Goal: Task Accomplishment & Management: Manage account settings

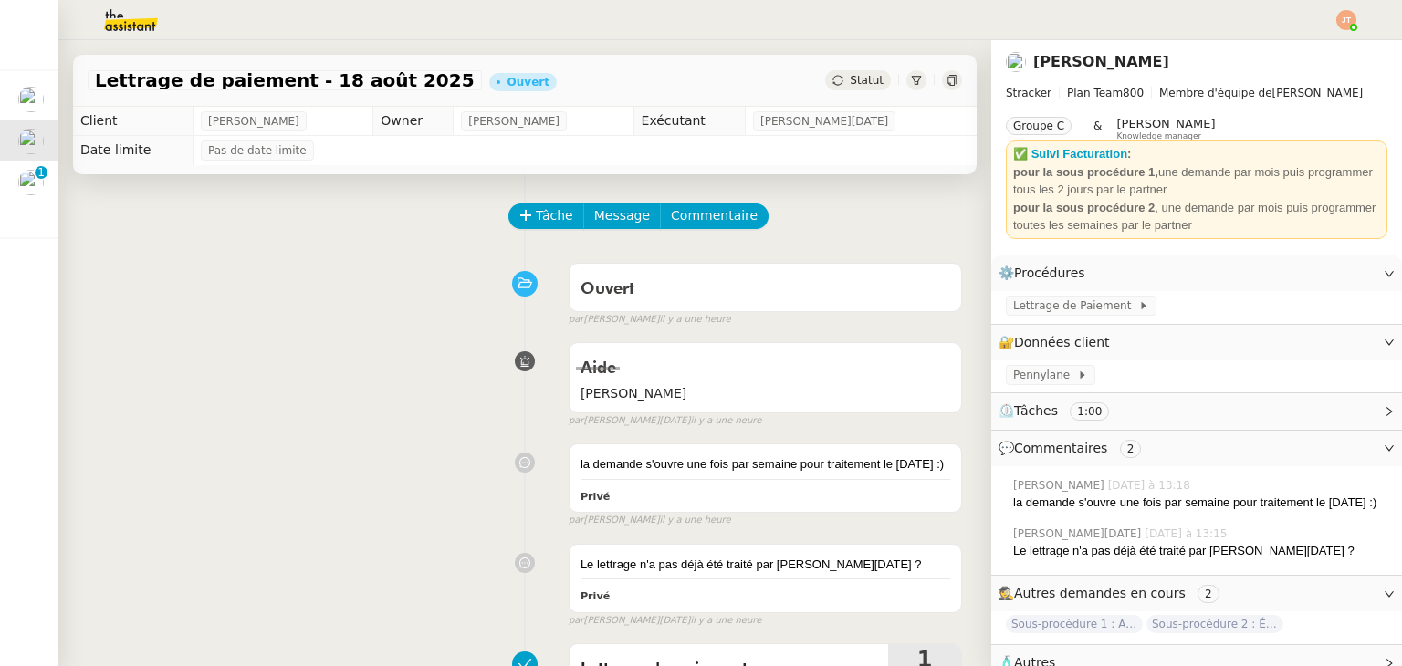
click at [325, 328] on div "Tâche Message Commentaire Veuillez patienter une erreur s'est produite 👌👌👌 mess…" at bounding box center [524, 507] width 933 height 666
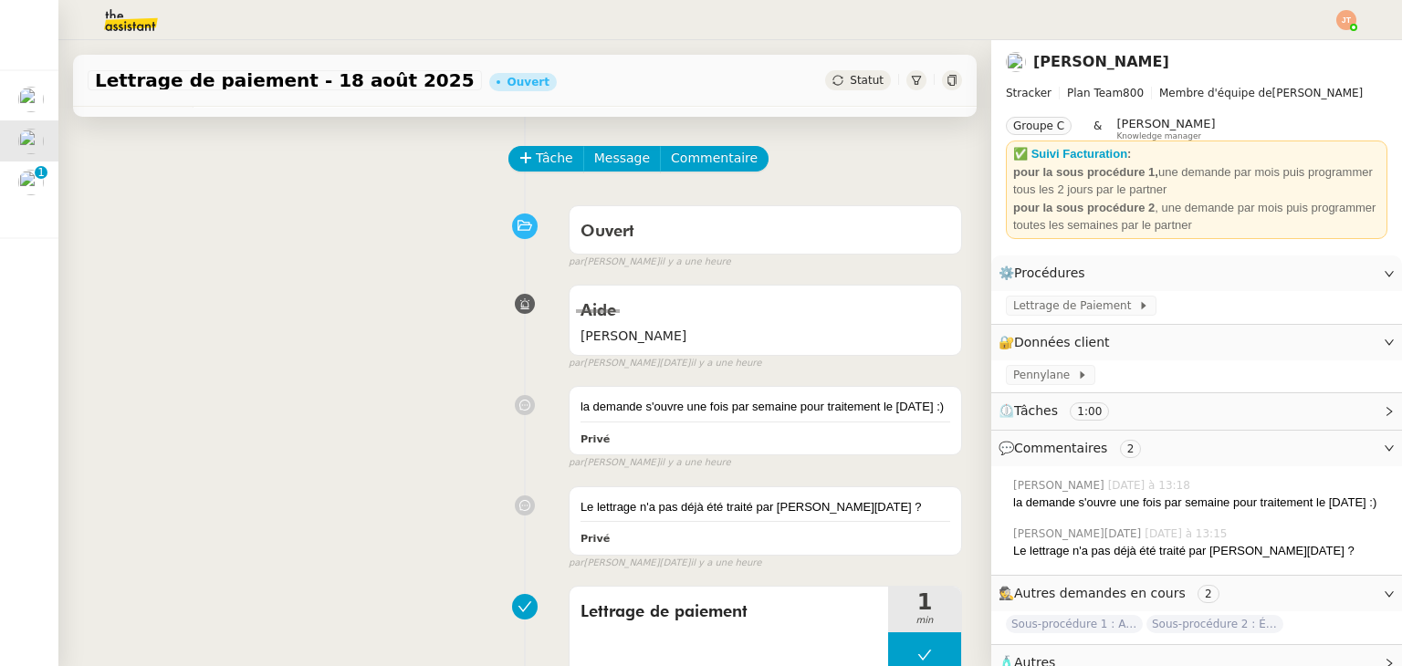
scroll to position [182, 0]
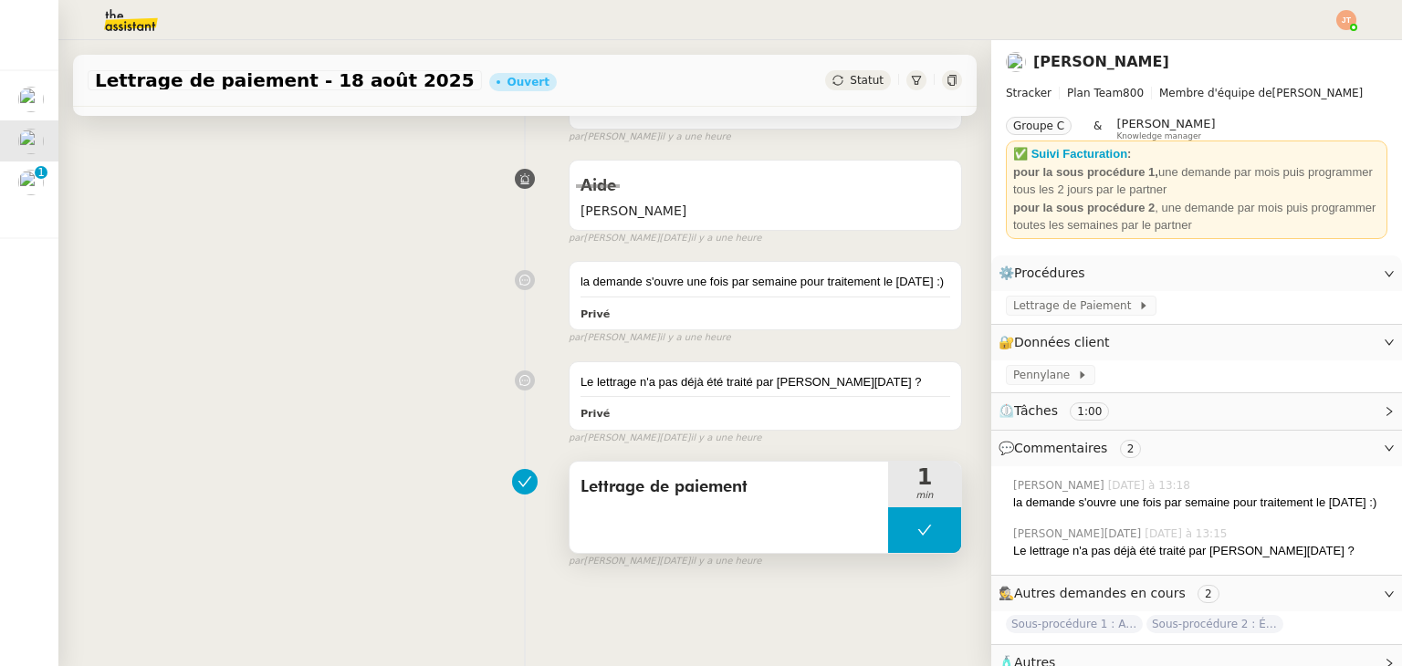
click at [888, 534] on button at bounding box center [924, 530] width 73 height 46
click at [888, 534] on div at bounding box center [906, 530] width 36 height 46
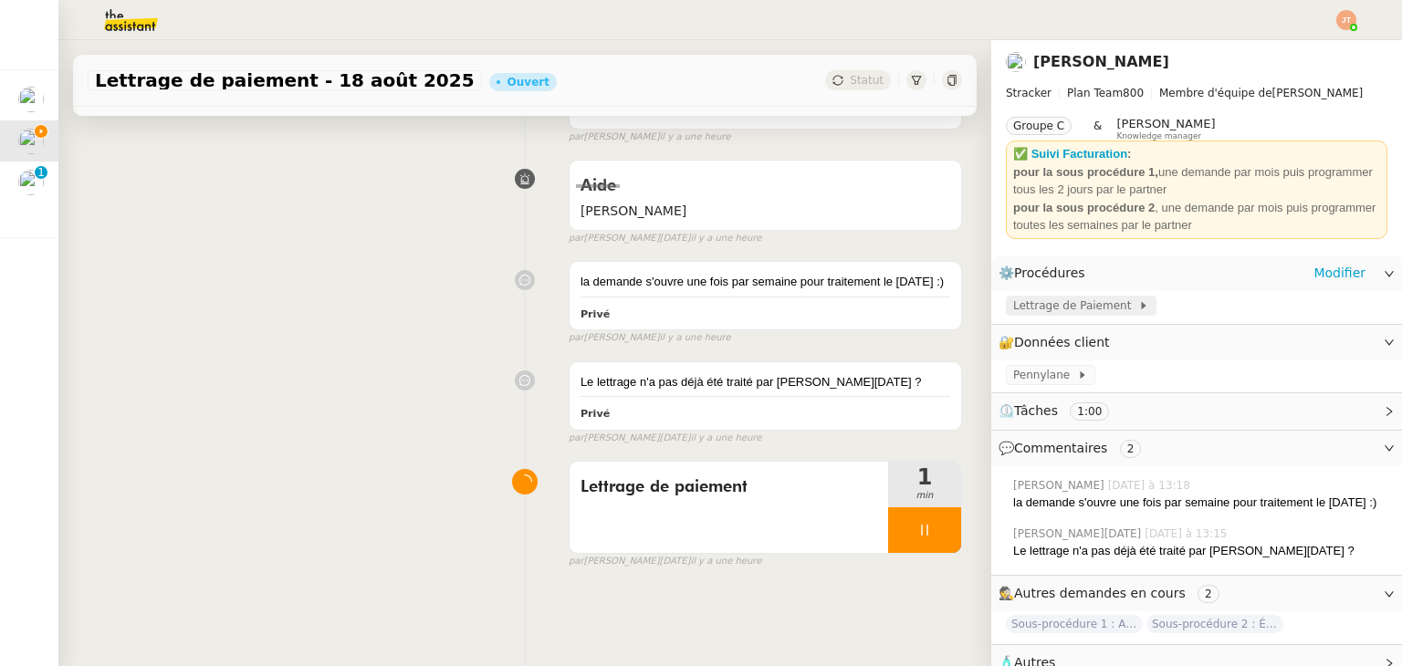
click at [1095, 309] on span "Lettrage de Paiement" at bounding box center [1075, 306] width 125 height 18
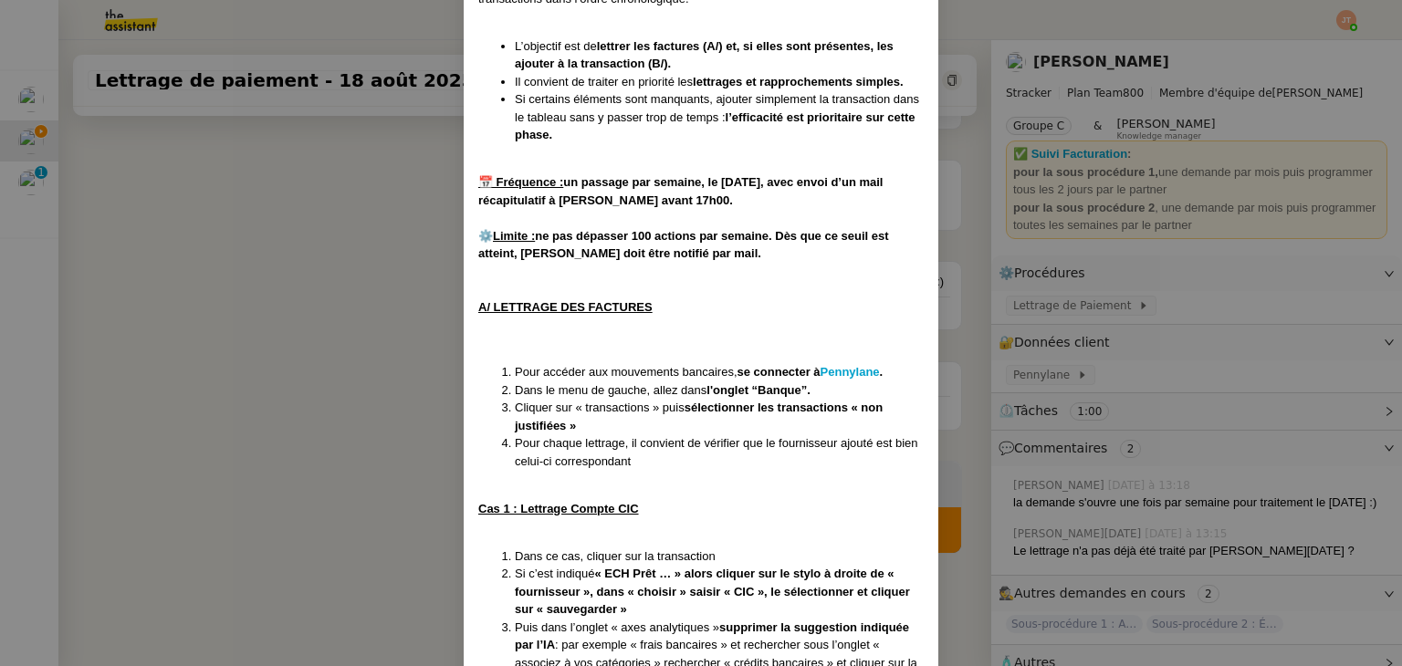
scroll to position [639, 0]
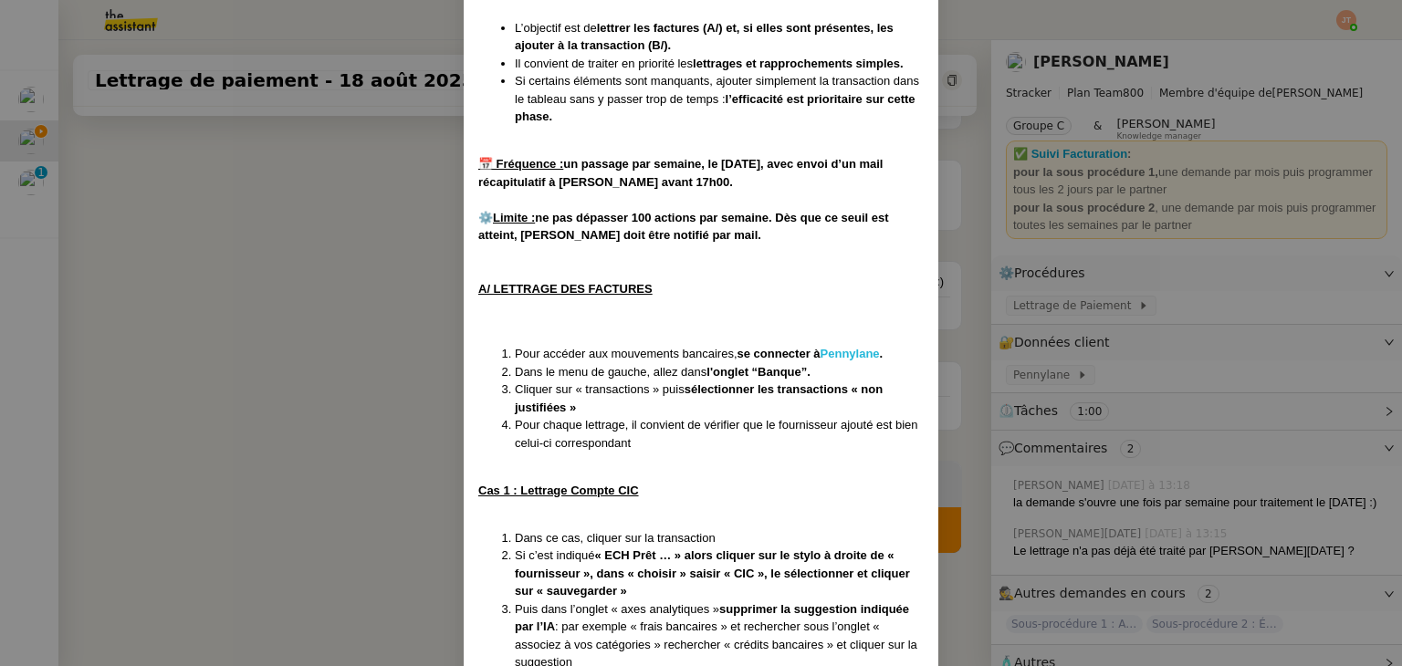
click at [852, 355] on strong "Pennylane" at bounding box center [849, 354] width 59 height 14
click at [1025, 382] on nz-modal-container "Créée le 16/07/2025 MAJ le 24/07/2025 Contexte : Il s’agit ici d’effectuer les …" at bounding box center [701, 333] width 1402 height 666
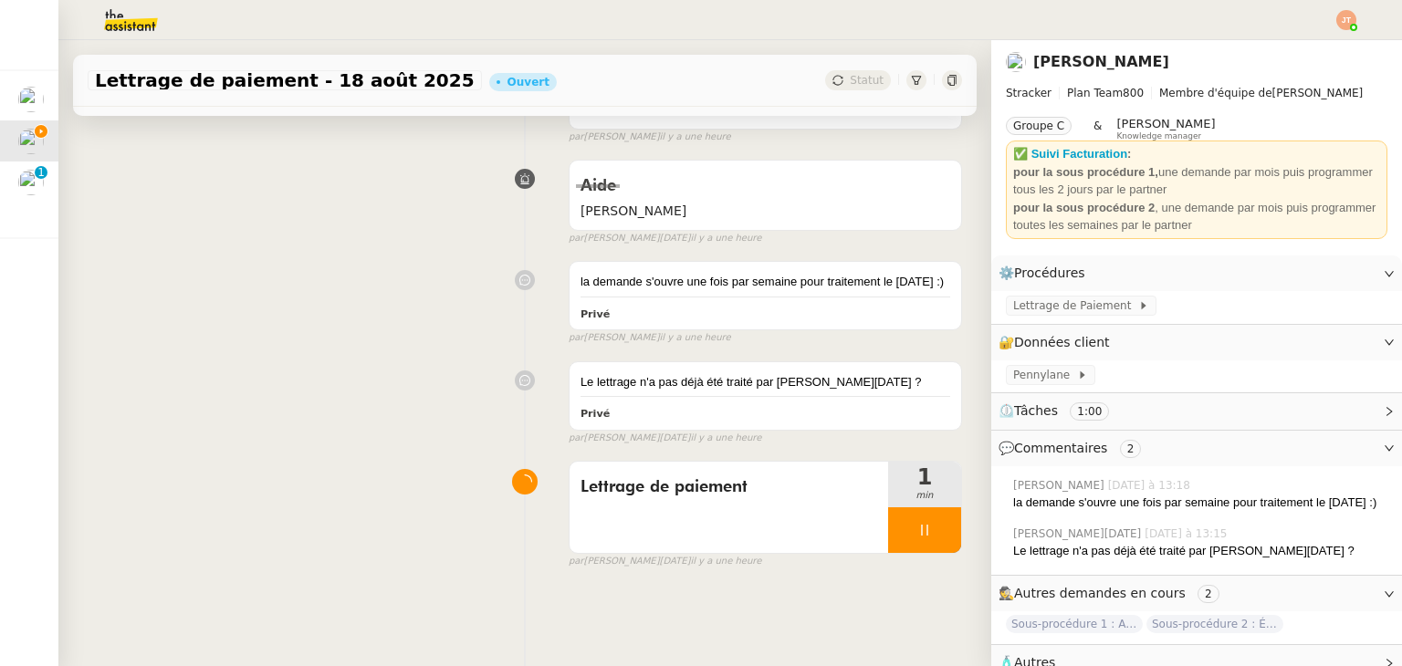
click at [1031, 377] on span "Pennylane" at bounding box center [1045, 375] width 64 height 18
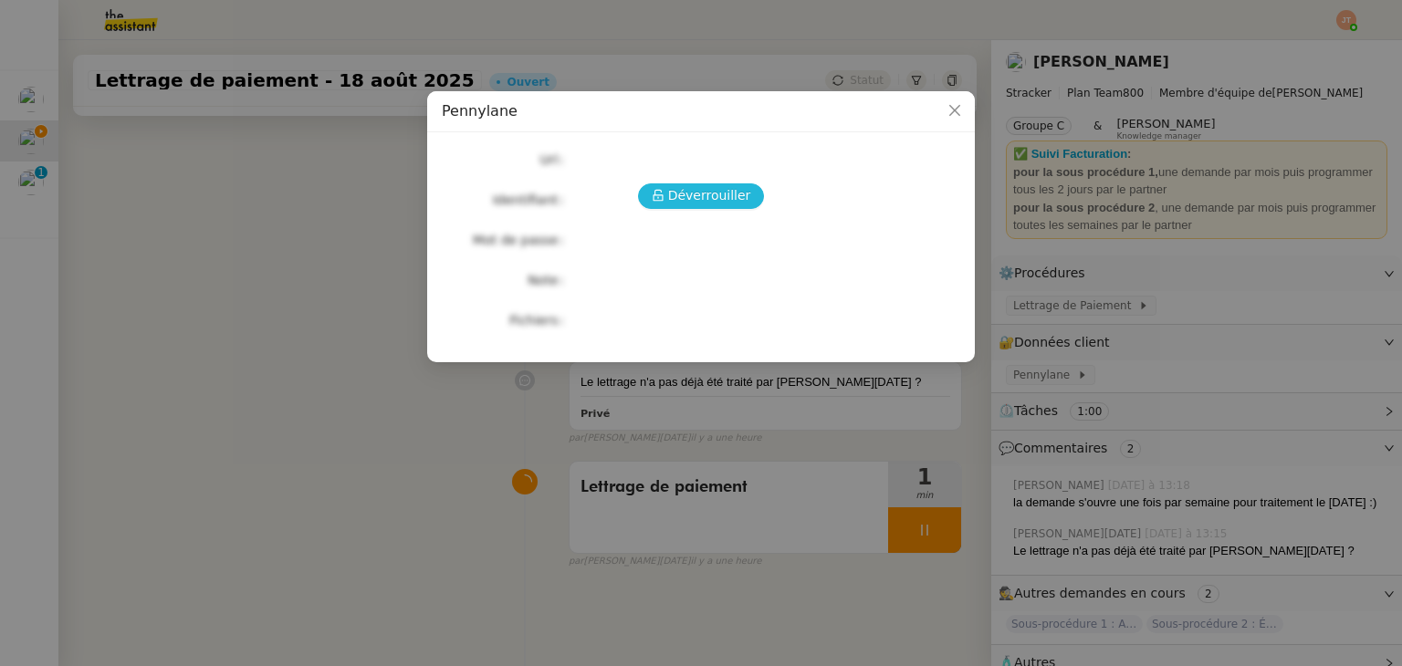
click at [701, 193] on span "Déverrouiller" at bounding box center [709, 195] width 83 height 21
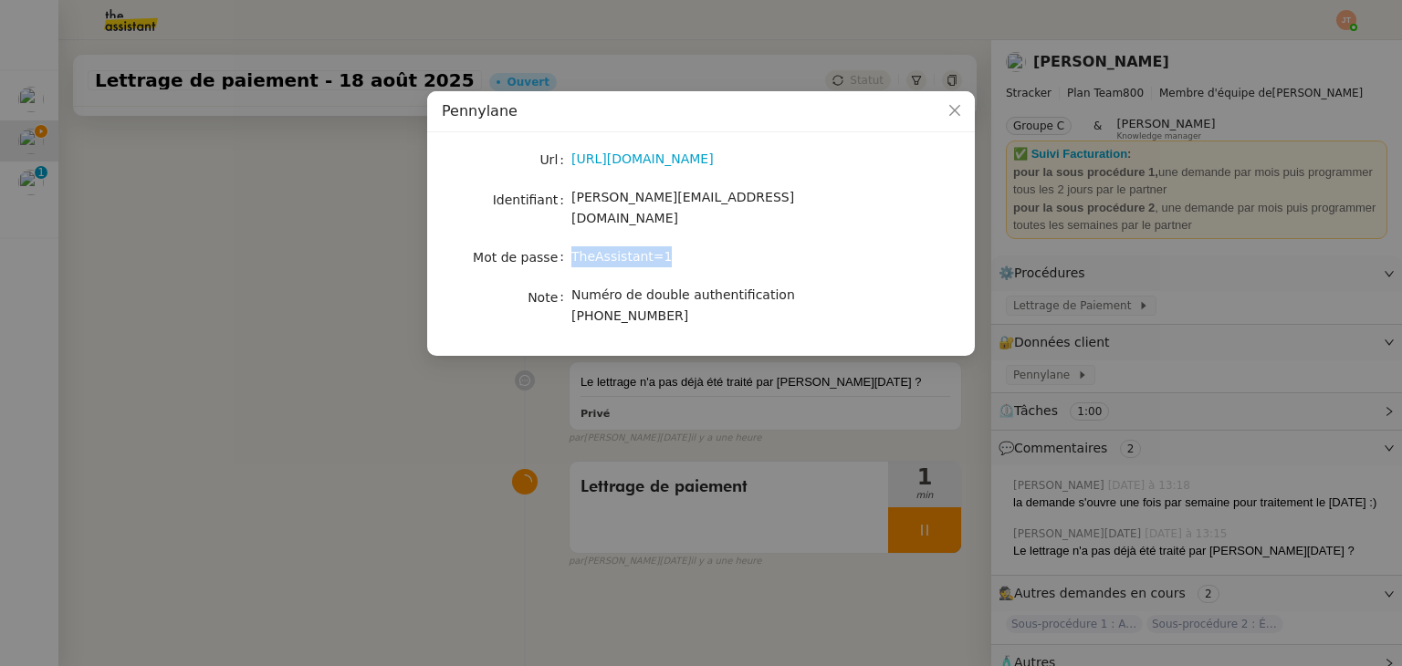
drag, startPoint x: 656, startPoint y: 242, endPoint x: 574, endPoint y: 242, distance: 82.1
click at [574, 249] on span "TheAssistant=1" at bounding box center [621, 256] width 100 height 15
copy span "TheAssistant=1"
click at [619, 311] on nz-skeleton "Url https://app.pennylane.com/companies/21860756/welcome Identifiant charlie@st…" at bounding box center [701, 244] width 518 height 194
click at [380, 340] on nz-modal-container "Pennylane Url https://app.pennylane.com/companies/21860756/welcome Identifiant …" at bounding box center [701, 333] width 1402 height 666
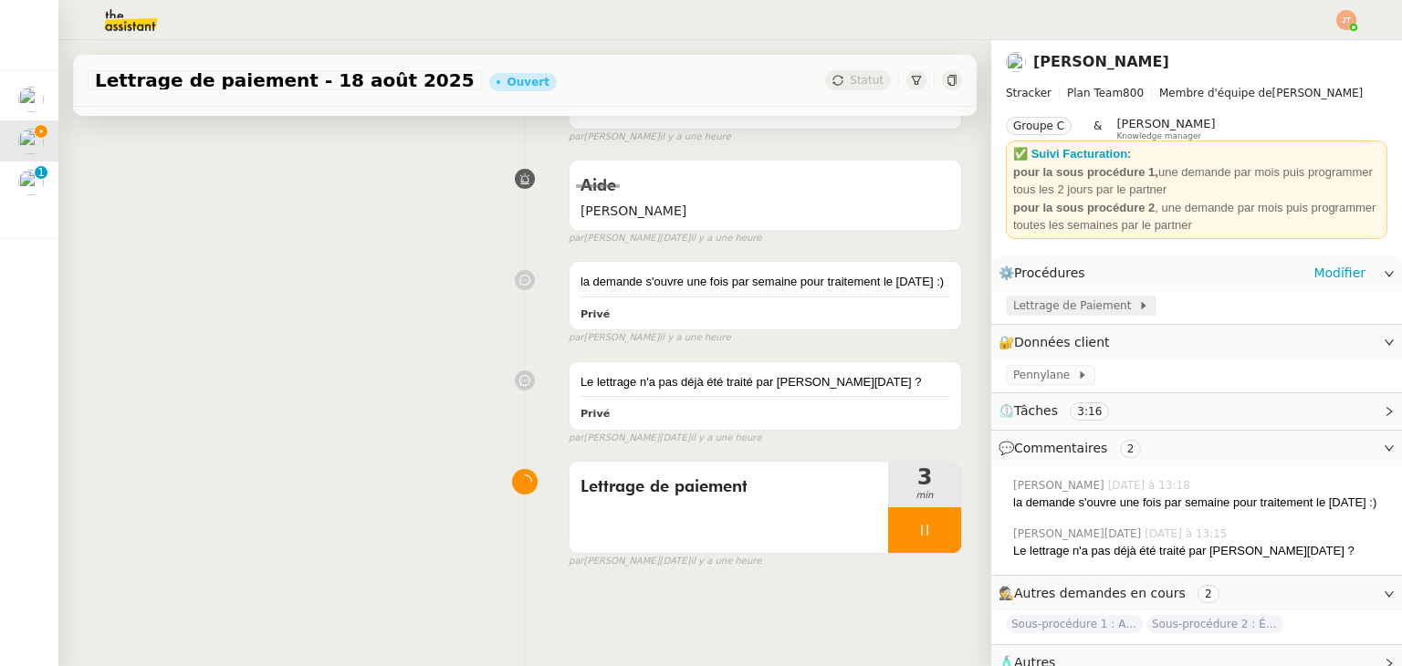
click at [1078, 311] on span "Lettrage de Paiement" at bounding box center [1075, 306] width 125 height 18
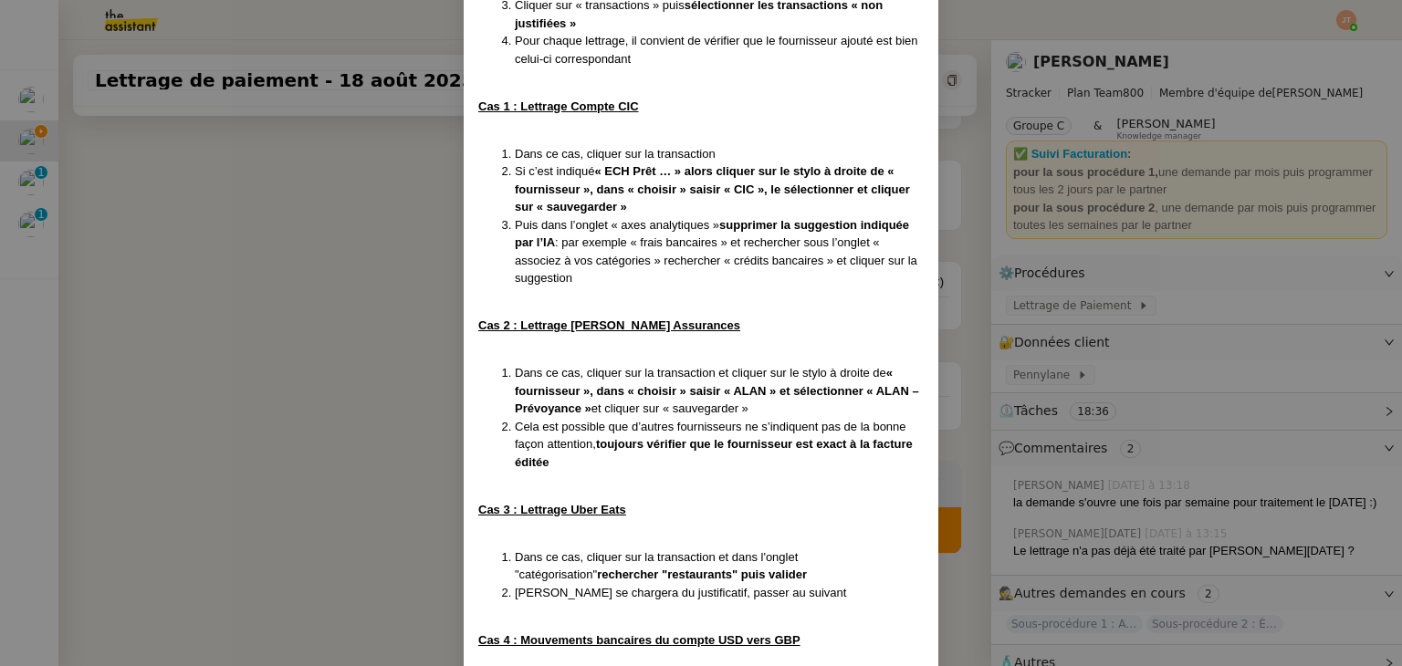
scroll to position [989, 0]
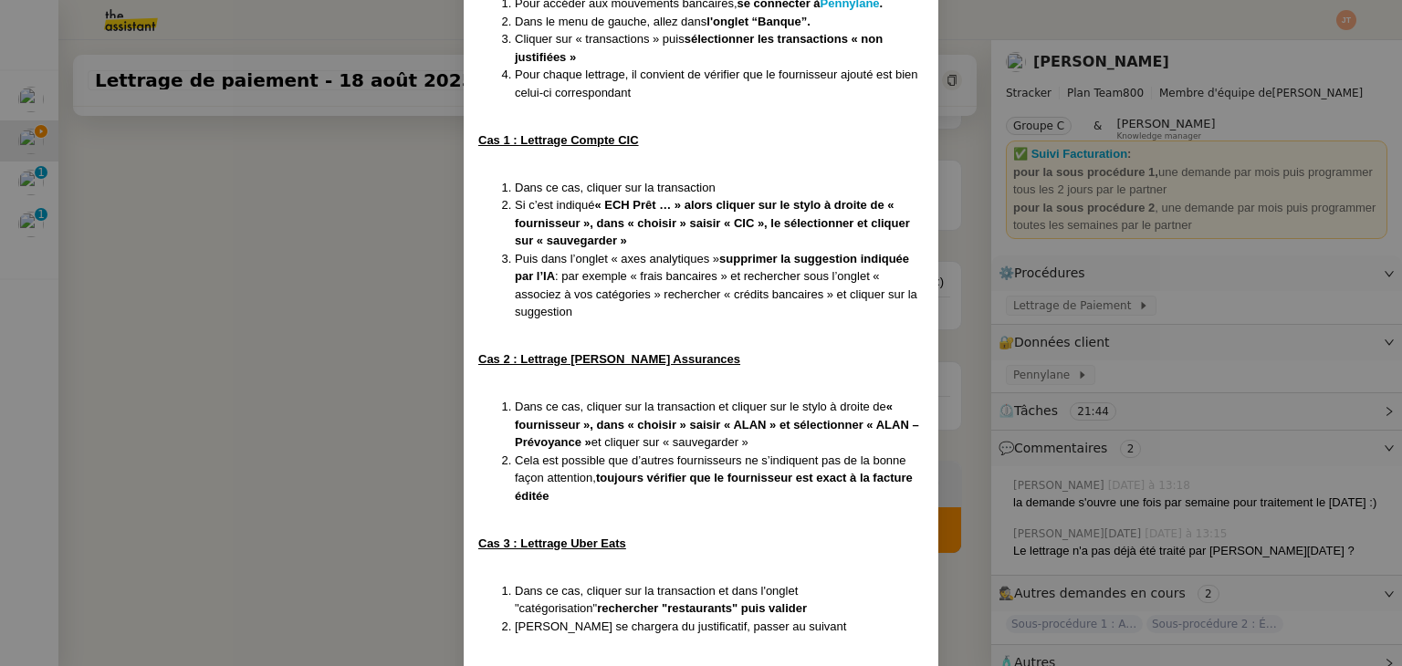
click at [360, 341] on nz-modal-container "Créée le 16/07/2025 MAJ le 24/07/2025 Contexte : Il s’agit ici d’effectuer les …" at bounding box center [701, 333] width 1402 height 666
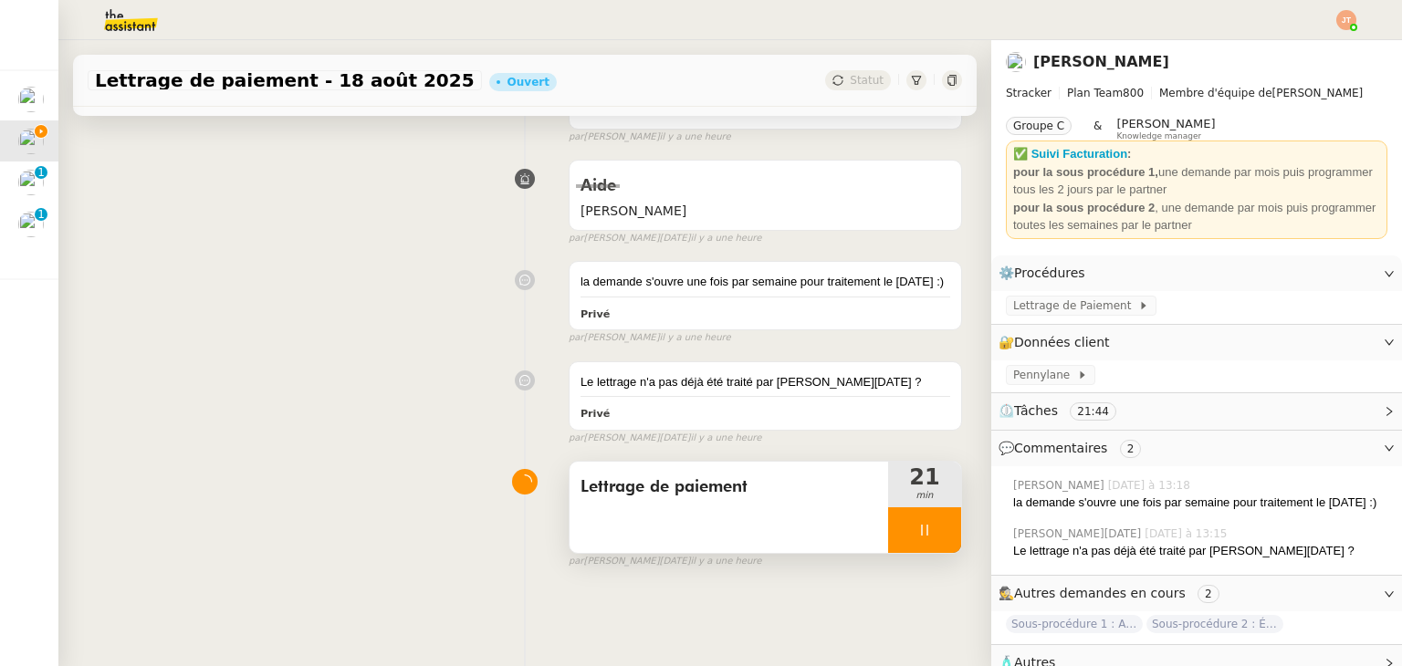
click at [917, 535] on icon at bounding box center [924, 530] width 15 height 15
click at [150, 344] on div "la demande s'ouvre une fois par semaine pour traitement le jeudi :) Privé false…" at bounding box center [525, 299] width 874 height 92
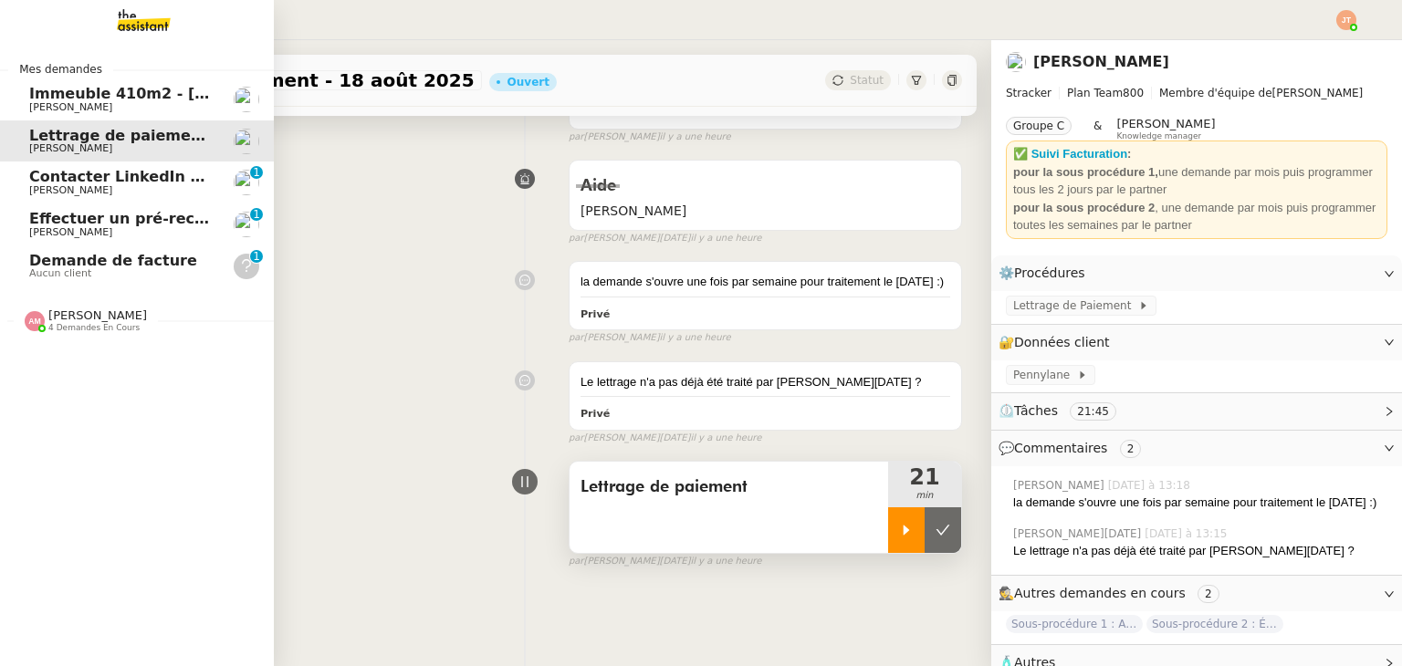
click at [108, 328] on span "4 demandes en cours" at bounding box center [93, 328] width 91 height 10
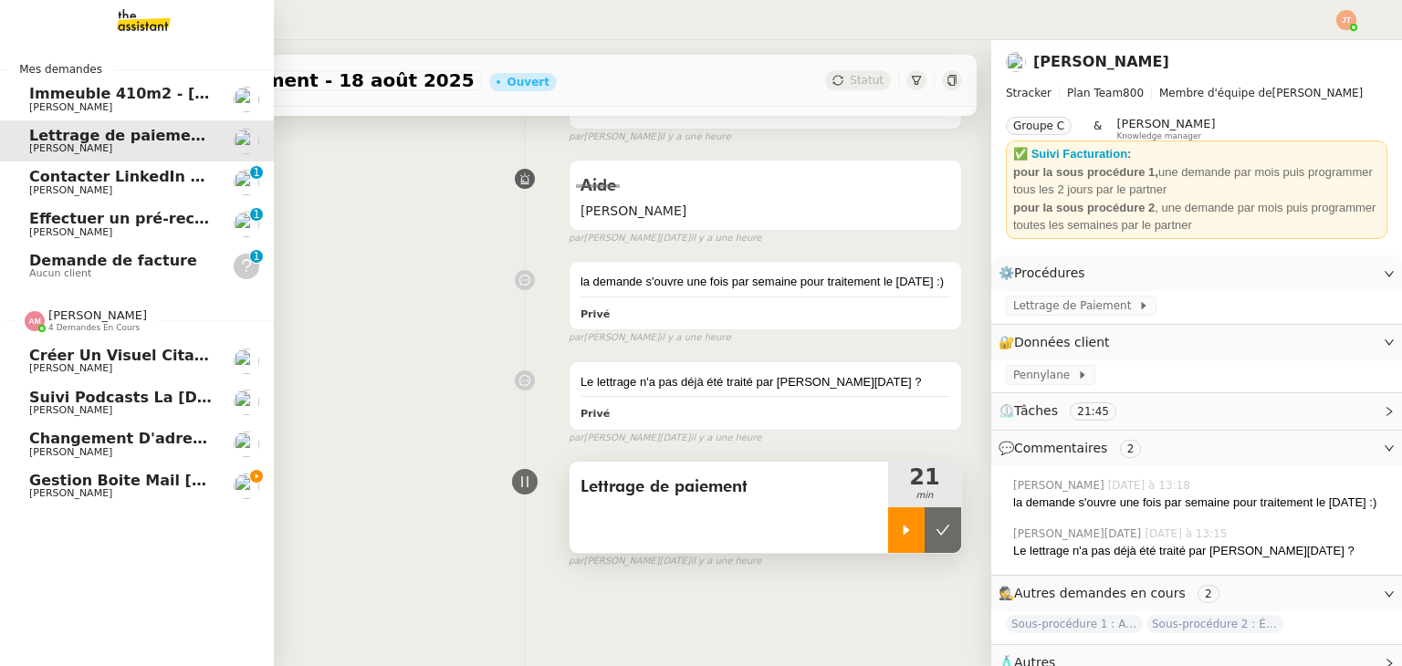
click at [112, 406] on span "Hugo Bentz" at bounding box center [121, 410] width 184 height 11
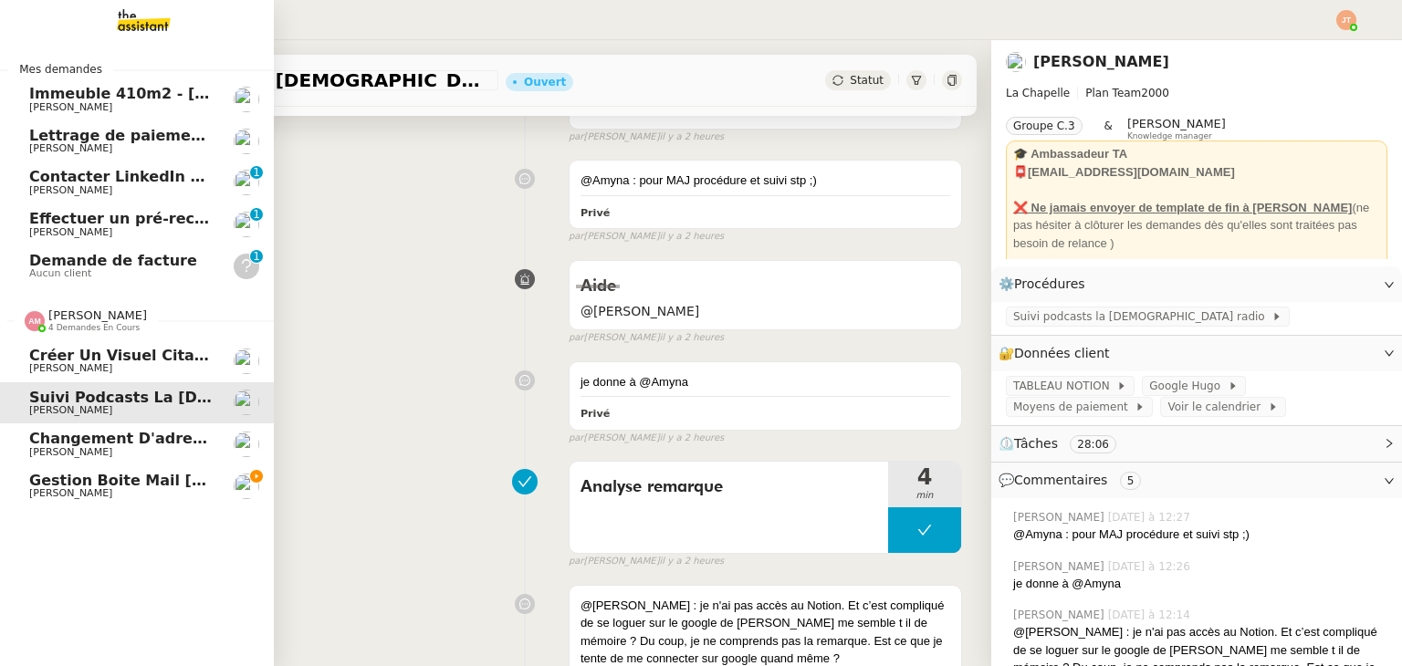
click at [93, 331] on span "4 demandes en cours" at bounding box center [93, 328] width 91 height 10
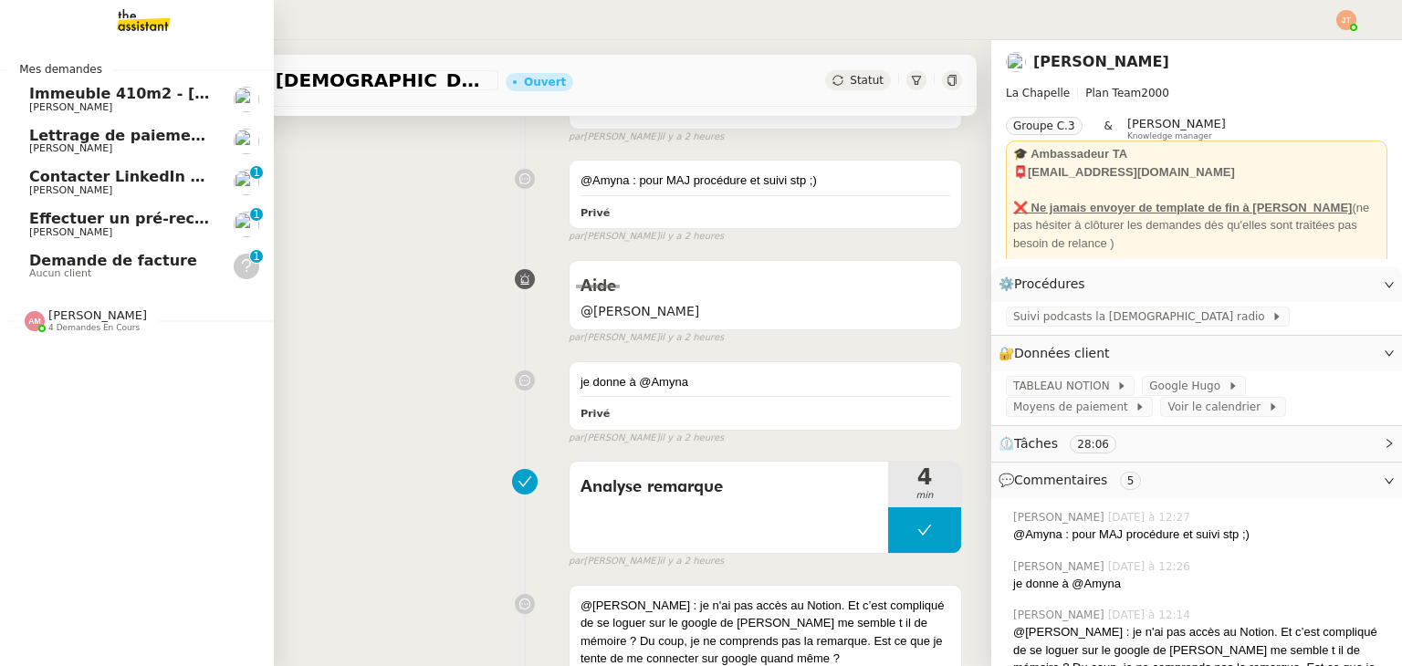
click at [93, 331] on span "4 demandes en cours" at bounding box center [93, 328] width 91 height 10
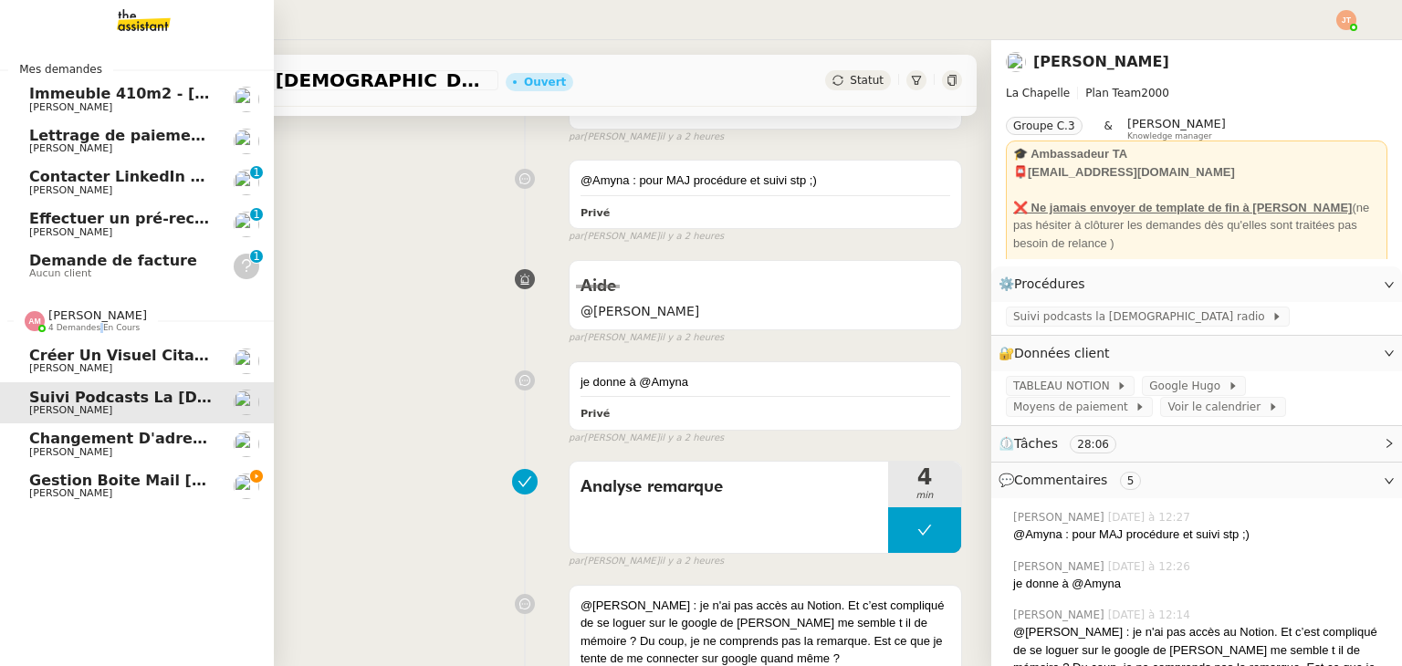
click at [93, 331] on span "4 demandes en cours" at bounding box center [93, 328] width 91 height 10
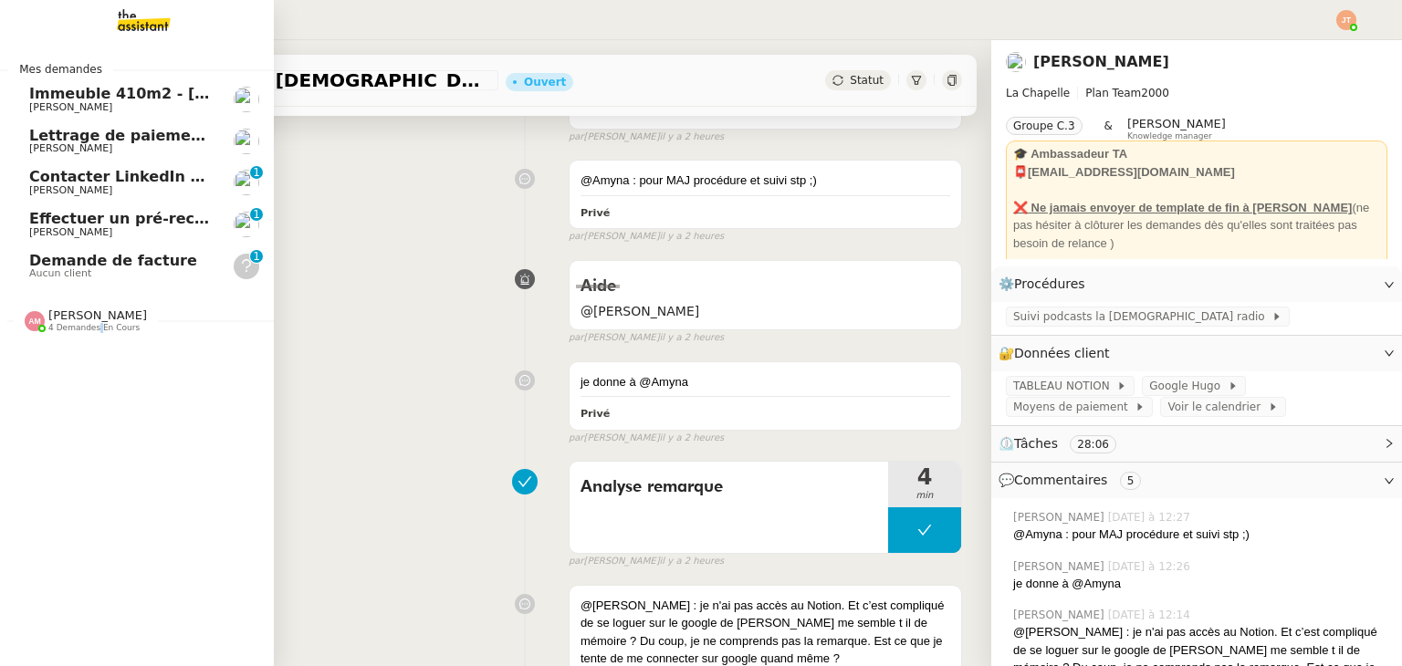
click at [146, 143] on span "Mathias Hombourger" at bounding box center [121, 148] width 184 height 11
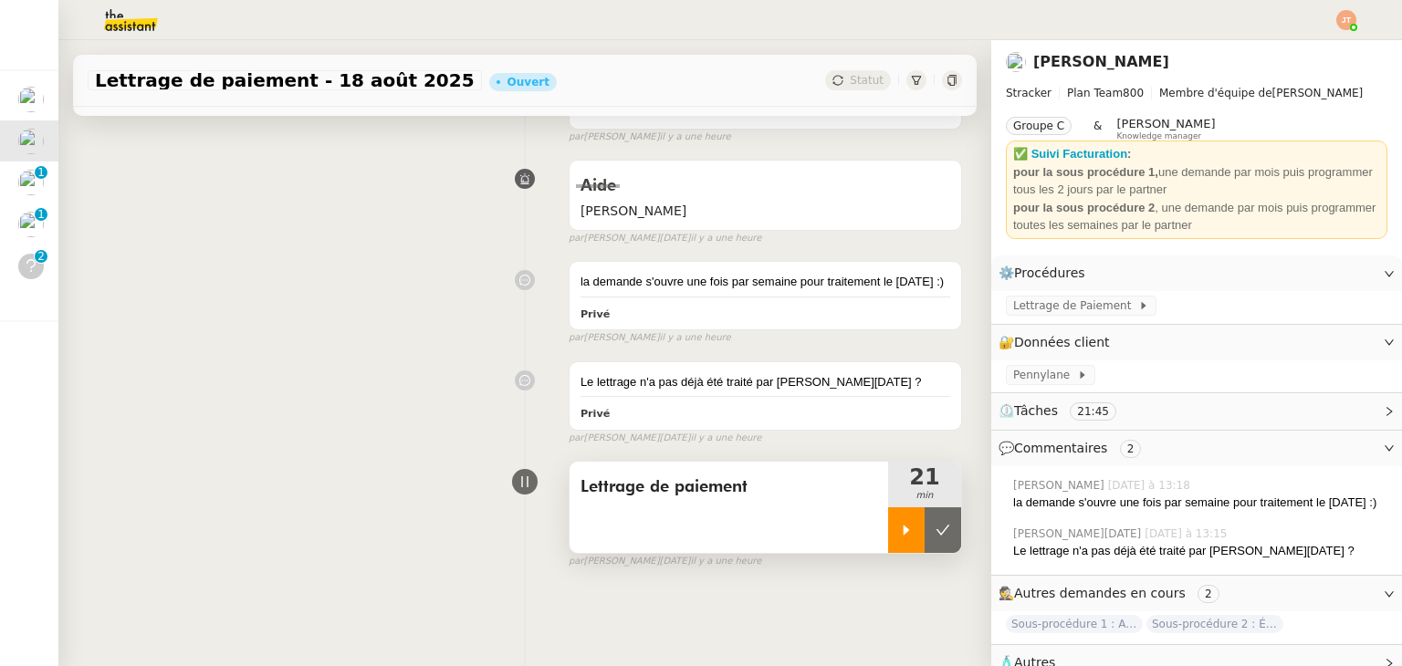
click at [899, 526] on icon at bounding box center [906, 530] width 15 height 15
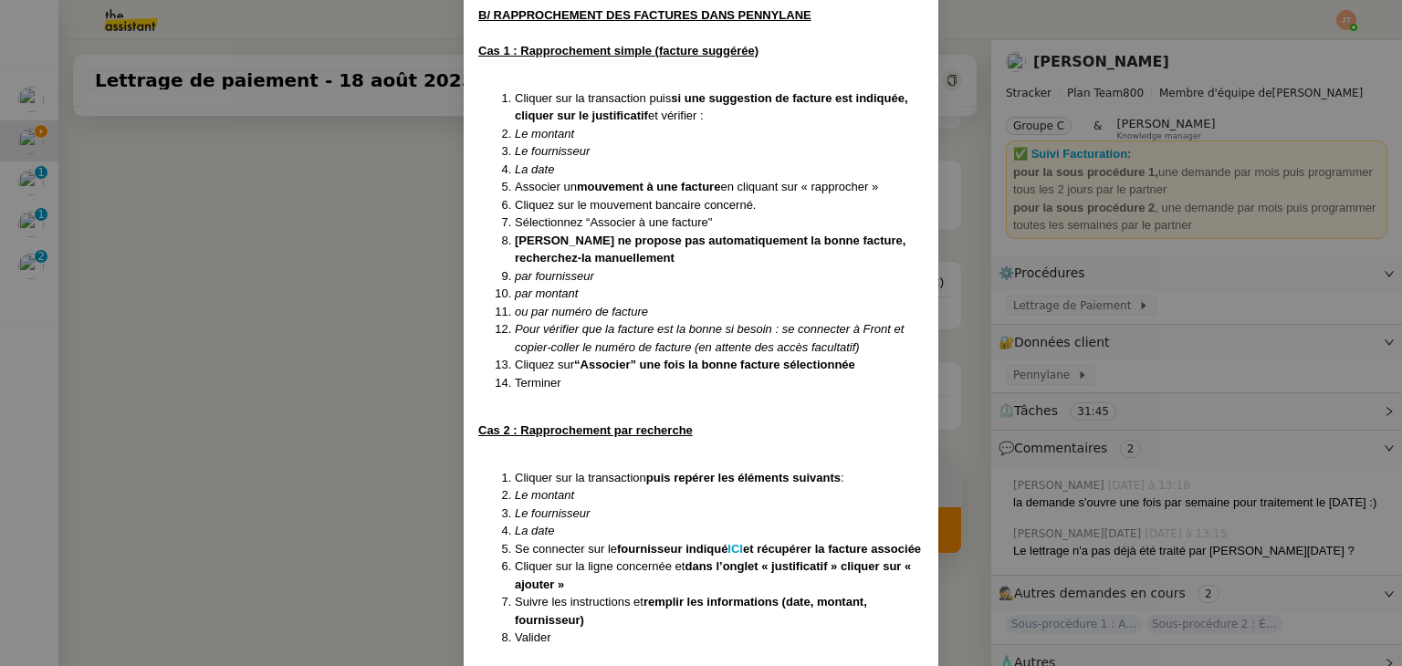
scroll to position [2211, 0]
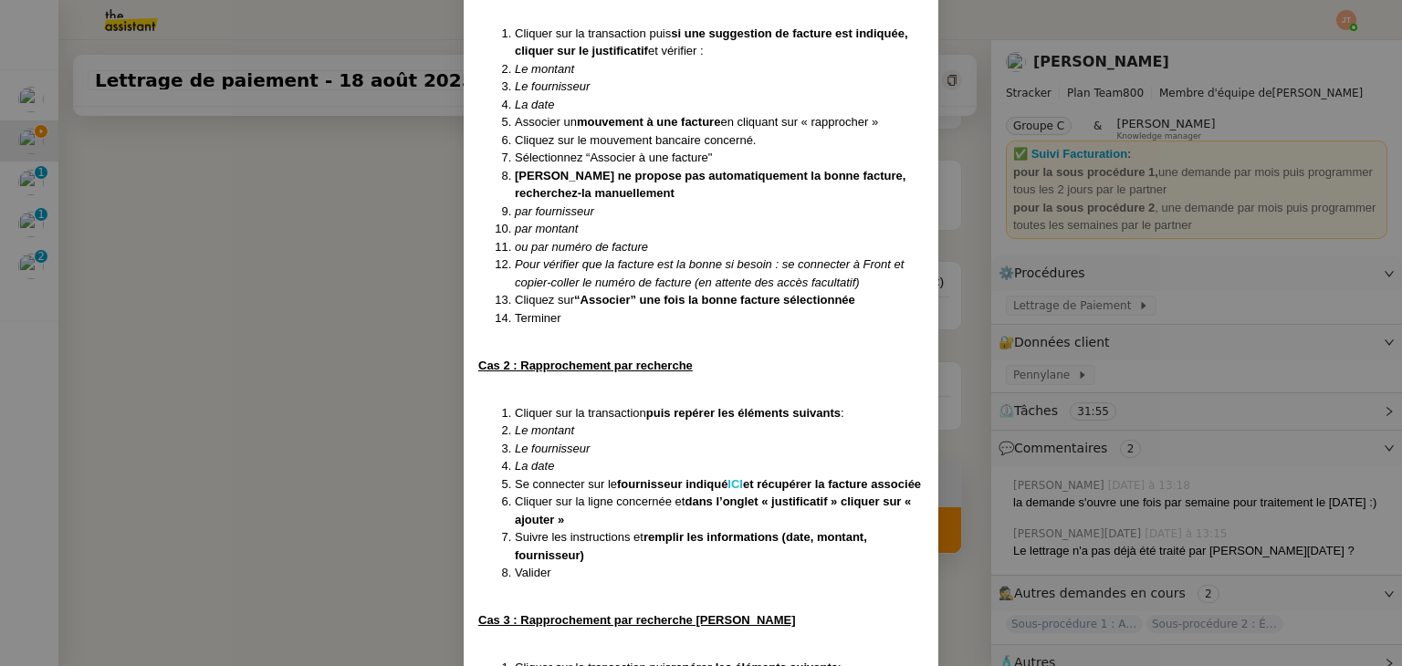
click at [741, 481] on strong "ICI" at bounding box center [735, 484] width 16 height 14
click at [962, 322] on nz-modal-container "Créée le 16/07/2025 MAJ le 24/07/2025 Contexte : Il s’agit ici d’effectuer les …" at bounding box center [701, 333] width 1402 height 666
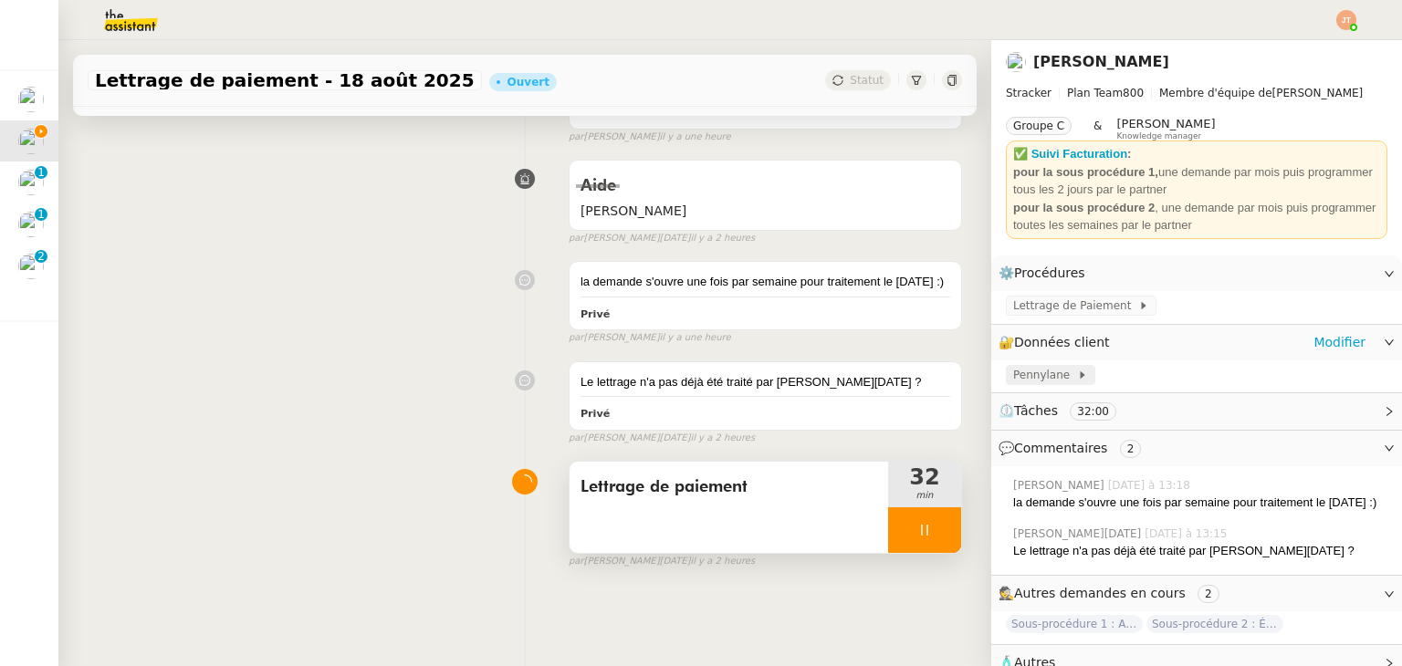
click at [1028, 375] on span "Pennylane" at bounding box center [1045, 375] width 64 height 18
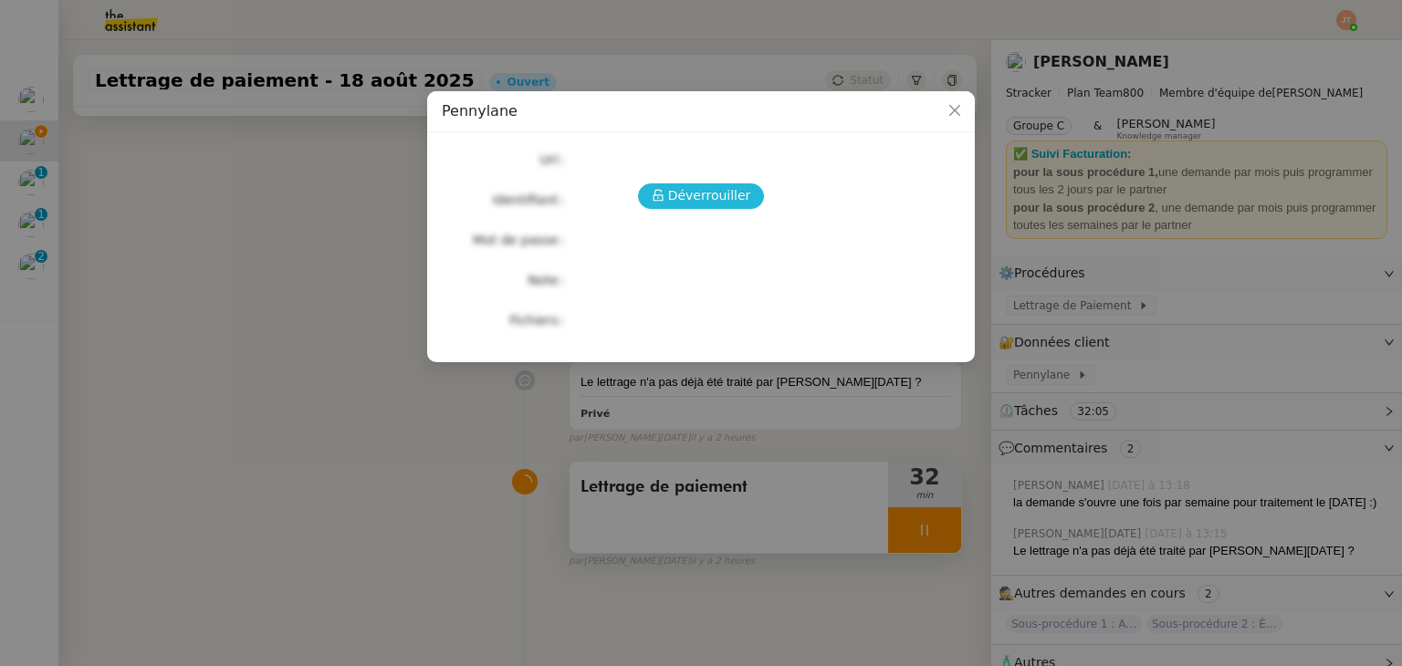
click at [704, 194] on span "Déverrouiller" at bounding box center [709, 195] width 83 height 21
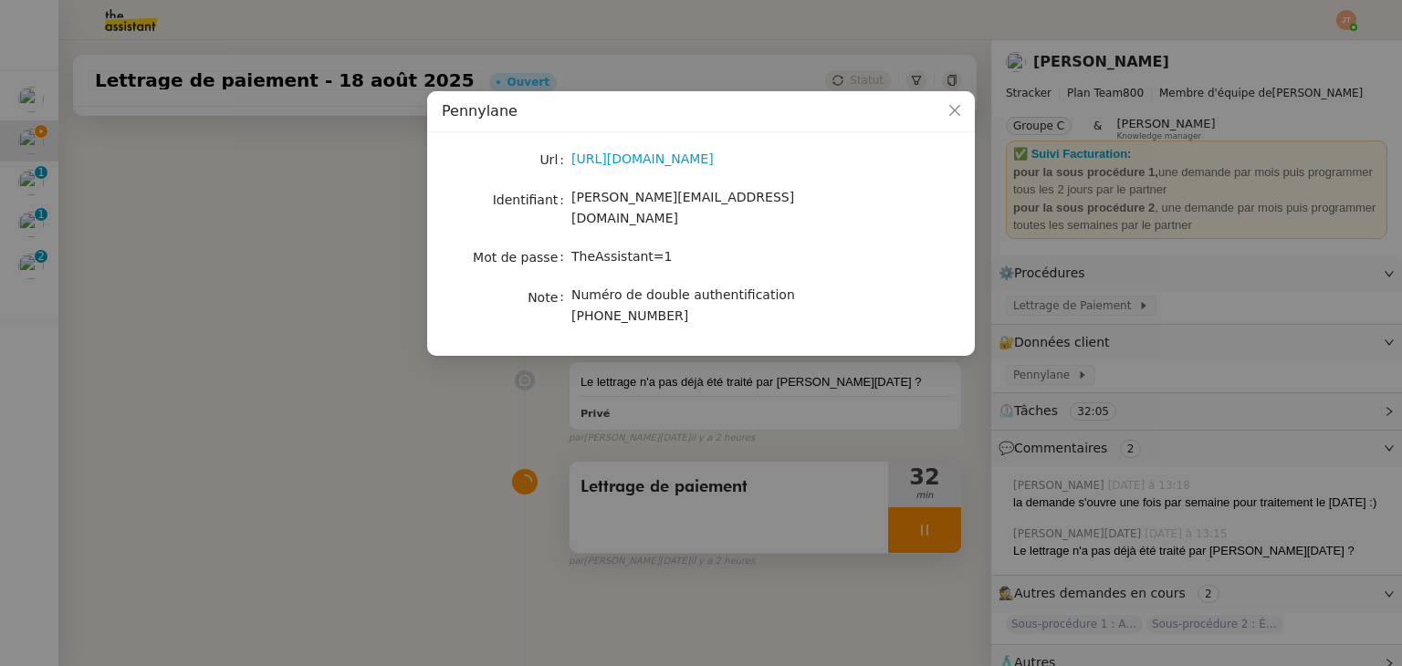
click at [936, 439] on nz-modal-container "Pennylane Url https://app.pennylane.com/companies/21860756/welcome Identifiant …" at bounding box center [701, 333] width 1402 height 666
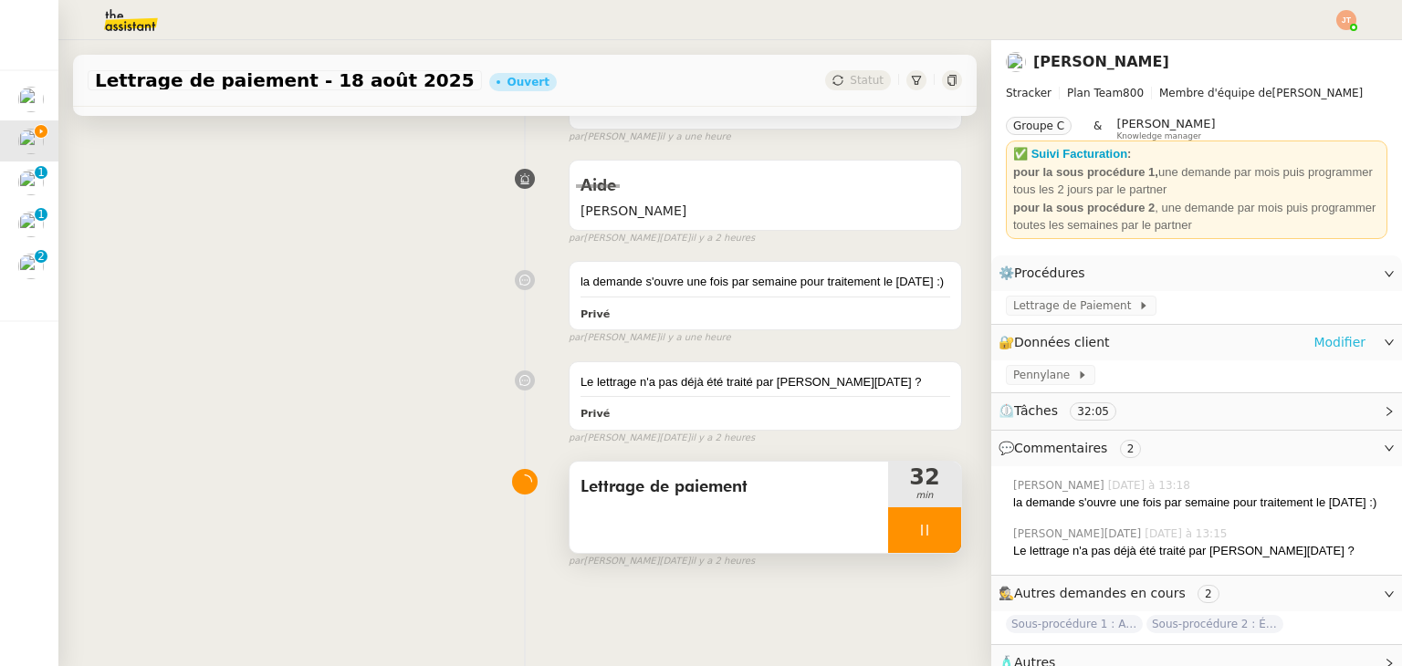
click at [1321, 352] on link "Modifier" at bounding box center [1339, 342] width 52 height 21
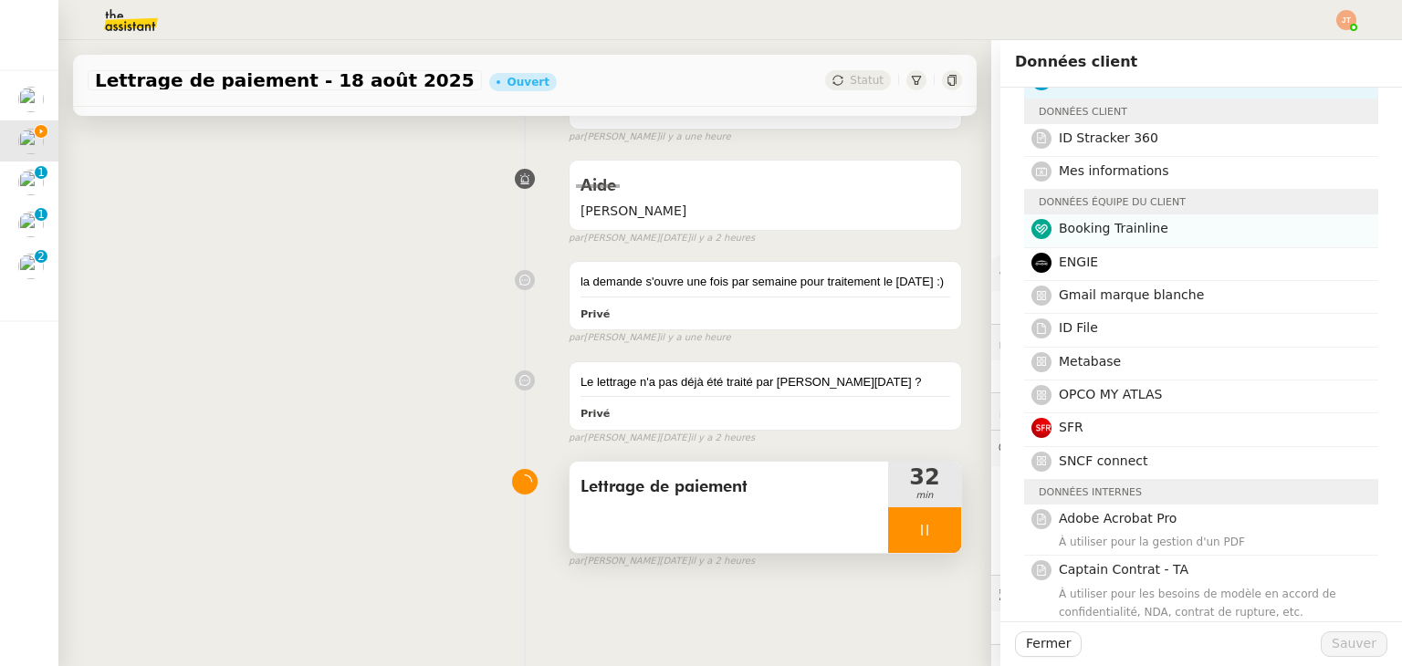
scroll to position [91, 0]
click at [1108, 305] on span "Gmail marque blanche" at bounding box center [1130, 298] width 145 height 15
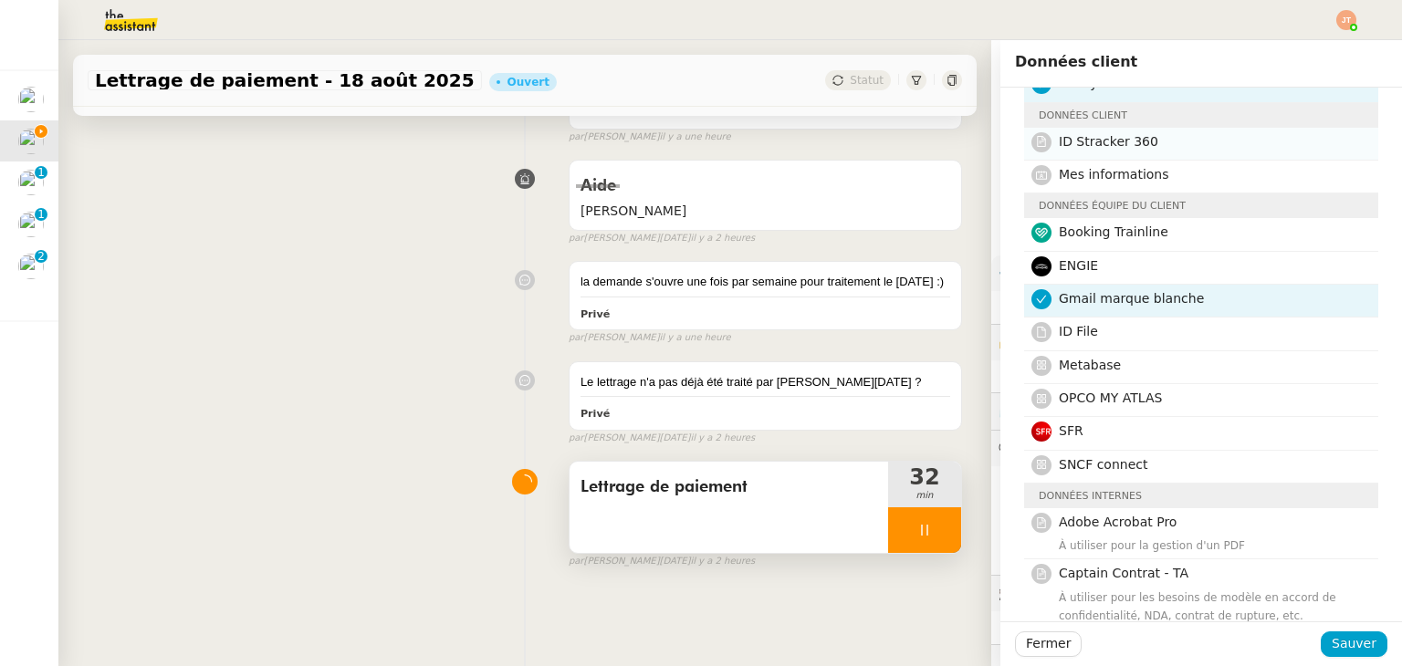
click at [1094, 141] on span "ID Stracker 360" at bounding box center [1107, 141] width 99 height 15
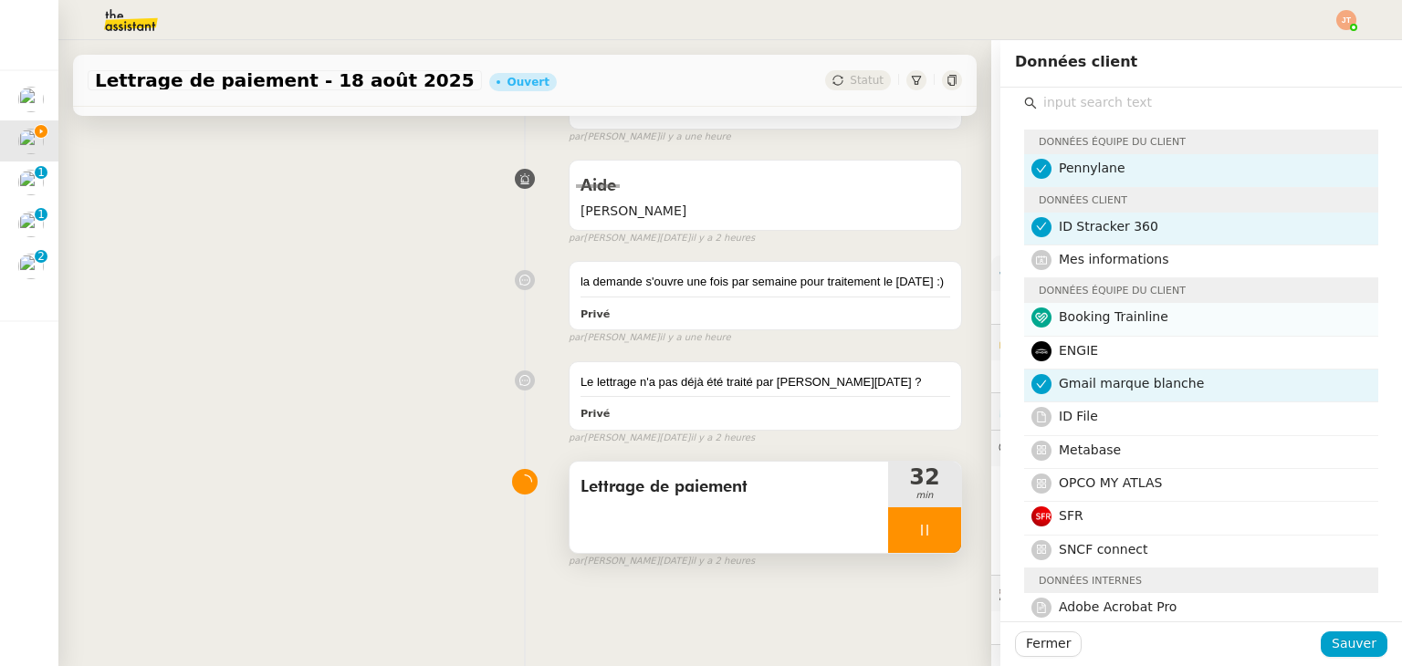
scroll to position [0, 0]
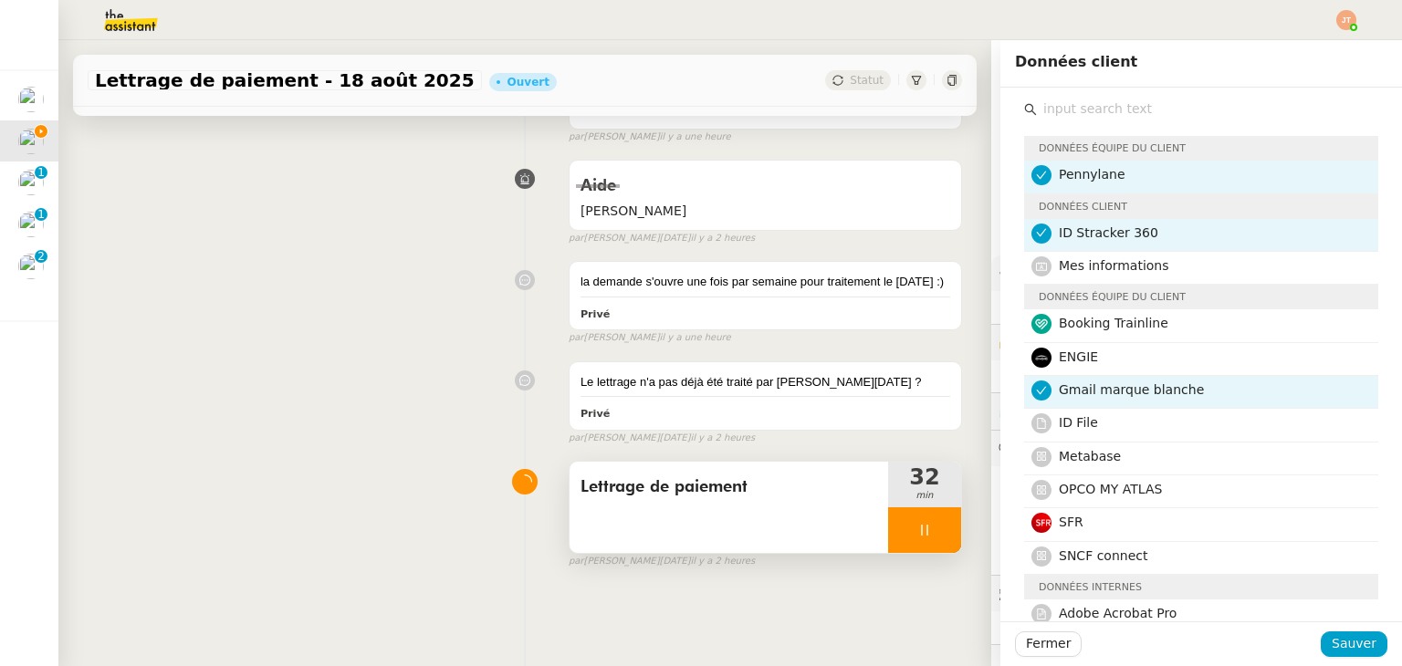
click at [1089, 244] on div "ID Stracker 360" at bounding box center [1212, 235] width 308 height 25
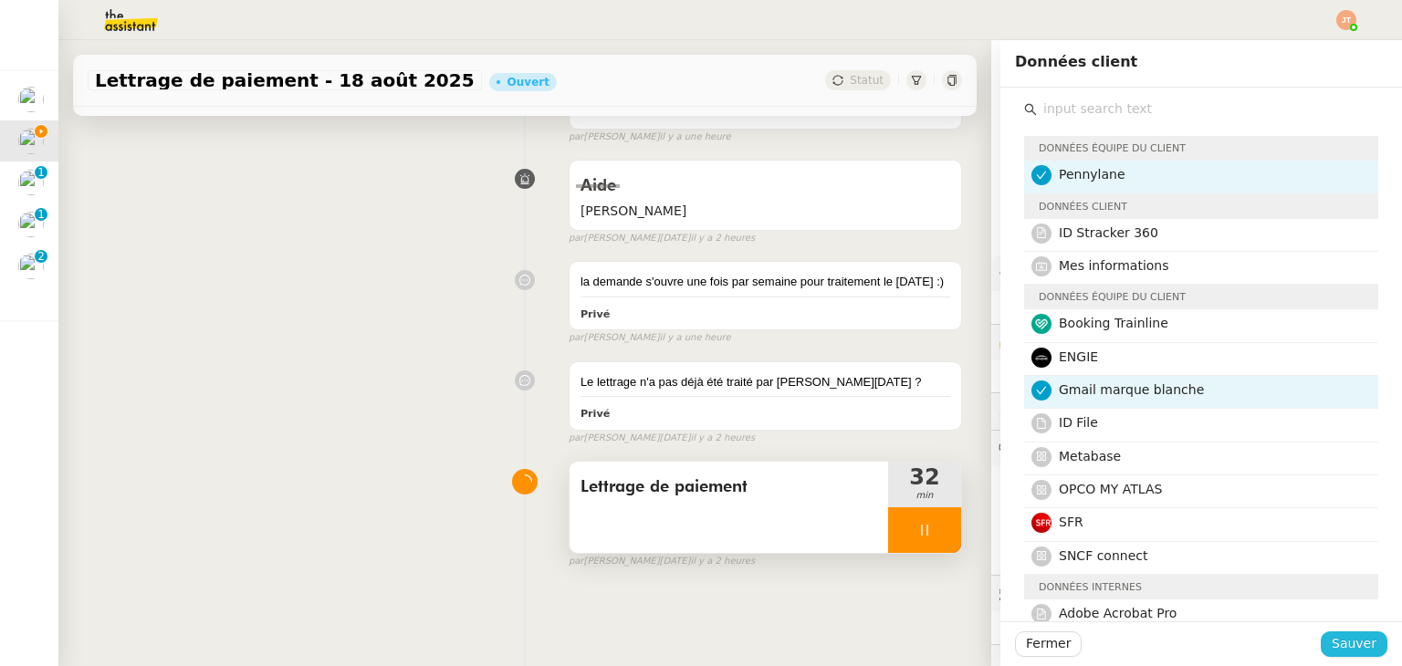
click at [1336, 647] on span "Sauver" at bounding box center [1353, 643] width 45 height 21
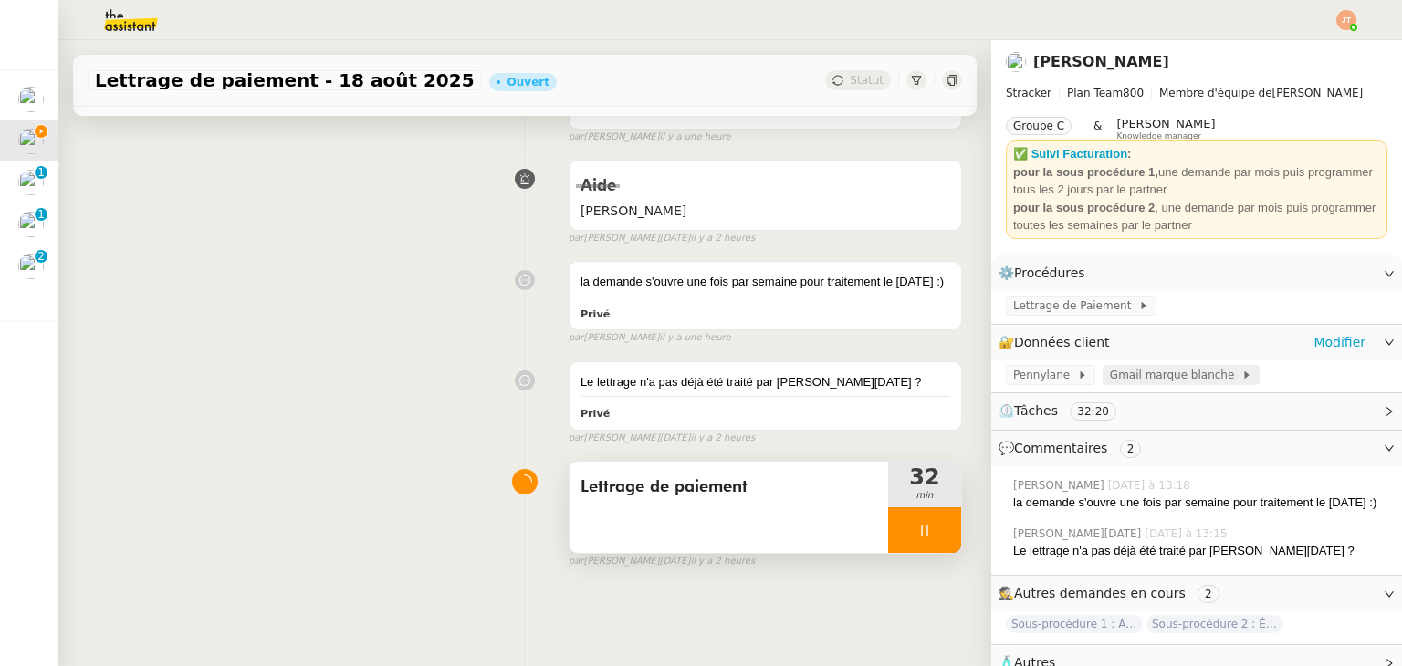
click at [1133, 385] on div "Gmail marque blanche" at bounding box center [1180, 375] width 157 height 20
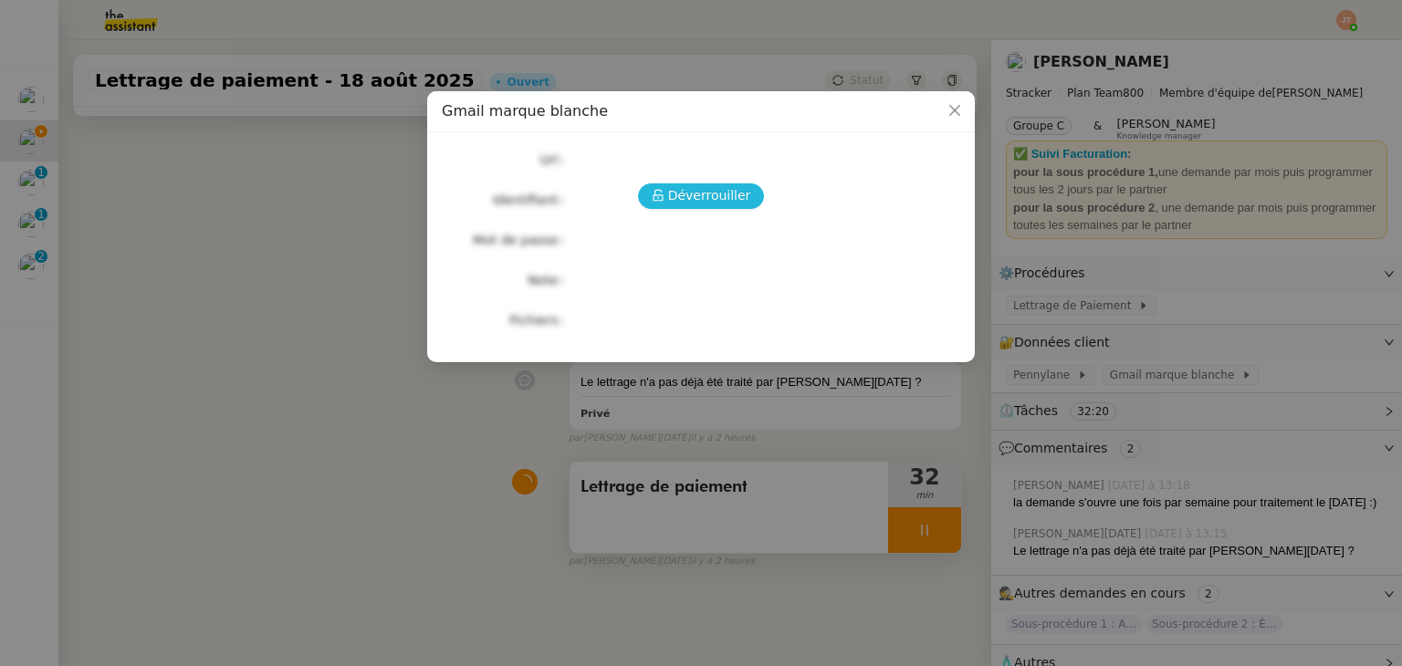
click at [715, 183] on button "Déverrouiller" at bounding box center [701, 196] width 127 height 26
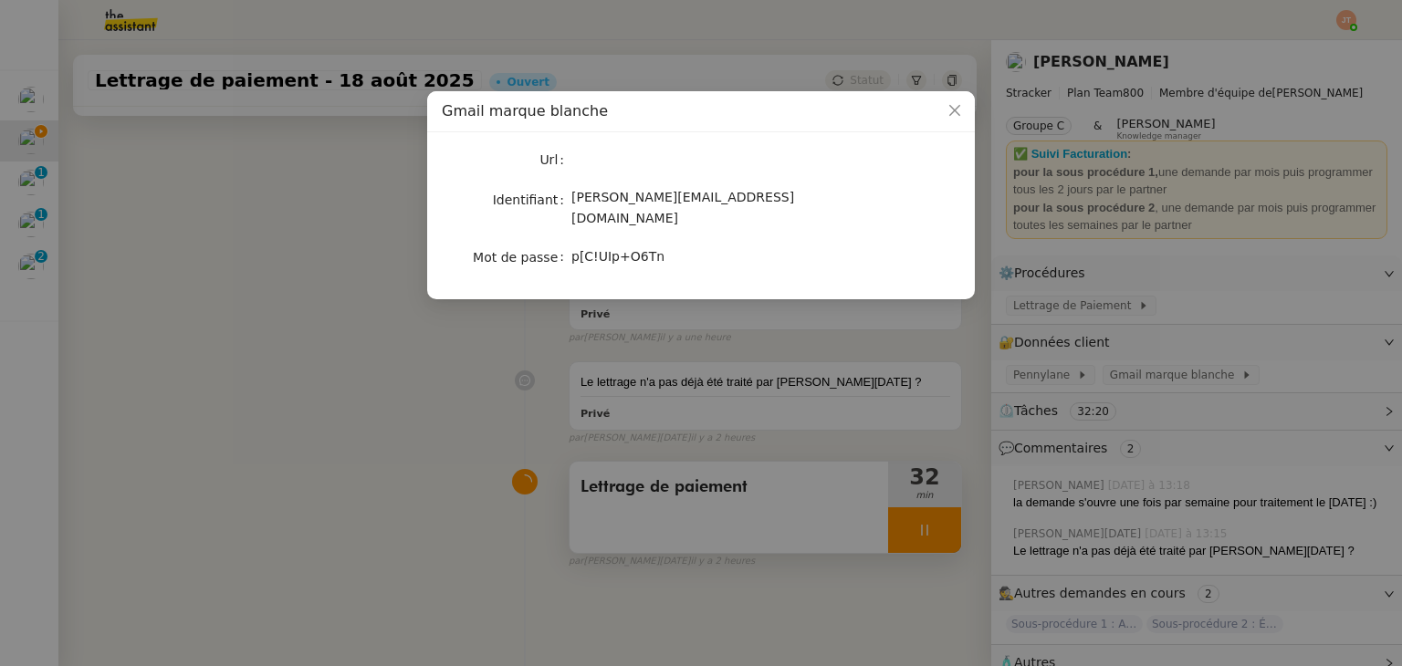
click at [843, 377] on nz-modal-container "Gmail marque blanche Url Identifiant charlie@stracker.fr Mot de passe p[C!UIp+O…" at bounding box center [701, 333] width 1402 height 666
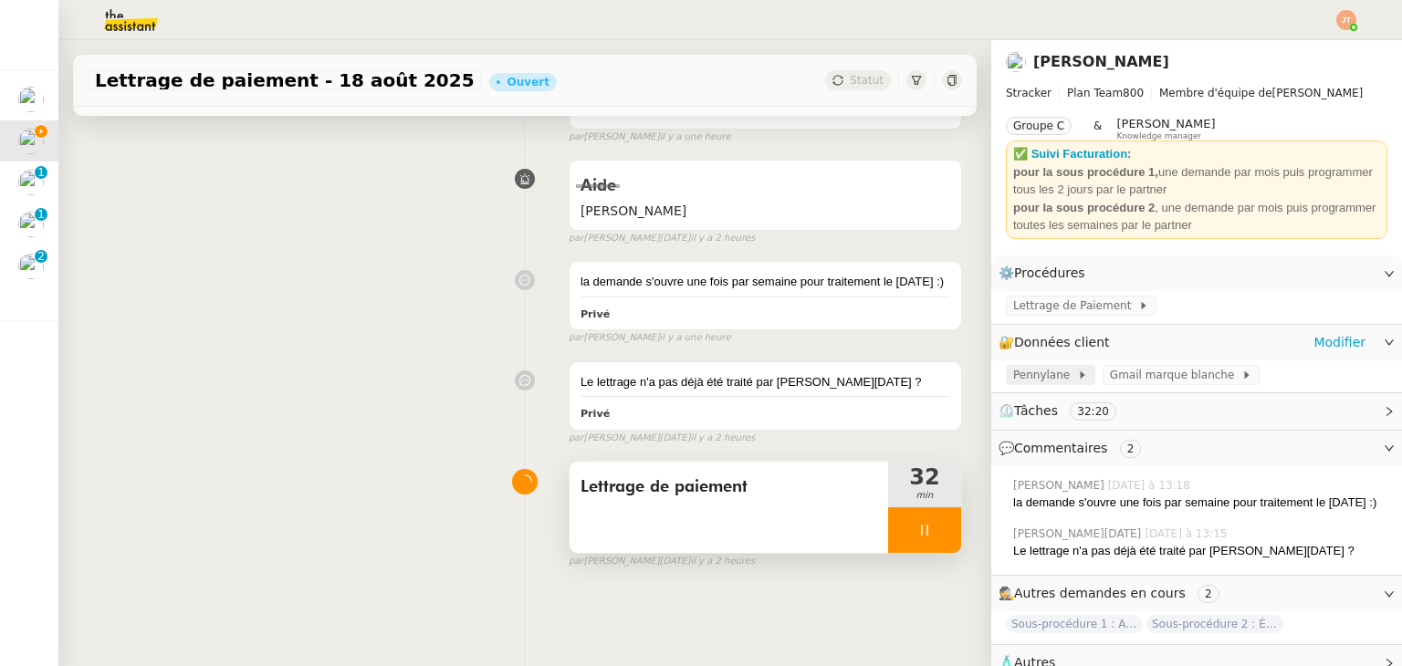
click at [1069, 371] on span at bounding box center [1072, 375] width 7 height 13
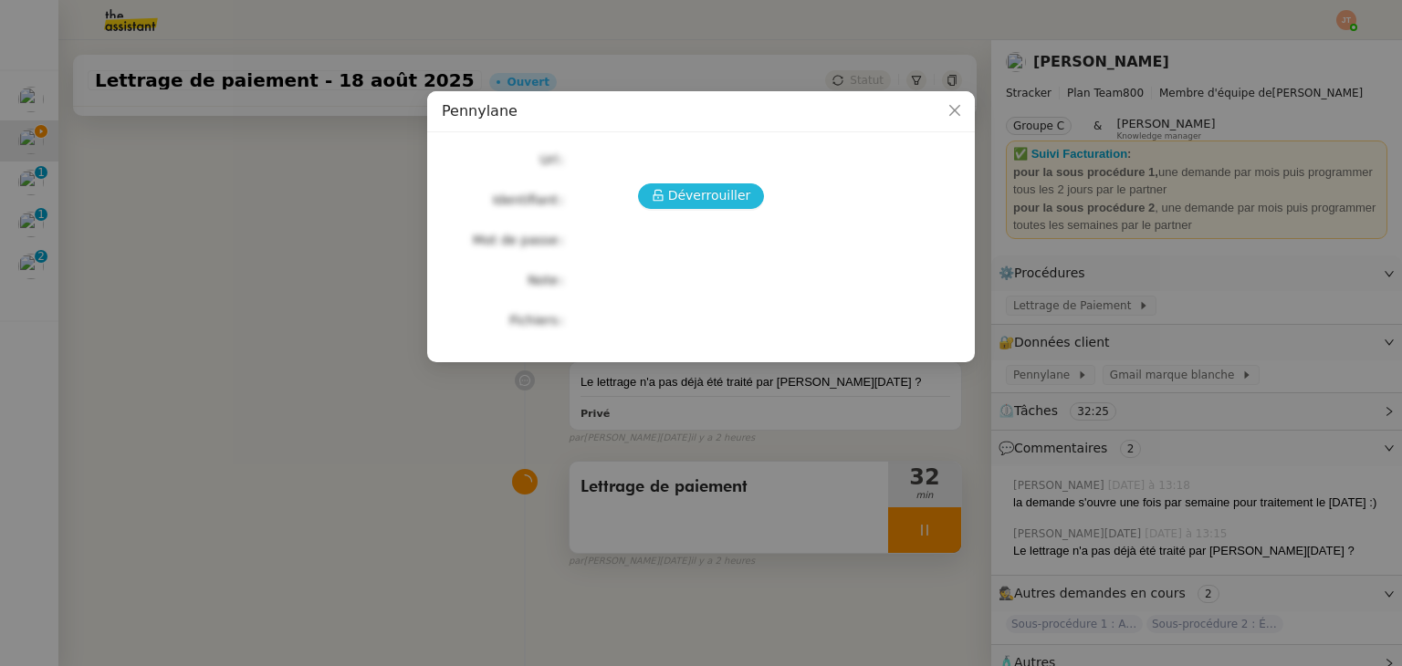
click at [703, 200] on span "Déverrouiller" at bounding box center [709, 195] width 83 height 21
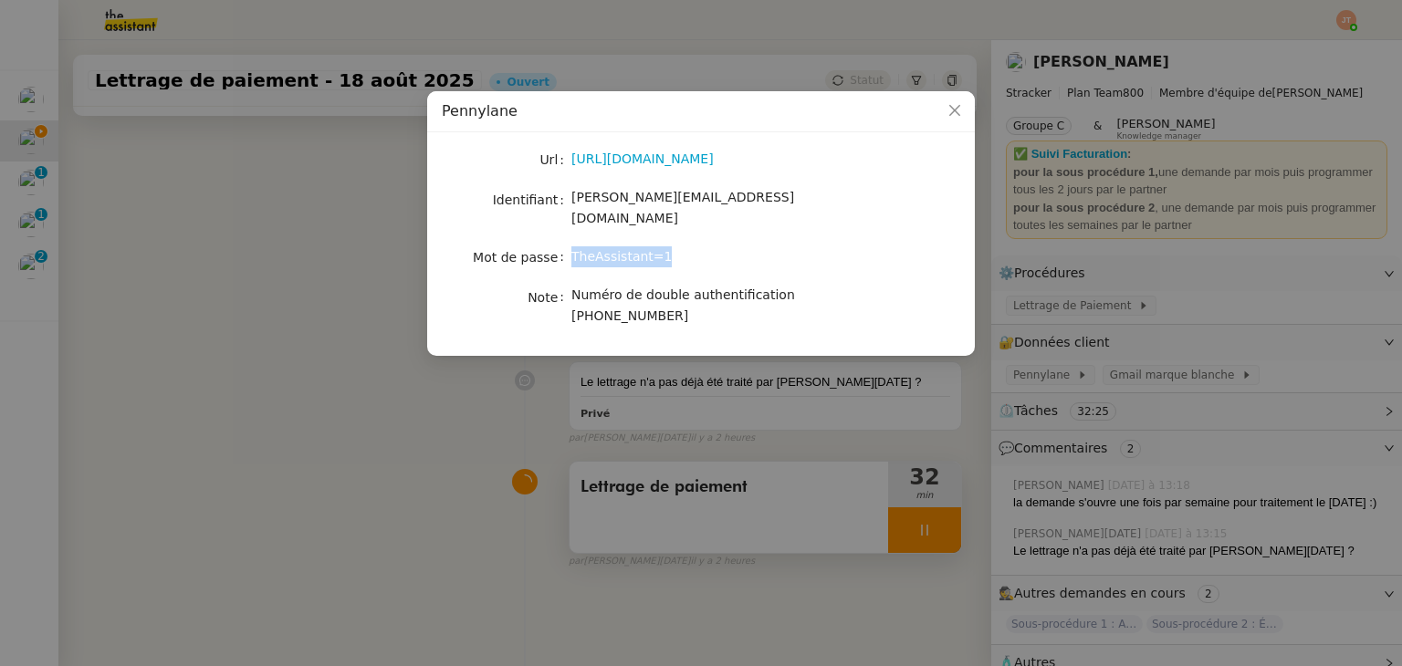
drag, startPoint x: 663, startPoint y: 233, endPoint x: 572, endPoint y: 237, distance: 91.4
click at [572, 246] on div "TheAssistant=1" at bounding box center [722, 256] width 302 height 21
copy span "TheAssistant=1"
click at [937, 358] on nz-modal-container "Pennylane Url https://app.pennylane.com/companies/21860756/welcome Identifiant …" at bounding box center [701, 333] width 1402 height 666
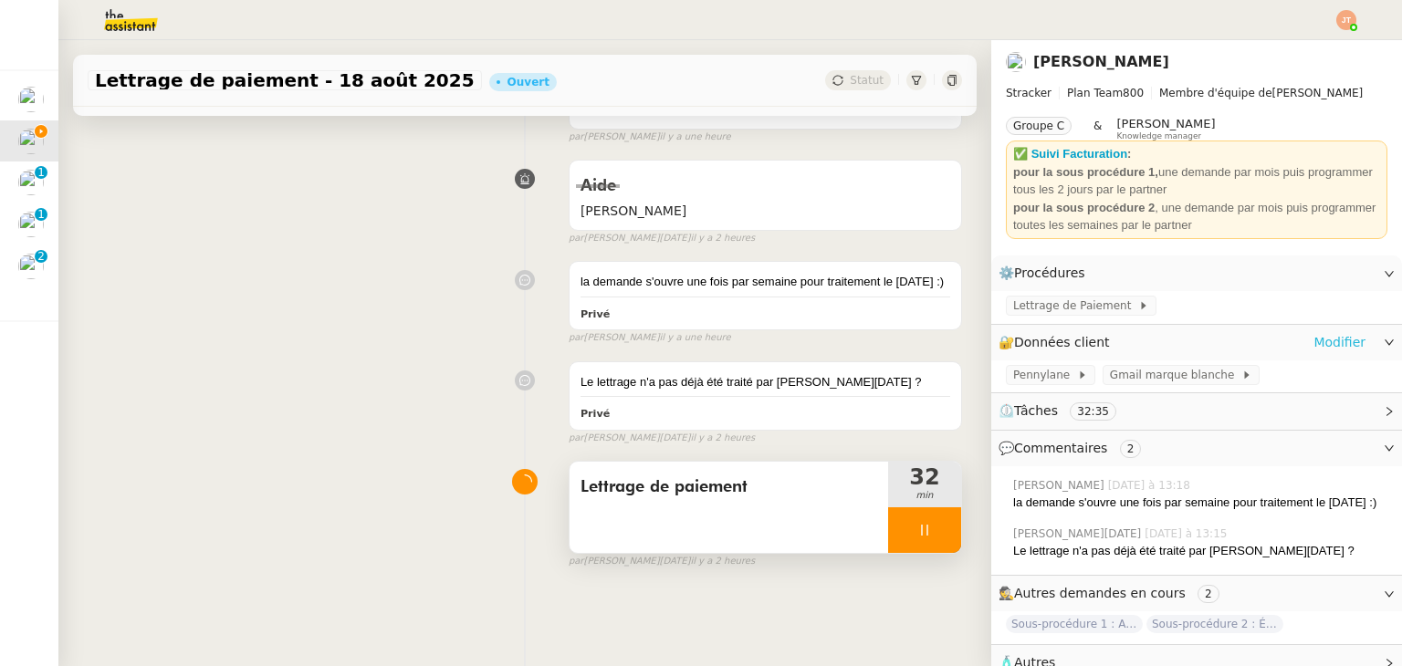
click at [1318, 345] on link "Modifier" at bounding box center [1339, 342] width 52 height 21
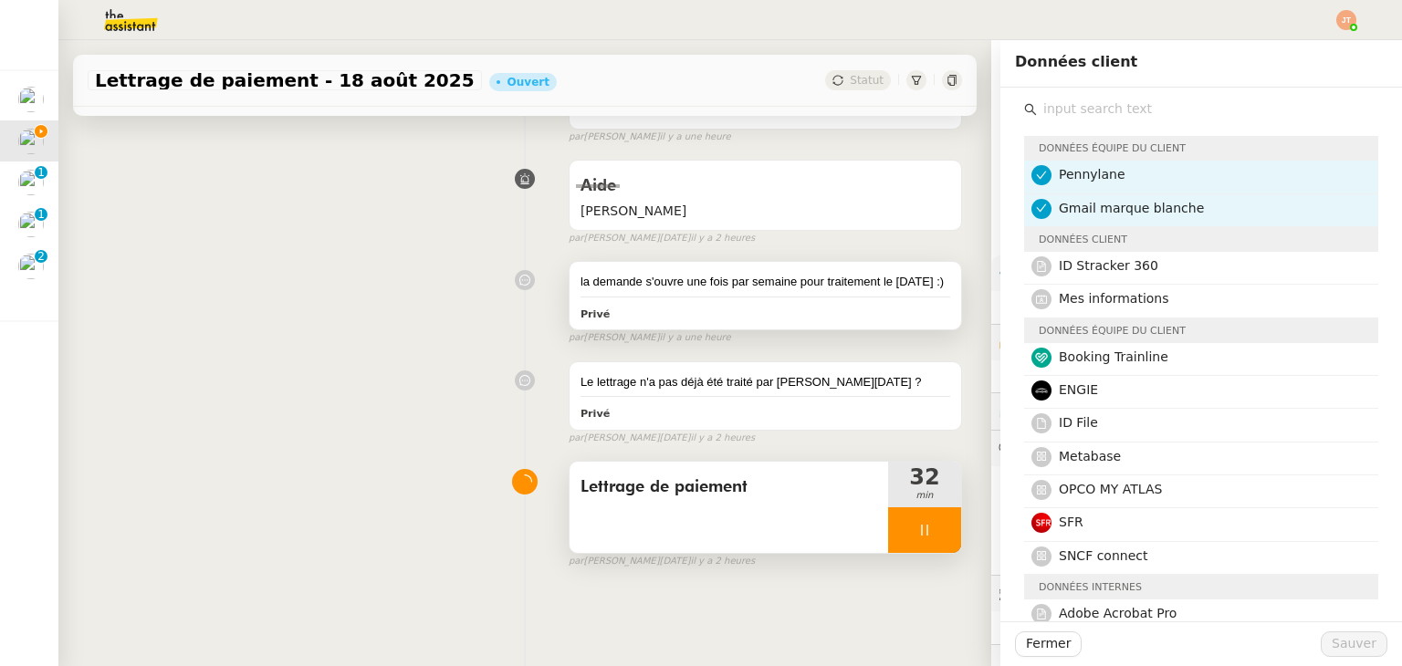
click at [810, 264] on div "la demande s'ouvre une fois par semaine pour traitement le jeudi :) Privé" at bounding box center [764, 296] width 391 height 68
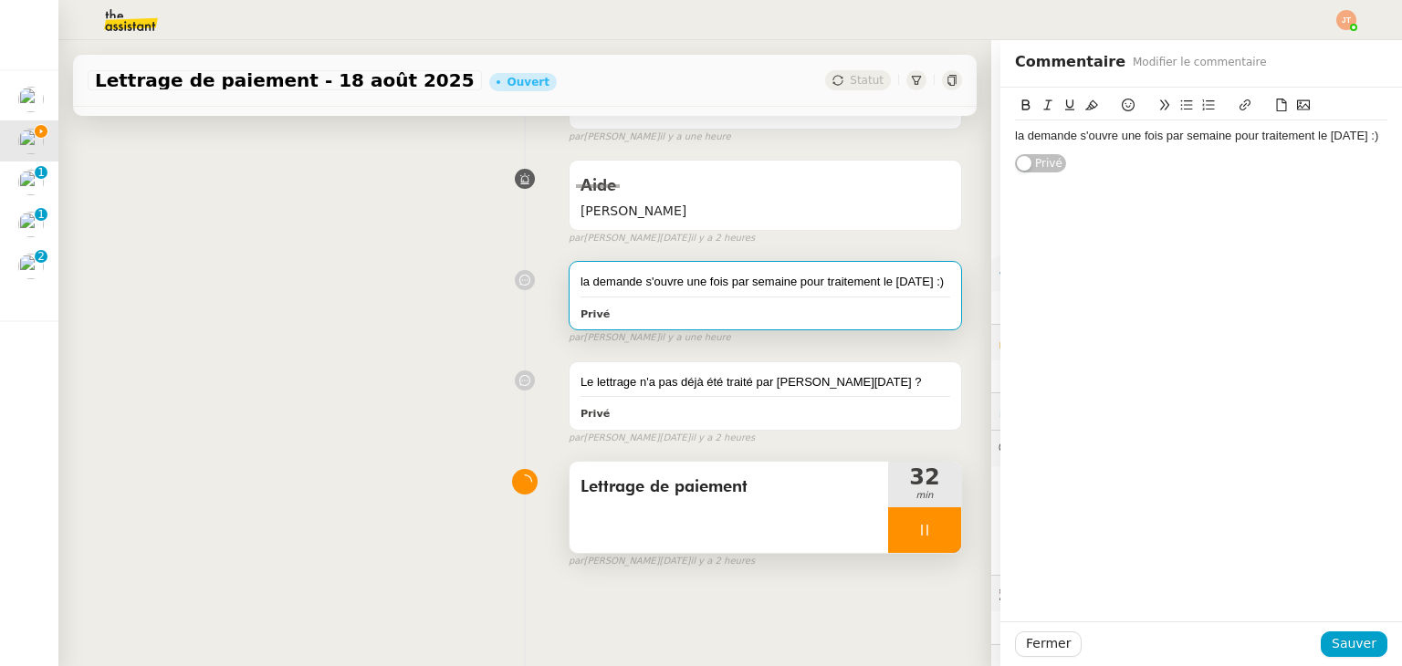
click at [1077, 311] on div "la demande s'ouvre une fois par semaine pour traitement le jeudi :) Privé" at bounding box center [1200, 355] width 401 height 534
click at [943, 266] on div "Tâche Message Commentaire Veuillez patienter une erreur s'est produite 👌👌👌 mess…" at bounding box center [524, 325] width 933 height 666
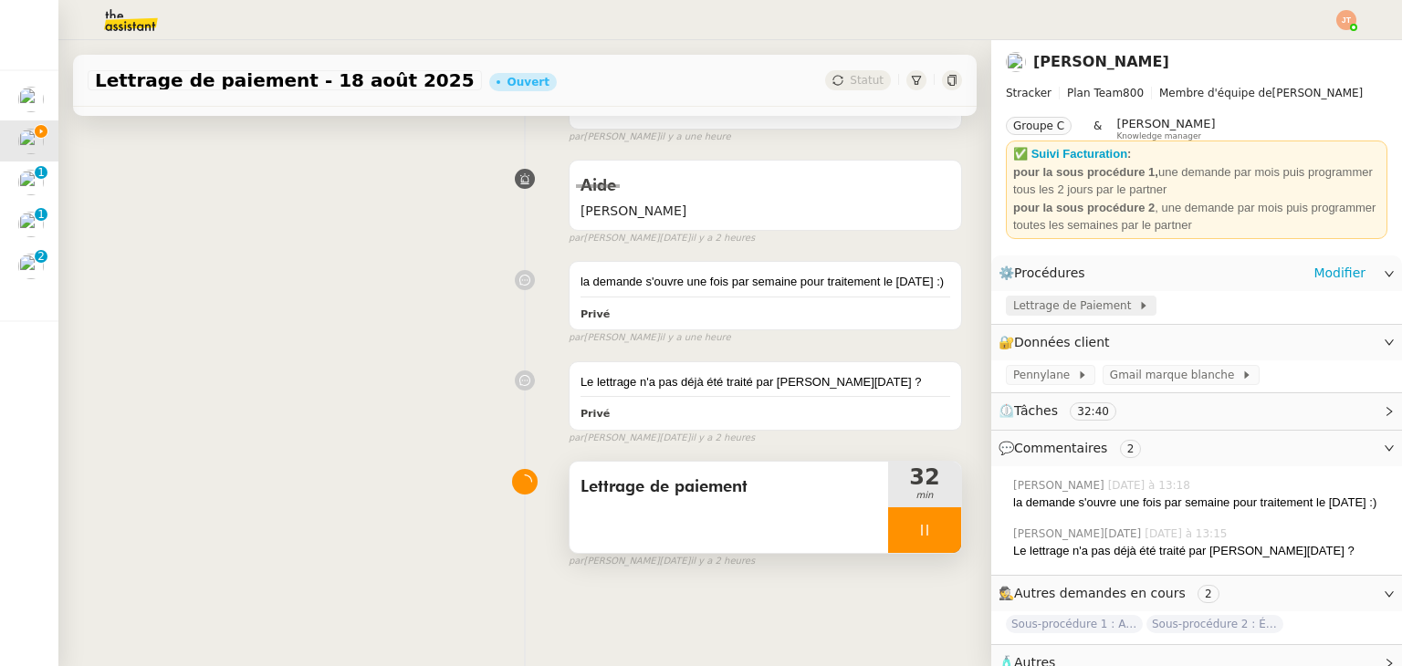
click at [1047, 307] on span "Lettrage de Paiement" at bounding box center [1075, 306] width 125 height 18
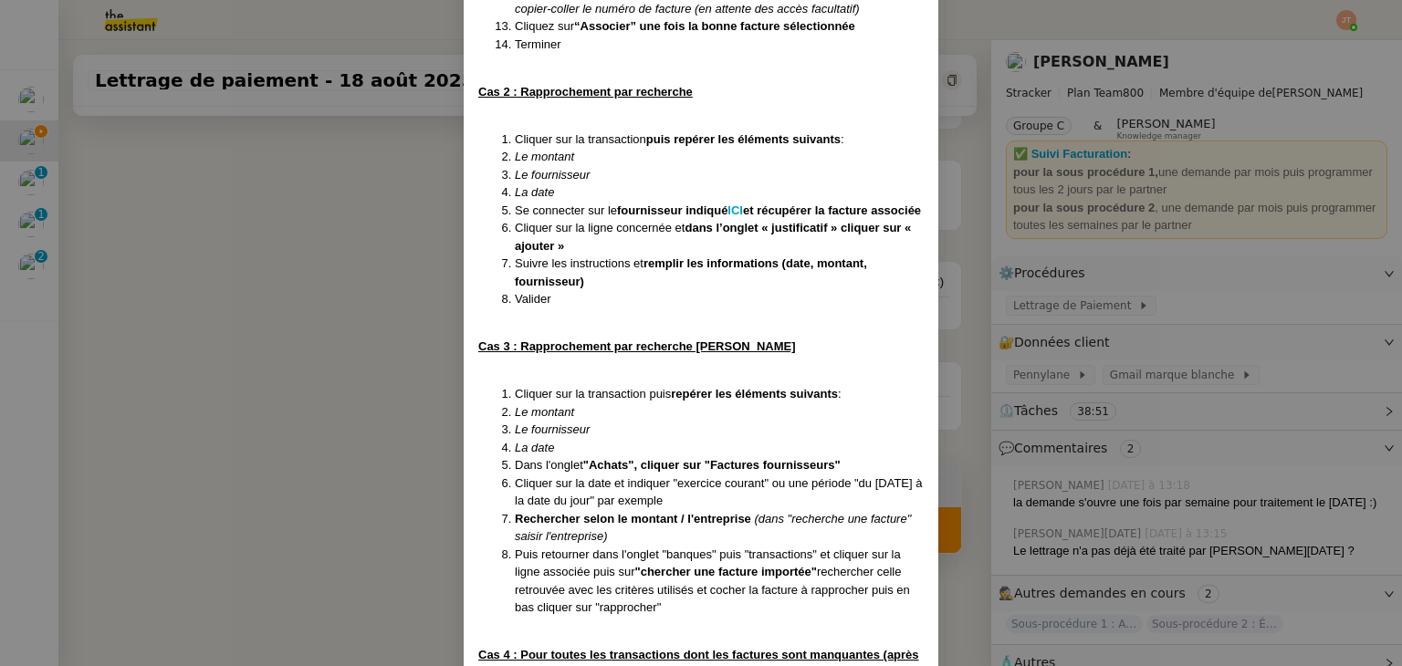
scroll to position [2850, 0]
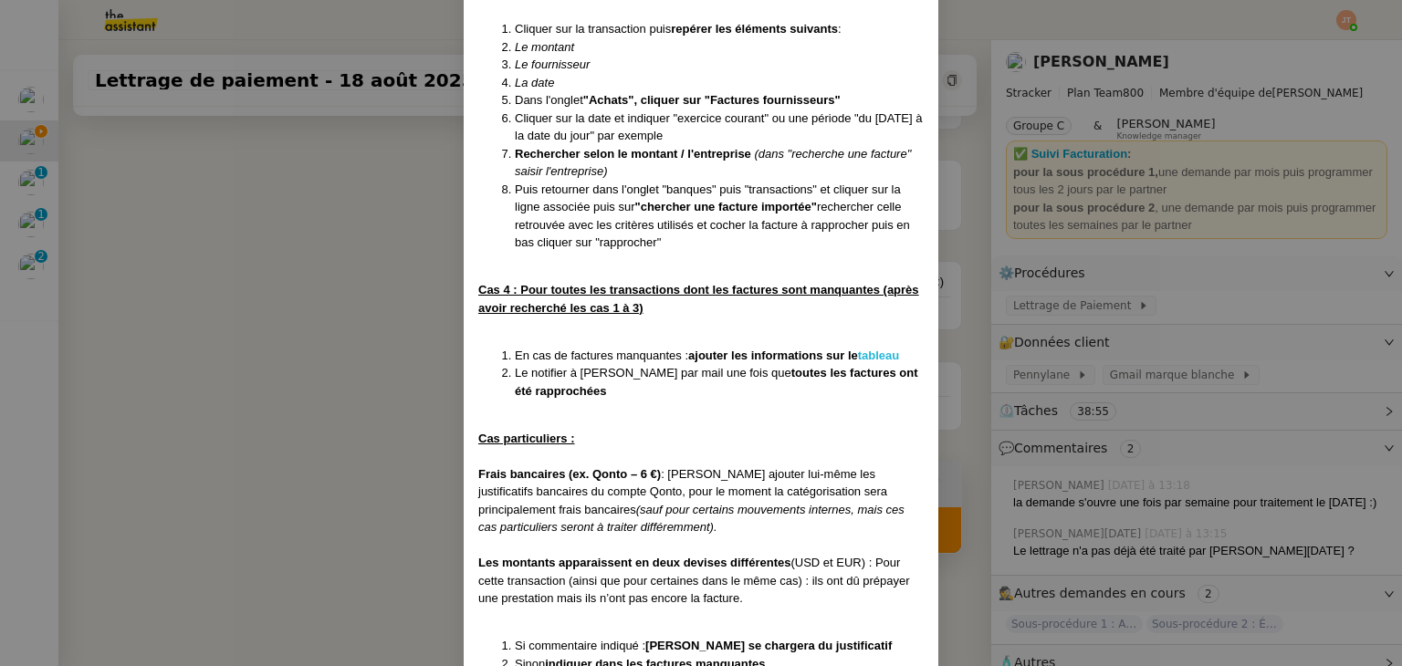
click at [870, 362] on strong "tableau" at bounding box center [879, 356] width 42 height 14
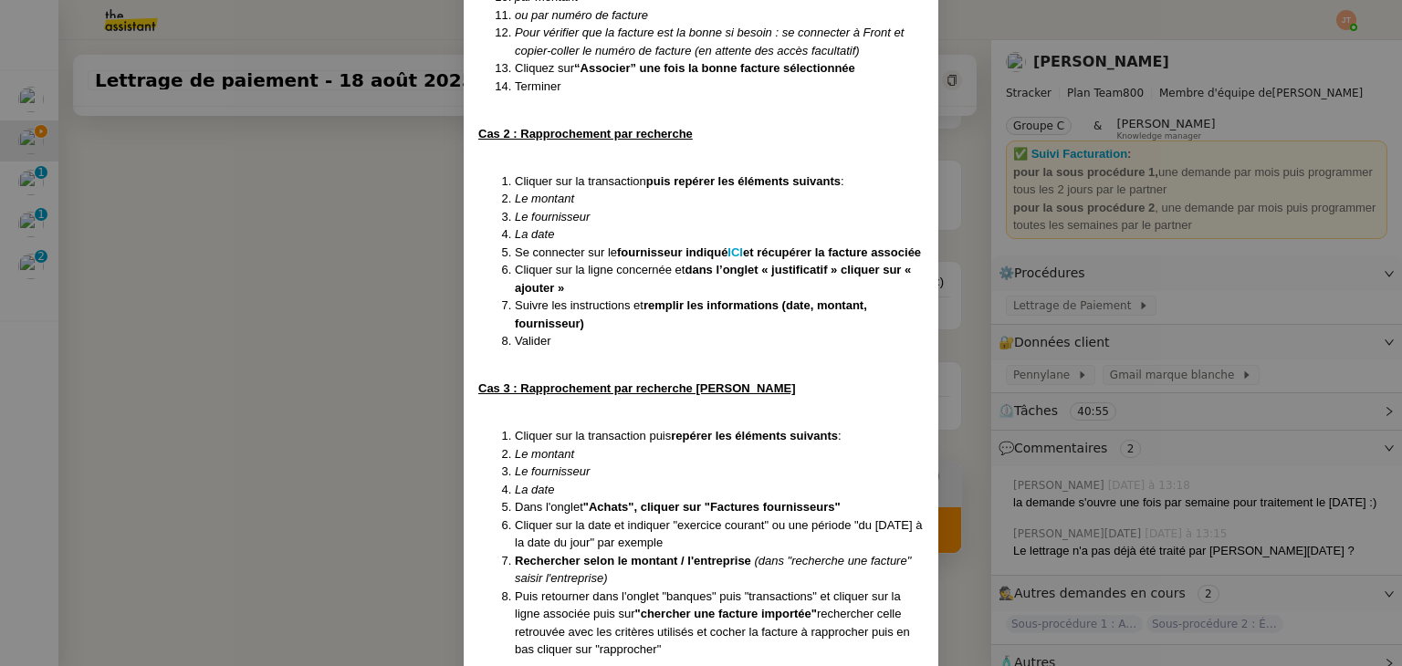
scroll to position [2449, 0]
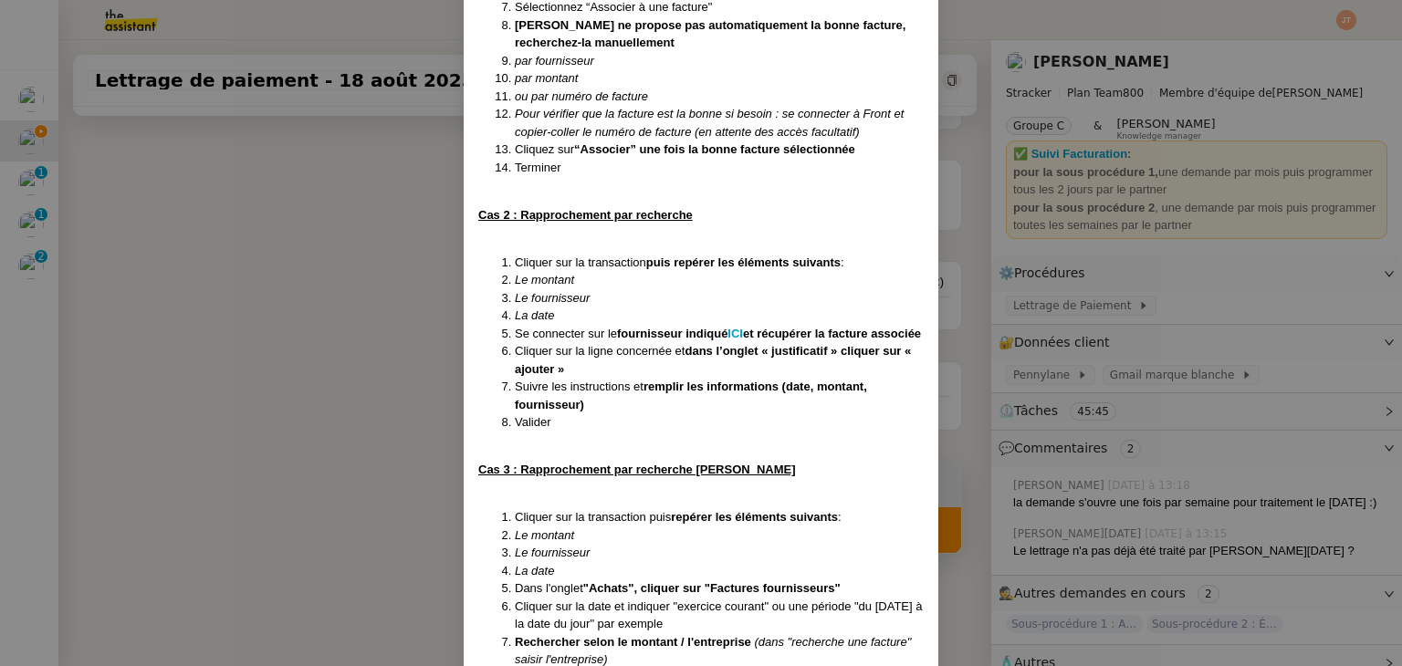
click at [344, 280] on nz-modal-container "Créée le 16/07/2025 MAJ le 24/07/2025 Contexte : Il s’agit ici d’effectuer les …" at bounding box center [701, 333] width 1402 height 666
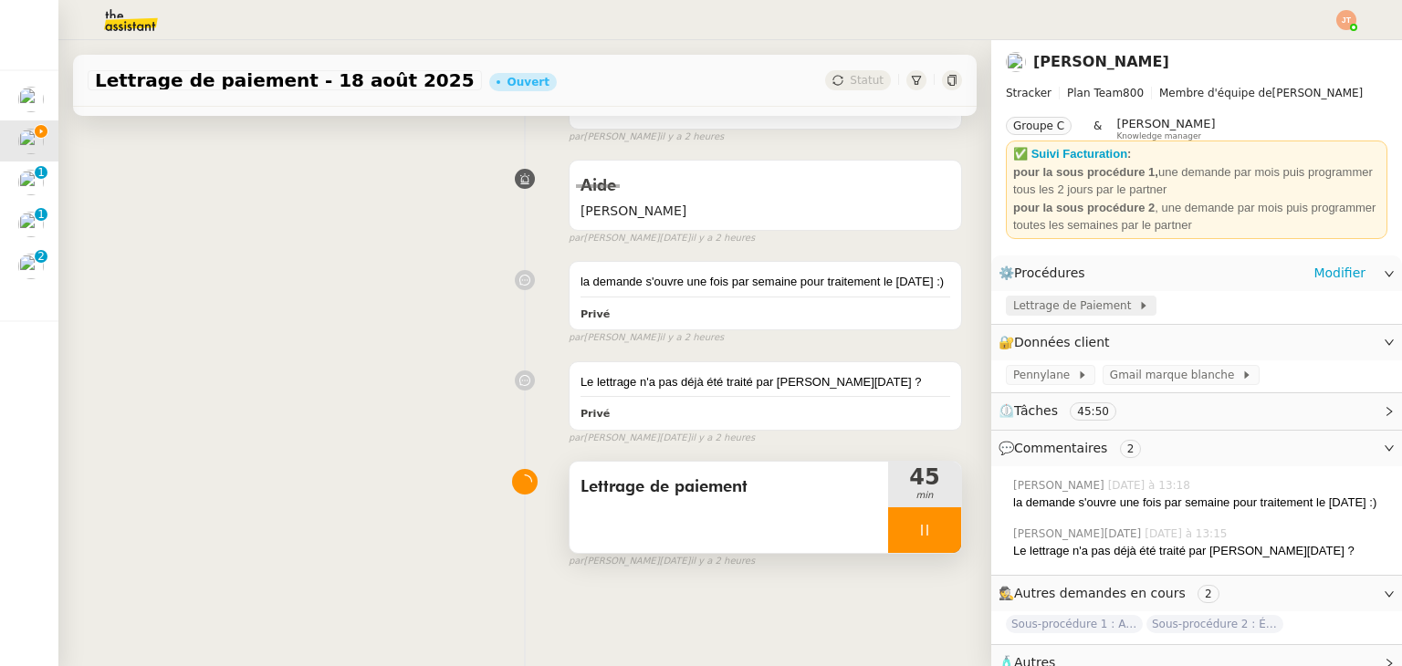
click at [1044, 310] on span "Lettrage de Paiement" at bounding box center [1075, 306] width 125 height 18
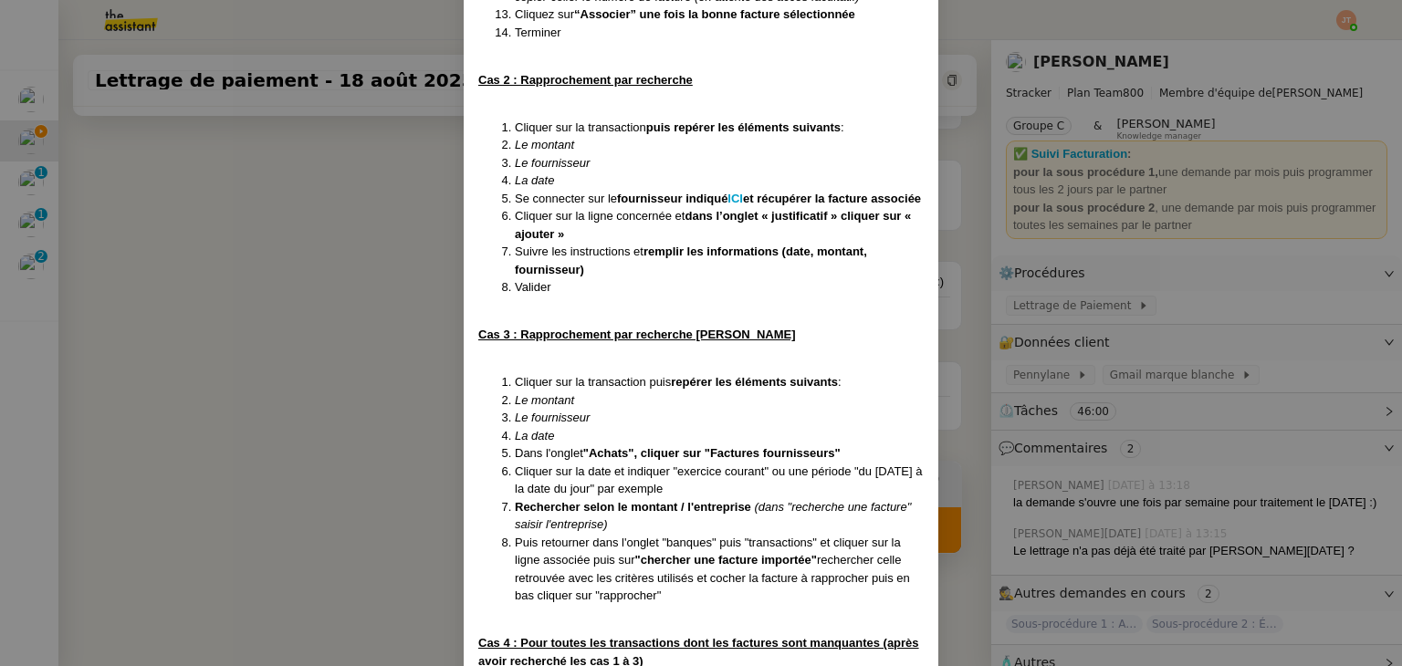
scroll to position [2485, 0]
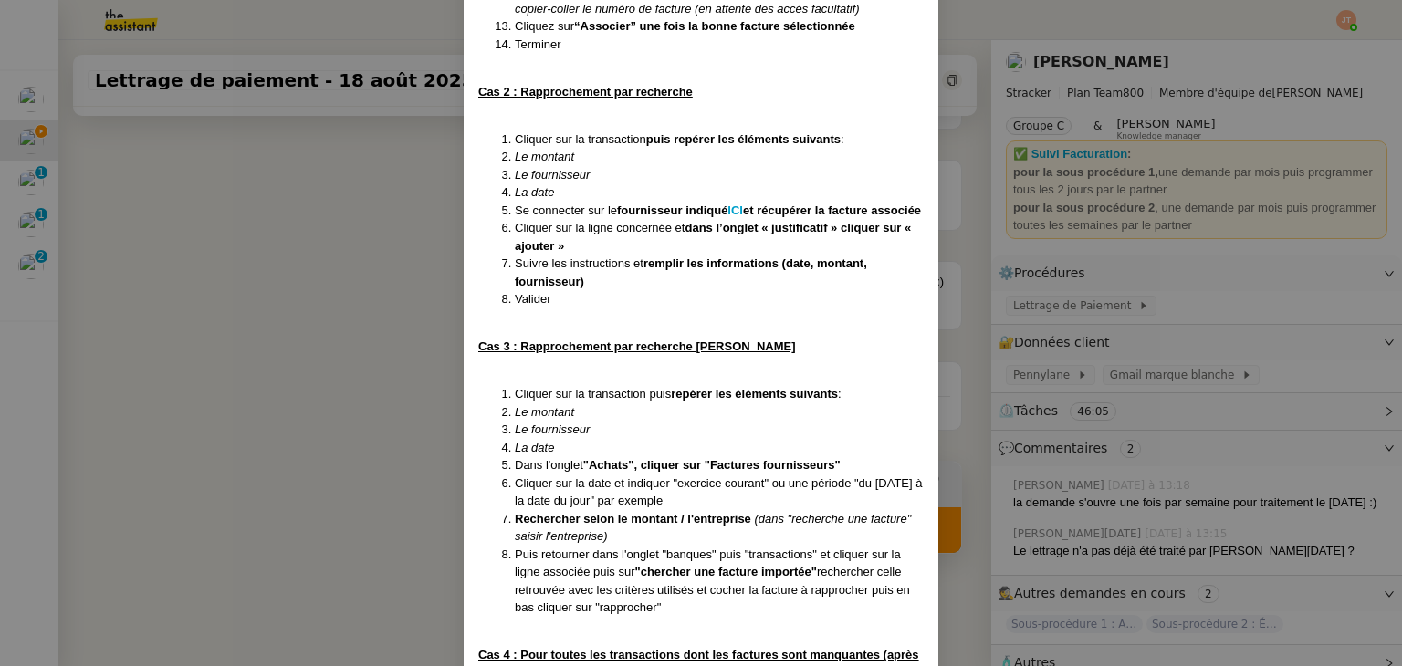
click at [954, 405] on nz-modal-container "Créée le 16/07/2025 MAJ le 24/07/2025 Contexte : Il s’agit ici d’effectuer les …" at bounding box center [701, 333] width 1402 height 666
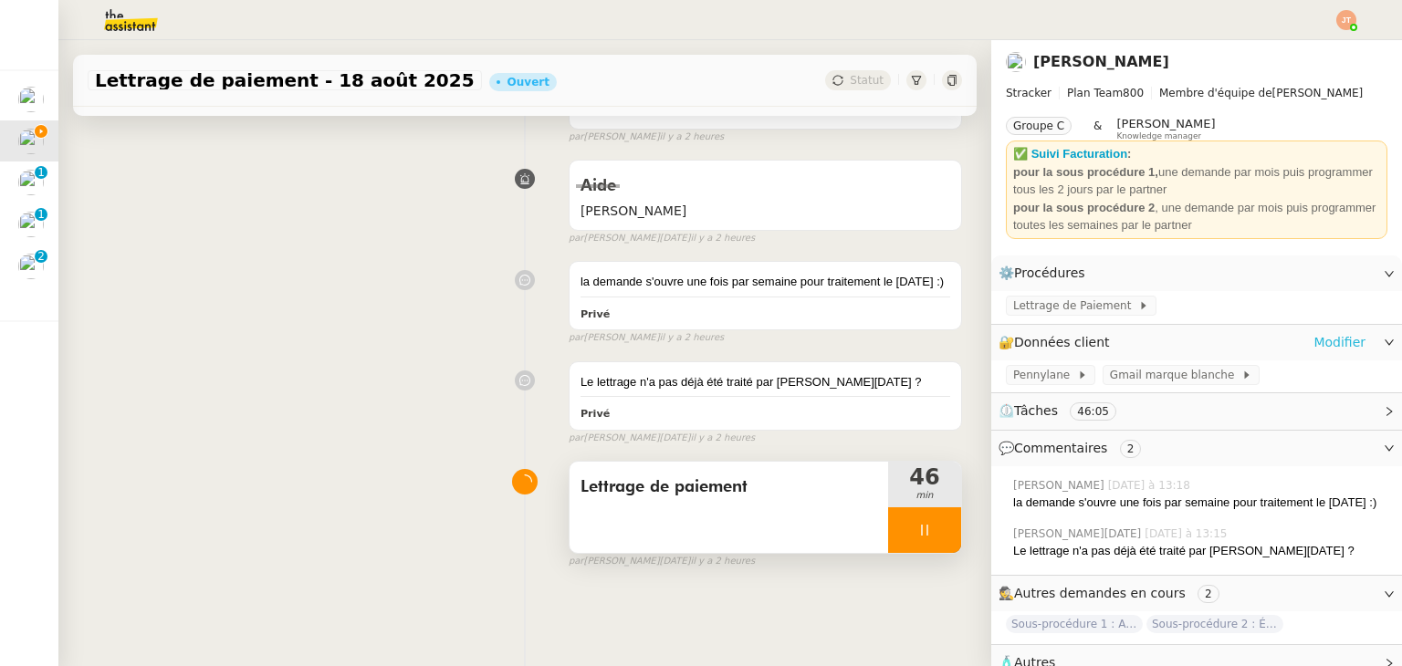
click at [1334, 346] on link "Modifier" at bounding box center [1339, 342] width 52 height 21
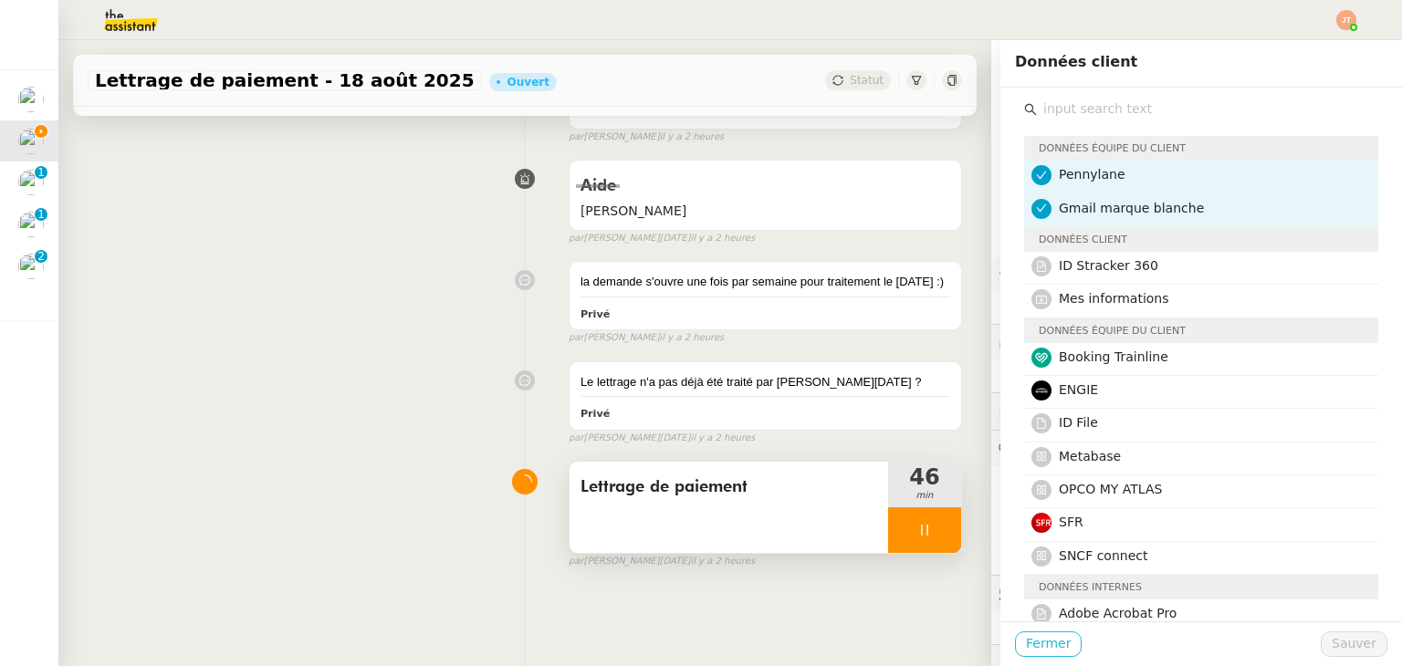
click at [1051, 644] on span "Fermer" at bounding box center [1048, 643] width 45 height 21
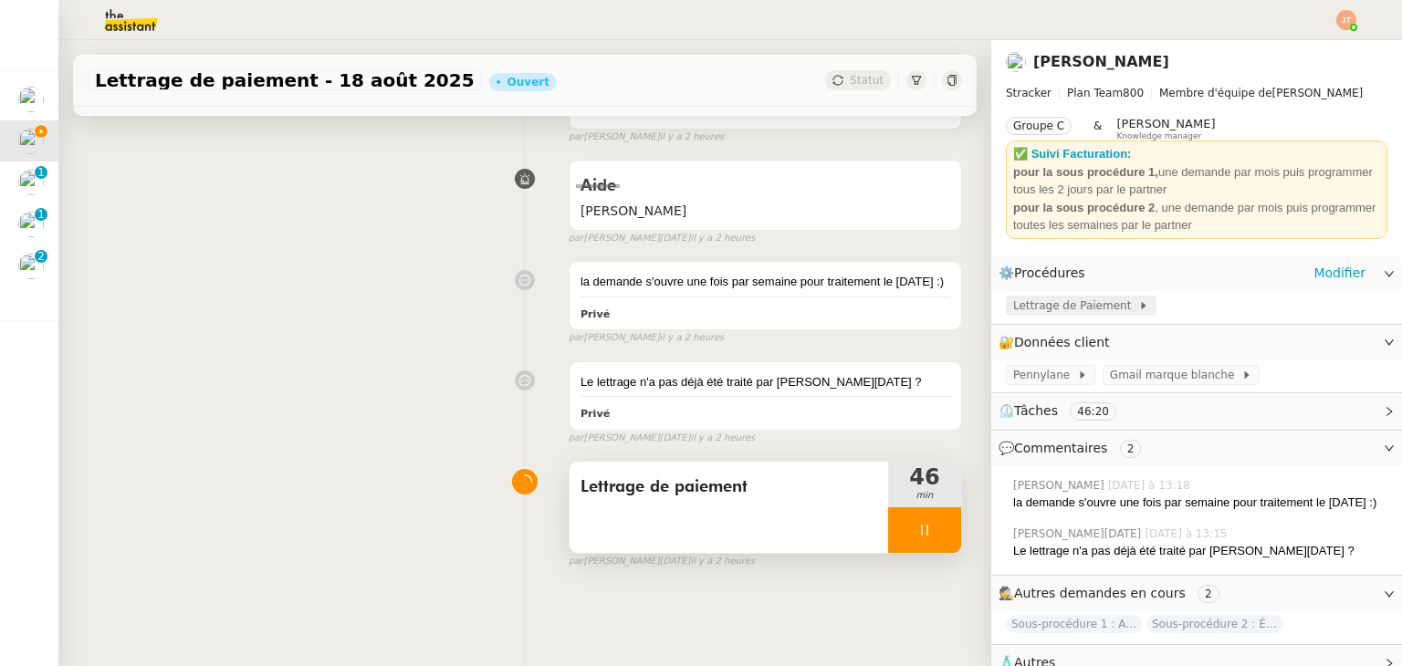
click at [1080, 315] on span "Lettrage de Paiement" at bounding box center [1075, 306] width 125 height 18
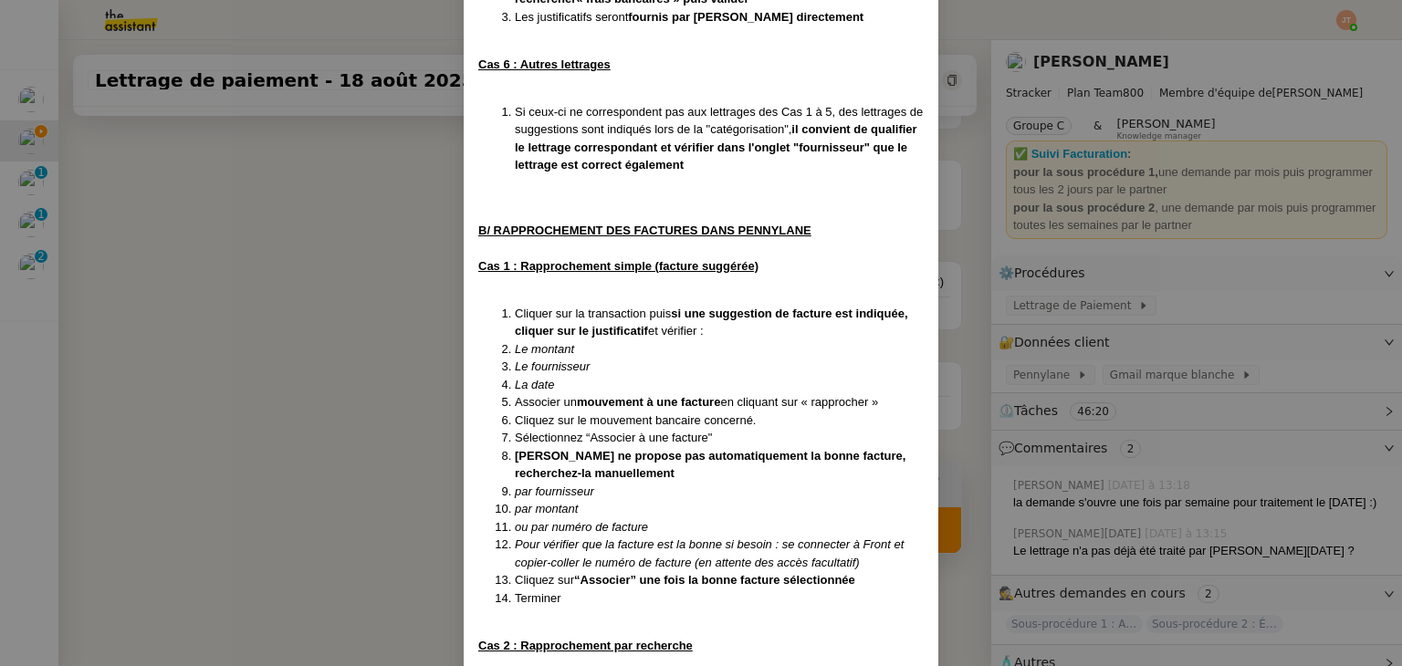
scroll to position [1937, 0]
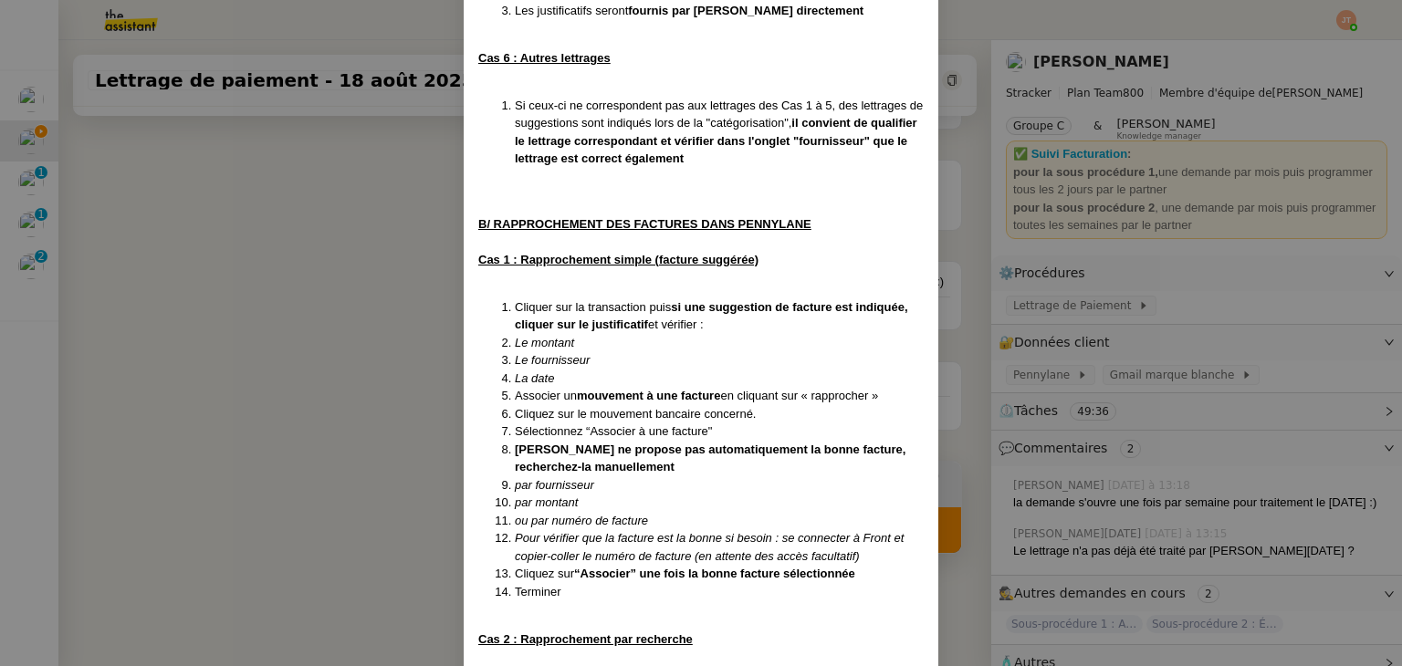
click at [256, 293] on nz-modal-container "Créée le 16/07/2025 MAJ le 24/07/2025 Contexte : Il s’agit ici d’effectuer les …" at bounding box center [701, 333] width 1402 height 666
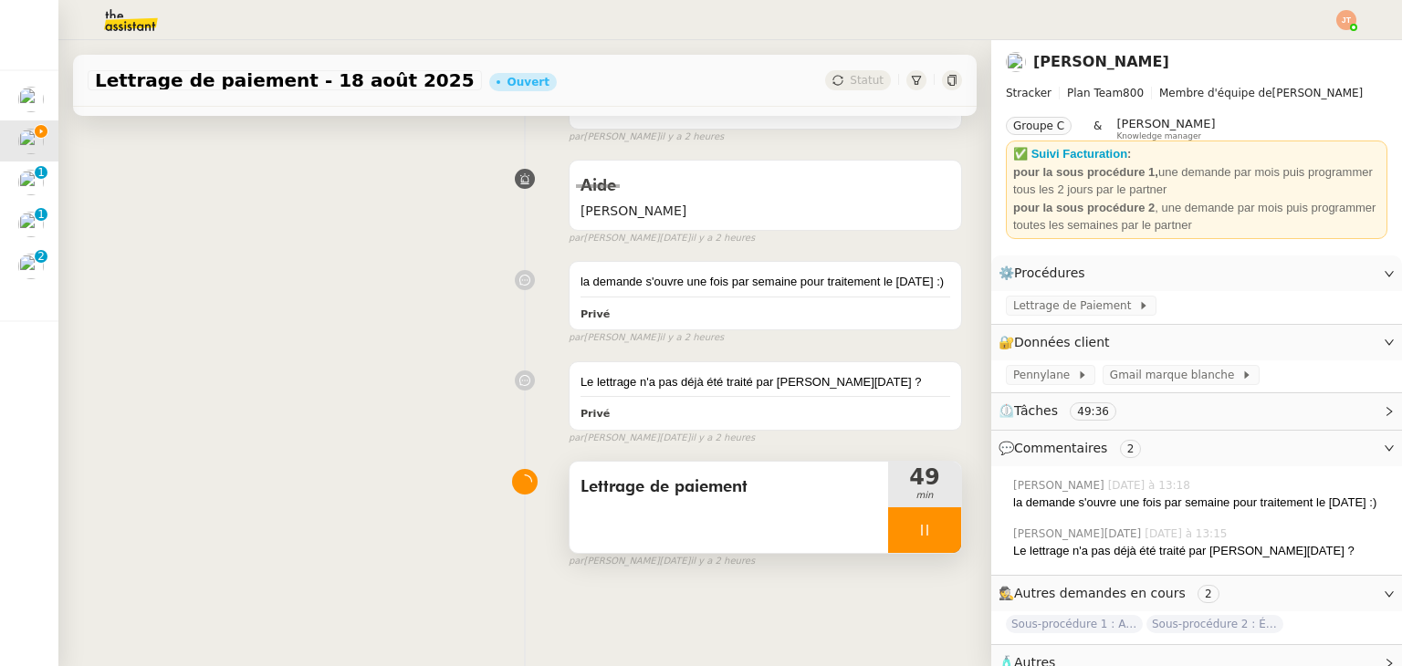
click at [921, 527] on icon at bounding box center [924, 530] width 6 height 11
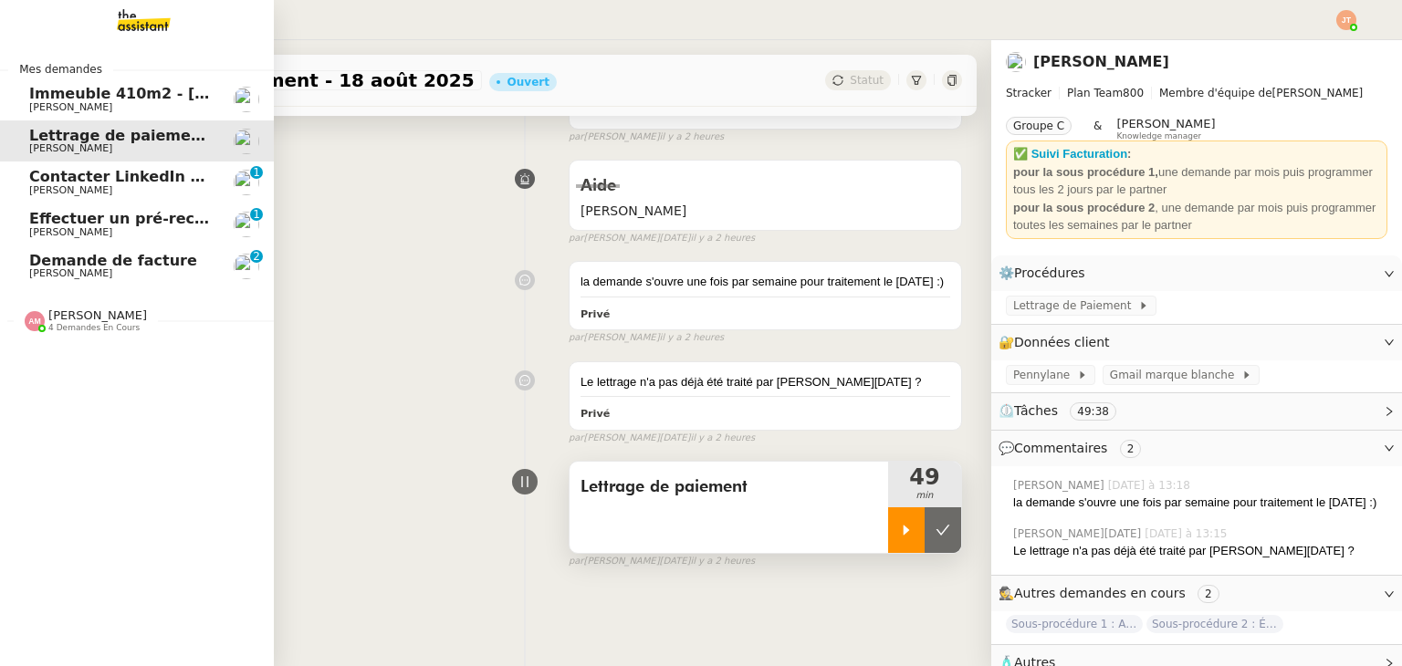
click at [104, 311] on span "Amyna Mehrez" at bounding box center [97, 315] width 99 height 14
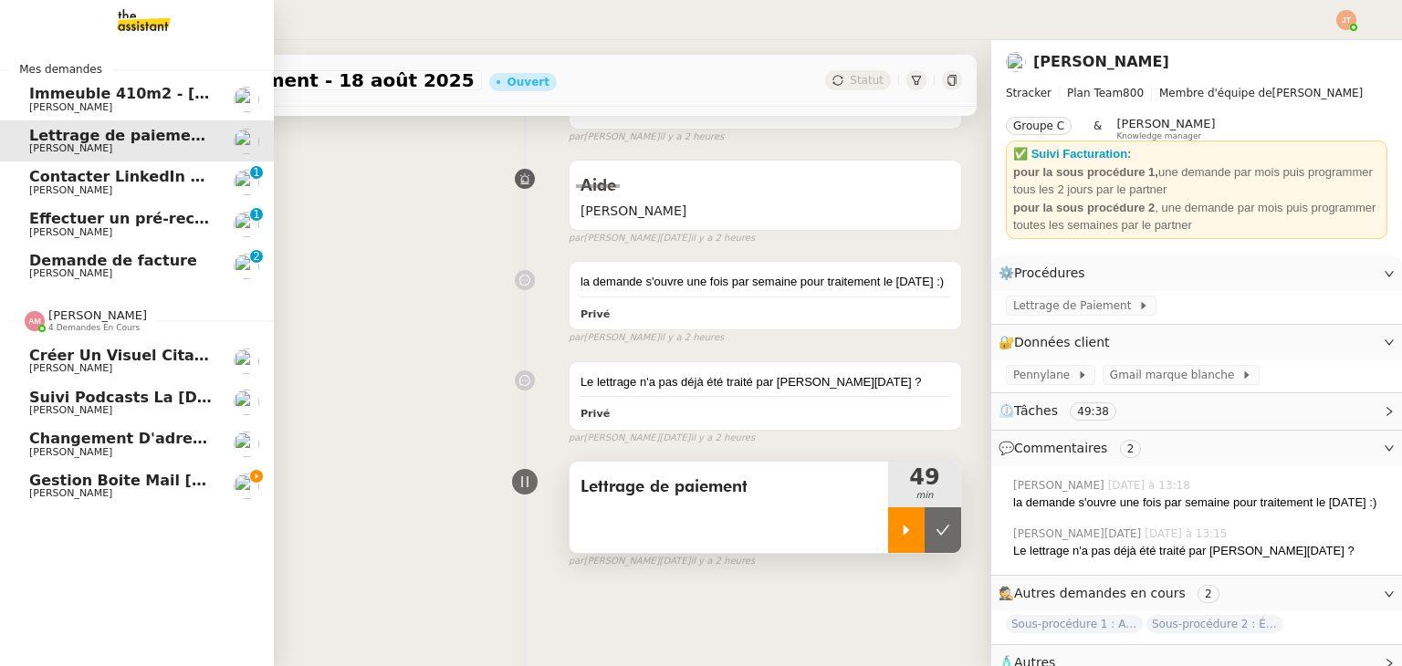
click at [103, 320] on span "Amyna Mehrez" at bounding box center [97, 315] width 99 height 14
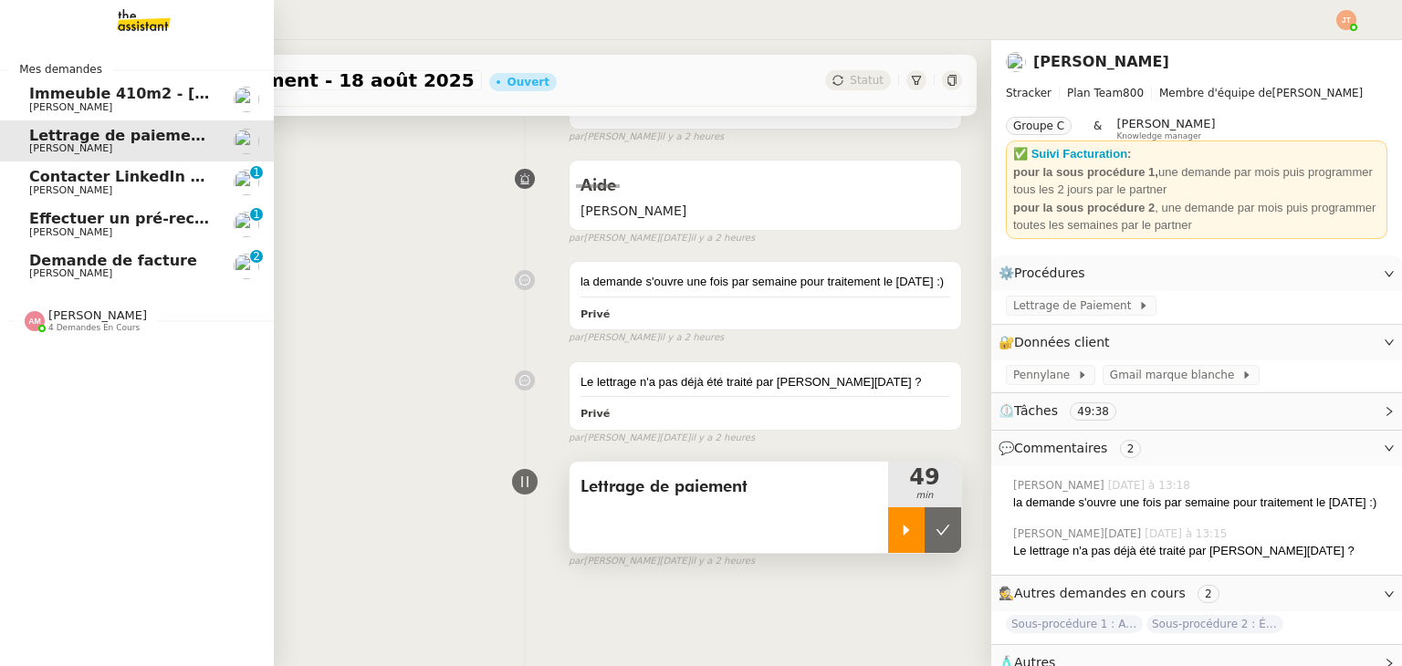
click at [95, 337] on div "Amyna Mehrez 4 demandes en cours" at bounding box center [137, 313] width 274 height 53
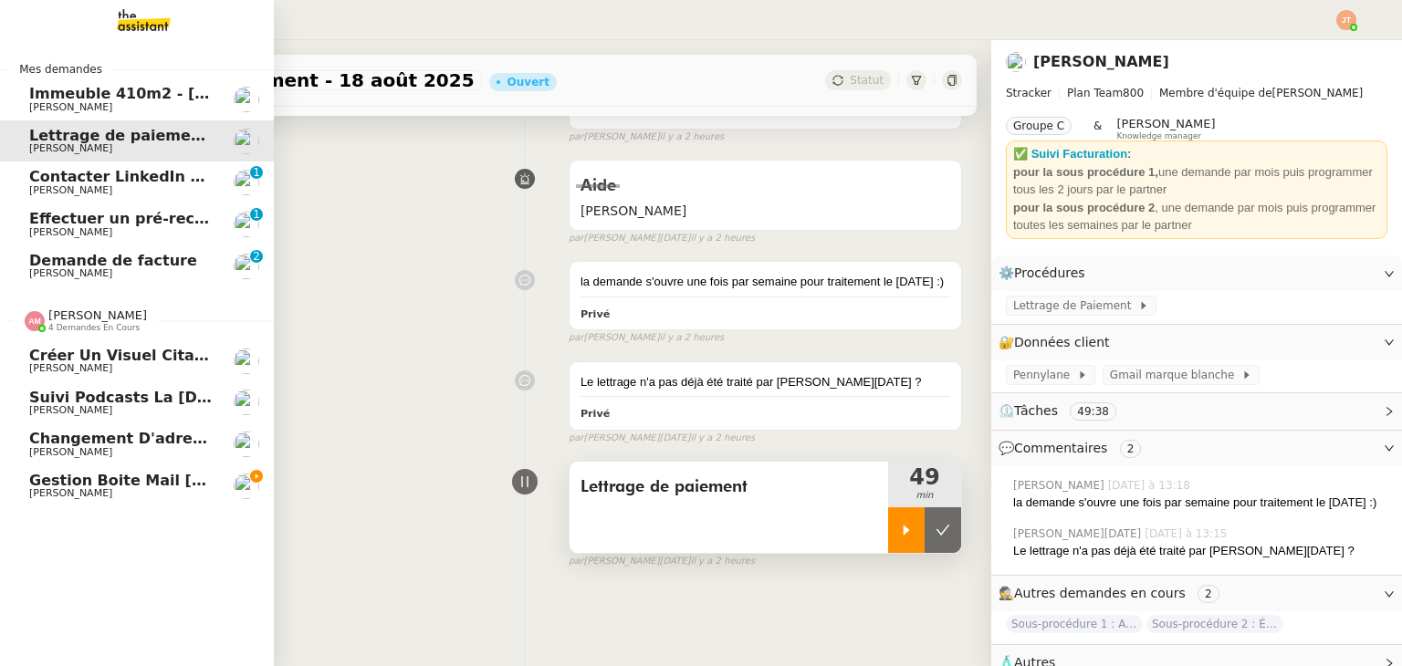
click at [106, 494] on span "Sylvie Magnaval" at bounding box center [121, 493] width 184 height 11
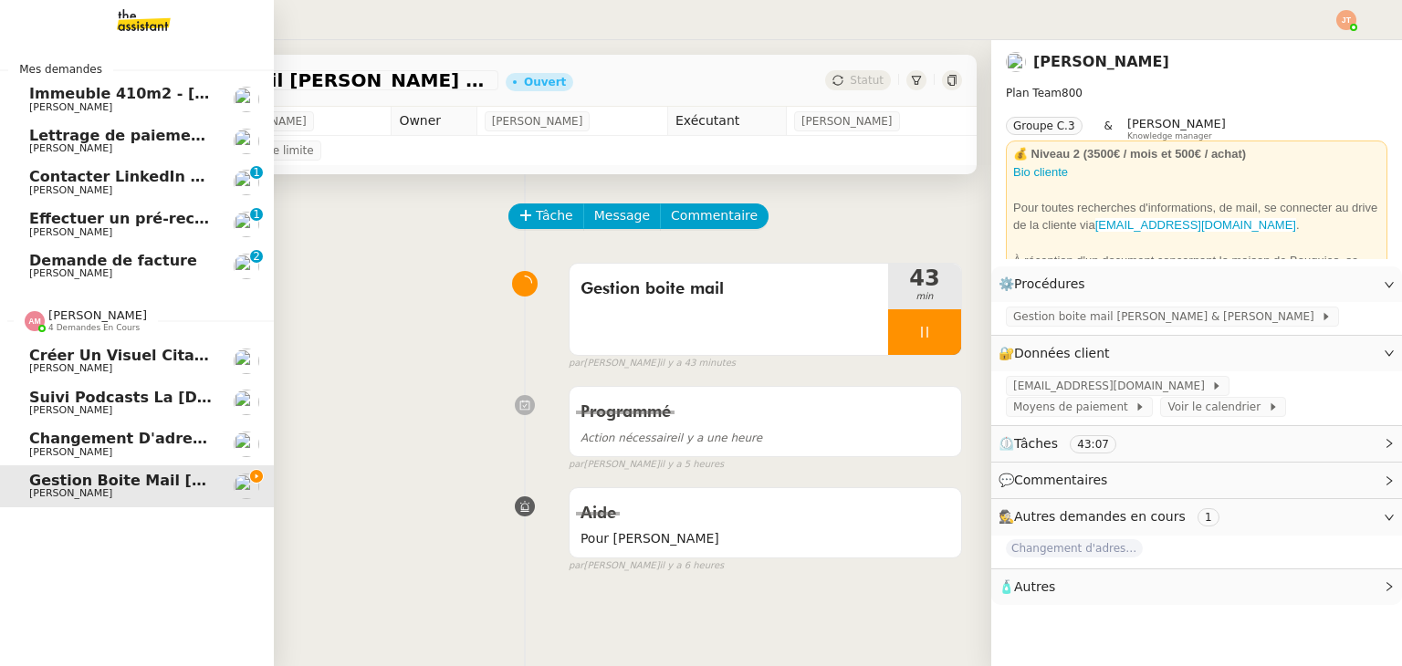
click at [81, 325] on span "4 demandes en cours" at bounding box center [93, 328] width 91 height 10
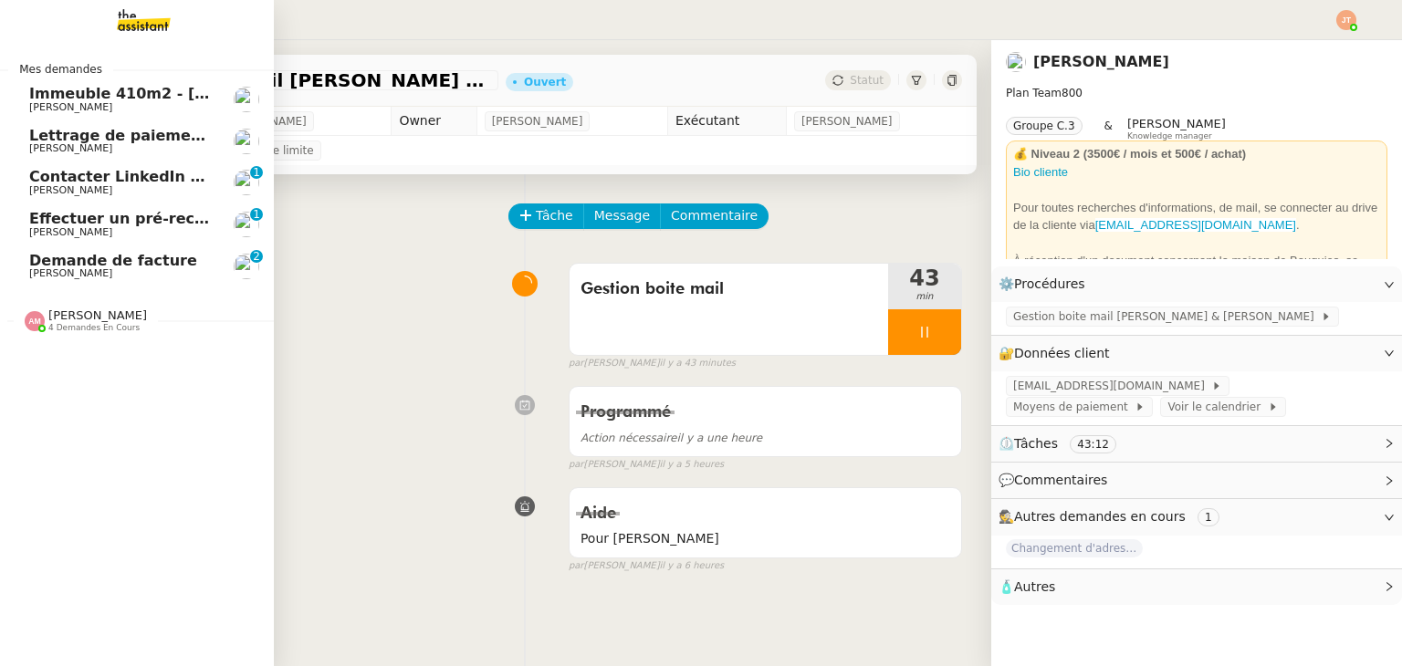
click at [120, 183] on span "Contacter LinkedIn pour 'open to work'" at bounding box center [189, 176] width 321 height 17
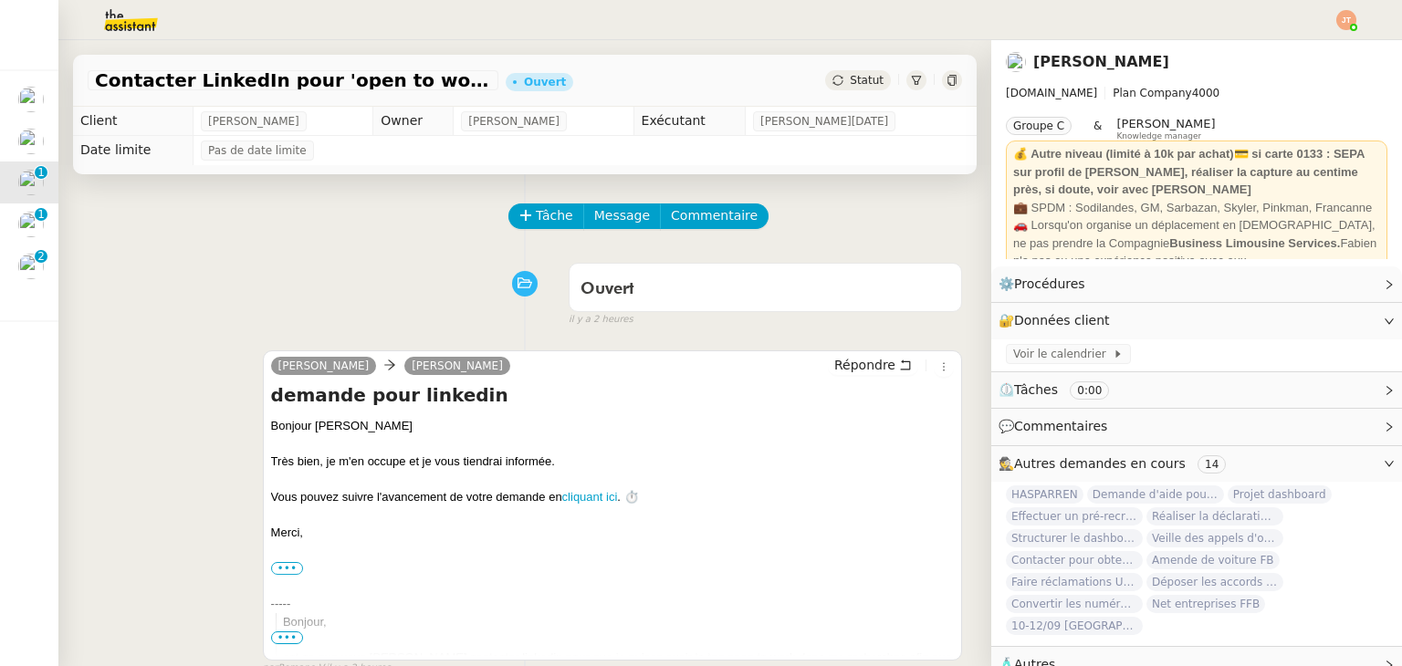
scroll to position [474, 0]
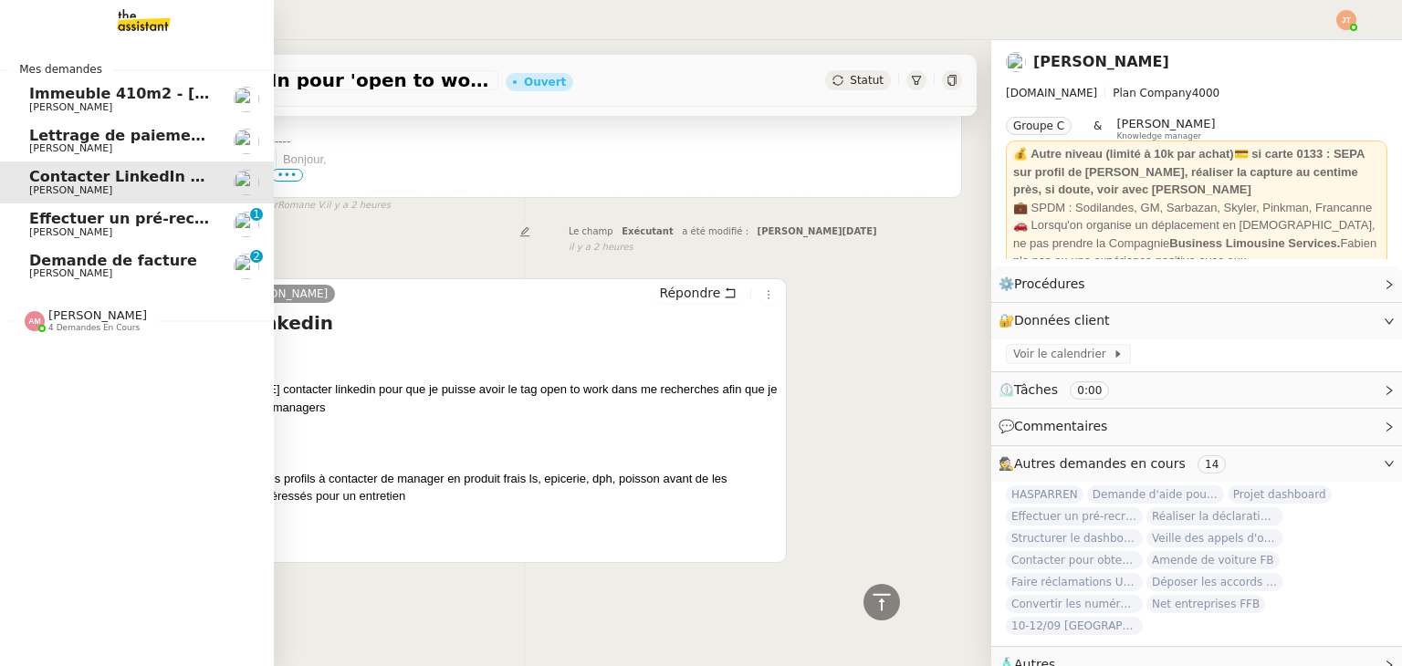
click at [140, 227] on span "Lydie Laulon" at bounding box center [121, 232] width 184 height 11
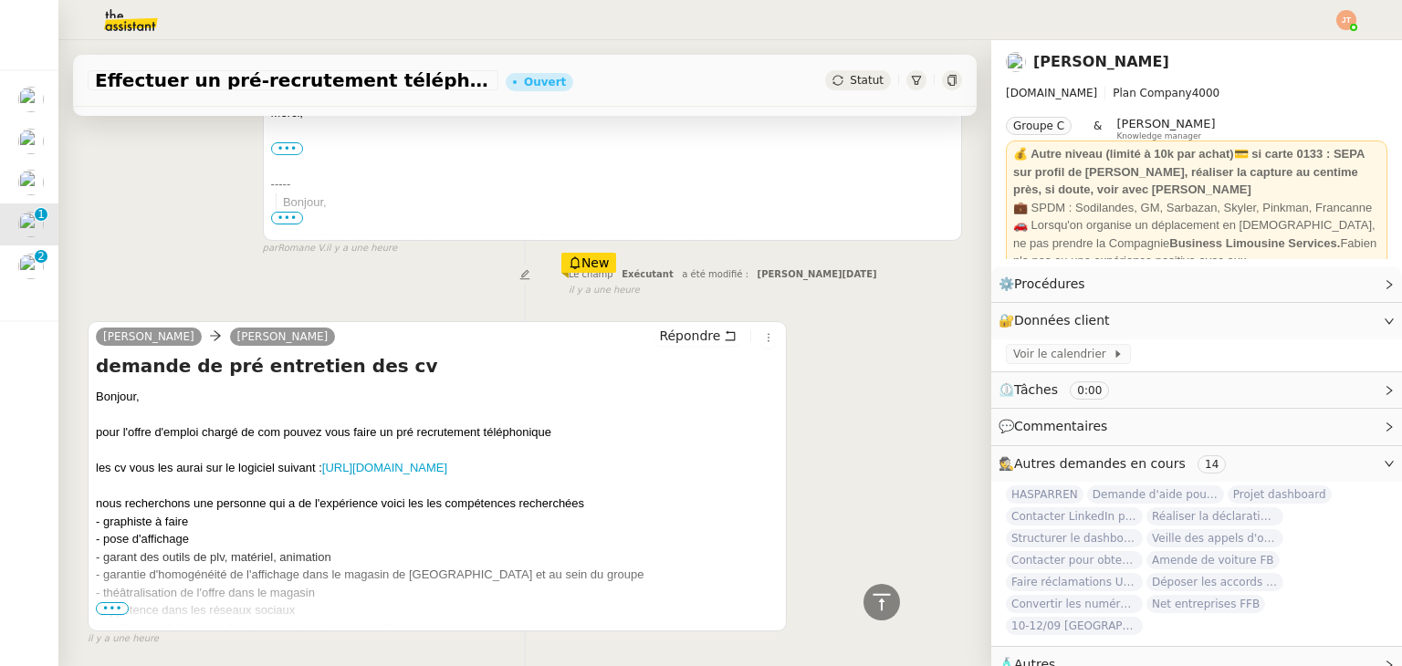
scroll to position [427, 0]
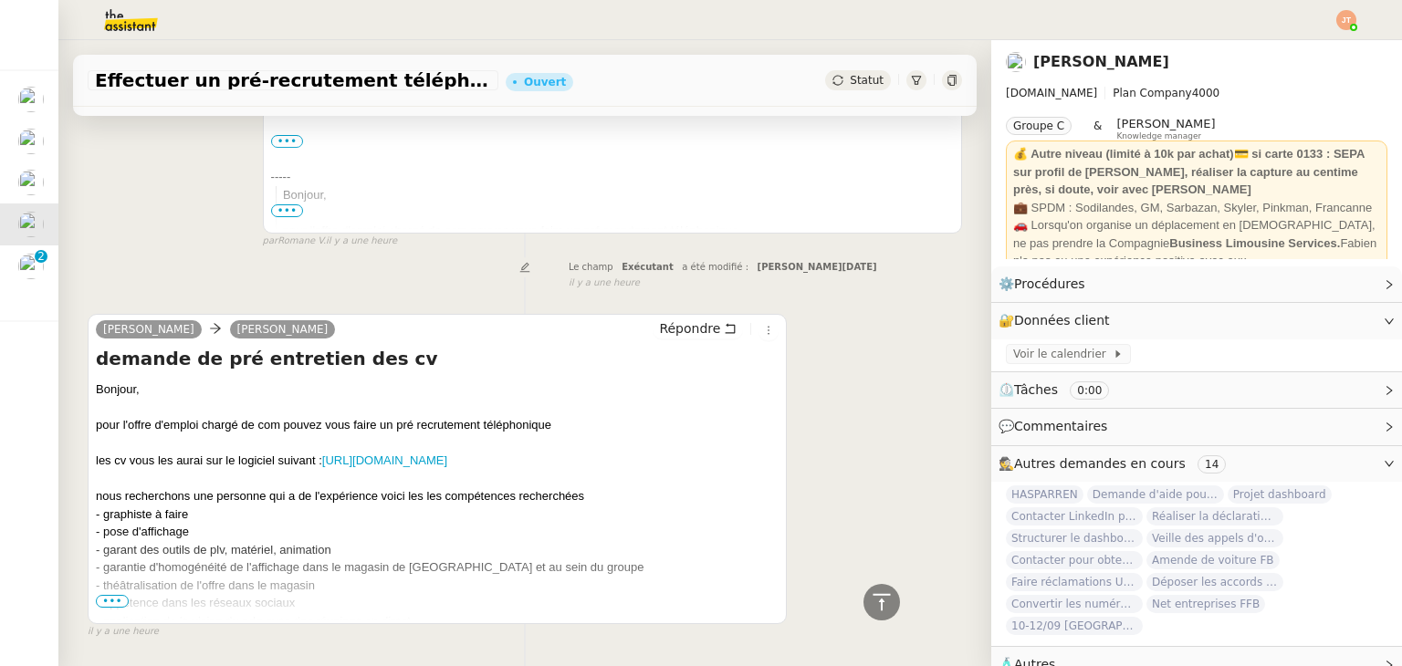
click at [119, 604] on span "•••" at bounding box center [112, 601] width 33 height 13
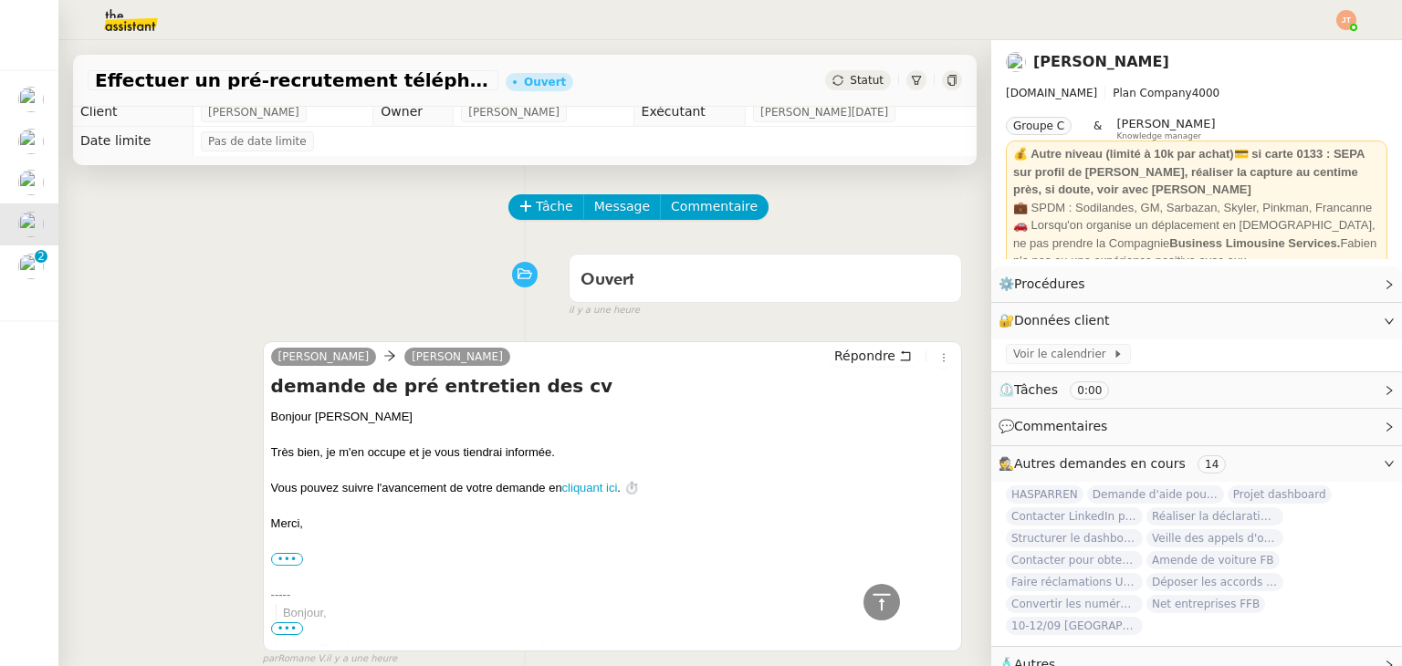
scroll to position [0, 0]
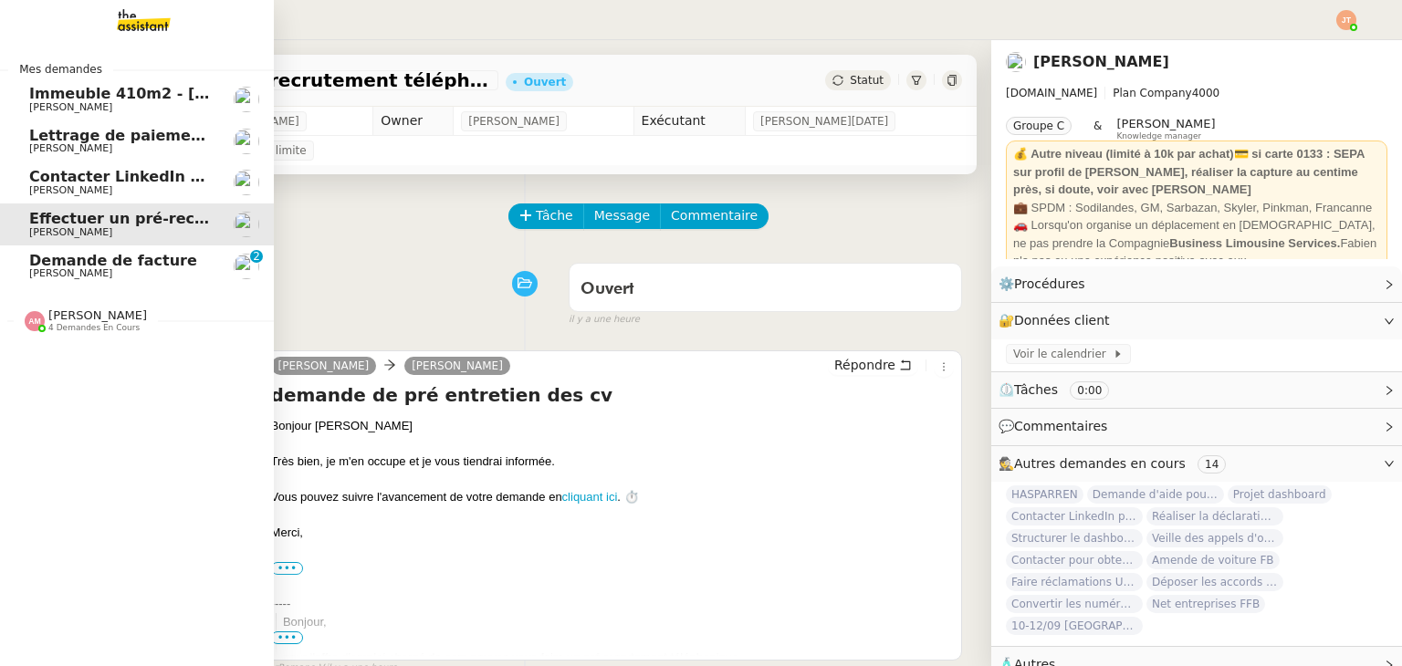
click at [144, 143] on span "Mathias Hombourger" at bounding box center [121, 148] width 184 height 11
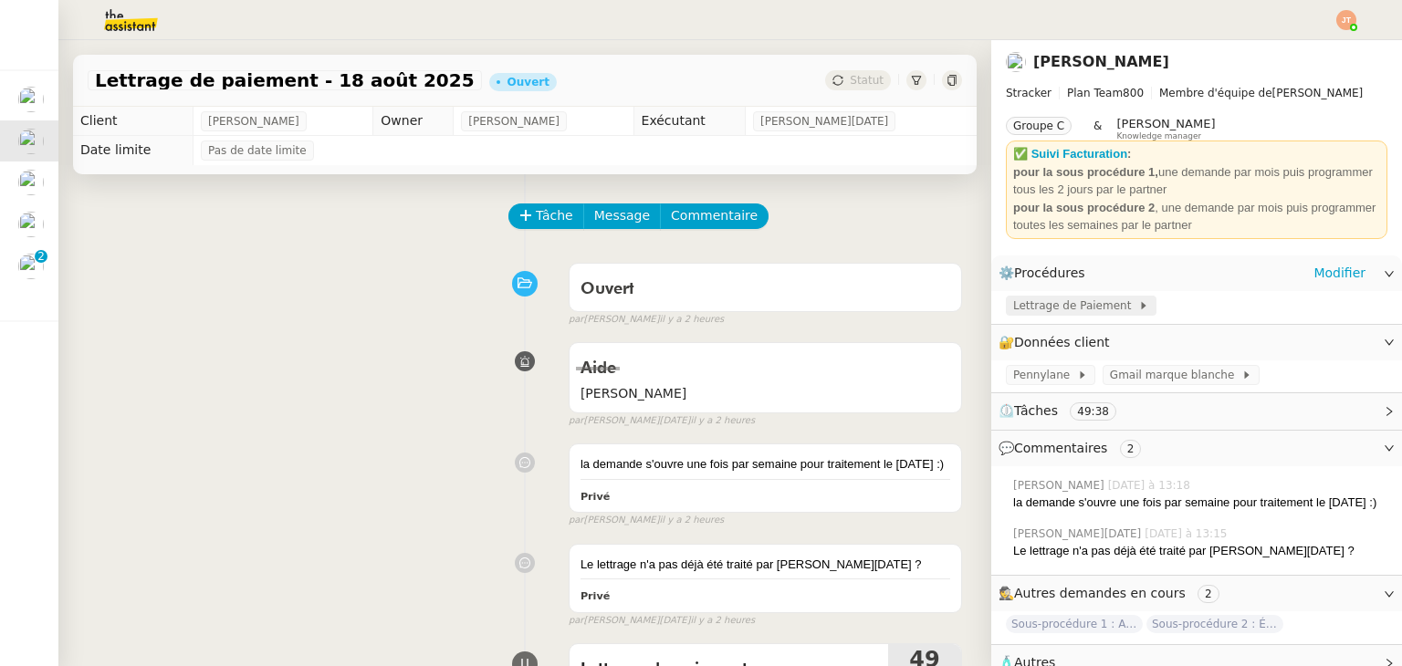
click at [1046, 307] on span "Lettrage de Paiement" at bounding box center [1075, 306] width 125 height 18
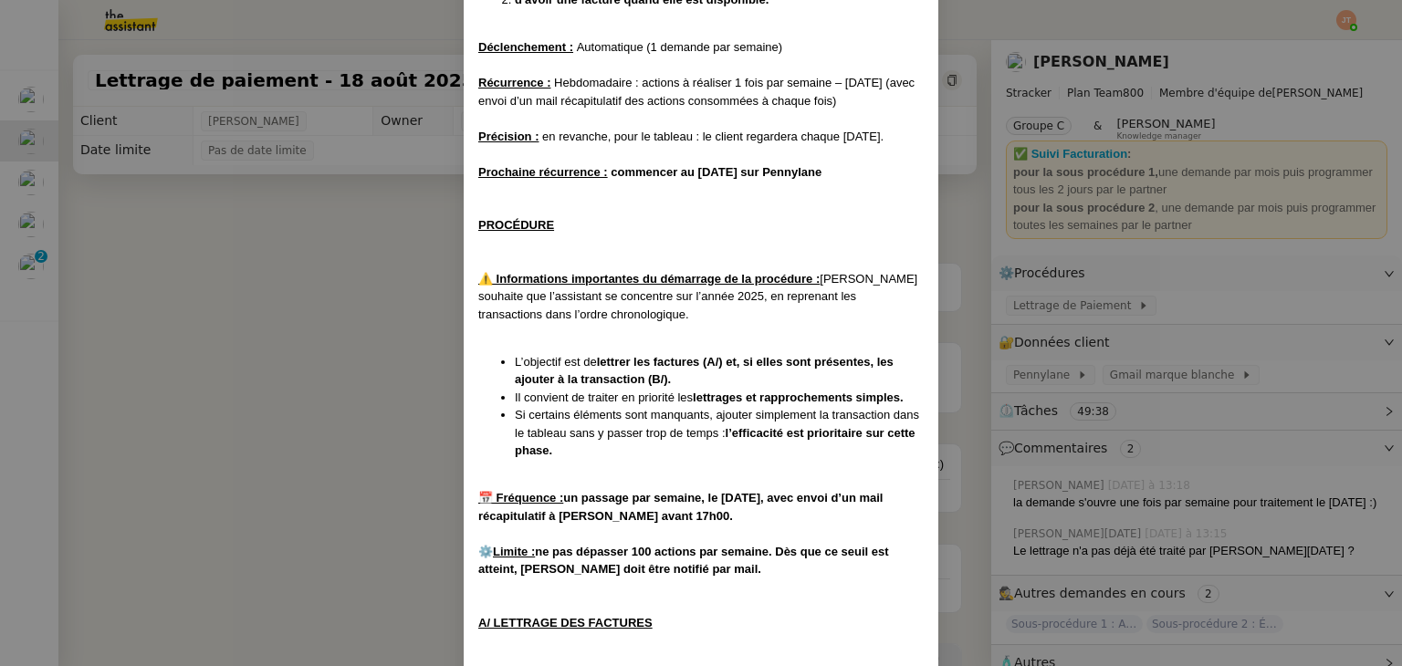
scroll to position [295, 0]
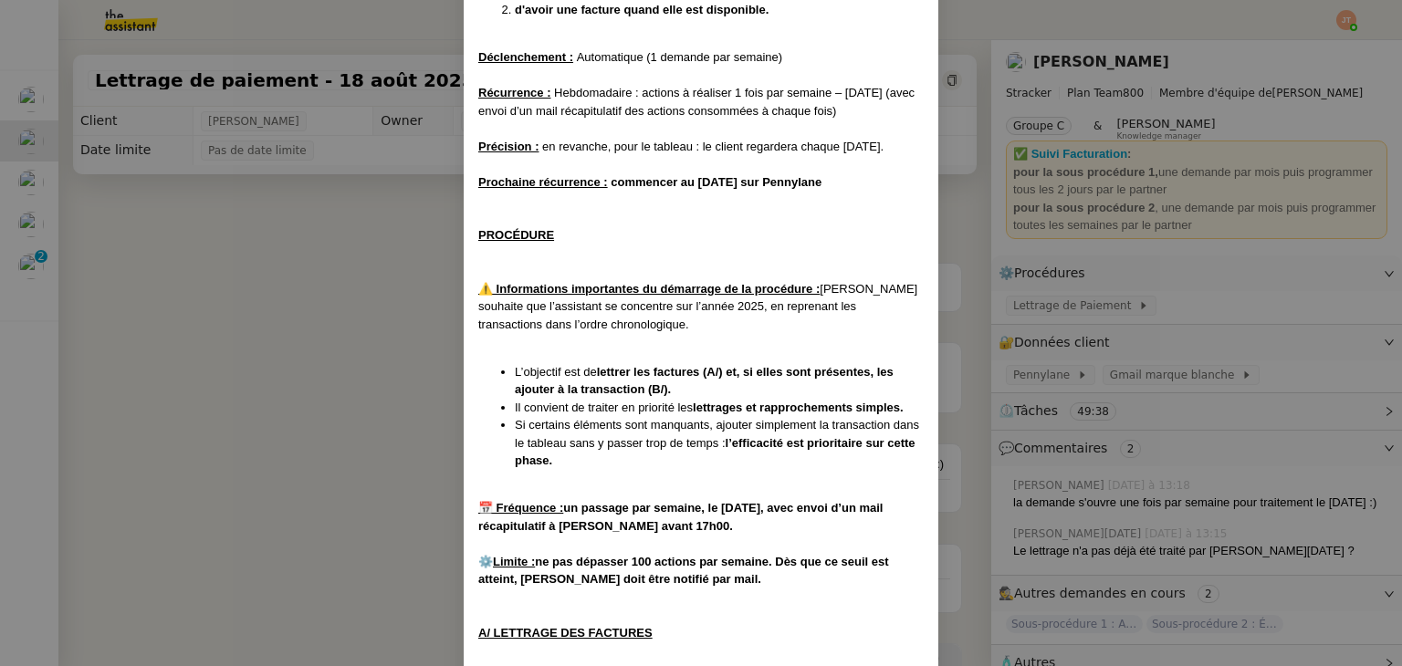
click at [279, 361] on nz-modal-container "Créée le 16/07/2025 MAJ le 24/07/2025 Contexte : Il s’agit ici d’effectuer les …" at bounding box center [701, 333] width 1402 height 666
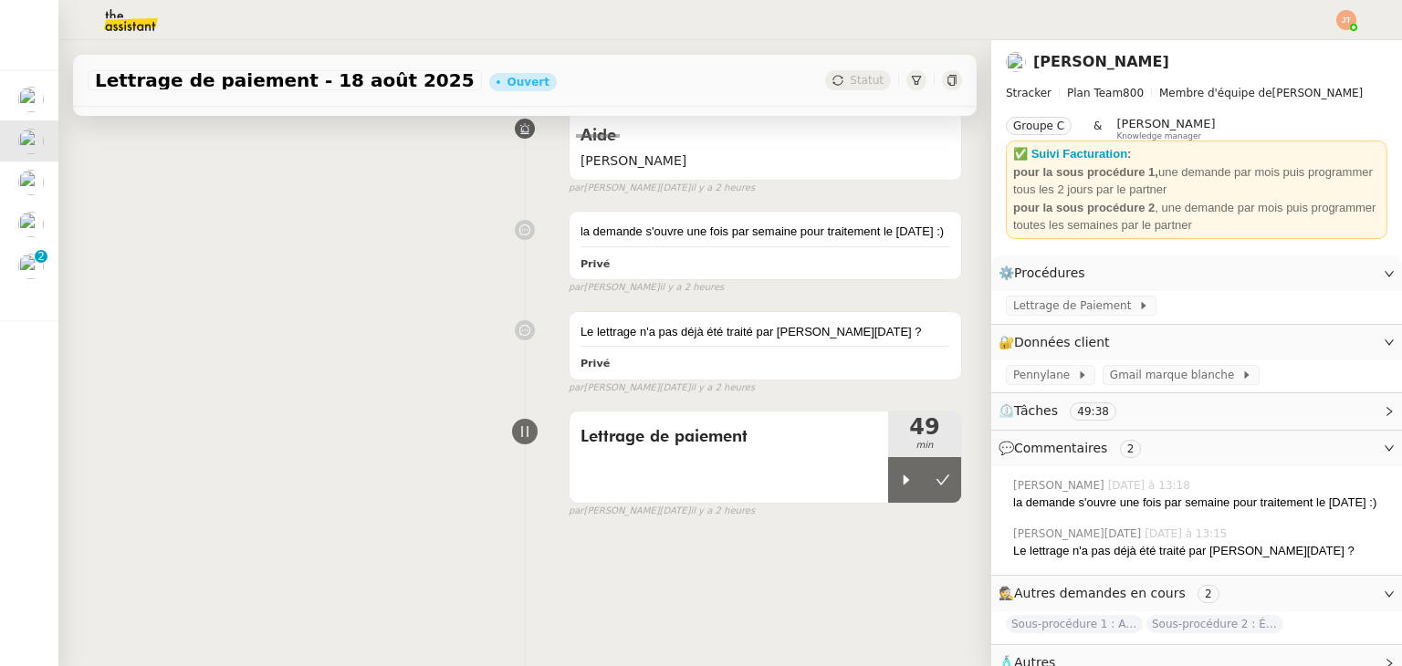
scroll to position [245, 0]
click at [935, 473] on icon at bounding box center [942, 480] width 15 height 15
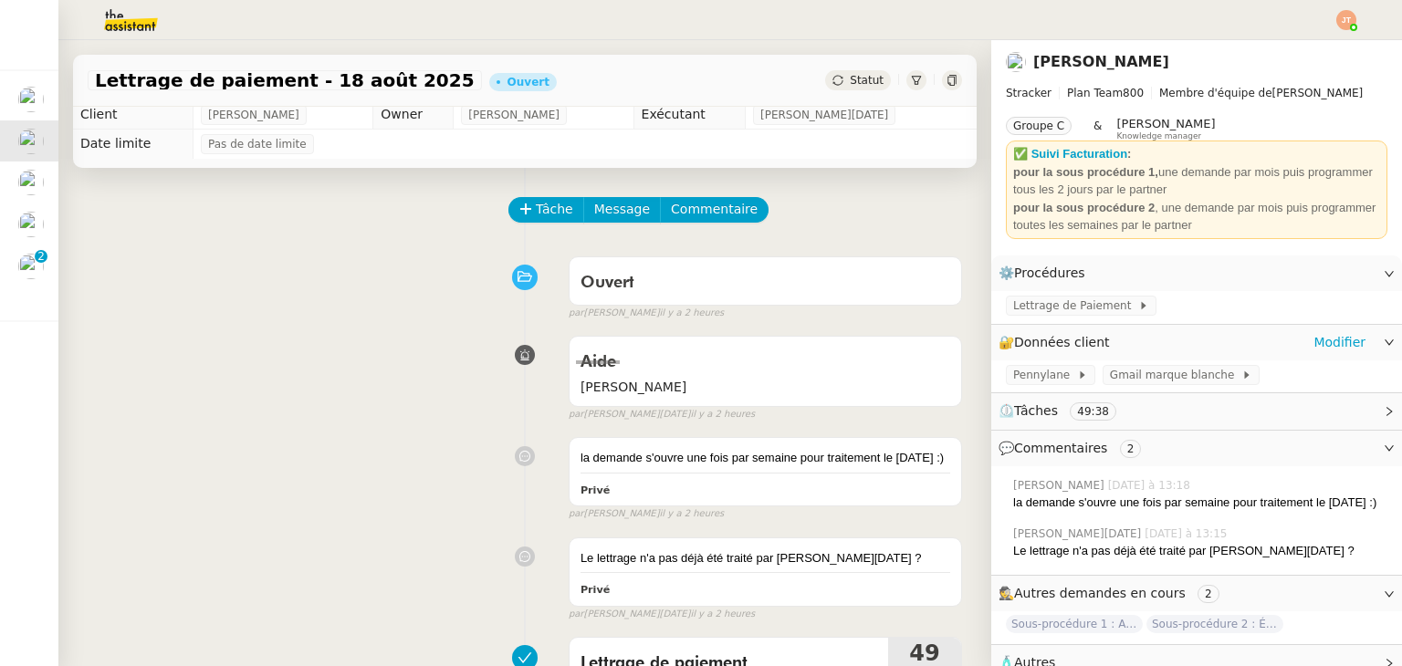
scroll to position [0, 0]
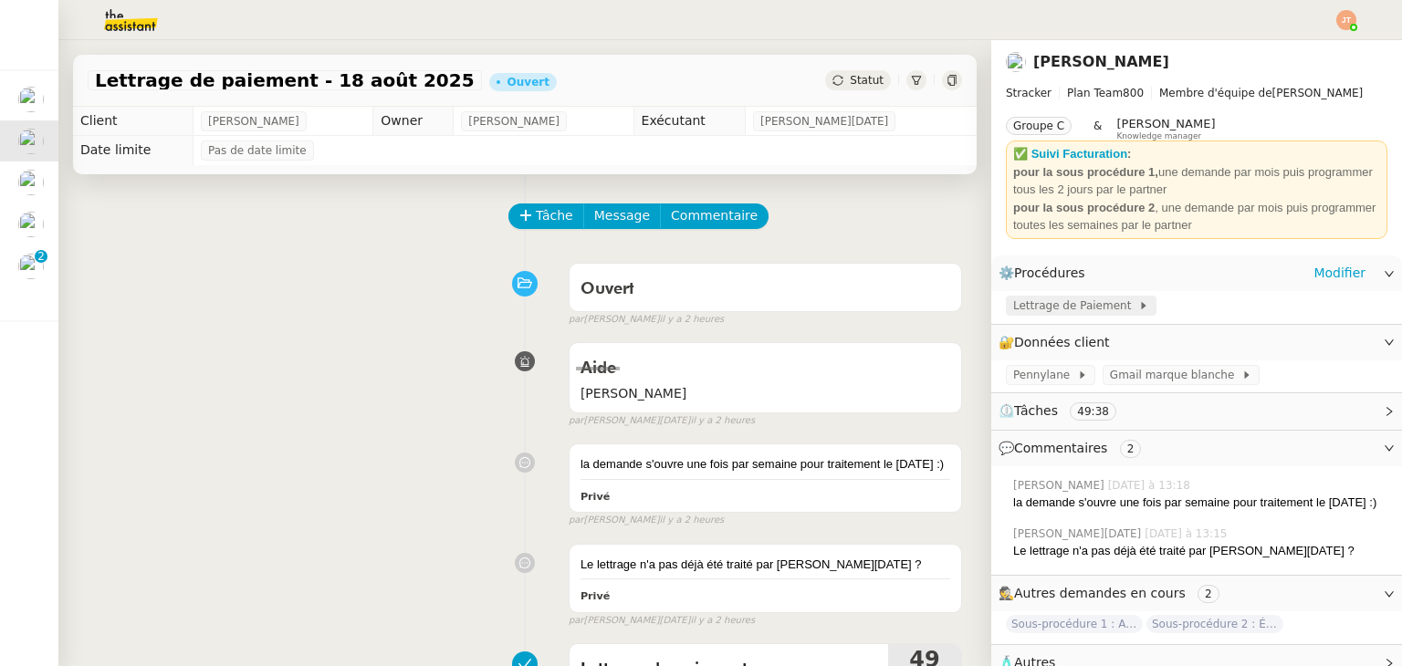
click at [1066, 311] on span "Lettrage de Paiement" at bounding box center [1075, 306] width 125 height 18
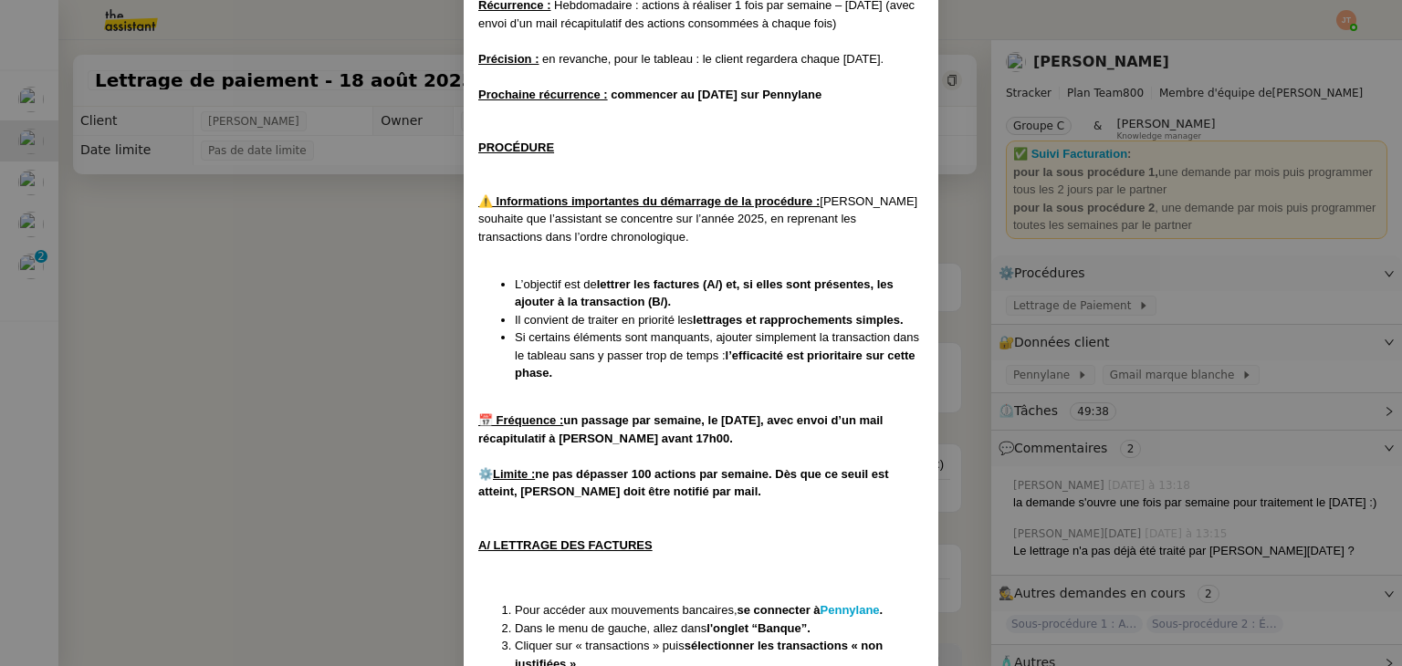
scroll to position [386, 0]
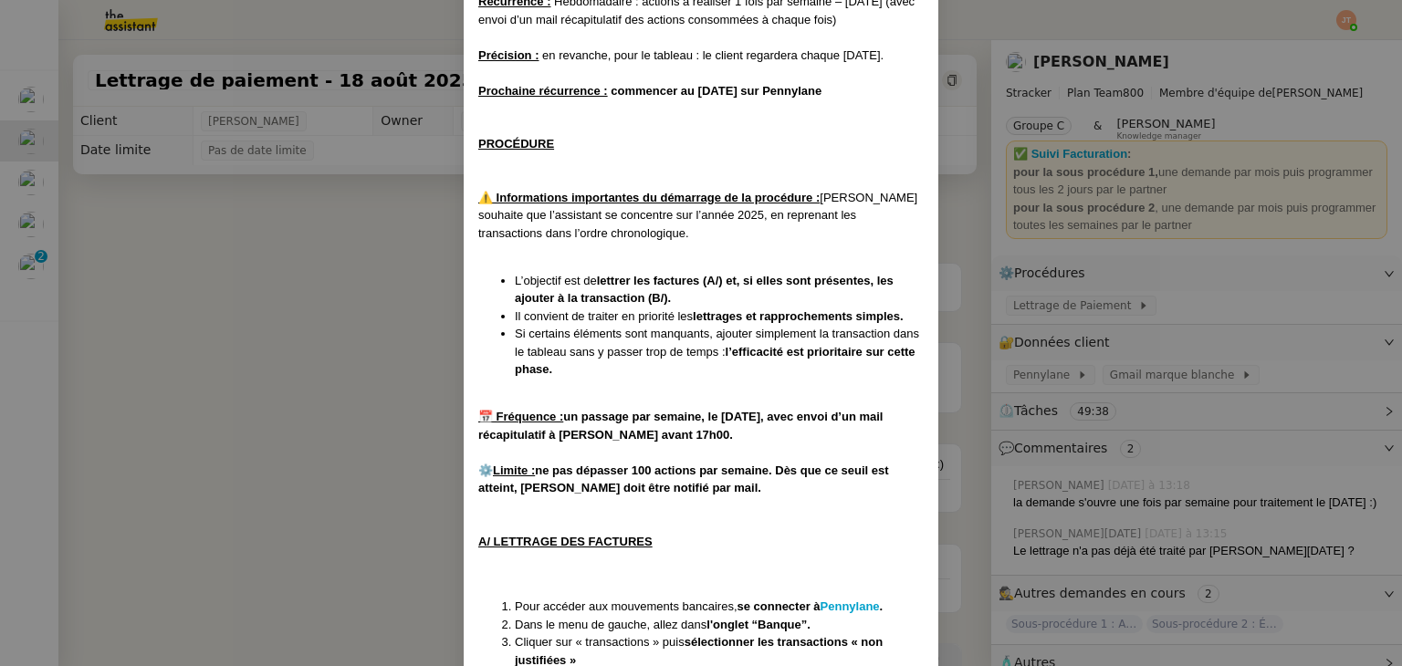
click at [390, 353] on nz-modal-container "Créée le 16/07/2025 MAJ le 24/07/2025 Contexte : Il s’agit ici d’effectuer les …" at bounding box center [701, 333] width 1402 height 666
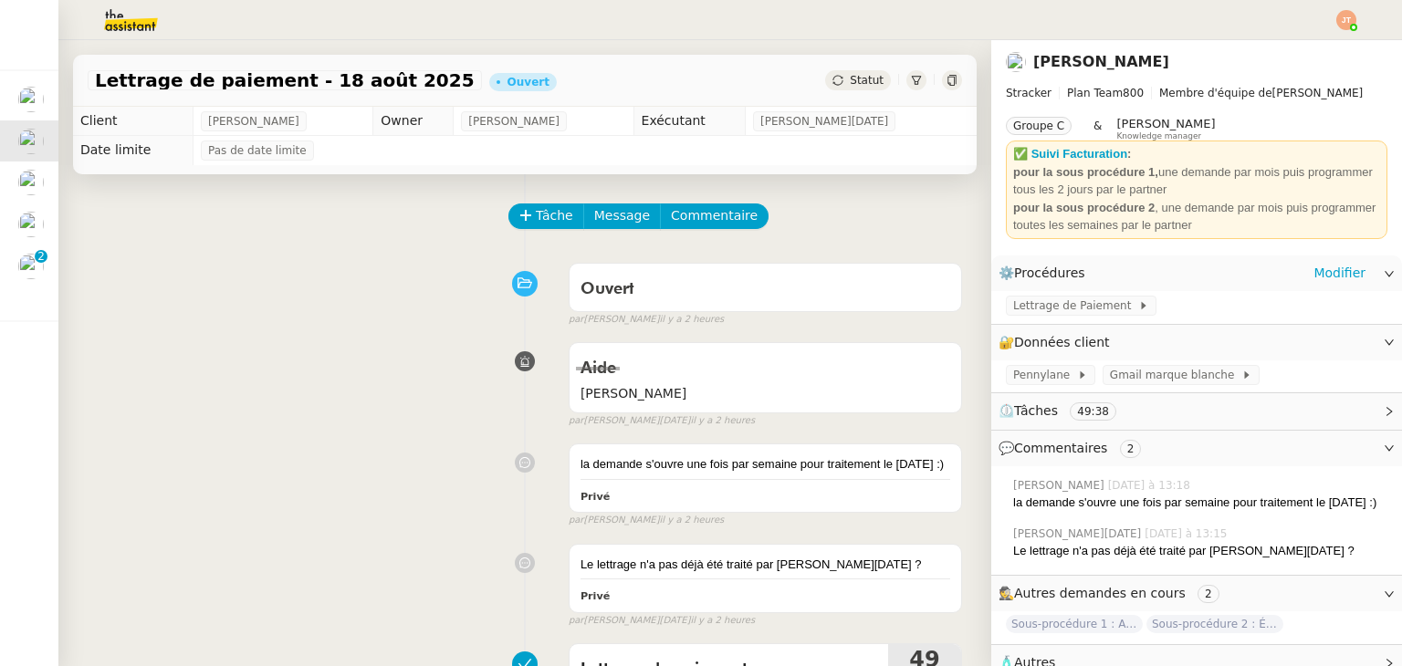
click at [1075, 290] on div "⚙️ Procédures Modifier" at bounding box center [1196, 273] width 411 height 36
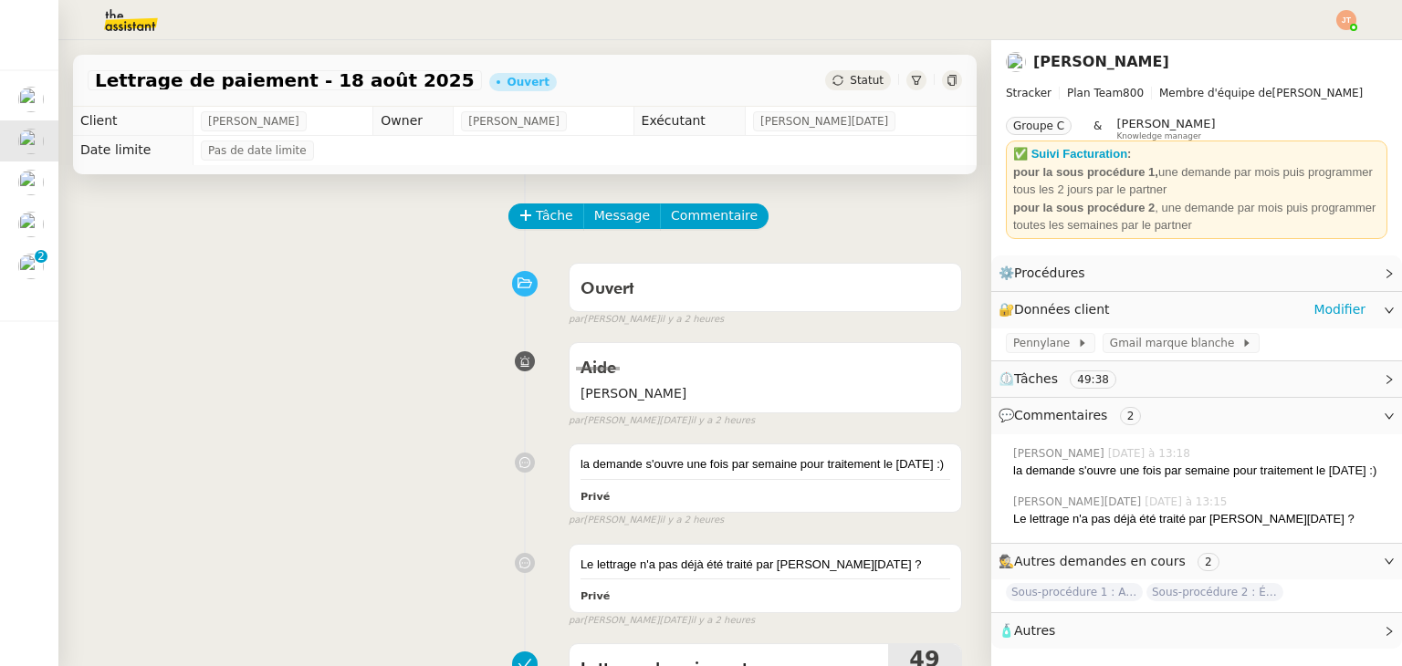
click at [1069, 308] on span "Données client" at bounding box center [1062, 309] width 96 height 15
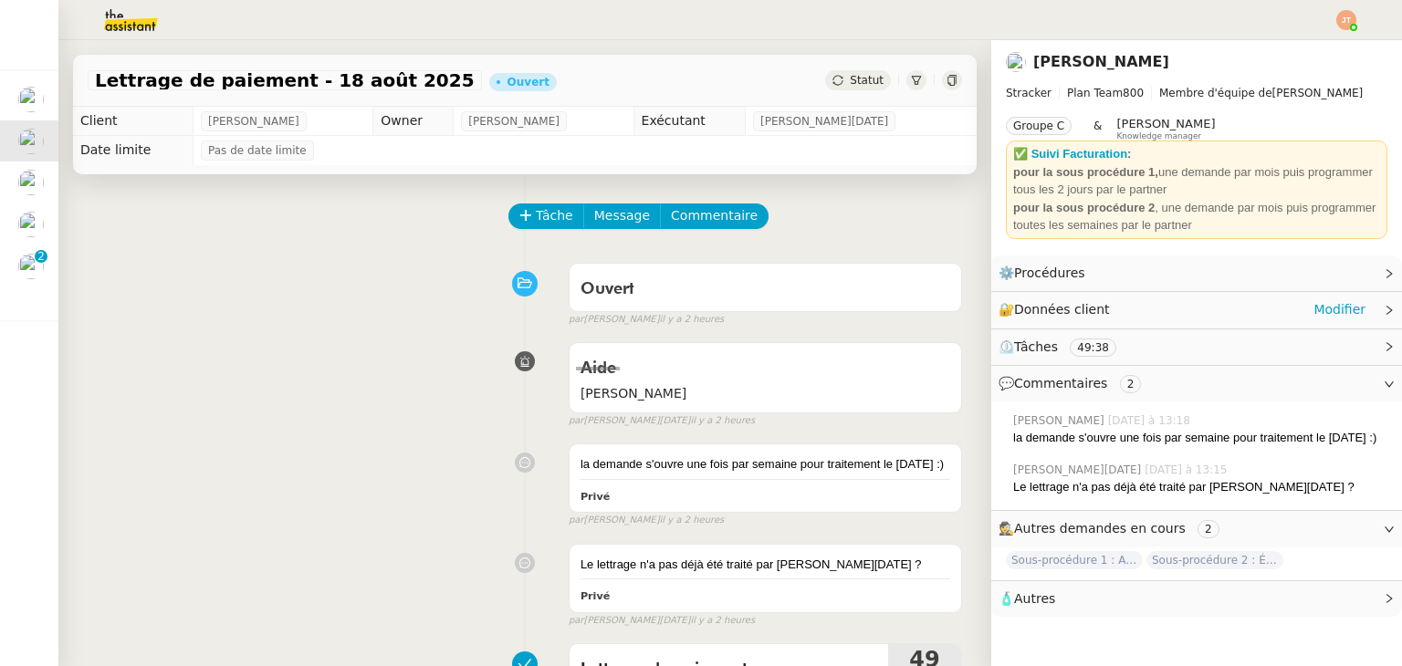
click at [1092, 305] on span "Données client" at bounding box center [1062, 309] width 96 height 15
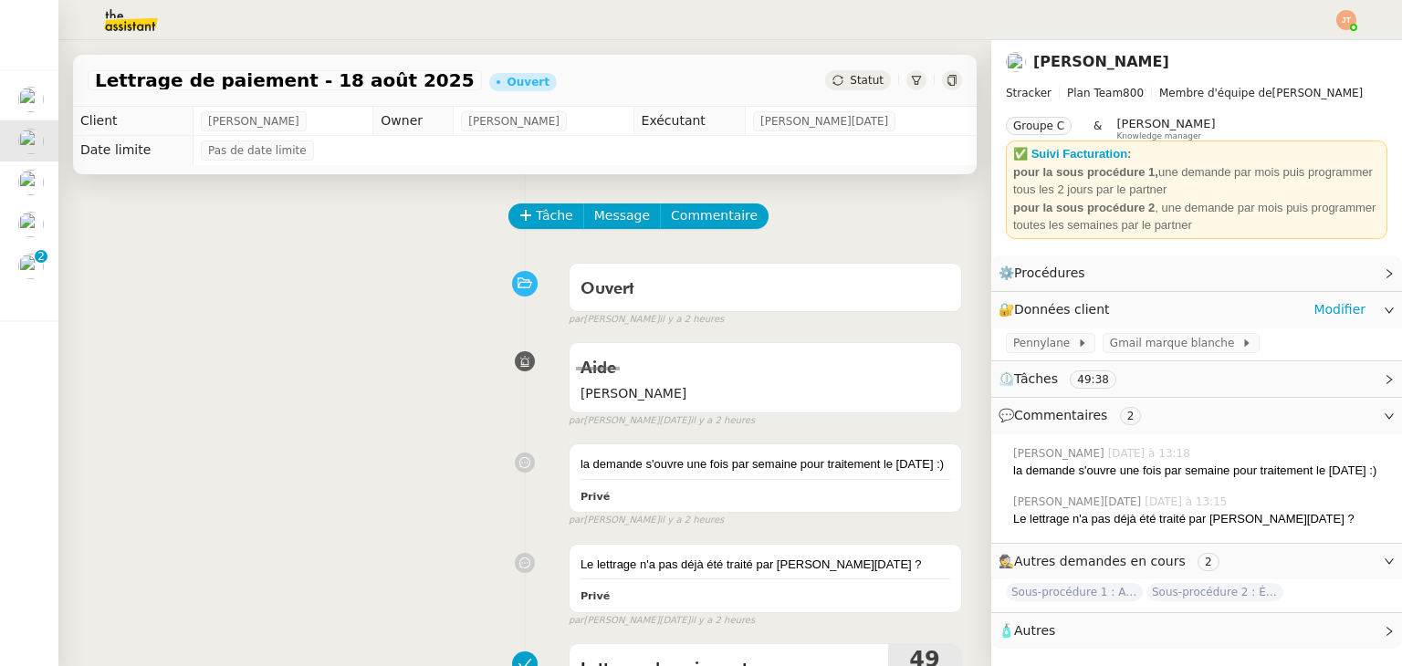
click at [1095, 315] on span "🔐 Données client" at bounding box center [1057, 309] width 119 height 21
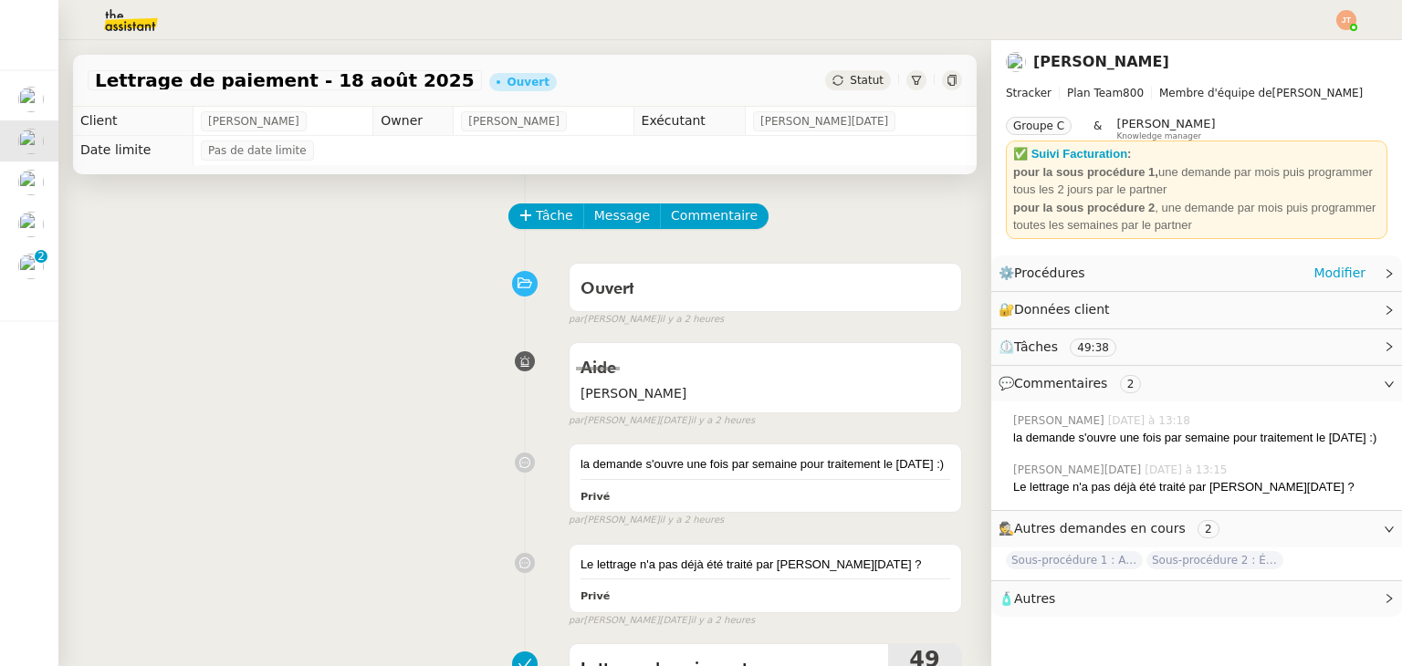
click at [1130, 285] on div "⚙️ Procédures Modifier" at bounding box center [1196, 273] width 411 height 36
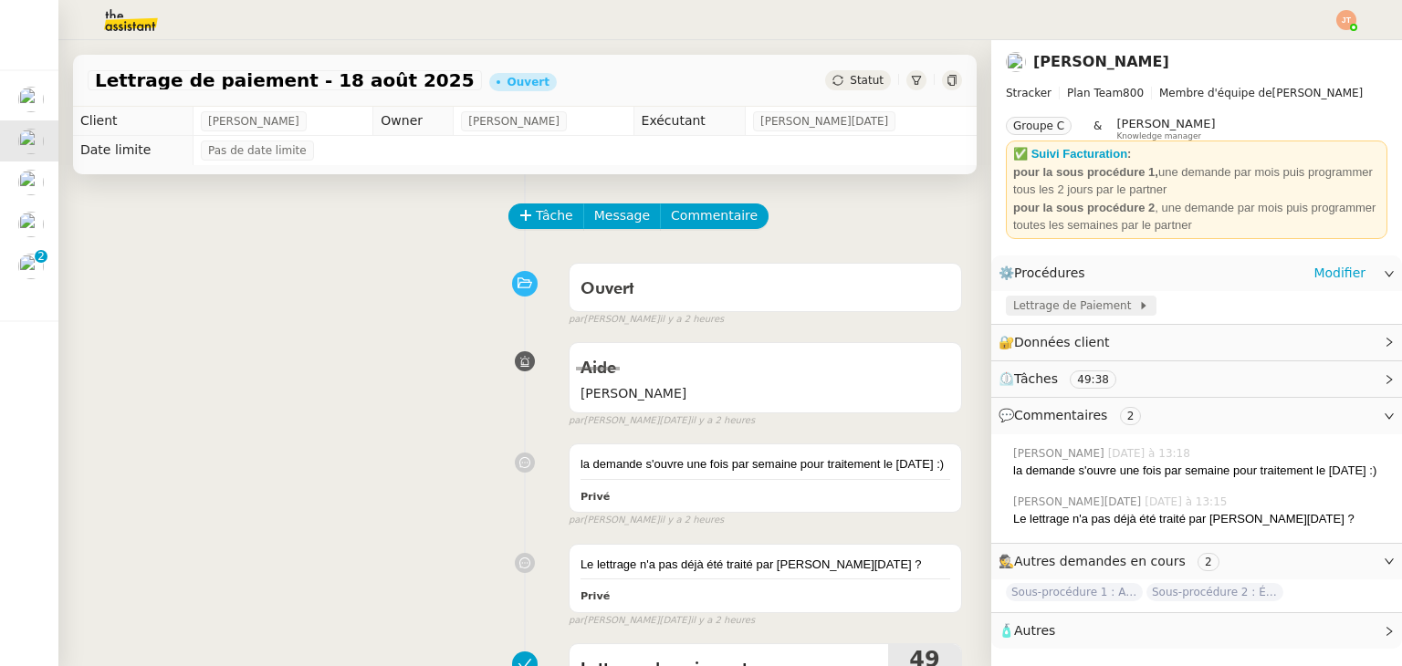
click at [1073, 311] on span "Lettrage de Paiement" at bounding box center [1075, 306] width 125 height 18
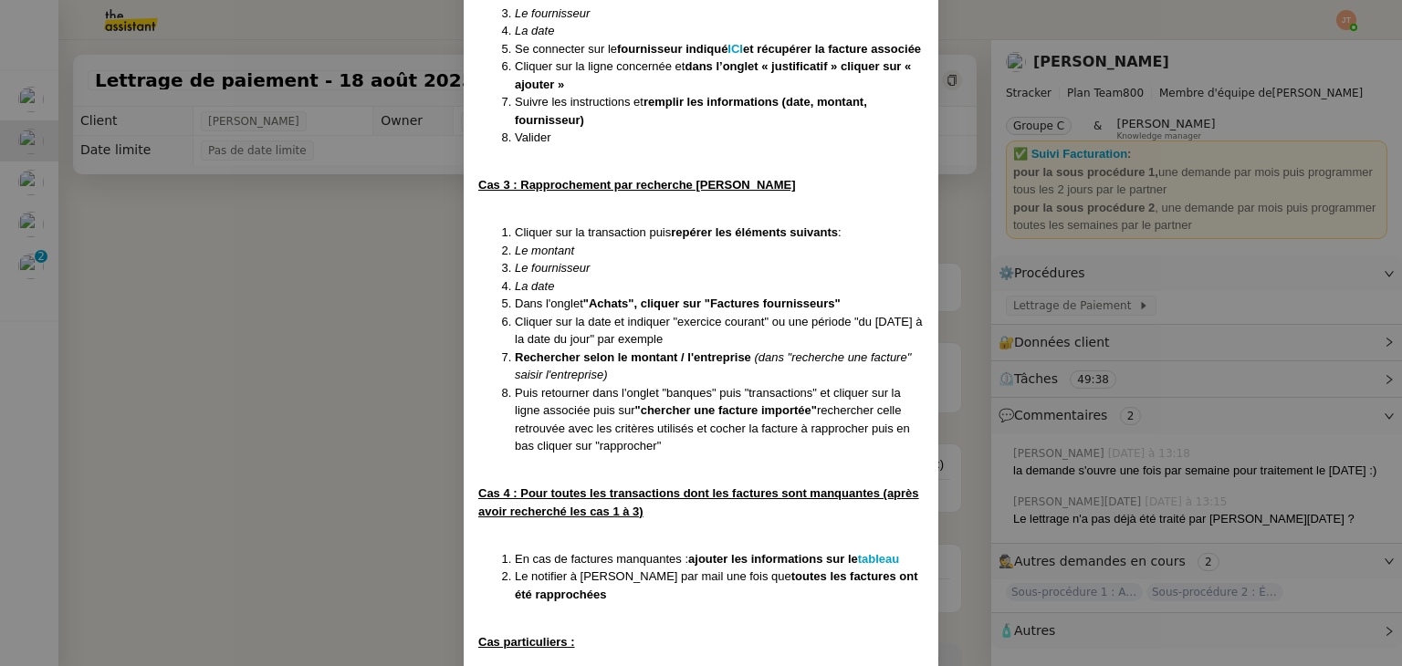
scroll to position [2667, 0]
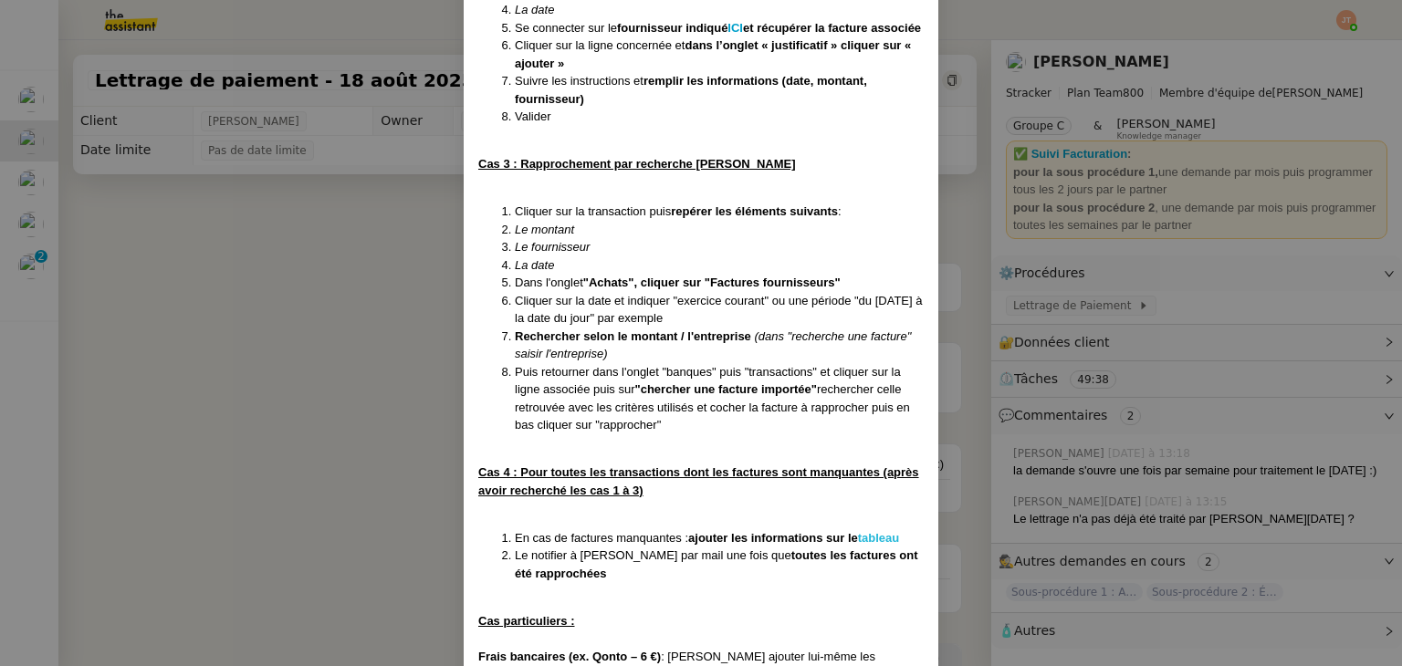
click at [876, 545] on strong "tableau" at bounding box center [879, 538] width 42 height 14
drag, startPoint x: 225, startPoint y: 305, endPoint x: 263, endPoint y: 305, distance: 37.4
click at [225, 305] on nz-modal-container "Créée le 16/07/2025 MAJ le 24/07/2025 Contexte : Il s’agit ici d’effectuer les …" at bounding box center [701, 333] width 1402 height 666
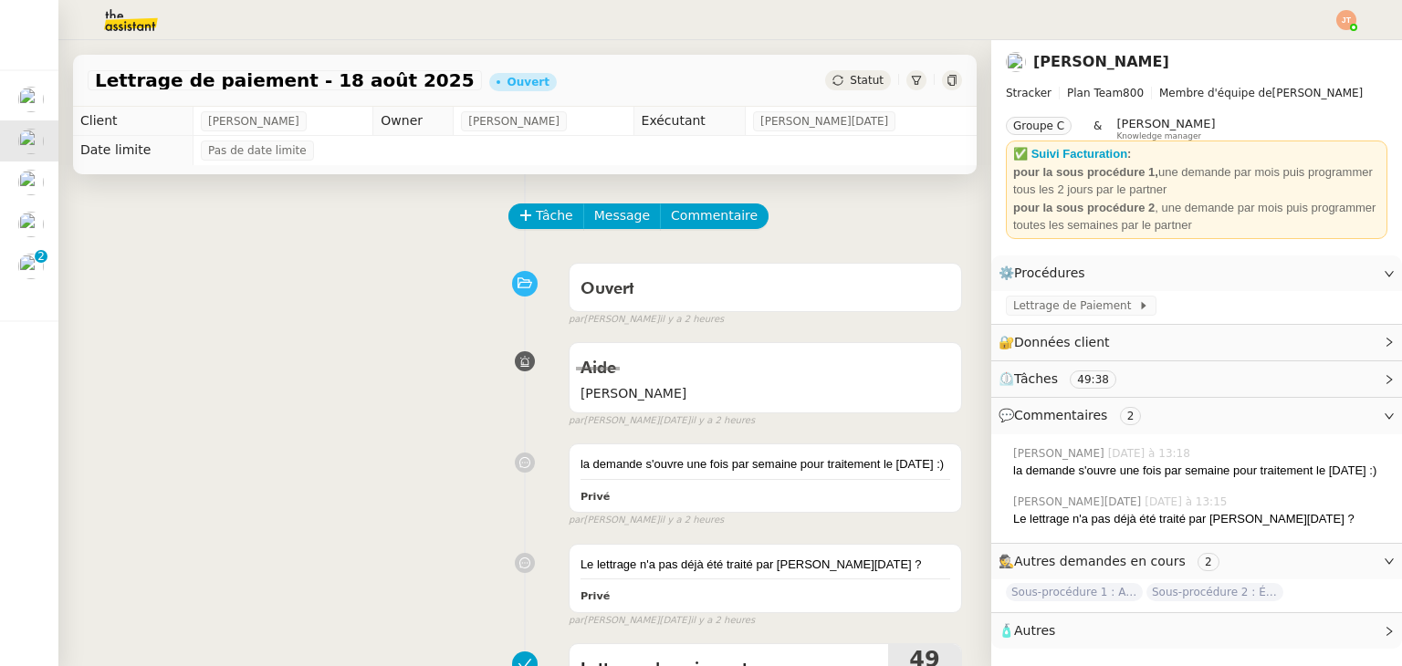
click at [906, 81] on div at bounding box center [916, 80] width 20 height 20
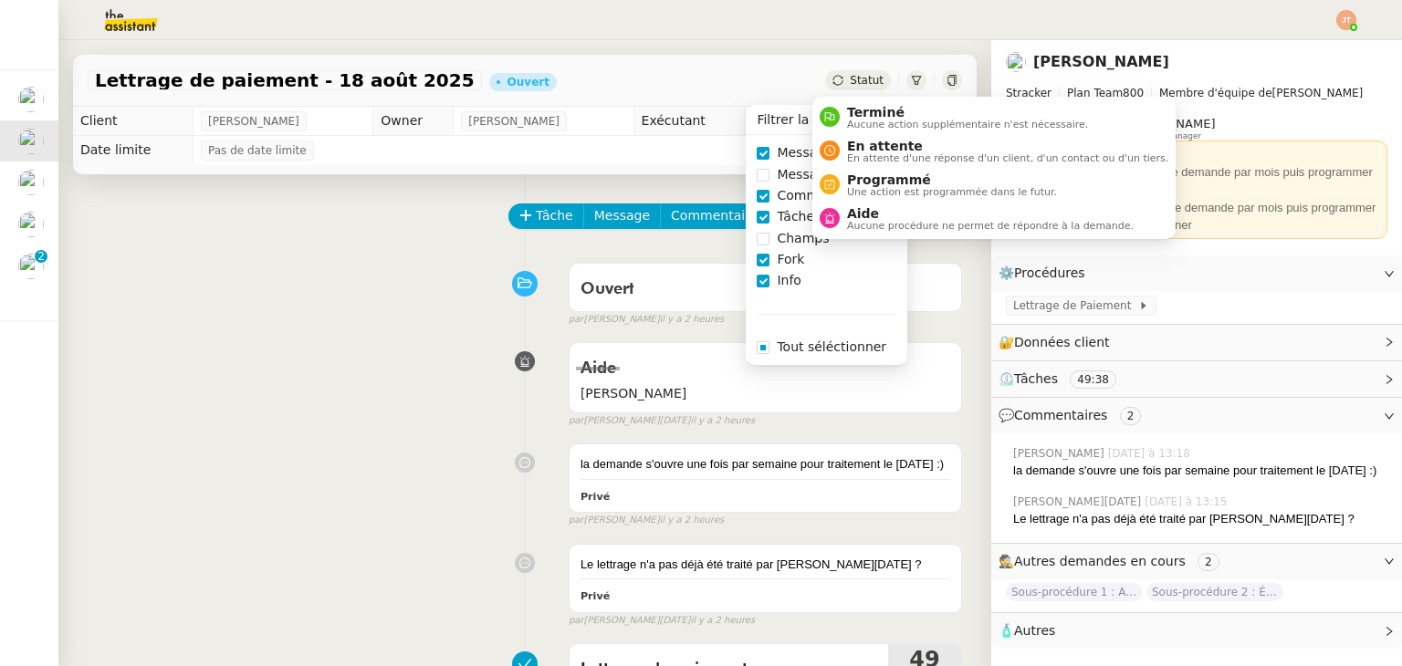
click at [852, 84] on span "Statut" at bounding box center [866, 80] width 34 height 13
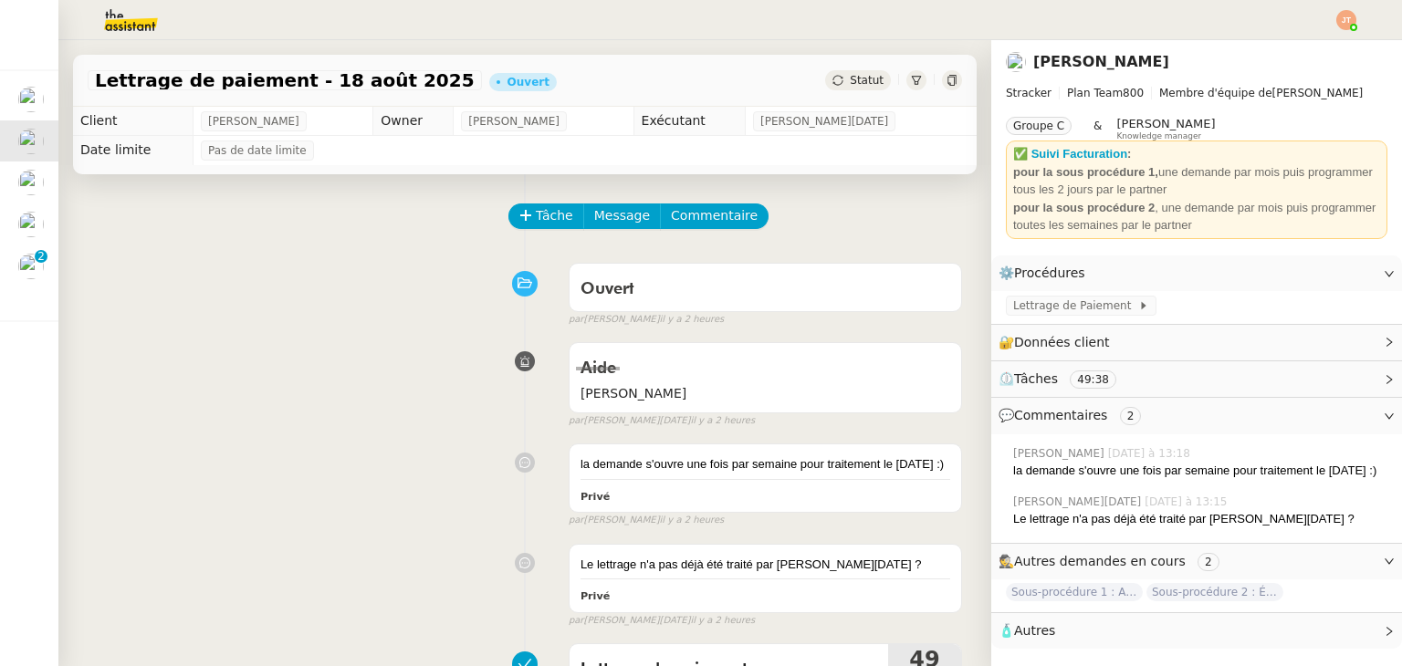
click at [946, 75] on icon at bounding box center [951, 80] width 11 height 11
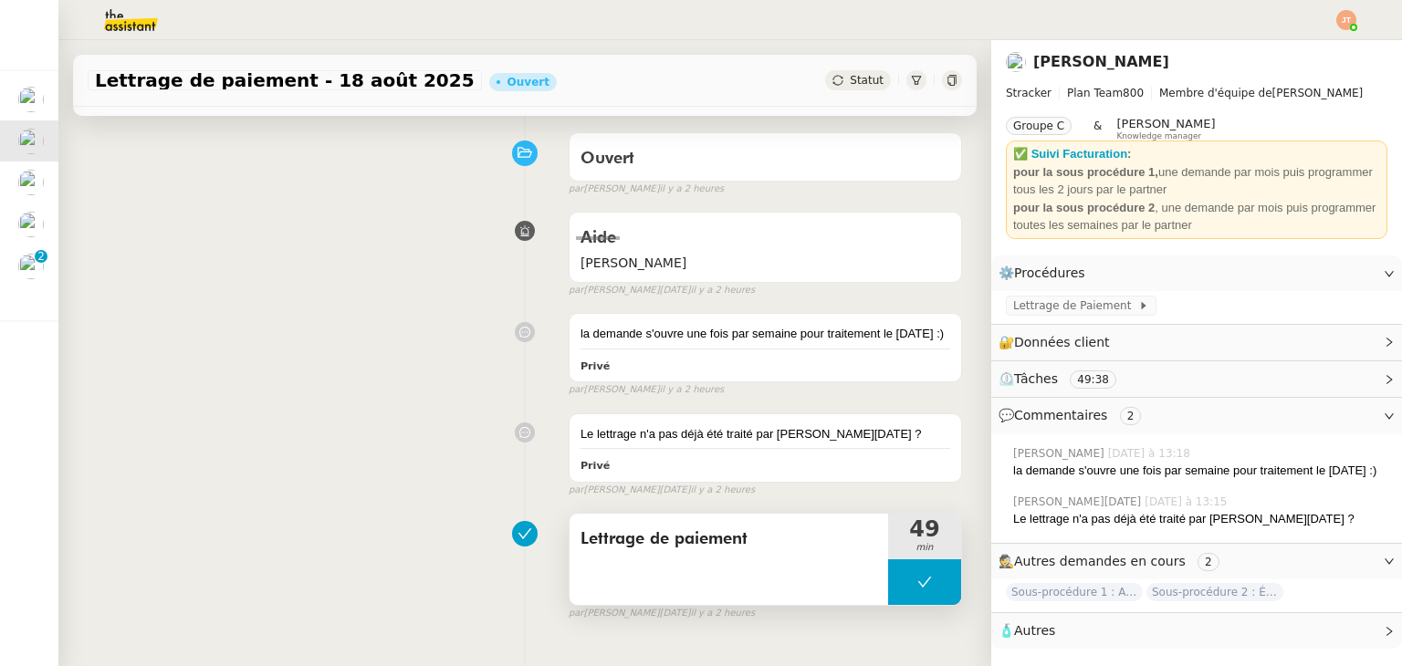
scroll to position [245, 0]
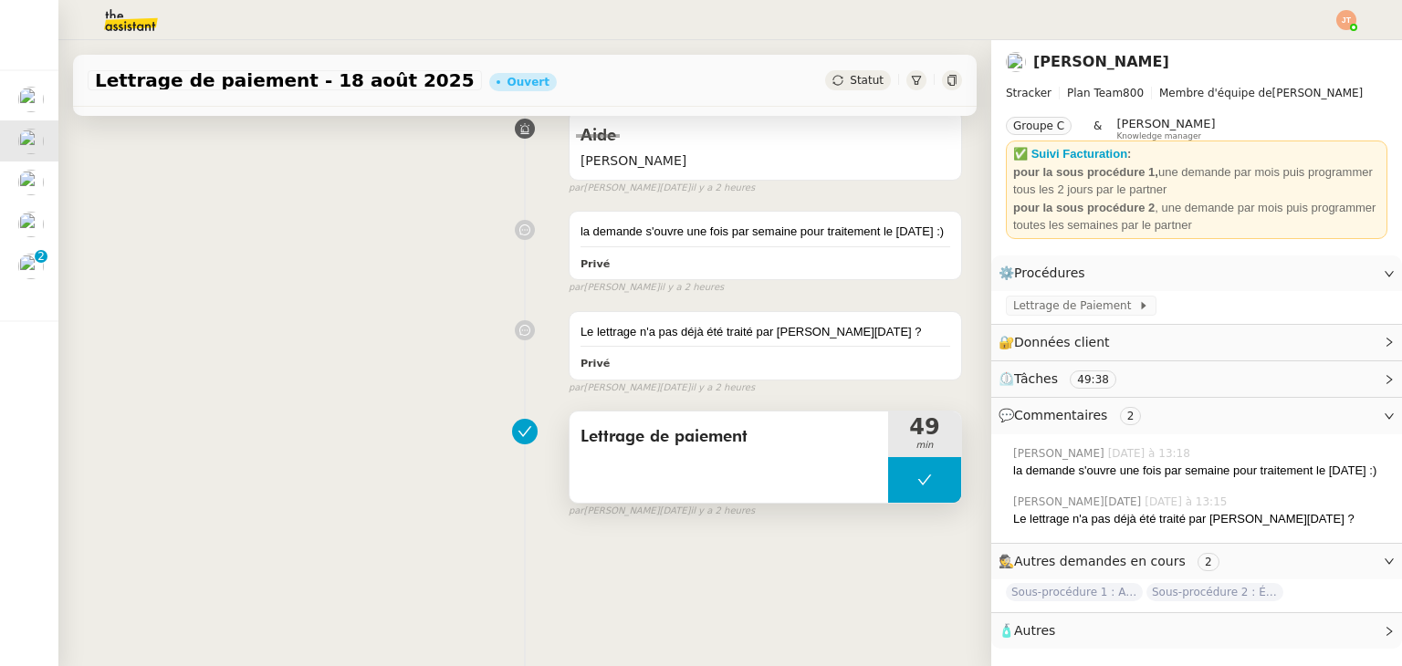
click at [917, 473] on icon at bounding box center [924, 480] width 15 height 15
click at [899, 473] on icon at bounding box center [906, 480] width 15 height 15
click at [1019, 310] on span "Lettrage de Paiement" at bounding box center [1075, 306] width 125 height 18
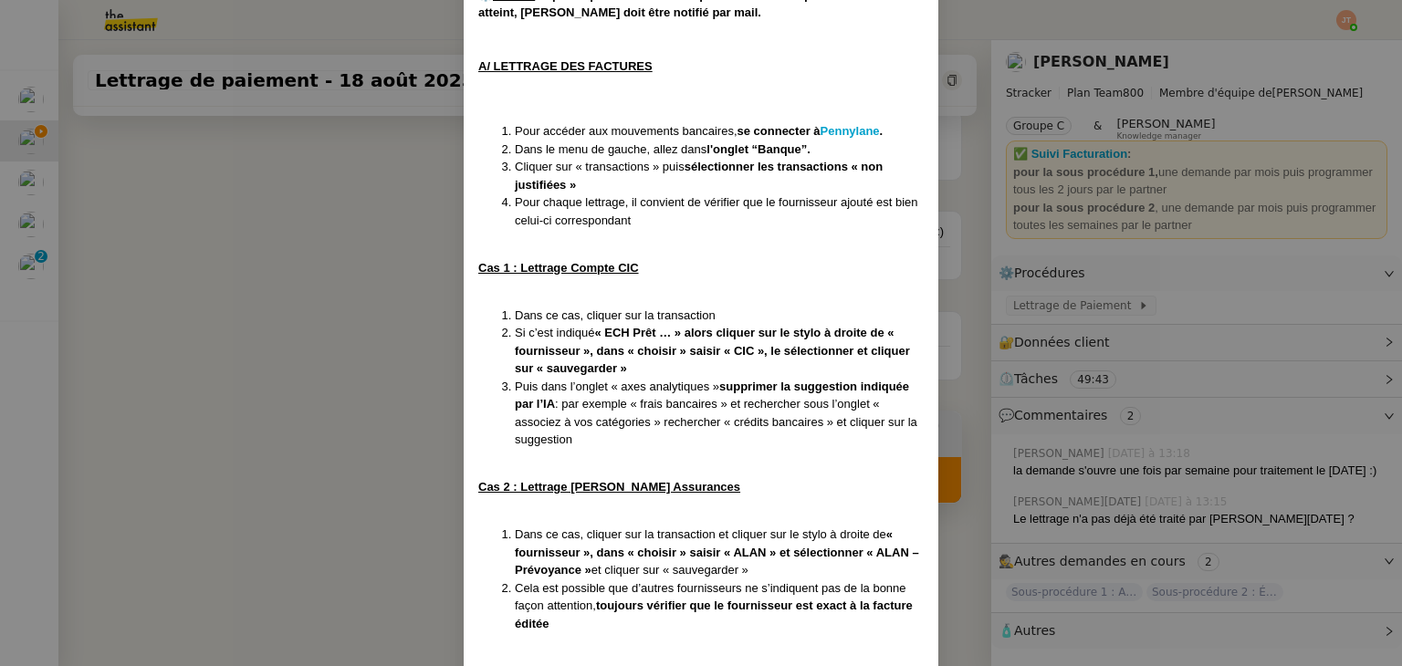
scroll to position [842, 0]
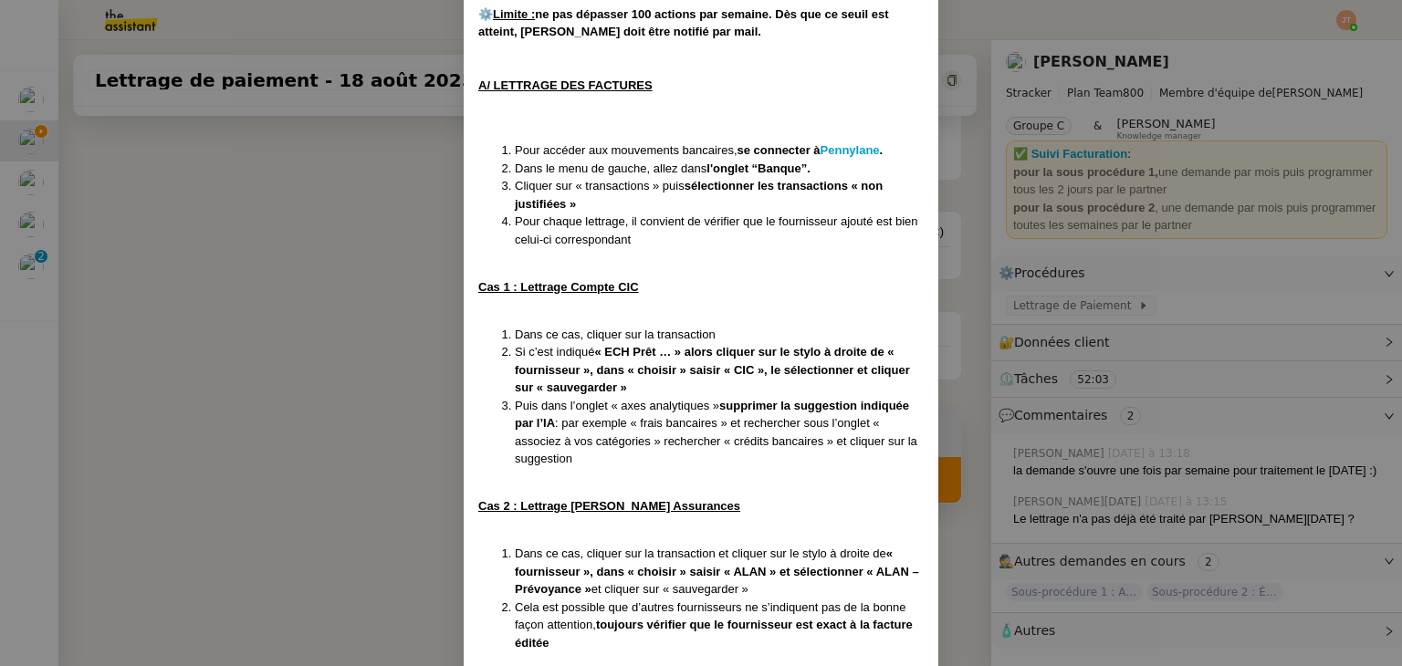
click at [266, 321] on nz-modal-container "Créée le 16/07/2025 MAJ le 24/07/2025 Contexte : Il s’agit ici d’effectuer les …" at bounding box center [701, 333] width 1402 height 666
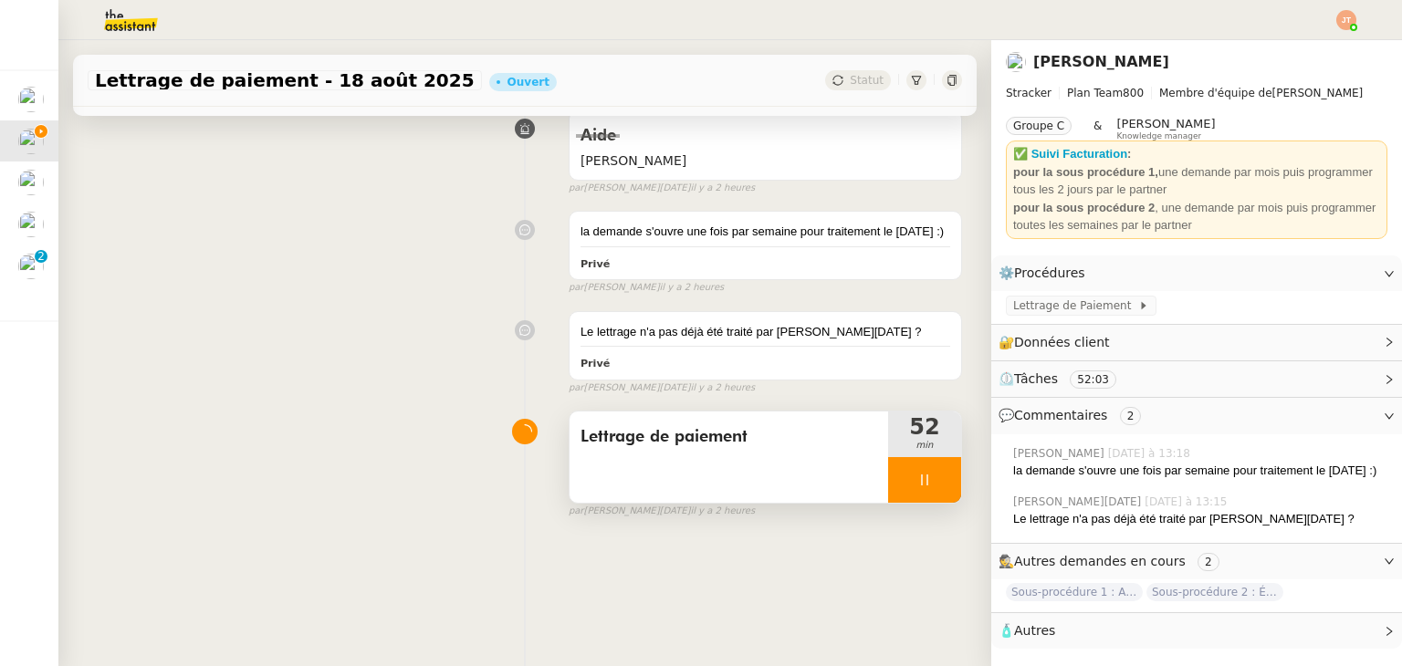
click at [888, 475] on div at bounding box center [924, 480] width 73 height 46
click at [935, 473] on icon at bounding box center [942, 480] width 15 height 15
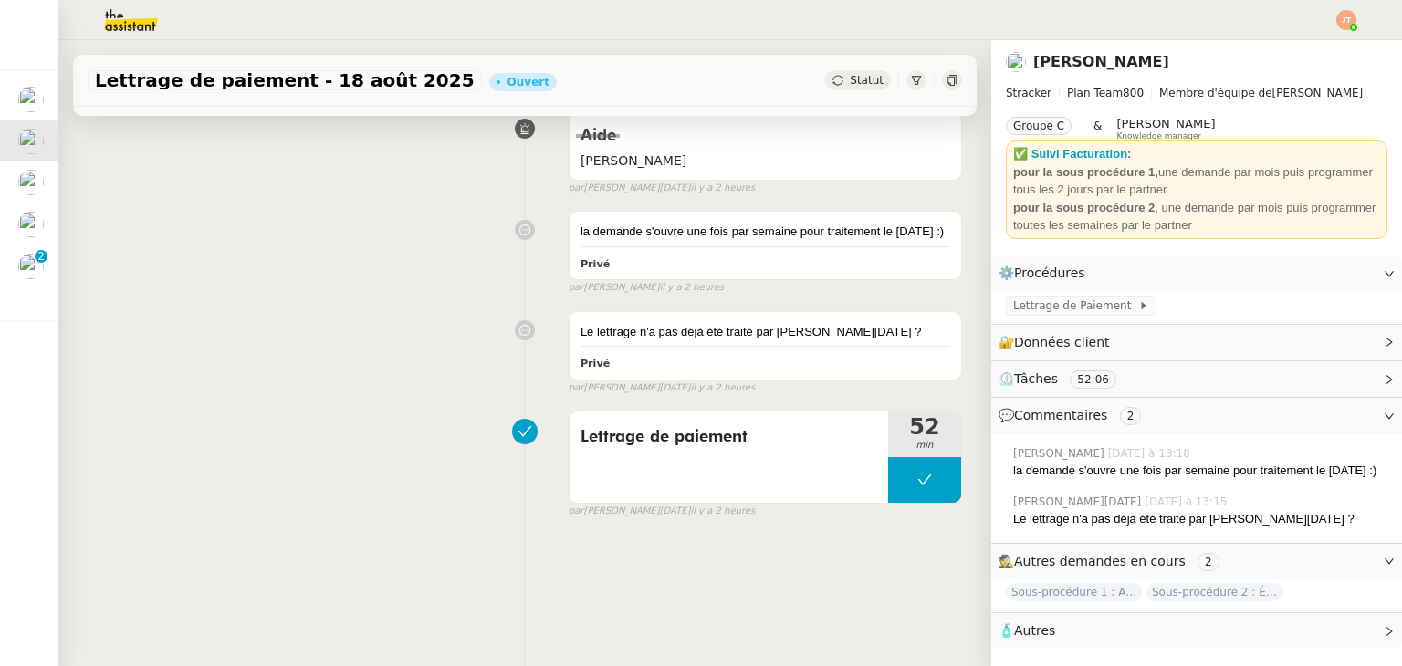
scroll to position [245, 0]
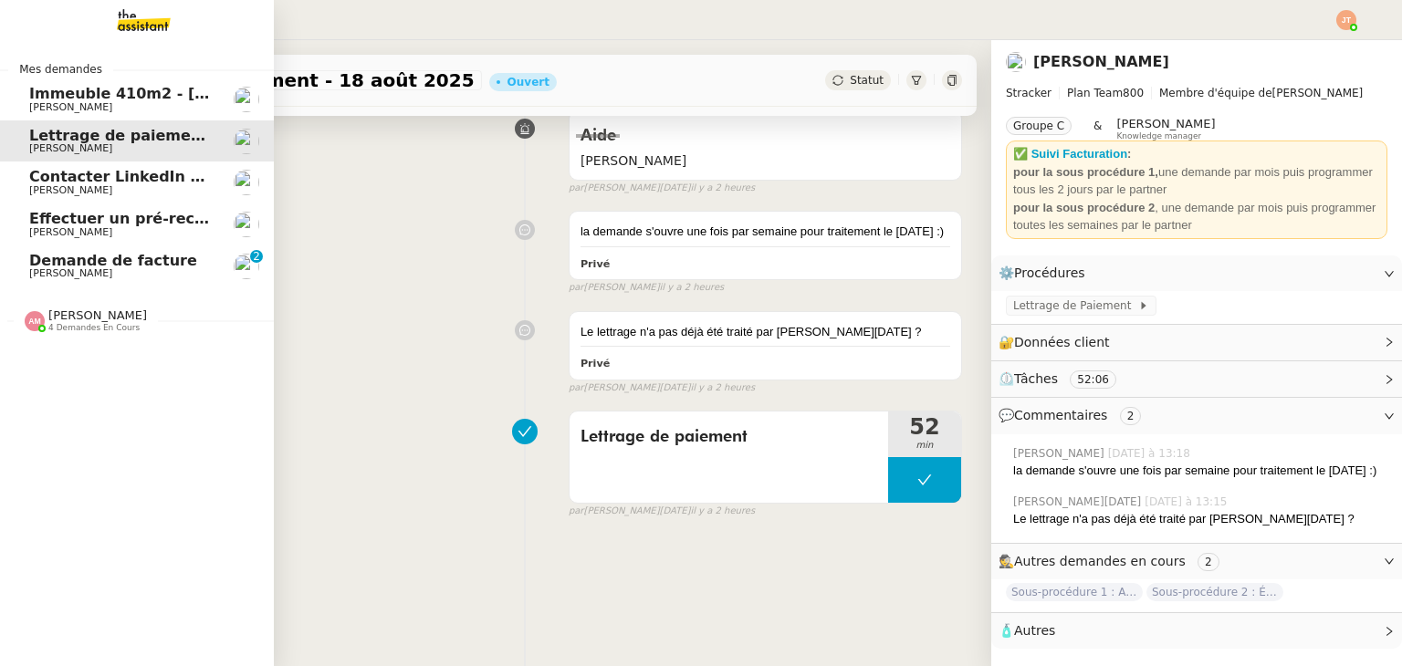
click at [128, 189] on span "Lydie Laulon" at bounding box center [121, 190] width 184 height 11
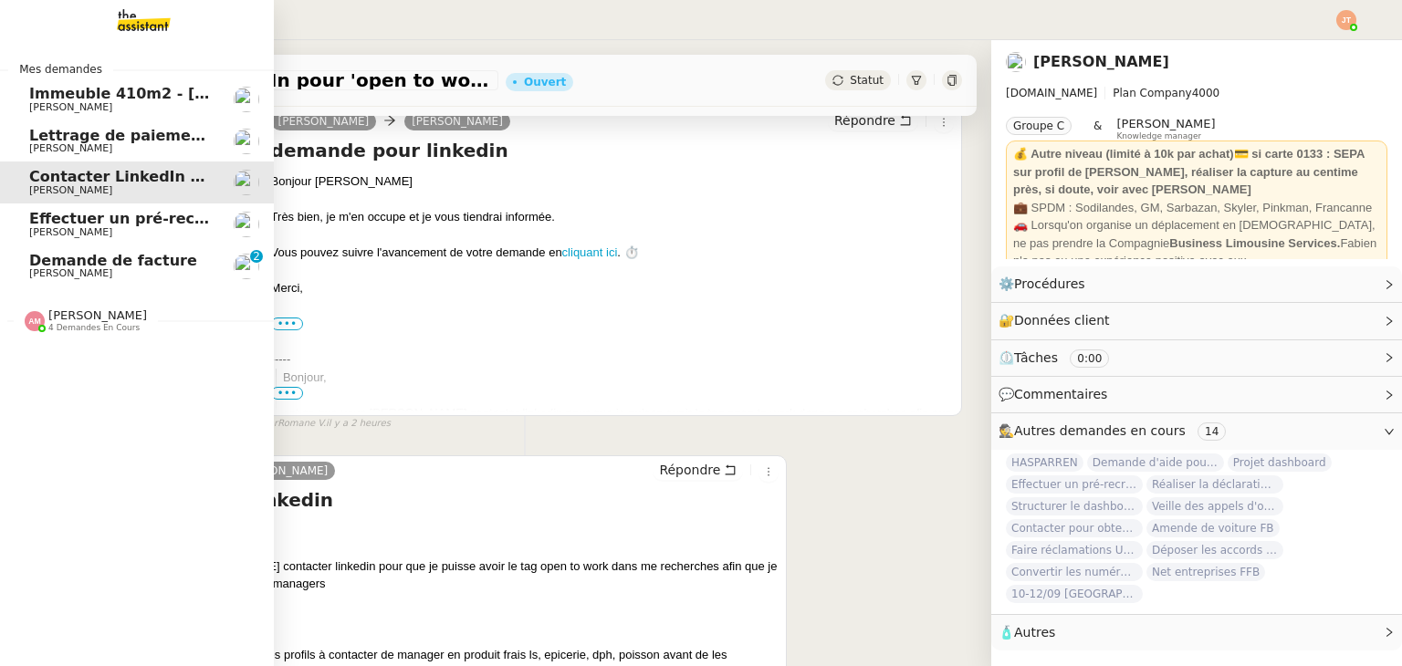
click at [55, 275] on span "Maurice N'Diaye" at bounding box center [70, 273] width 83 height 12
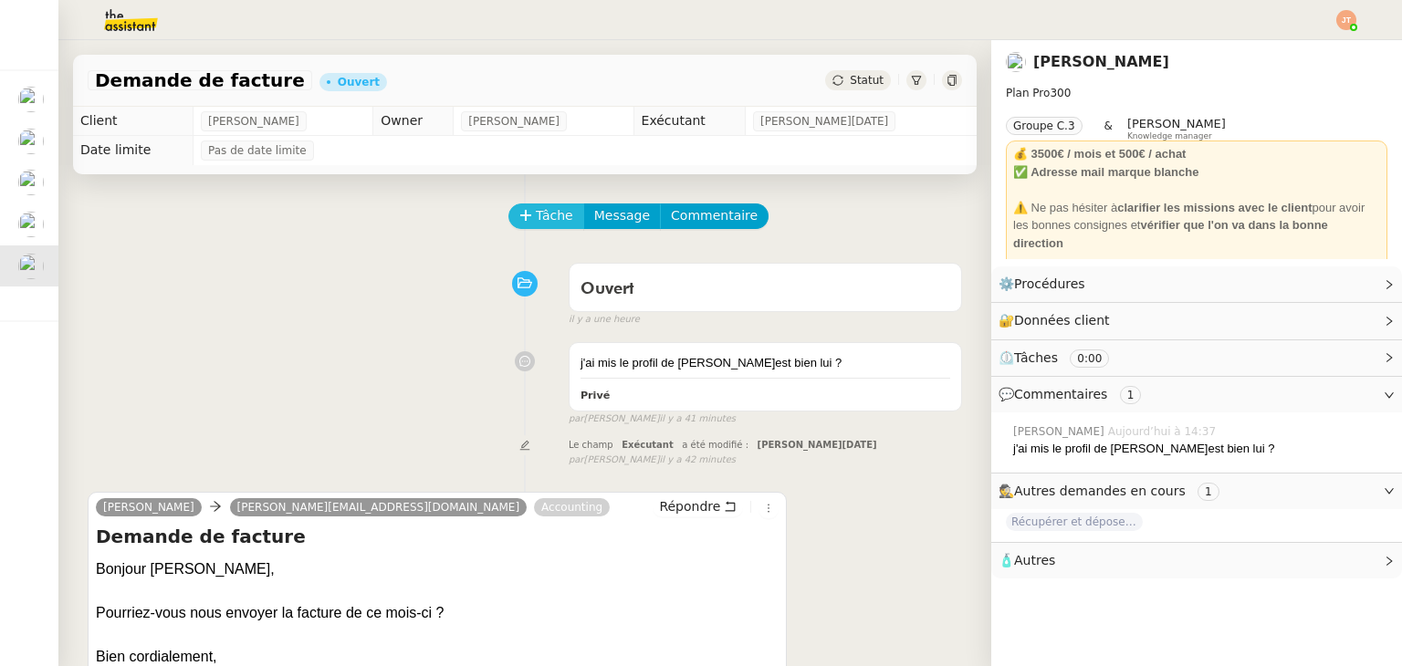
click at [536, 226] on span "Tâche" at bounding box center [554, 215] width 37 height 21
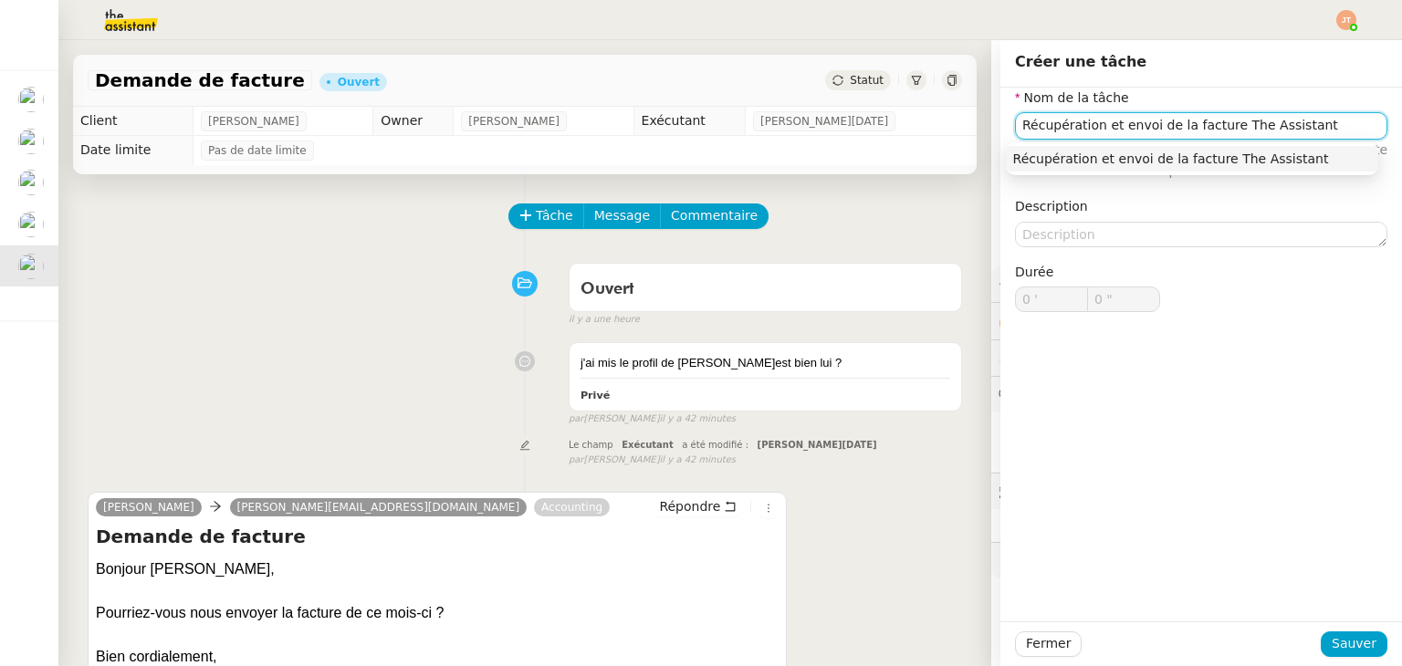
click at [1171, 121] on input "Récupération et envoi de la facture The Assistant" at bounding box center [1201, 125] width 372 height 26
type input "Récupération et envoi de facture The Assistant"
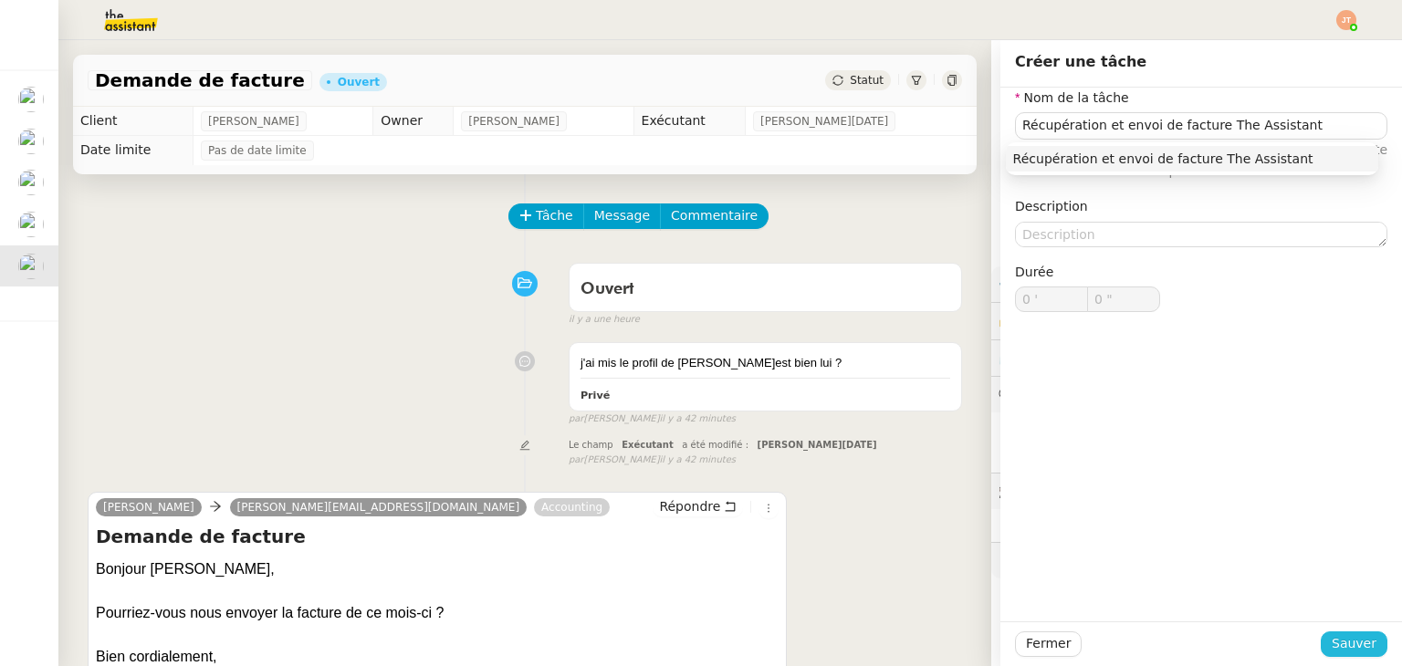
click at [1331, 646] on span "Sauver" at bounding box center [1353, 643] width 45 height 21
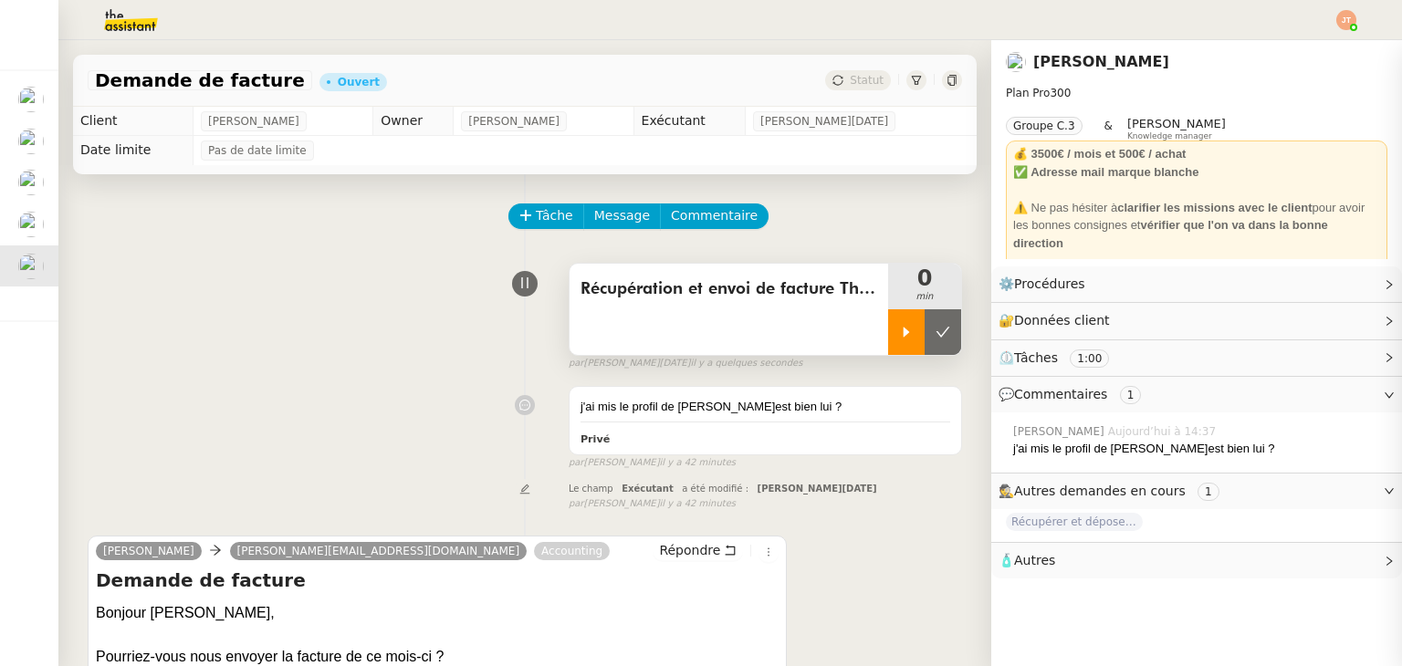
click at [888, 326] on div at bounding box center [906, 332] width 36 height 46
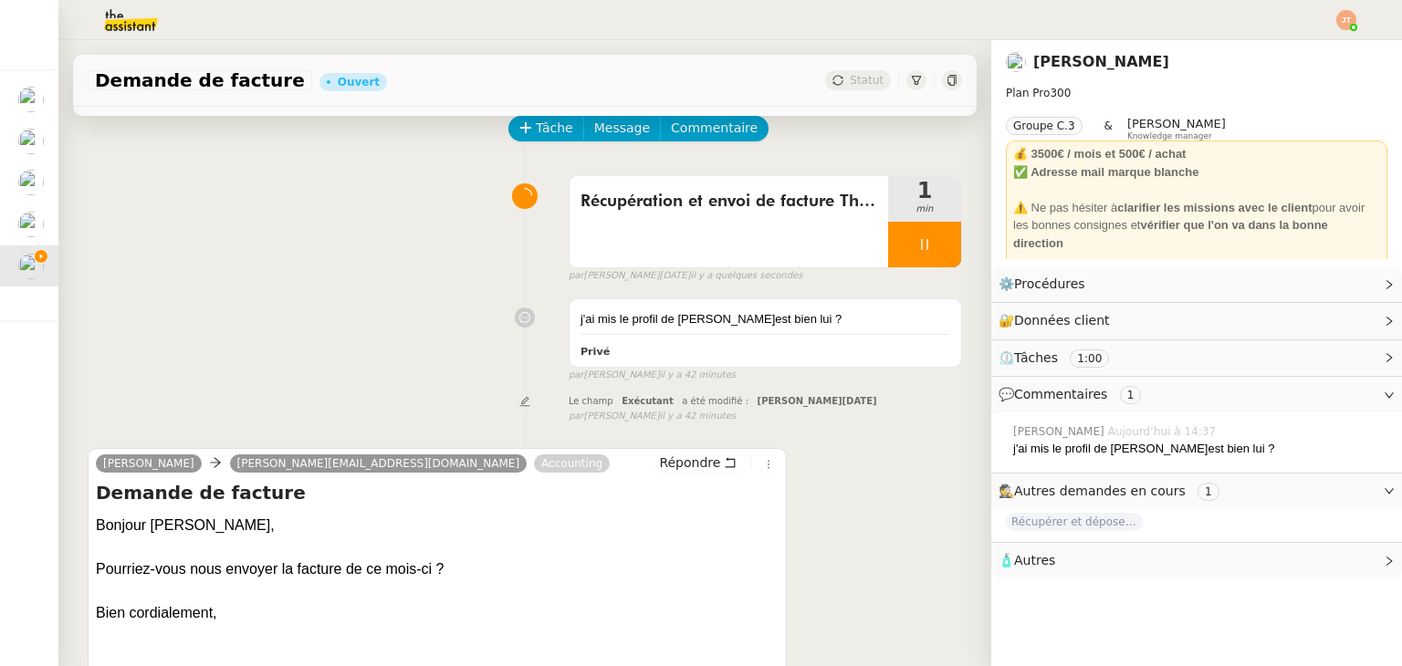
scroll to position [21, 0]
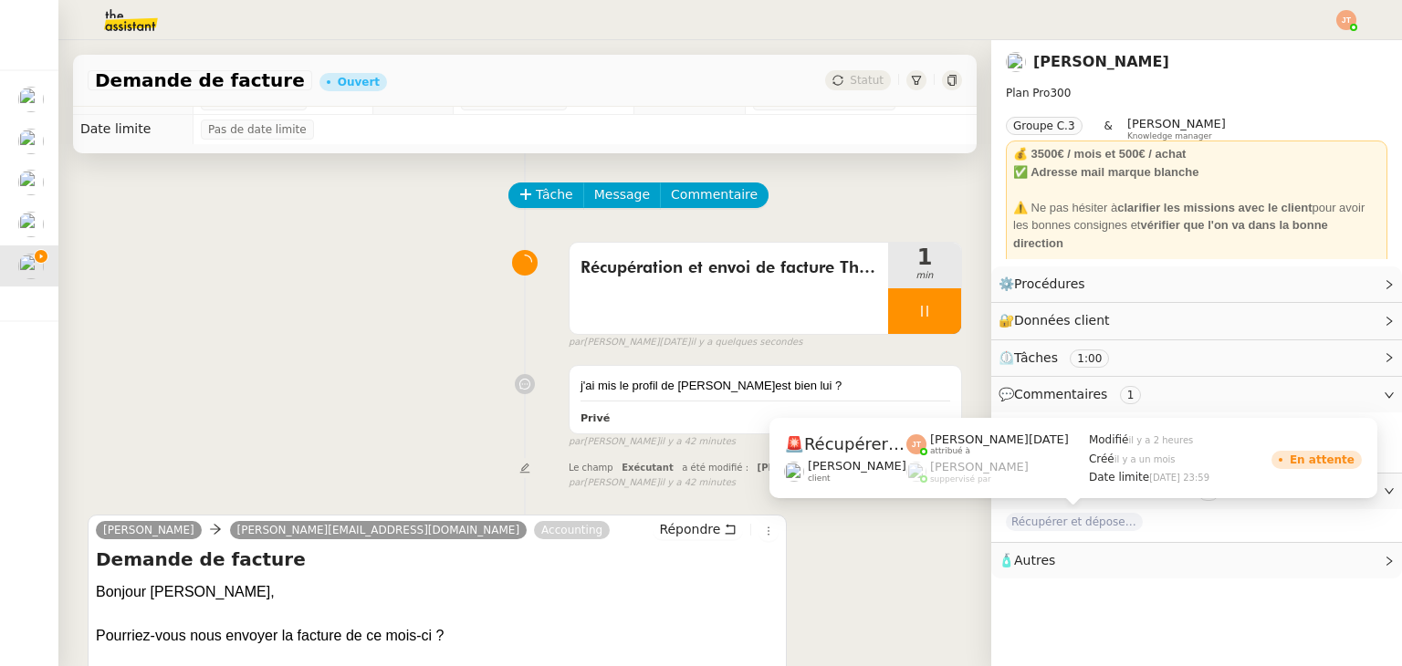
click at [1047, 523] on span "Récupérer et déposer les factures sur Dext" at bounding box center [1074, 522] width 137 height 18
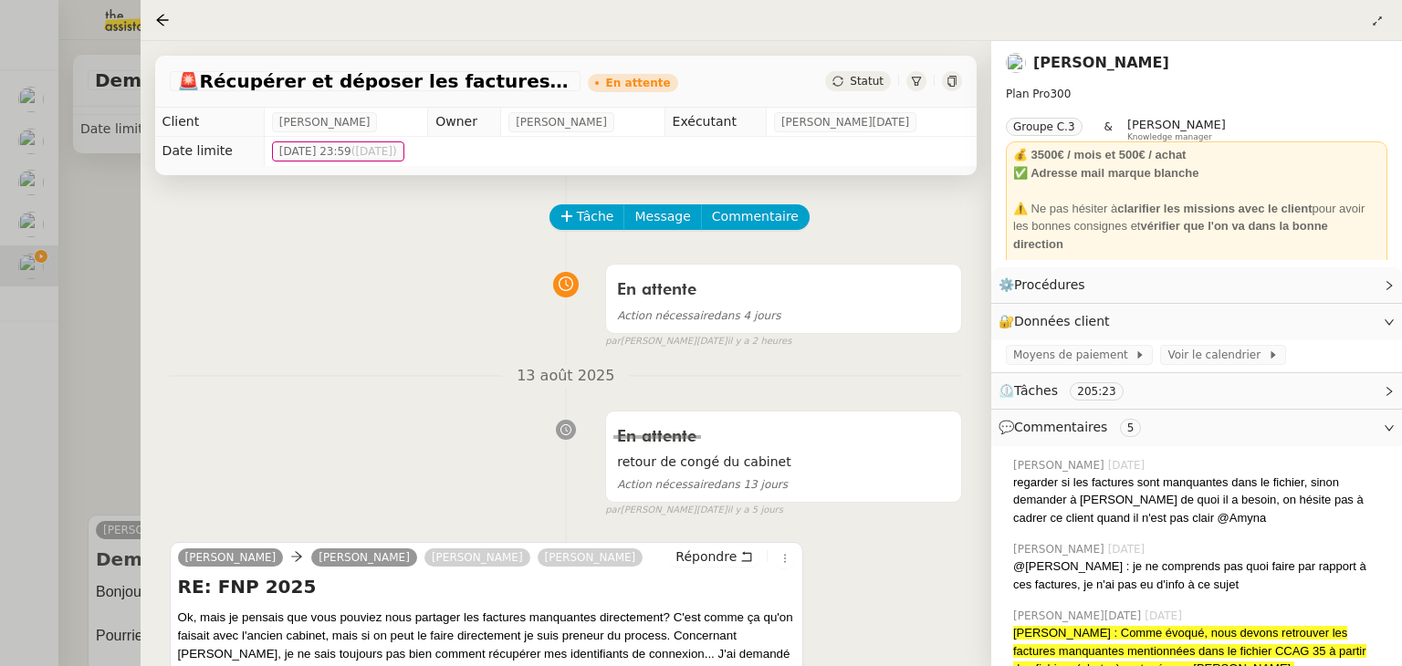
click at [117, 319] on div at bounding box center [701, 333] width 1402 height 666
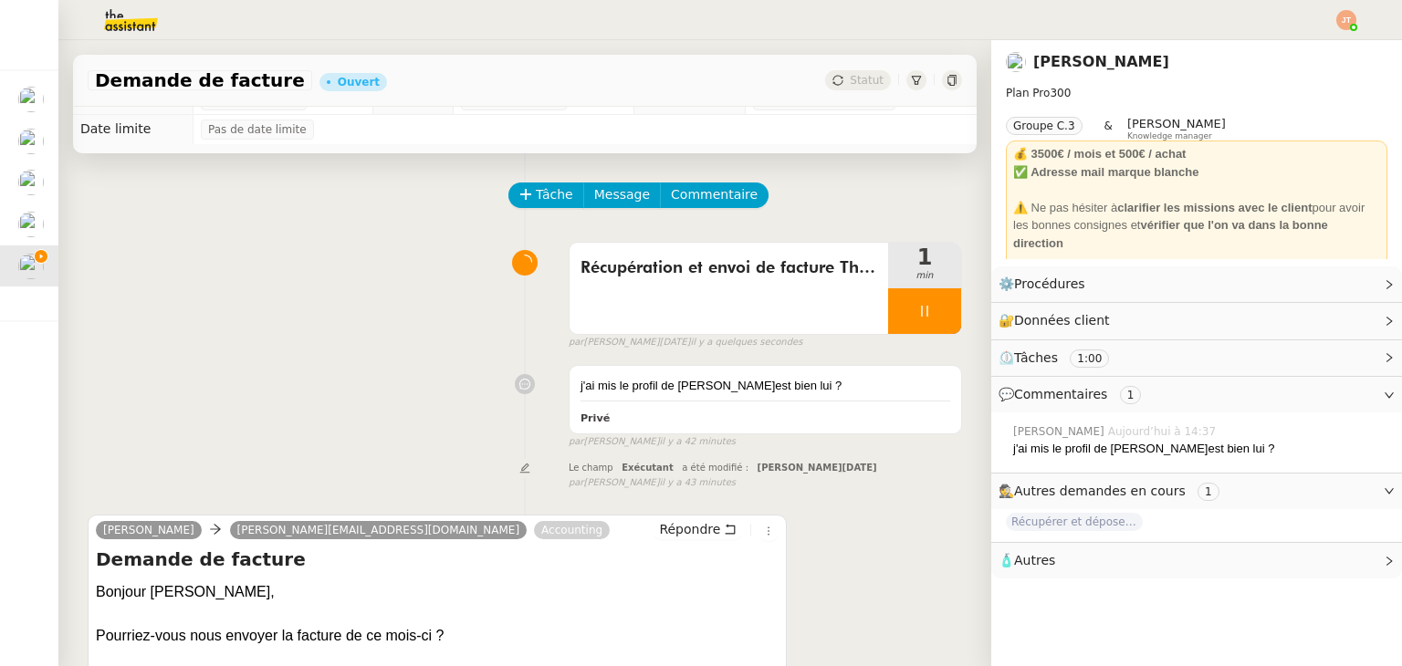
click at [380, 373] on div "j'ai mis le profil de Maurice c'est bien lui ? Privé false par Frédérique A. il…" at bounding box center [525, 403] width 874 height 92
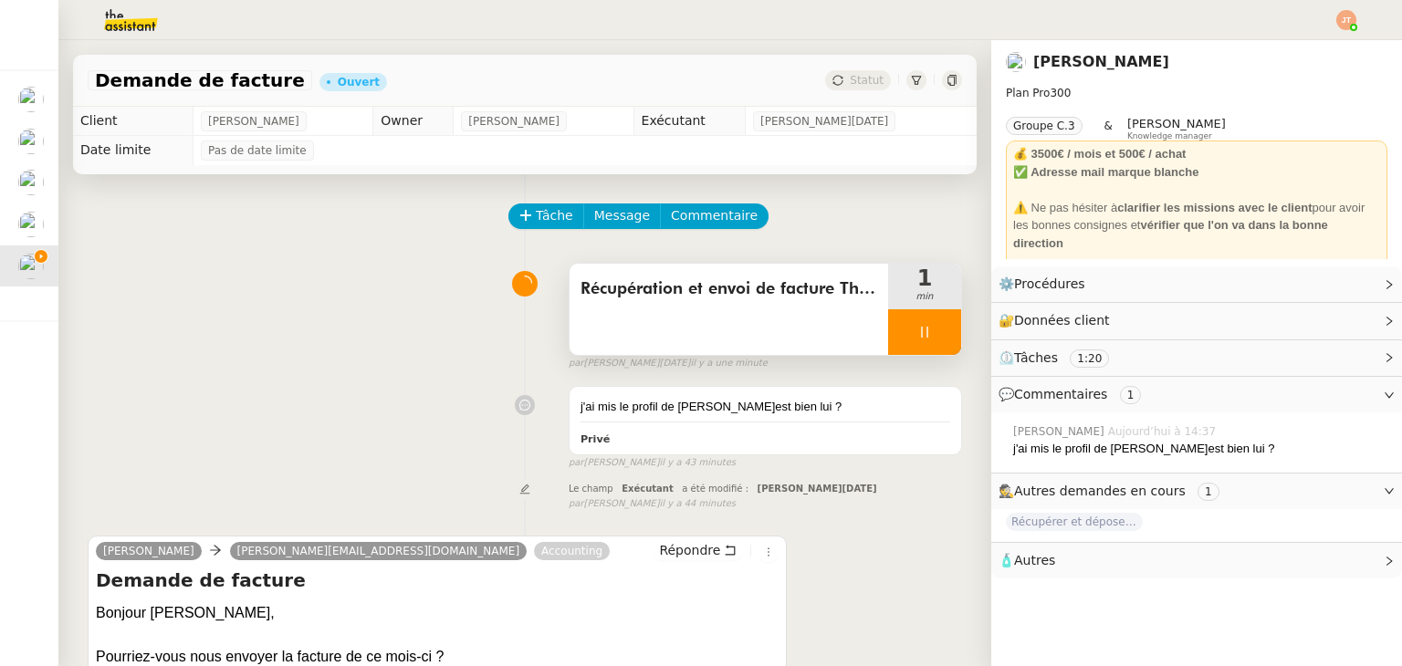
click at [900, 319] on div at bounding box center [924, 332] width 73 height 46
click at [935, 327] on icon at bounding box center [942, 332] width 15 height 15
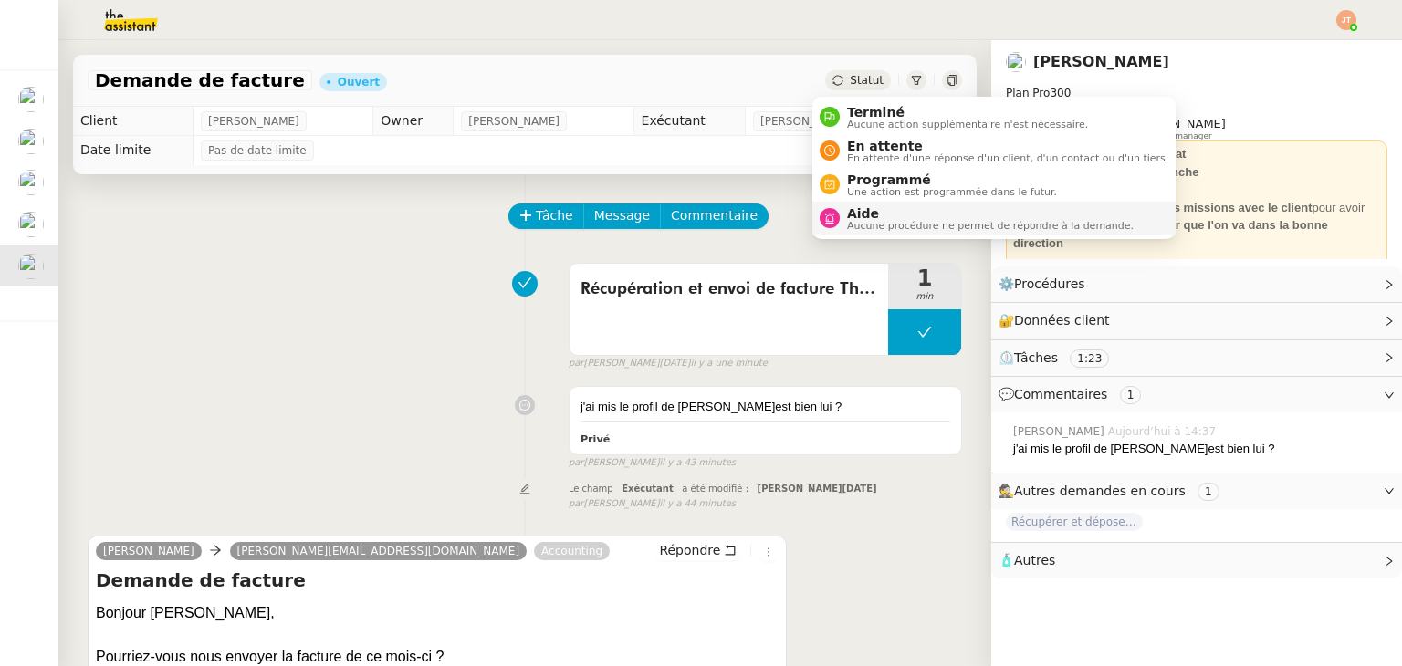
click at [862, 212] on span "Aide" at bounding box center [990, 213] width 287 height 15
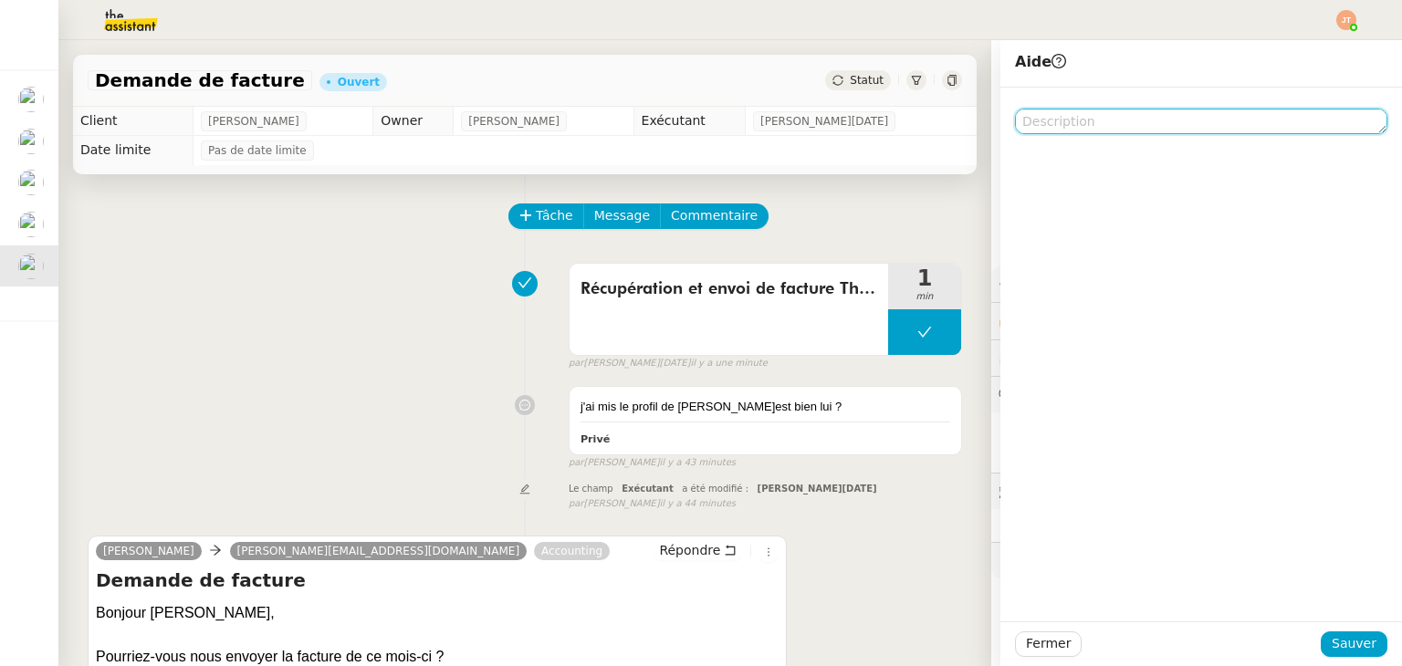
click at [1051, 132] on textarea at bounding box center [1201, 122] width 372 height 26
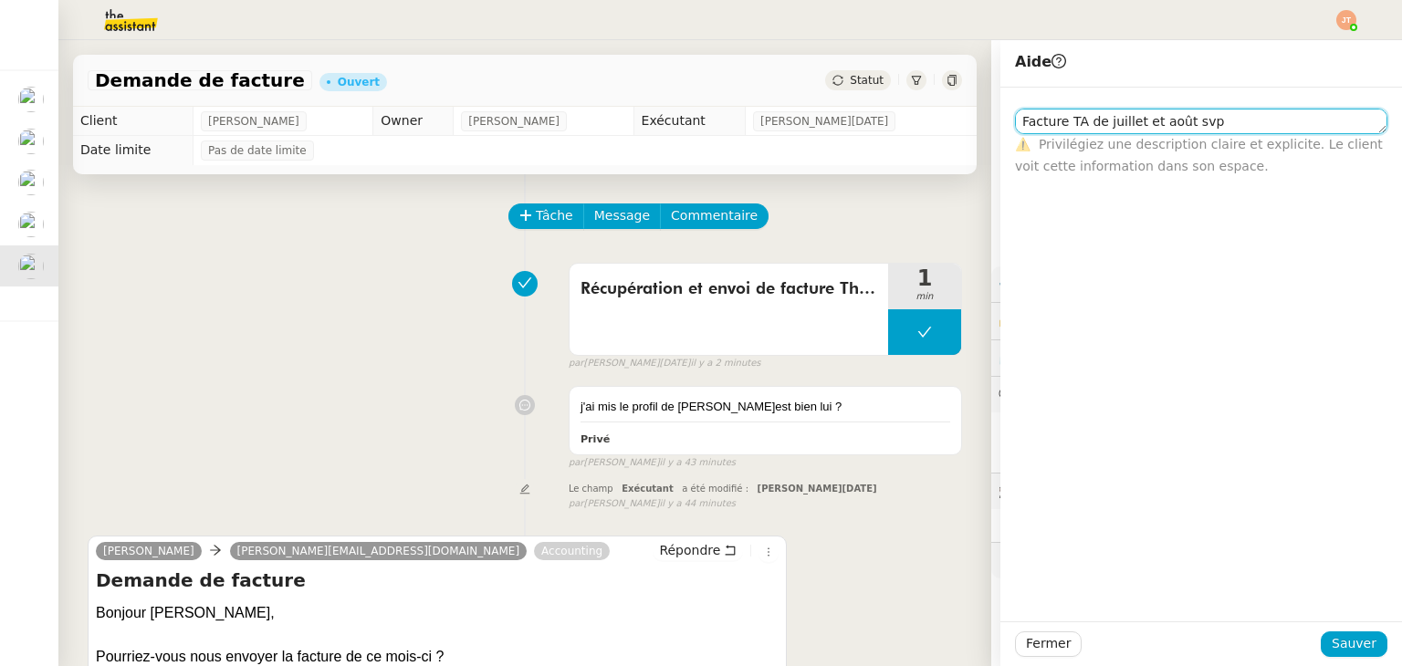
type textarea "Facture TA de juillet et août svp"
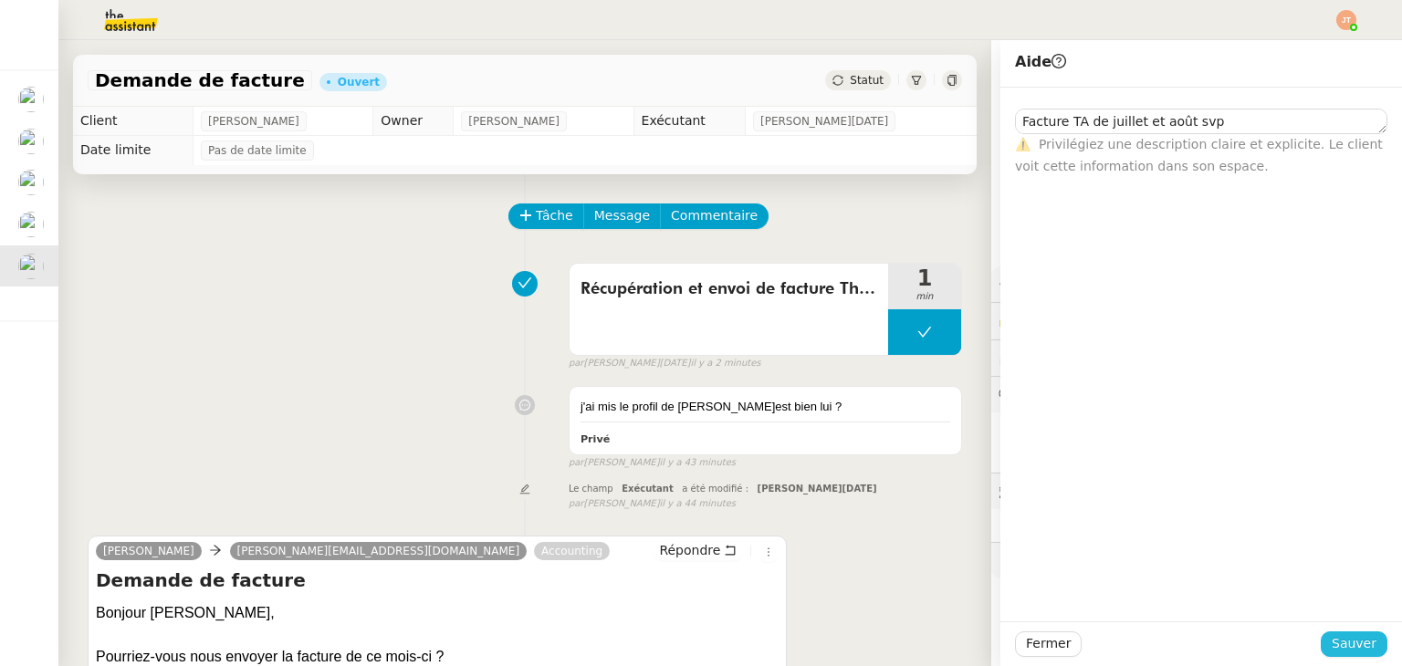
click at [1347, 636] on span "Sauver" at bounding box center [1353, 643] width 45 height 21
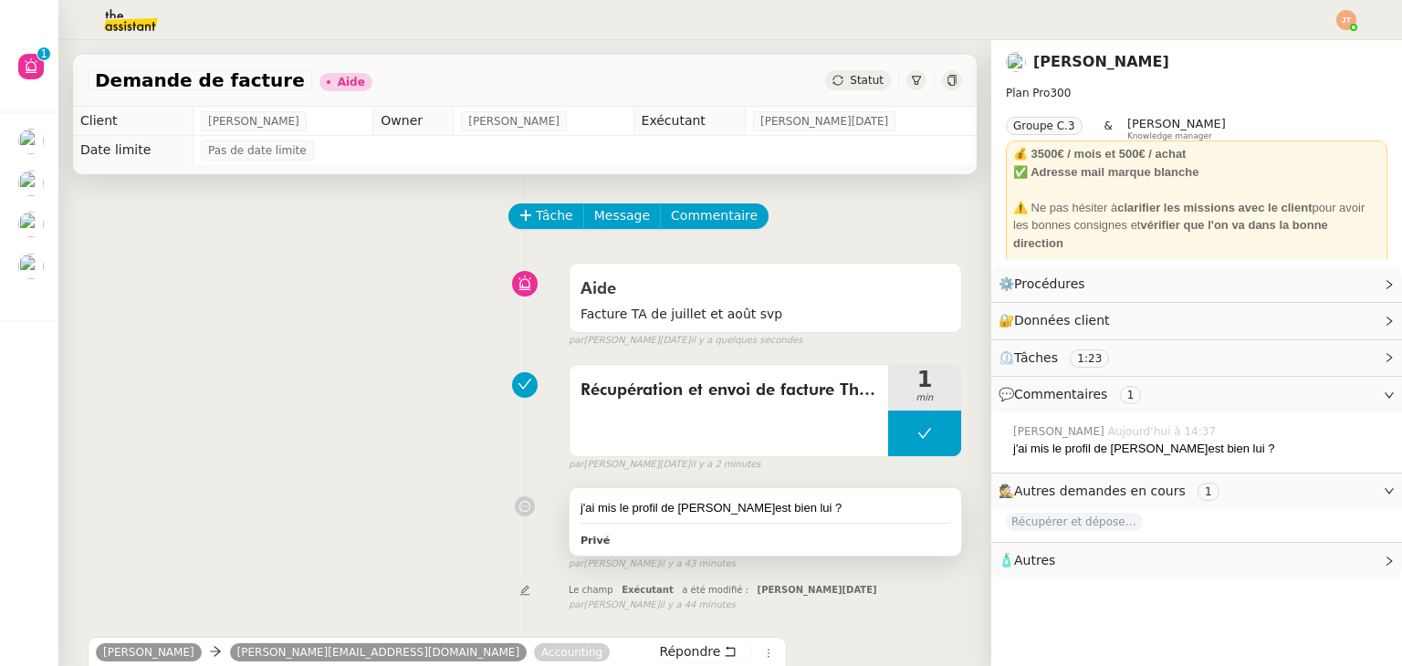
click at [634, 521] on div "j'ai mis le profil de Maurice c'est bien lui ? Privé" at bounding box center [764, 522] width 391 height 68
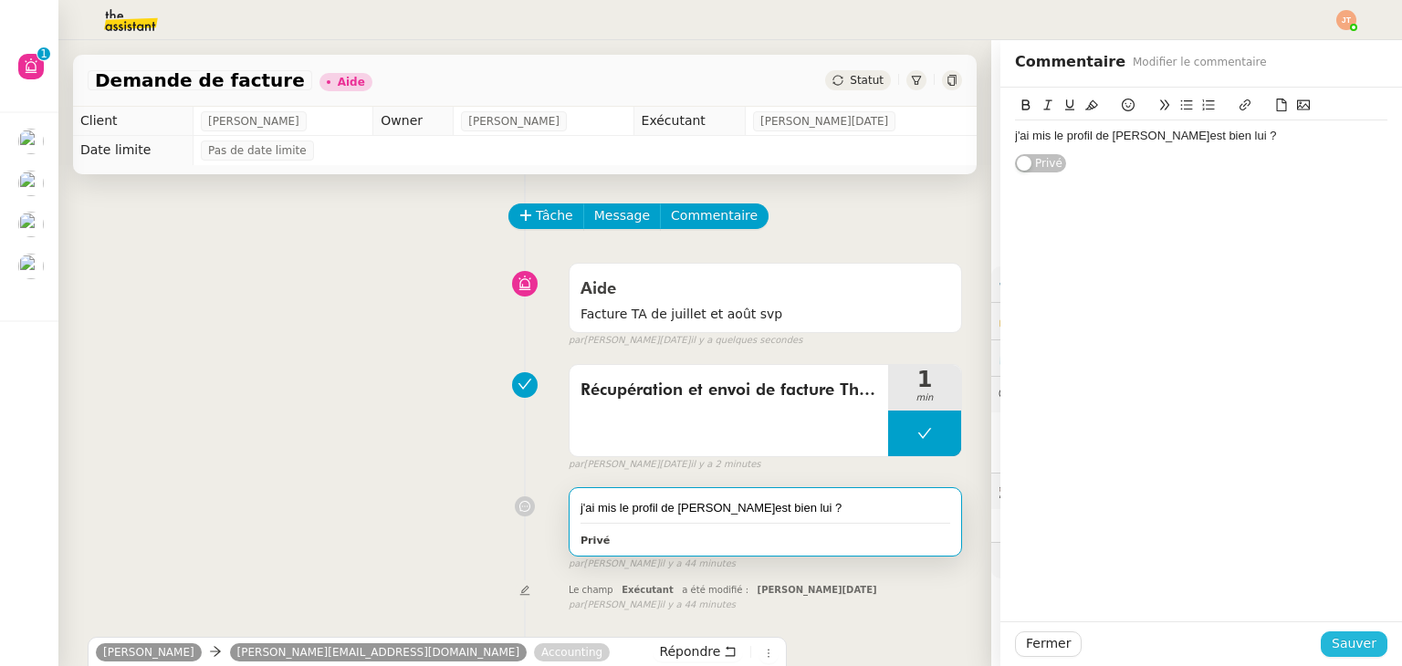
click at [1345, 641] on span "Sauver" at bounding box center [1353, 643] width 45 height 21
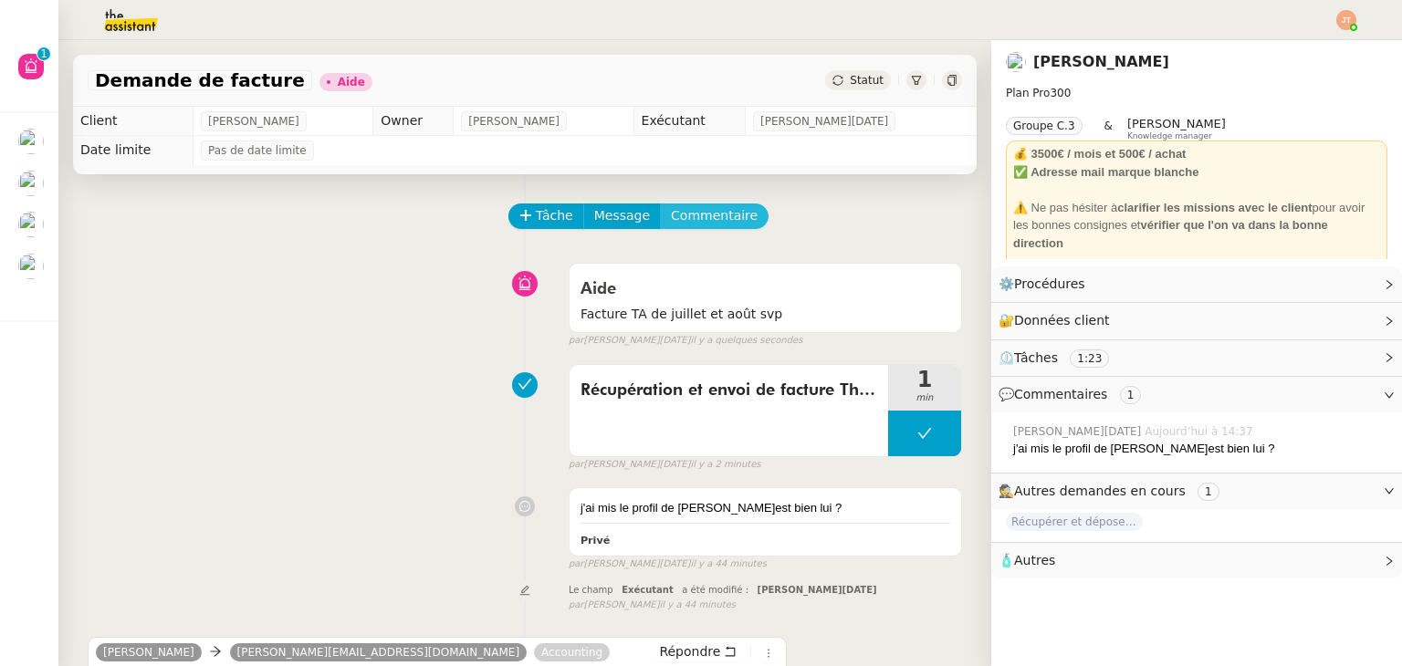
click at [695, 226] on span "Commentaire" at bounding box center [714, 215] width 87 height 21
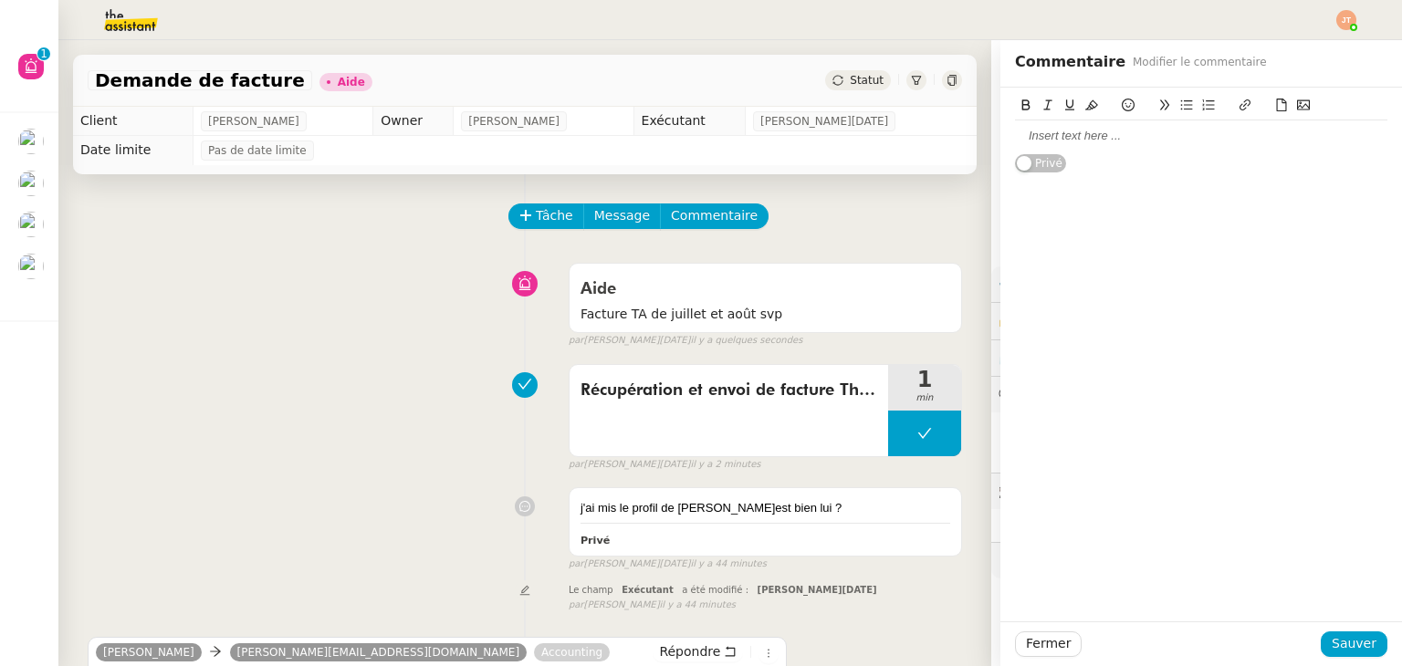
click at [1103, 146] on div at bounding box center [1201, 135] width 372 height 31
click at [1356, 639] on span "Sauver" at bounding box center [1353, 643] width 45 height 21
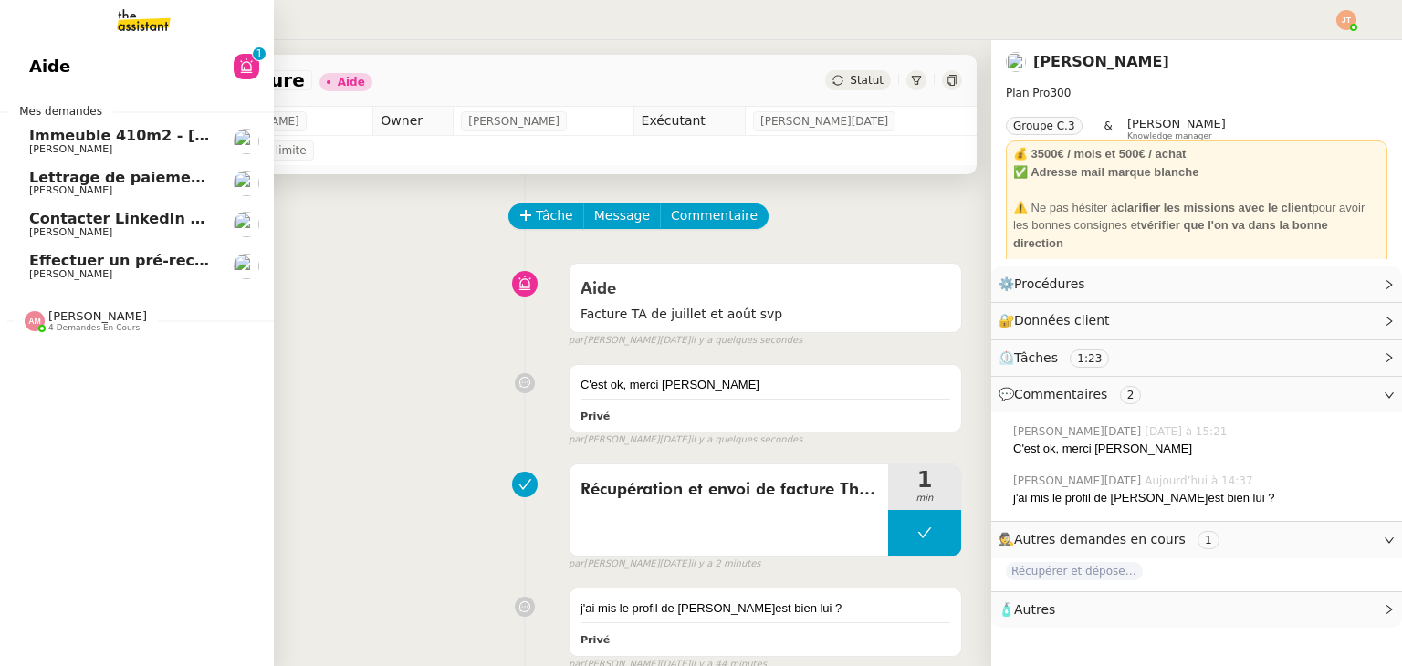
click at [104, 186] on span "Mathias Hombourger" at bounding box center [70, 190] width 83 height 12
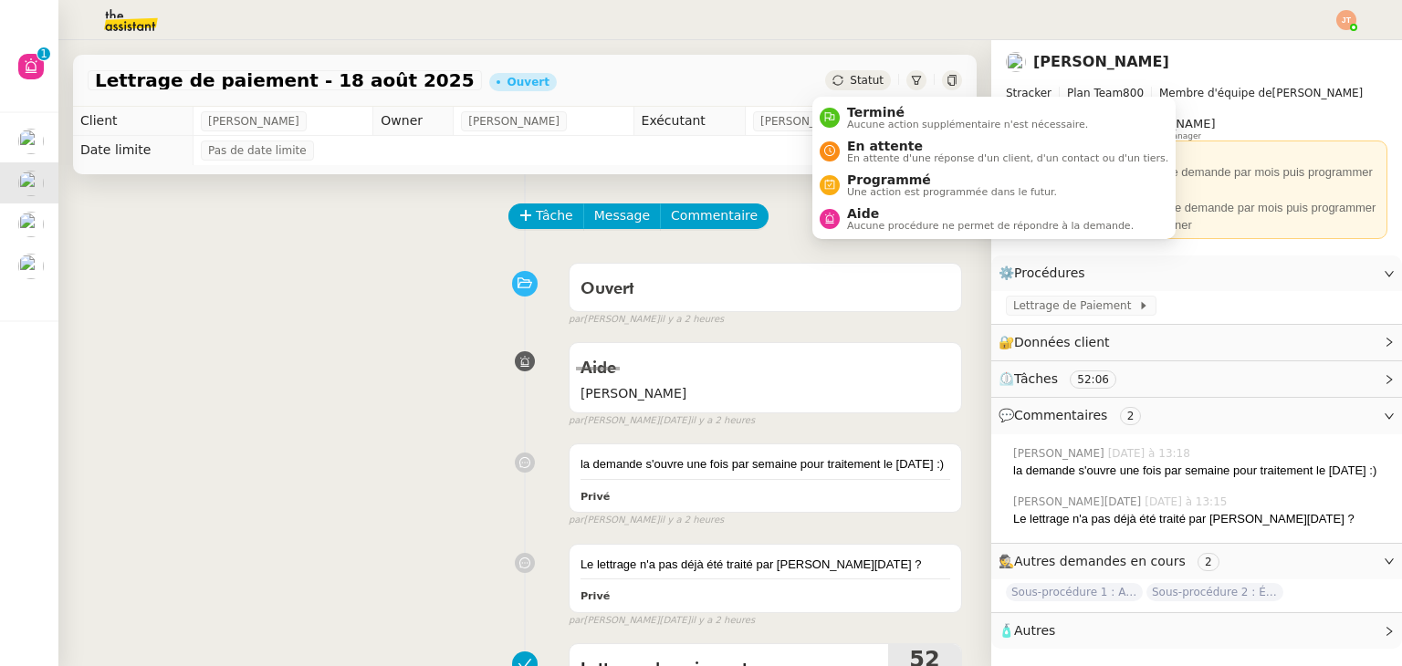
click at [849, 81] on span "Statut" at bounding box center [866, 80] width 34 height 13
click at [861, 182] on span "Programmé" at bounding box center [952, 179] width 210 height 15
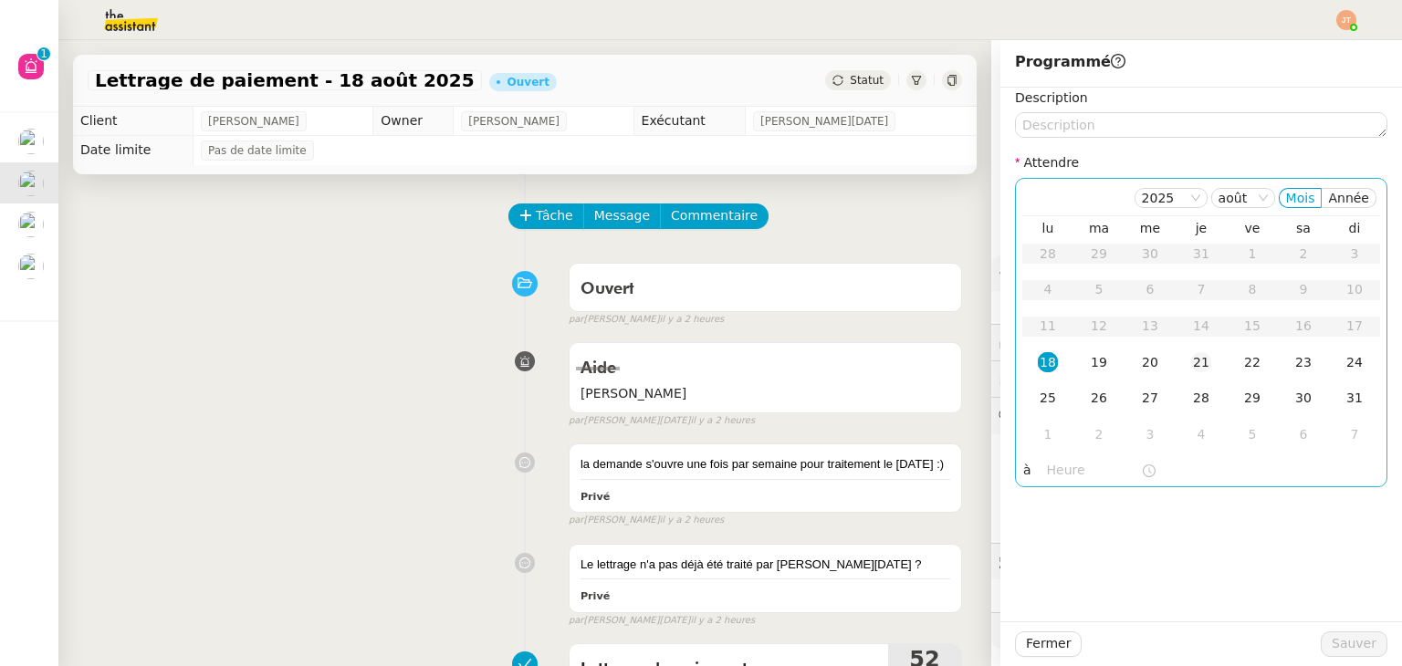
click at [1195, 364] on div "21" at bounding box center [1201, 362] width 20 height 20
click at [1074, 452] on td "2" at bounding box center [1098, 435] width 51 height 36
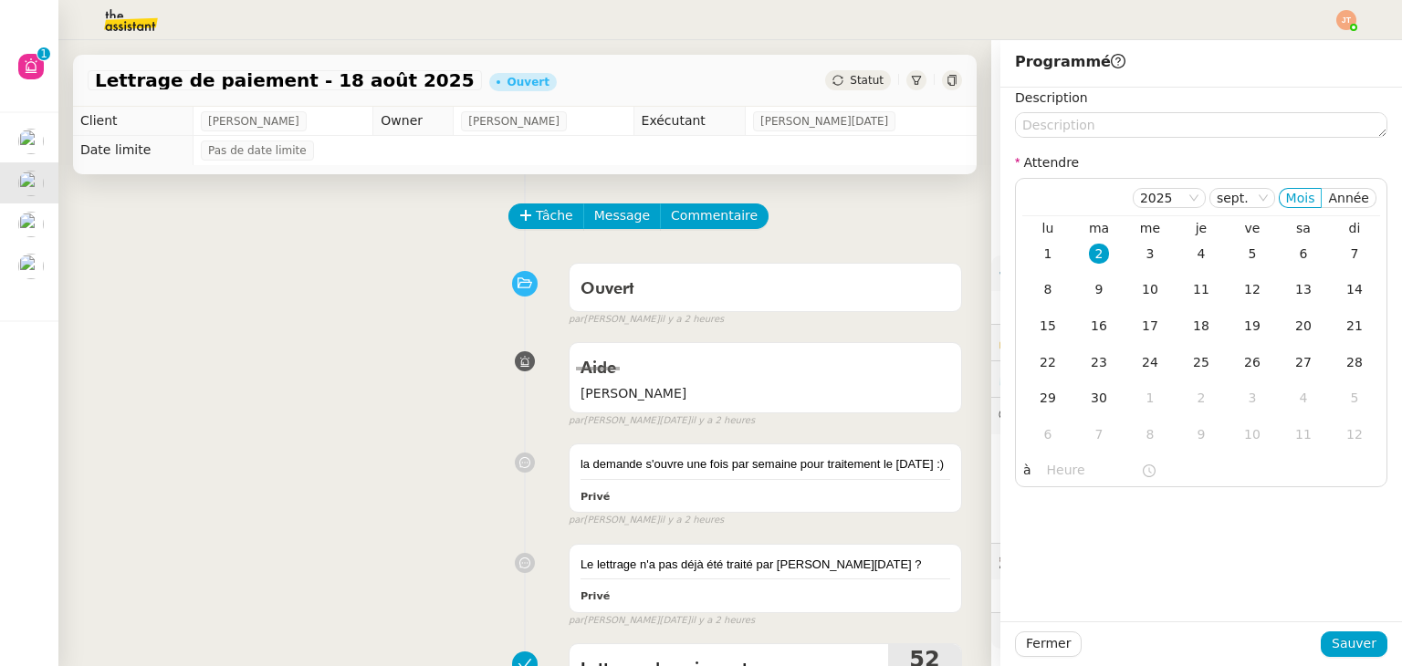
click at [246, 307] on div "Ouvert false par Frédérique A. il y a 2 heures" at bounding box center [525, 291] width 874 height 73
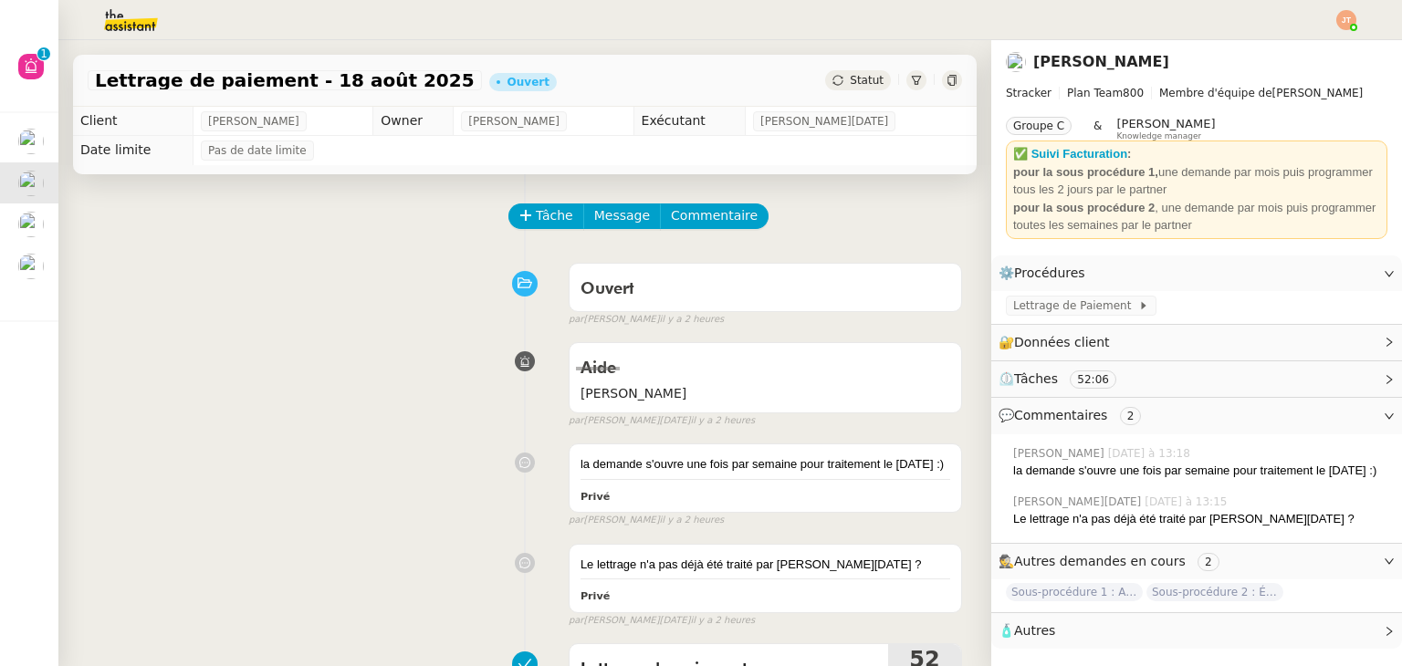
click at [832, 92] on div "Lettrage de paiement - 18 août 2025 Ouvert Statut" at bounding box center [524, 81] width 903 height 52
click at [837, 88] on div "Statut" at bounding box center [858, 80] width 66 height 20
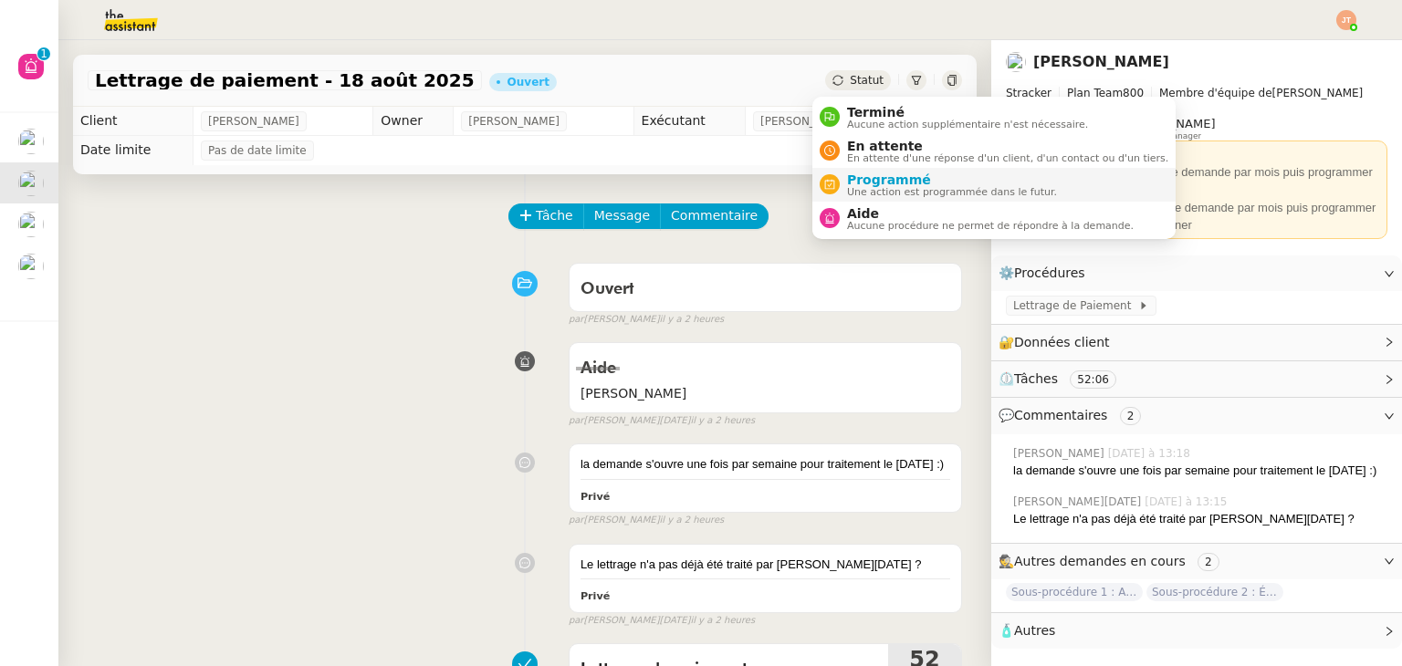
click at [880, 188] on span "Une action est programmée dans le futur." at bounding box center [952, 192] width 210 height 10
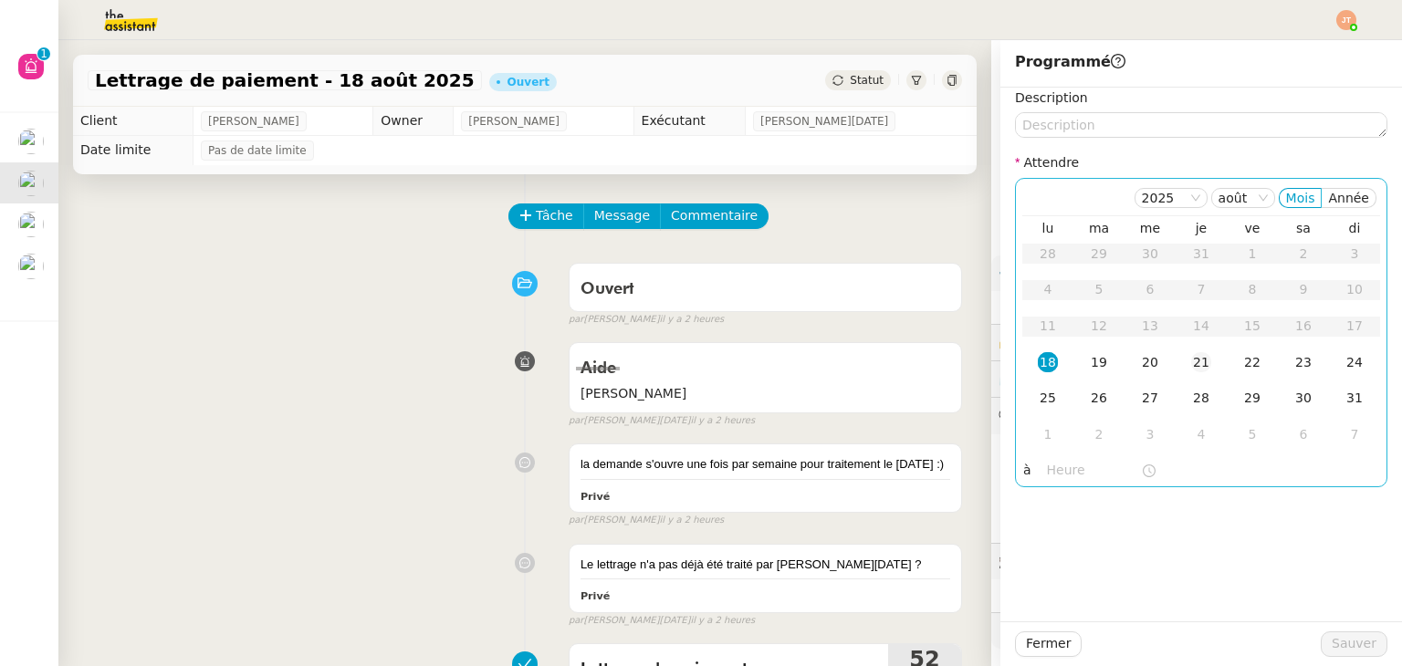
click at [1191, 366] on div "21" at bounding box center [1201, 362] width 20 height 20
click at [1047, 474] on input "text" at bounding box center [1094, 470] width 94 height 21
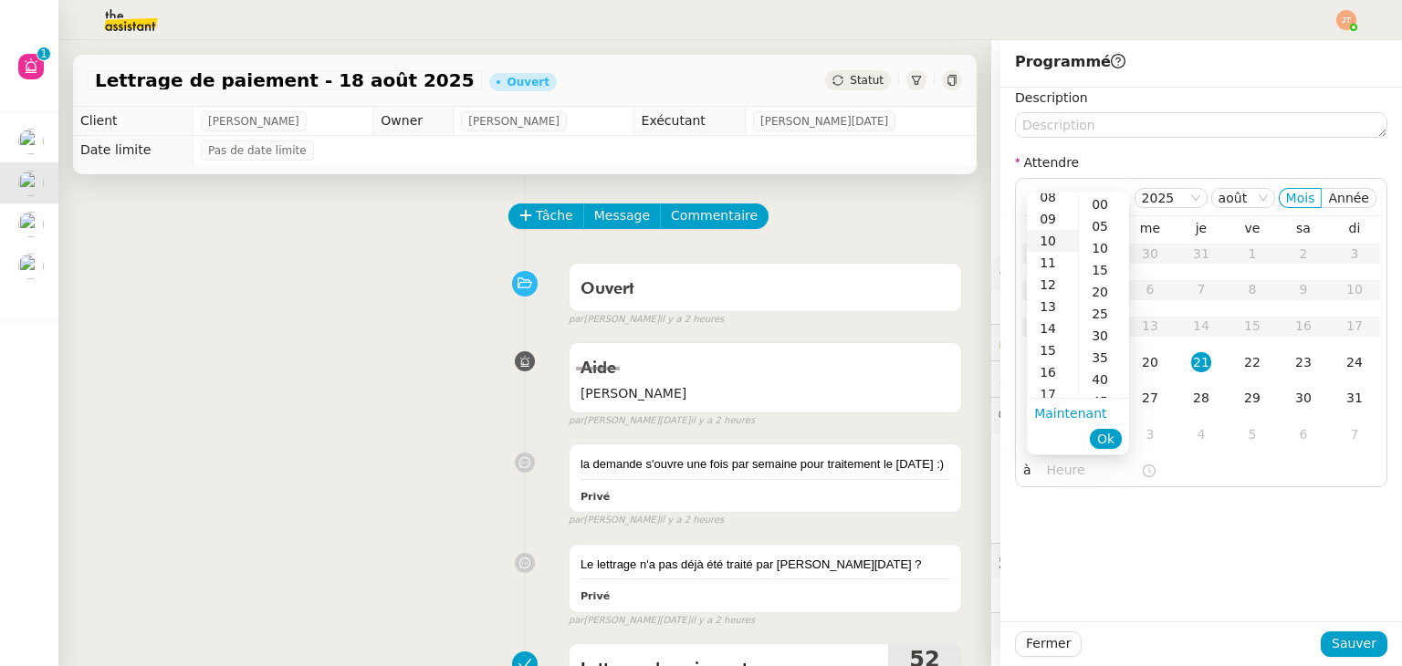
click at [1049, 244] on div "10" at bounding box center [1052, 241] width 51 height 22
click at [1097, 199] on div "00" at bounding box center [1104, 204] width 50 height 22
type input "10:00"
click at [1113, 443] on span "Ok" at bounding box center [1105, 439] width 17 height 18
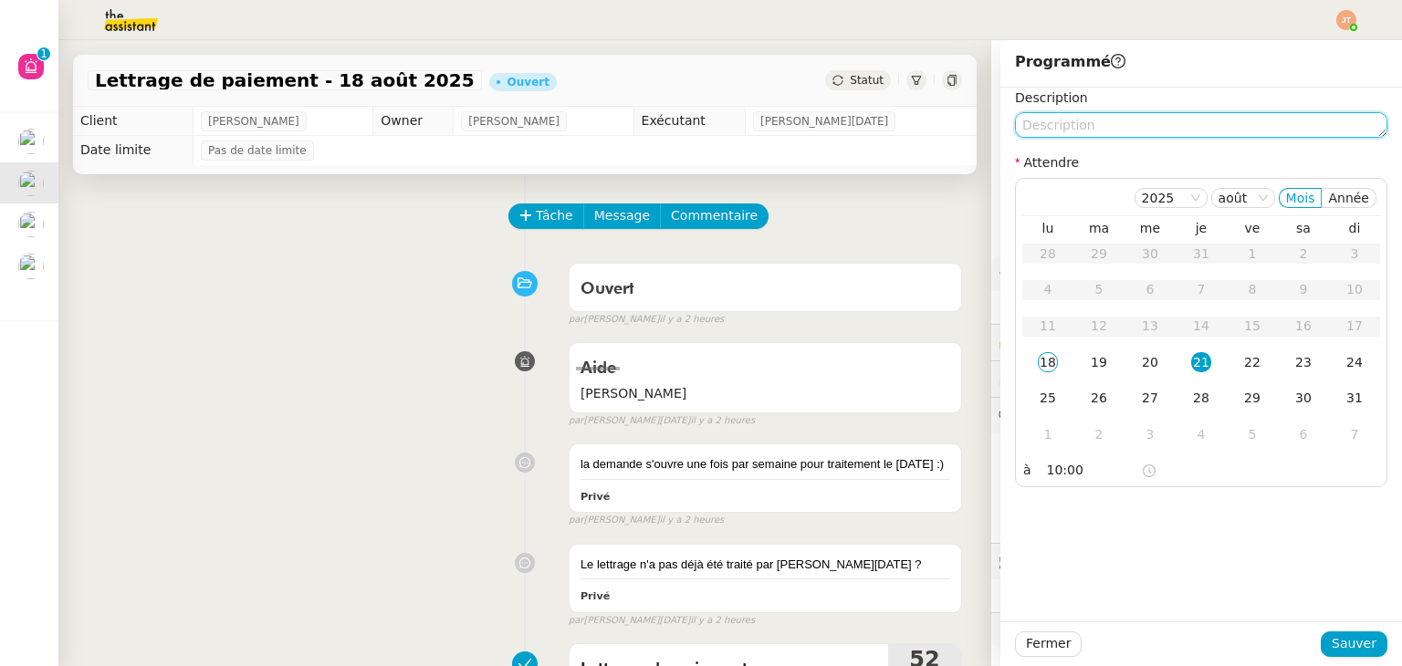
click at [1043, 125] on textarea at bounding box center [1201, 125] width 372 height 26
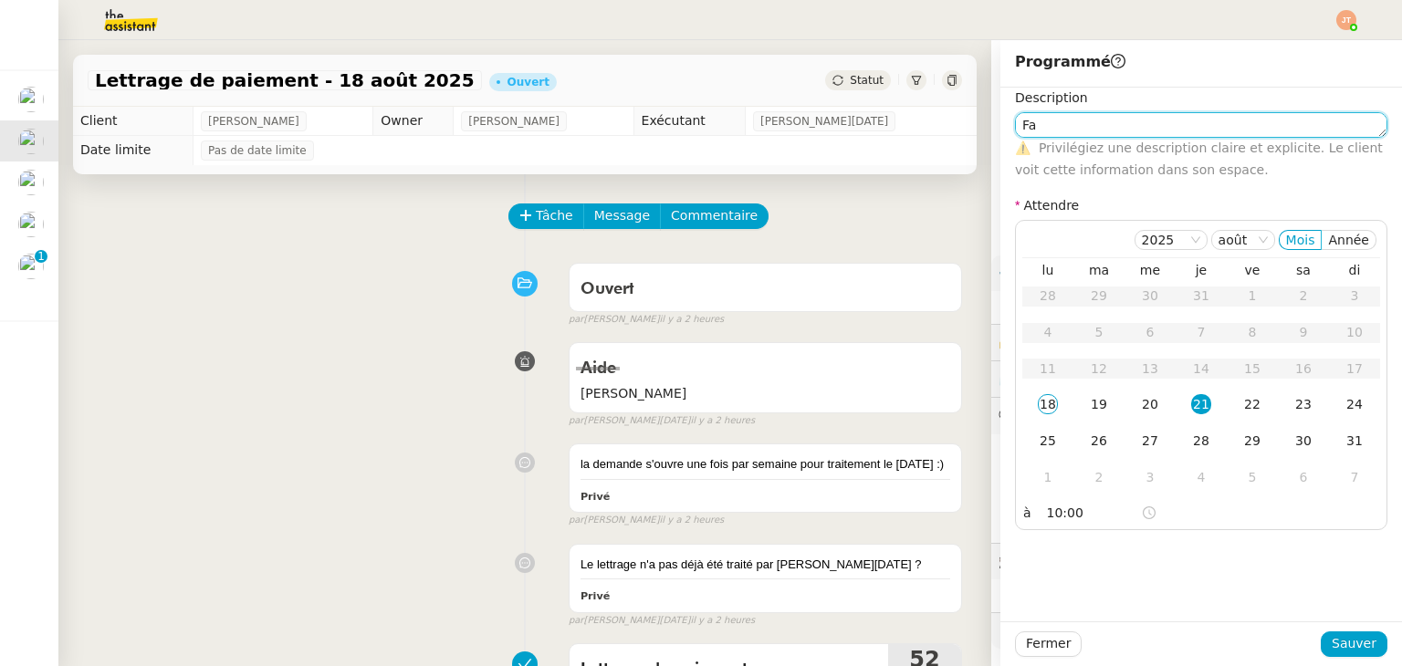
type textarea "F"
type textarea "Checker et confirmer au client"
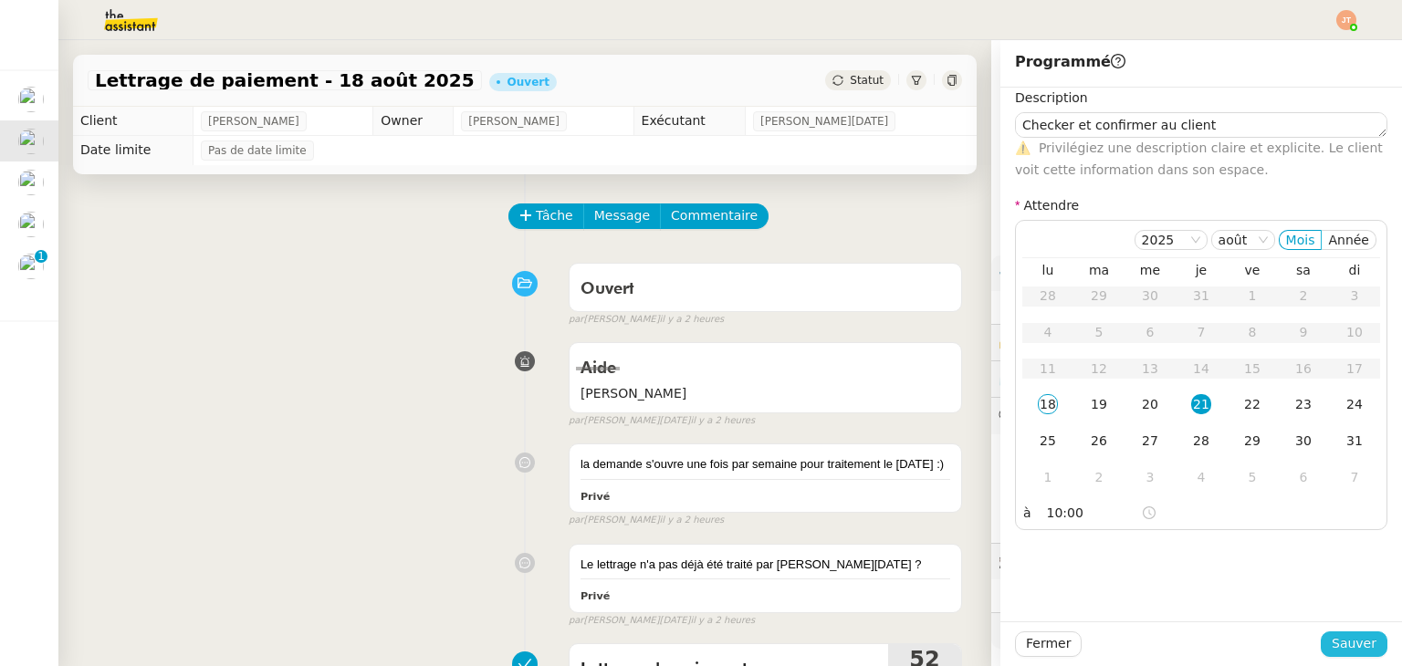
click at [1339, 642] on span "Sauver" at bounding box center [1353, 643] width 45 height 21
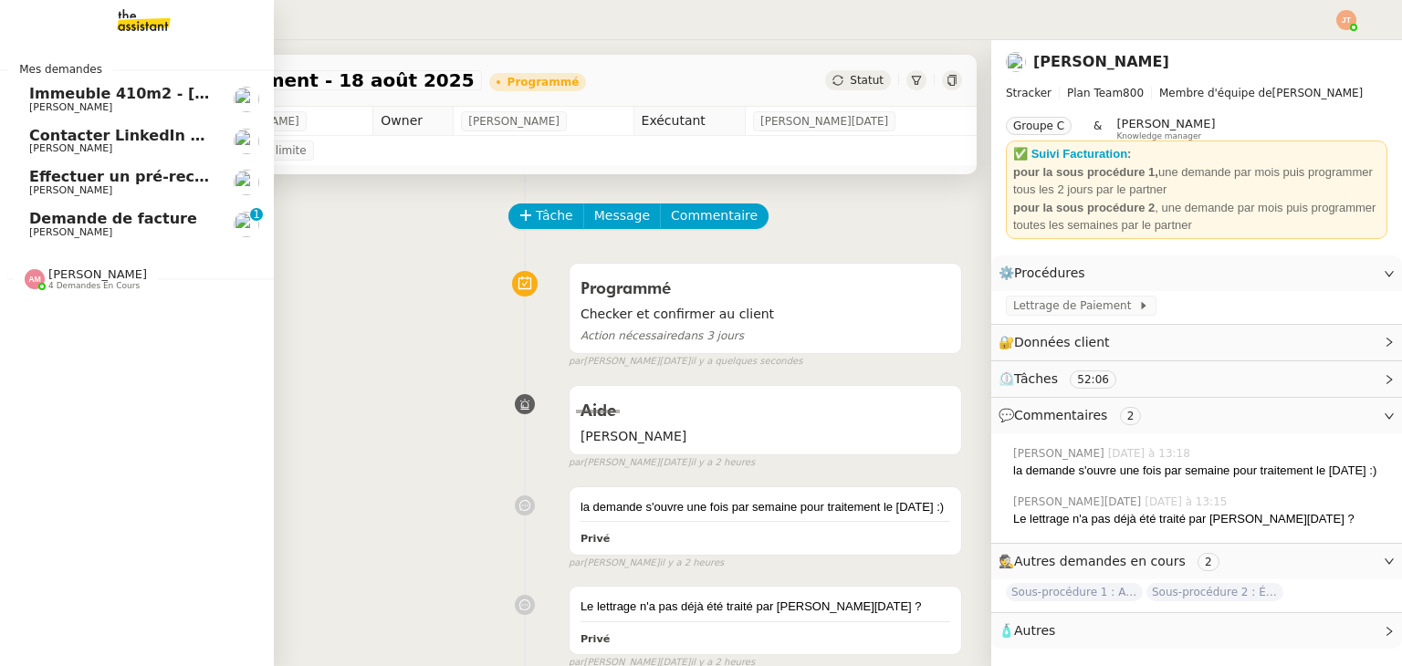
click at [128, 224] on span "Demande de facture" at bounding box center [113, 218] width 168 height 17
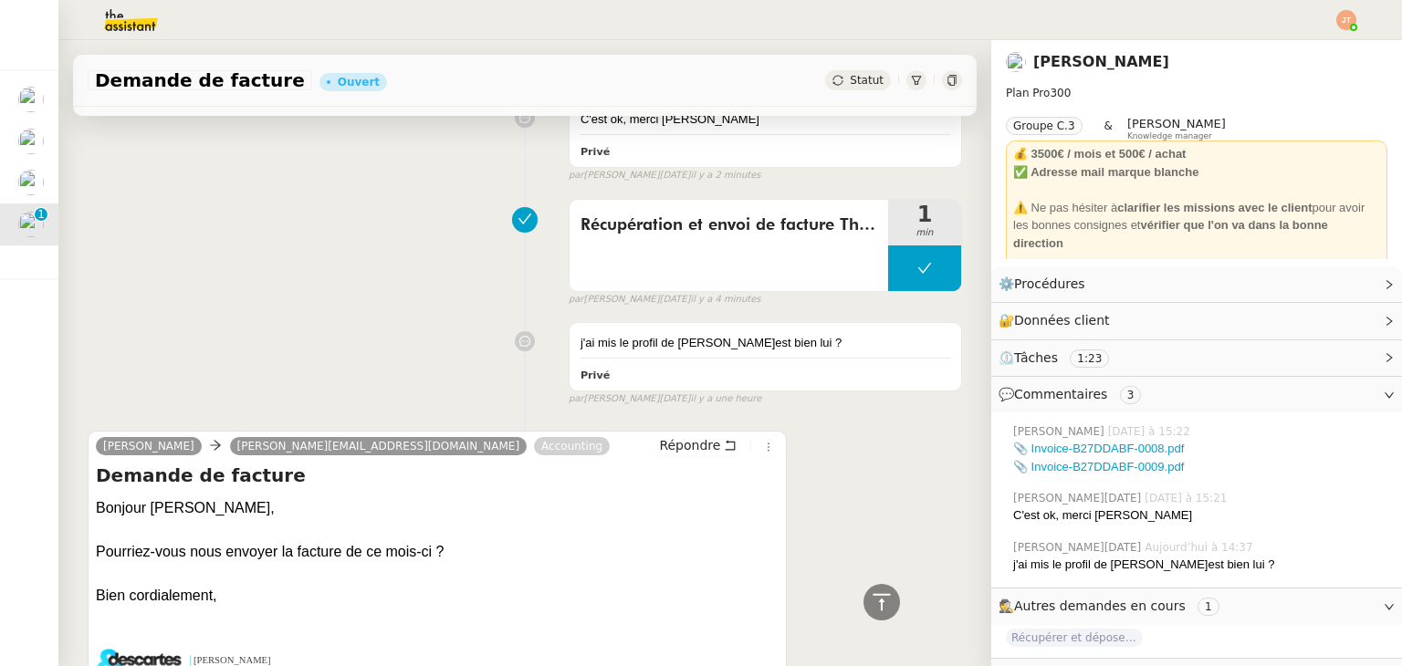
scroll to position [456, 0]
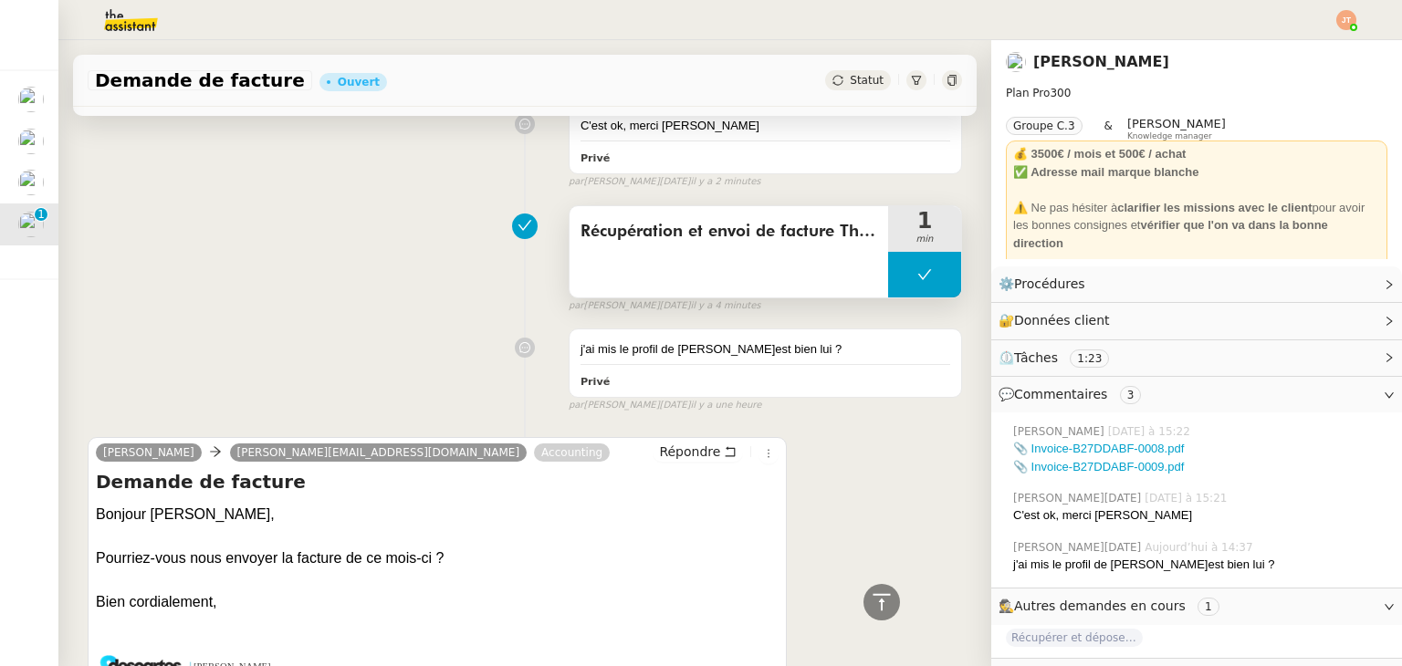
click at [888, 290] on button at bounding box center [924, 275] width 73 height 46
click at [888, 286] on div at bounding box center [906, 275] width 36 height 46
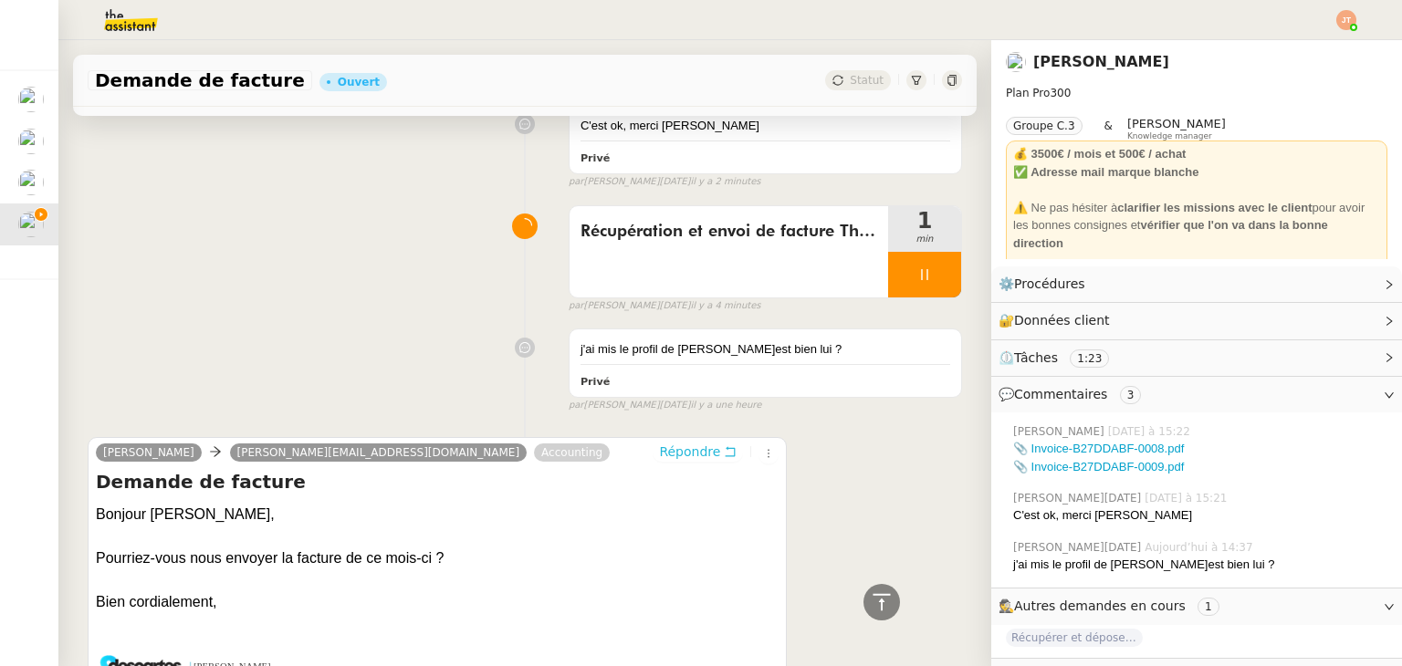
click at [675, 451] on span "Répondre" at bounding box center [689, 452] width 61 height 18
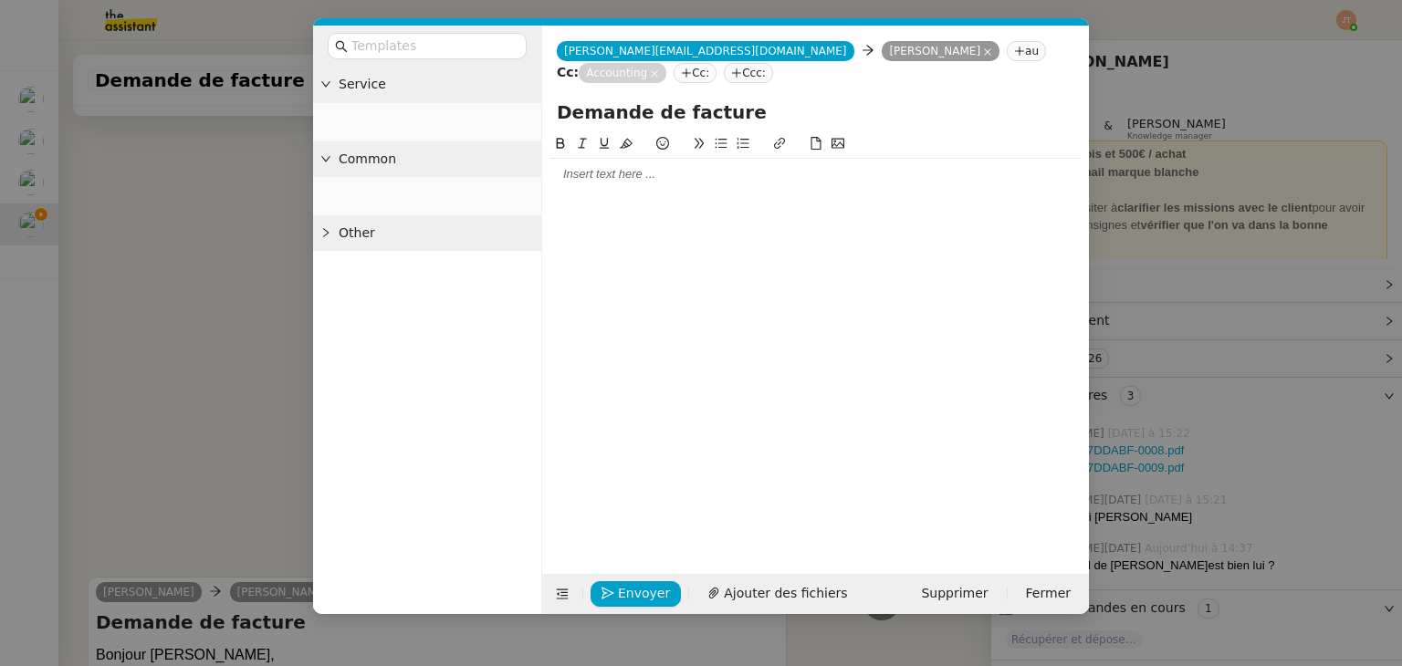
scroll to position [596, 0]
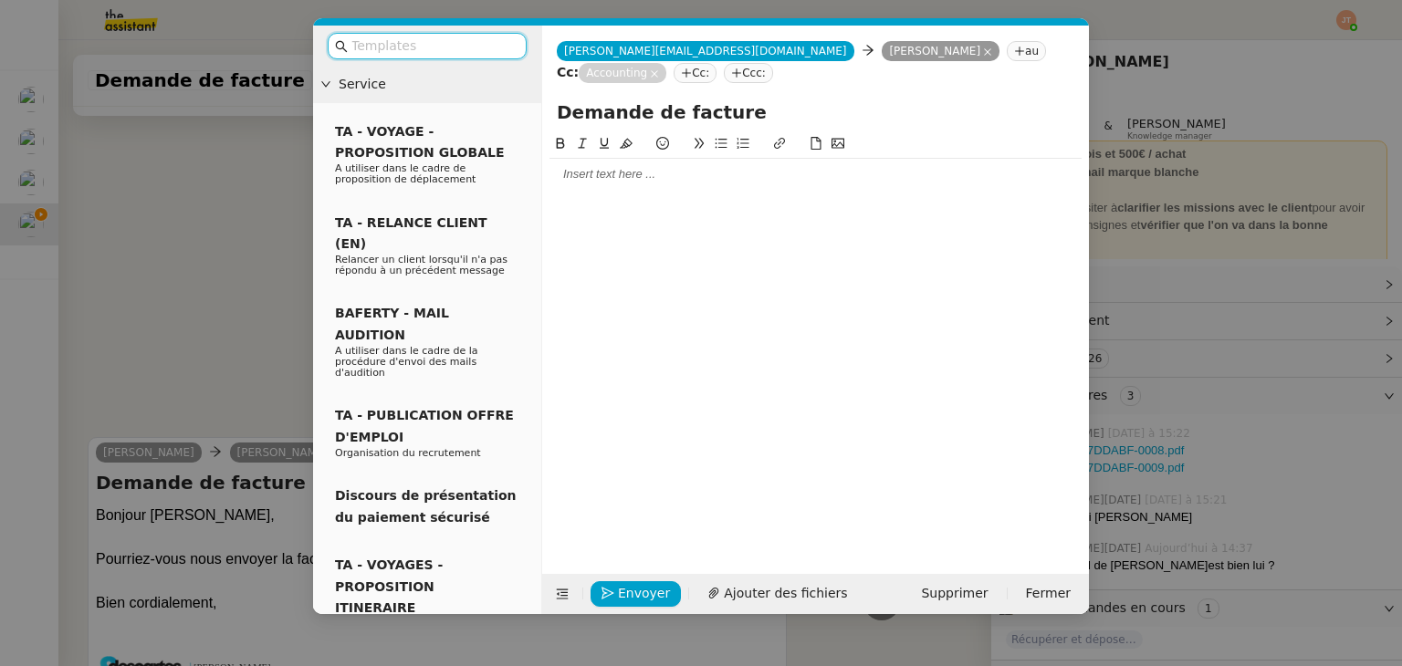
click at [599, 192] on div at bounding box center [815, 339] width 532 height 412
click at [602, 186] on div at bounding box center [815, 174] width 532 height 31
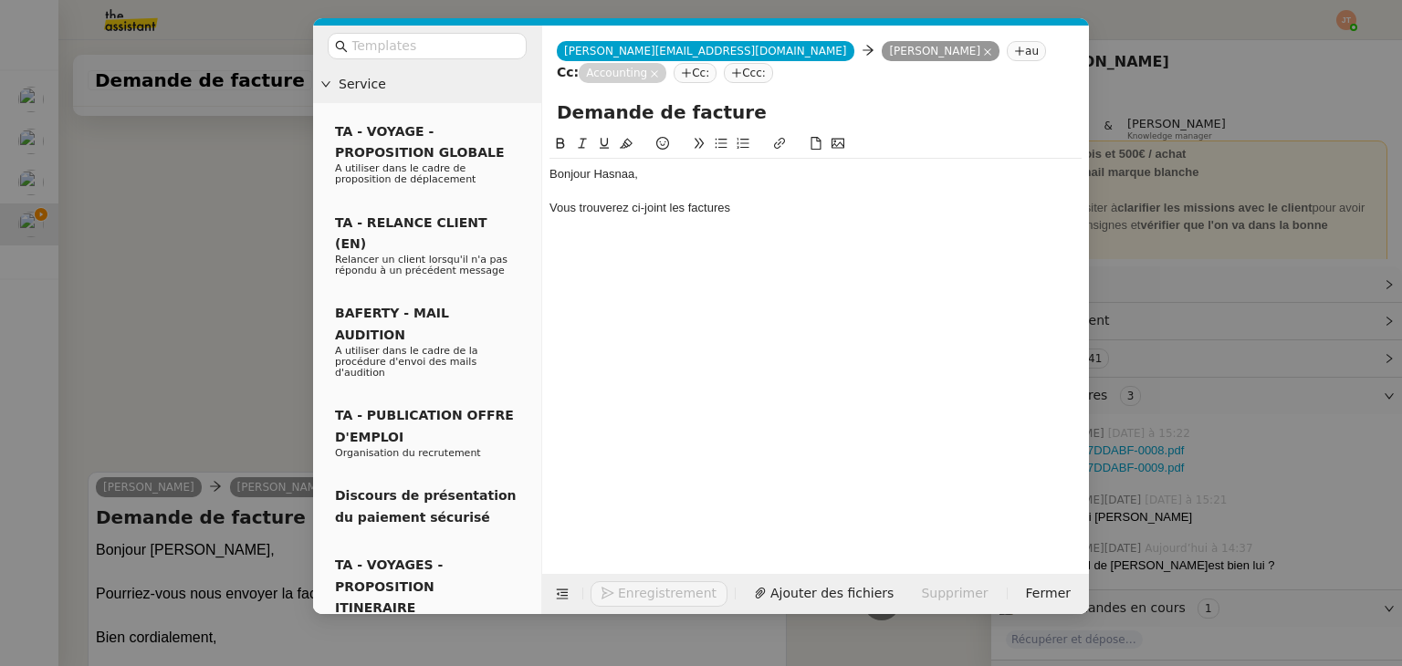
scroll to position [650, 0]
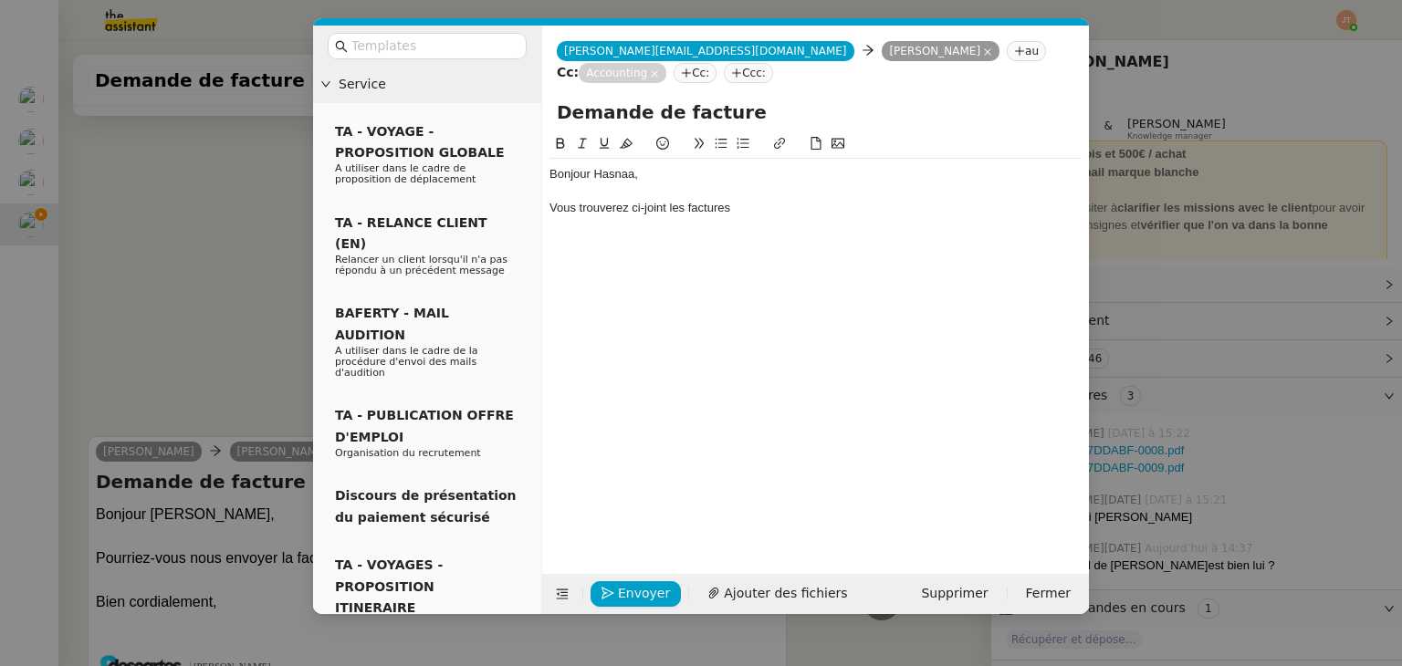
click at [740, 187] on div at bounding box center [815, 191] width 532 height 16
click at [743, 191] on div at bounding box center [815, 191] width 532 height 16
click at [746, 202] on div "Vous trouverez ci-joint les factures" at bounding box center [815, 208] width 532 height 16
click at [839, 216] on div "Vous trouverez ci-joint les factures The Assistant correspodants au mois de jui…" at bounding box center [815, 208] width 532 height 16
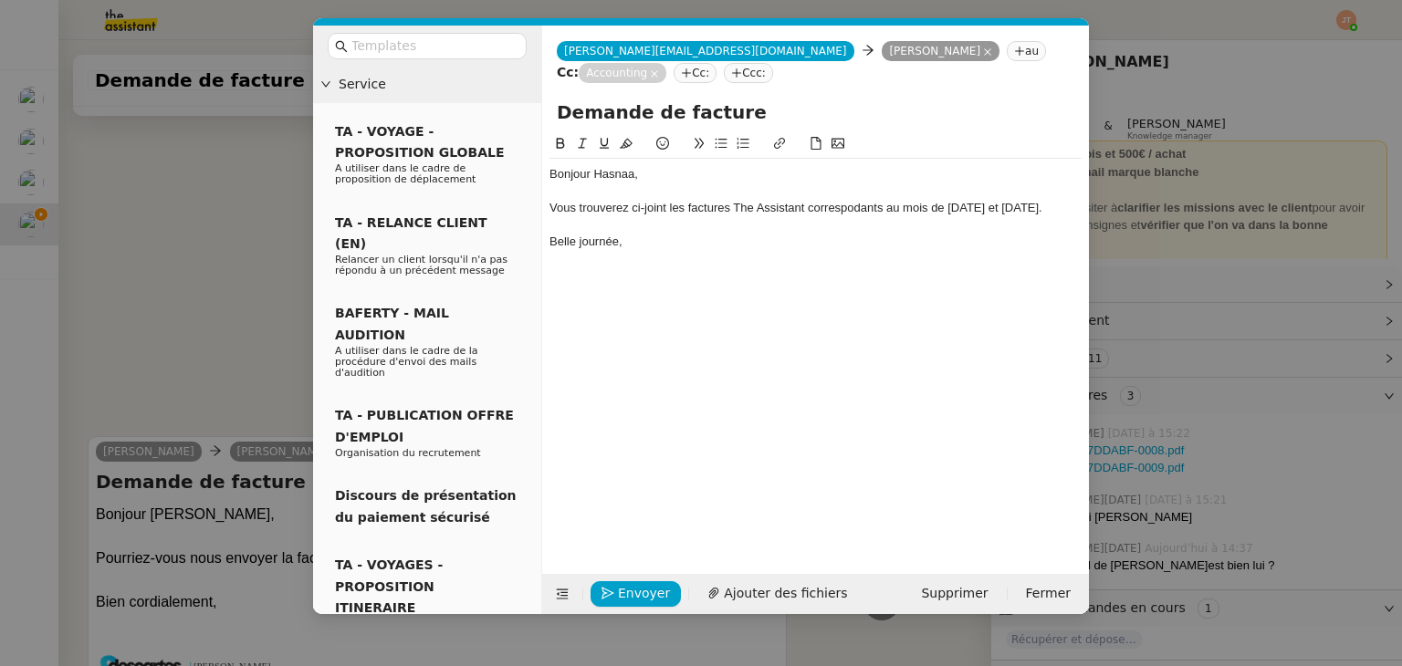
click at [0, 0] on lt-strong "n" at bounding box center [0, 0] width 0 height 0
click at [154, 233] on nz-modal-container "Service TA - VOYAGE - PROPOSITION GLOBALE A utiliser dans le cadre de propositi…" at bounding box center [701, 333] width 1402 height 666
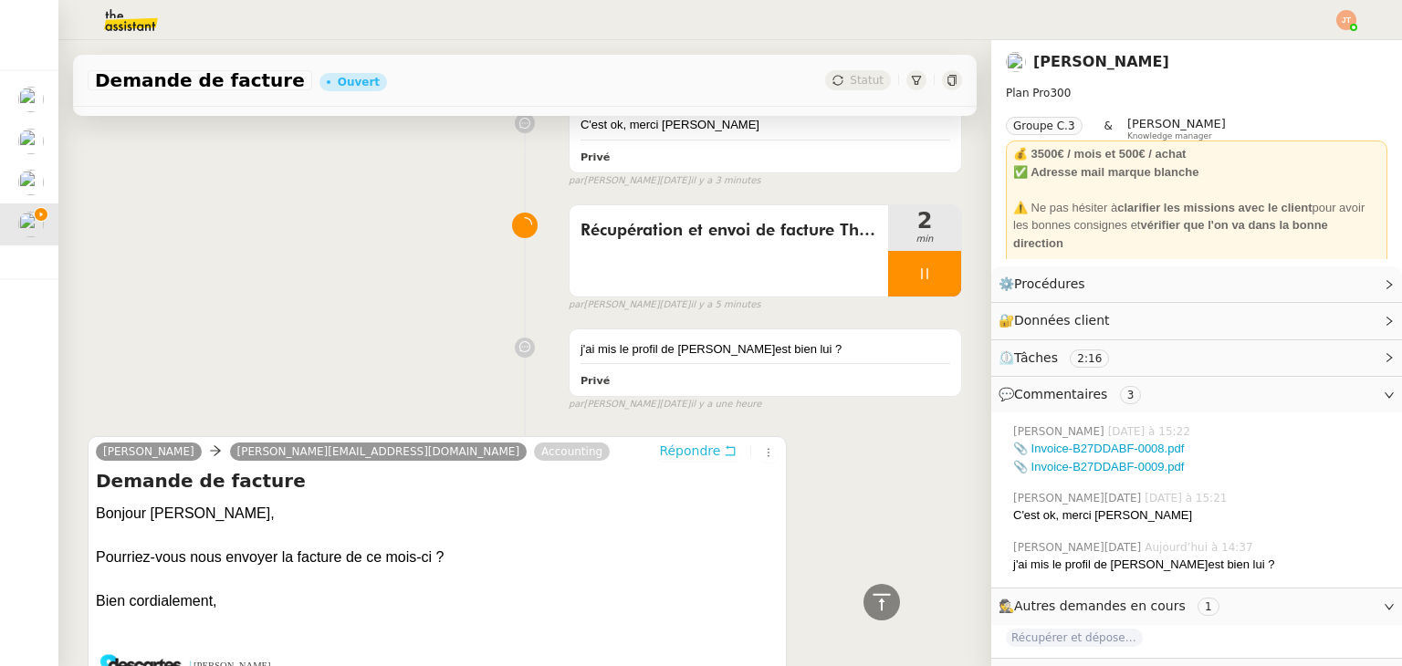
scroll to position [318, 0]
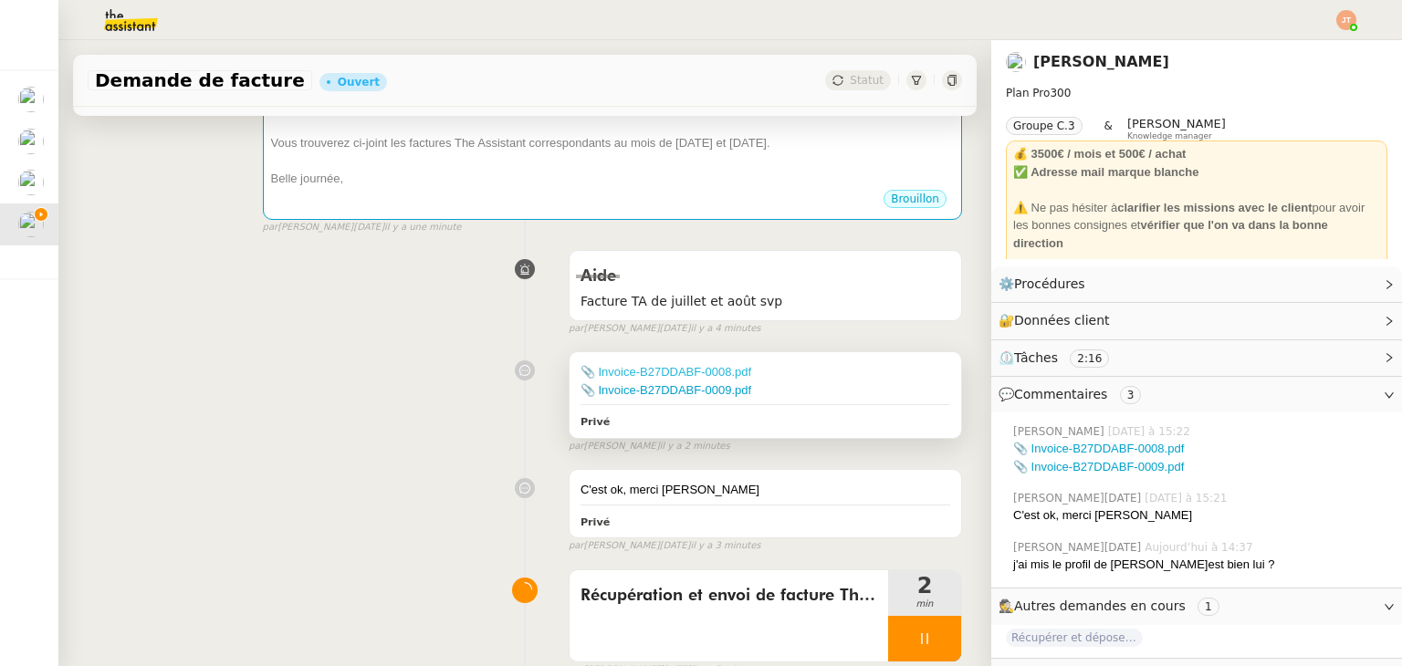
click at [695, 371] on link "📎 Invoice-B27DDABF-0008.pdf" at bounding box center [665, 372] width 171 height 14
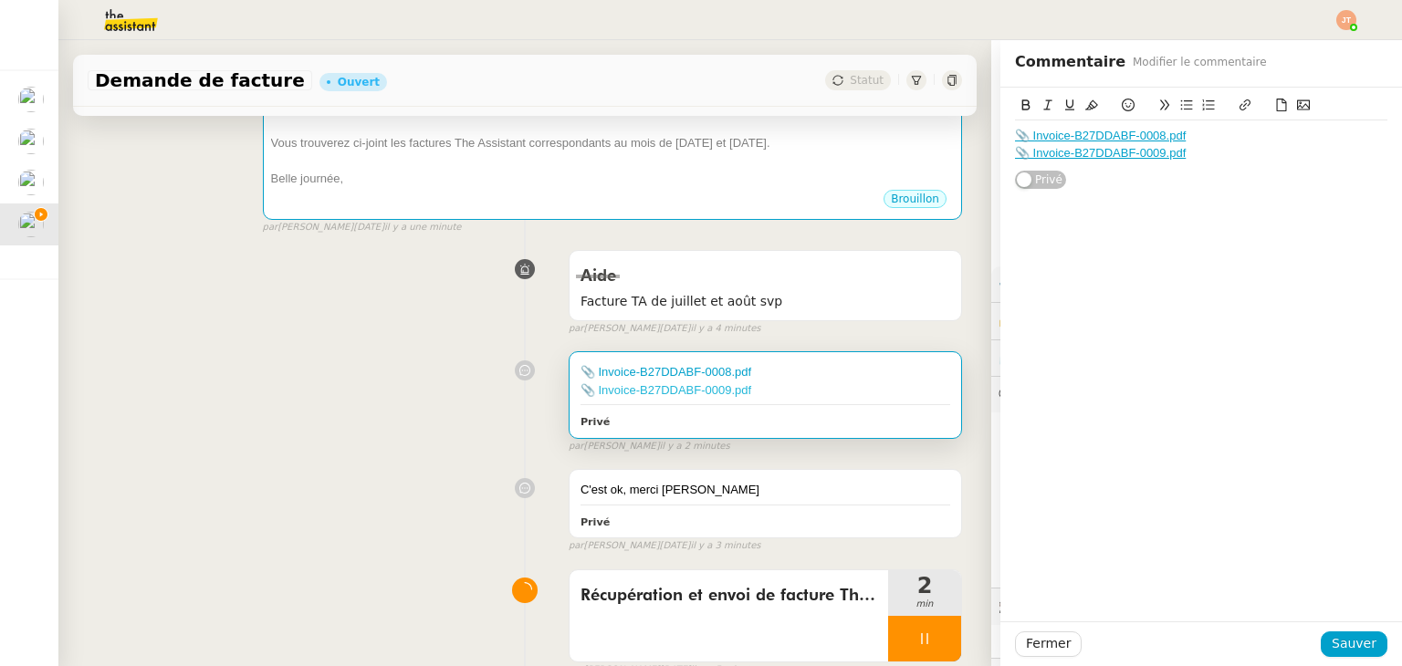
click at [626, 397] on link "📎 Invoice-B27DDABF-0009.pdf" at bounding box center [665, 390] width 171 height 14
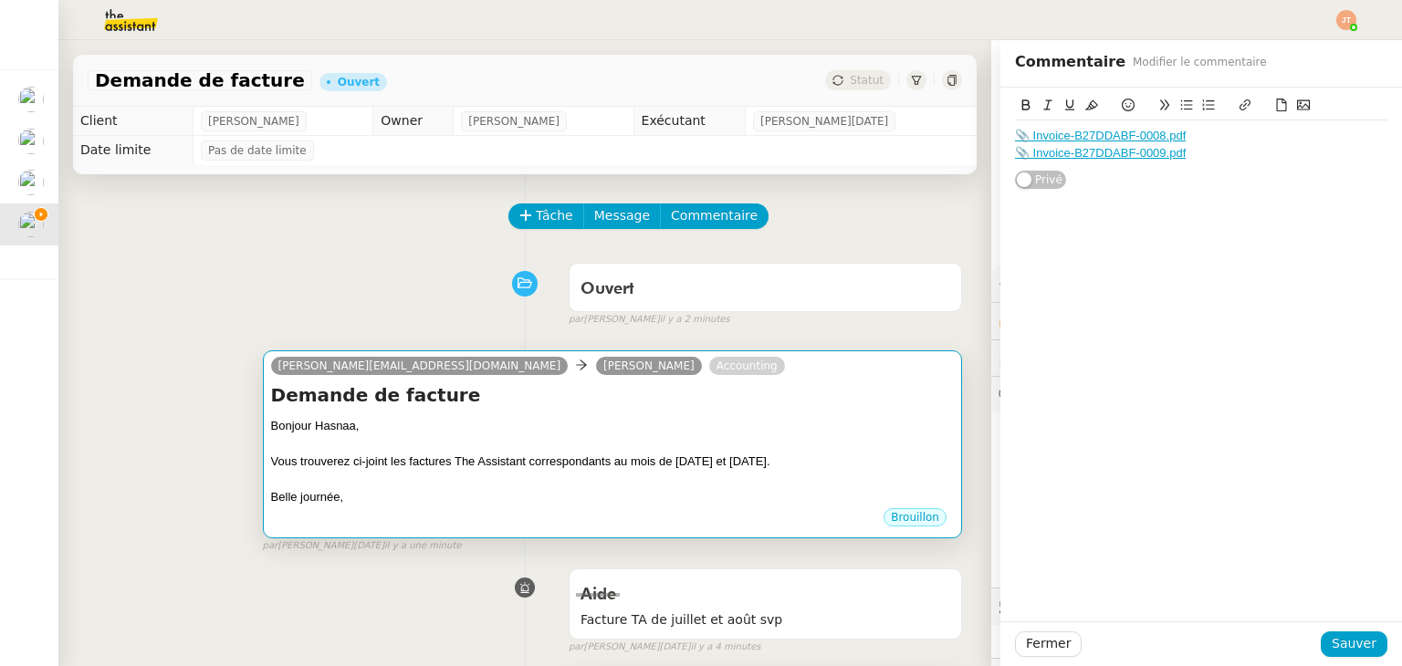
click at [605, 420] on div "Bonjour Hasnaa," at bounding box center [612, 426] width 683 height 18
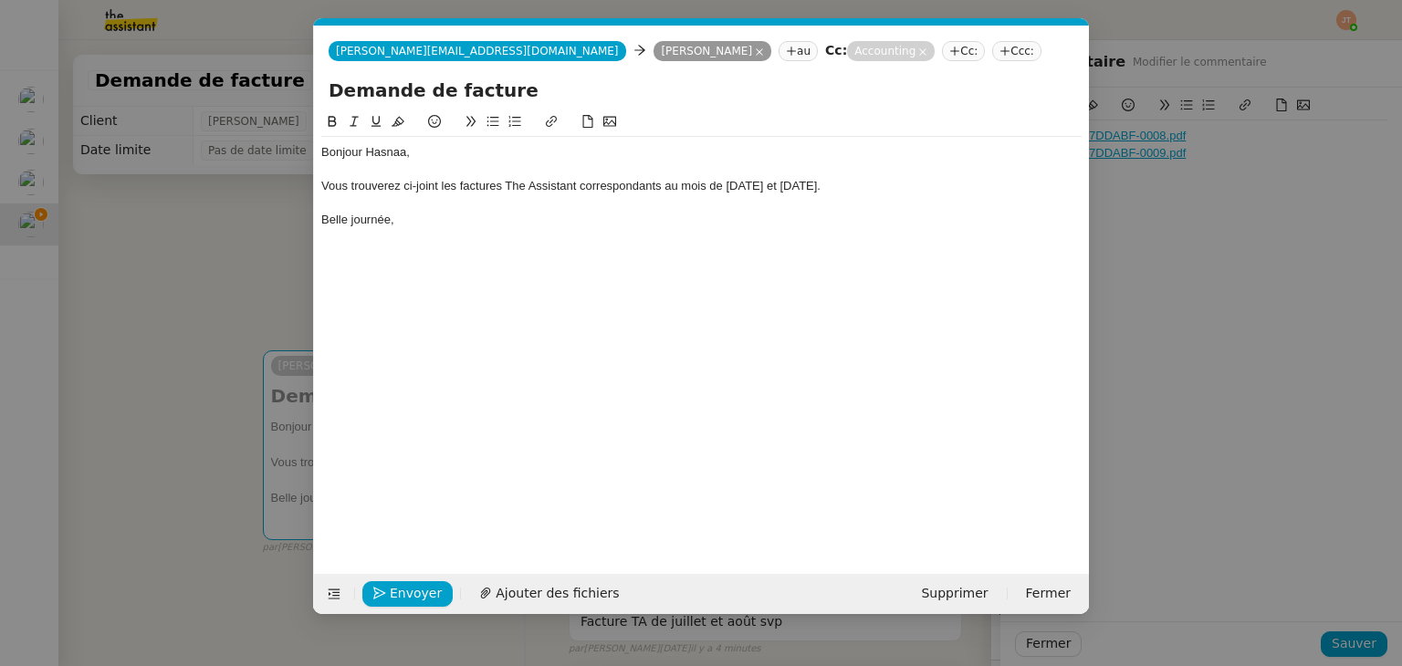
scroll to position [0, 38]
click at [538, 589] on span "Ajouter des fichiers" at bounding box center [556, 593] width 123 height 21
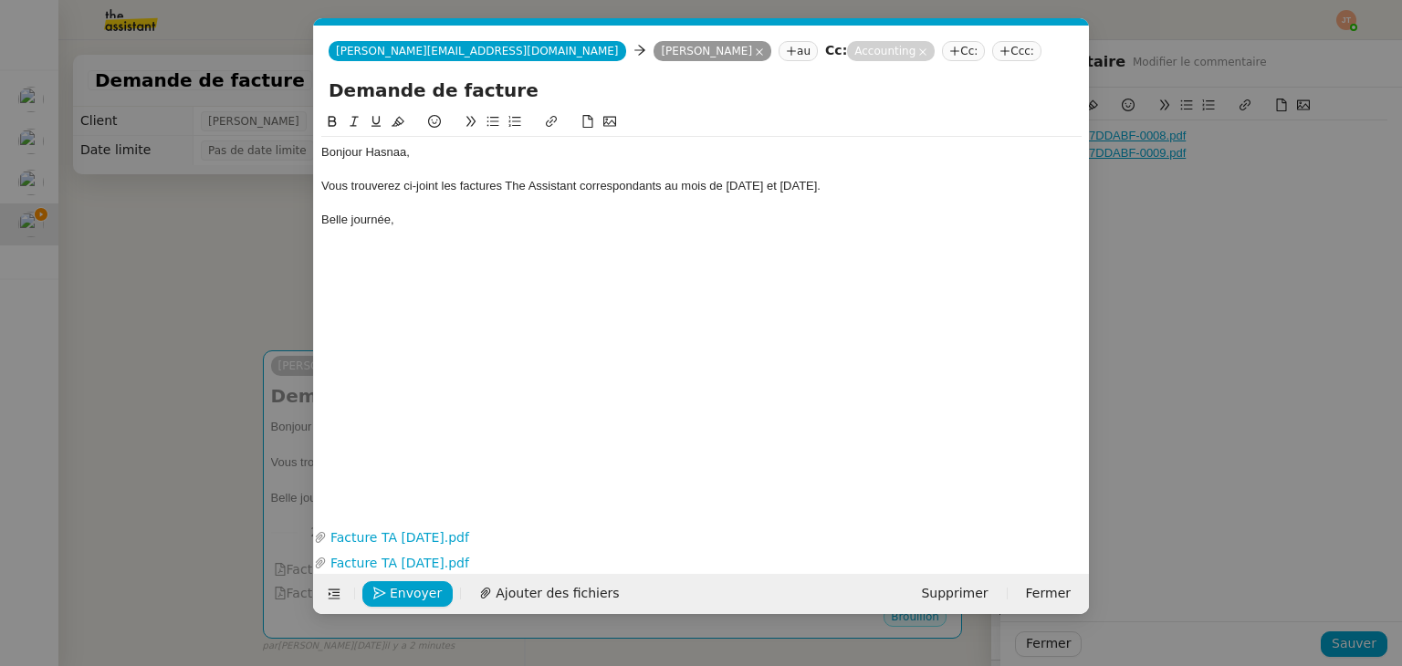
click at [173, 224] on nz-modal-container "Service TA - VOYAGE - PROPOSITION GLOBALE A utiliser dans le cadre de propositi…" at bounding box center [701, 333] width 1402 height 666
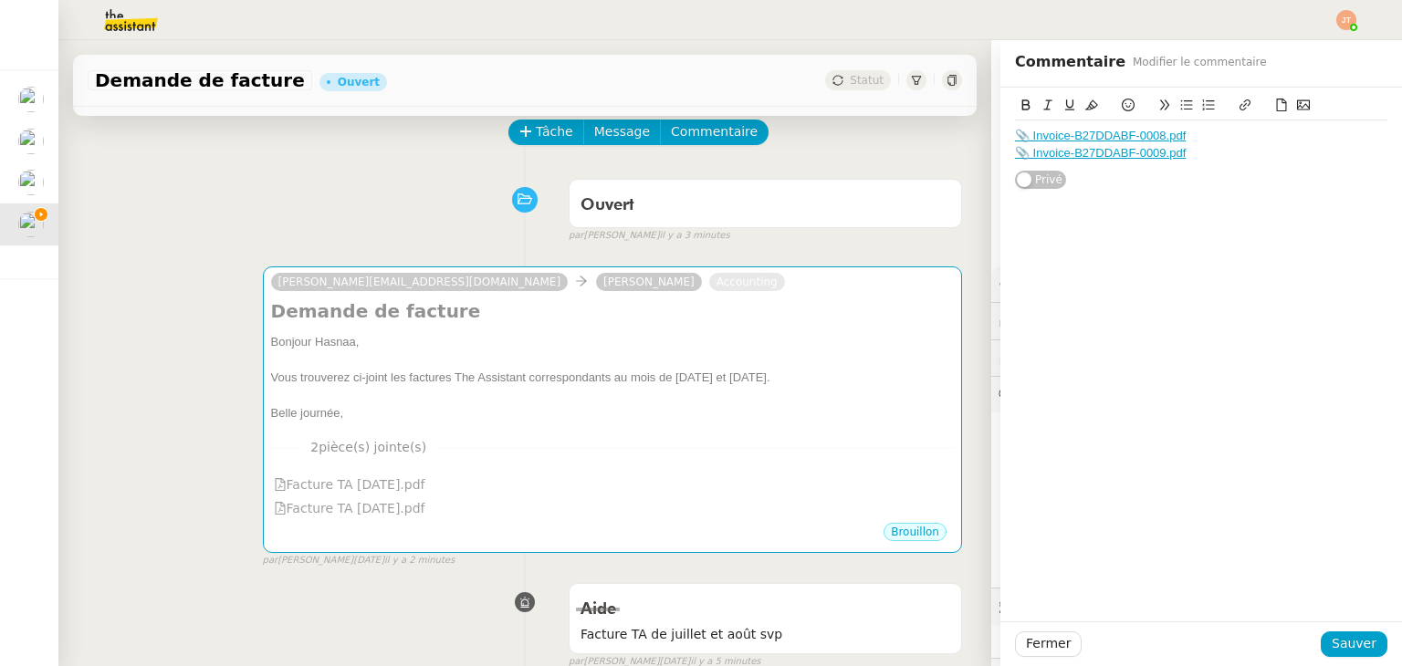
scroll to position [91, 0]
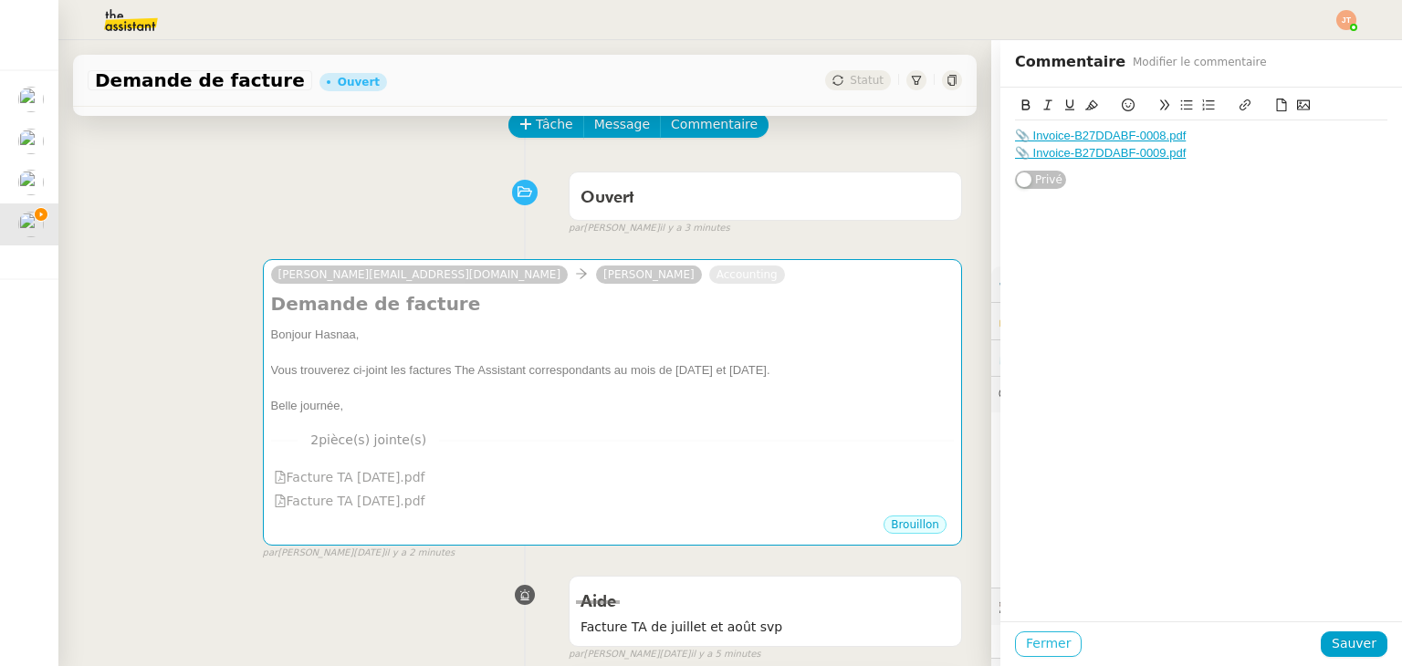
click at [1040, 650] on span "Fermer" at bounding box center [1048, 643] width 45 height 21
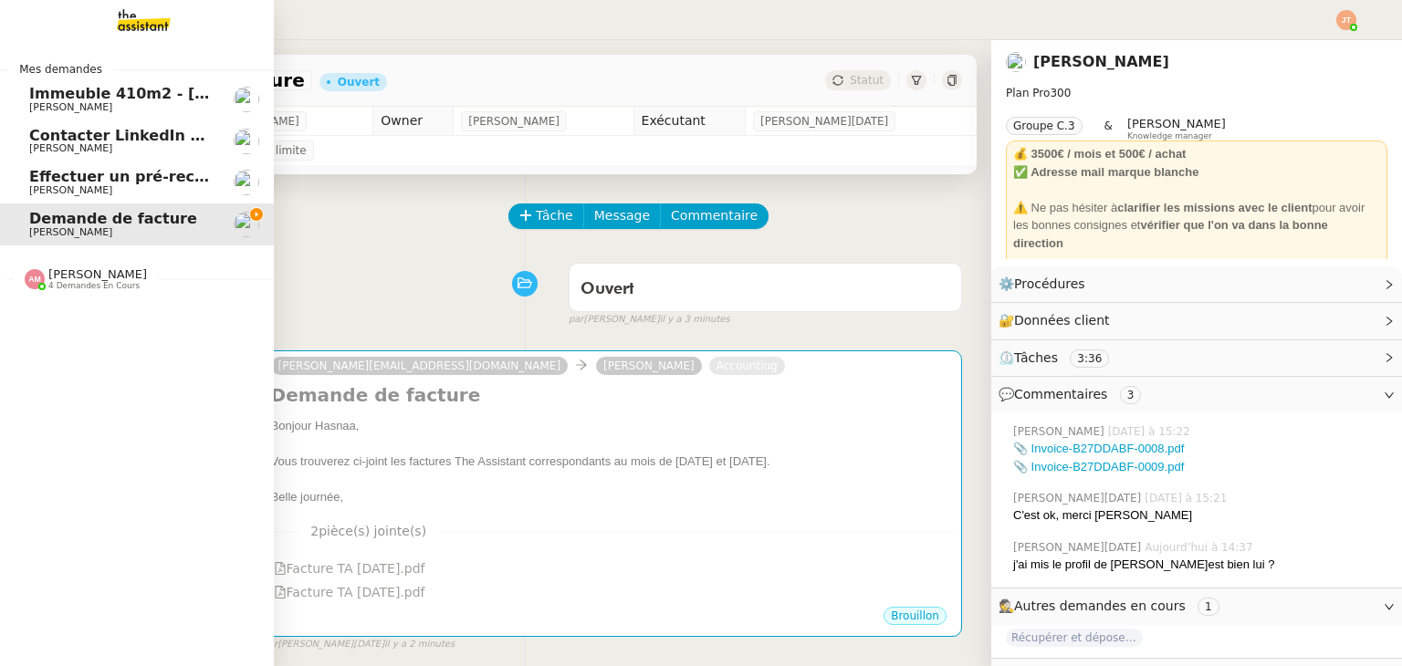
click at [136, 10] on img at bounding box center [128, 20] width 141 height 40
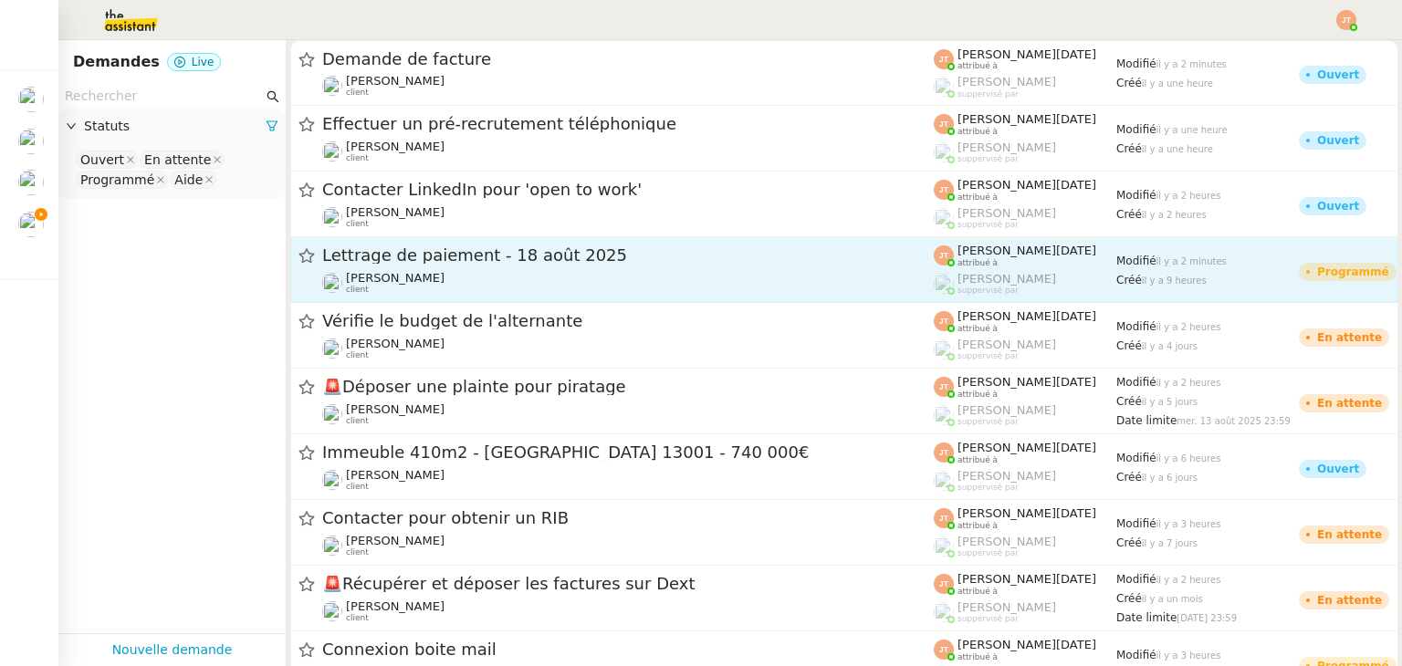
click at [406, 262] on span "Lettrage de paiement - 18 août 2025" at bounding box center [627, 255] width 611 height 16
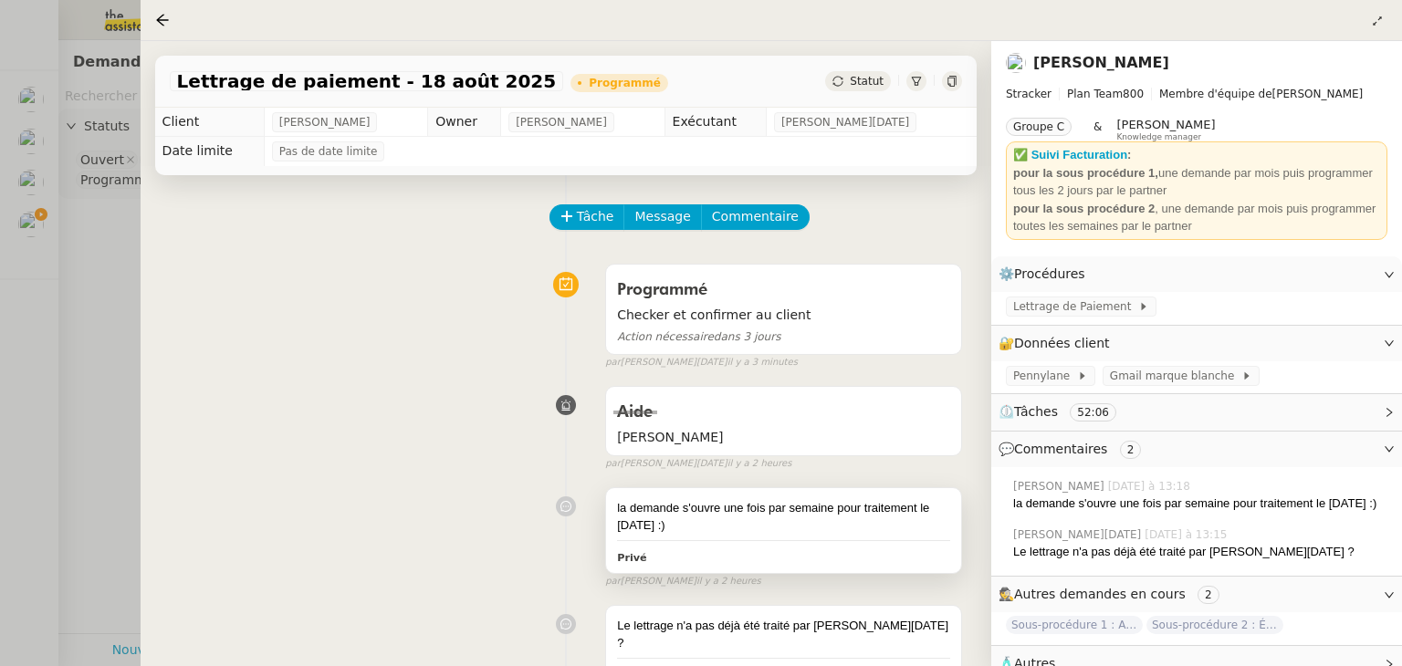
click at [684, 510] on div "la demande s'ouvre une fois par semaine pour traitement le jeudi :)" at bounding box center [783, 517] width 333 height 36
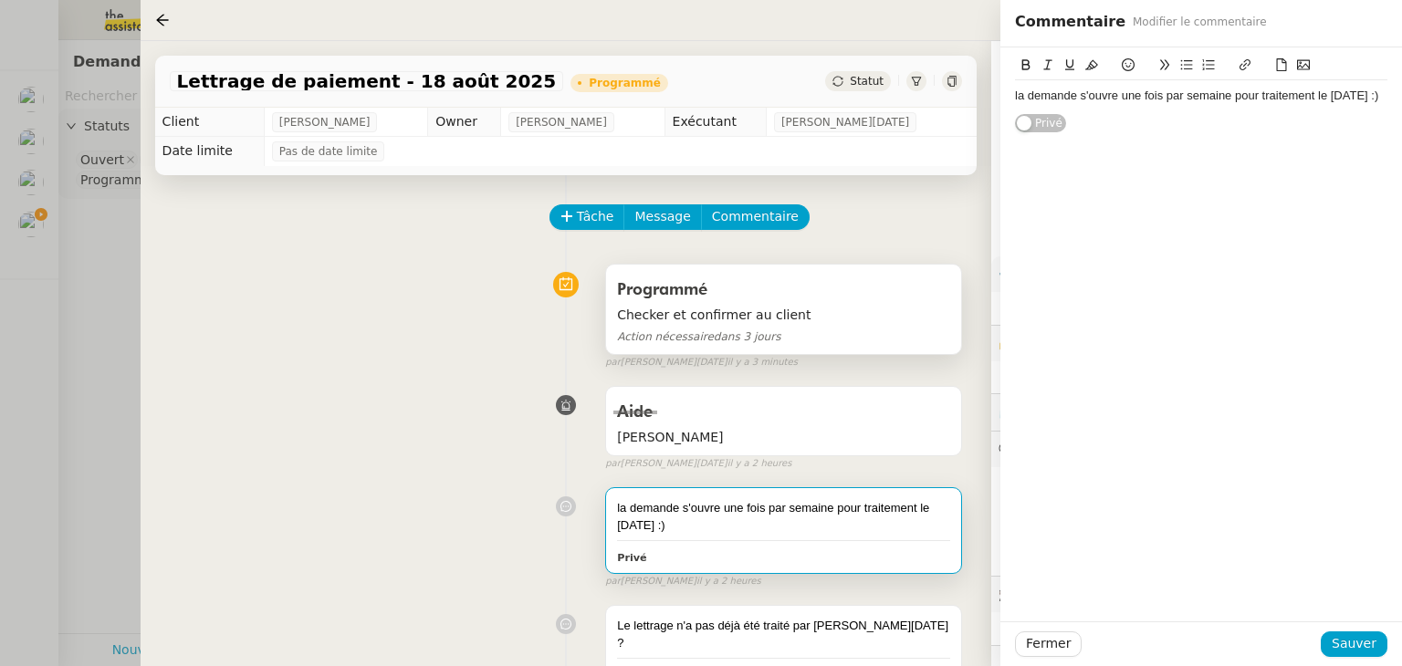
click at [745, 320] on span "Checker et confirmer au client" at bounding box center [783, 315] width 333 height 21
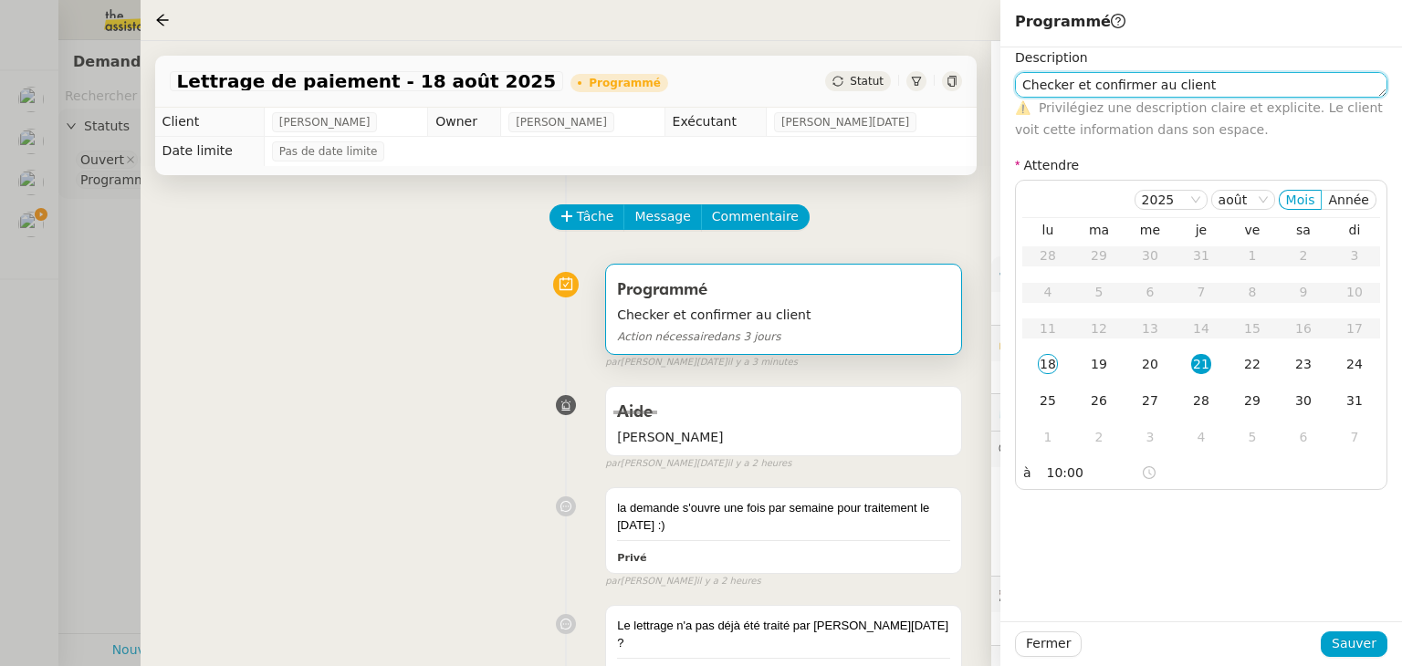
click at [1221, 84] on textarea "Checker et confirmer au client" at bounding box center [1201, 85] width 372 height 26
click at [1084, 86] on textarea "Checker et confirmer au client" at bounding box center [1201, 85] width 372 height 26
click at [1225, 83] on textarea "Checker/confirmer au client" at bounding box center [1201, 85] width 372 height 26
click at [1345, 644] on span "Sauver" at bounding box center [1353, 643] width 45 height 21
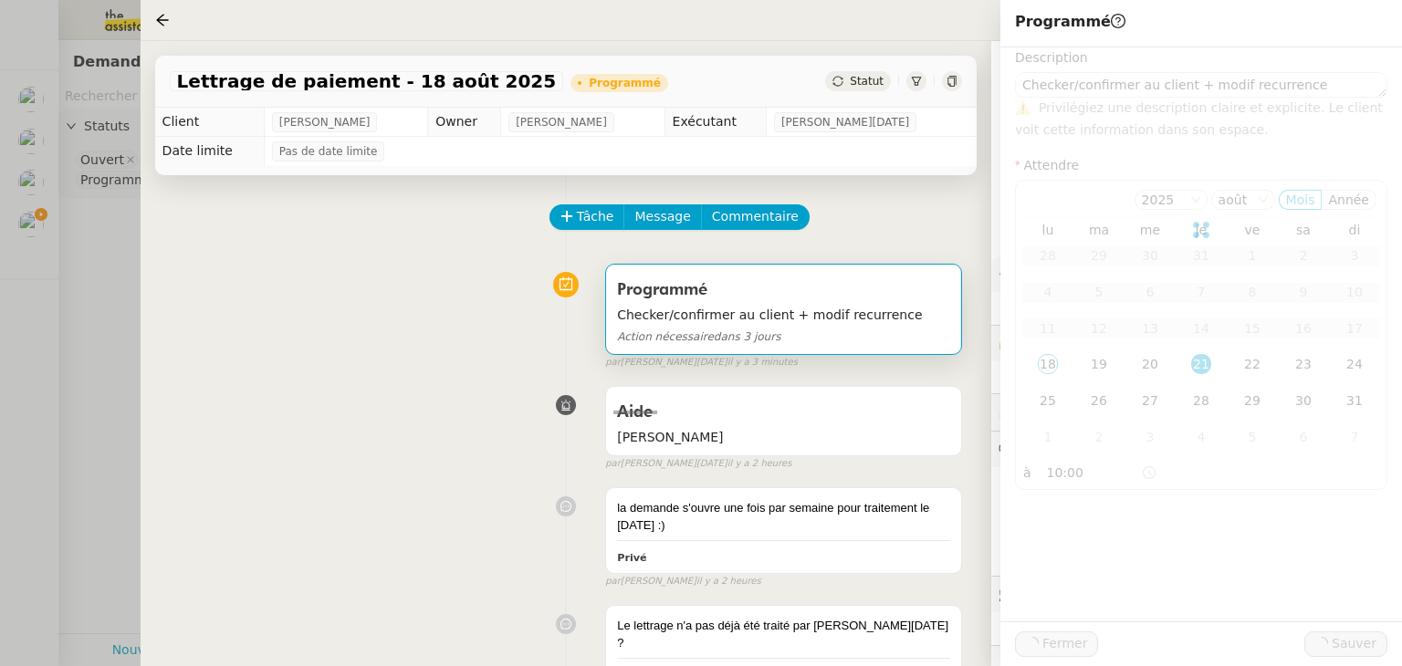
type textarea "Checker/confirmer au client + modif recurrence"
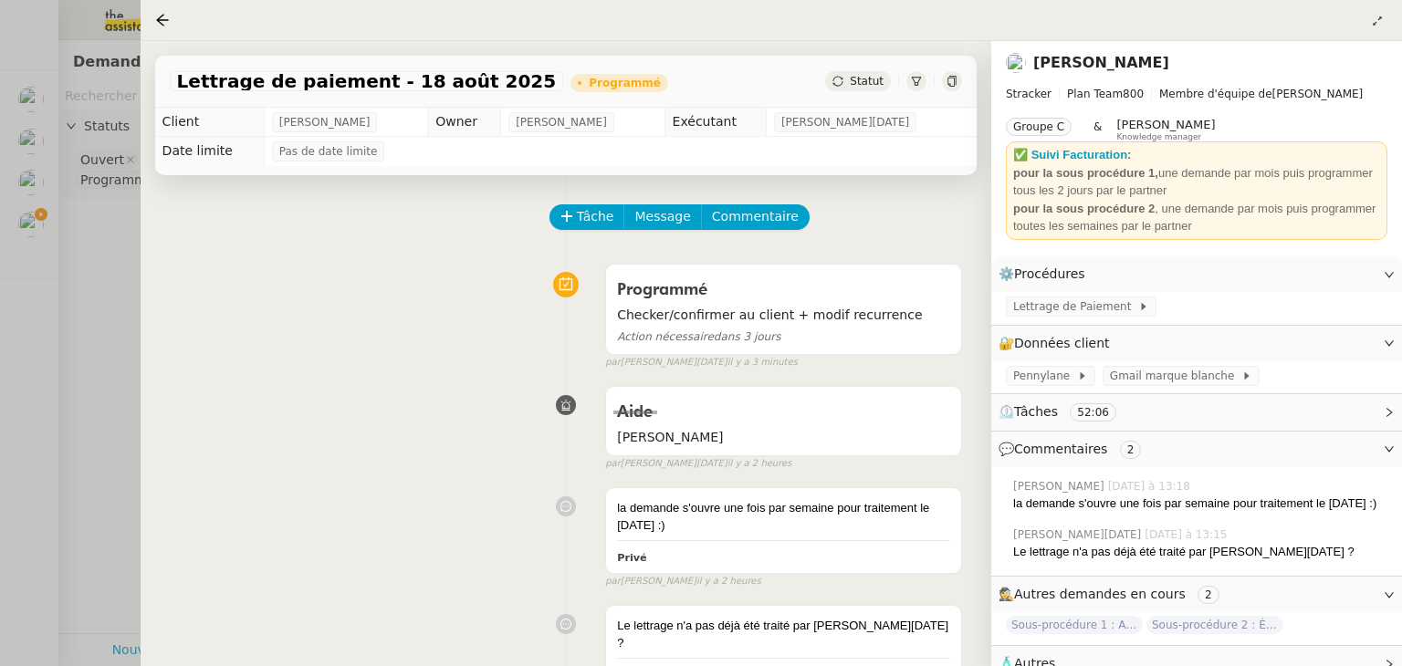
click at [86, 323] on div at bounding box center [701, 333] width 1402 height 666
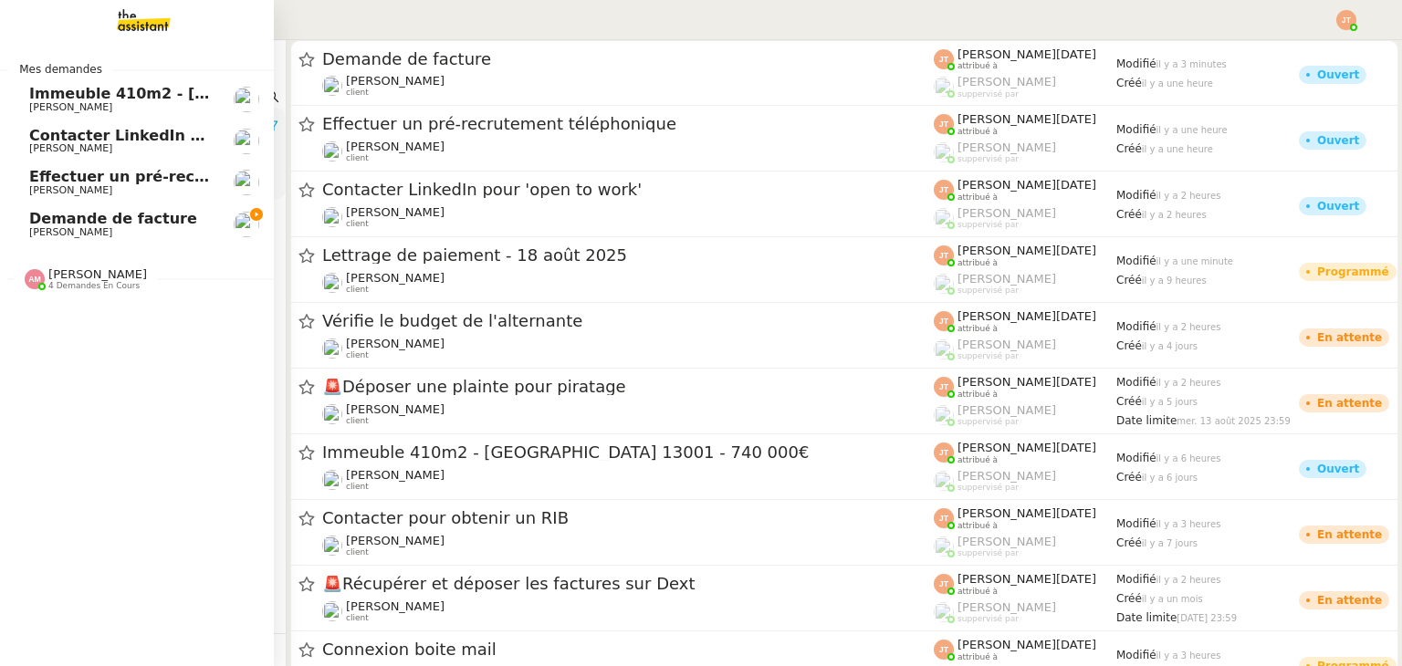
click at [81, 212] on span "Demande de facture" at bounding box center [113, 218] width 168 height 17
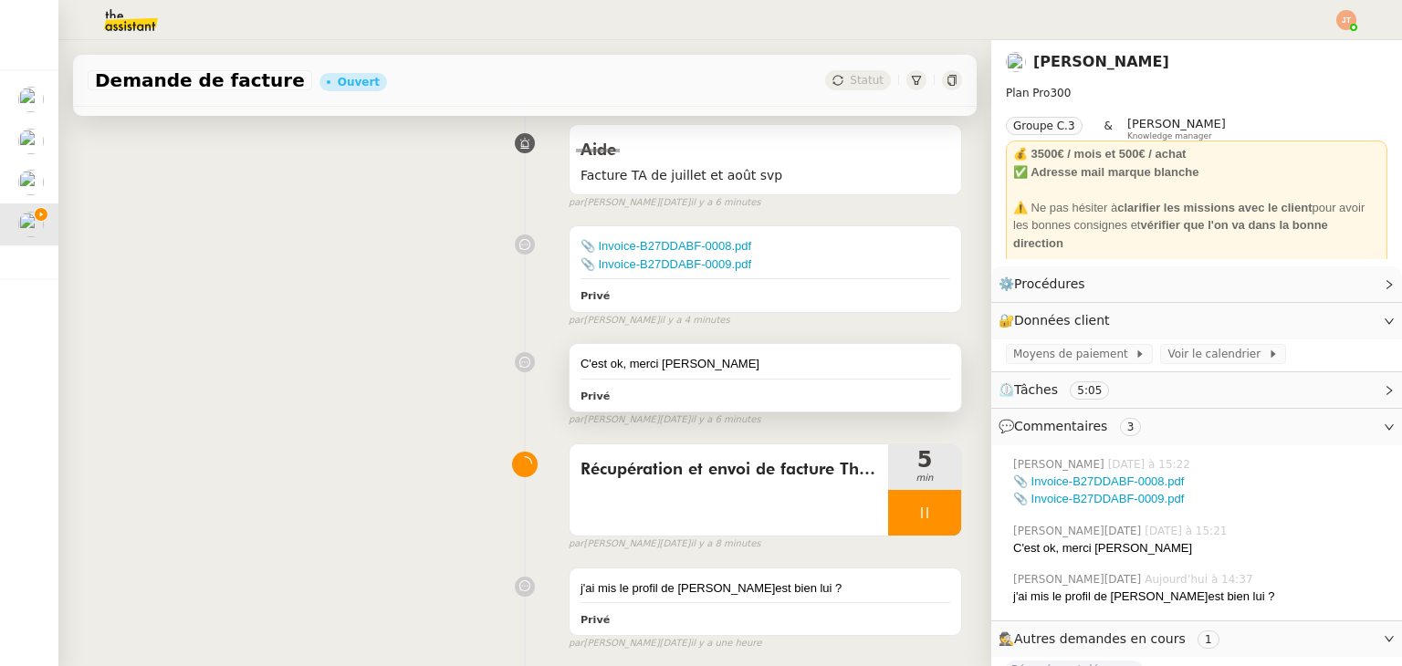
scroll to position [547, 0]
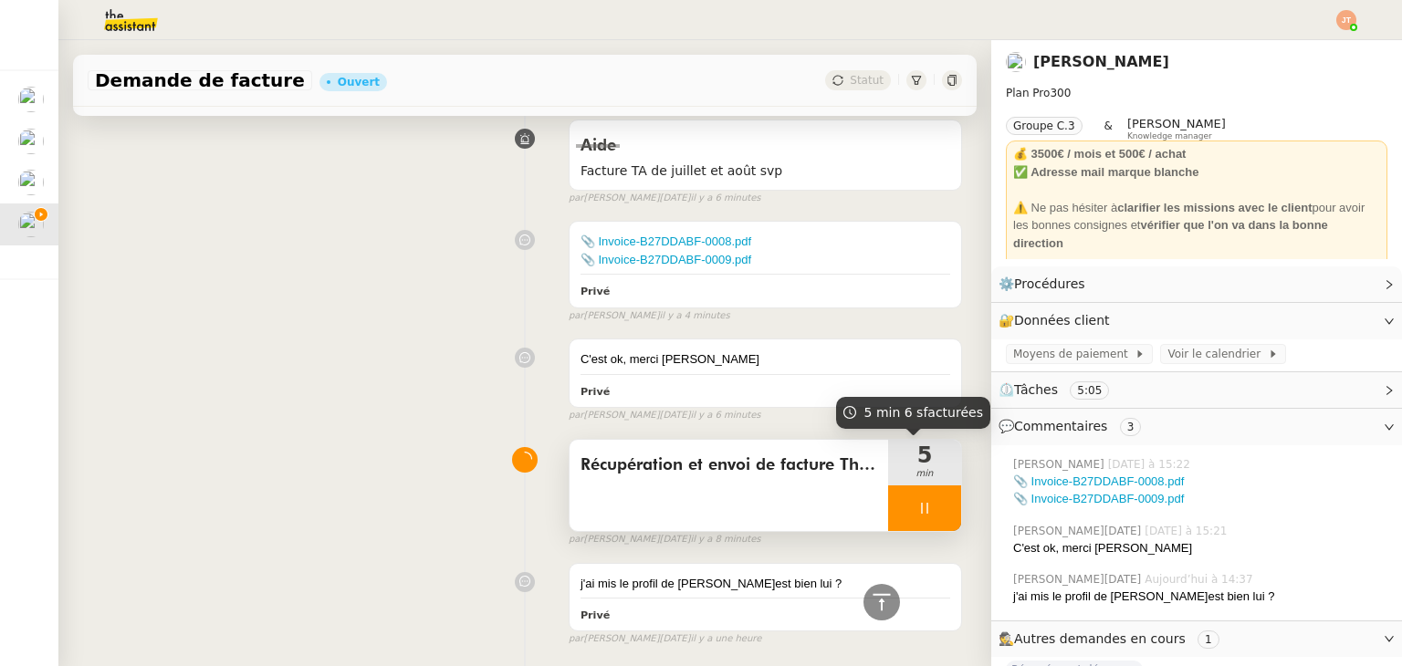
click at [917, 505] on icon at bounding box center [924, 508] width 15 height 15
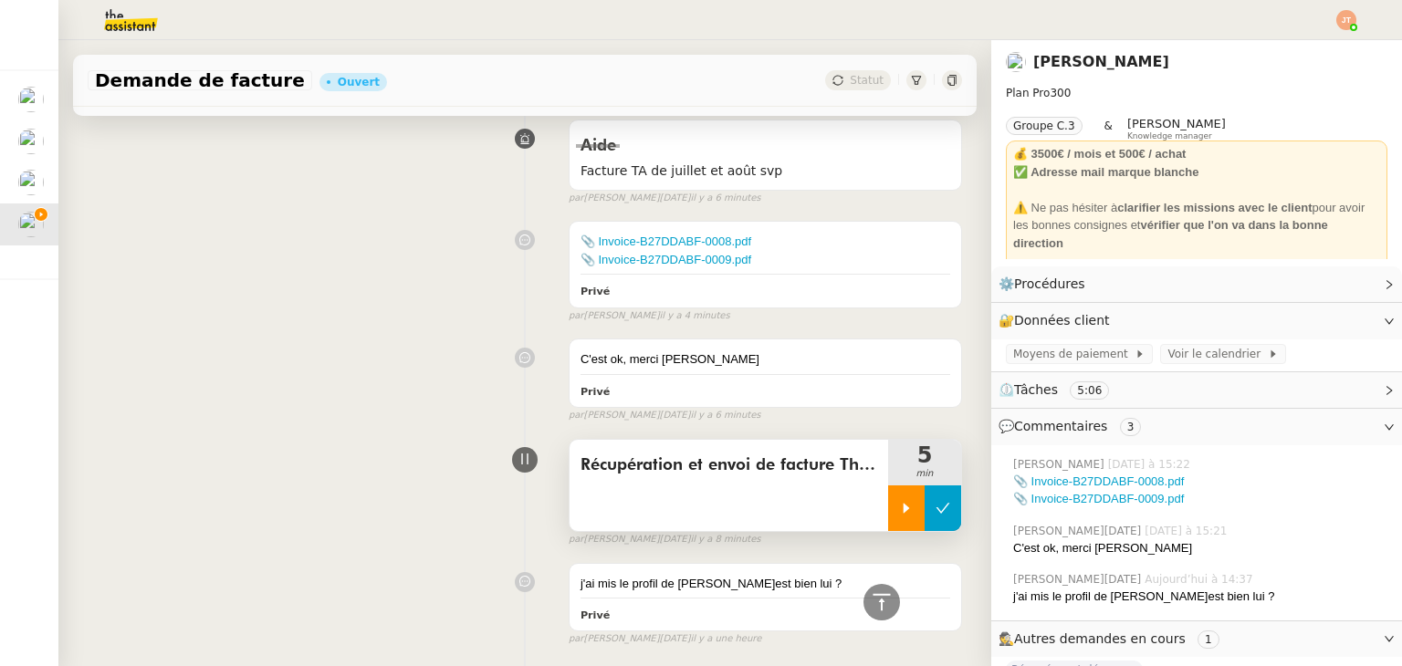
click at [924, 518] on button at bounding box center [942, 508] width 36 height 46
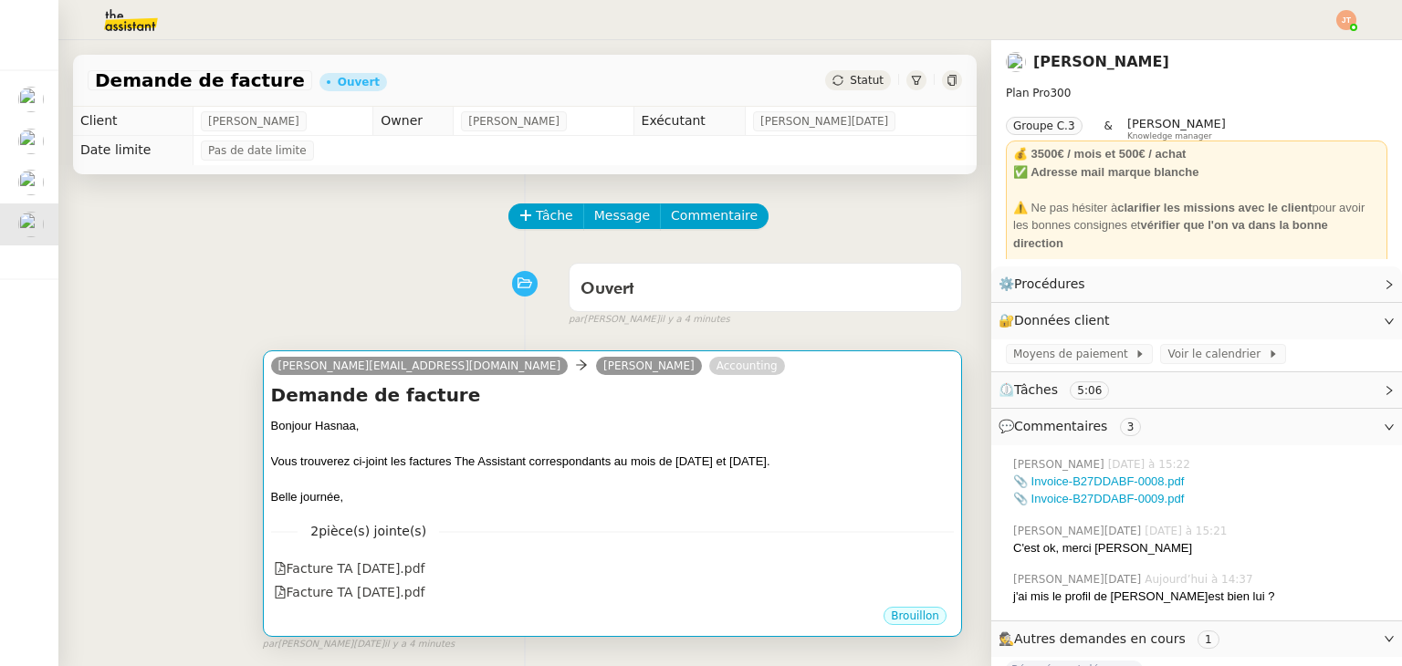
scroll to position [0, 0]
click at [546, 405] on h4 "Demande de facture" at bounding box center [612, 395] width 683 height 26
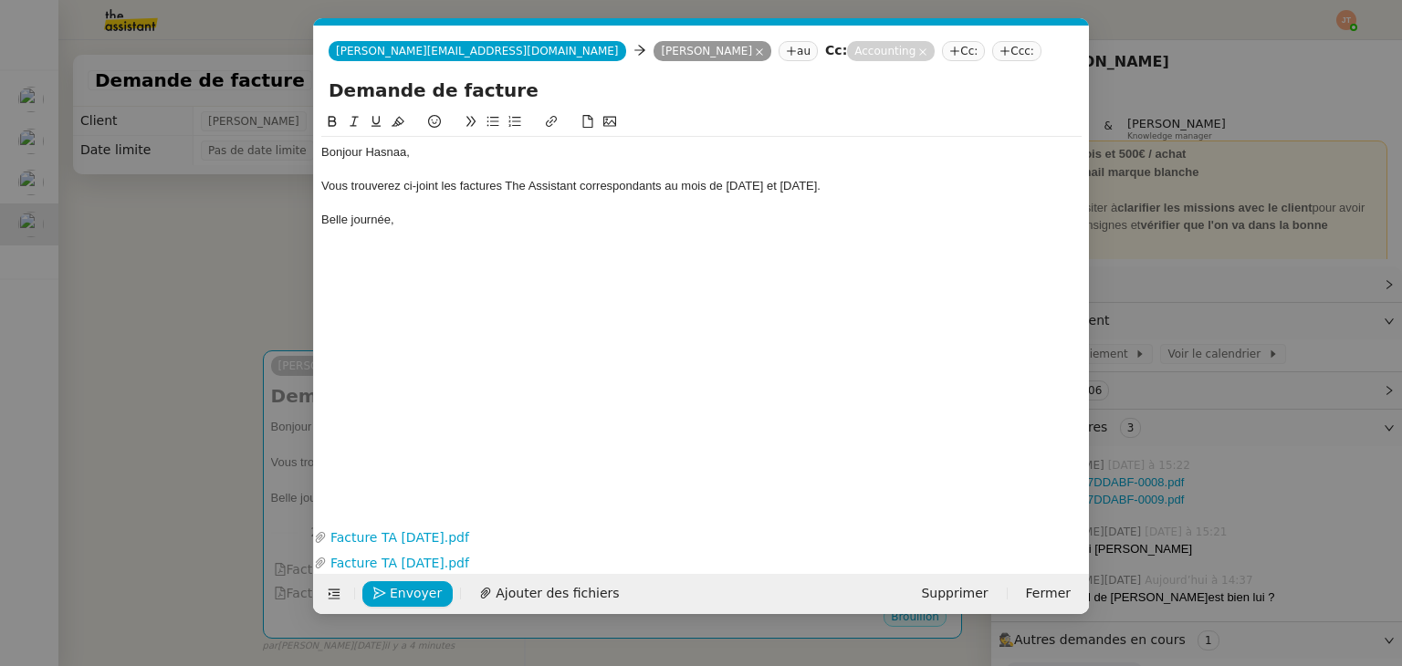
scroll to position [0, 38]
click at [415, 592] on span "Envoyer" at bounding box center [416, 593] width 52 height 21
click at [415, 592] on span "Confirmer l'envoi" at bounding box center [444, 593] width 109 height 21
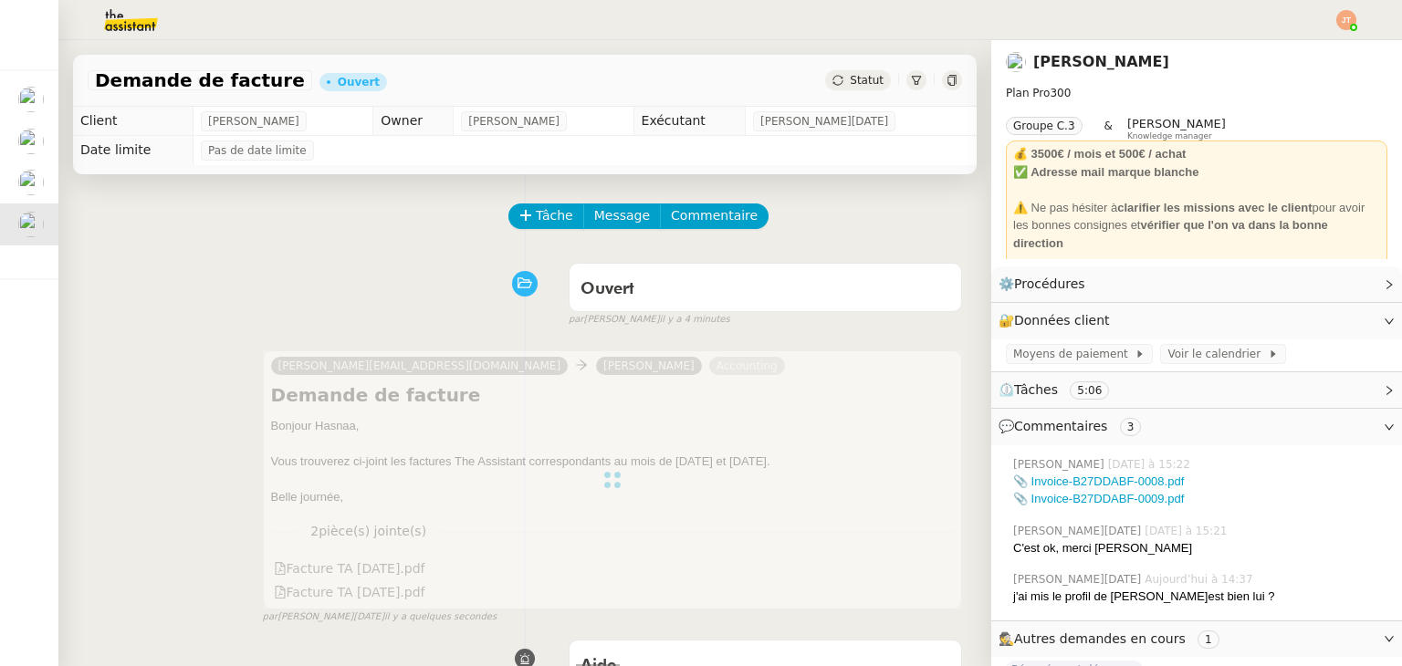
click at [852, 86] on span "Statut" at bounding box center [866, 80] width 34 height 13
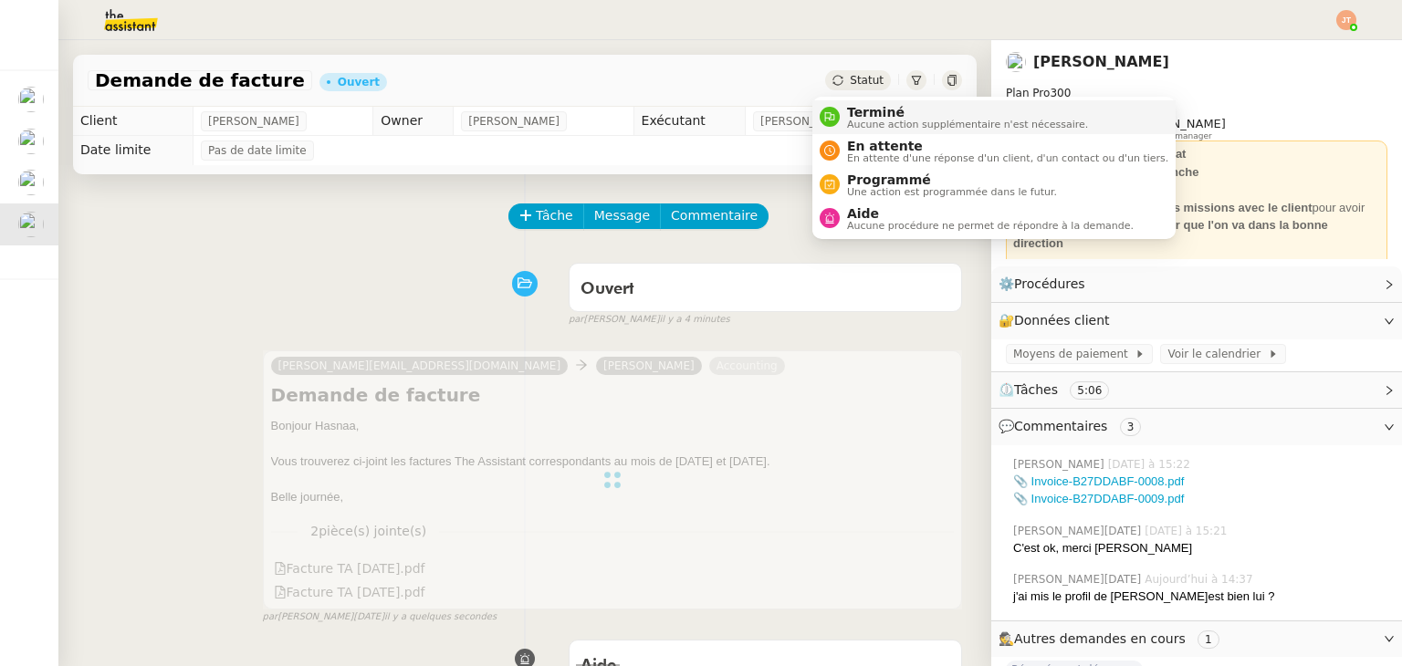
click at [860, 107] on span "Terminé" at bounding box center [967, 112] width 241 height 15
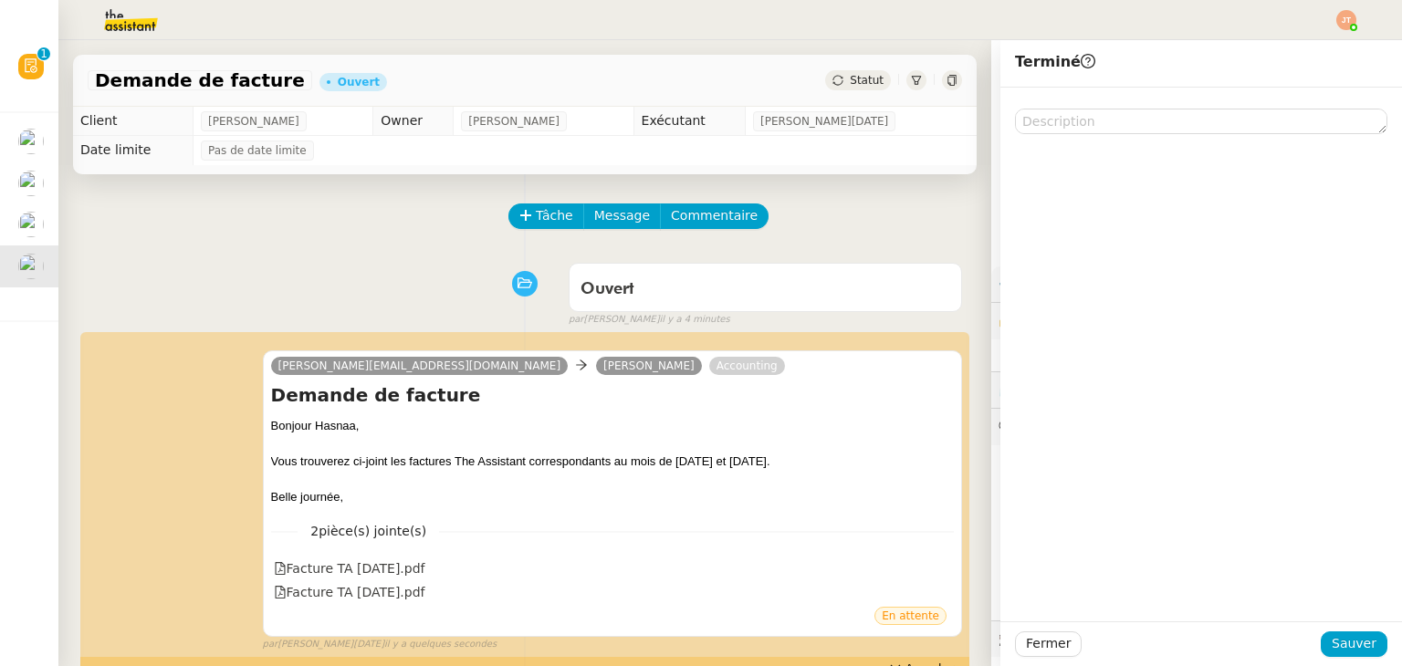
click at [1329, 628] on div "Fermer Sauver" at bounding box center [1200, 643] width 401 height 45
click at [1342, 646] on span "Sauver" at bounding box center [1353, 643] width 45 height 21
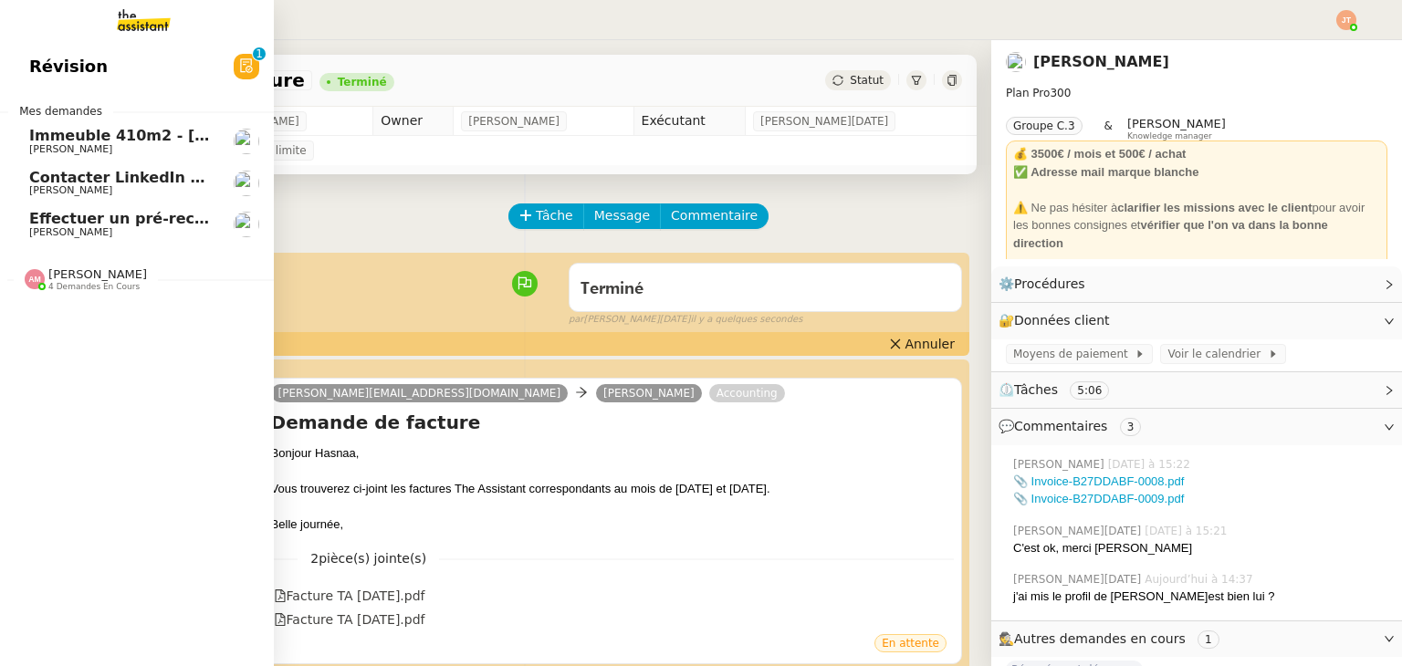
click at [116, 174] on span "Contacter LinkedIn pour 'open to work'" at bounding box center [189, 177] width 321 height 17
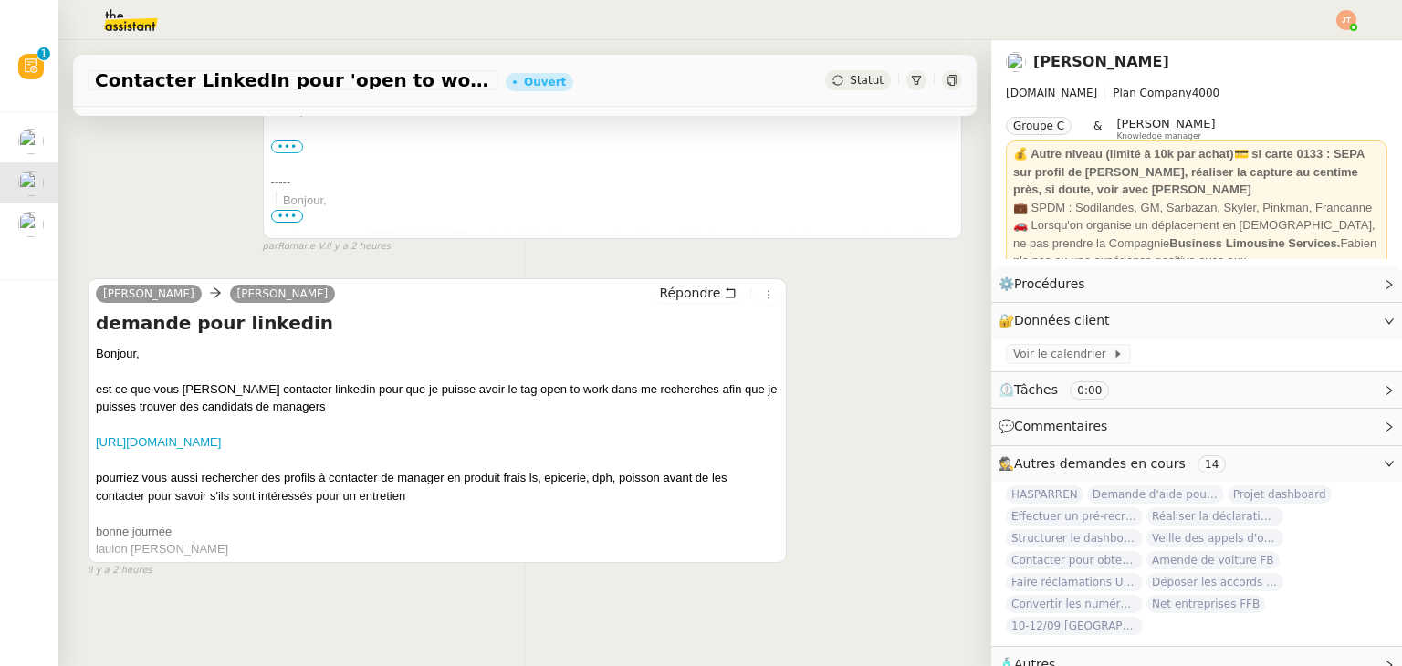
scroll to position [434, 0]
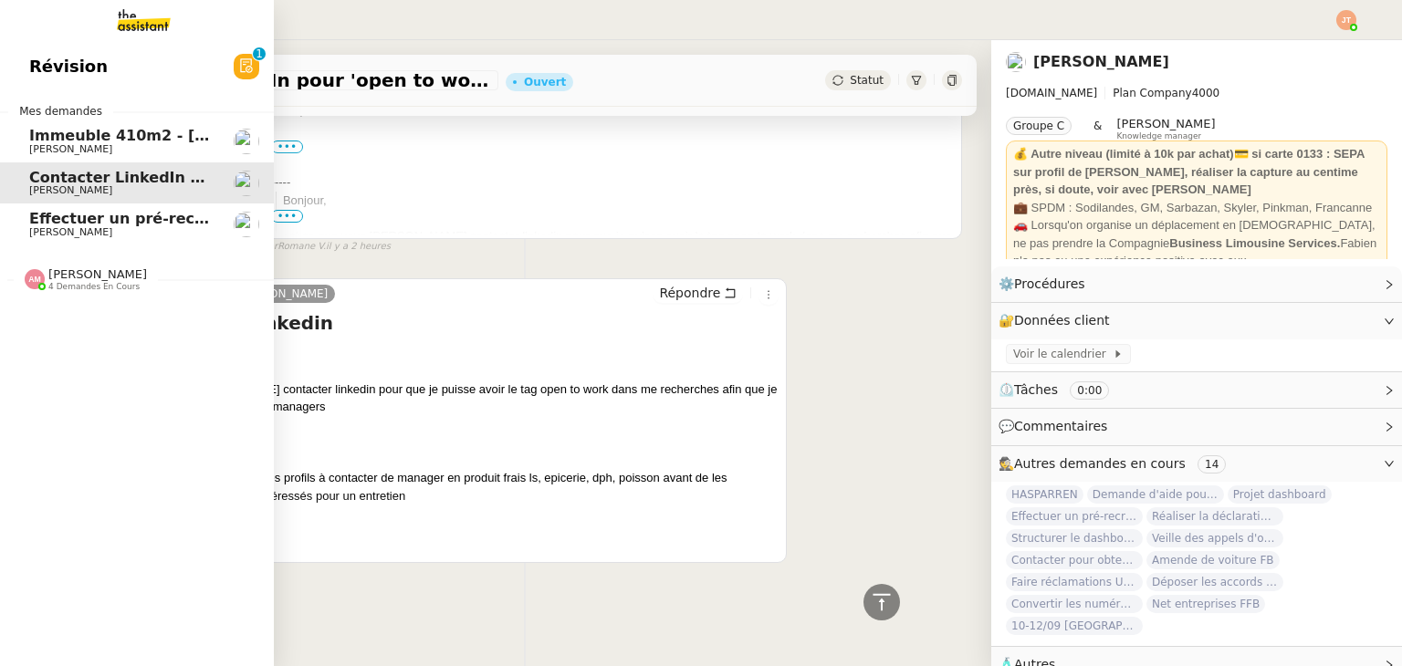
click at [133, 218] on span "Effectuer un pré-recrutement téléphonique" at bounding box center [207, 218] width 356 height 17
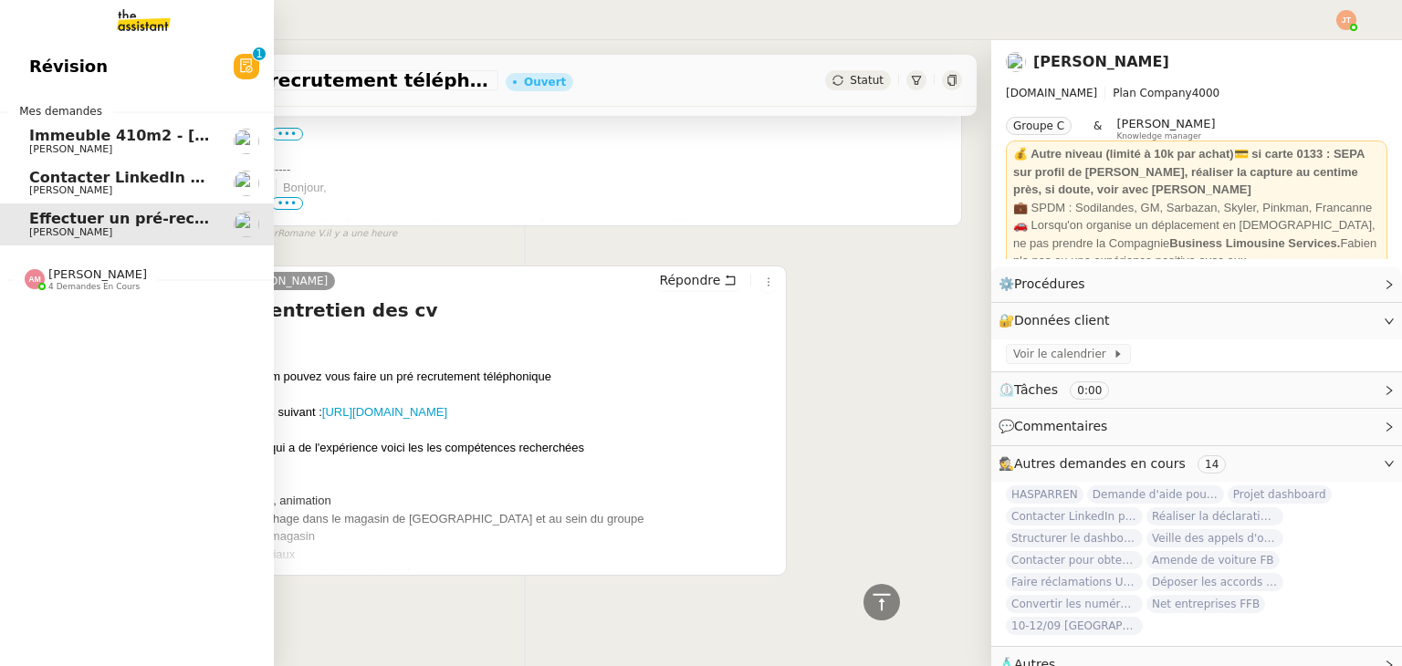
click at [181, 179] on span "Contacter LinkedIn pour 'open to work'" at bounding box center [189, 177] width 321 height 17
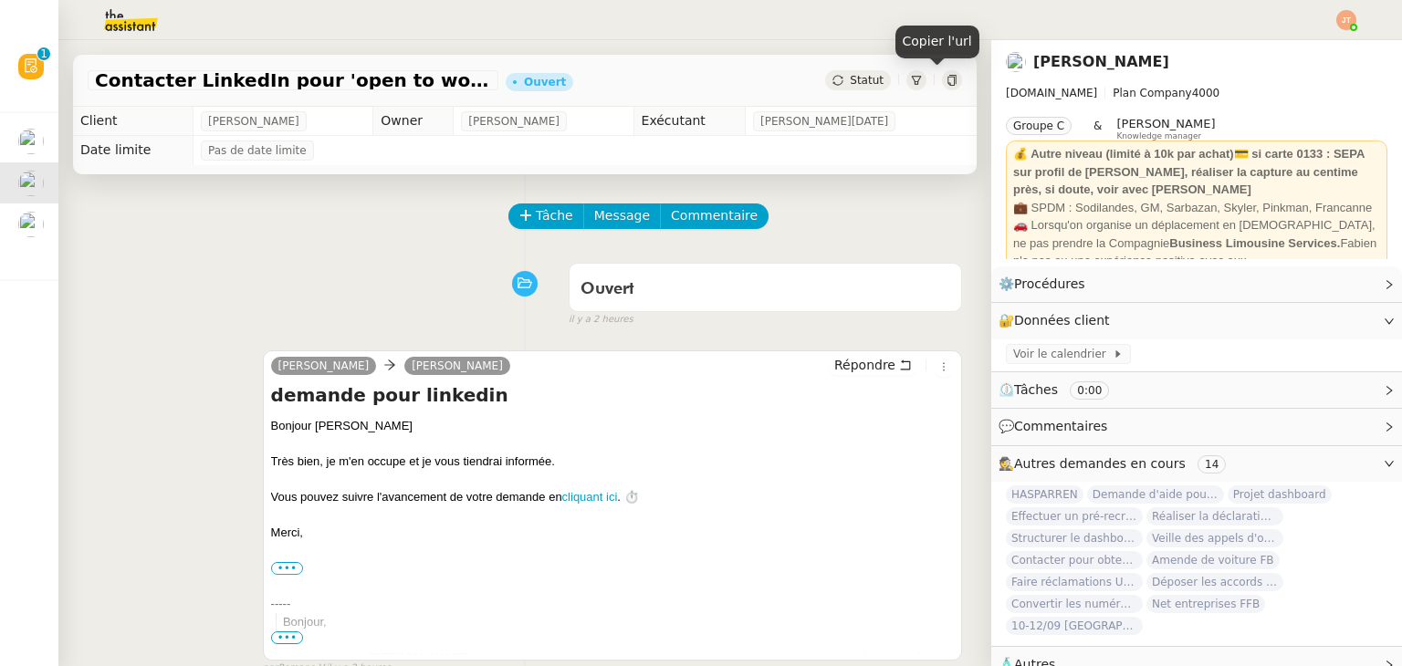
click at [946, 81] on icon at bounding box center [951, 80] width 11 height 11
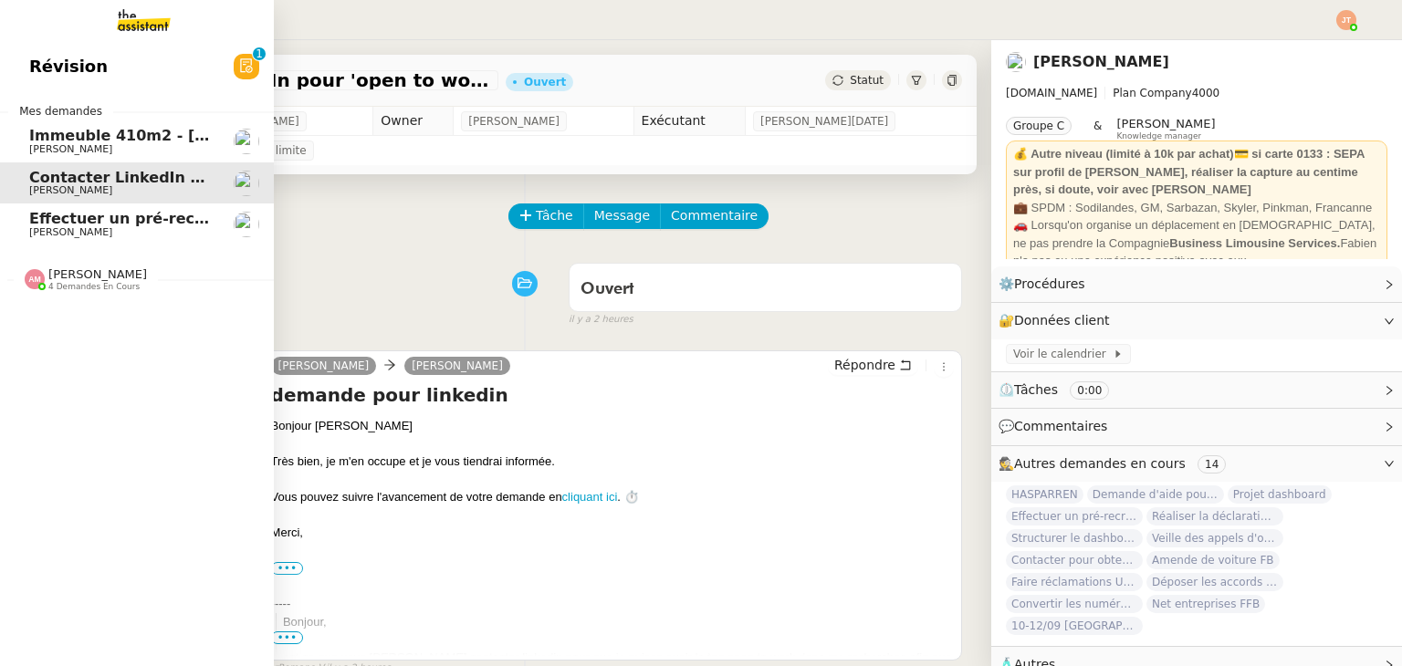
click at [102, 224] on span "Effectuer un pré-recrutement téléphonique" at bounding box center [207, 218] width 356 height 17
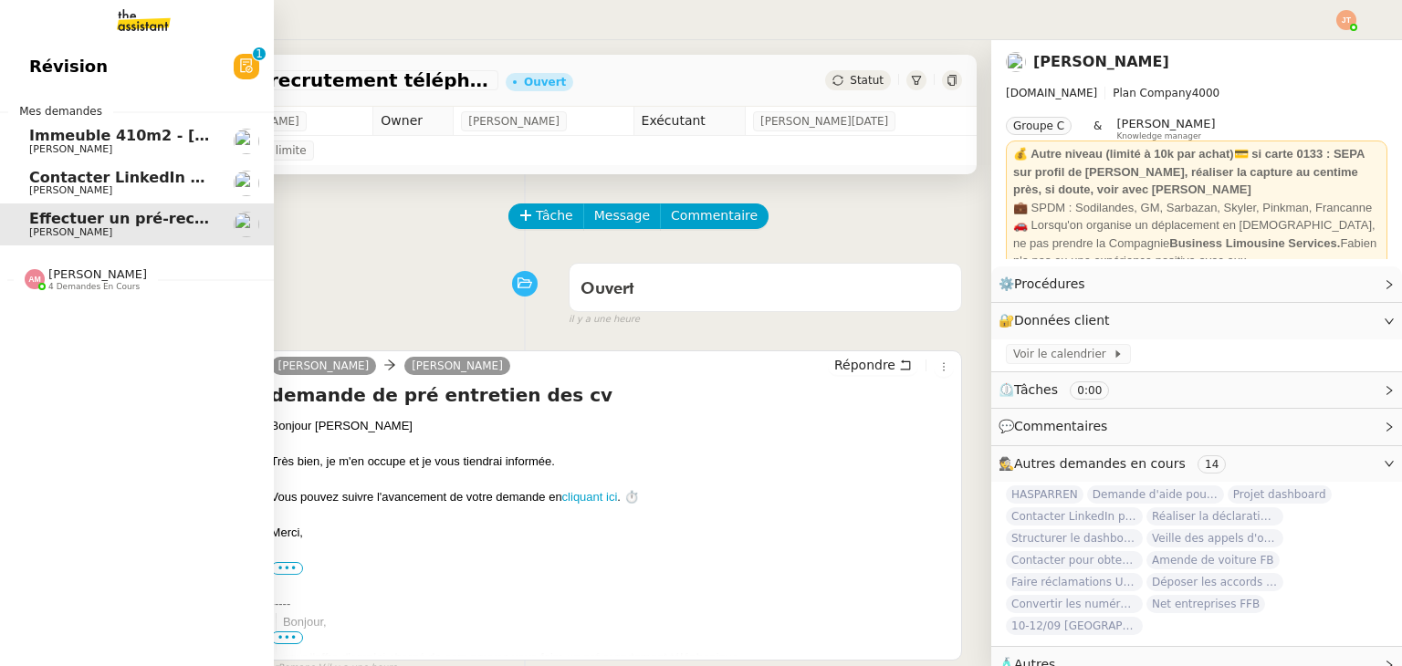
click at [174, 188] on span "Lydie Laulon" at bounding box center [121, 190] width 184 height 11
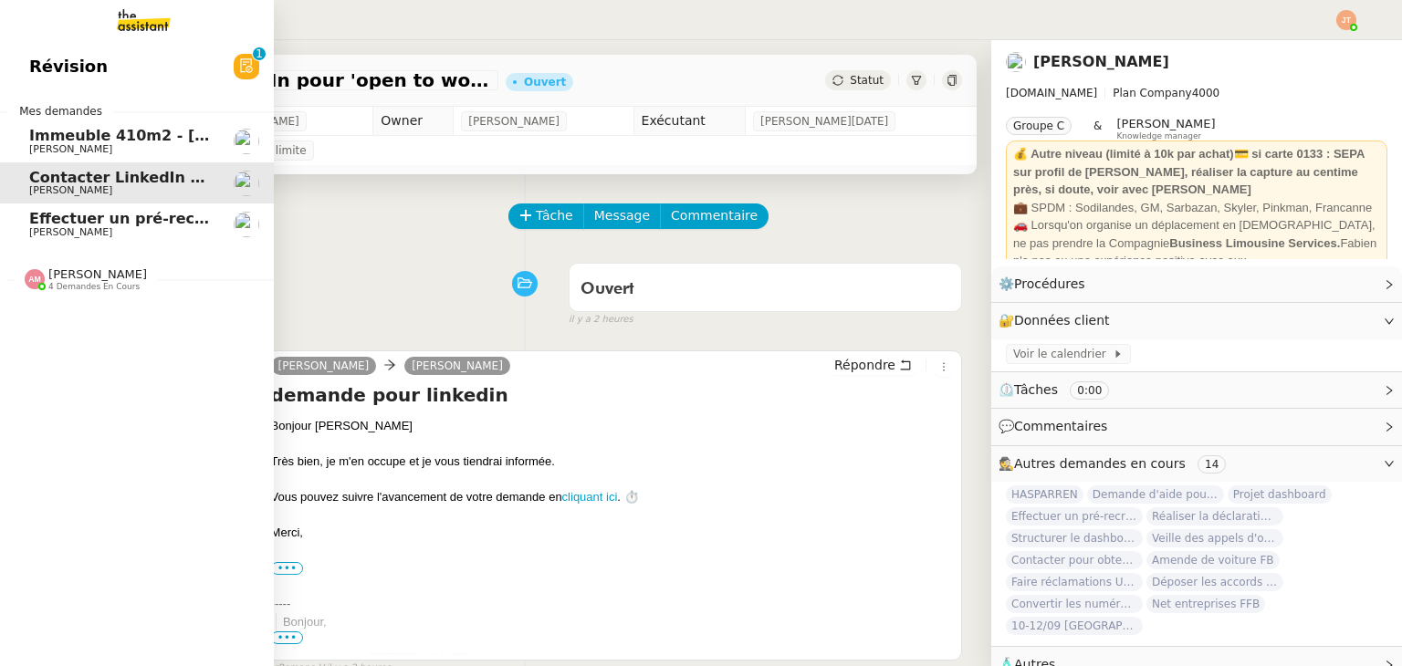
click at [174, 214] on span "Effectuer un pré-recrutement téléphonique" at bounding box center [207, 218] width 356 height 17
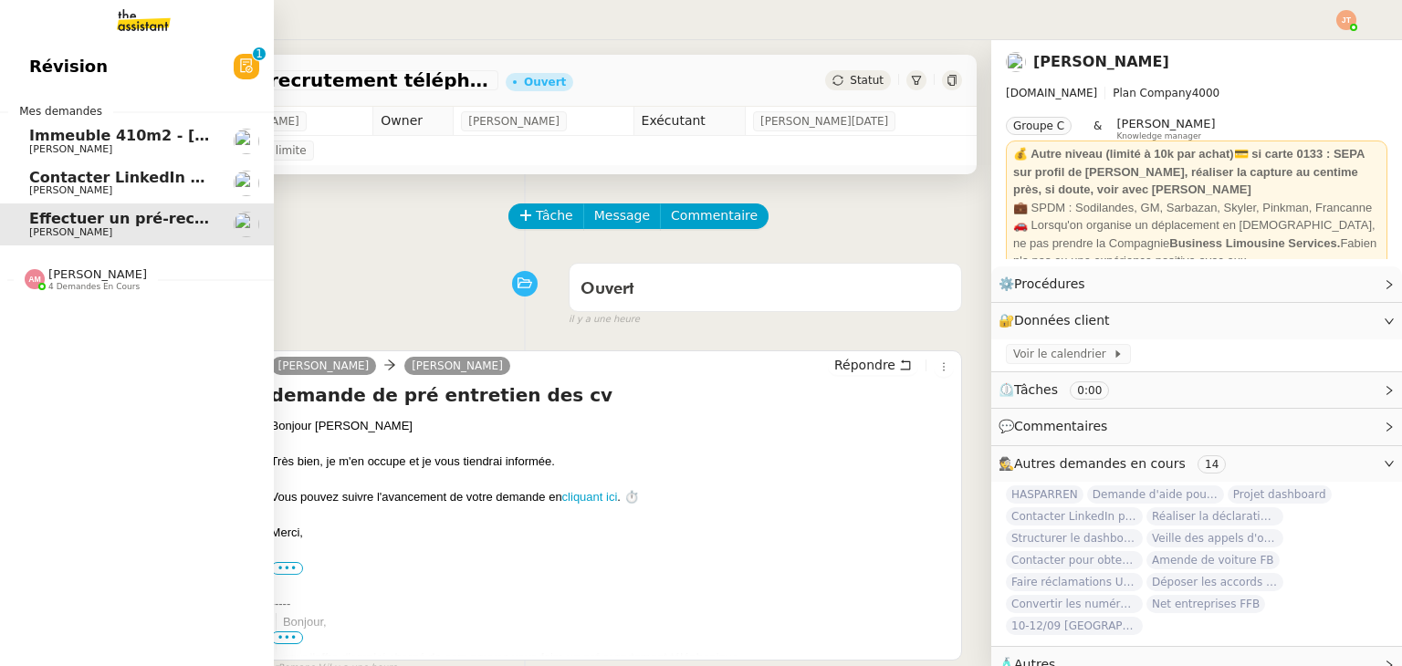
click at [138, 185] on span "Lydie Laulon" at bounding box center [121, 190] width 184 height 11
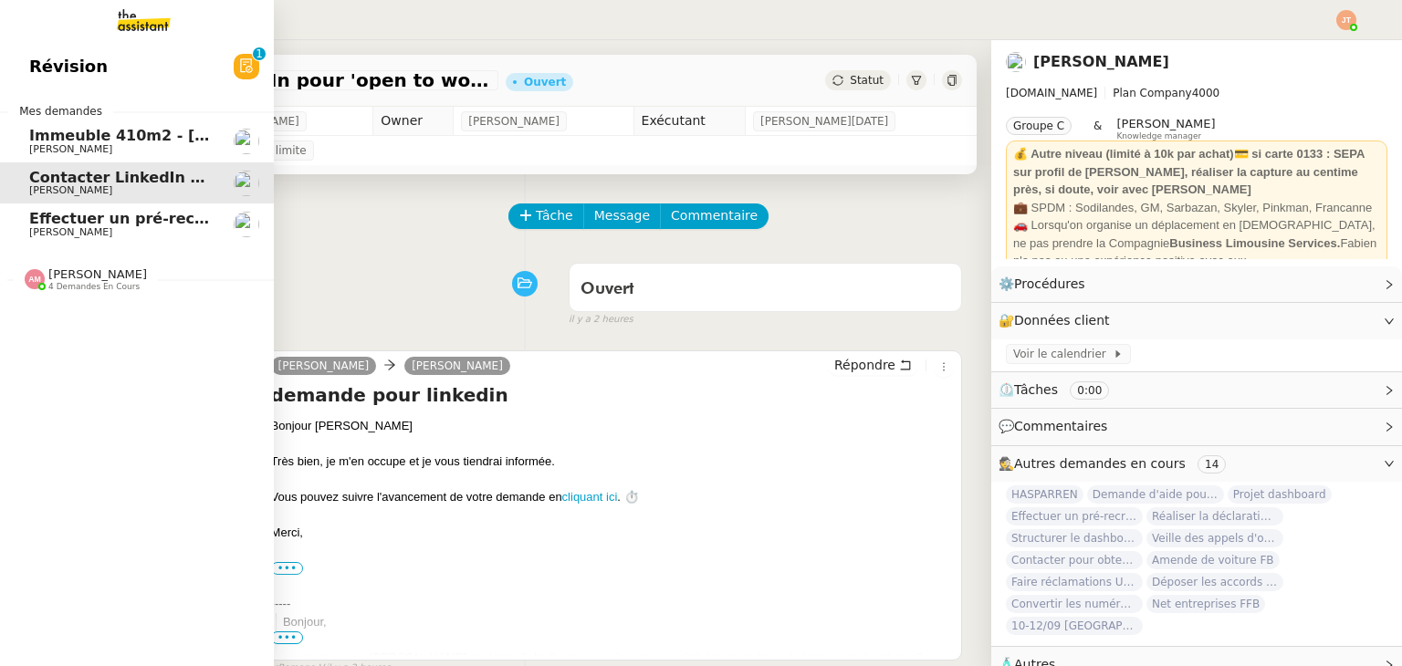
click at [137, 231] on span "Lydie Laulon" at bounding box center [121, 232] width 184 height 11
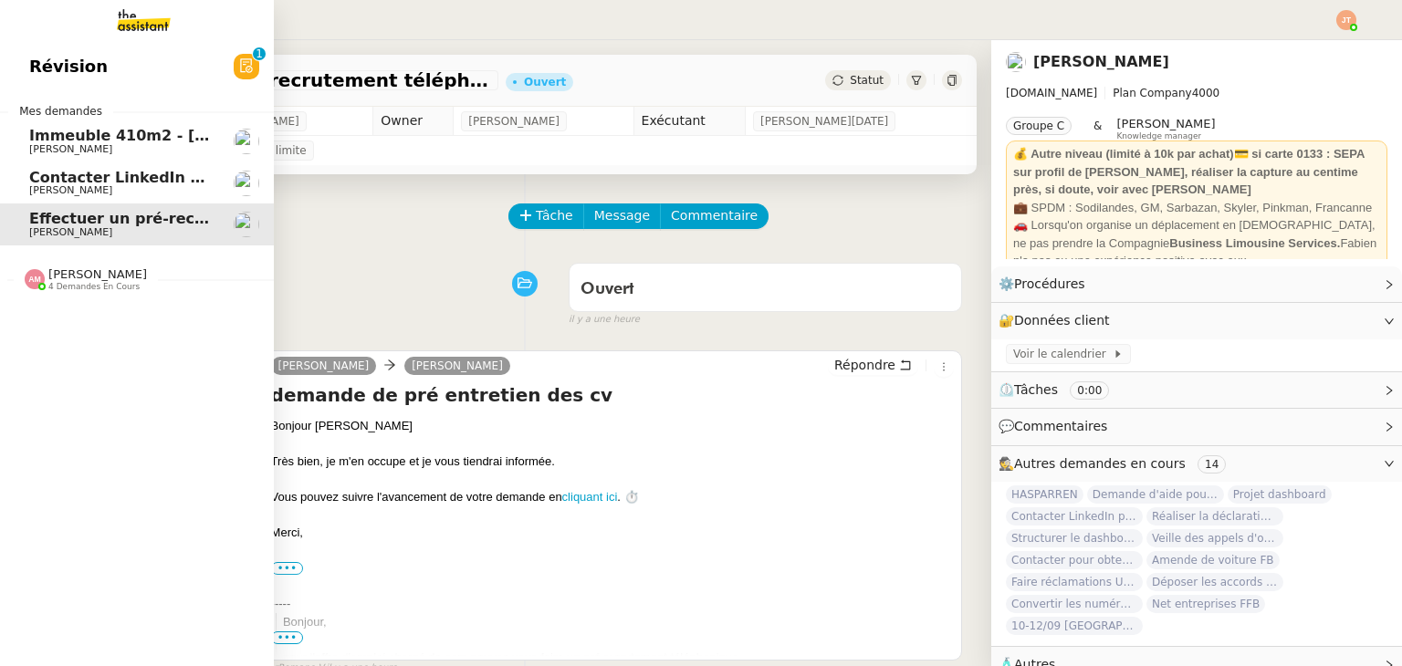
click at [117, 289] on span "4 demandes en cours" at bounding box center [93, 287] width 91 height 10
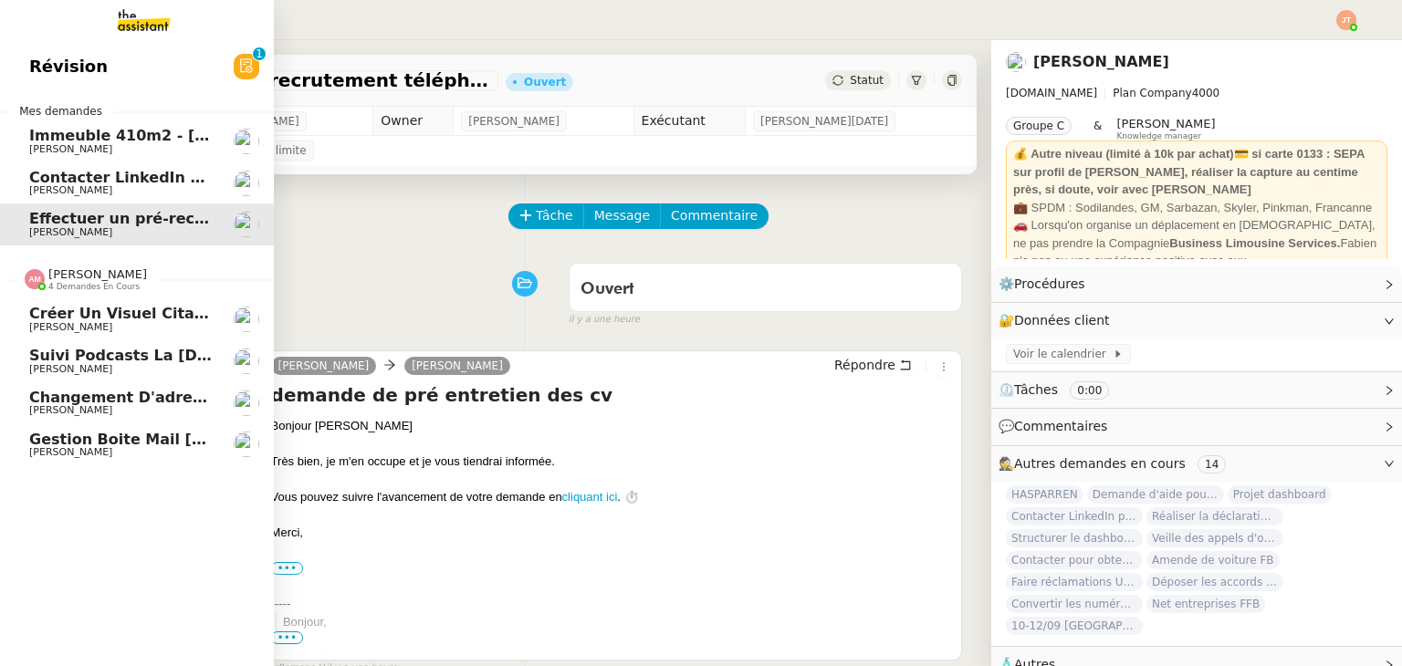
click at [113, 287] on span "4 demandes en cours" at bounding box center [93, 287] width 91 height 10
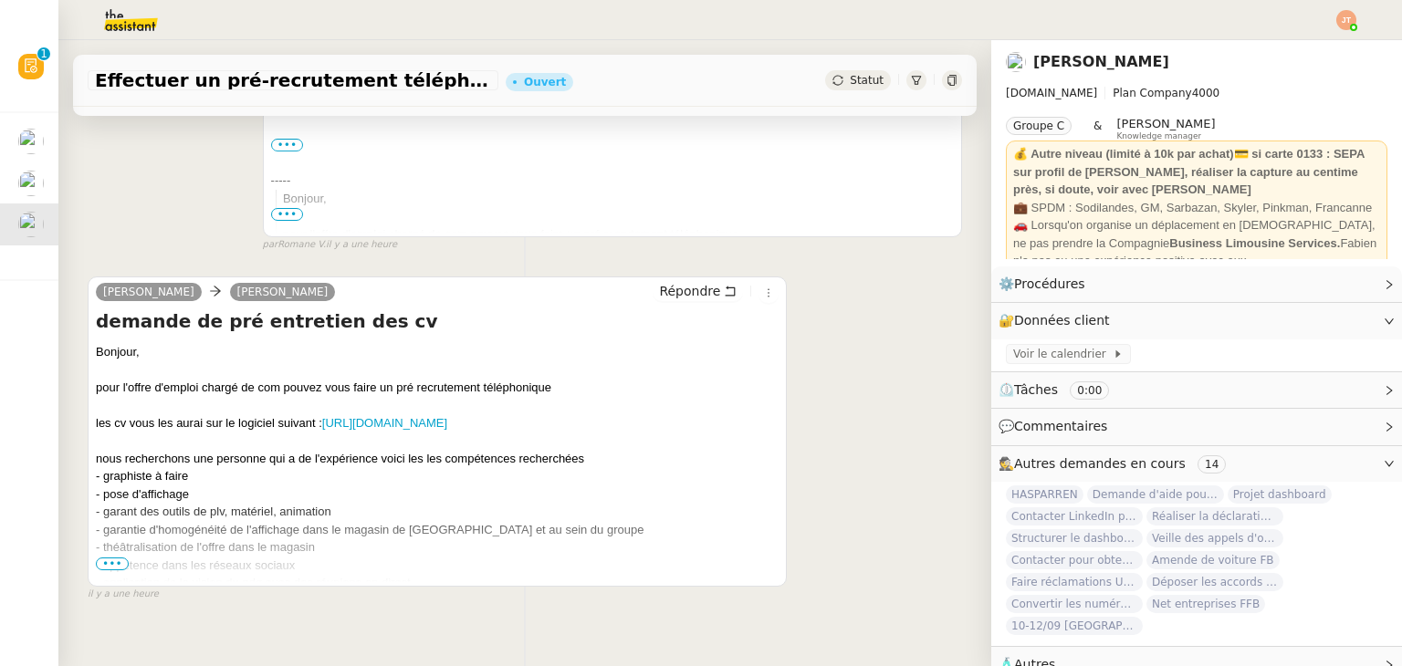
scroll to position [456, 0]
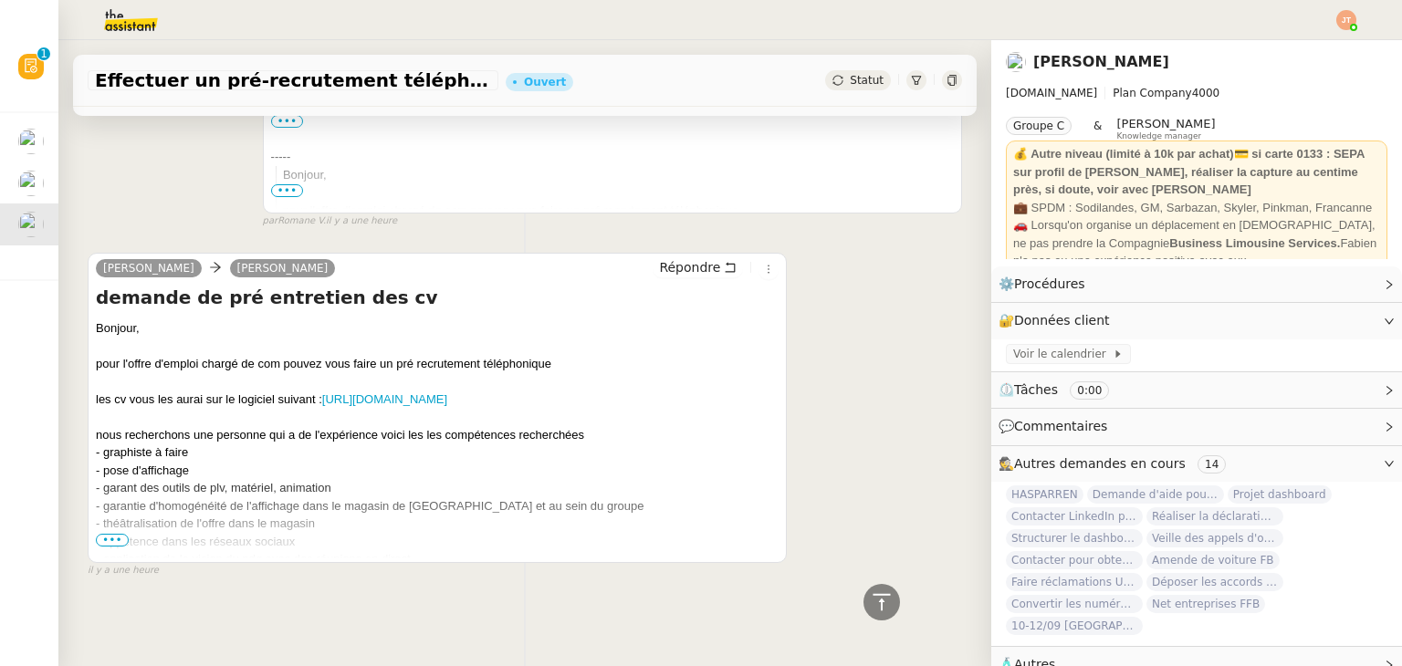
click at [110, 534] on span "•••" at bounding box center [112, 540] width 33 height 13
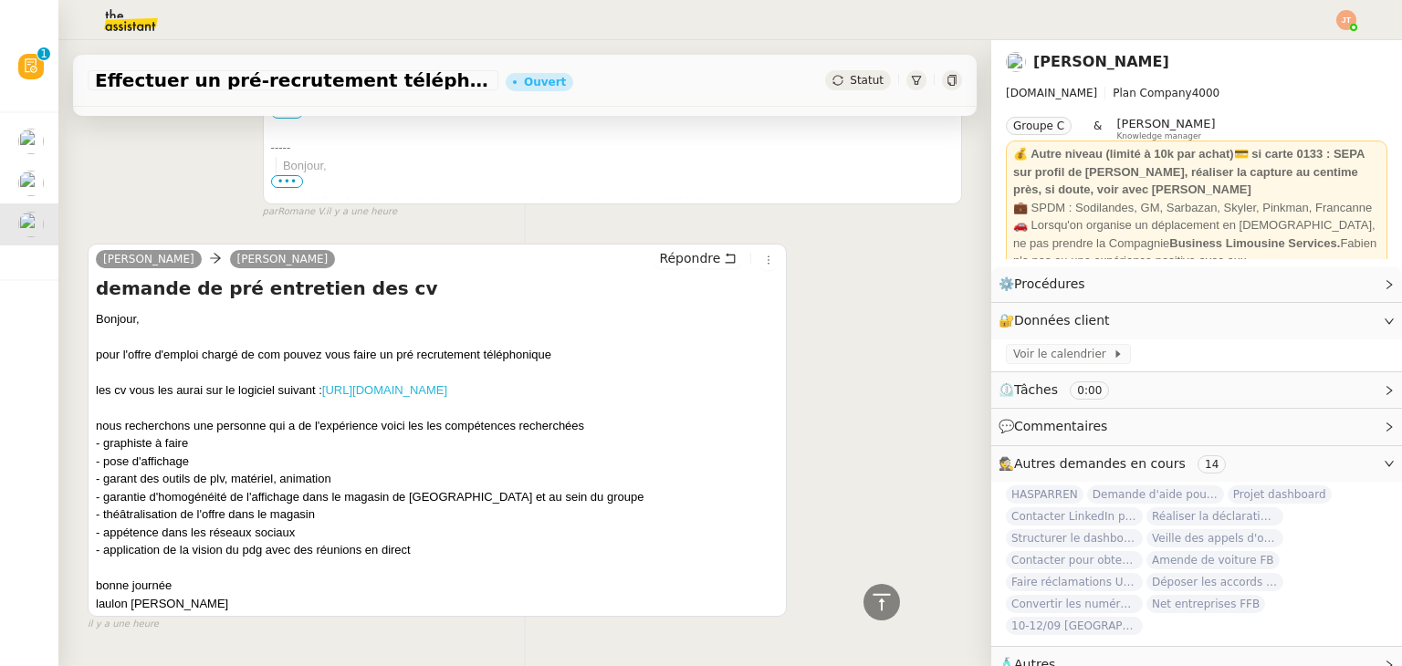
click at [375, 396] on link "https://www.altays-progiciels.com/leclerc/back/candidature/traitement/11" at bounding box center [384, 390] width 125 height 14
click at [1337, 285] on link "Modifier" at bounding box center [1339, 284] width 52 height 21
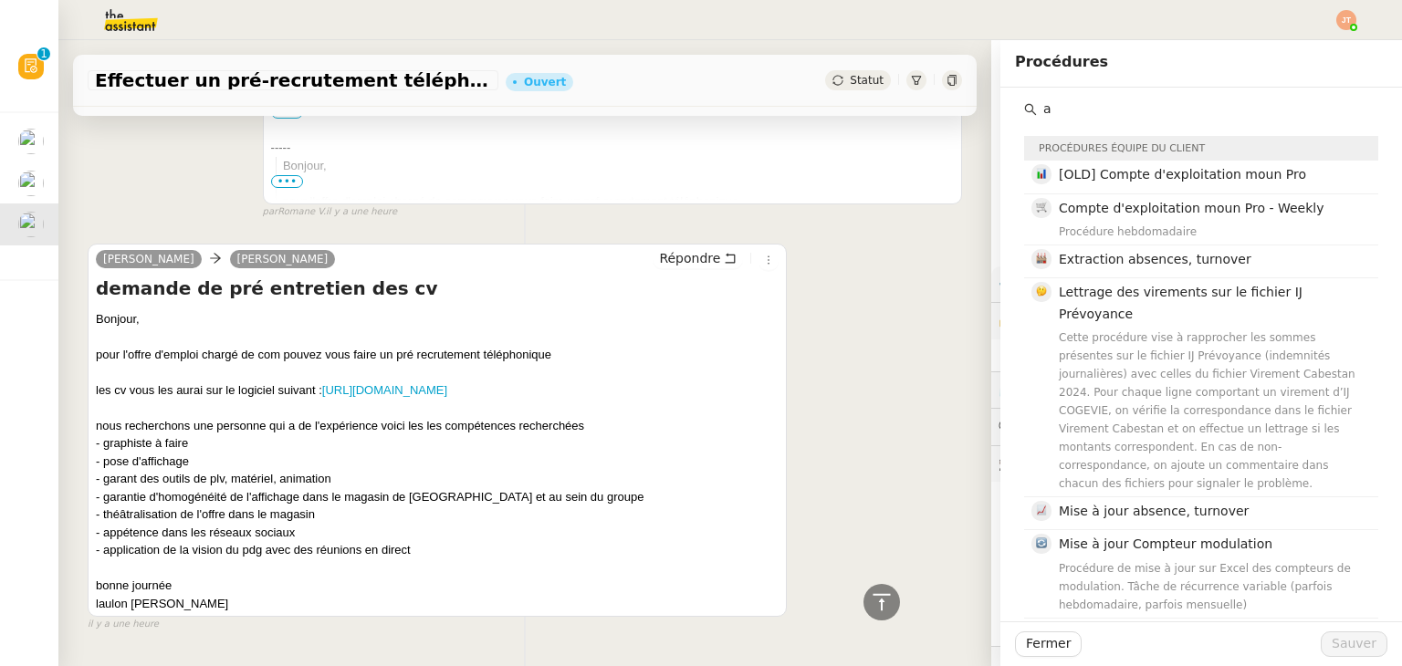
drag, startPoint x: 1006, startPoint y: 118, endPoint x: 977, endPoint y: 118, distance: 29.2
click at [977, 118] on app-ticket "Effectuer un pré-recrutement téléphonique Ouvert Statut Client Lydie Laulon Own…" at bounding box center [729, 353] width 1343 height 626
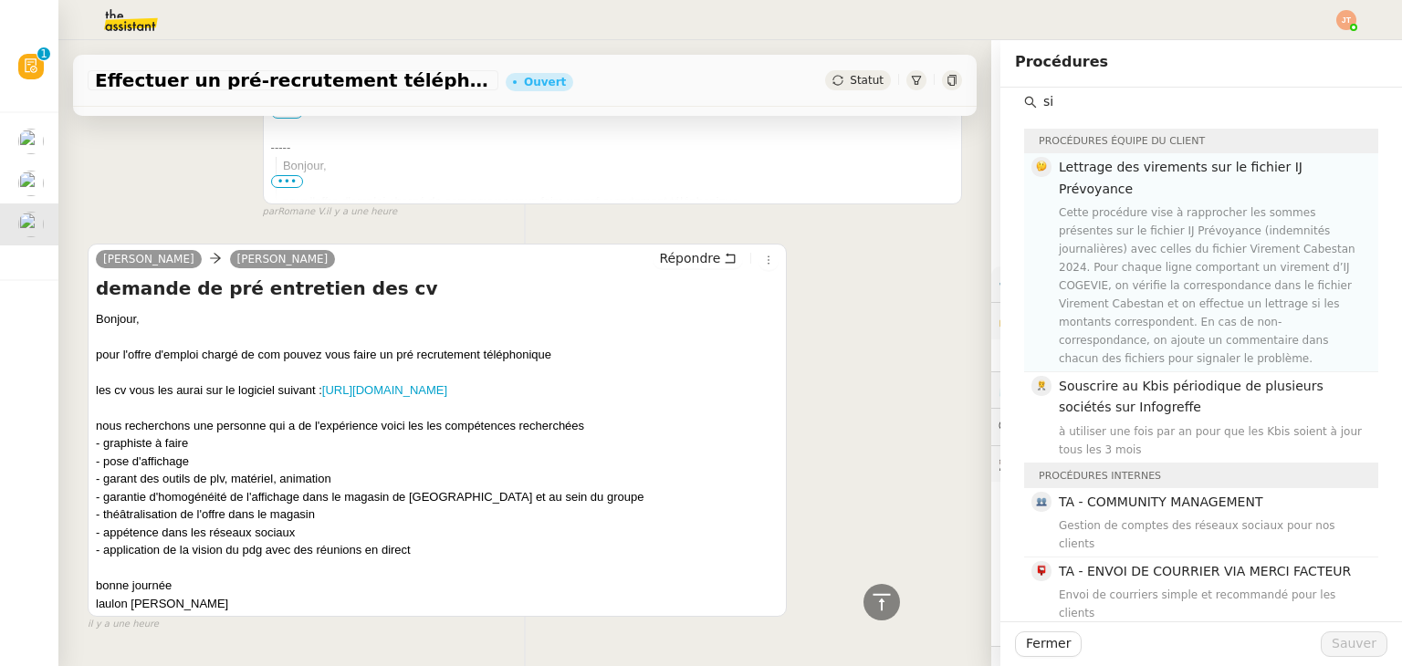
scroll to position [15, 0]
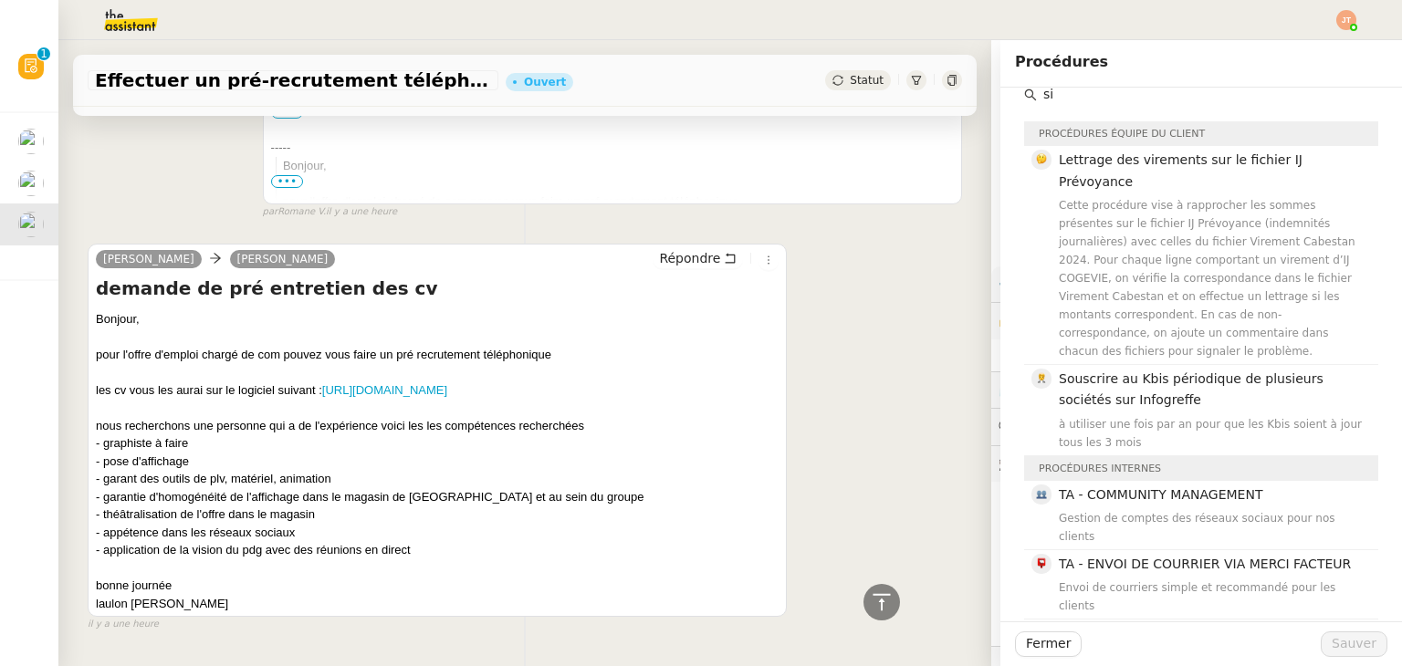
click at [1058, 93] on input "si" at bounding box center [1207, 94] width 341 height 25
type input "s"
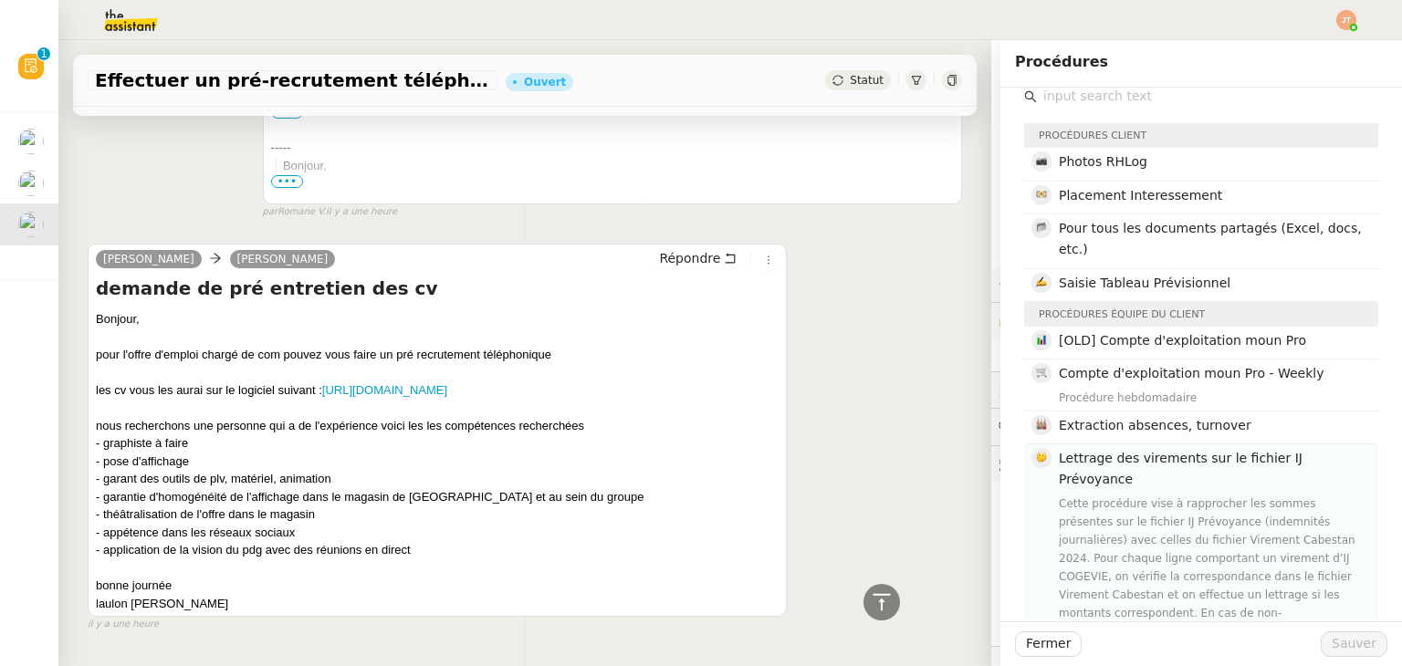
scroll to position [0, 0]
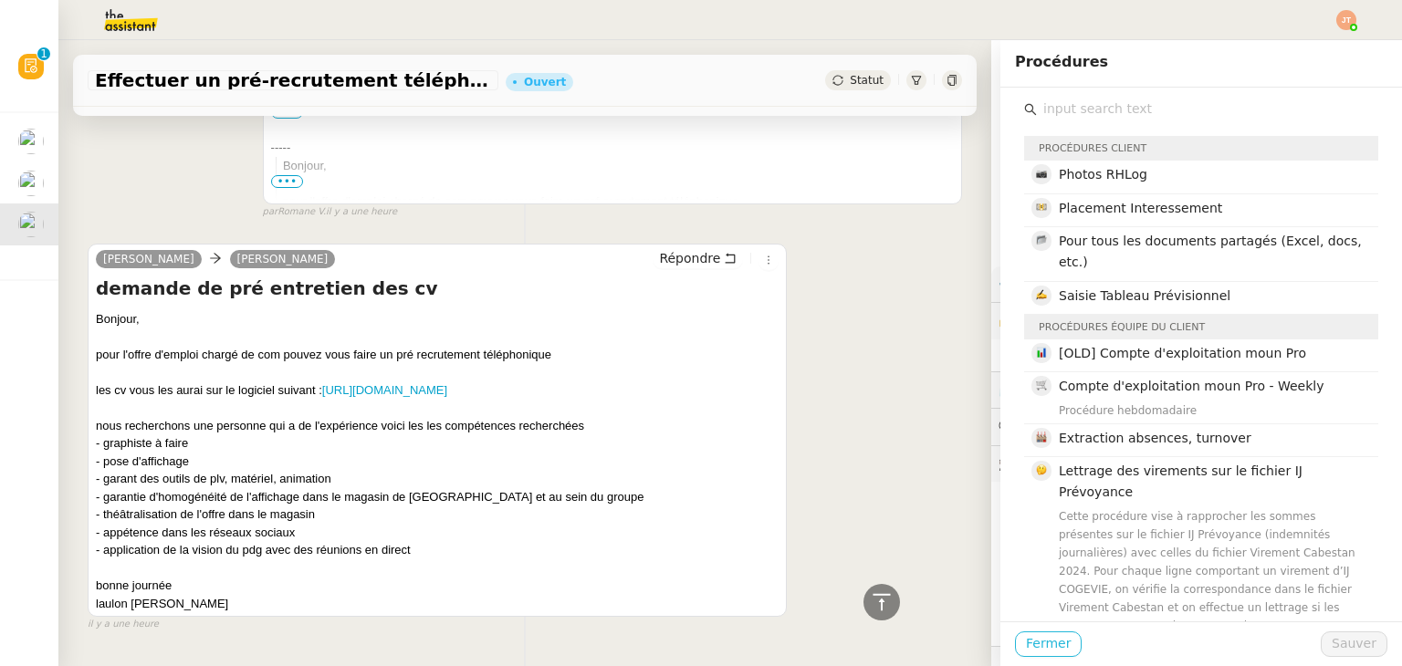
click at [1046, 639] on span "Fermer" at bounding box center [1048, 643] width 45 height 21
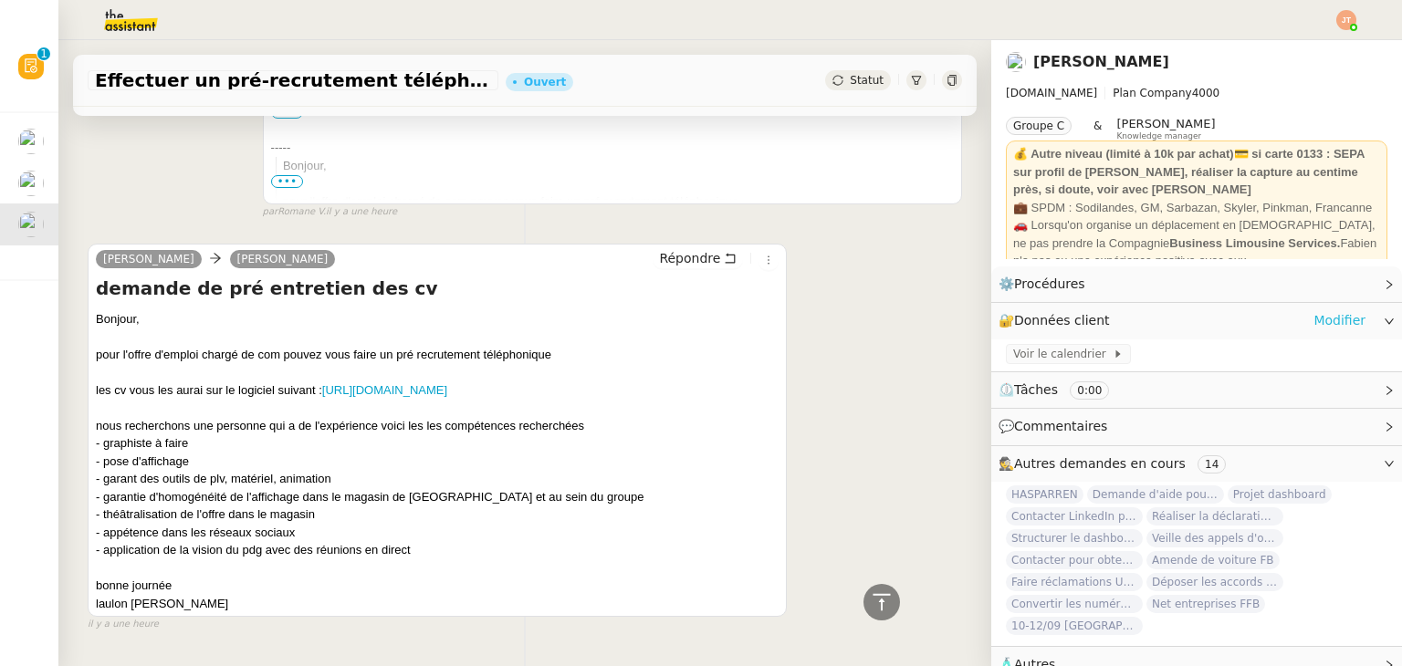
click at [1327, 315] on link "Modifier" at bounding box center [1339, 320] width 52 height 21
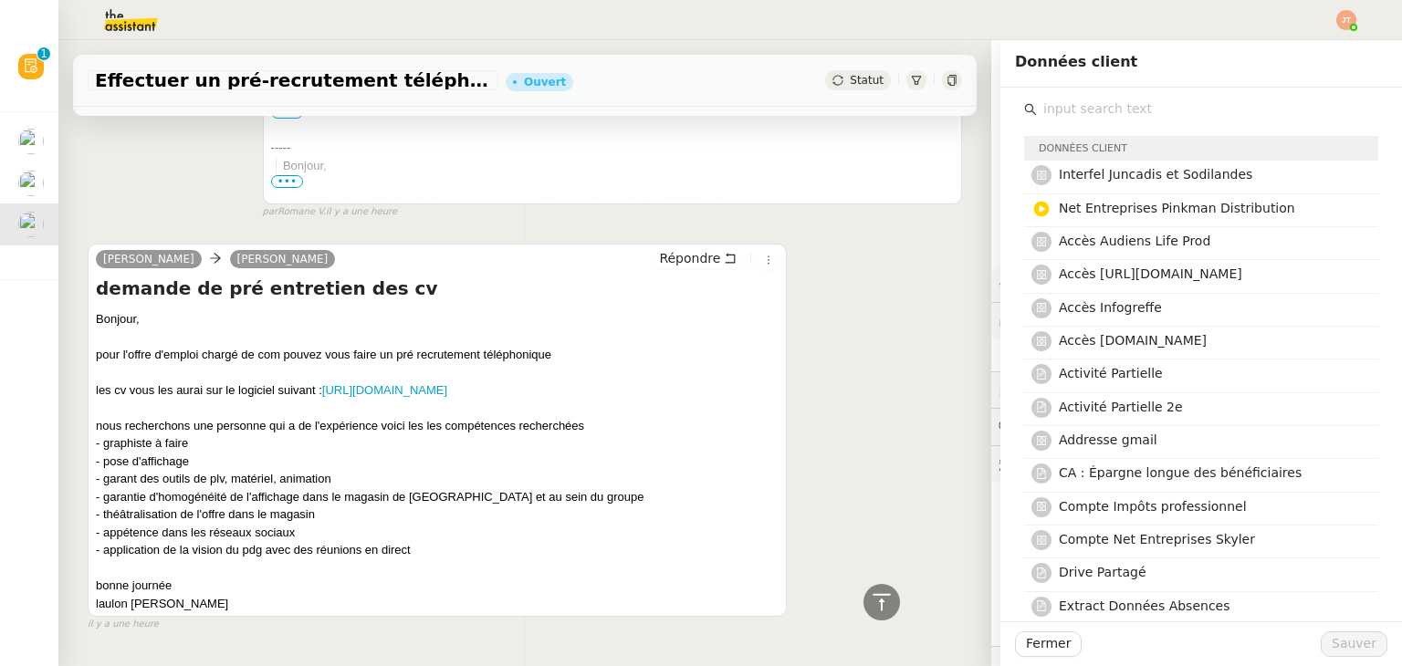
click at [1066, 114] on input "text" at bounding box center [1207, 109] width 341 height 25
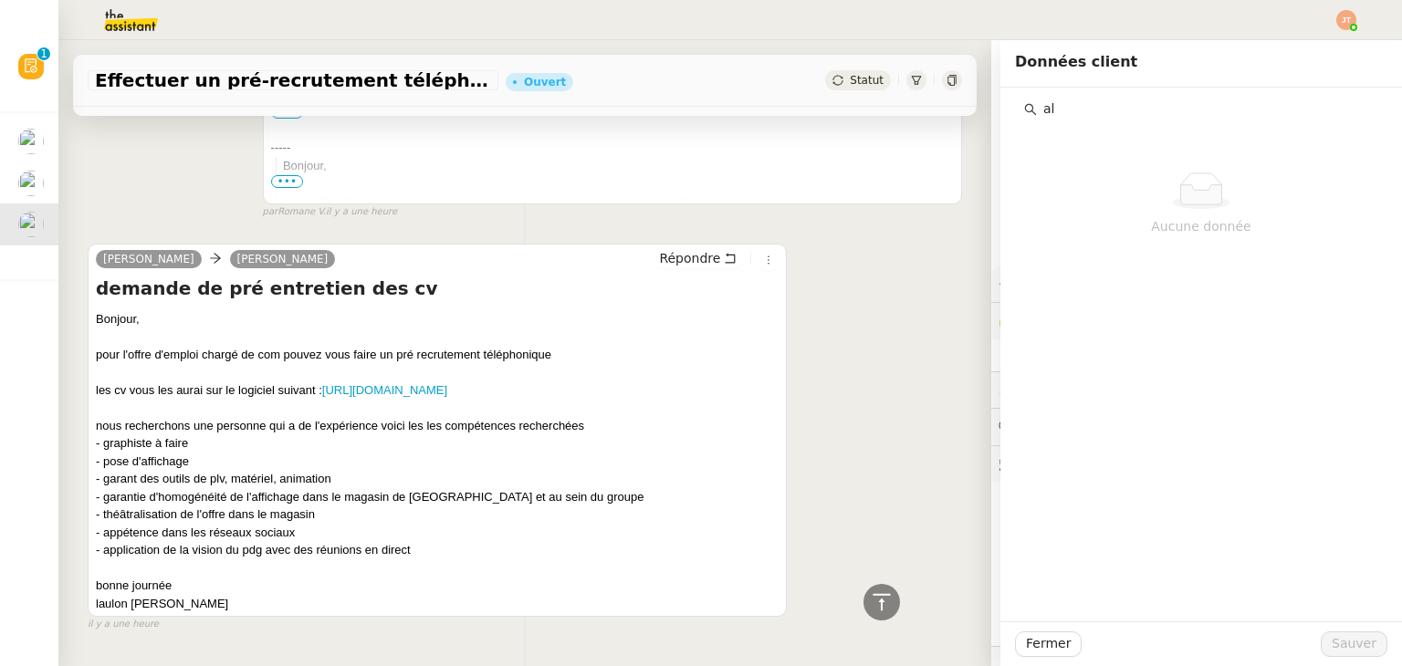
type input "a"
type input "s"
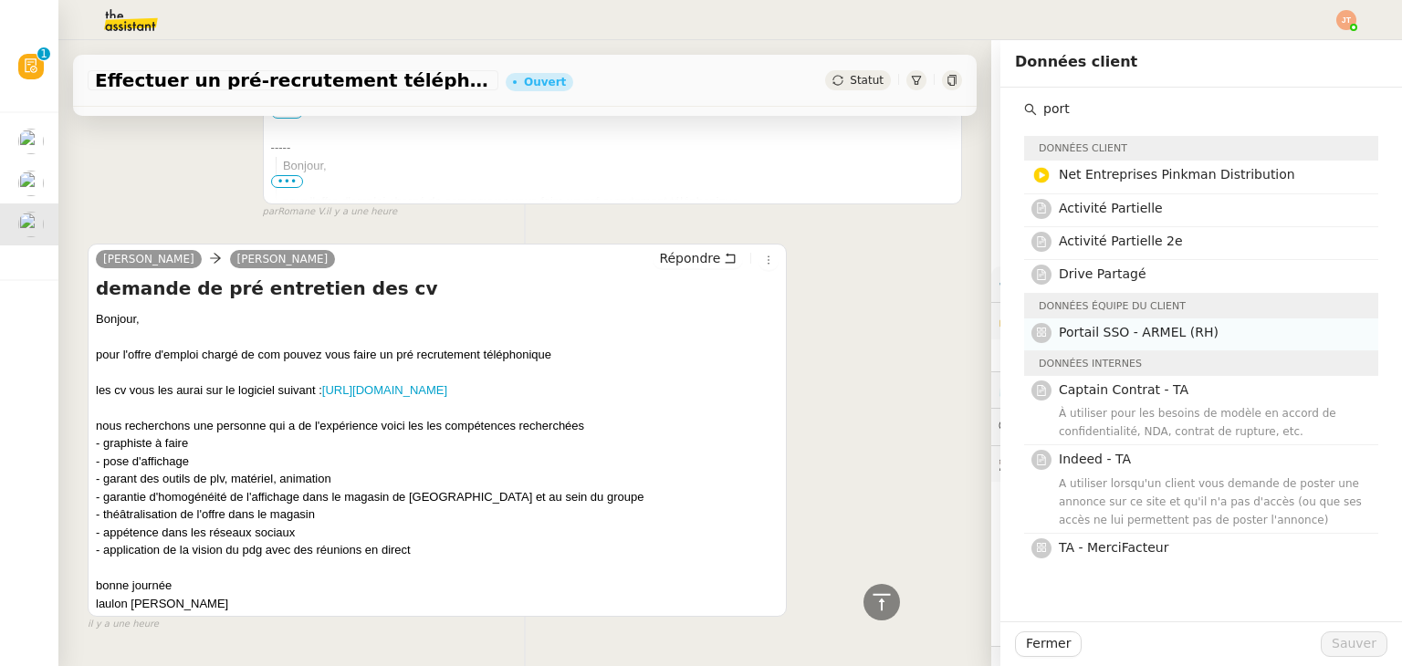
type input "port"
click at [1120, 335] on span "Portail SSO - ARMEL (RH)" at bounding box center [1138, 332] width 160 height 15
click at [1333, 639] on span "Sauver" at bounding box center [1353, 643] width 45 height 21
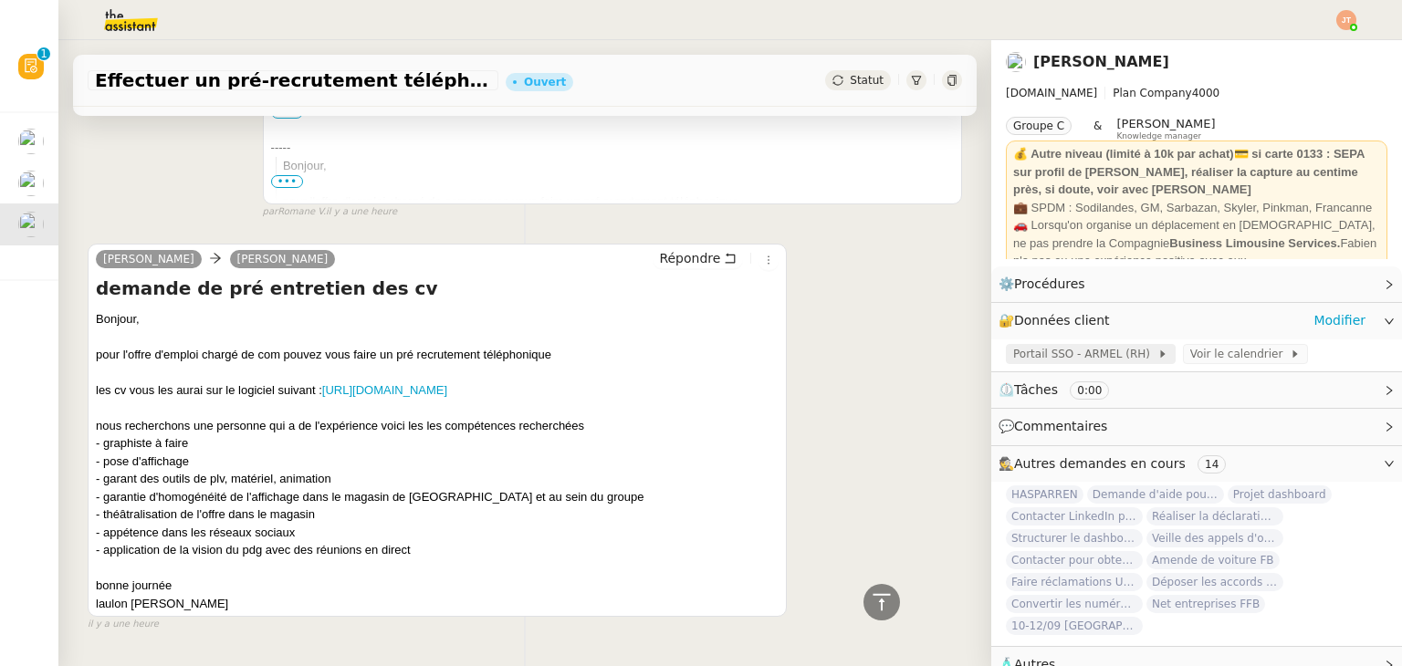
click at [1051, 356] on span "Portail SSO - ARMEL (RH)" at bounding box center [1085, 354] width 144 height 18
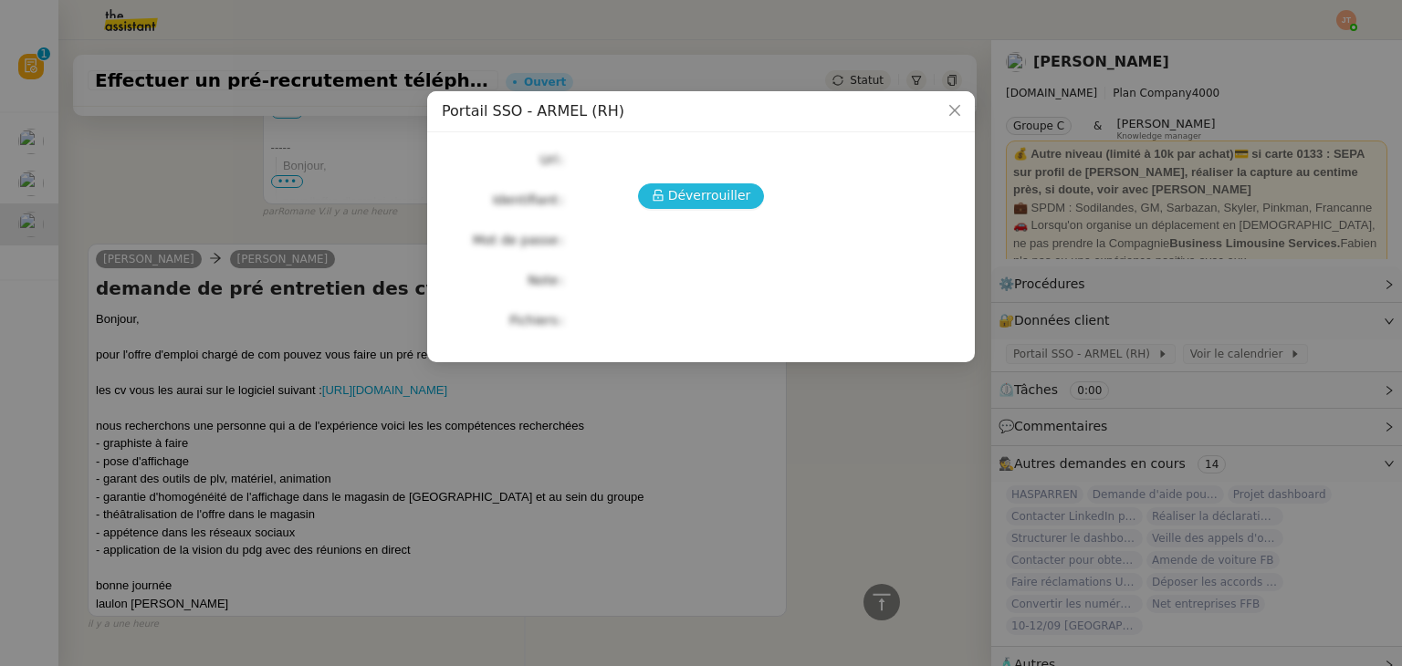
click at [704, 193] on span "Déverrouiller" at bounding box center [709, 195] width 83 height 21
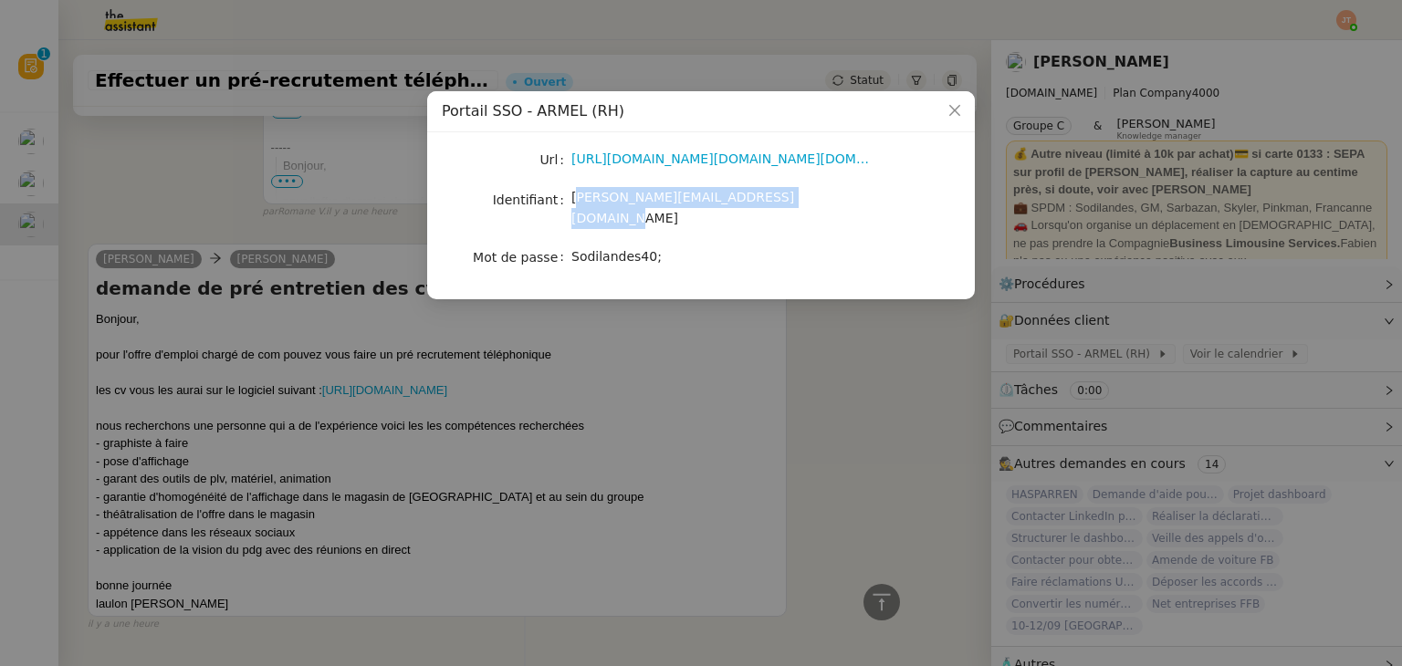
drag, startPoint x: 806, startPoint y: 205, endPoint x: 584, endPoint y: 207, distance: 221.7
click at [580, 204] on div "camille.cazade@mont-de-marsan.leclerc" at bounding box center [722, 208] width 302 height 43
drag, startPoint x: 672, startPoint y: 242, endPoint x: 574, endPoint y: 243, distance: 98.5
click at [574, 246] on div "Sodilandes40;" at bounding box center [722, 256] width 302 height 21
copy span "Sodilandes40;"
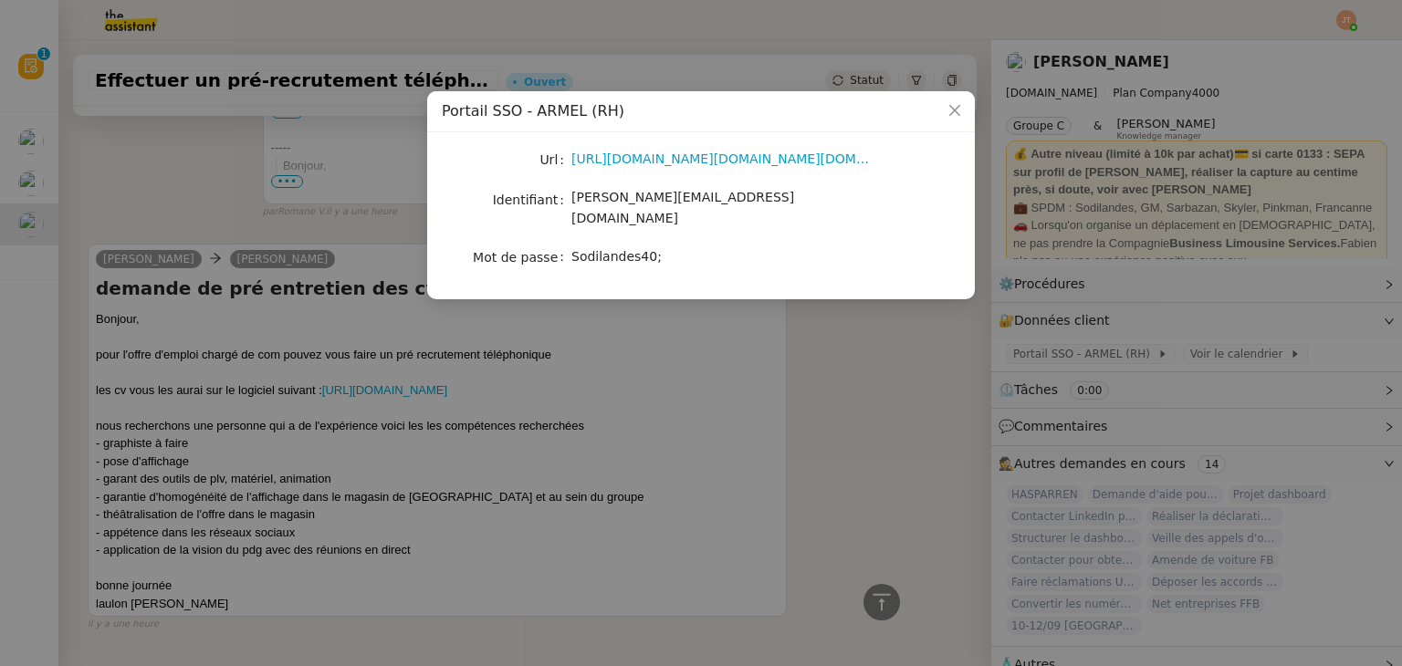
click at [658, 171] on div "https://portail-sso.altays-progiciels.com/e-leclerc/module.php/altays/security?…" at bounding box center [722, 160] width 302 height 26
click at [659, 168] on div "https://portail-sso.altays-progiciels.com/e-leclerc/module.php/altays/security?…" at bounding box center [722, 159] width 302 height 21
click at [659, 166] on link "https://portail-sso.altays-progiciels.com/e-leclerc/module.php/altays/security?…" at bounding box center [749, 158] width 356 height 15
drag, startPoint x: 657, startPoint y: 238, endPoint x: 573, endPoint y: 238, distance: 83.9
click at [573, 246] on div "Sodilandes40;" at bounding box center [722, 256] width 302 height 21
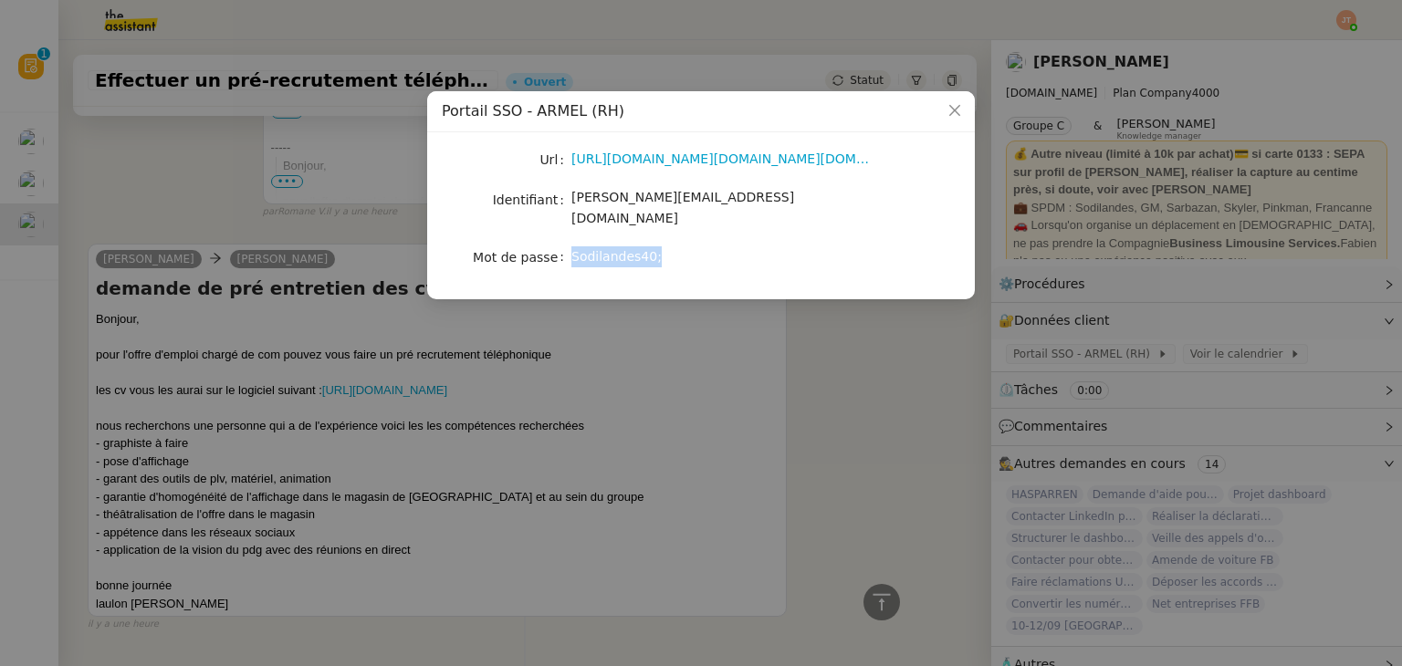
copy span "Sodilandes40;"
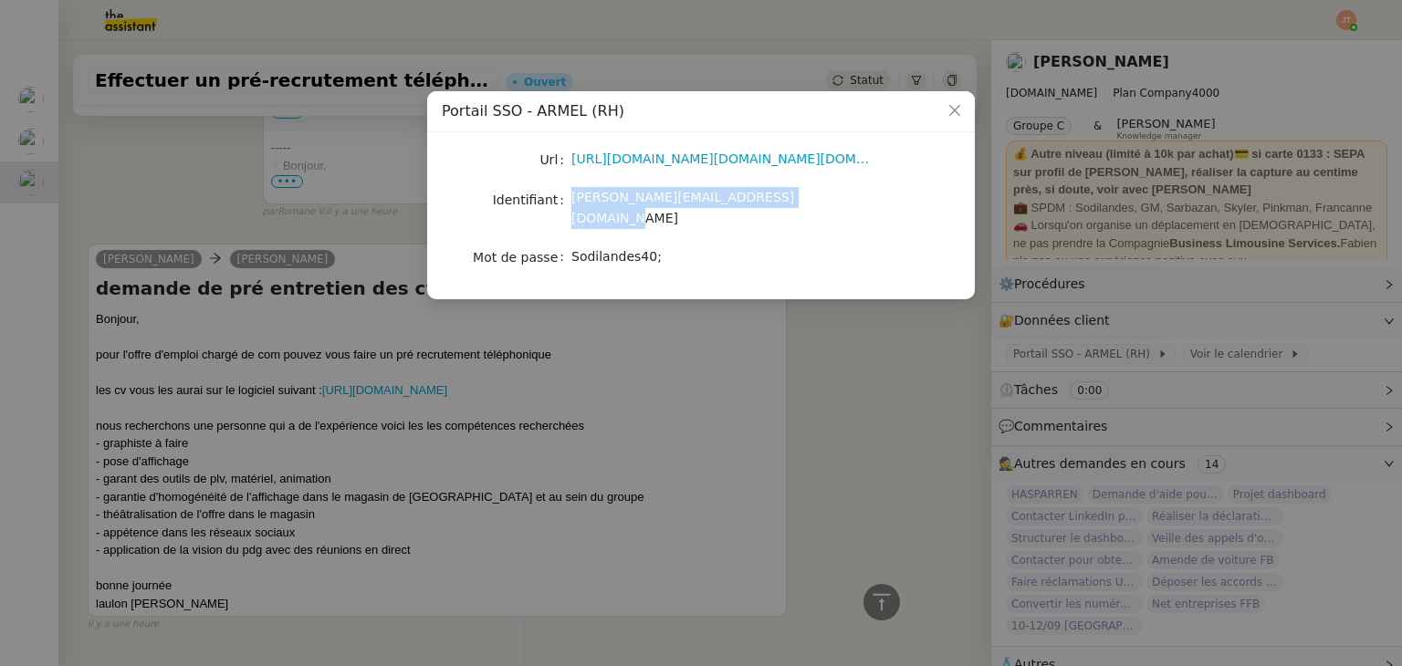
drag, startPoint x: 805, startPoint y: 202, endPoint x: 572, endPoint y: 200, distance: 232.7
click at [572, 200] on div "camille.cazade@mont-de-marsan.leclerc" at bounding box center [722, 208] width 302 height 43
copy span "camille.cazade@mont-de-marsan.leclerc"
drag, startPoint x: 665, startPoint y: 242, endPoint x: 573, endPoint y: 239, distance: 92.2
click at [573, 246] on div "Sodilandes40;" at bounding box center [722, 256] width 302 height 21
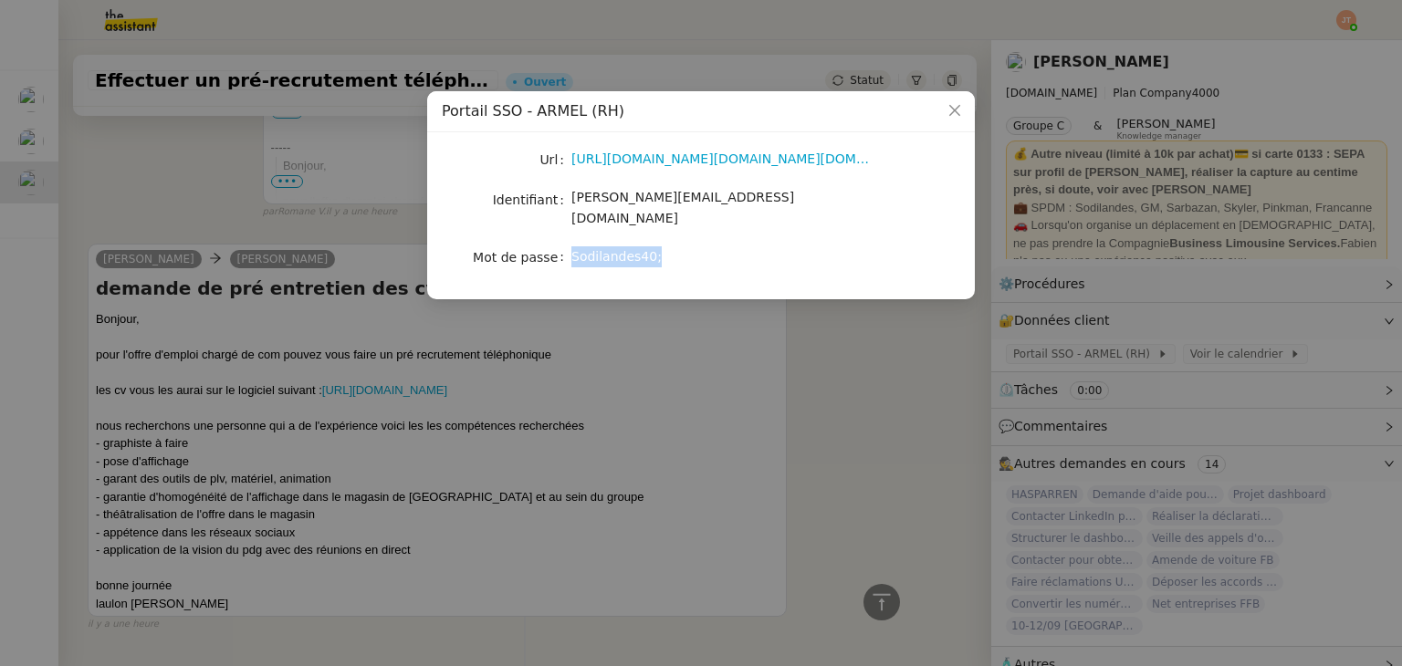
copy span "Sodilandes40;"
click at [776, 433] on nz-modal-container "Portail SSO - ARMEL (RH) Url https://portail-sso.altays-progiciels.com/e-lecler…" at bounding box center [701, 333] width 1402 height 666
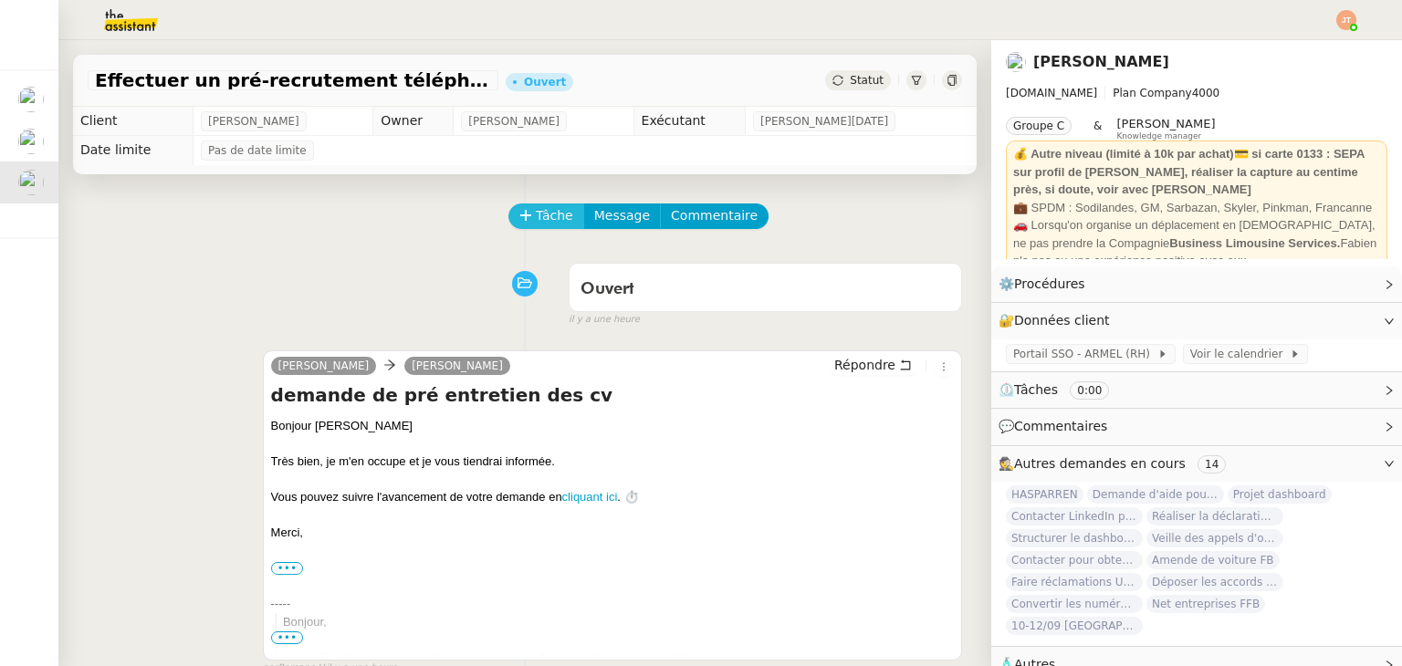
click at [540, 220] on span "Tâche" at bounding box center [554, 215] width 37 height 21
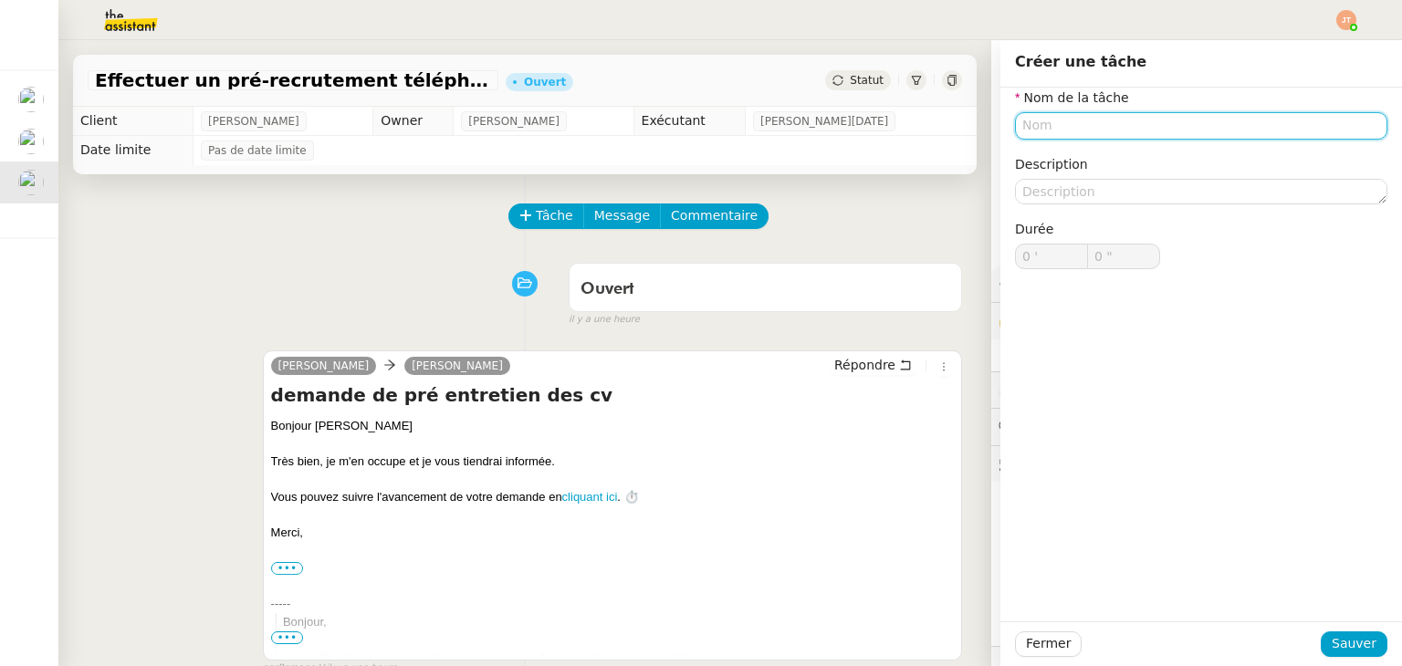
click at [1062, 125] on input "text" at bounding box center [1201, 125] width 372 height 26
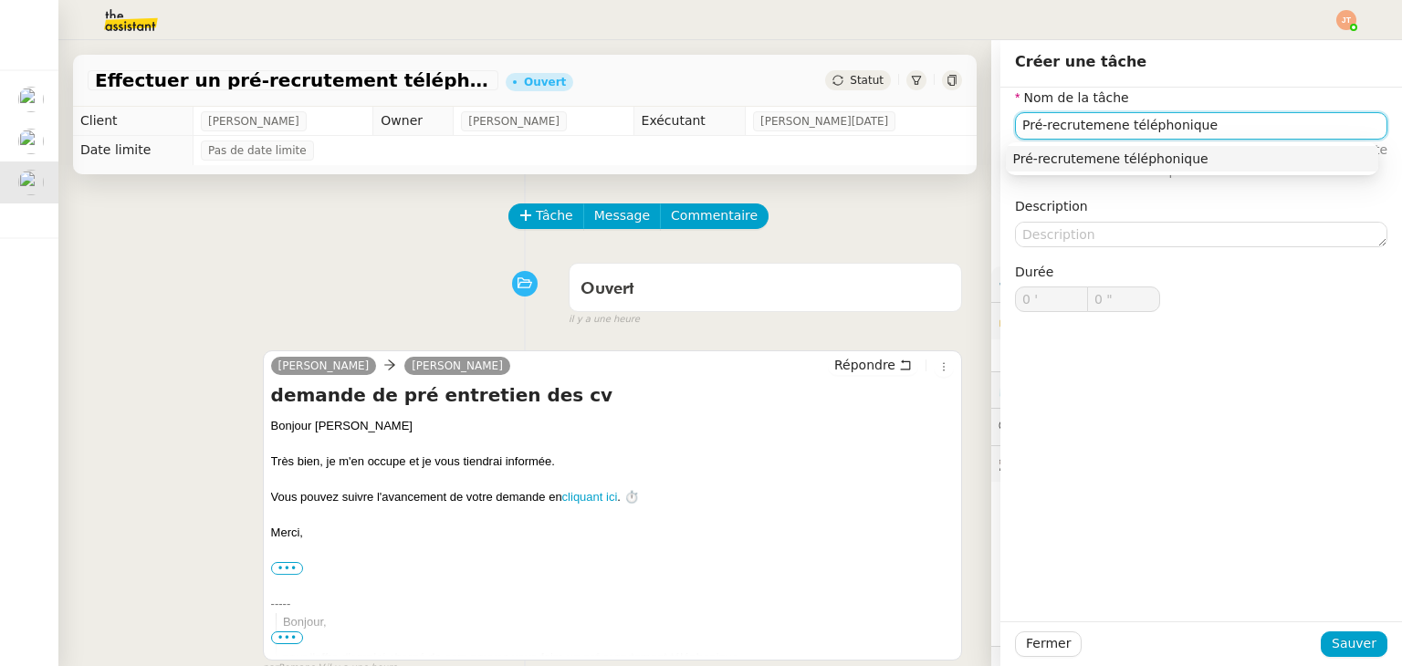
click at [1104, 132] on input "Pré-recrutemene téléphonique" at bounding box center [1201, 125] width 372 height 26
type input "Pré-recrutement téléphonique"
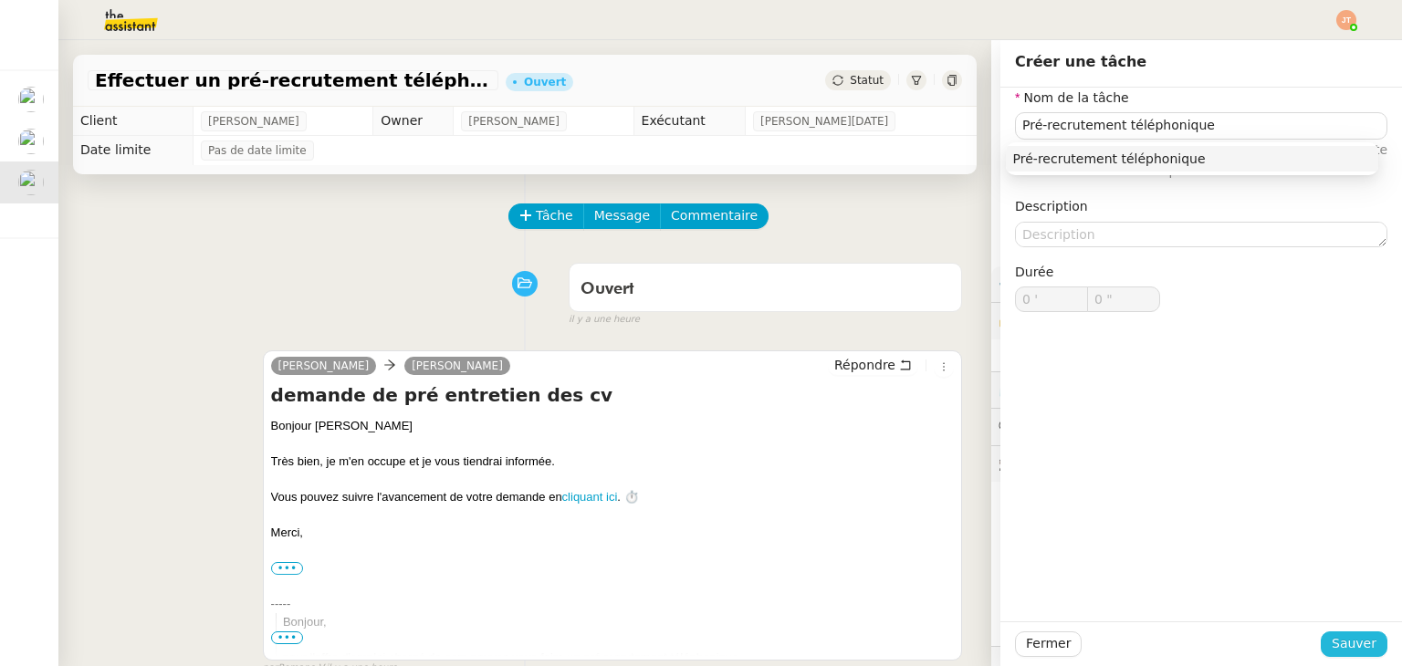
click at [1341, 640] on span "Sauver" at bounding box center [1353, 643] width 45 height 21
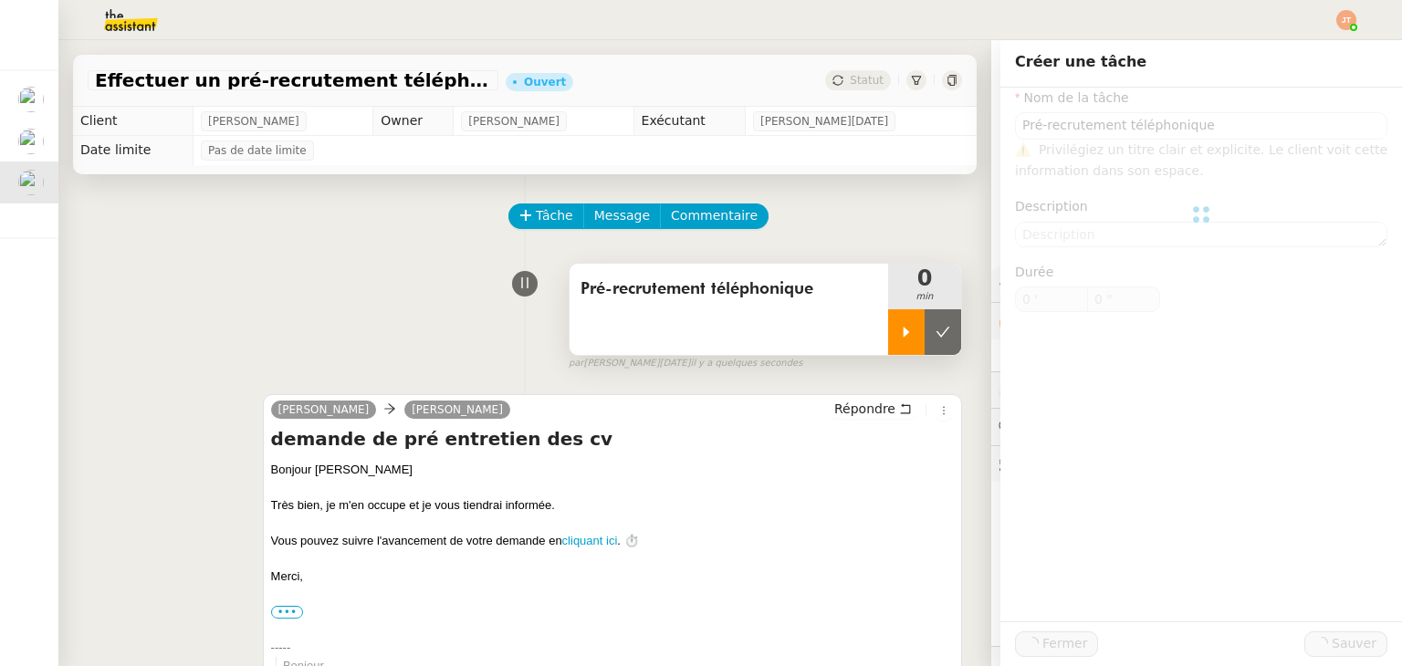
click at [888, 337] on div at bounding box center [906, 332] width 36 height 46
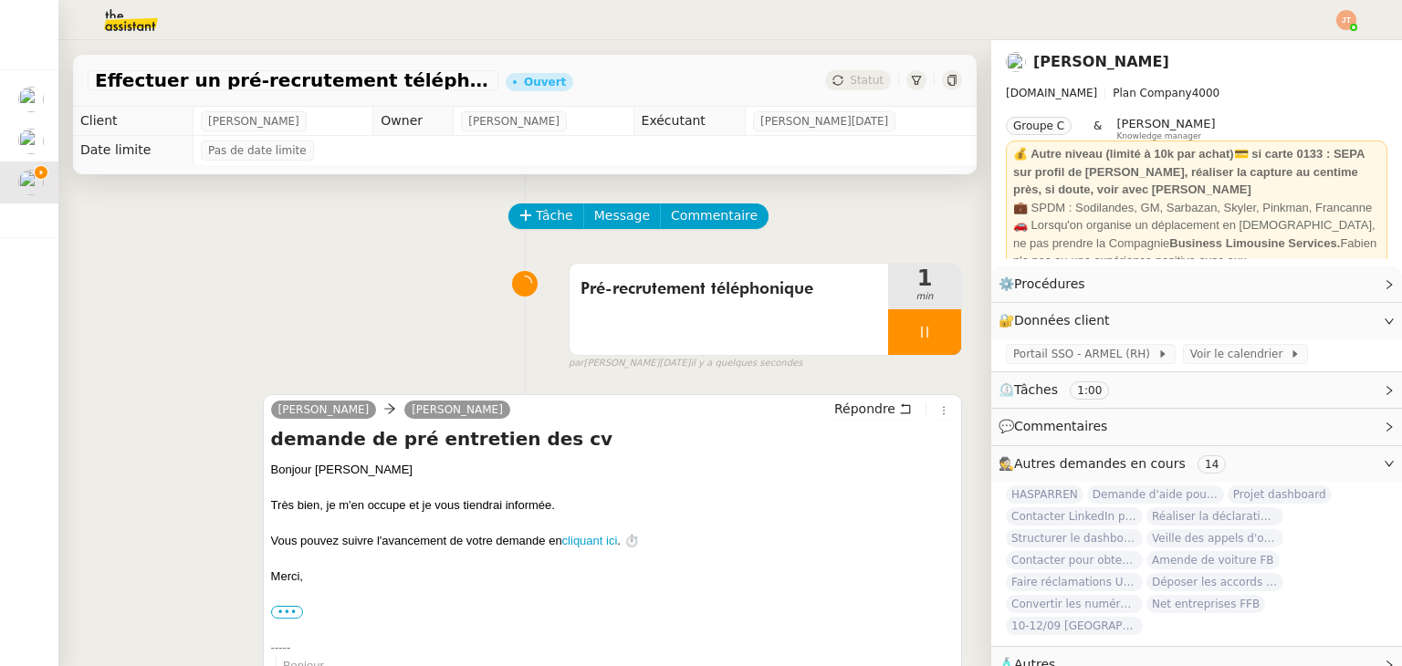
click at [887, 204] on div "Tâche Message Commentaire Veuillez patienter une erreur s'est produite 👌👌👌 mess…" at bounding box center [524, 667] width 933 height 987
click at [917, 326] on icon at bounding box center [924, 332] width 15 height 15
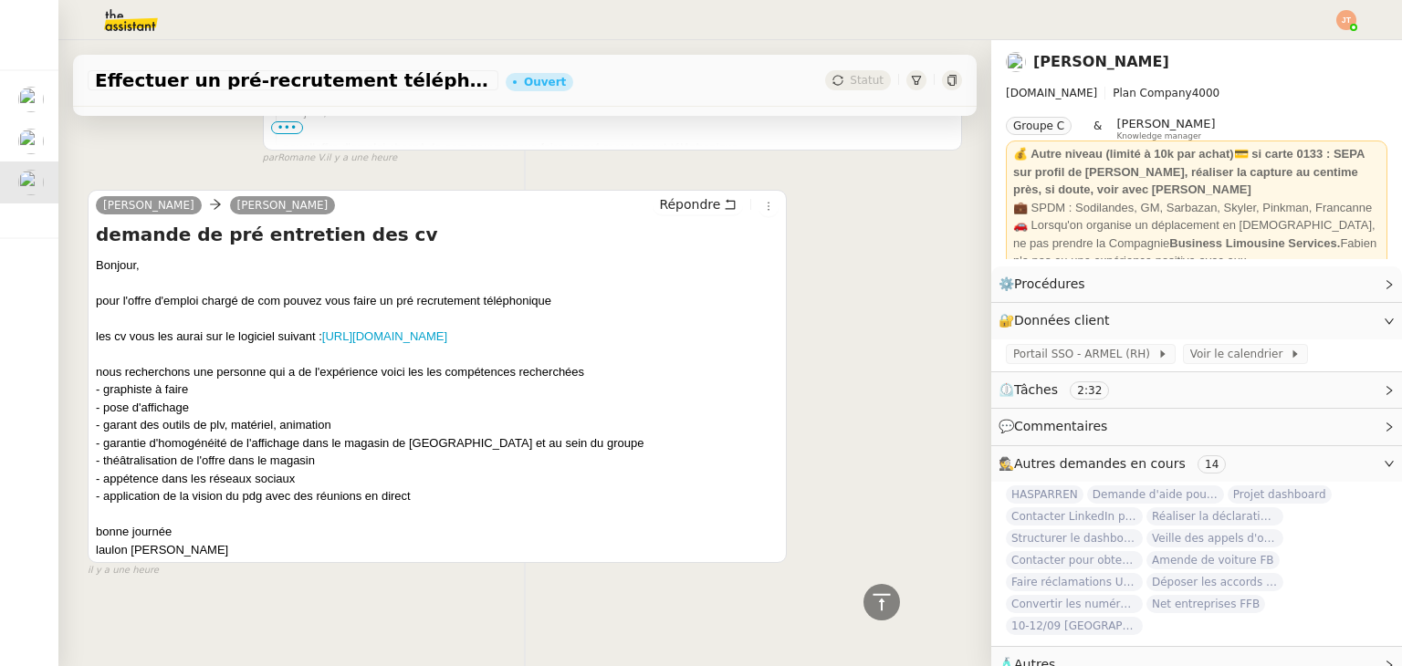
scroll to position [110, 0]
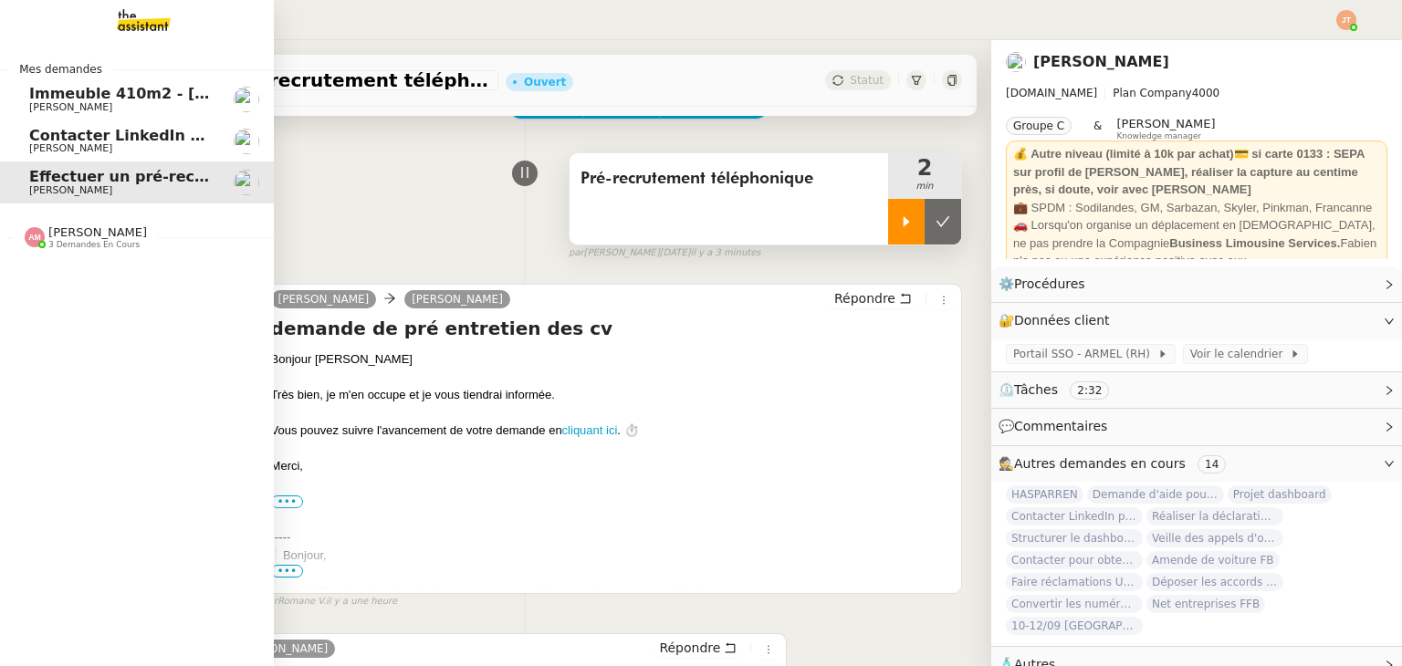
click at [112, 141] on span "Contacter LinkedIn pour 'open to work'" at bounding box center [189, 135] width 321 height 17
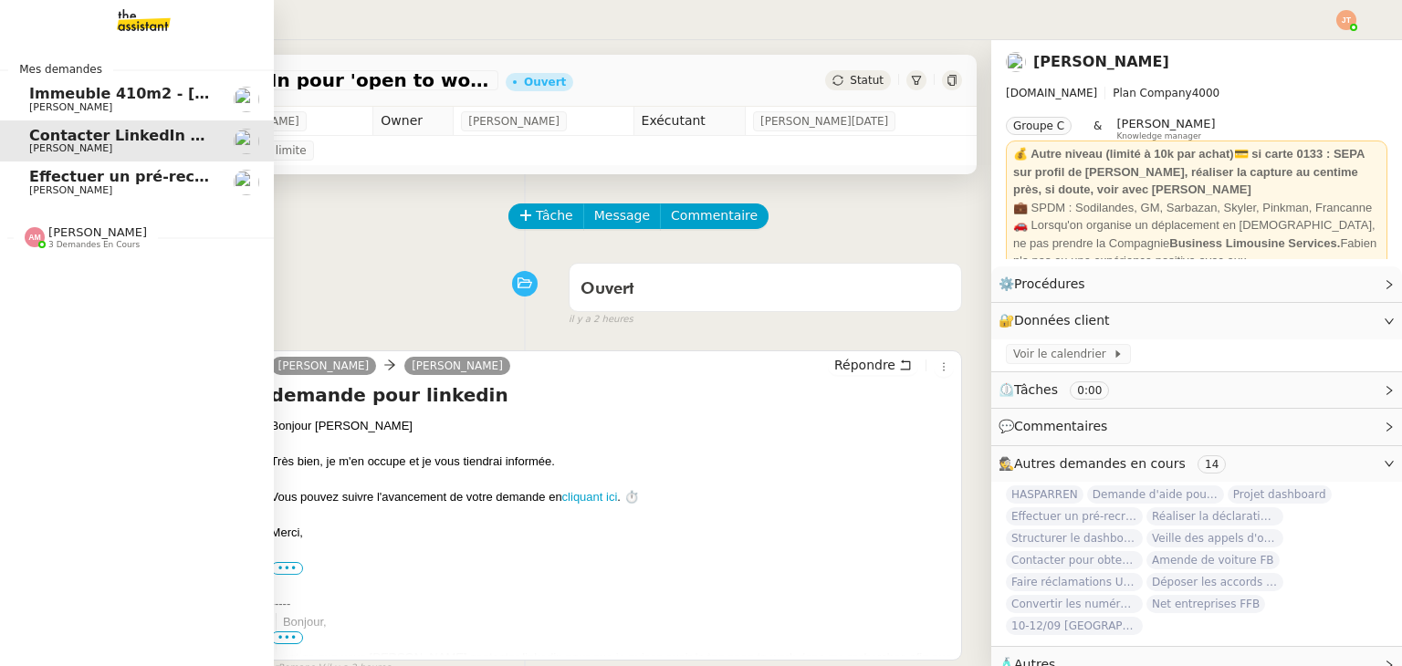
click at [184, 185] on span "Lydie Laulon" at bounding box center [121, 190] width 184 height 11
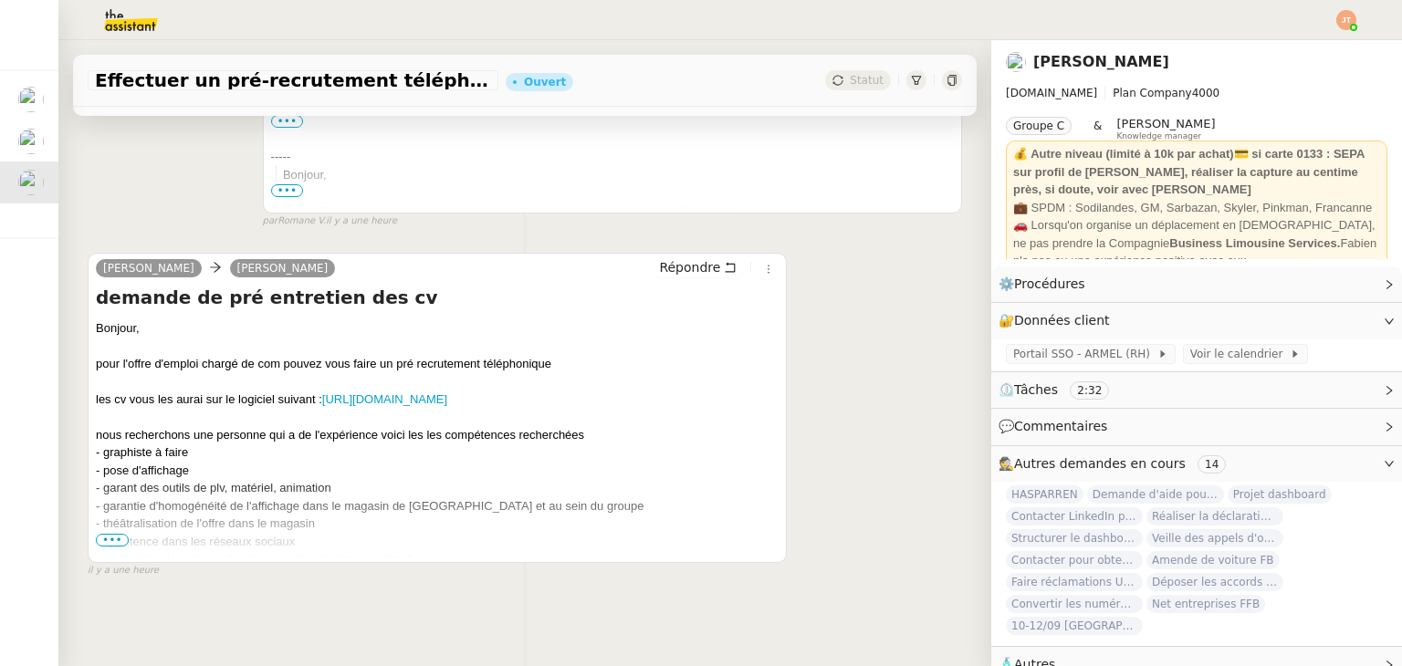
scroll to position [504, 0]
click at [112, 534] on span "•••" at bounding box center [112, 540] width 33 height 13
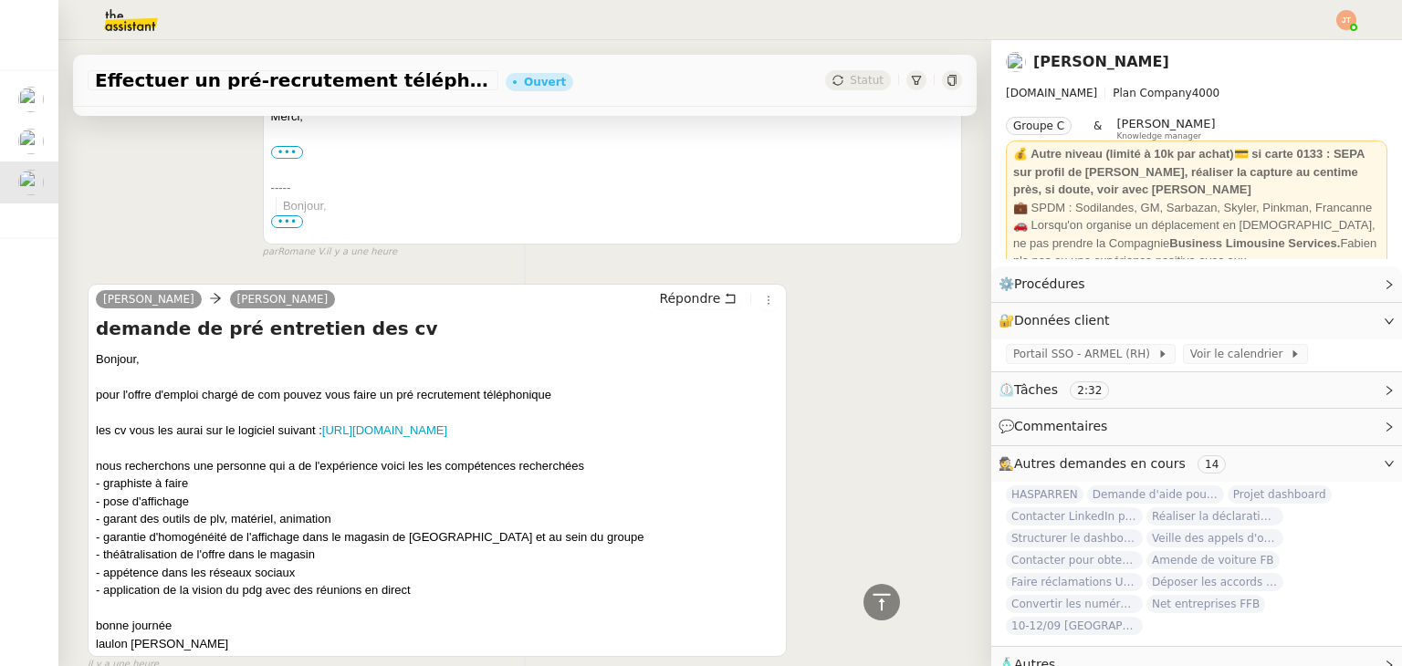
scroll to position [567, 0]
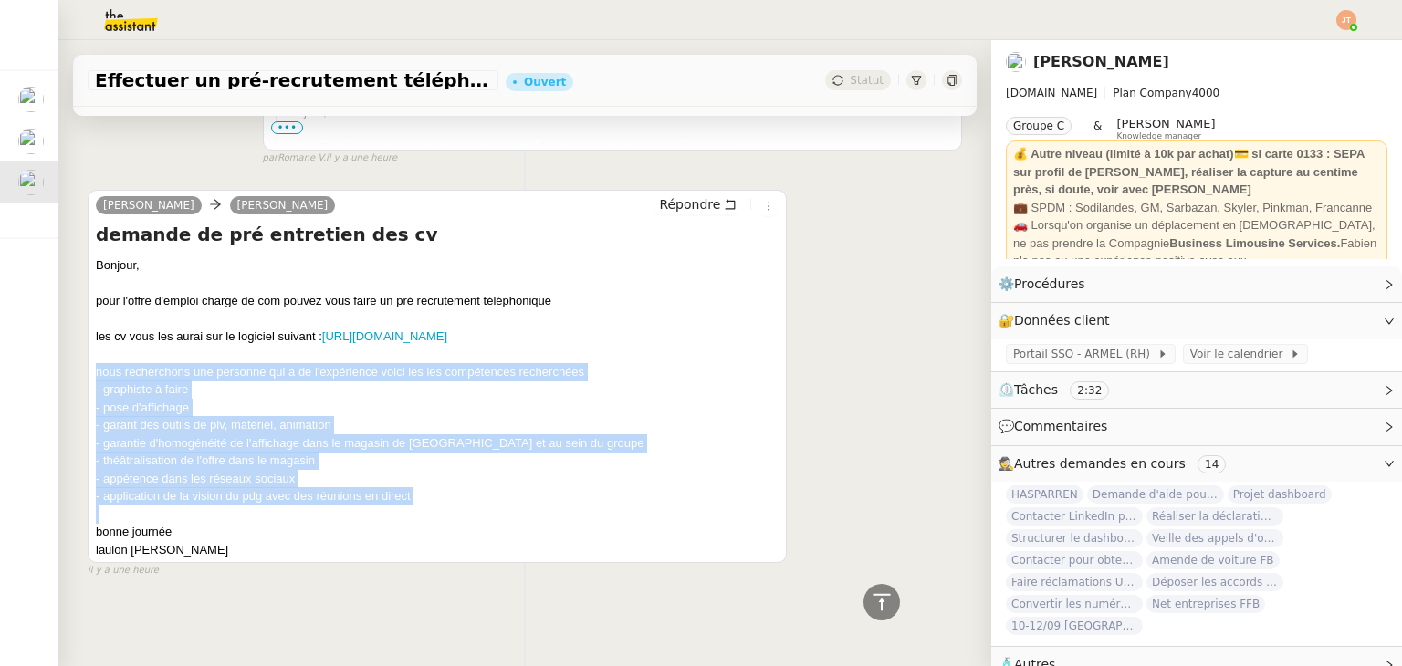
drag, startPoint x: 99, startPoint y: 361, endPoint x: 405, endPoint y: 497, distance: 335.4
click at [405, 497] on div "Bonjour, pour l'offre d'emploi chargé de com pouvez vous faire un pré recruteme…" at bounding box center [437, 407] width 683 height 303
click at [426, 487] on div "- application de la vision du pdg avec des réunions en direct" at bounding box center [437, 496] width 683 height 18
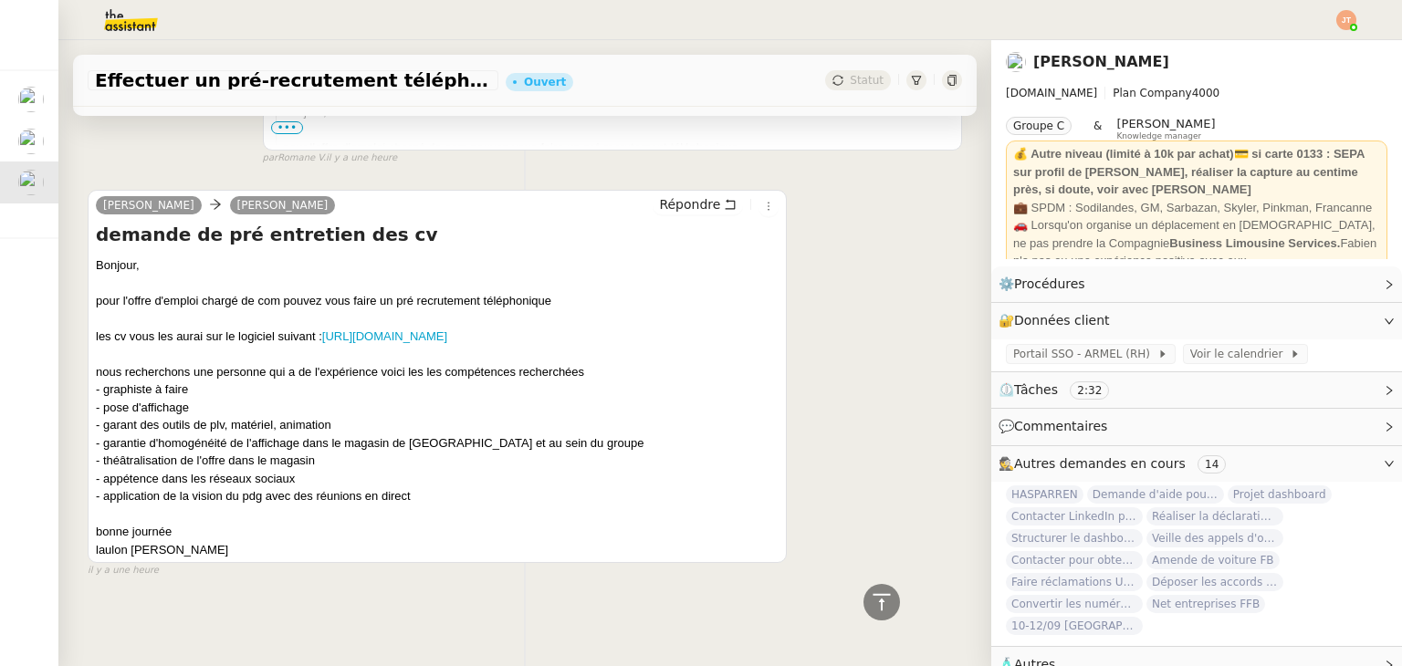
drag, startPoint x: 417, startPoint y: 486, endPoint x: 95, endPoint y: 368, distance: 343.2
click at [95, 368] on div "Lydie Laulon camille Répondre demande de pré entretien des cv Bonjour, pour l'o…" at bounding box center [437, 377] width 699 height 374
click at [97, 363] on div "nous recherchons une personne qui a de l'expérience voici les les compétences r…" at bounding box center [437, 372] width 683 height 18
click at [1042, 355] on span "Portail SSO - ARMEL (RH)" at bounding box center [1085, 354] width 144 height 18
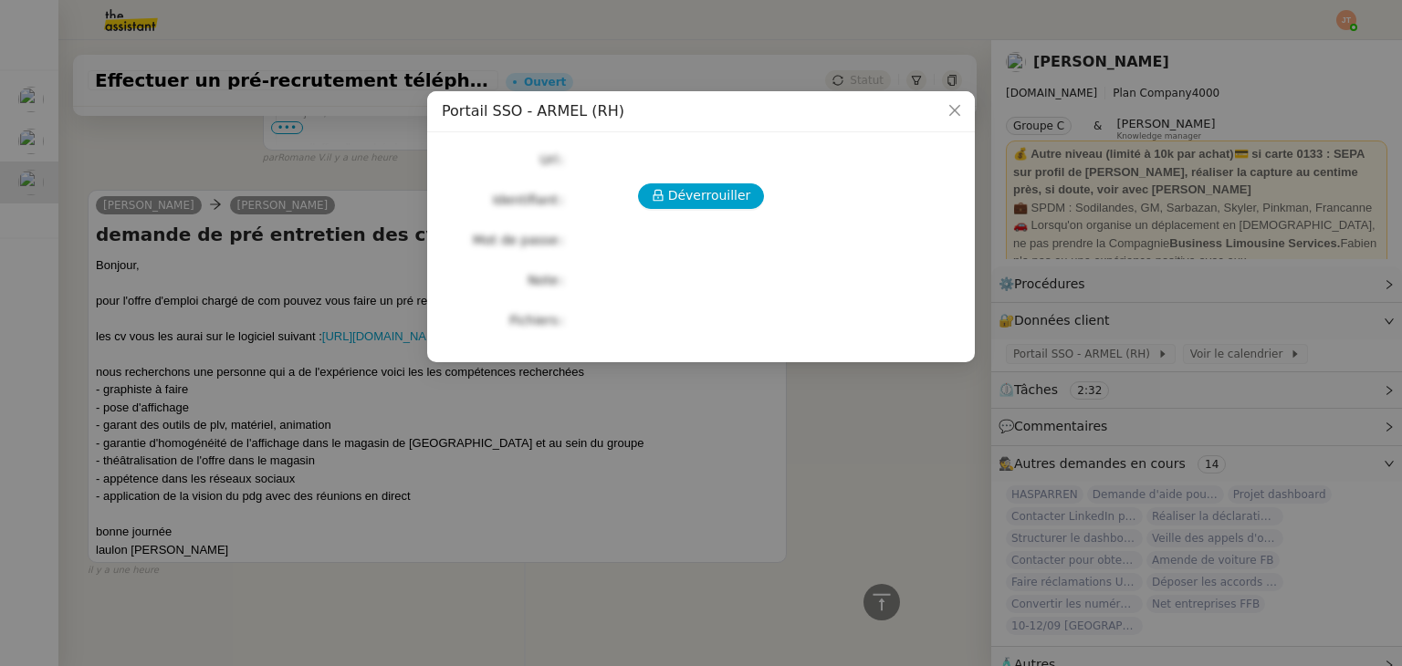
click at [734, 218] on div "Déverrouiller Url Identifiant Mot de passe Note Fichiers Upload" at bounding box center [701, 240] width 518 height 186
click at [725, 205] on span "Déverrouiller" at bounding box center [709, 195] width 83 height 21
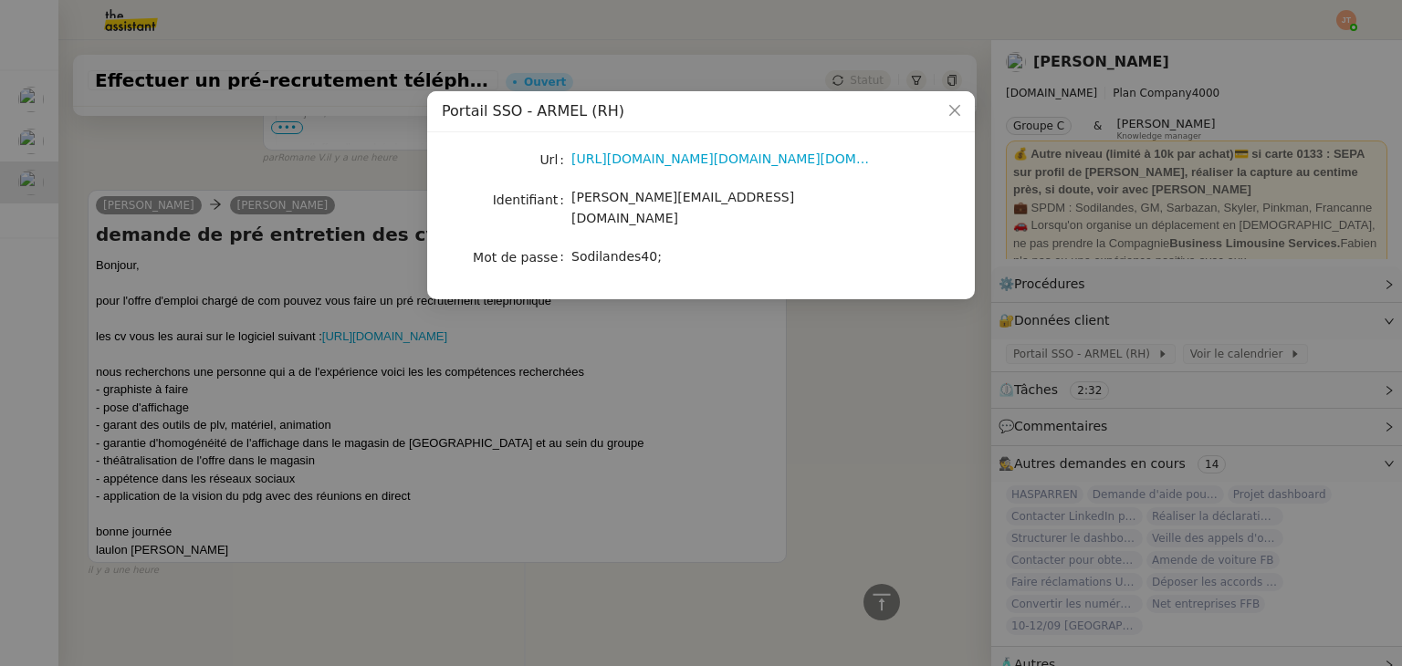
click at [572, 200] on span "camille.cazade@mont-de-marsan.leclerc" at bounding box center [682, 208] width 223 height 36
click at [848, 345] on nz-modal-container "Portail SSO - ARMEL (RH) Url https://portail-sso.altays-progiciels.com/e-lecler…" at bounding box center [701, 333] width 1402 height 666
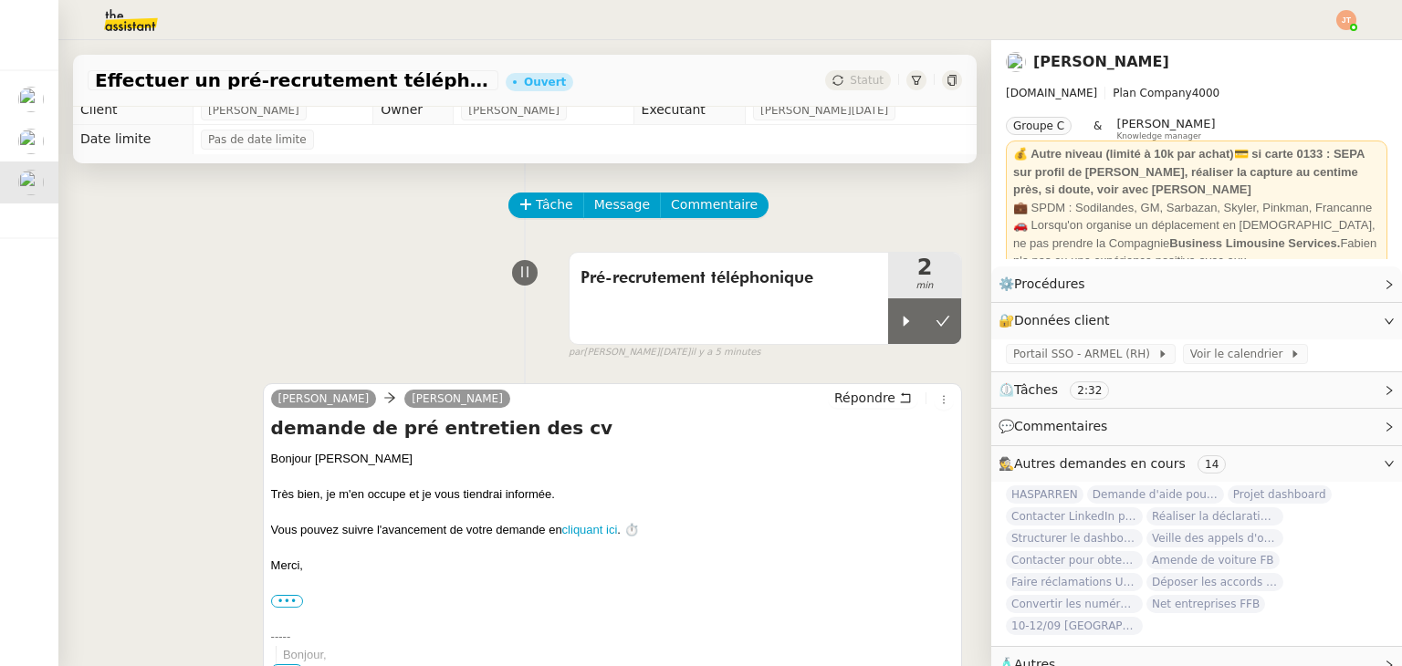
scroll to position [0, 0]
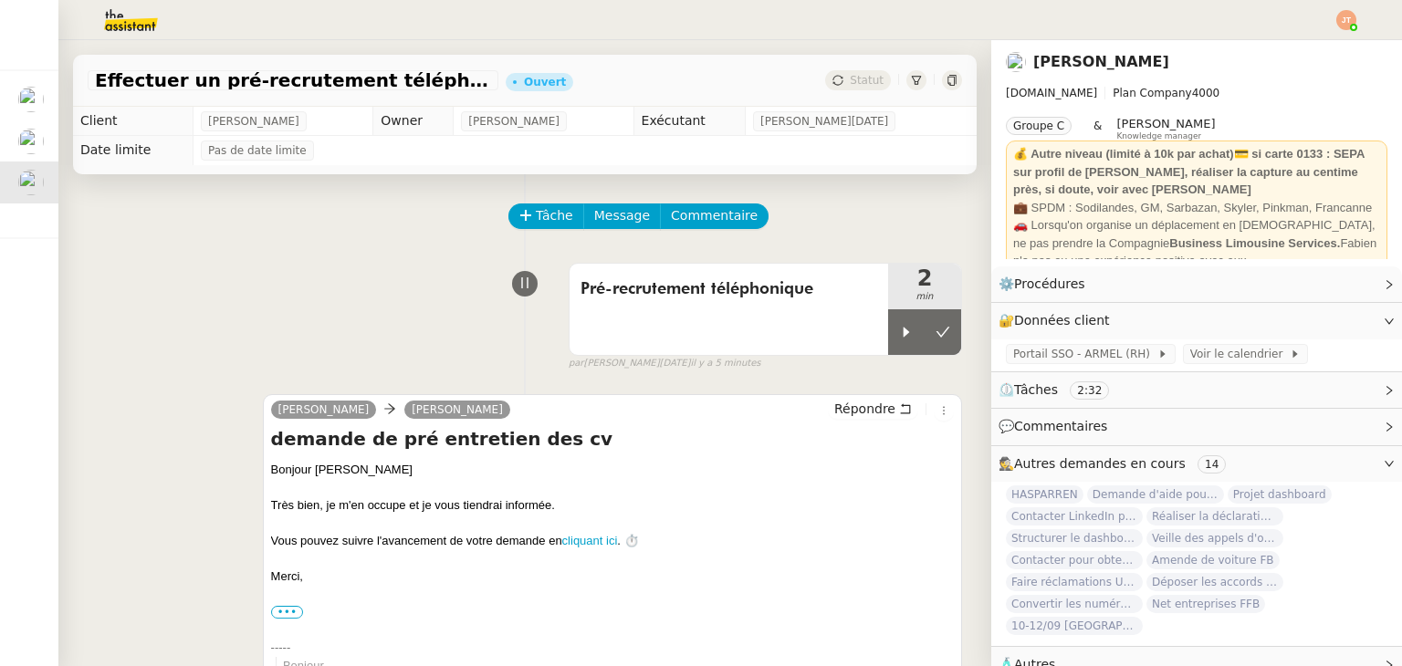
click at [129, 34] on img at bounding box center [116, 20] width 141 height 40
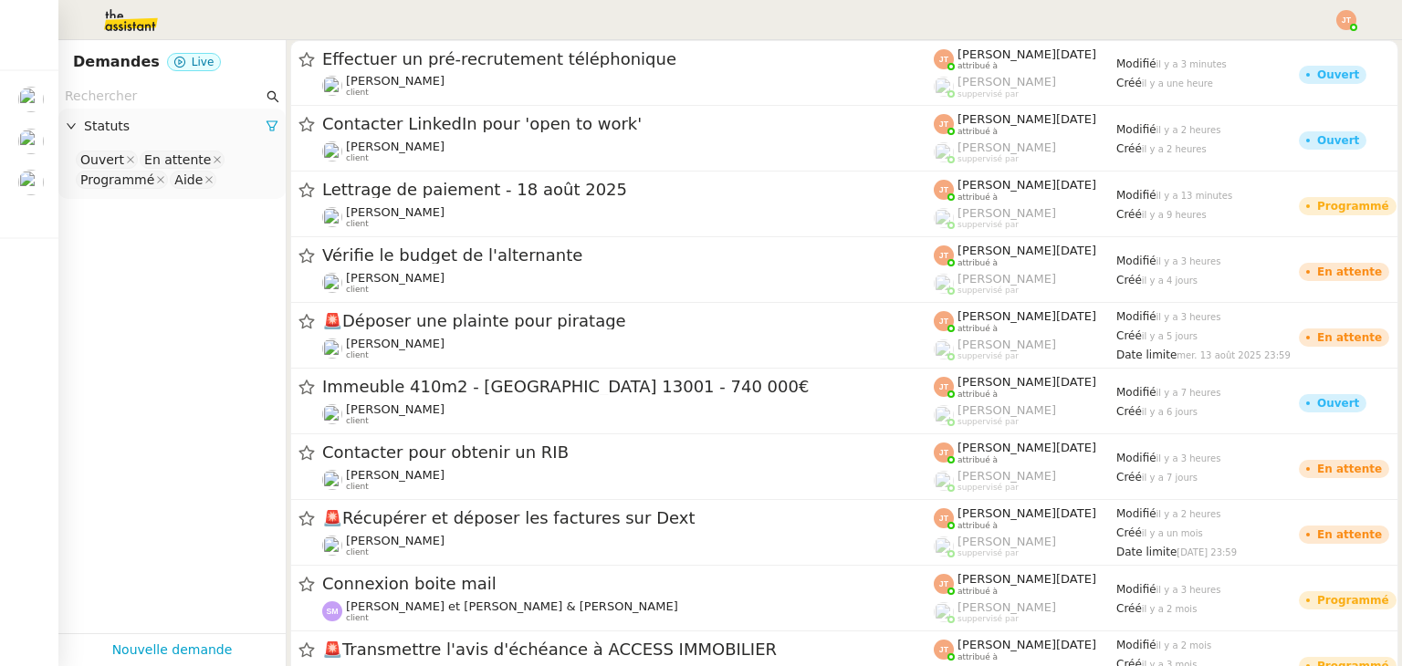
click at [164, 94] on input "text" at bounding box center [164, 96] width 198 height 21
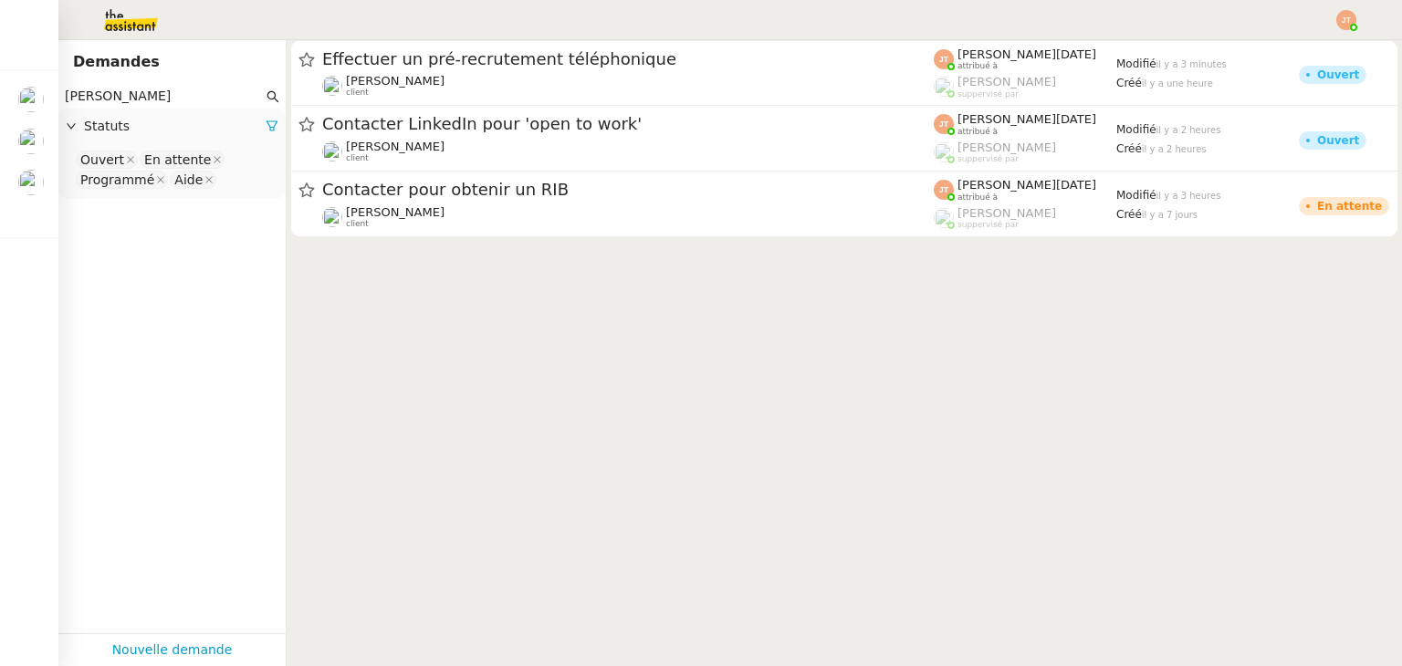
type input "lydie"
click at [266, 137] on div at bounding box center [272, 126] width 13 height 21
click at [242, 133] on span "Statuts" at bounding box center [175, 126] width 182 height 21
click at [266, 132] on icon at bounding box center [272, 126] width 13 height 13
click at [120, 140] on div "Statuts" at bounding box center [171, 127] width 227 height 36
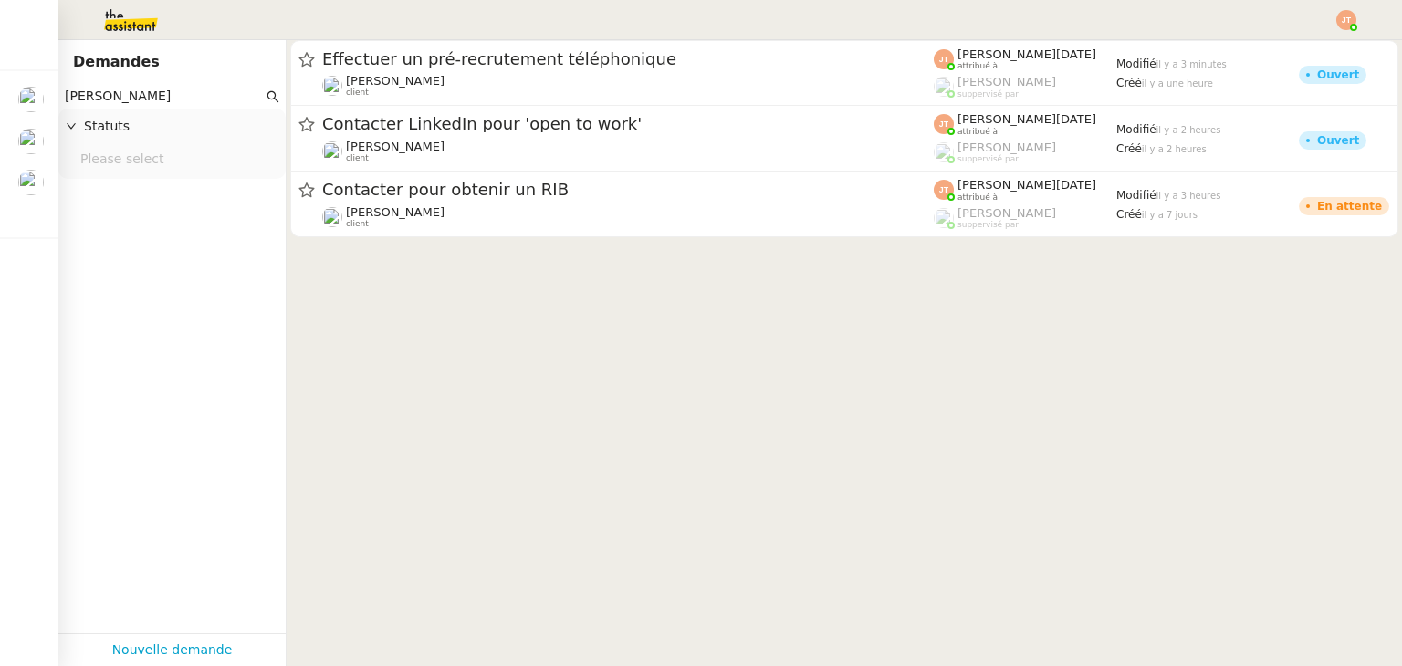
click at [141, 153] on nz-select-top-control "Please select" at bounding box center [172, 160] width 198 height 23
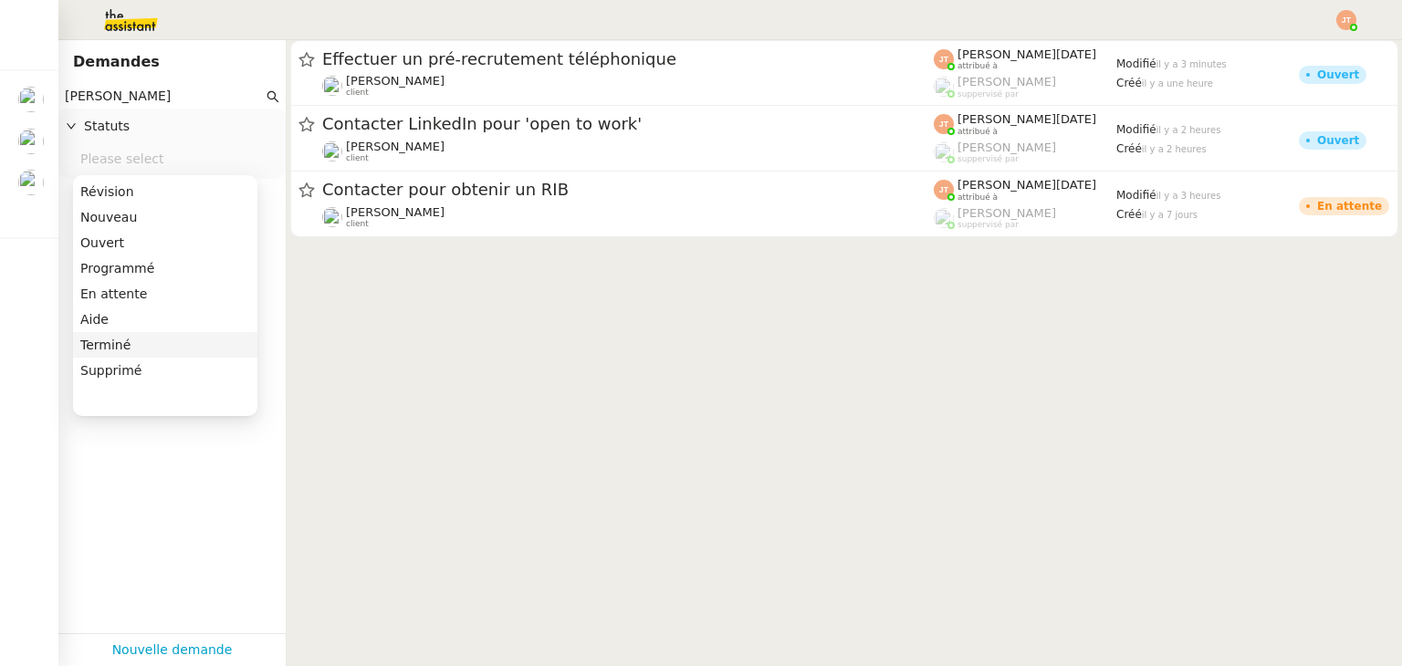
click at [135, 343] on div "Terminé" at bounding box center [165, 345] width 170 height 16
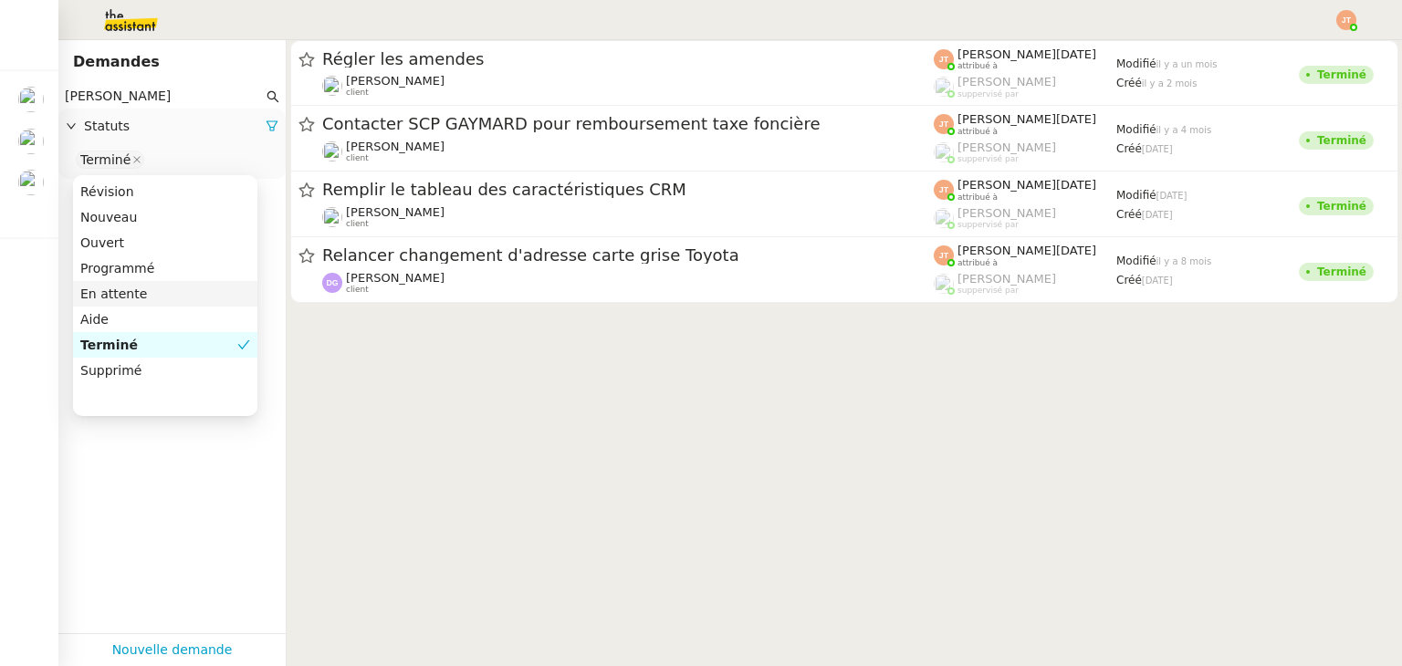
click at [107, 89] on input "lydie" at bounding box center [164, 96] width 198 height 21
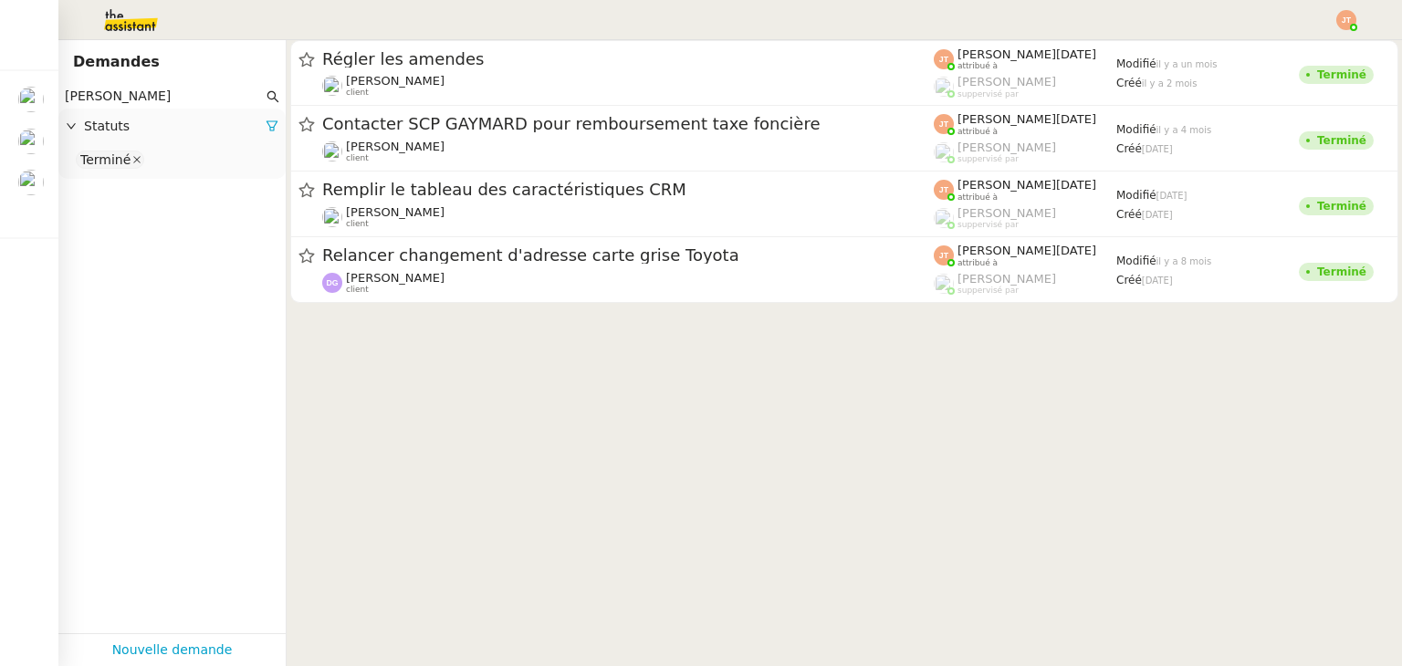
click at [132, 154] on span at bounding box center [136, 159] width 9 height 16
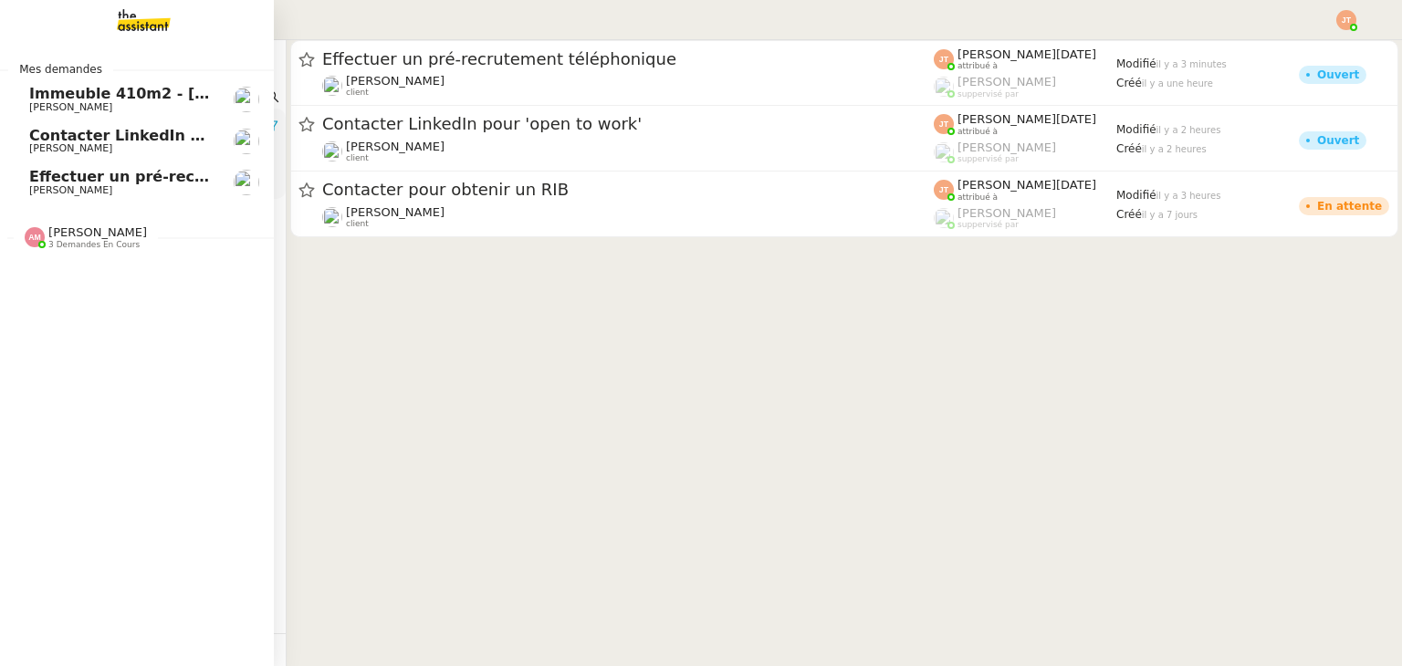
click at [98, 182] on span "Effectuer un pré-recrutement téléphonique" at bounding box center [207, 176] width 356 height 17
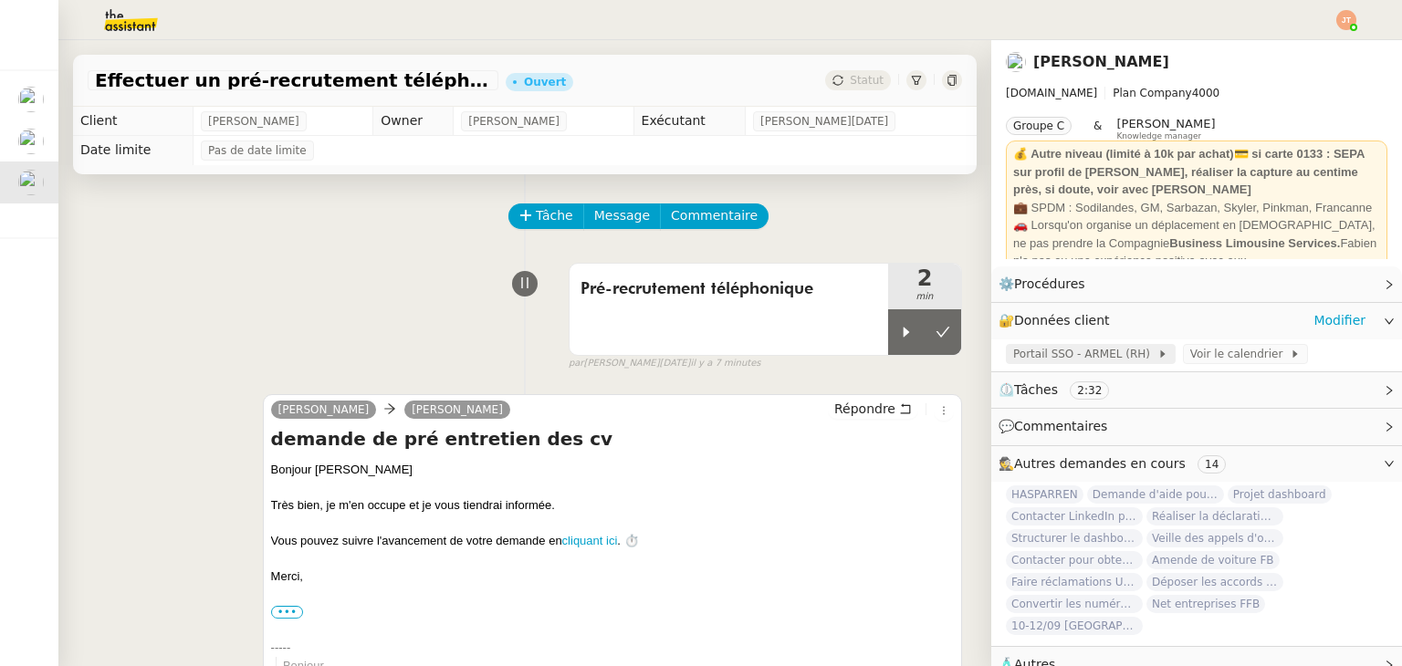
click at [1052, 360] on span "Portail SSO - ARMEL (RH)" at bounding box center [1085, 354] width 144 height 18
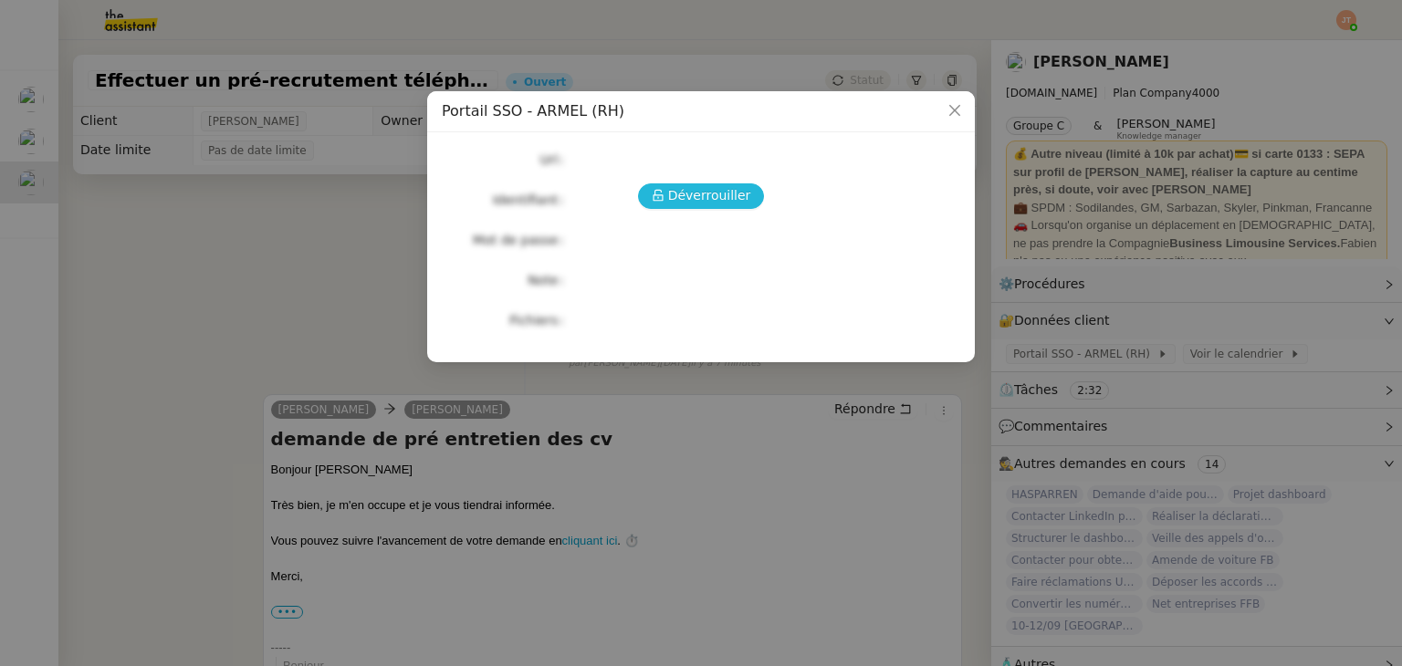
click at [714, 202] on span "Déverrouiller" at bounding box center [709, 195] width 83 height 21
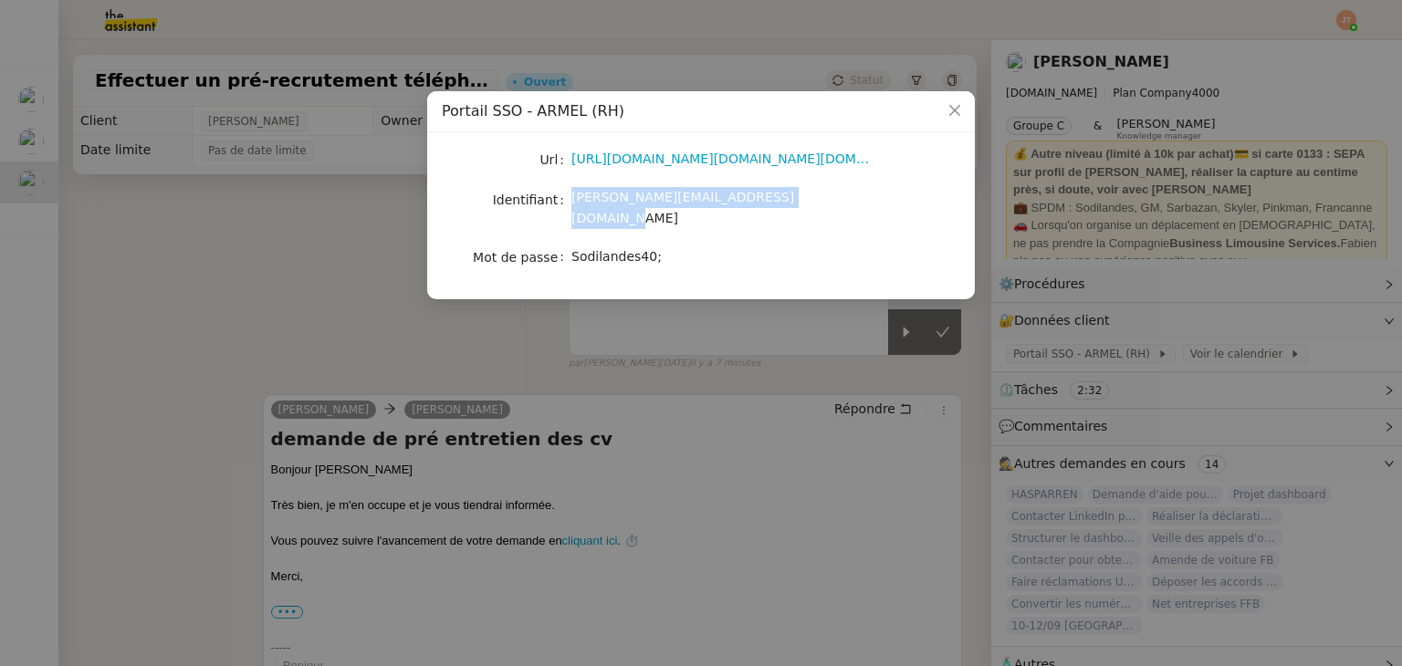
drag, startPoint x: 571, startPoint y: 205, endPoint x: 799, endPoint y: 207, distance: 228.1
click at [799, 207] on div "camille.cazade@mont-de-marsan.leclerc" at bounding box center [722, 208] width 302 height 43
copy span "camille.cazade@mont-de-marsan.leclerc"
drag, startPoint x: 648, startPoint y: 242, endPoint x: 571, endPoint y: 240, distance: 76.7
click at [571, 249] on span "Sodilandes40;" at bounding box center [616, 256] width 90 height 15
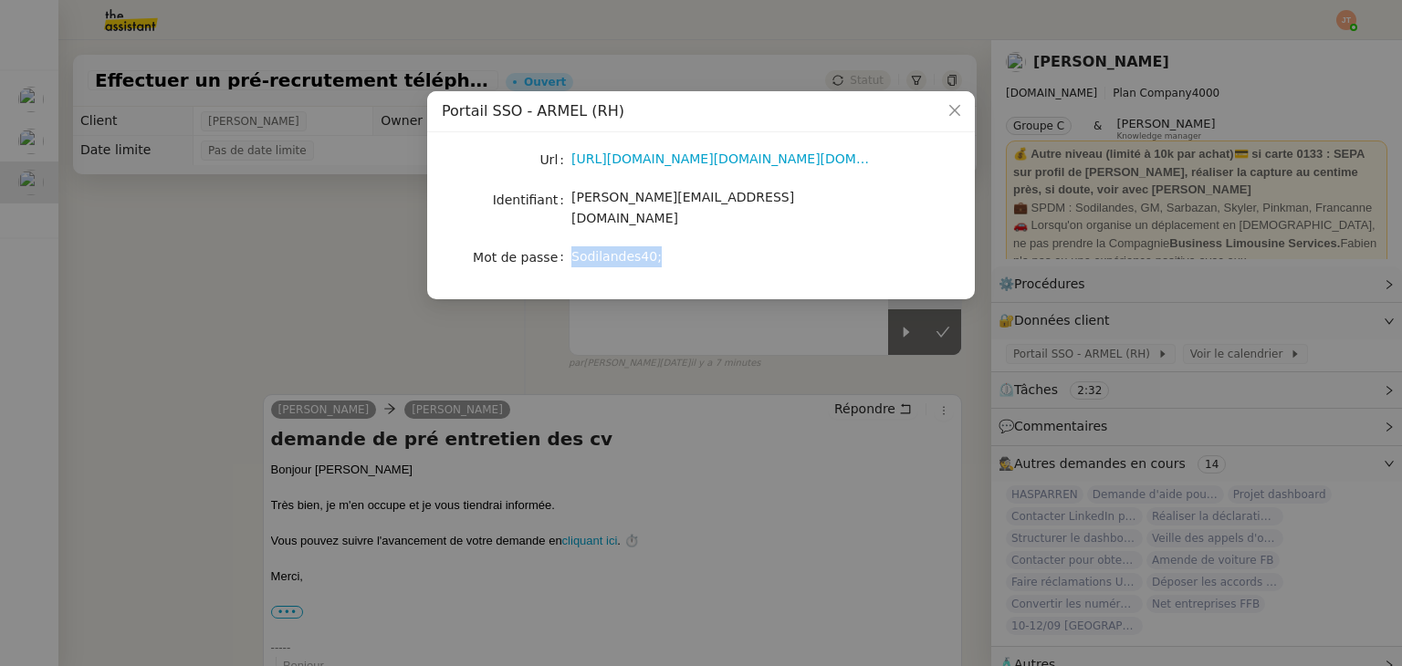
copy span "Sodilandes40;"
drag, startPoint x: 820, startPoint y: 356, endPoint x: 832, endPoint y: 357, distance: 11.9
click at [821, 356] on nz-modal-container "Portail SSO - ARMEL (RH) Url https://portail-sso.altays-progiciels.com/e-lecler…" at bounding box center [701, 333] width 1402 height 666
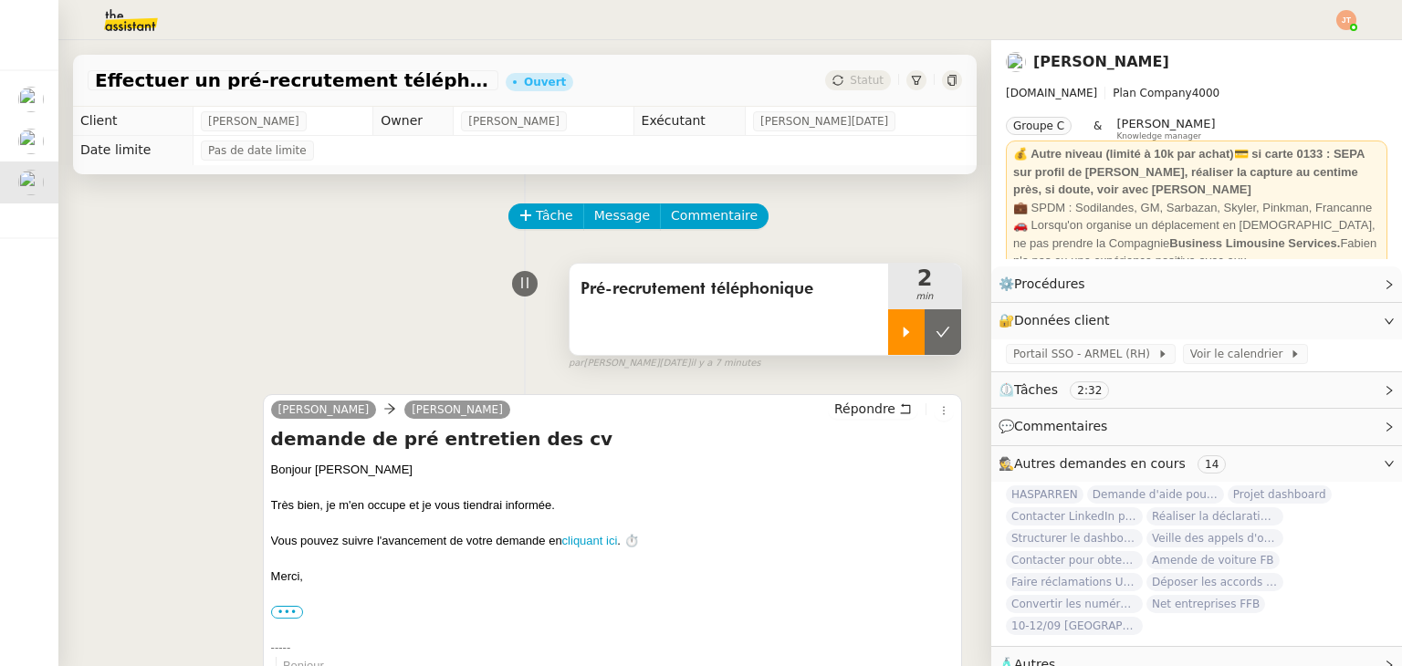
click at [888, 339] on div at bounding box center [906, 332] width 36 height 46
click at [131, 28] on img at bounding box center [116, 20] width 141 height 40
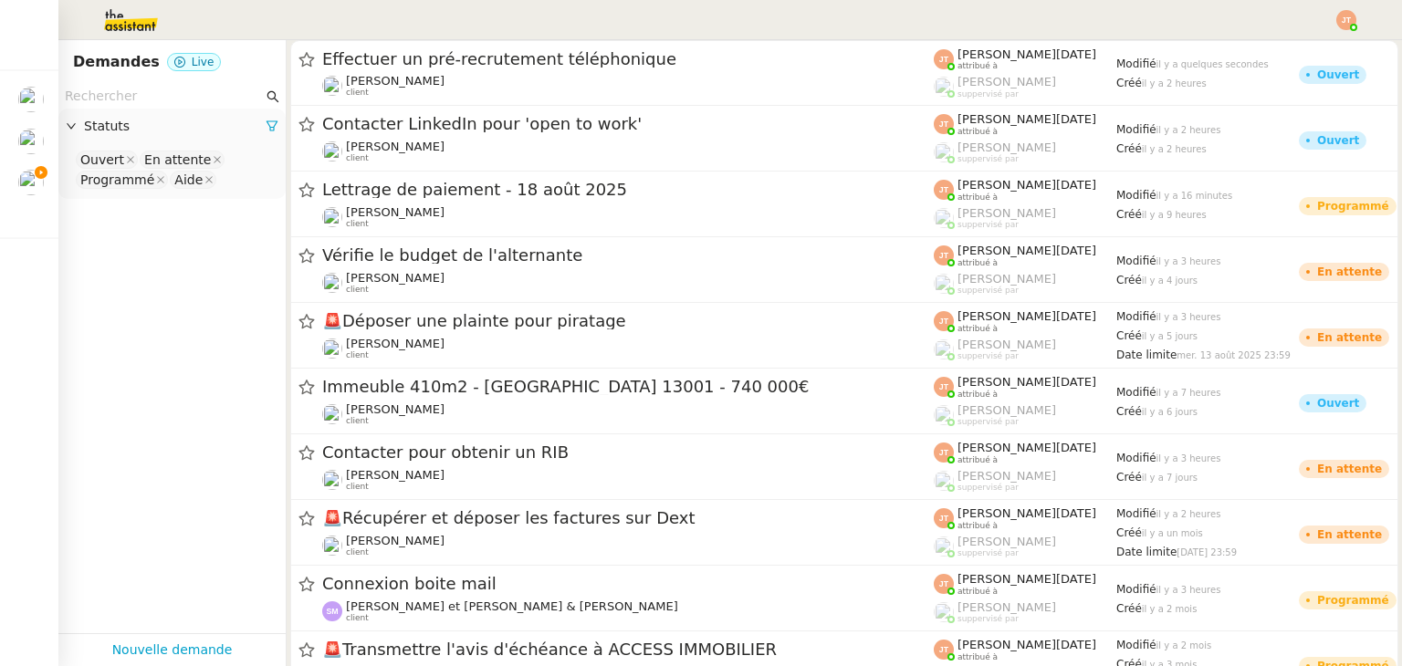
click at [161, 87] on input "text" at bounding box center [164, 96] width 198 height 21
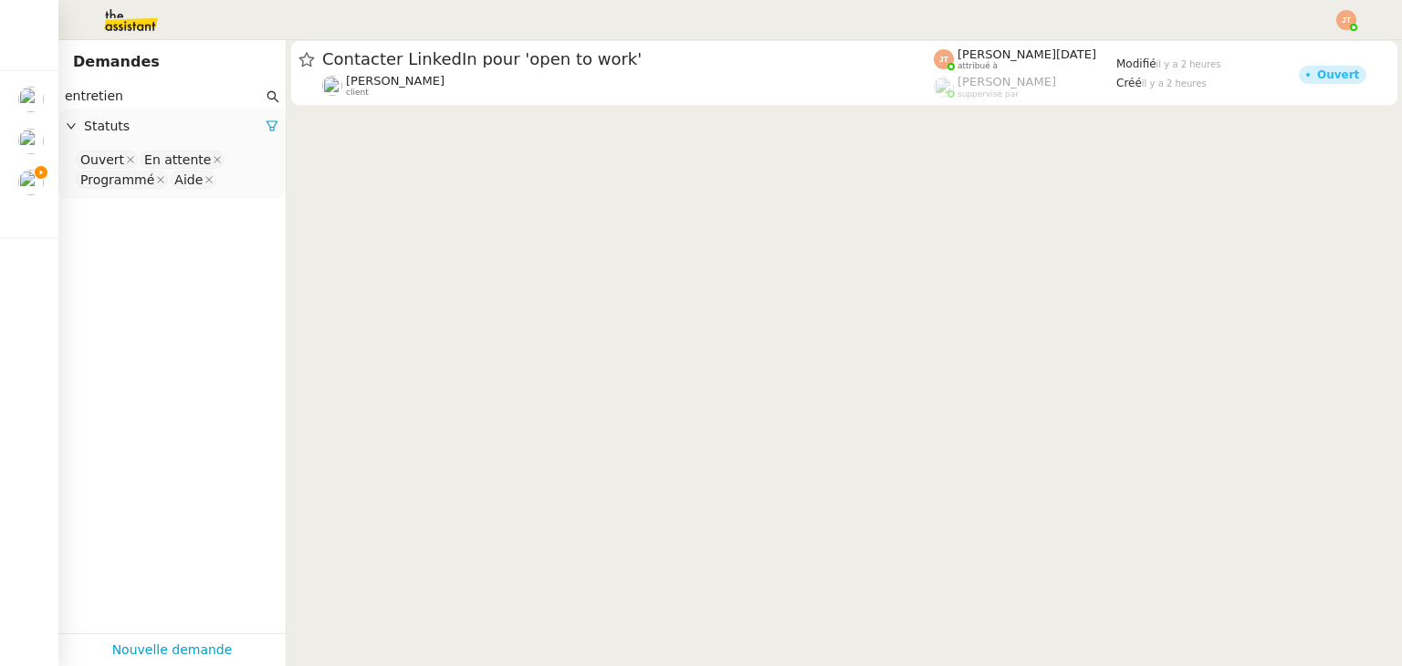
type input "entretien"
click at [266, 135] on div at bounding box center [272, 126] width 13 height 21
click at [199, 132] on span "Statuts" at bounding box center [175, 126] width 182 height 21
click at [266, 123] on div "Statuts" at bounding box center [171, 127] width 227 height 36
click at [105, 130] on span "Statuts" at bounding box center [175, 126] width 182 height 21
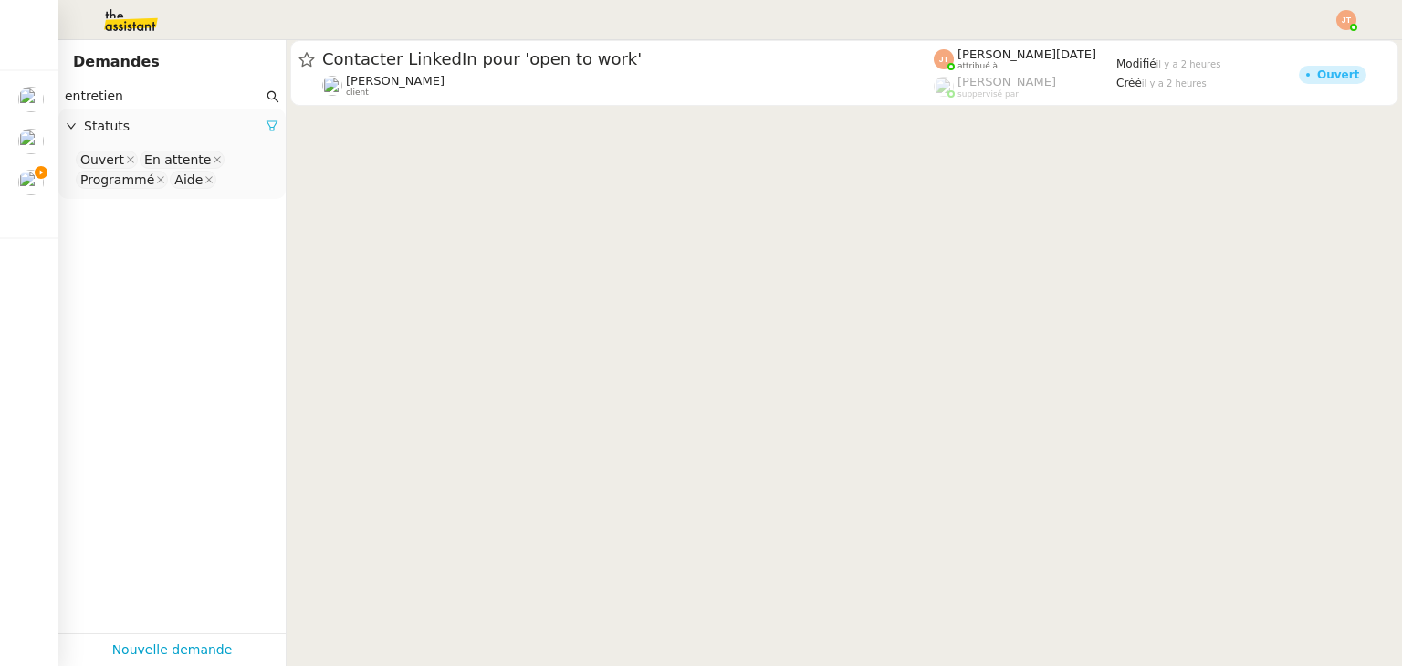
click at [266, 125] on icon at bounding box center [272, 126] width 13 height 13
click at [160, 127] on span "Statuts" at bounding box center [181, 126] width 194 height 21
click at [152, 158] on nz-select-top-control "Please select" at bounding box center [172, 160] width 198 height 23
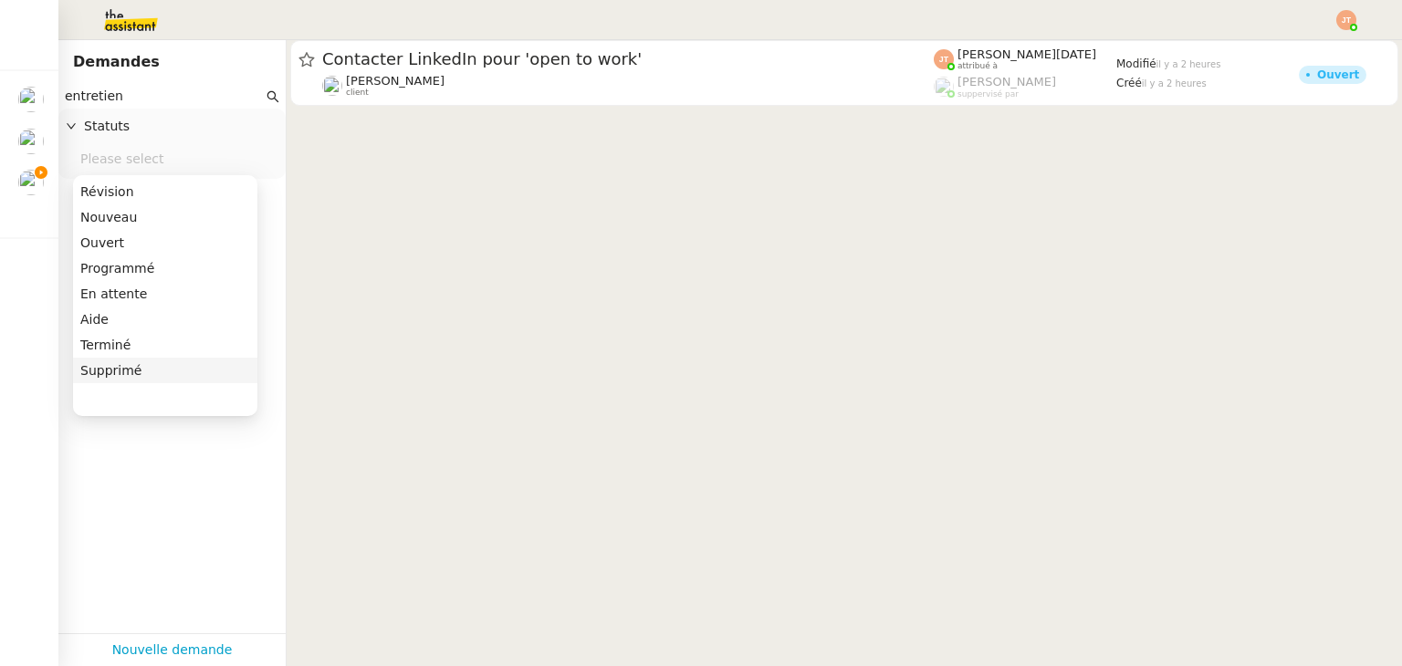
click at [137, 374] on div "Supprimé" at bounding box center [165, 370] width 170 height 16
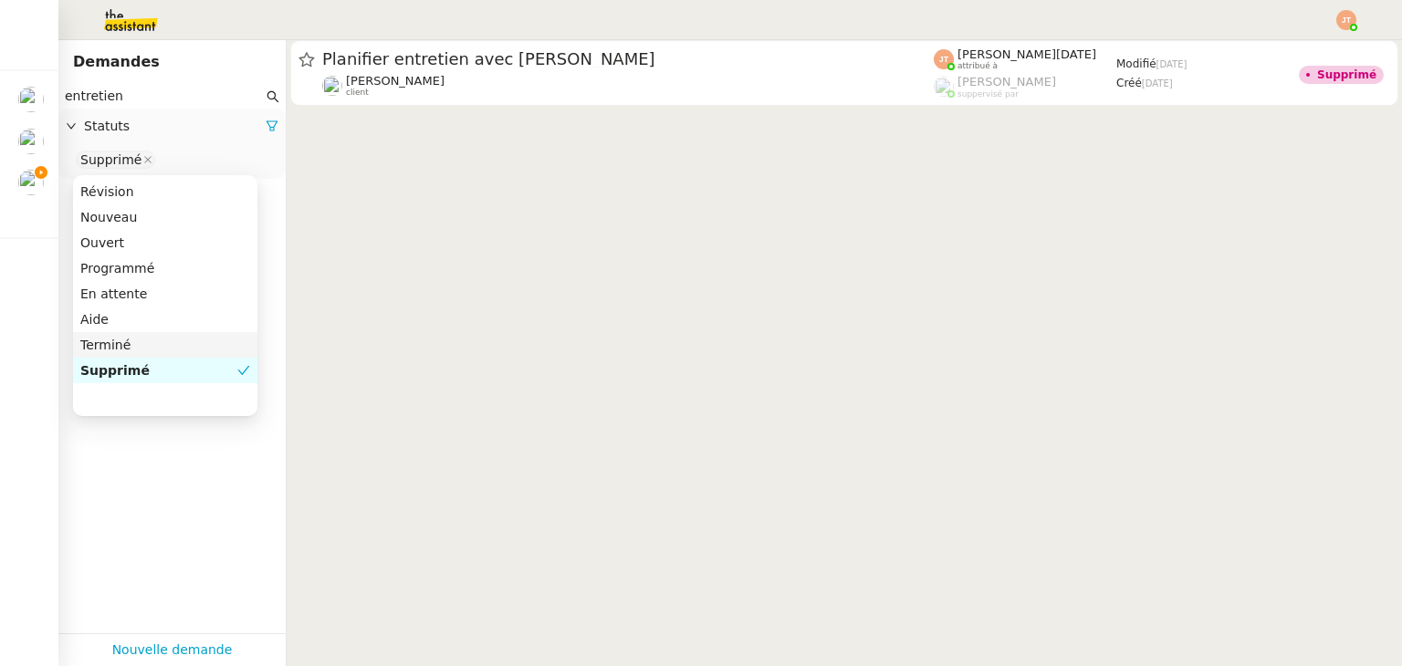
click at [130, 351] on div "Terminé" at bounding box center [165, 345] width 170 height 16
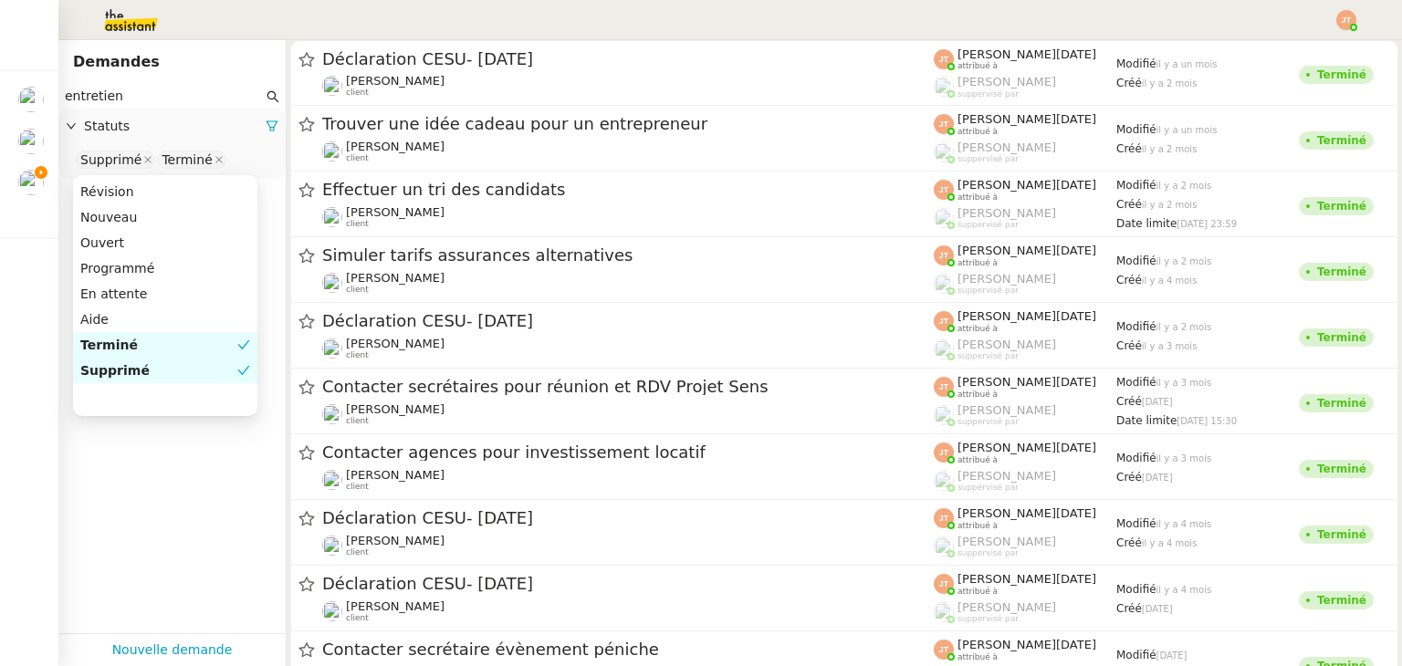
click at [141, 373] on div "Supprimé" at bounding box center [158, 370] width 157 height 16
click at [217, 490] on app-tickets-filter "entretien Statuts Terminé" at bounding box center [171, 358] width 227 height 549
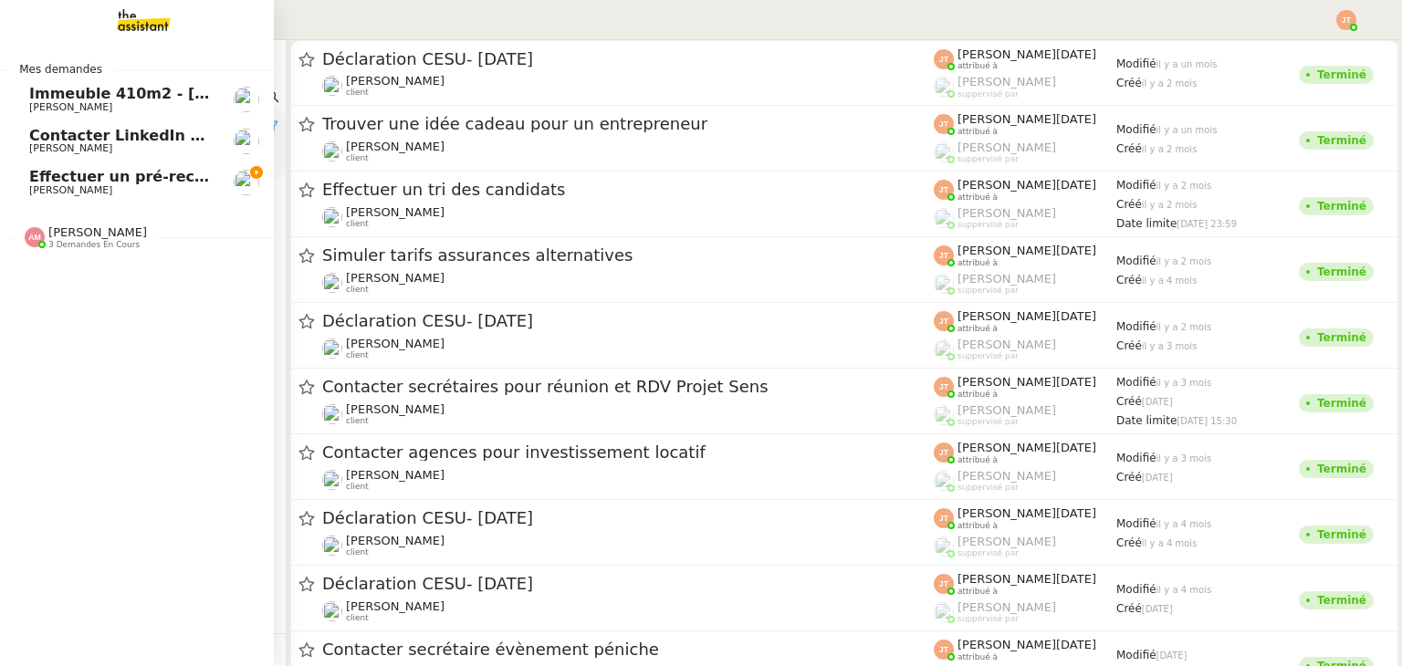
click at [106, 182] on span "Effectuer un pré-recrutement téléphonique" at bounding box center [207, 176] width 356 height 17
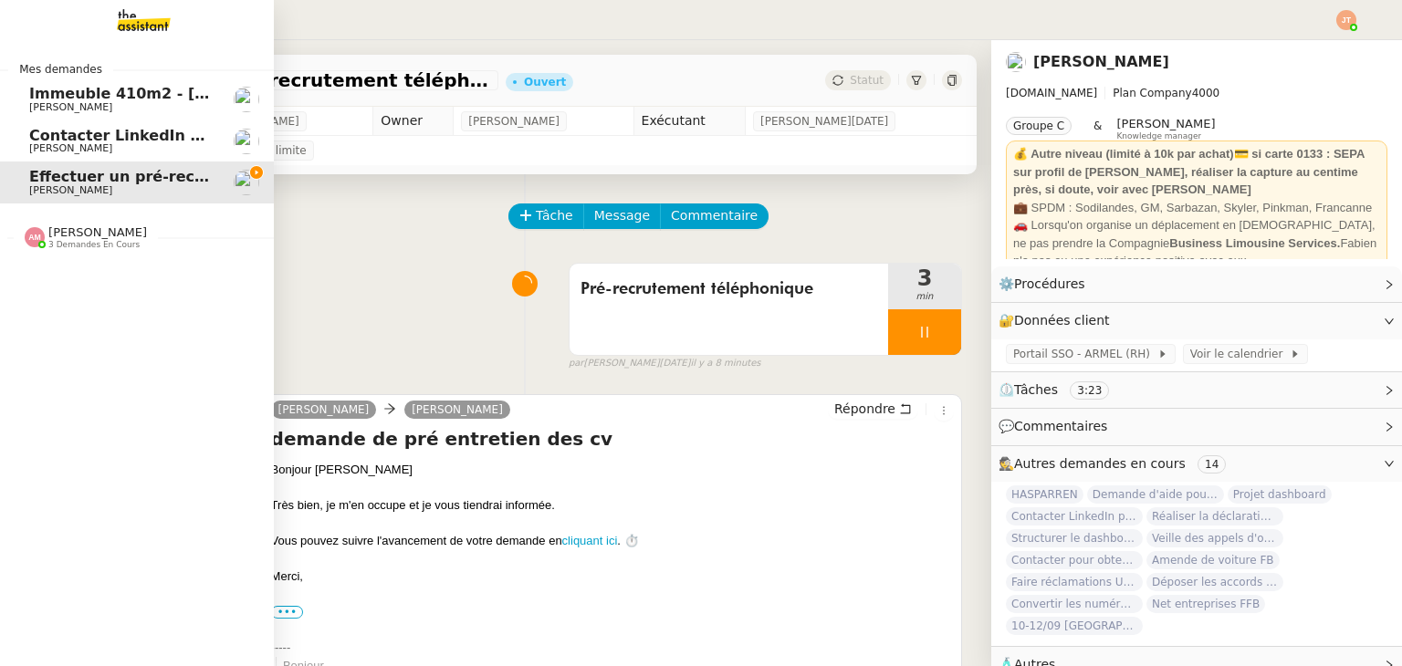
click at [75, 240] on span "3 demandes en cours" at bounding box center [93, 245] width 91 height 10
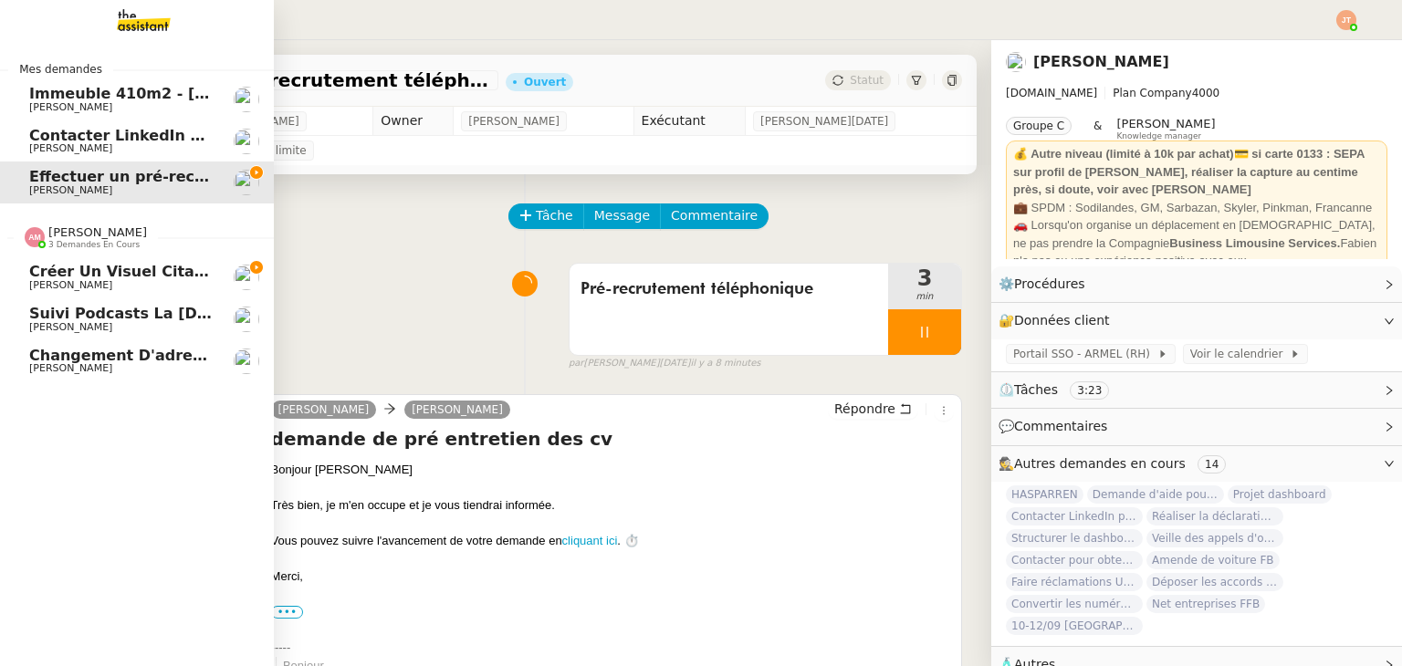
click at [175, 272] on span "Créer un visuel citation" at bounding box center [127, 271] width 197 height 17
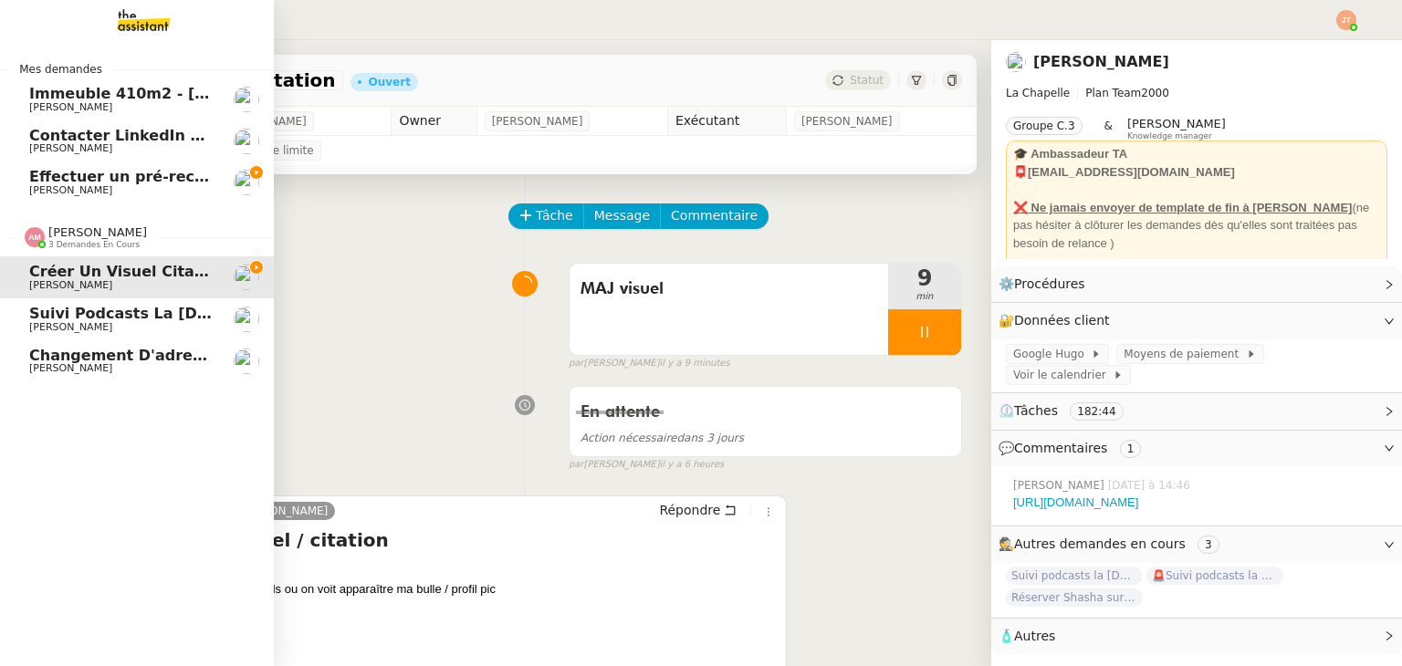
click at [130, 241] on span "Amyna Mehrez 3 demandes en cours" at bounding box center [86, 237] width 144 height 24
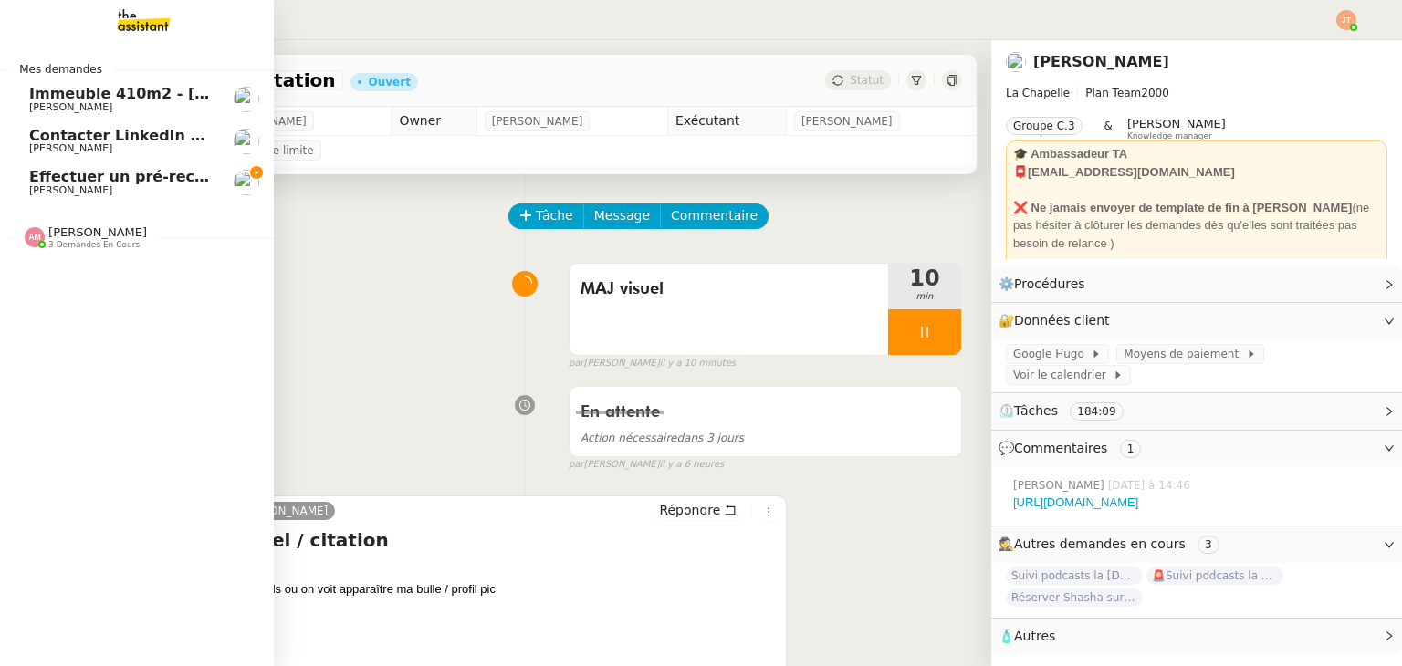
click at [84, 134] on span "Contacter LinkedIn pour 'open to work'" at bounding box center [189, 135] width 321 height 17
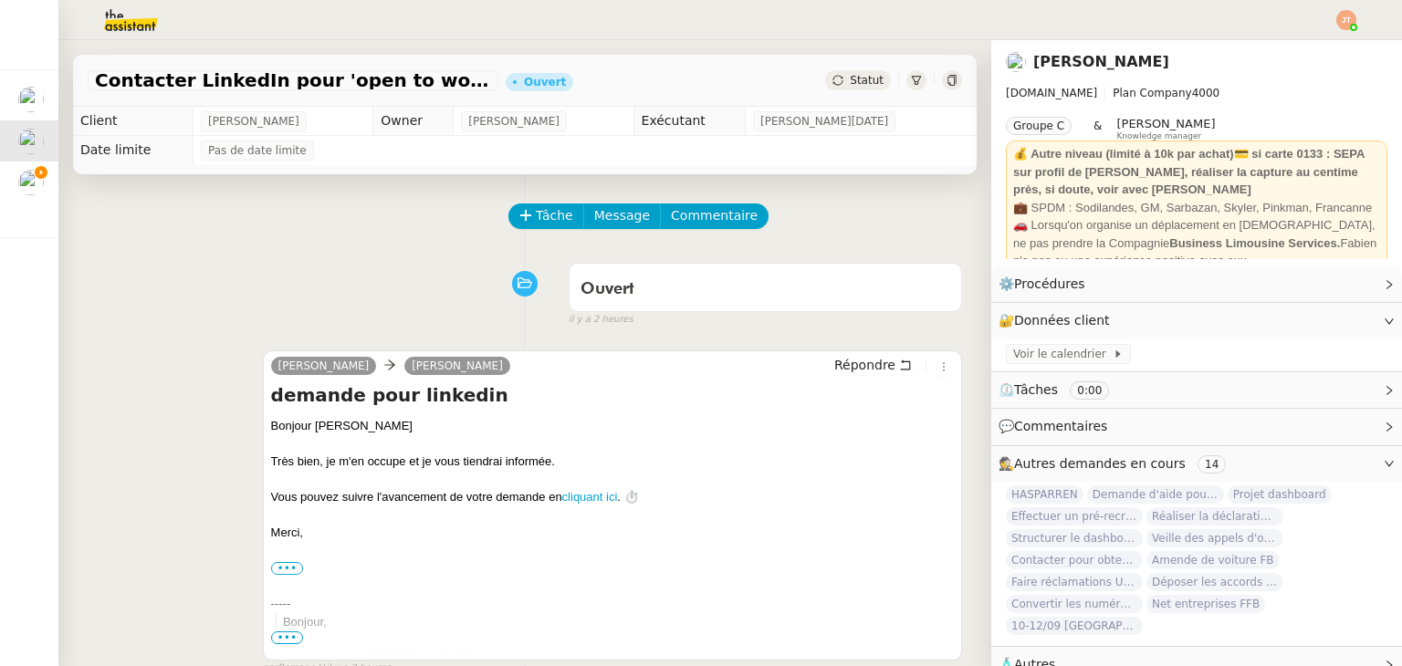
click at [825, 81] on div "Statut" at bounding box center [858, 80] width 66 height 20
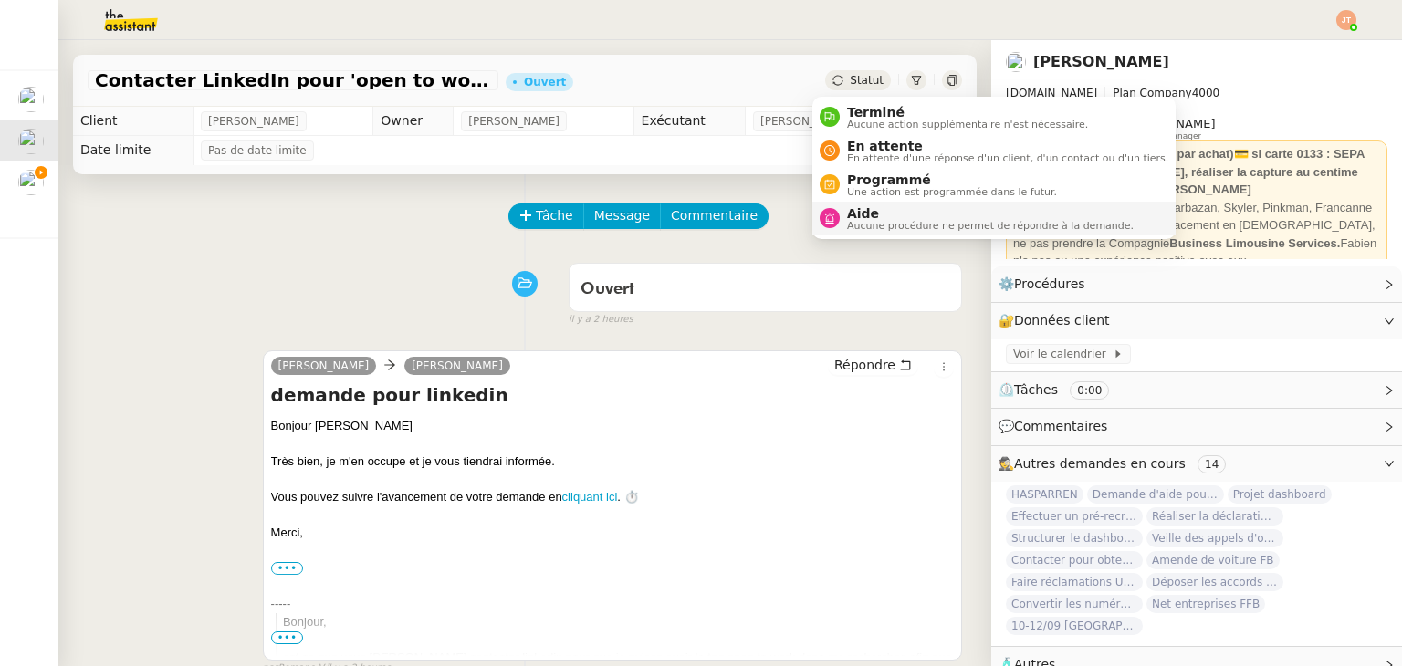
click at [847, 224] on span "Aucune procédure ne permet de répondre à la demande." at bounding box center [990, 226] width 287 height 10
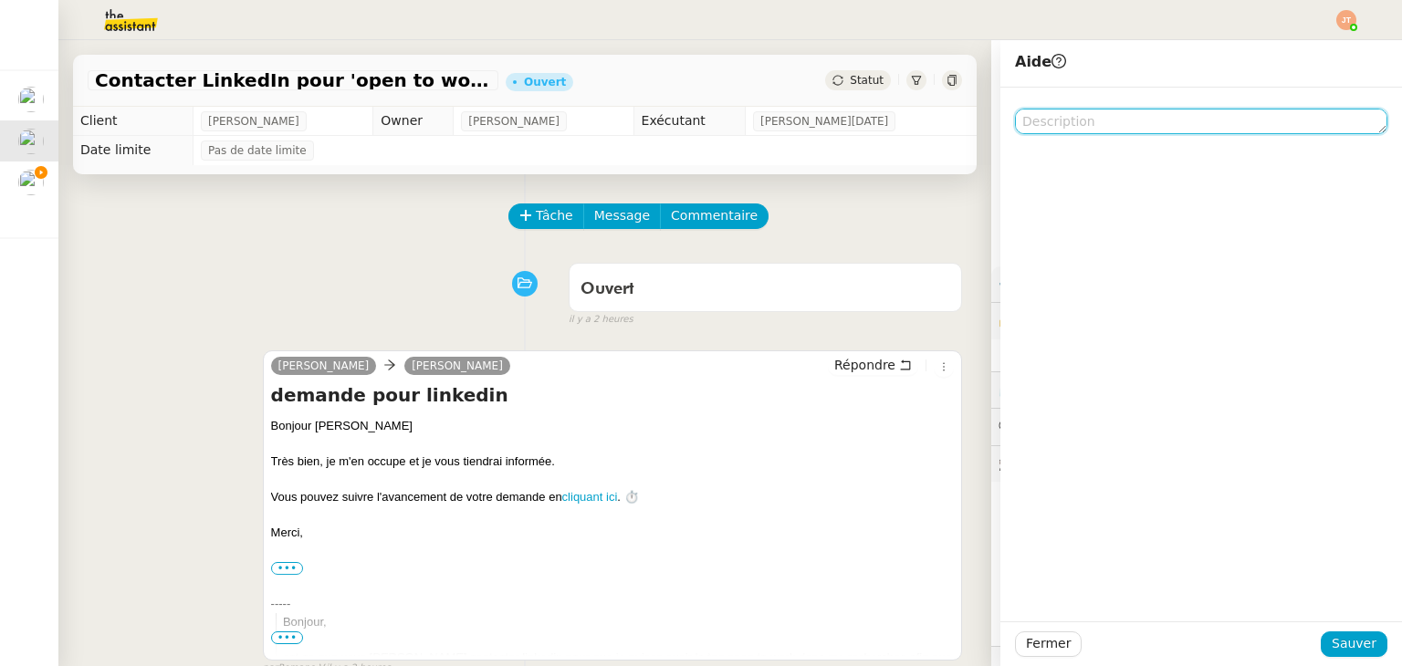
click at [1042, 128] on textarea at bounding box center [1201, 122] width 372 height 26
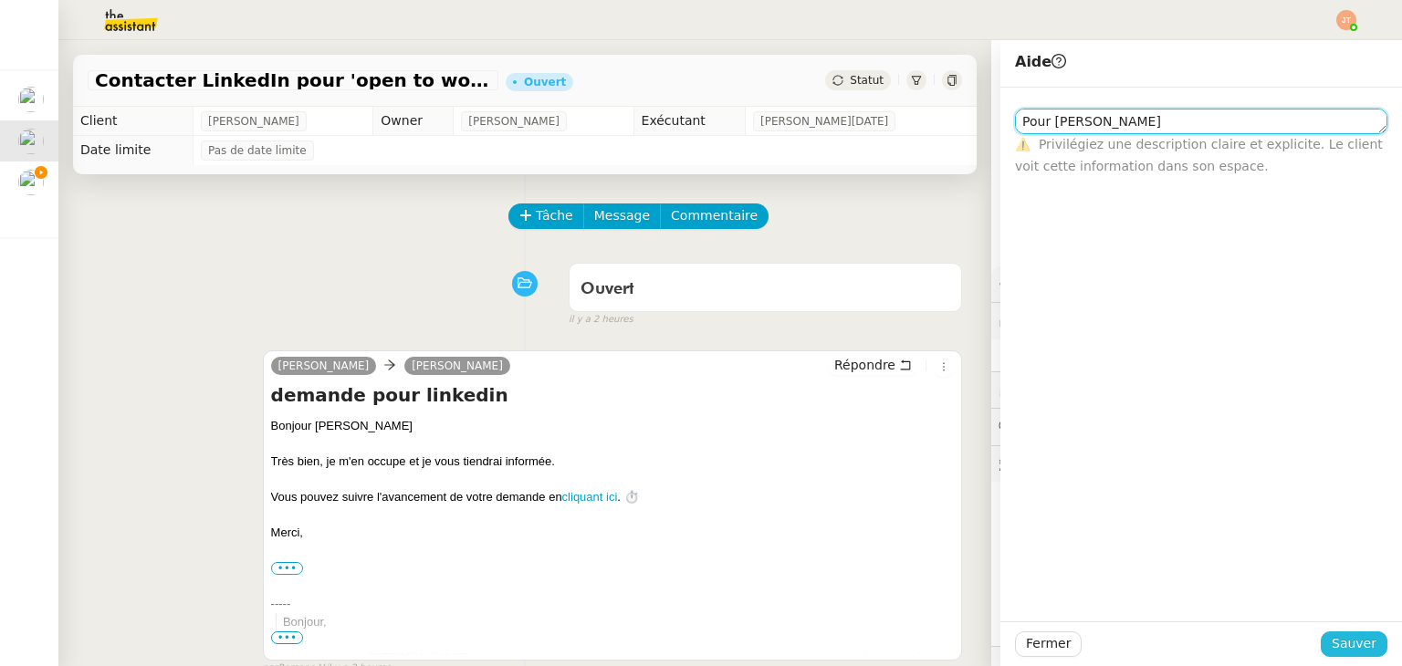
type textarea "Pour Amyna"
click at [1350, 641] on span "Sauver" at bounding box center [1353, 643] width 45 height 21
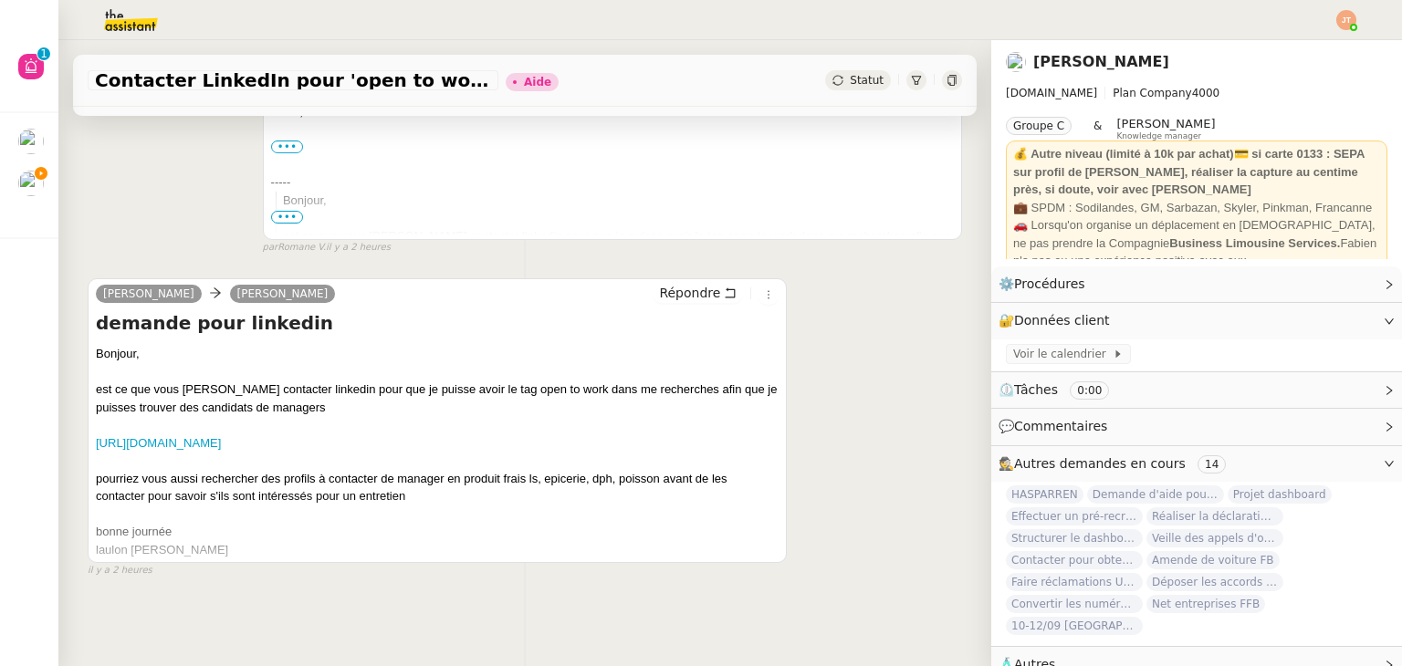
scroll to position [455, 0]
click at [354, 433] on div "Bonjour, est ce que vous pourriez contacter linkedin pour que je puisse avoir l…" at bounding box center [437, 452] width 683 height 214
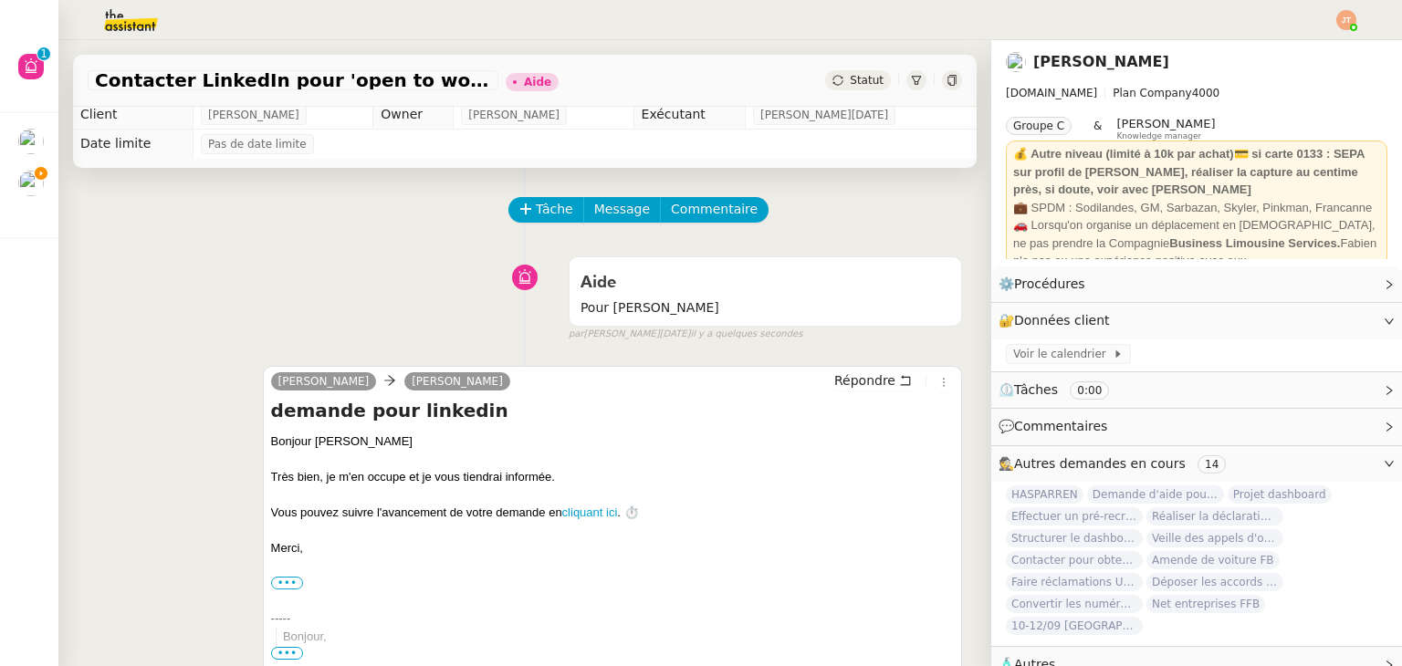
scroll to position [0, 0]
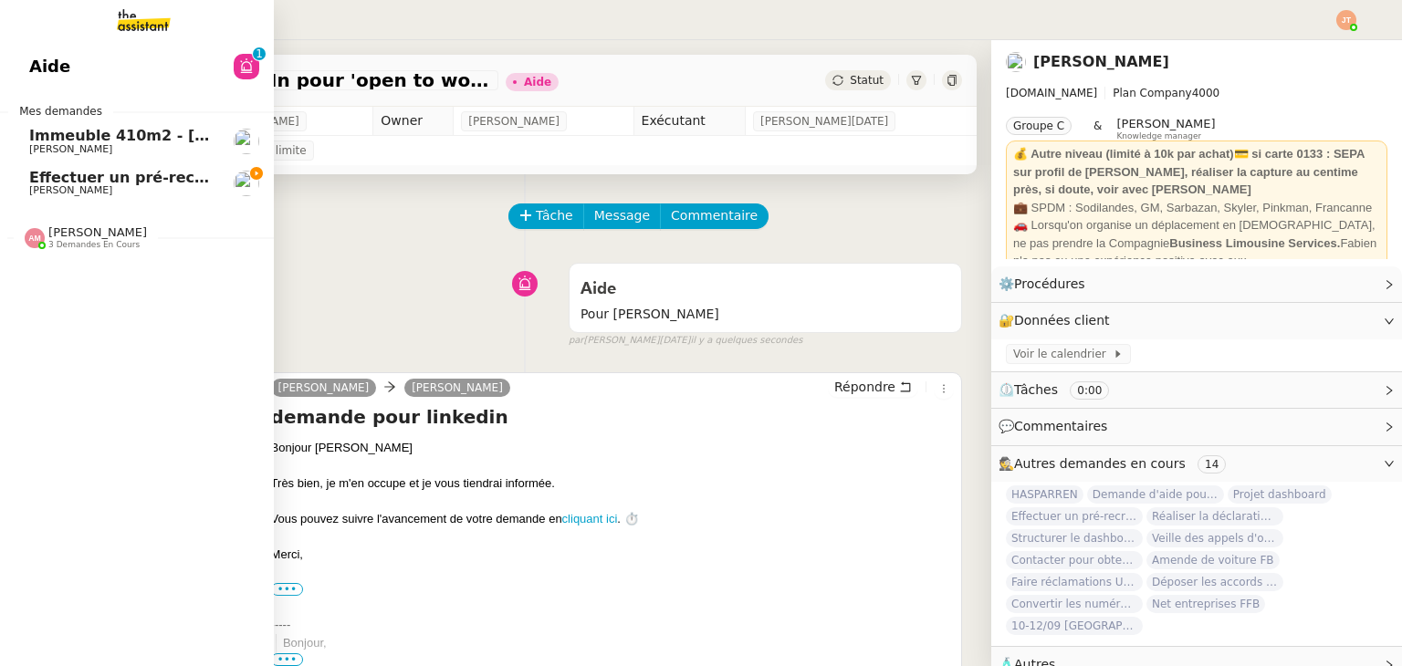
click at [163, 179] on span "Effectuer un pré-recrutement téléphonique" at bounding box center [207, 177] width 356 height 17
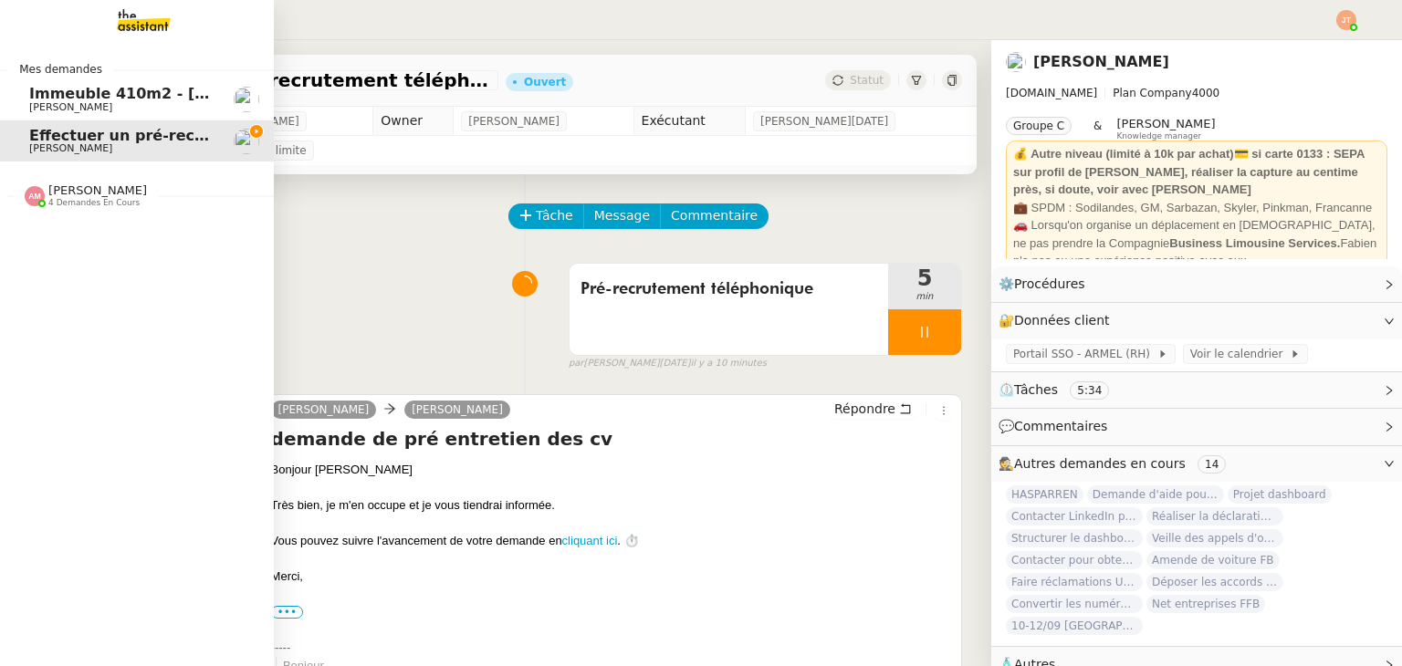
click at [91, 210] on div "Amyna Mehrez 4 demandes en cours" at bounding box center [137, 188] width 274 height 53
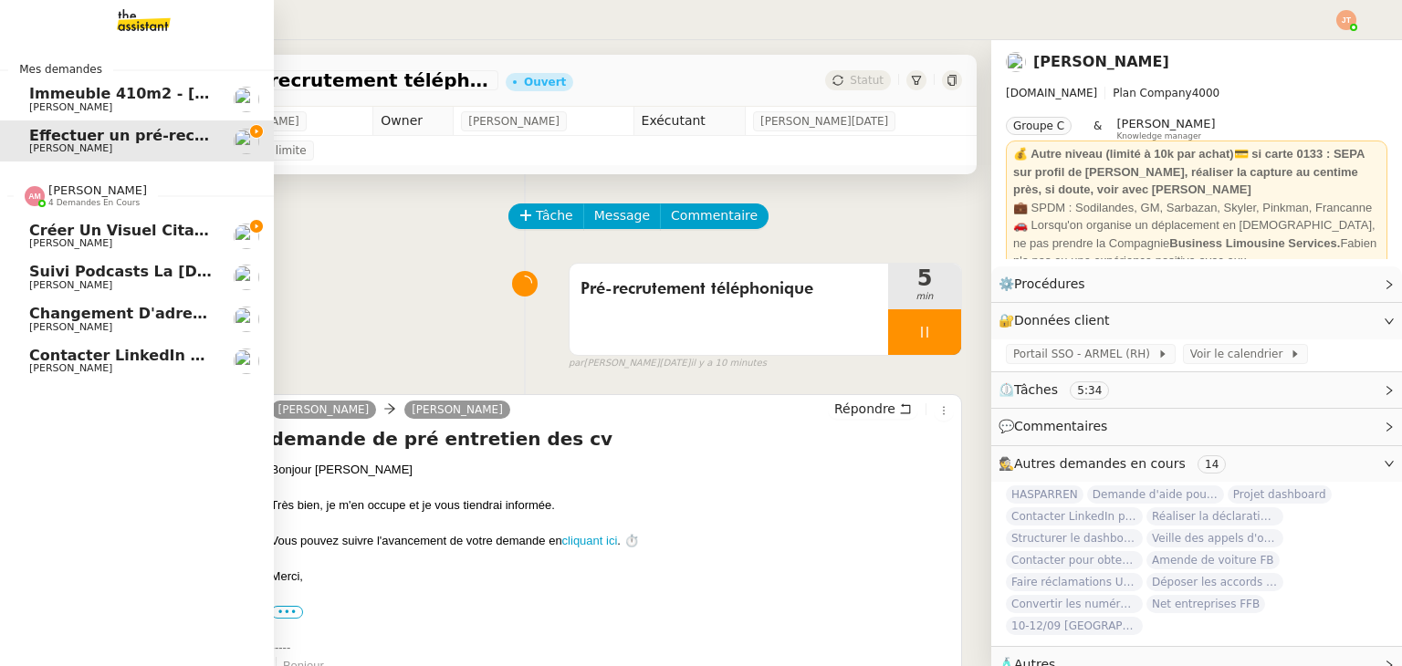
click at [106, 231] on span "Créer un visuel citation" at bounding box center [127, 230] width 197 height 17
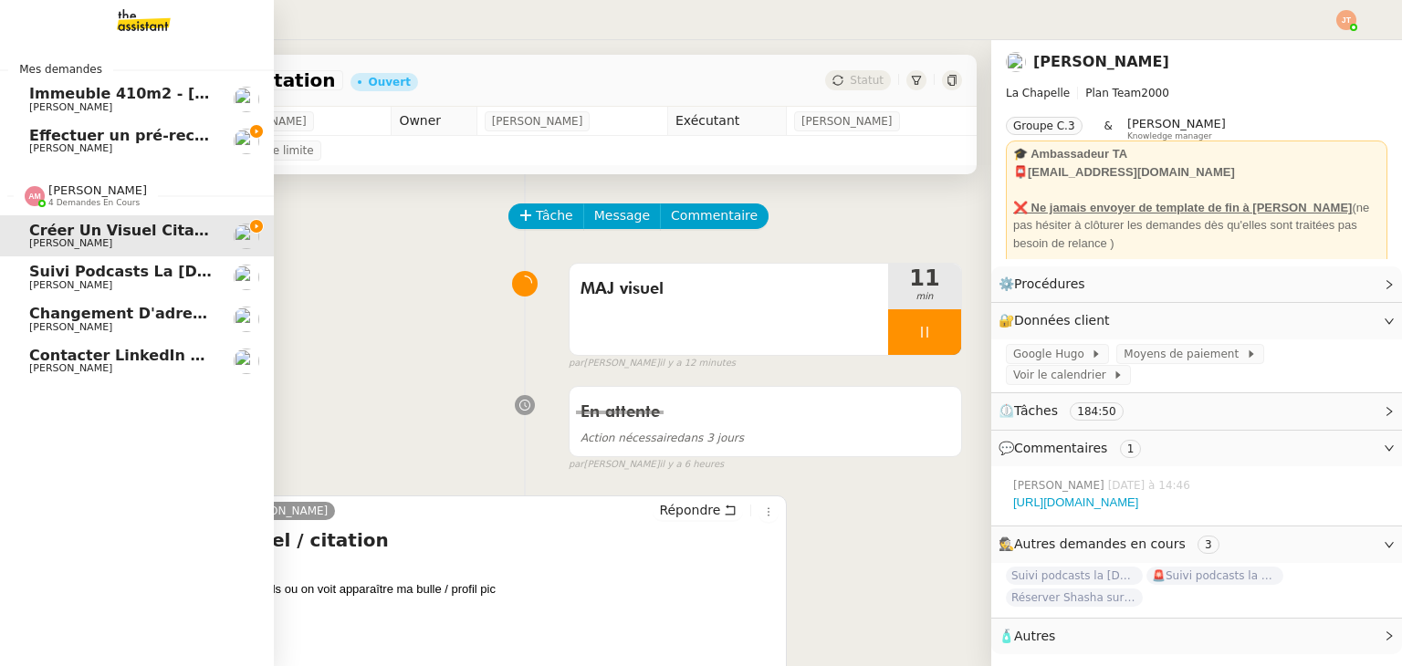
click at [113, 195] on span "Amyna Mehrez" at bounding box center [97, 190] width 99 height 14
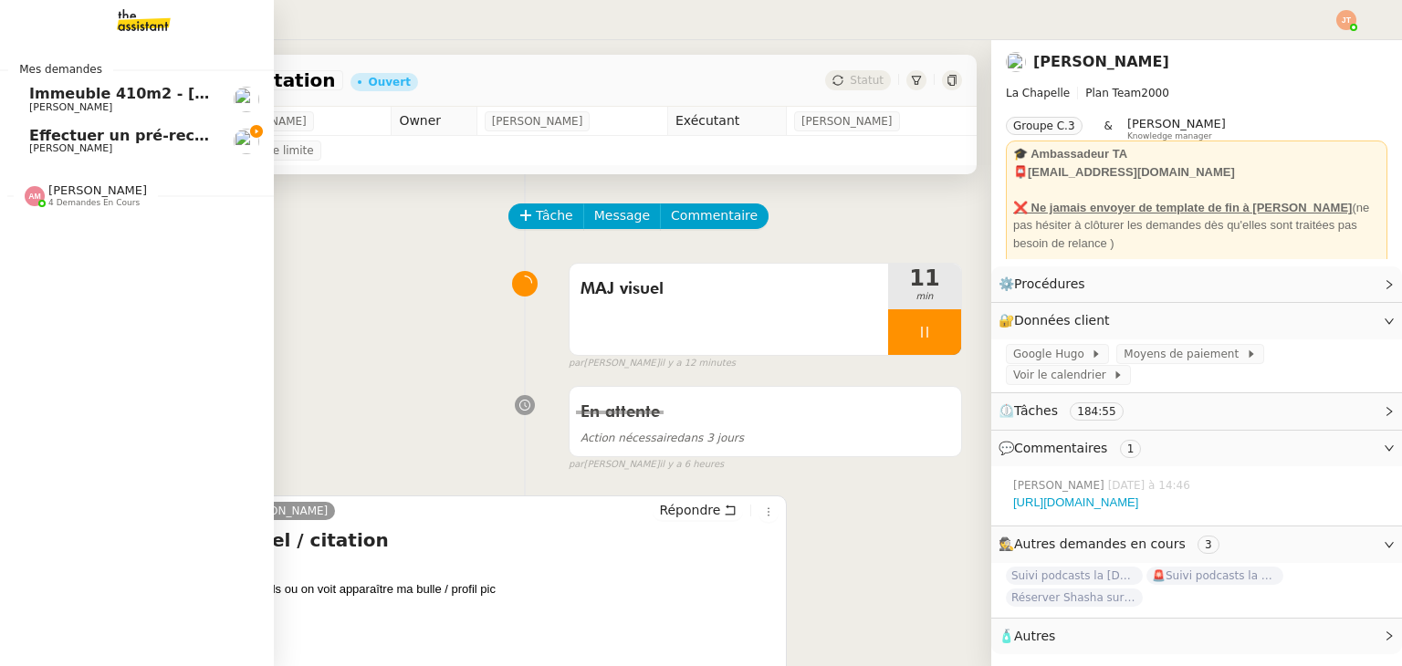
click at [114, 141] on span "Effectuer un pré-recrutement téléphonique" at bounding box center [207, 135] width 356 height 17
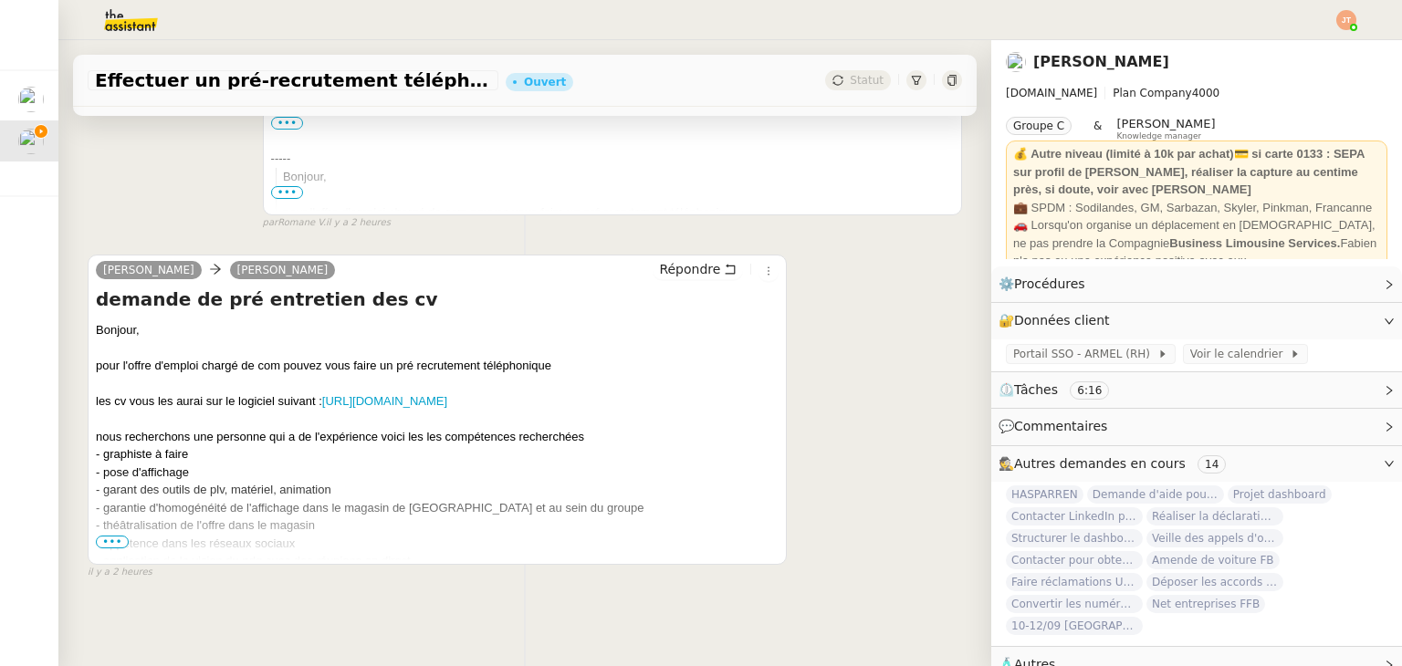
scroll to position [504, 0]
click at [107, 534] on span "•••" at bounding box center [112, 540] width 33 height 13
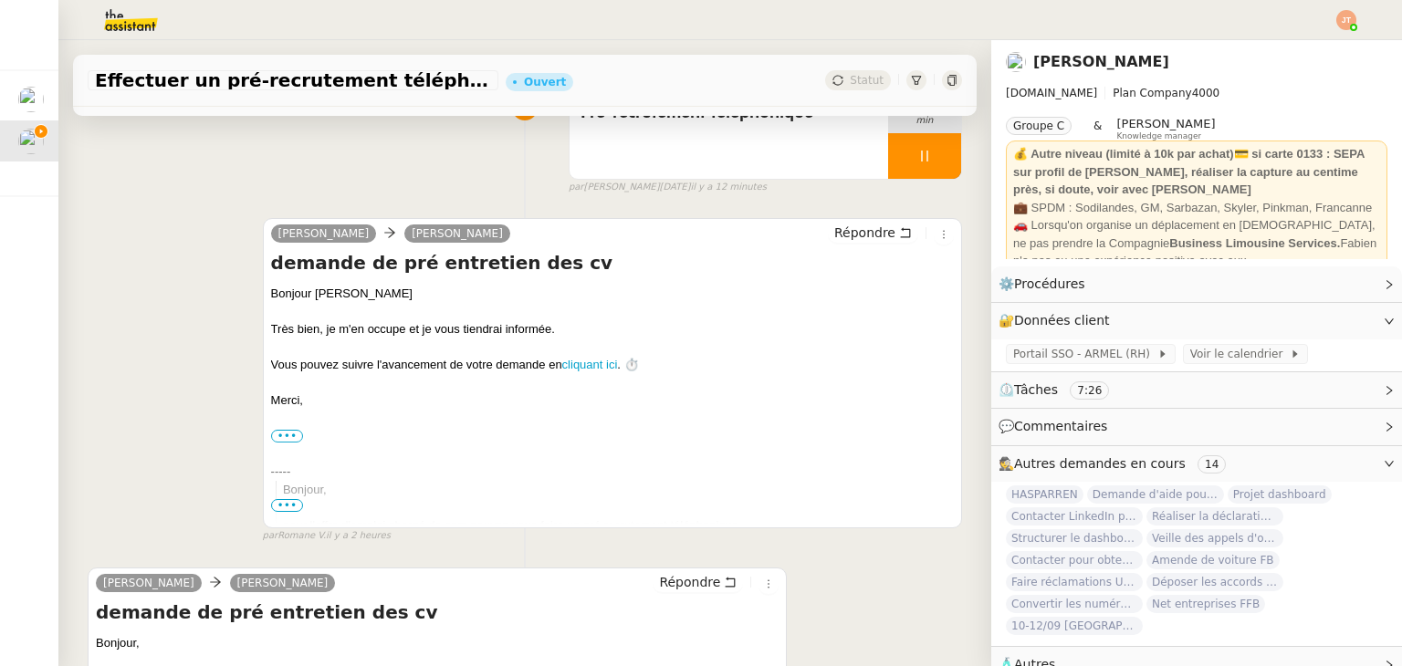
scroll to position [182, 0]
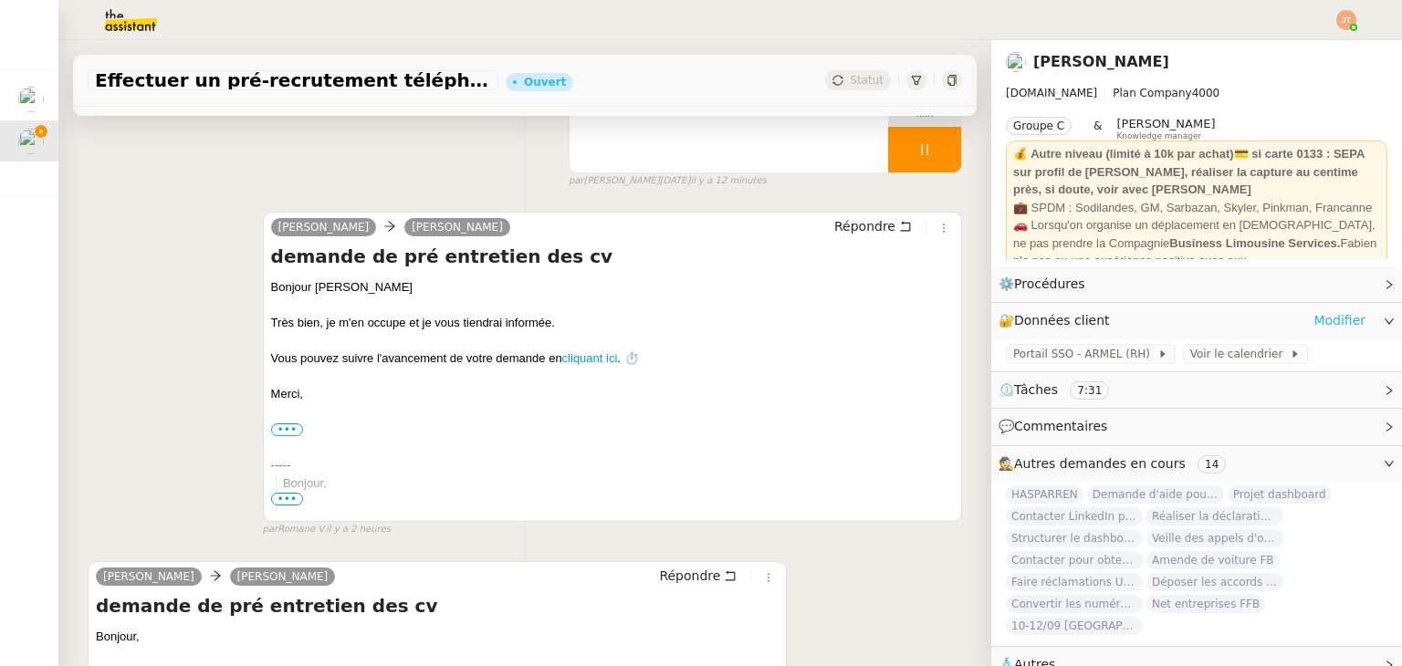
click at [1318, 322] on link "Modifier" at bounding box center [1339, 320] width 52 height 21
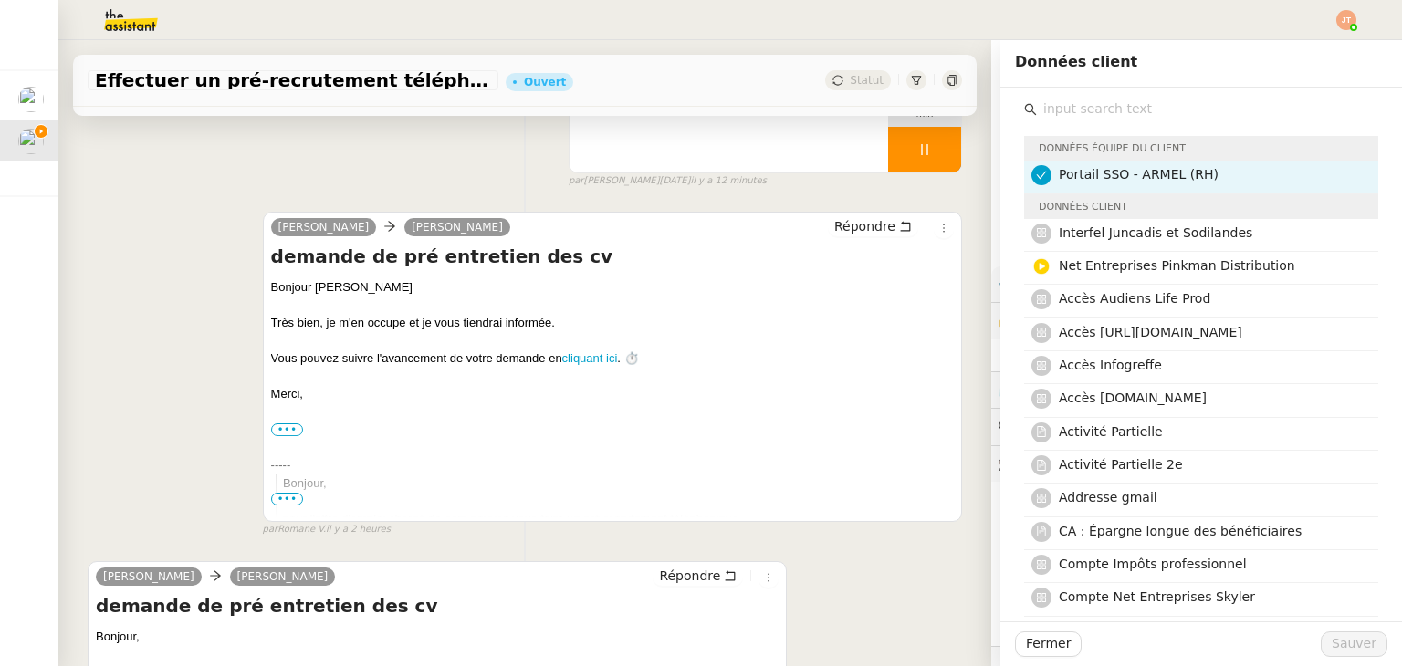
click at [1074, 97] on input "text" at bounding box center [1207, 109] width 341 height 25
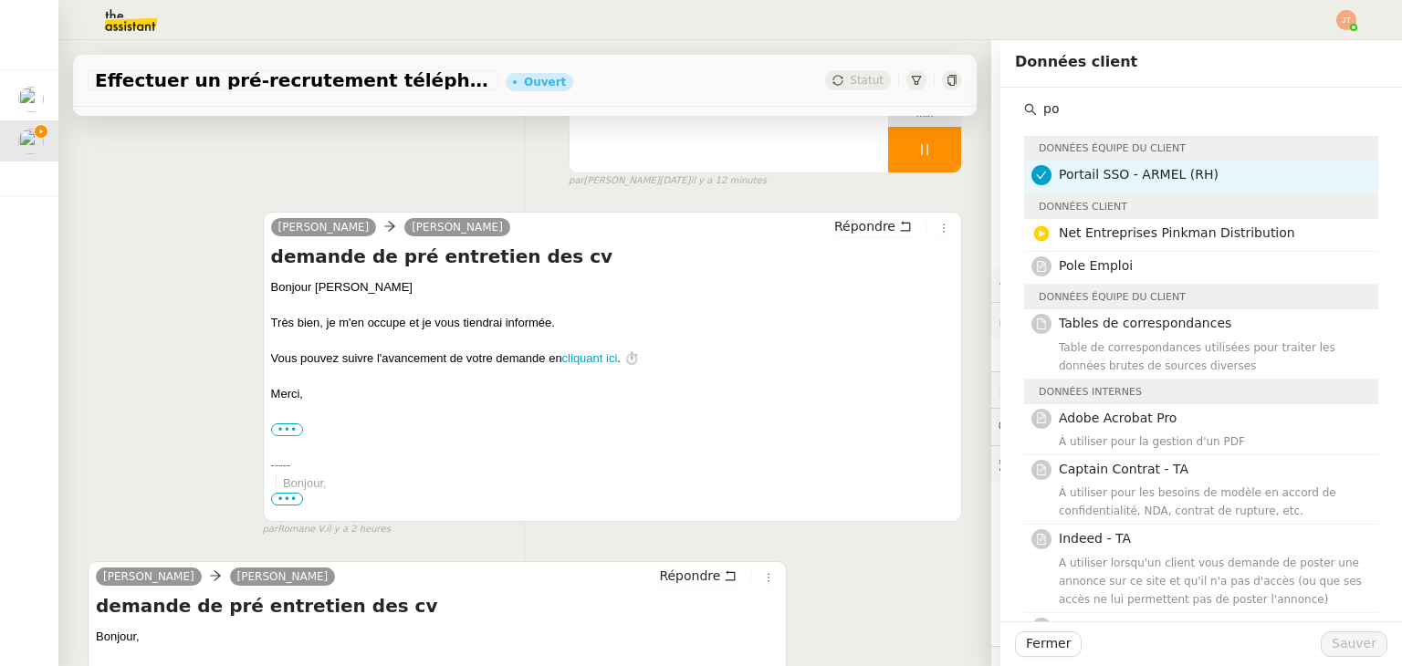
type input "p"
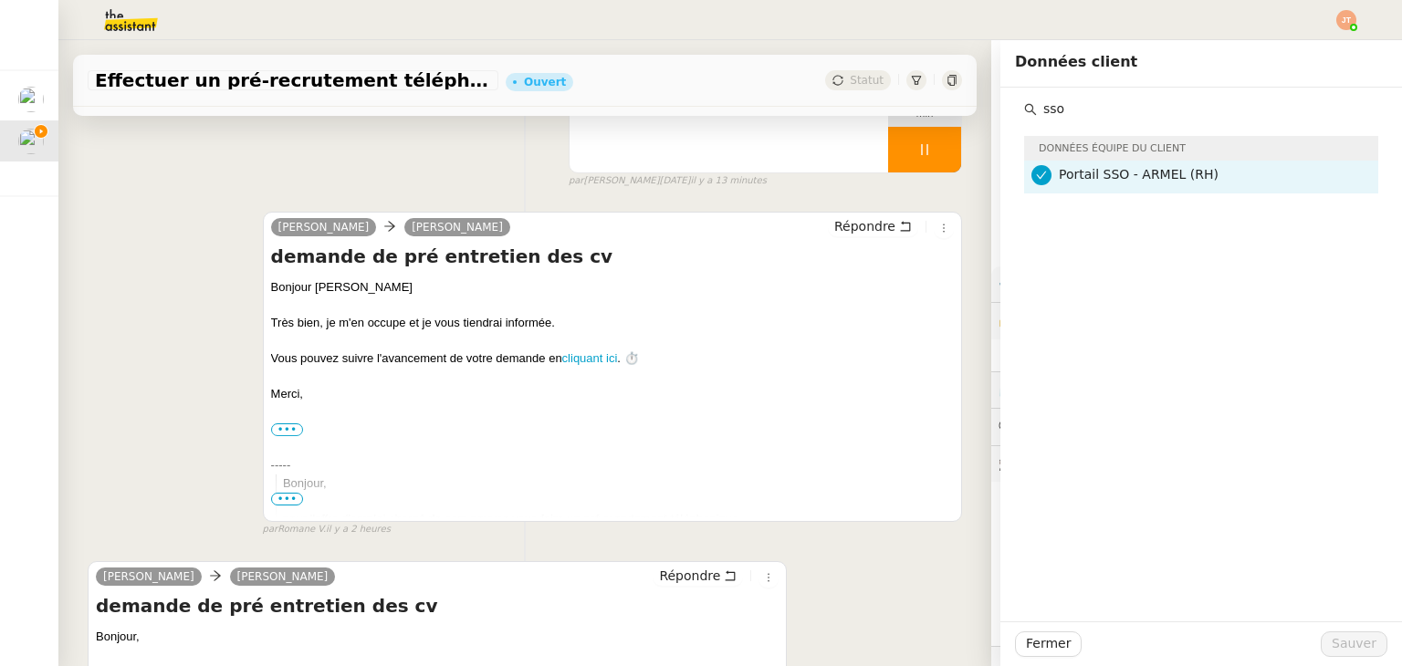
type input "sso"
click at [1037, 630] on div "Fermer Sauver" at bounding box center [1200, 643] width 401 height 45
click at [1037, 637] on span "Fermer" at bounding box center [1048, 643] width 45 height 21
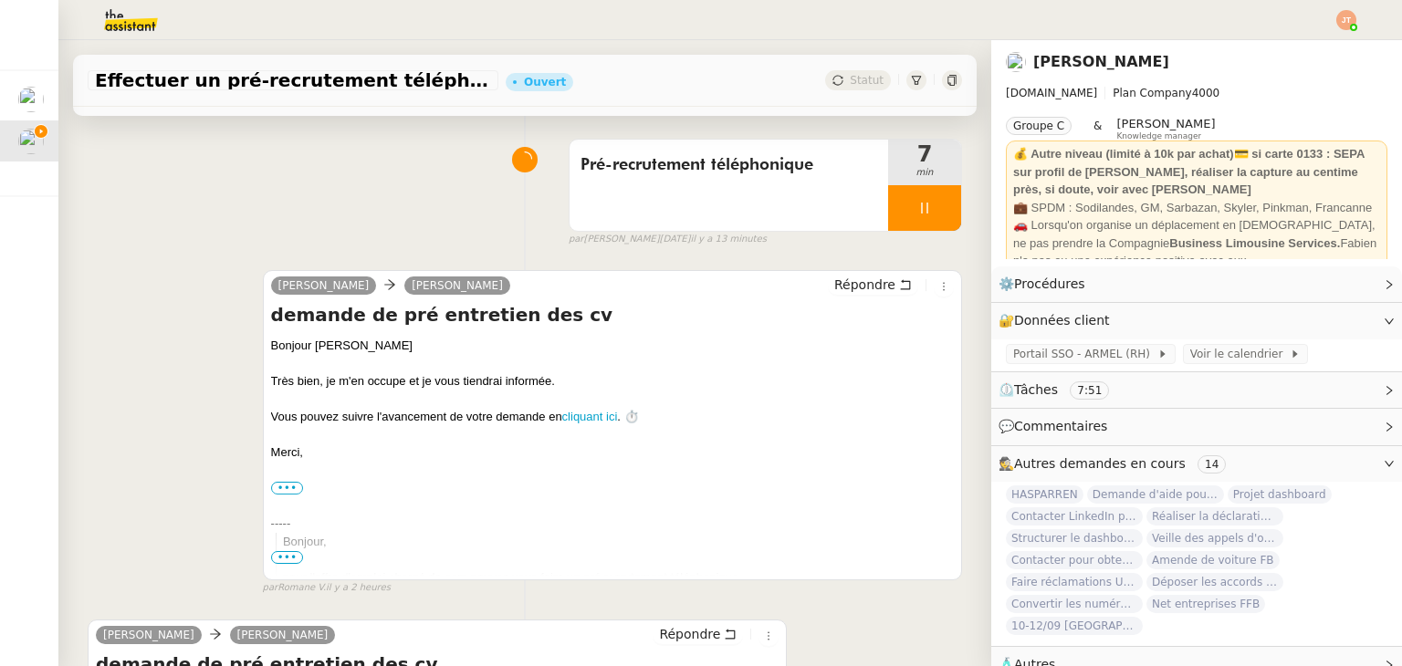
scroll to position [365, 0]
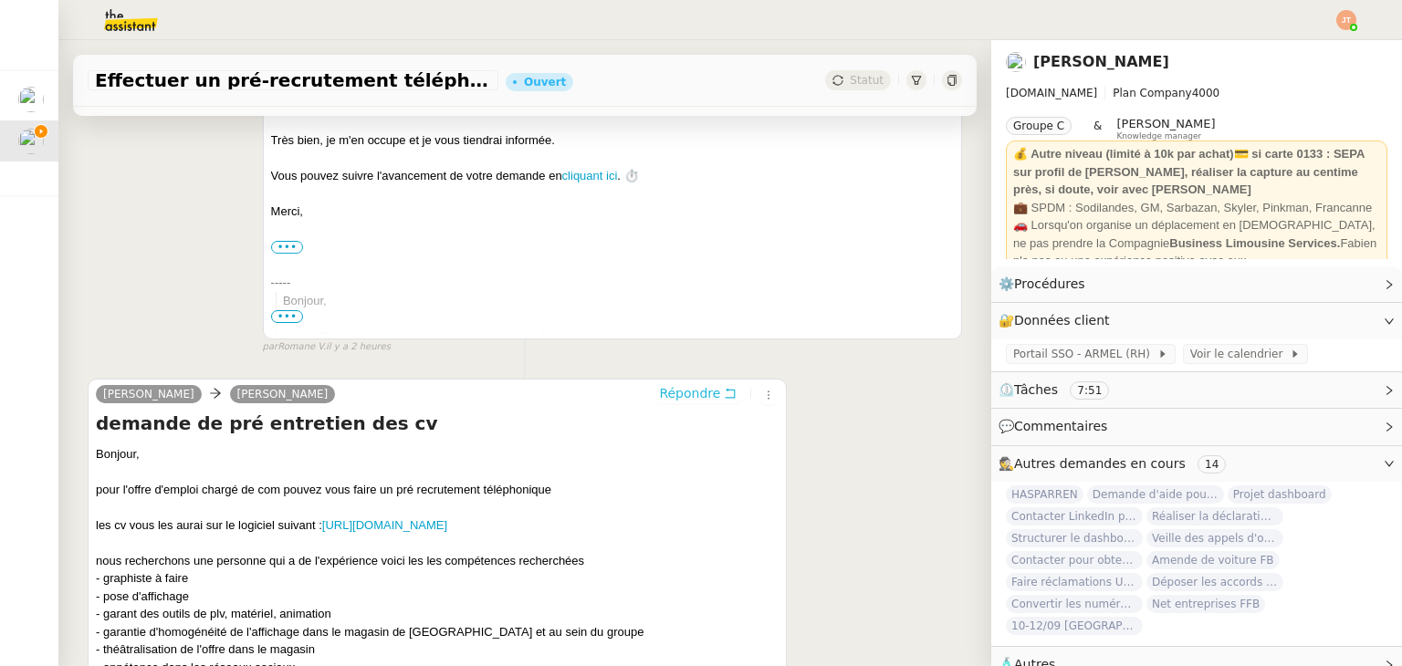
click at [687, 401] on span "Répondre" at bounding box center [689, 393] width 61 height 18
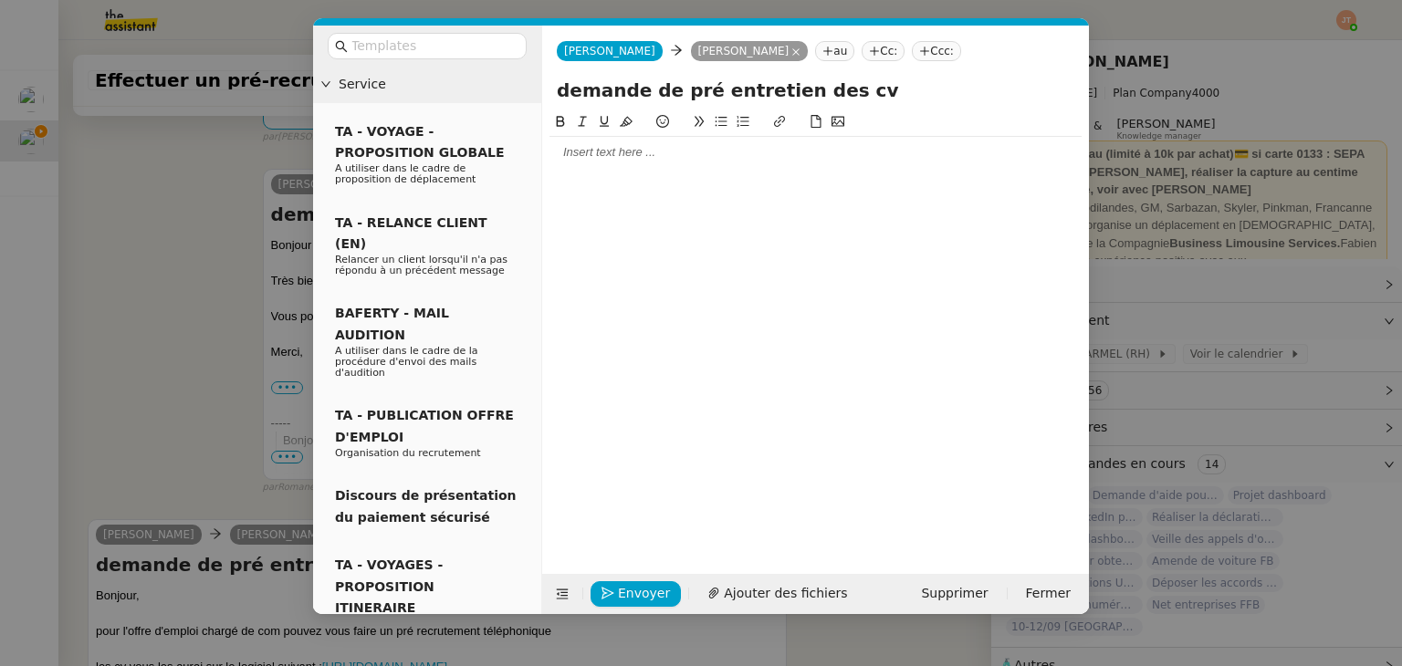
scroll to position [505, 0]
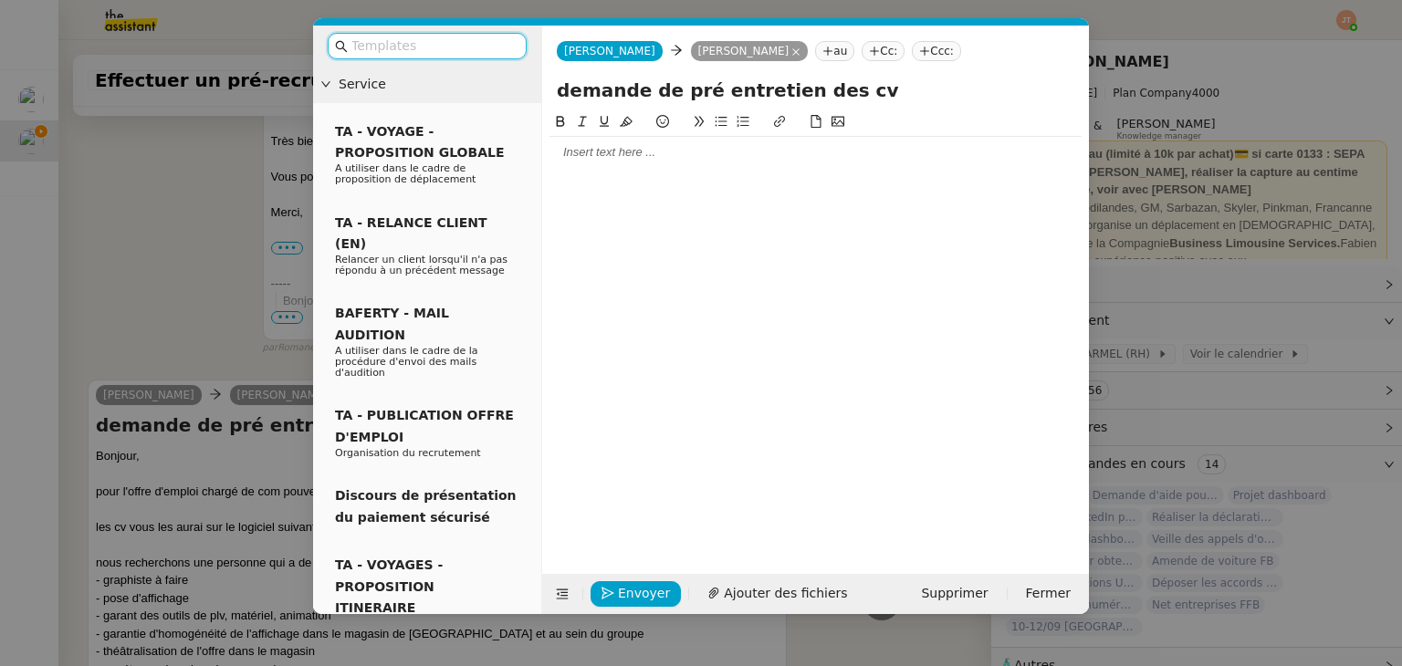
click at [607, 159] on div at bounding box center [815, 152] width 532 height 16
click at [718, 125] on icon at bounding box center [720, 121] width 13 height 13
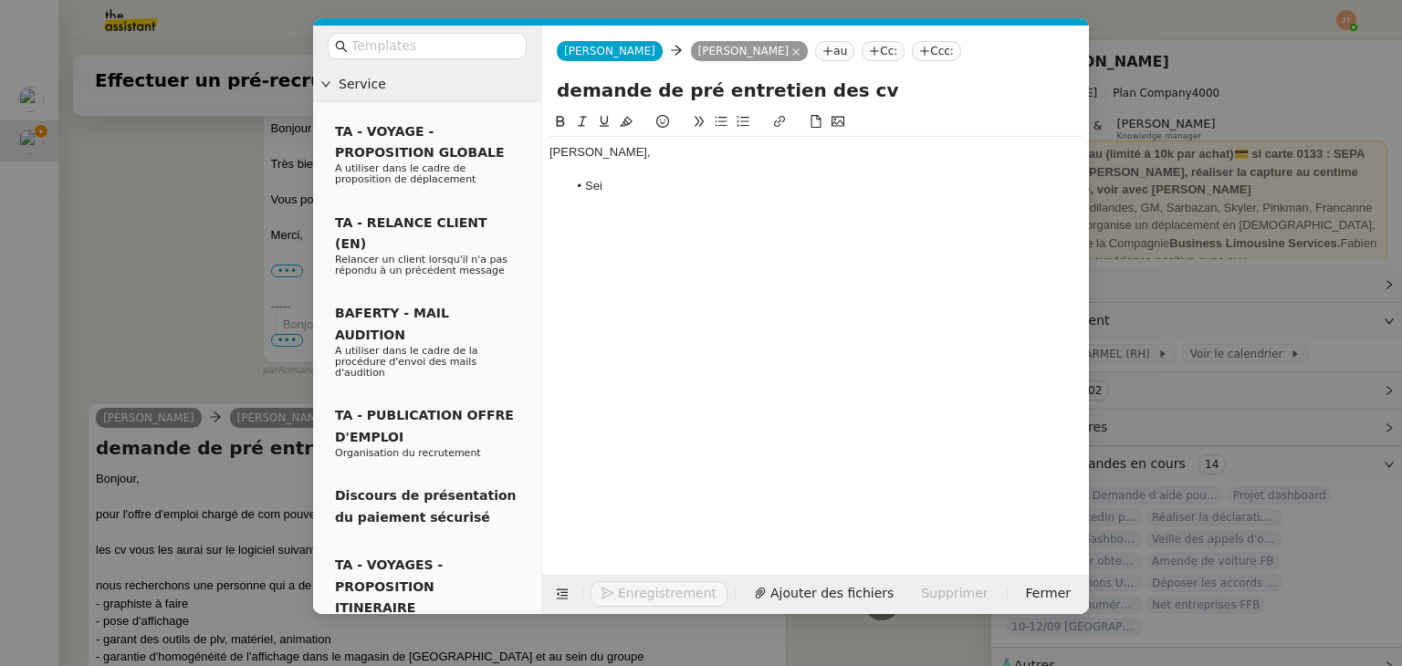
scroll to position [582, 0]
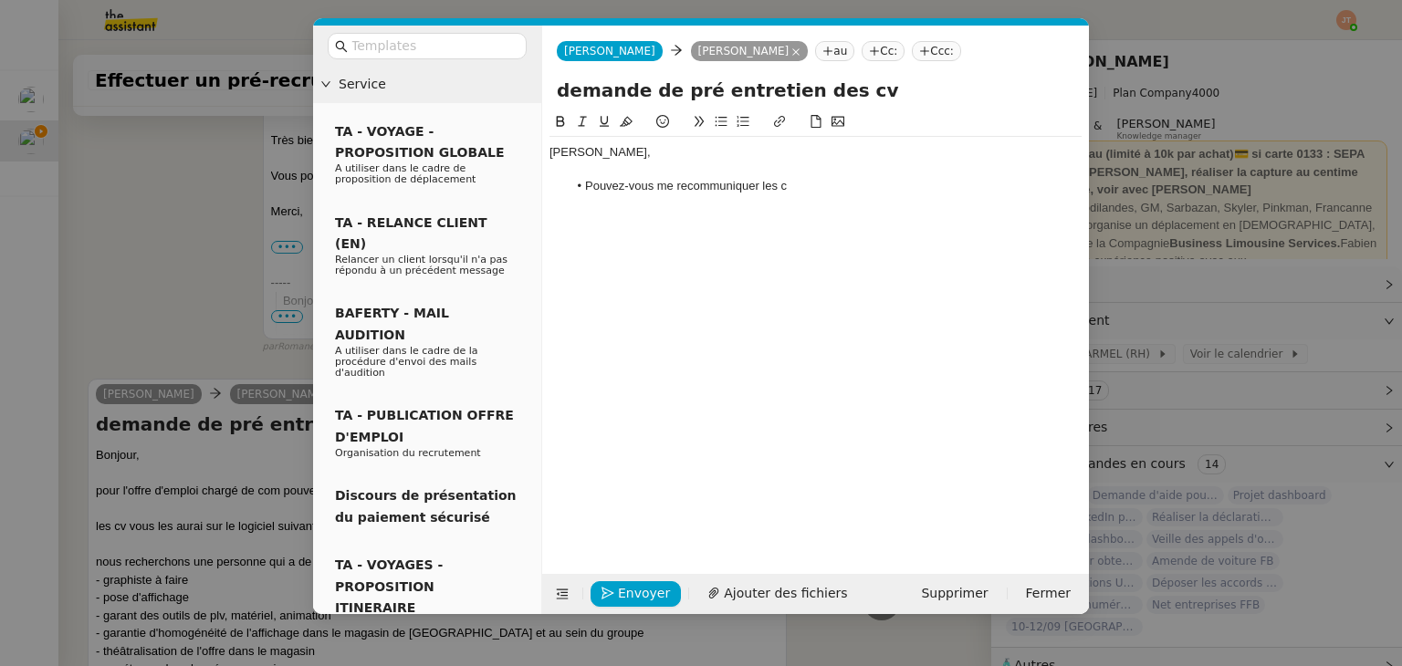
click at [756, 185] on li "Pouvez-vous me recommuniquer les c" at bounding box center [825, 186] width 515 height 16
click at [0, 0] on lt-em "communiquer" at bounding box center [0, 0] width 0 height 0
click at [796, 188] on li "Pouvez-vous me communiquer les c" at bounding box center [825, 186] width 515 height 16
click at [183, 249] on nz-modal-container "Service TA - VOYAGE - PROPOSITION GLOBALE A utiliser dans le cadre de propositi…" at bounding box center [701, 333] width 1402 height 666
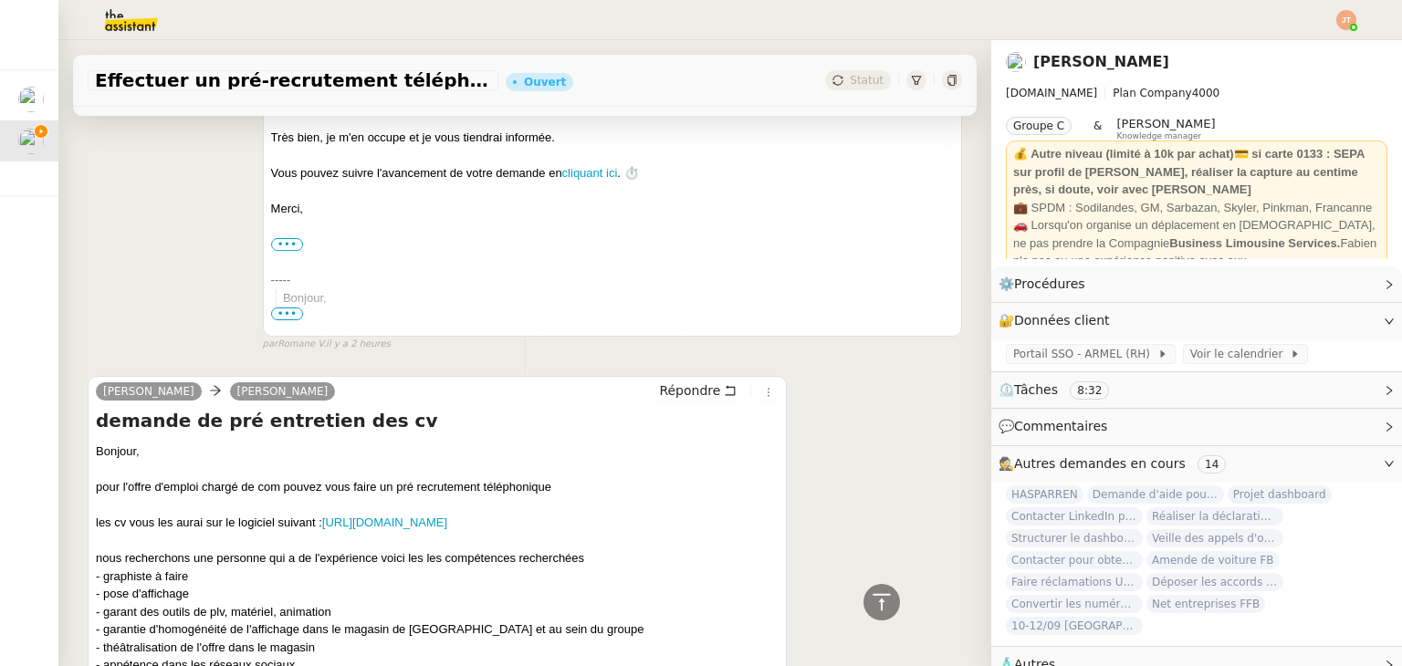
click at [620, 241] on div "••• Camille Assistante de direction • Leclerc camille@theassistant.com" at bounding box center [612, 244] width 683 height 18
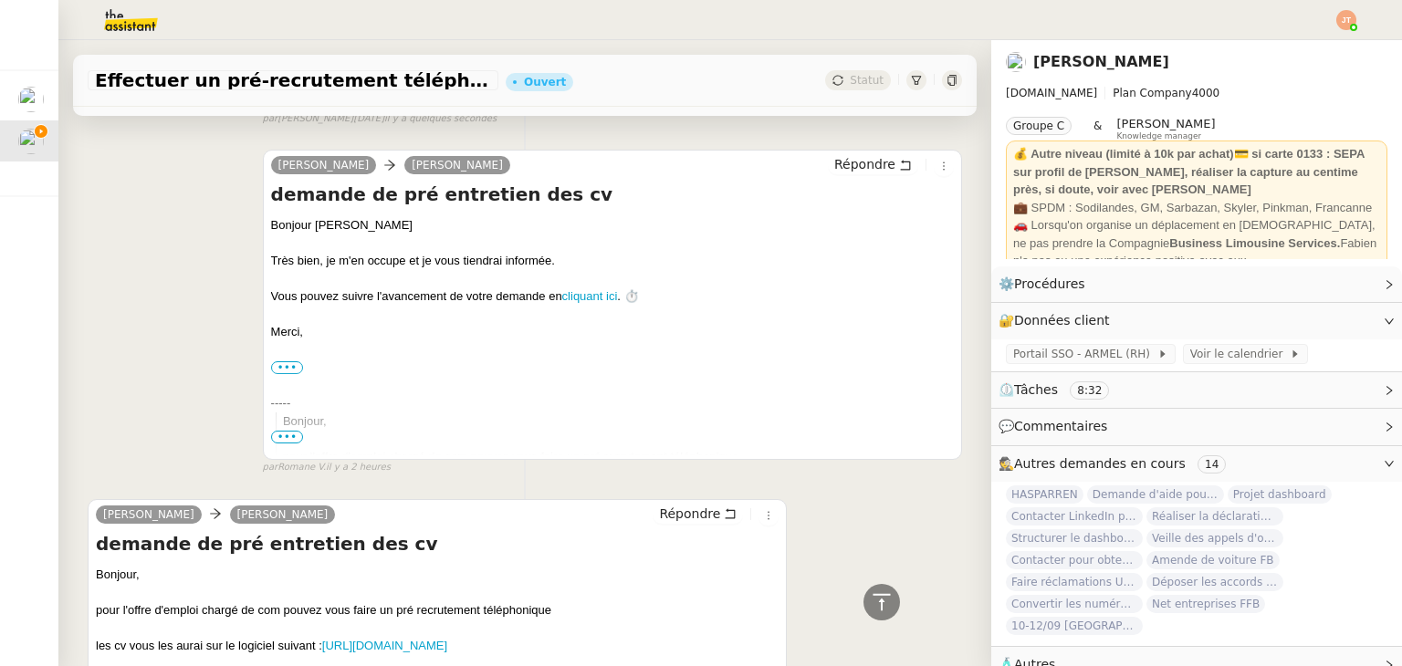
scroll to position [308, 0]
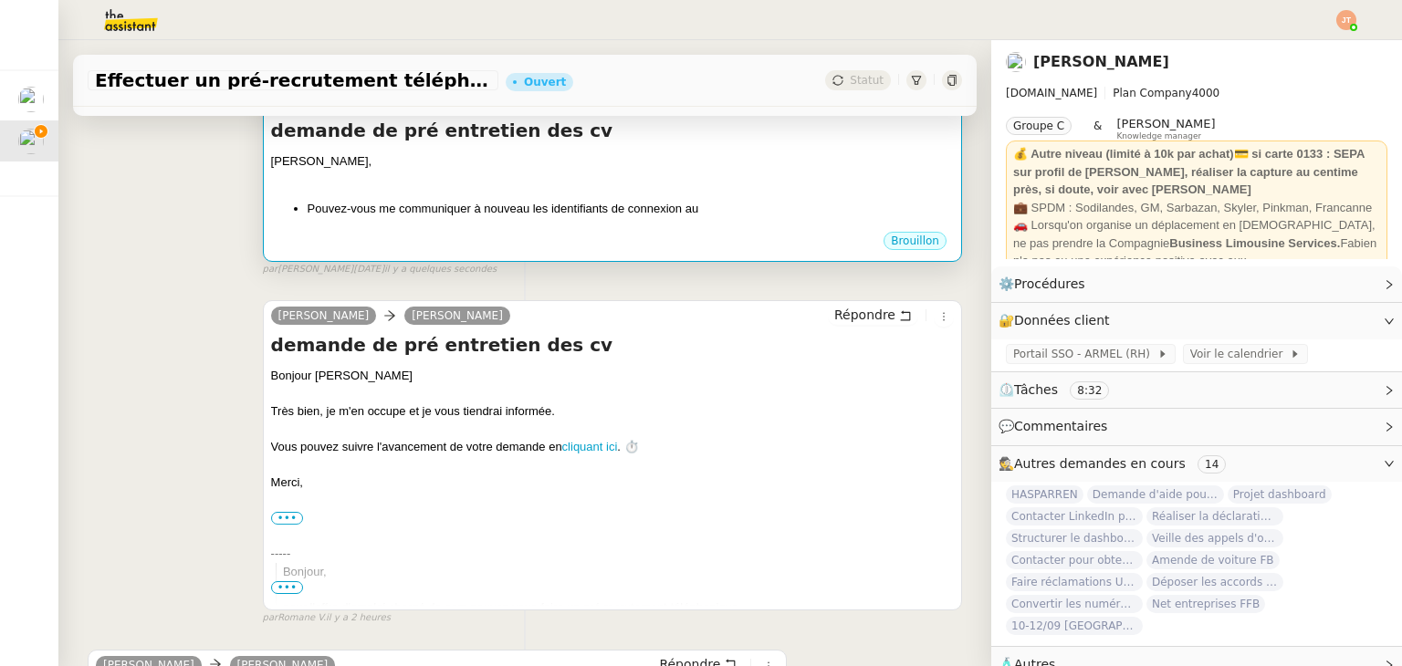
click at [683, 211] on li "Pouvez-vous me communiquer à nouveau les identifiants de connexion au" at bounding box center [630, 209] width 646 height 18
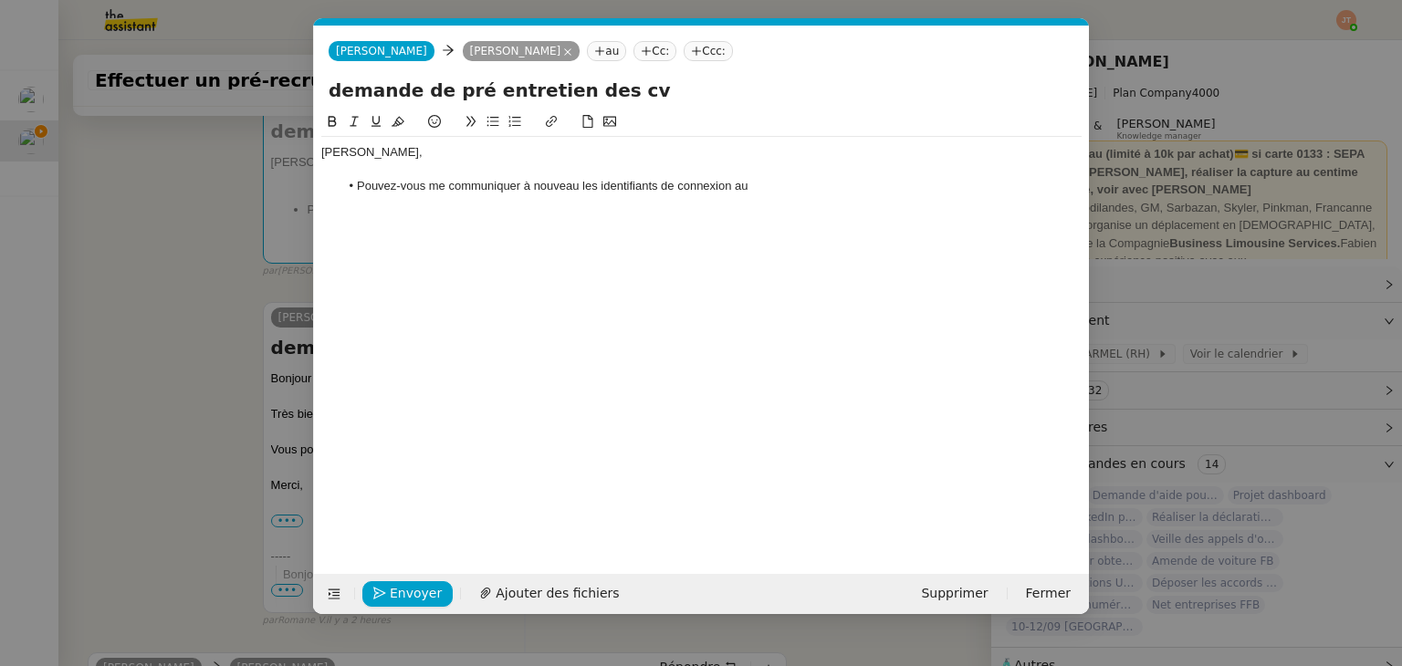
scroll to position [0, 38]
click at [796, 194] on li "Pouvez-vous me communiquer à nouveau les identifiants de connexion au" at bounding box center [710, 186] width 743 height 16
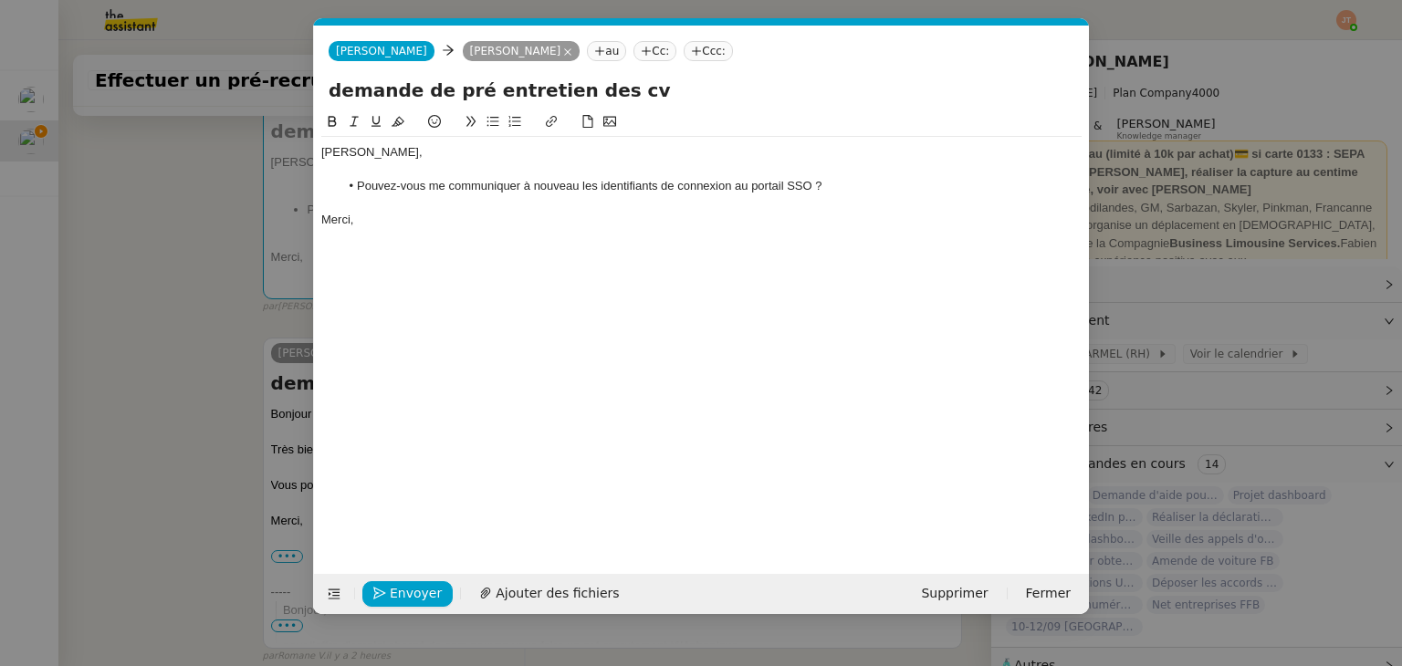
click at [169, 275] on nz-modal-container "Service TA - VOYAGE - PROPOSITION GLOBALE A utiliser dans le cadre de propositi…" at bounding box center [701, 333] width 1402 height 666
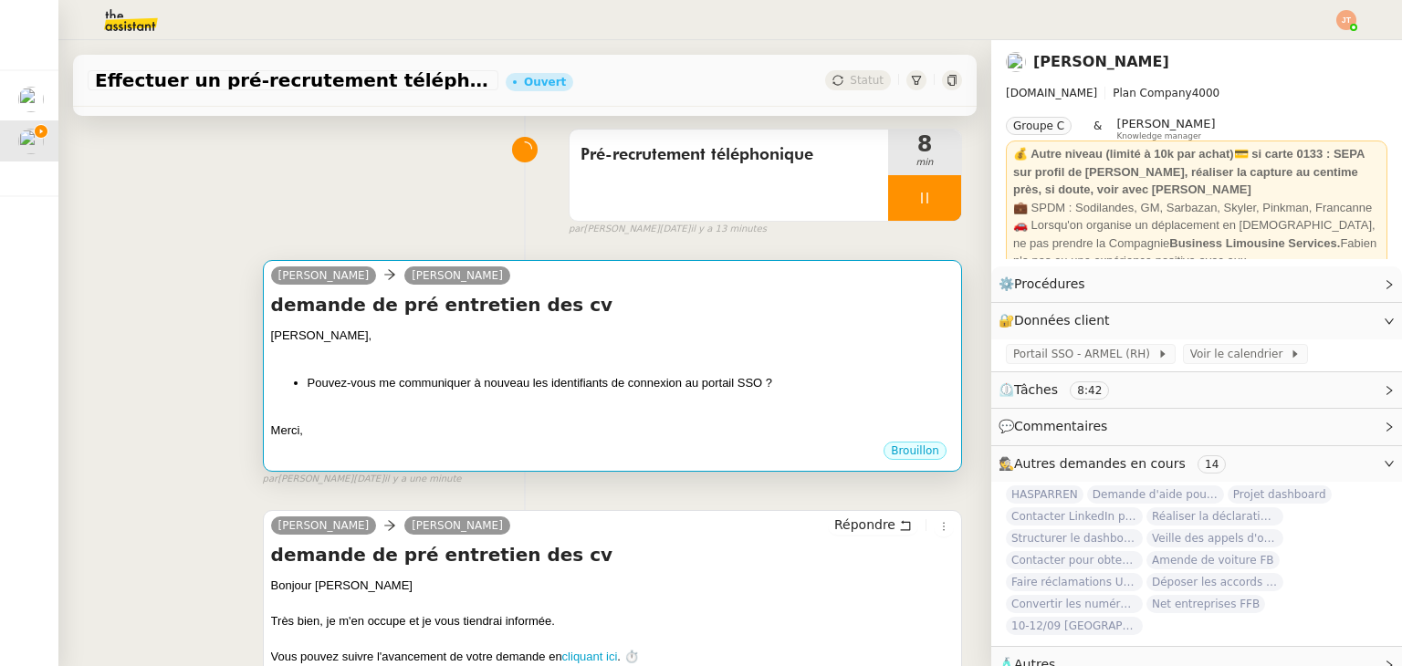
scroll to position [126, 0]
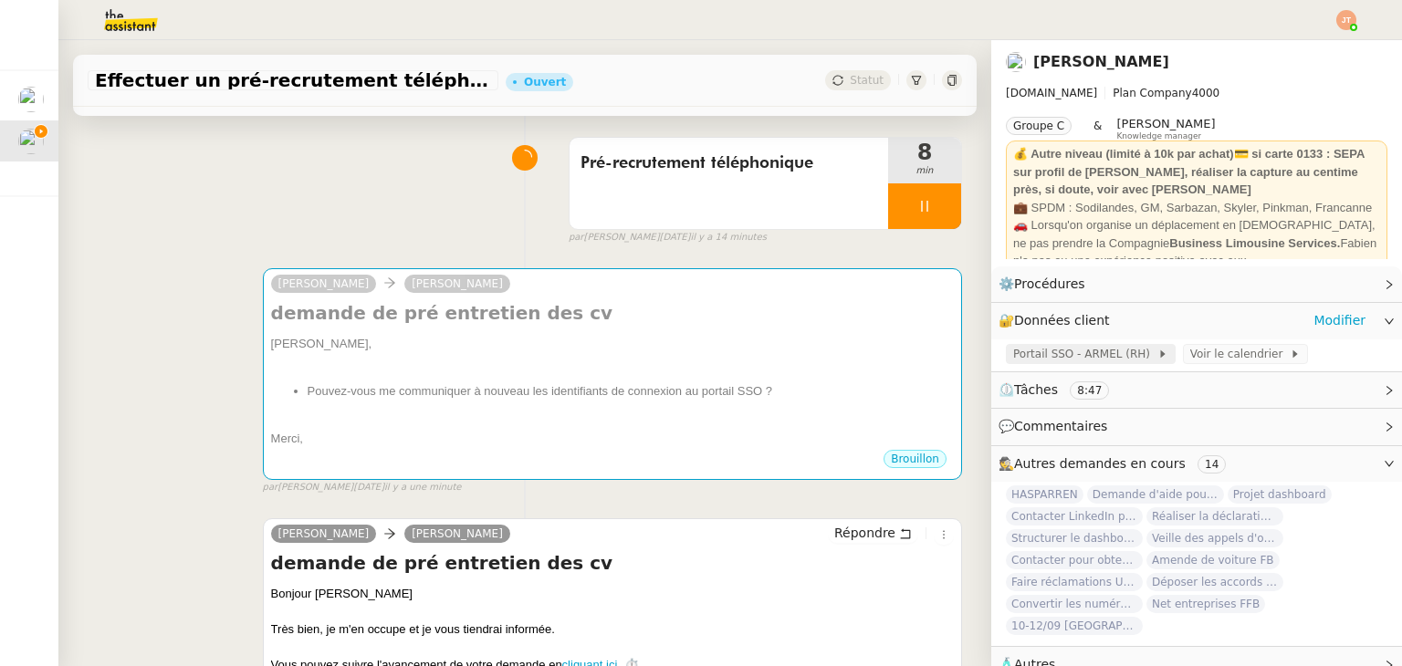
click at [1081, 354] on span "Portail SSO - ARMEL (RH)" at bounding box center [1085, 354] width 144 height 18
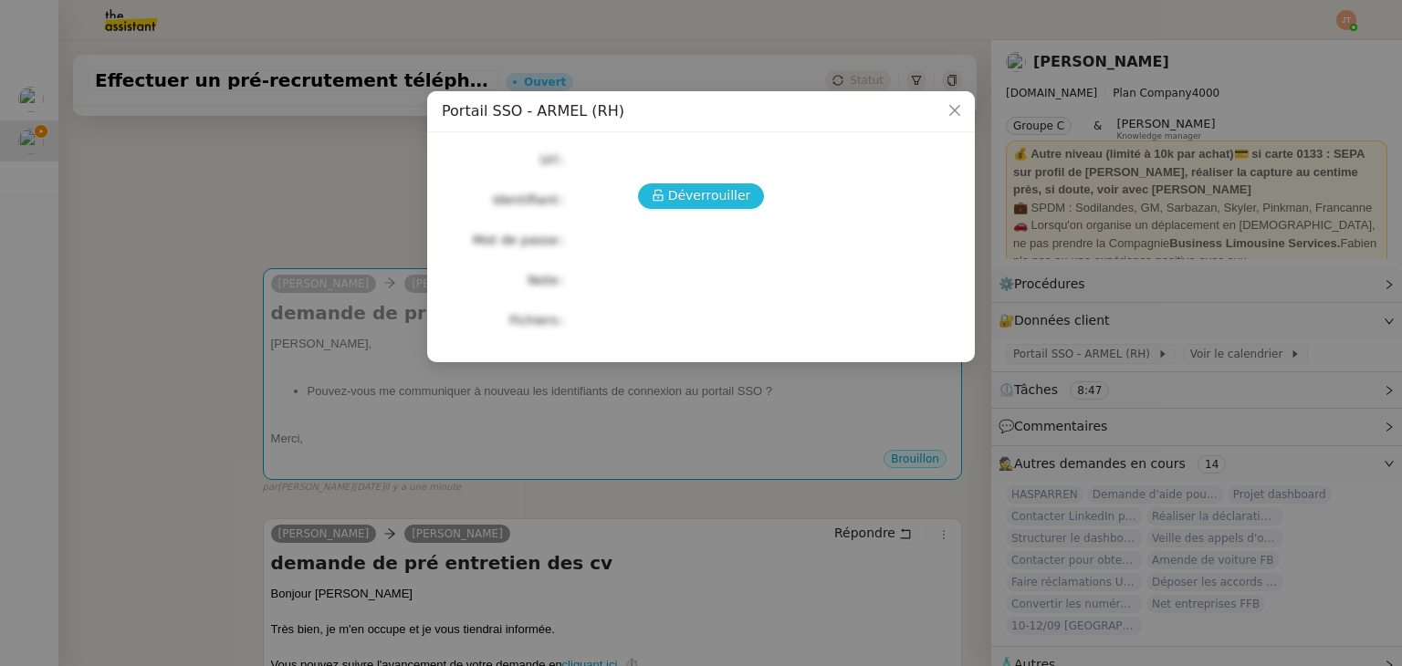
click at [690, 185] on span "Déverrouiller" at bounding box center [709, 195] width 83 height 21
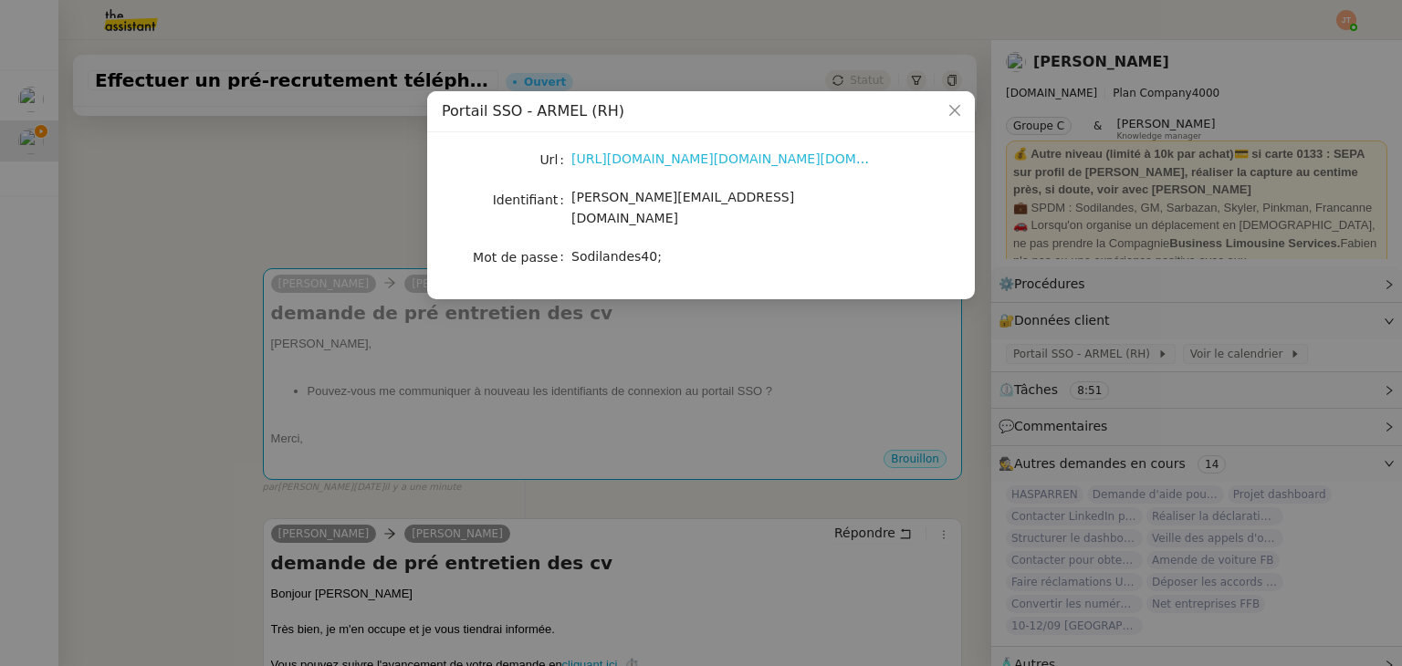
click at [652, 165] on link "https://portail-sso.altays-progiciels.com/e-leclerc/module.php/altays/security?…" at bounding box center [749, 158] width 356 height 15
drag, startPoint x: 573, startPoint y: 198, endPoint x: 807, endPoint y: 200, distance: 233.6
click at [807, 200] on div "camille.cazade@mont-de-marsan.leclerc" at bounding box center [722, 208] width 302 height 43
copy span "camille.cazade@mont-de-marsan.leclerc"
drag, startPoint x: 669, startPoint y: 243, endPoint x: 570, endPoint y: 243, distance: 98.5
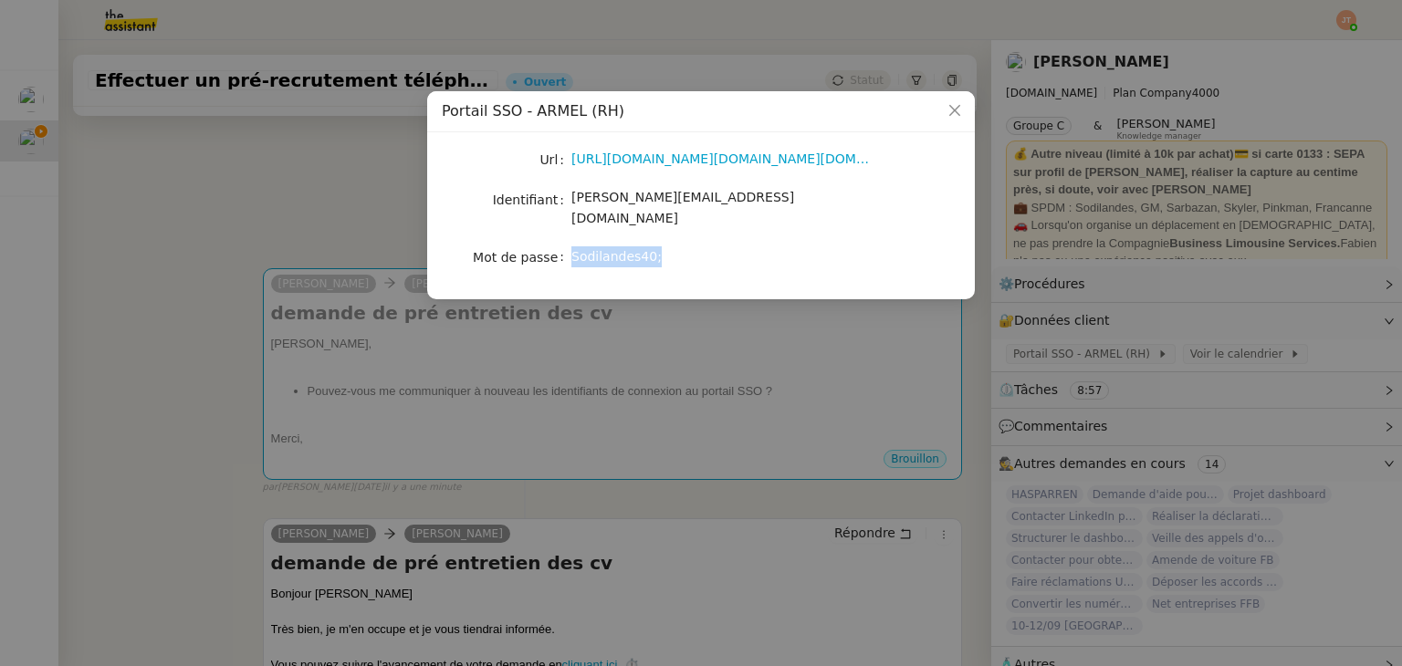
click at [571, 246] on div "Sodilandes40;" at bounding box center [722, 256] width 302 height 21
copy span "Sodilandes40;"
click at [893, 383] on nz-modal-container "Portail SSO - ARMEL (RH) Url https://portail-sso.altays-progiciels.com/e-lecler…" at bounding box center [701, 333] width 1402 height 666
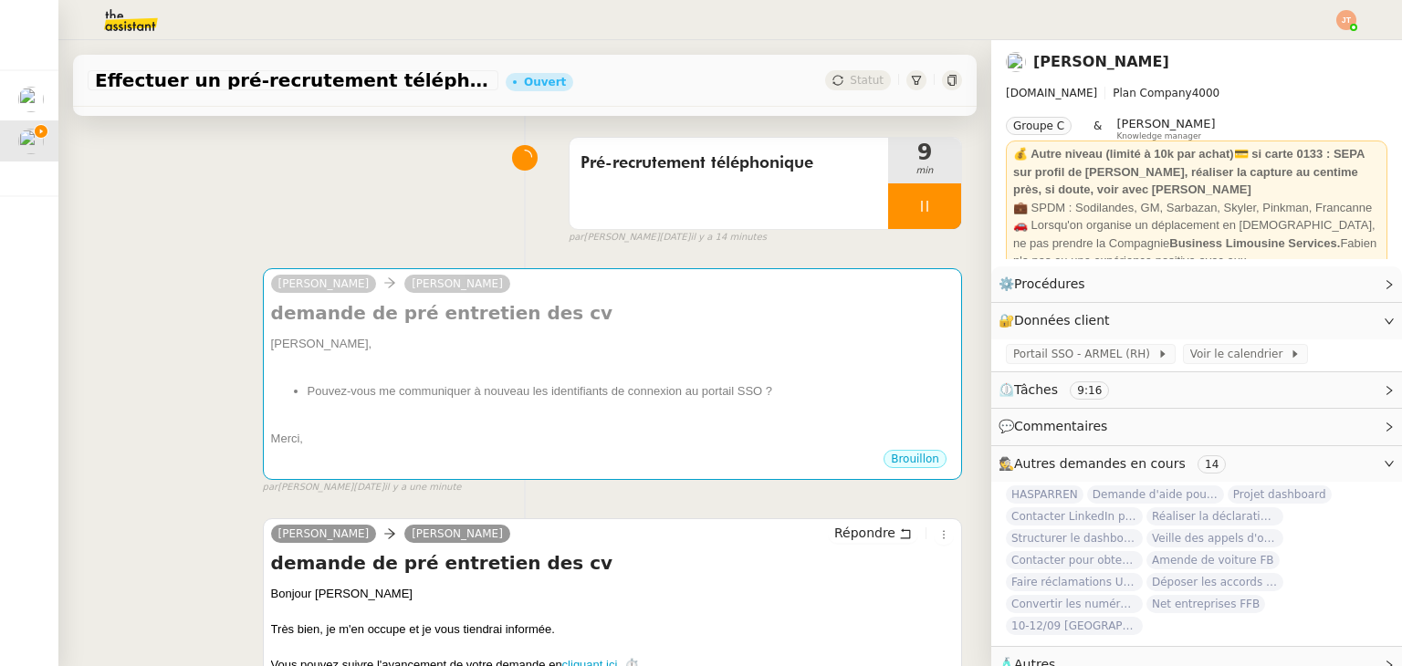
click at [122, 25] on img at bounding box center [116, 20] width 141 height 40
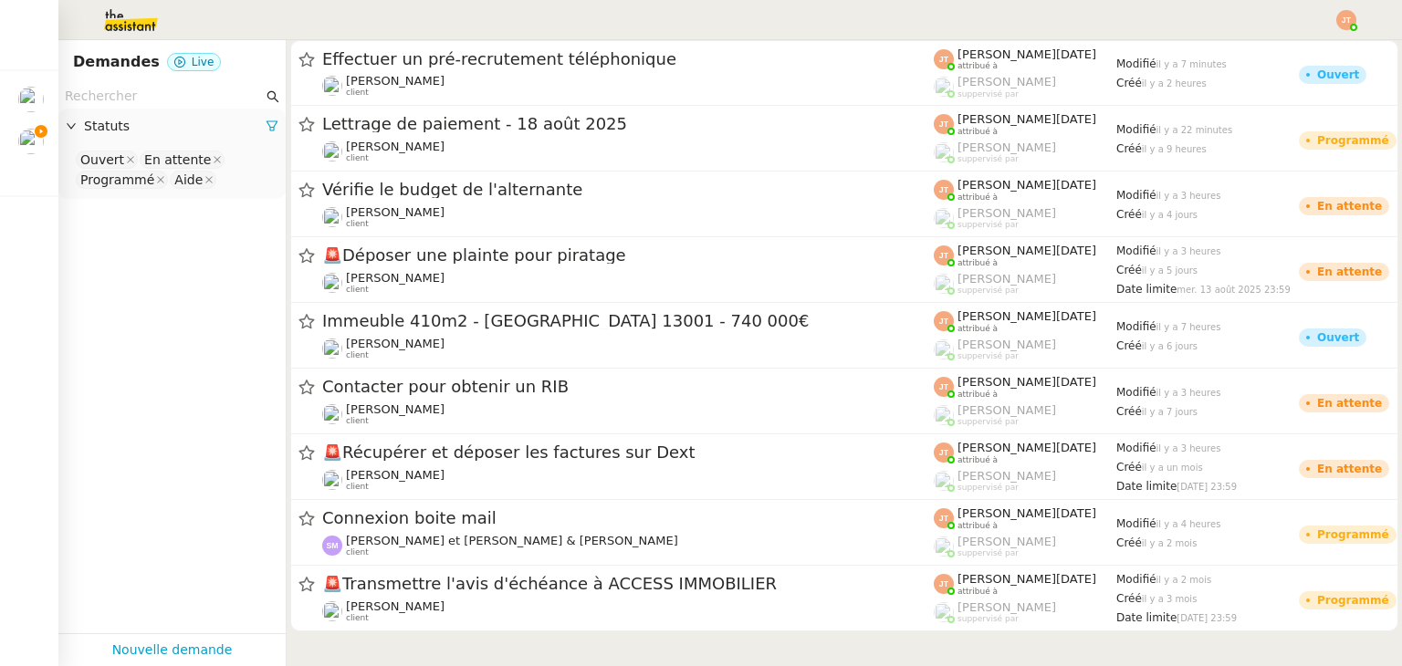
click at [184, 94] on input "text" at bounding box center [164, 96] width 198 height 21
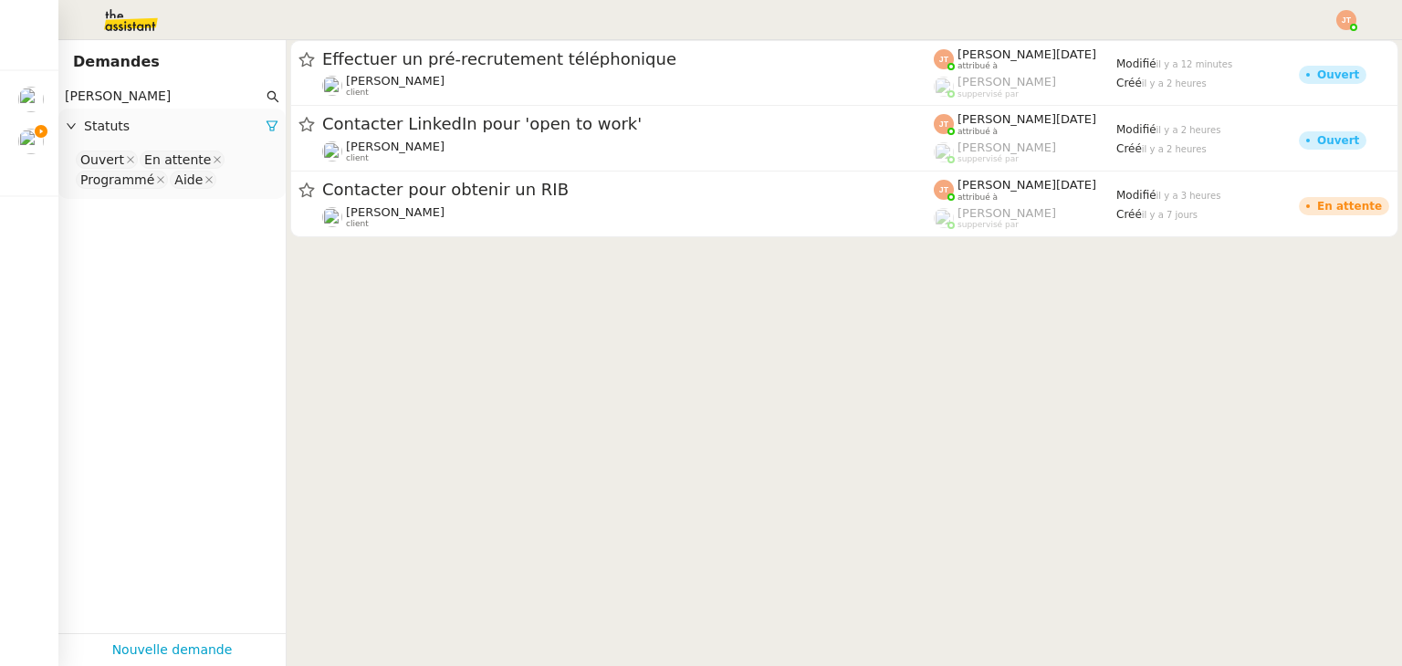
click at [256, 139] on div "Statuts" at bounding box center [171, 127] width 227 height 36
click at [160, 136] on span "Statuts" at bounding box center [175, 126] width 182 height 21
click at [266, 131] on icon at bounding box center [272, 126] width 13 height 13
click at [120, 132] on span "Statuts" at bounding box center [181, 126] width 194 height 21
click at [128, 160] on nz-select-top-control "Please select" at bounding box center [172, 160] width 198 height 23
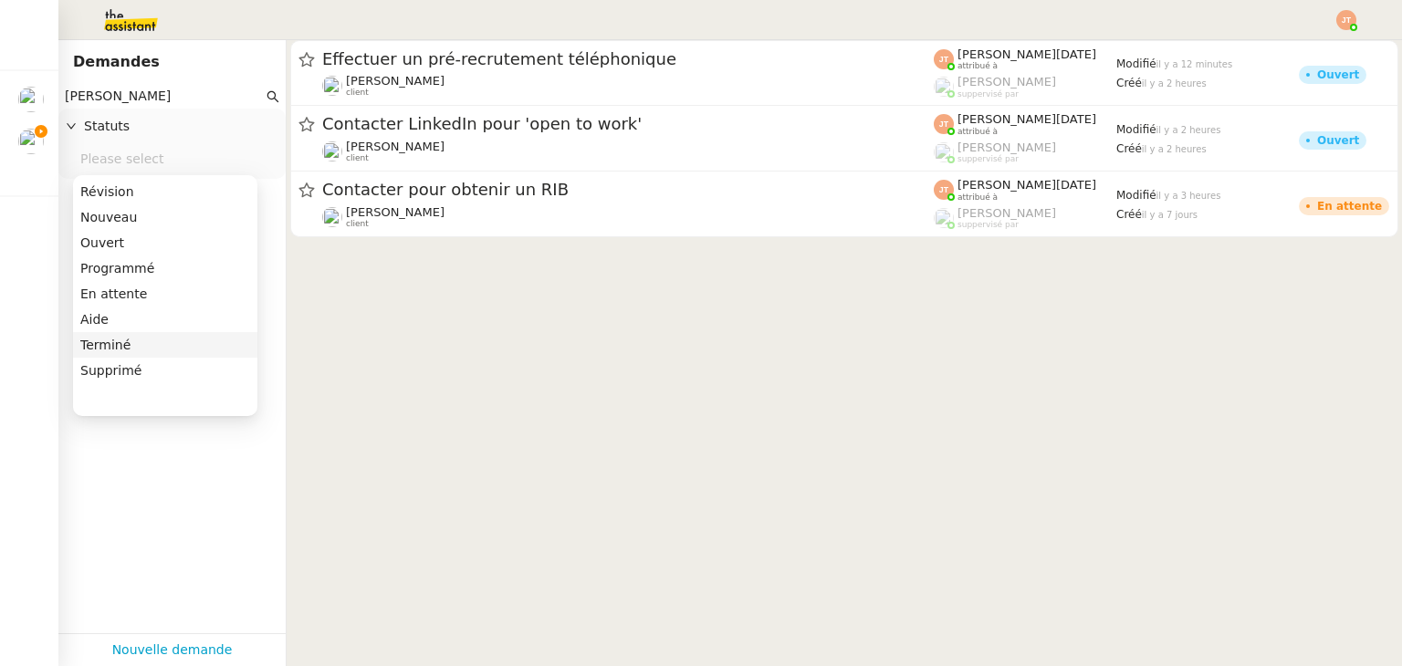
click at [132, 348] on div "Terminé" at bounding box center [165, 345] width 170 height 16
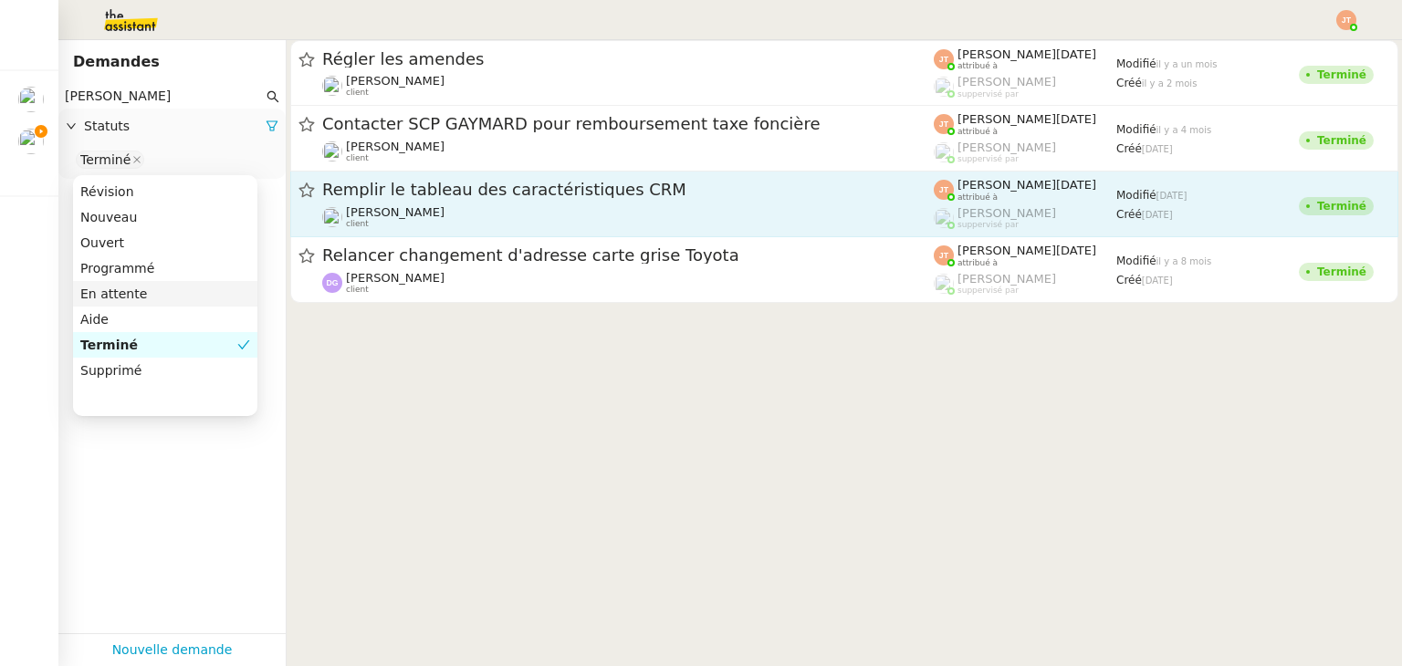
click at [496, 193] on span "Remplir le tableau des caractéristiques CRM" at bounding box center [627, 190] width 611 height 16
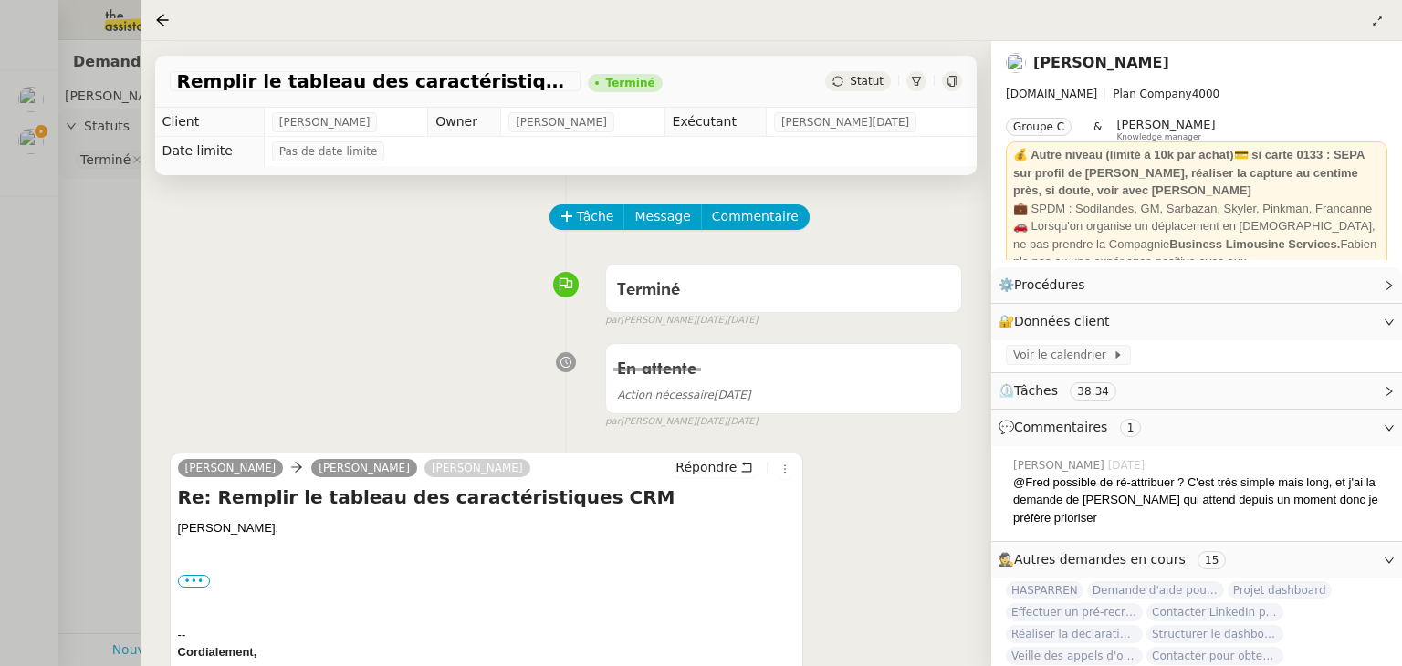
click at [113, 338] on div at bounding box center [701, 333] width 1402 height 666
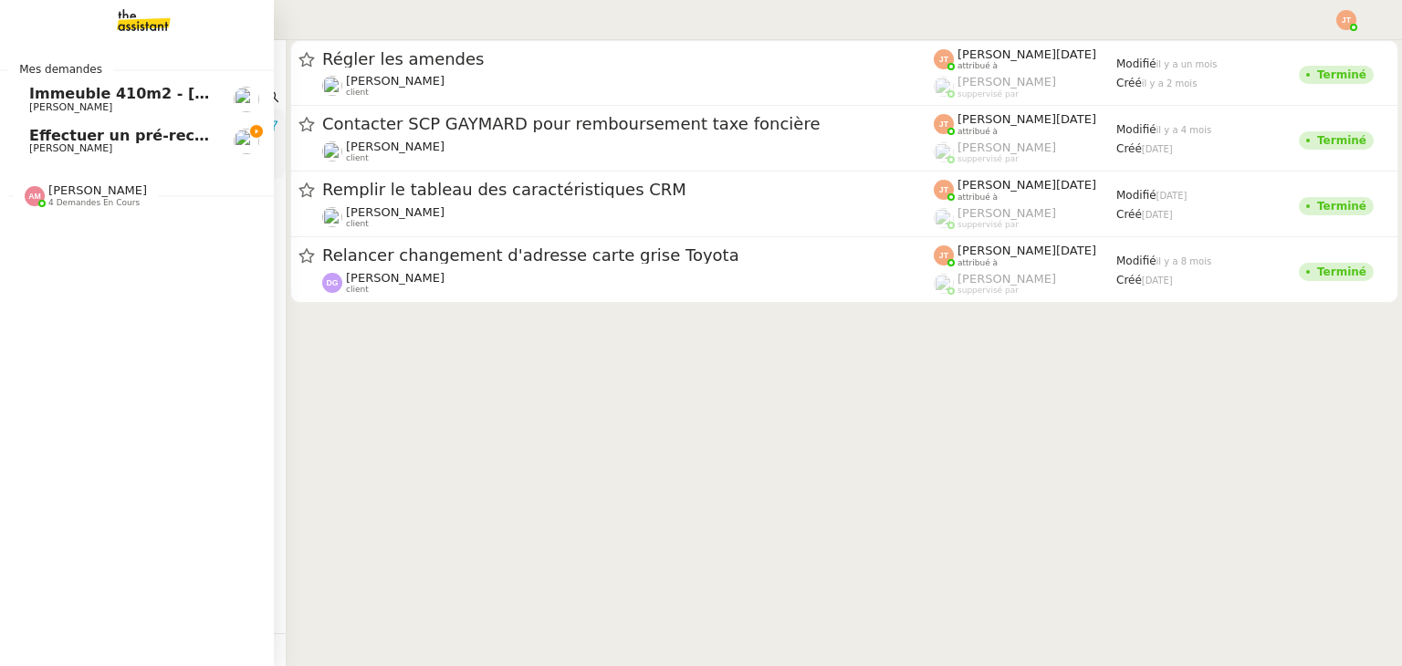
drag, startPoint x: 143, startPoint y: 89, endPoint x: 57, endPoint y: 103, distance: 86.9
click at [57, 103] on nz-layout "Mes demandes Immeuble 410m2 - Marseille 13001 - 740 000€ Kevin AUBERT Effectuer…" at bounding box center [701, 333] width 1402 height 666
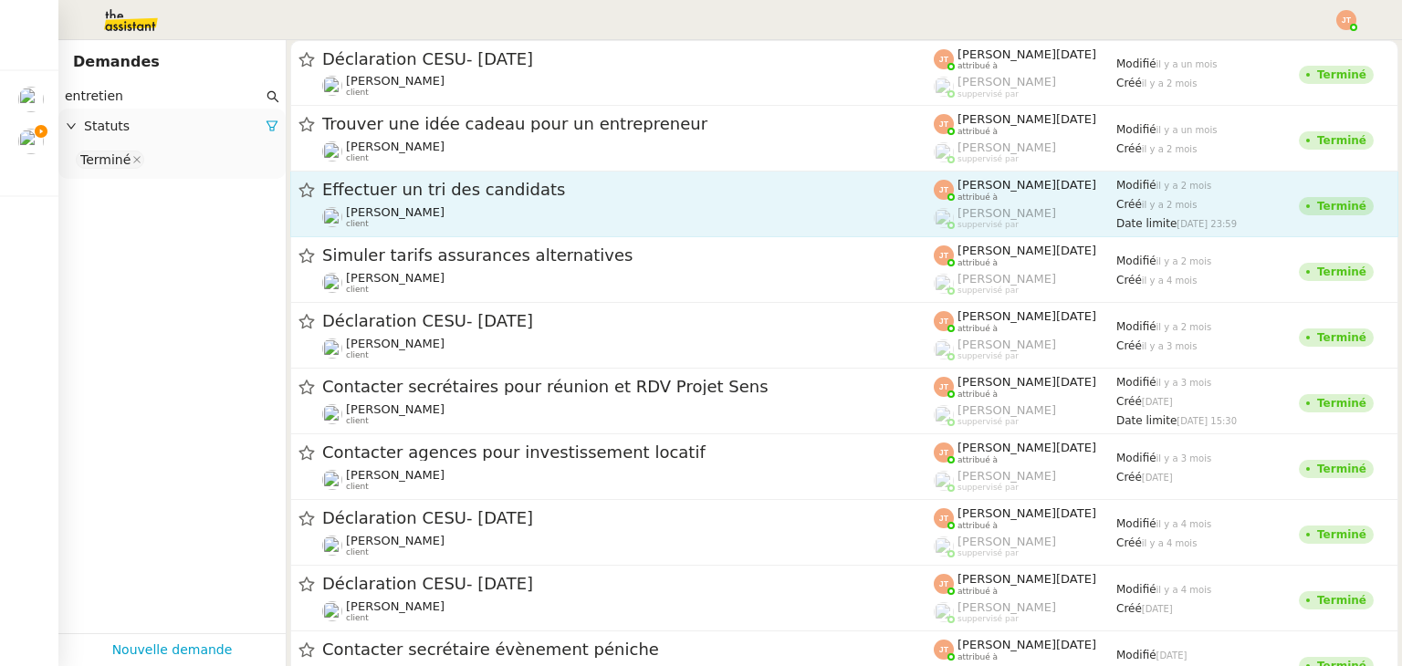
type input "entretien"
click at [456, 191] on span "Effectuer un tri des candidats" at bounding box center [627, 190] width 611 height 16
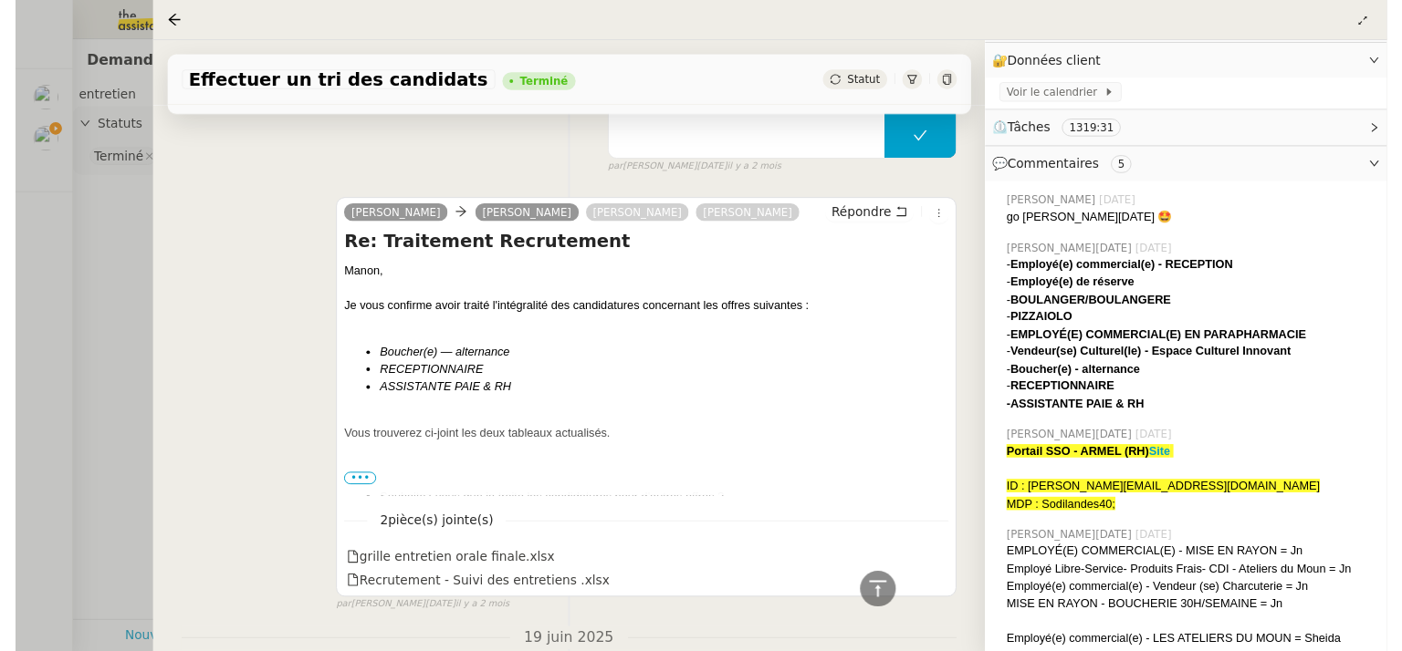
scroll to position [182, 0]
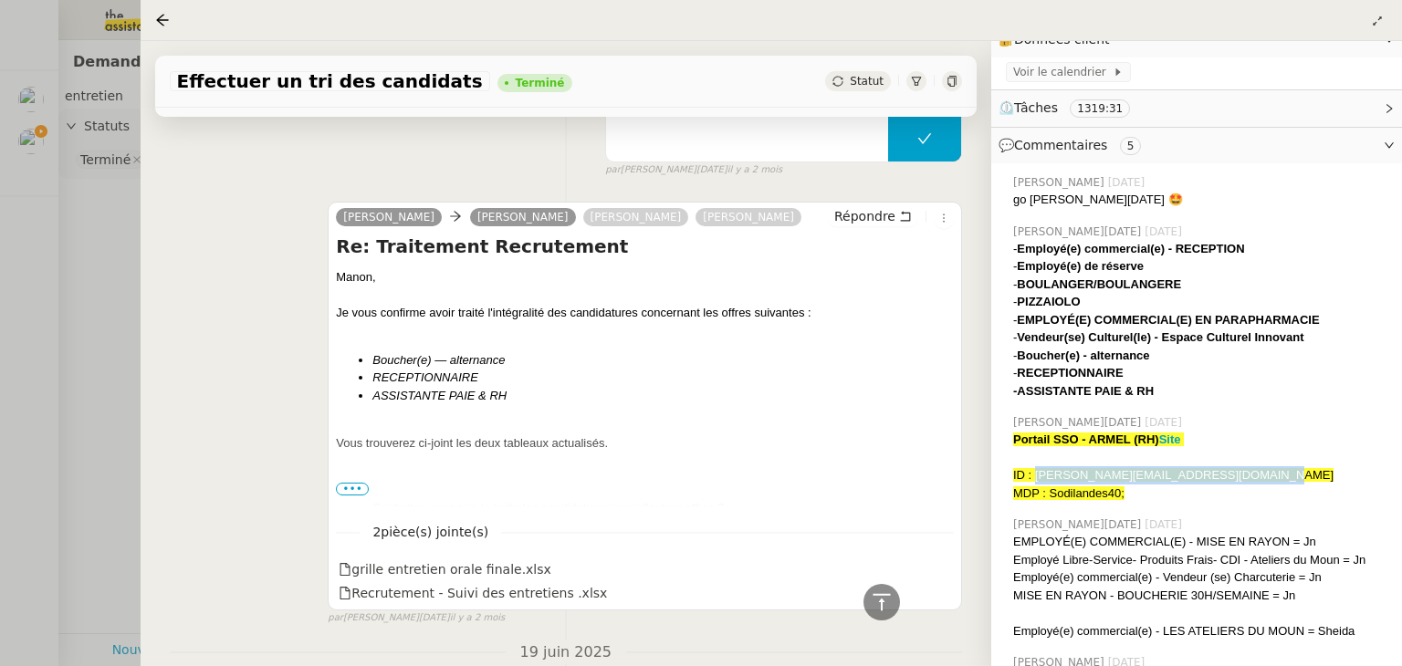
drag, startPoint x: 1035, startPoint y: 460, endPoint x: 961, endPoint y: 453, distance: 74.2
click at [1248, 468] on span "ID : camille.cazade@mont-de-marsan.leclerc" at bounding box center [1173, 475] width 320 height 14
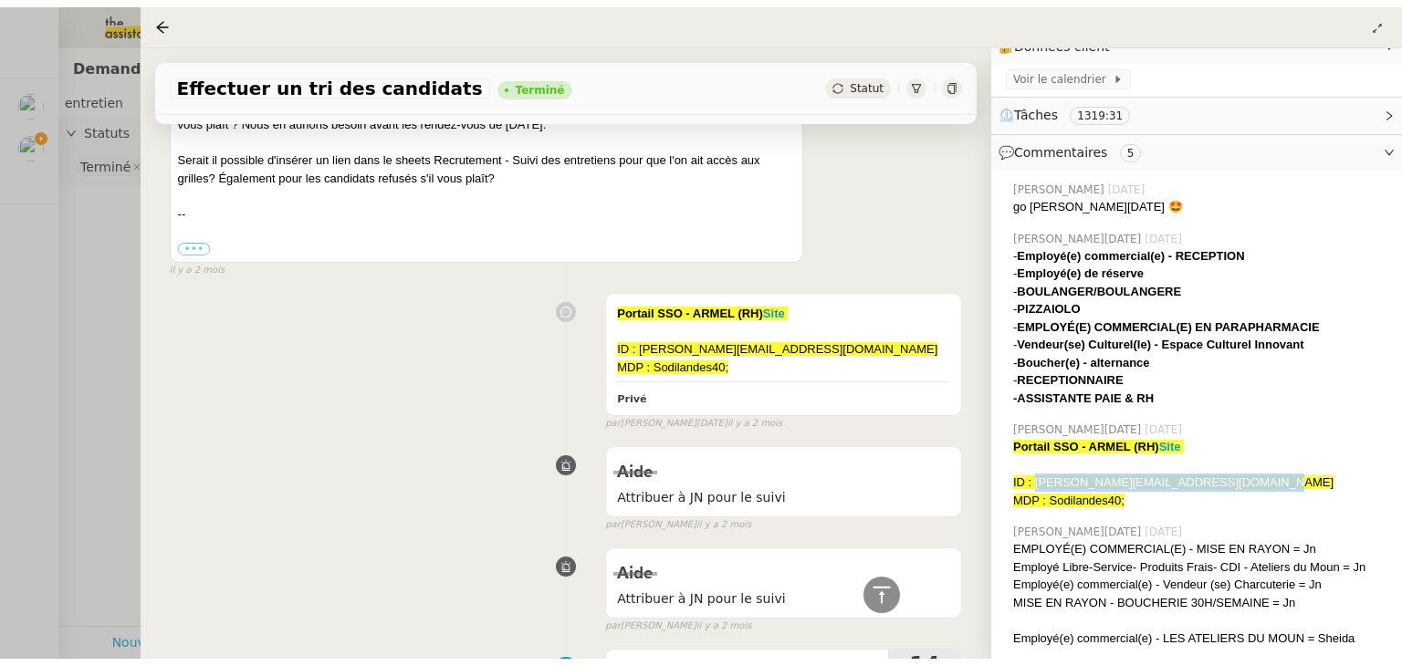
scroll to position [6205, 0]
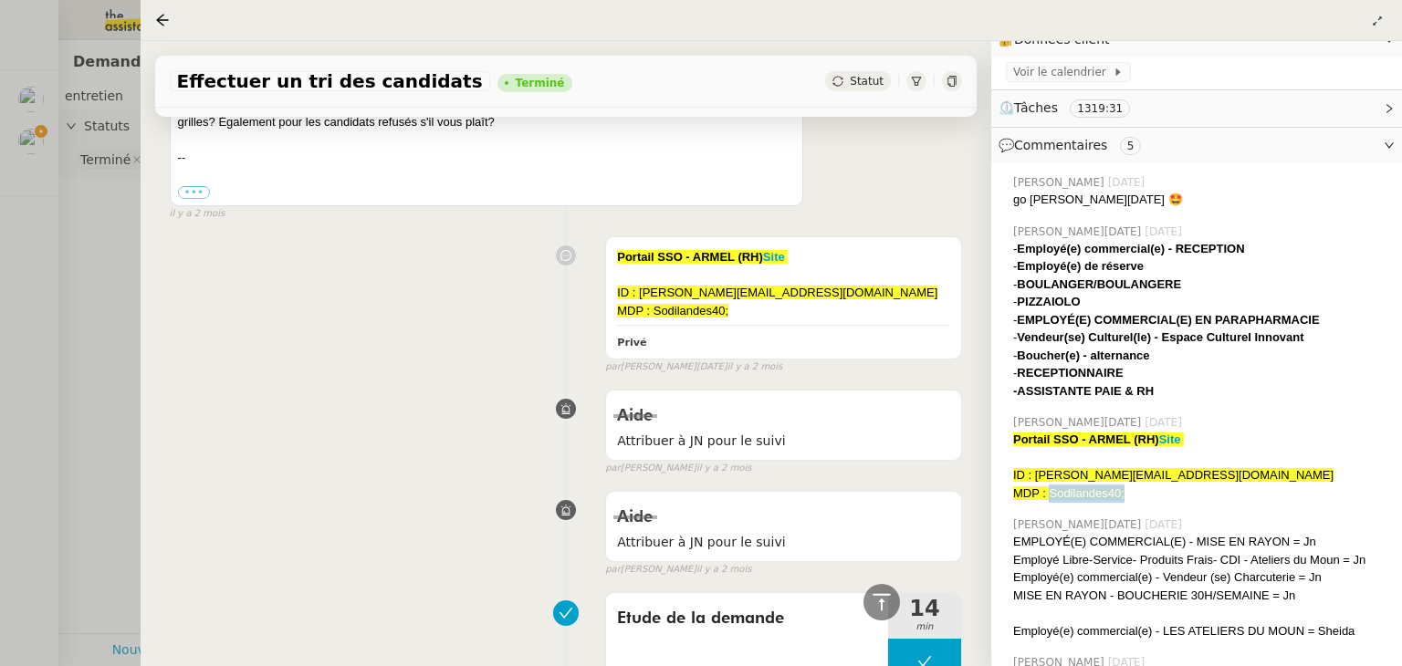
drag, startPoint x: 1051, startPoint y: 472, endPoint x: 1122, endPoint y: 475, distance: 71.3
click at [1122, 486] on span "MDP : Sodilandes40;" at bounding box center [1068, 493] width 111 height 14
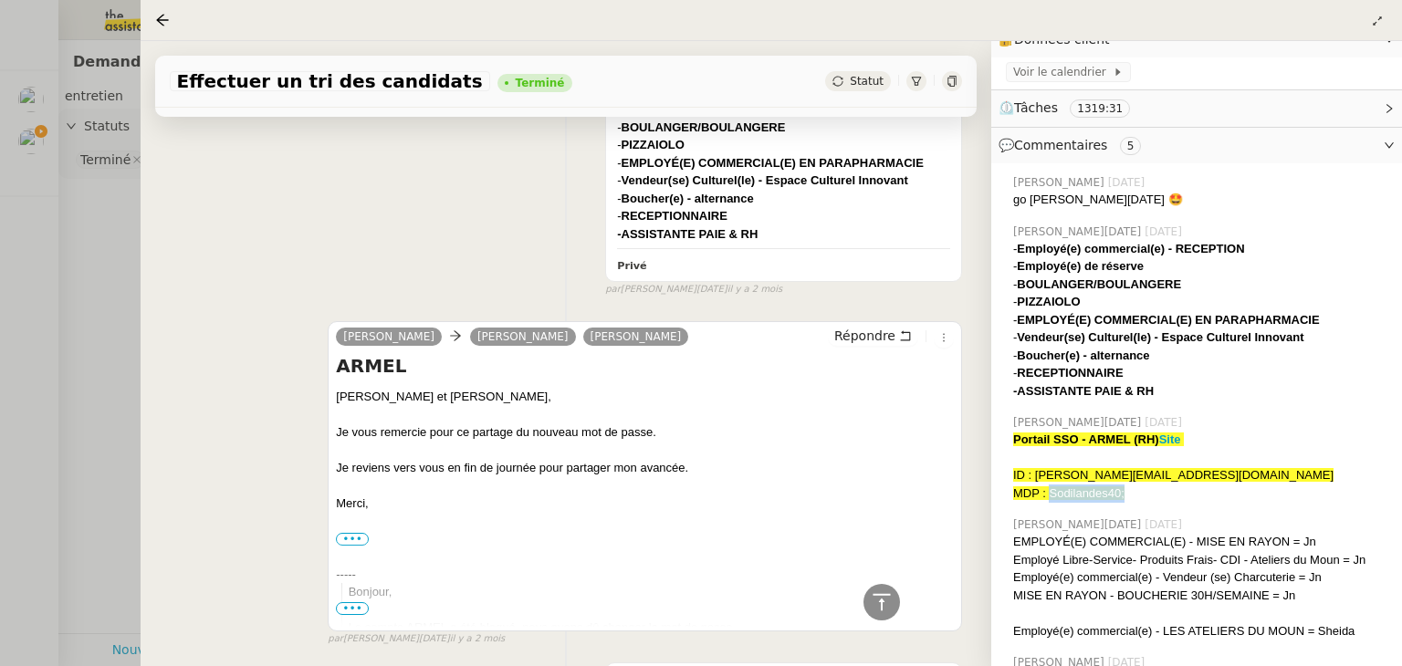
scroll to position [3650, 0]
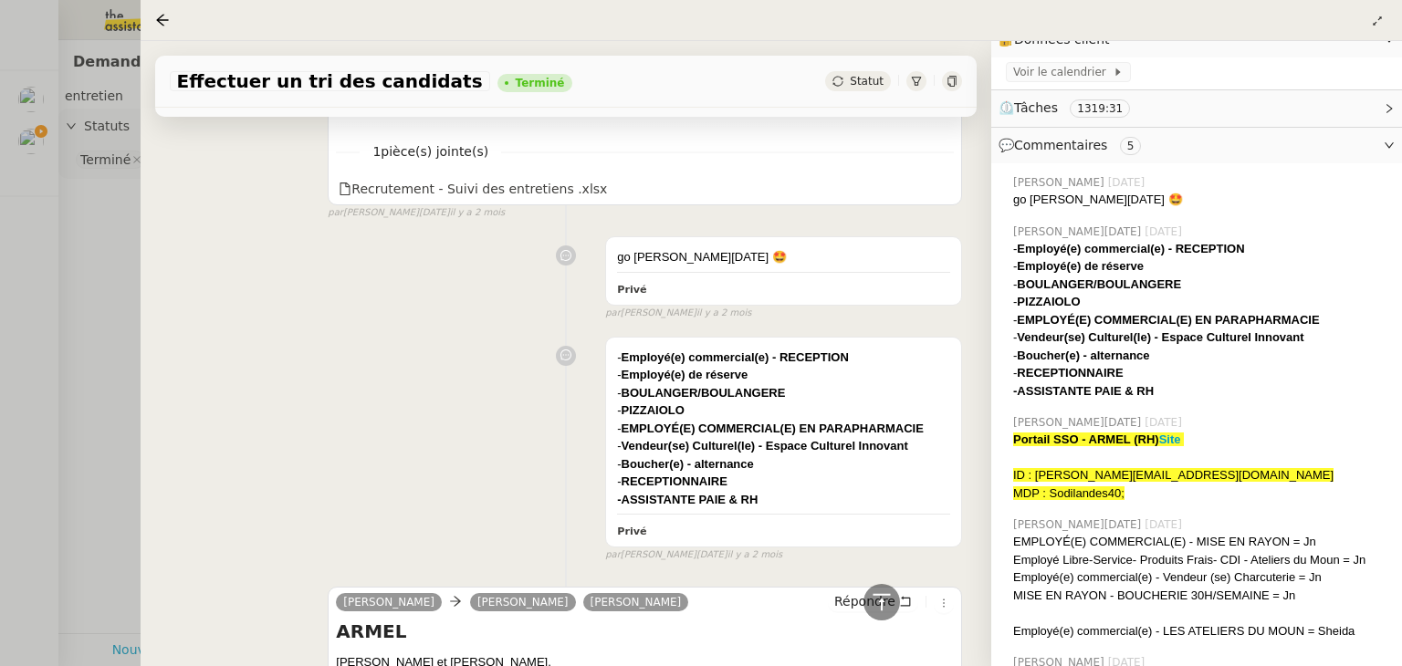
click at [105, 314] on div at bounding box center [701, 333] width 1402 height 666
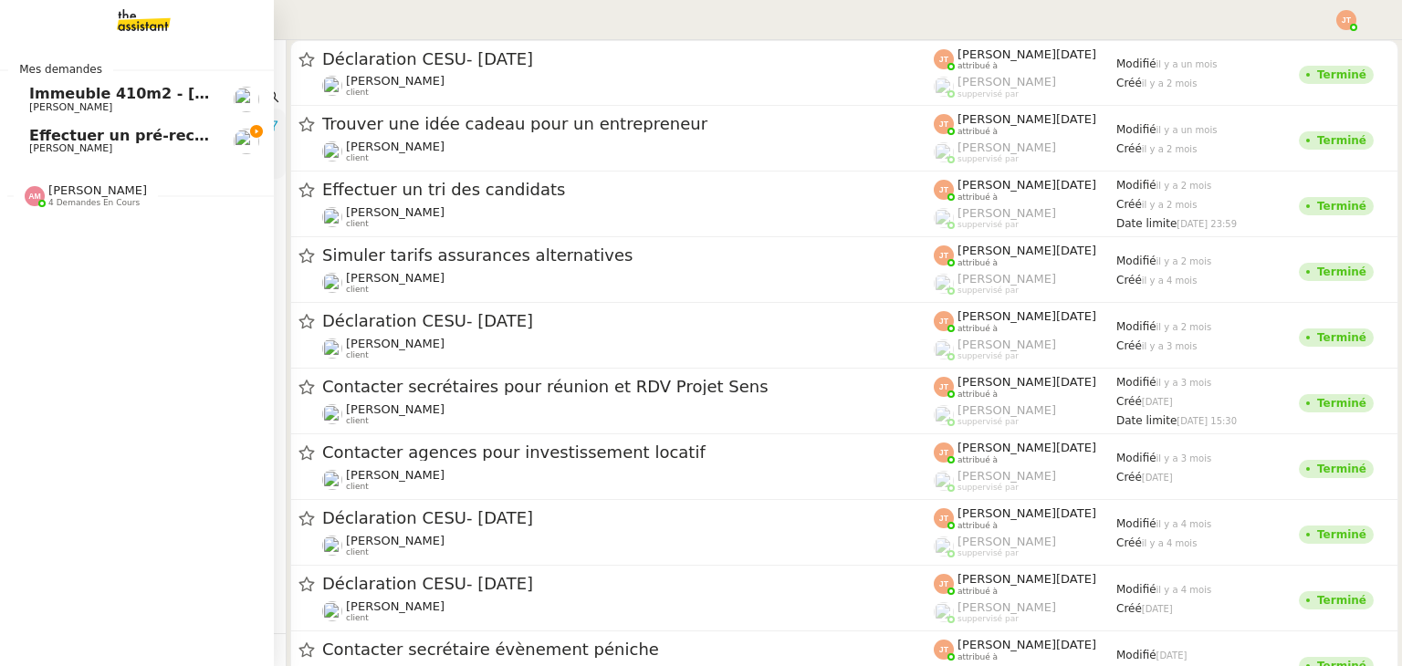
click at [15, 143] on link "Effectuer un pré-recrutement téléphonique Lydie Laulon" at bounding box center [137, 141] width 274 height 42
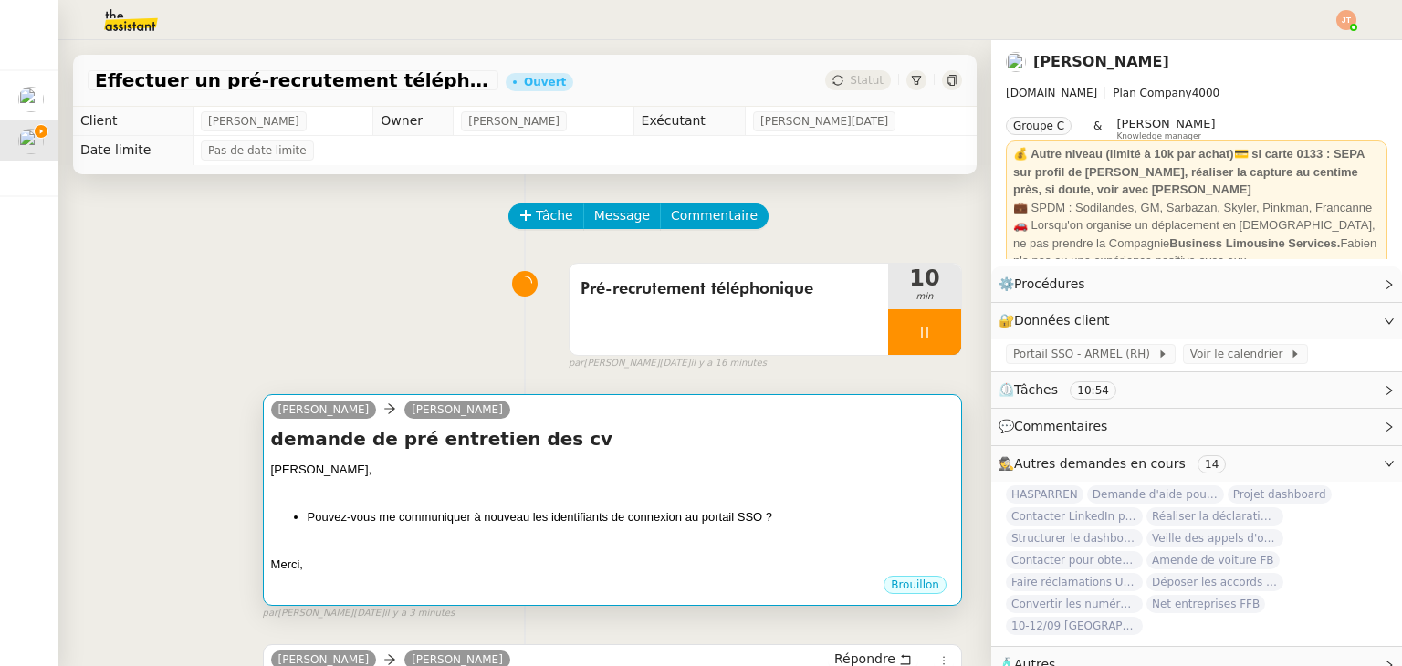
click at [535, 479] on div "Lydie," at bounding box center [612, 470] width 683 height 18
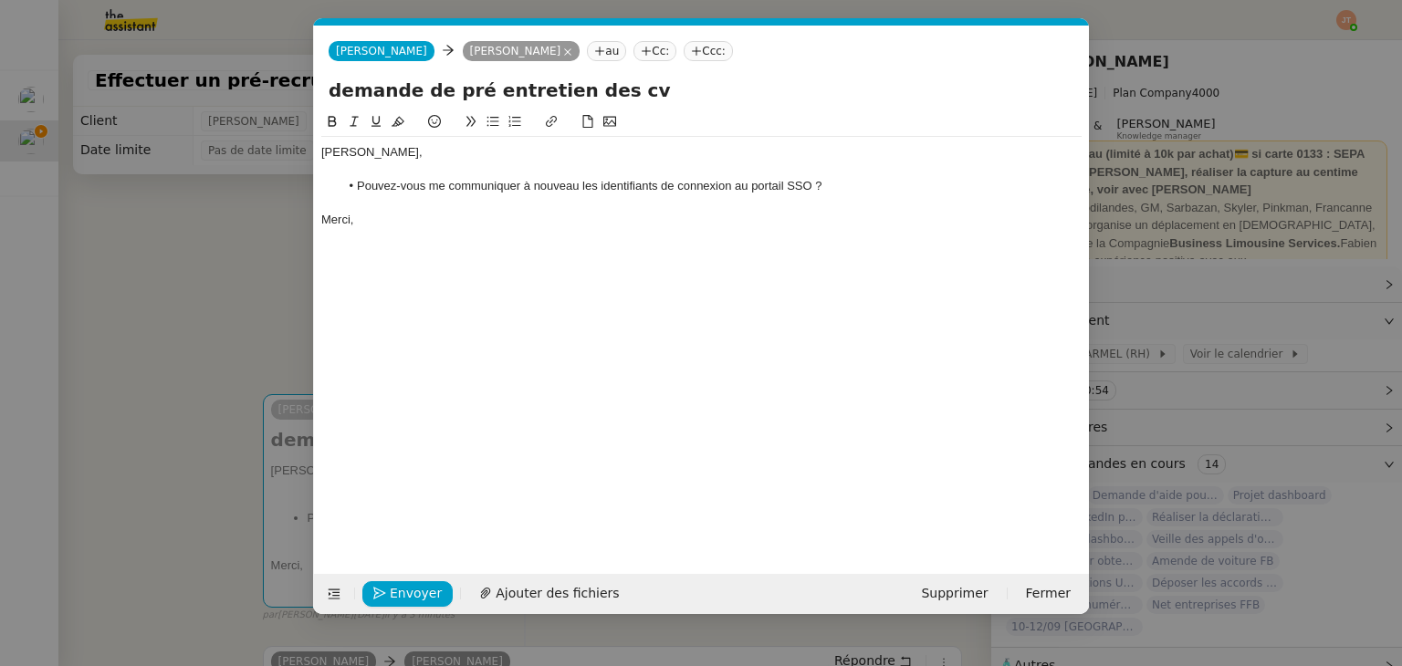
scroll to position [0, 38]
click at [364, 172] on div at bounding box center [701, 170] width 760 height 16
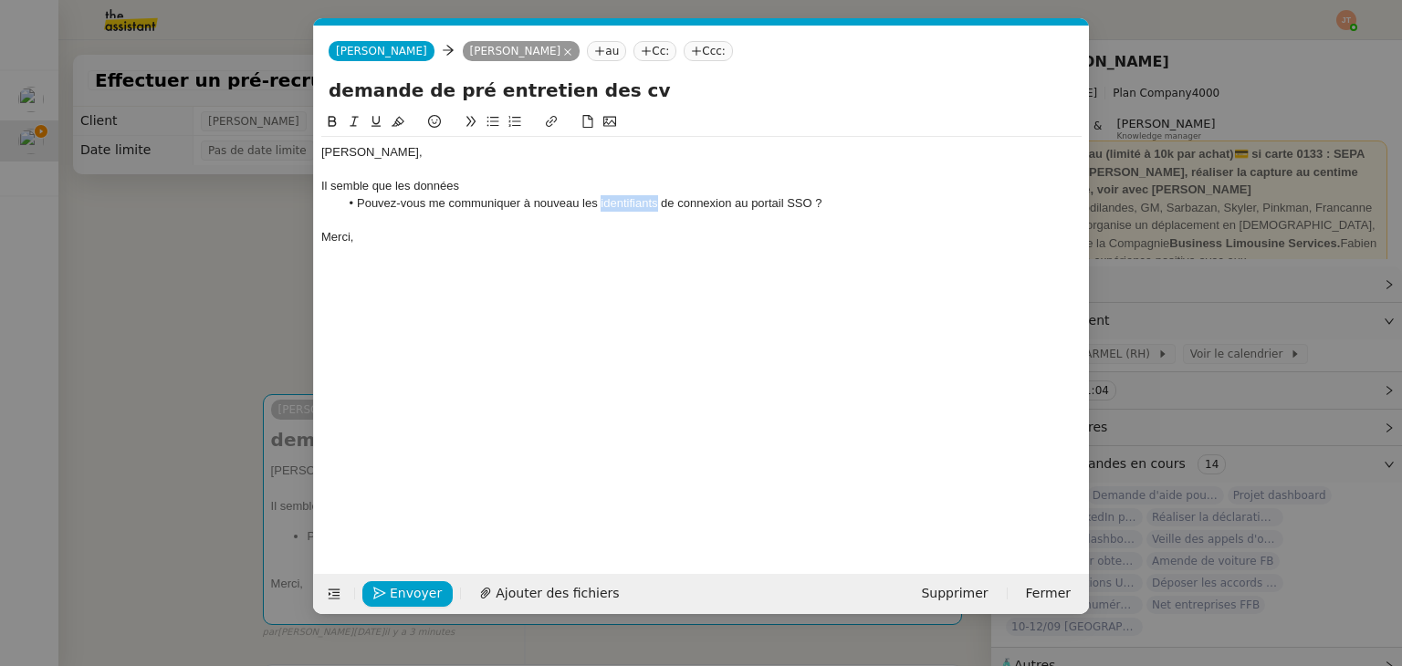
drag, startPoint x: 655, startPoint y: 202, endPoint x: 601, endPoint y: 207, distance: 54.1
click at [601, 207] on li "Pouvez-vous me communiquer à nouveau les identifiants de connexion au portail S…" at bounding box center [710, 203] width 743 height 16
click at [478, 191] on div "Il semble que les données" at bounding box center [701, 186] width 760 height 16
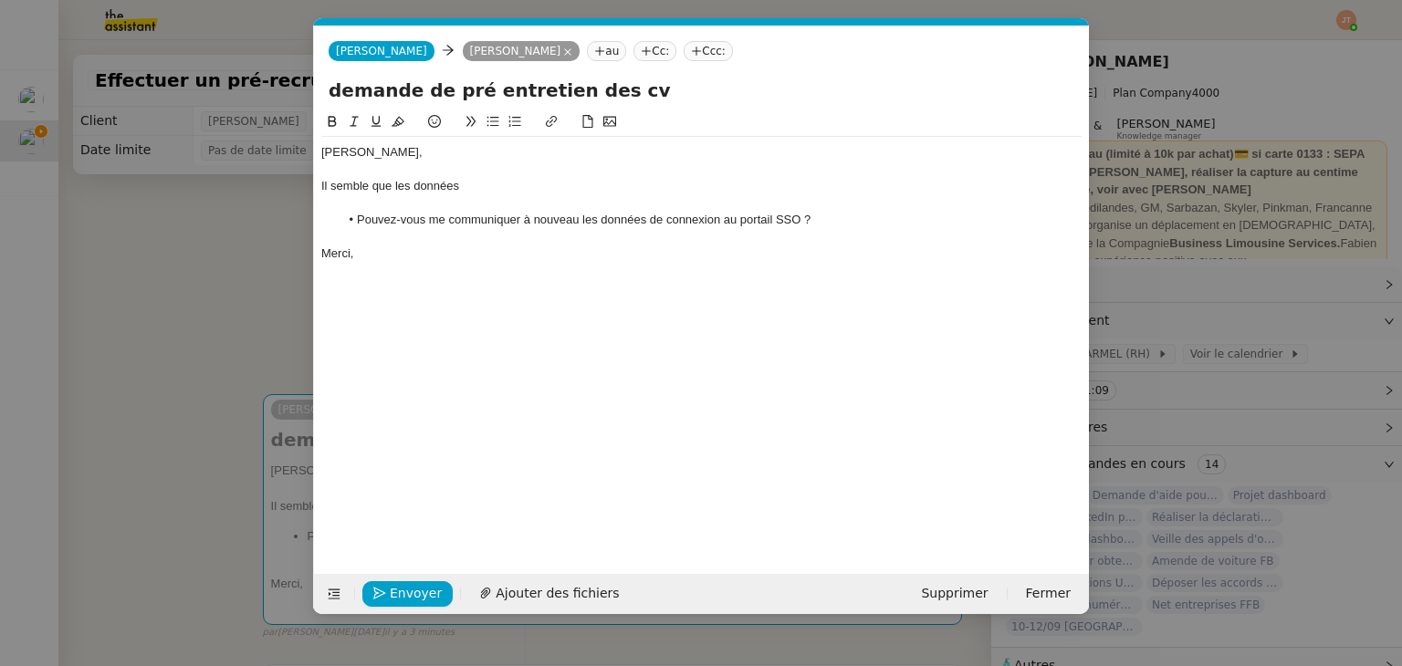
click at [494, 191] on div "Il semble que les données" at bounding box center [701, 186] width 760 height 16
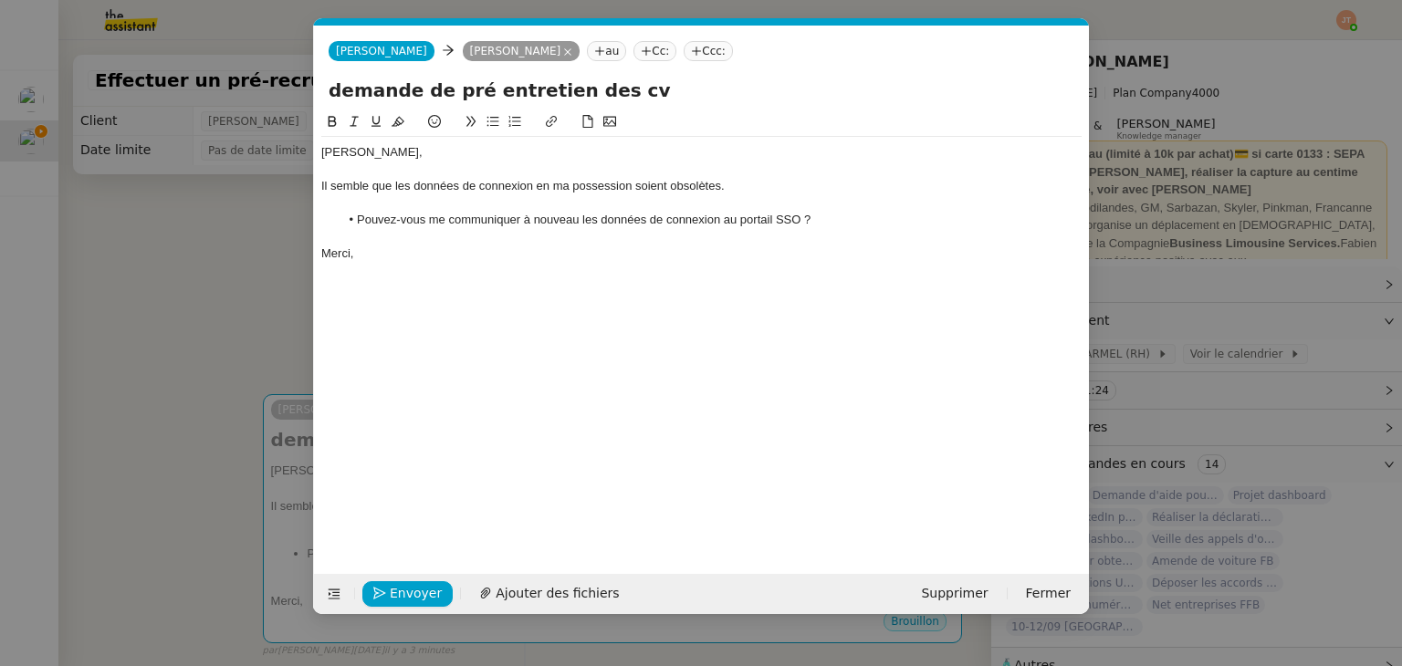
click at [433, 258] on div "Merci," at bounding box center [701, 253] width 760 height 16
drag, startPoint x: 822, startPoint y: 224, endPoint x: 354, endPoint y: 223, distance: 468.1
click at [354, 223] on li "Pouvez-vous me communiquer à nouveau les données de connexion au portail SSO ?" at bounding box center [710, 220] width 743 height 16
click at [335, 122] on icon at bounding box center [332, 121] width 13 height 13
click at [445, 273] on div "Lydie, Il semble que les données de connexion en ma possession soient obsolètes…" at bounding box center [701, 328] width 760 height 434
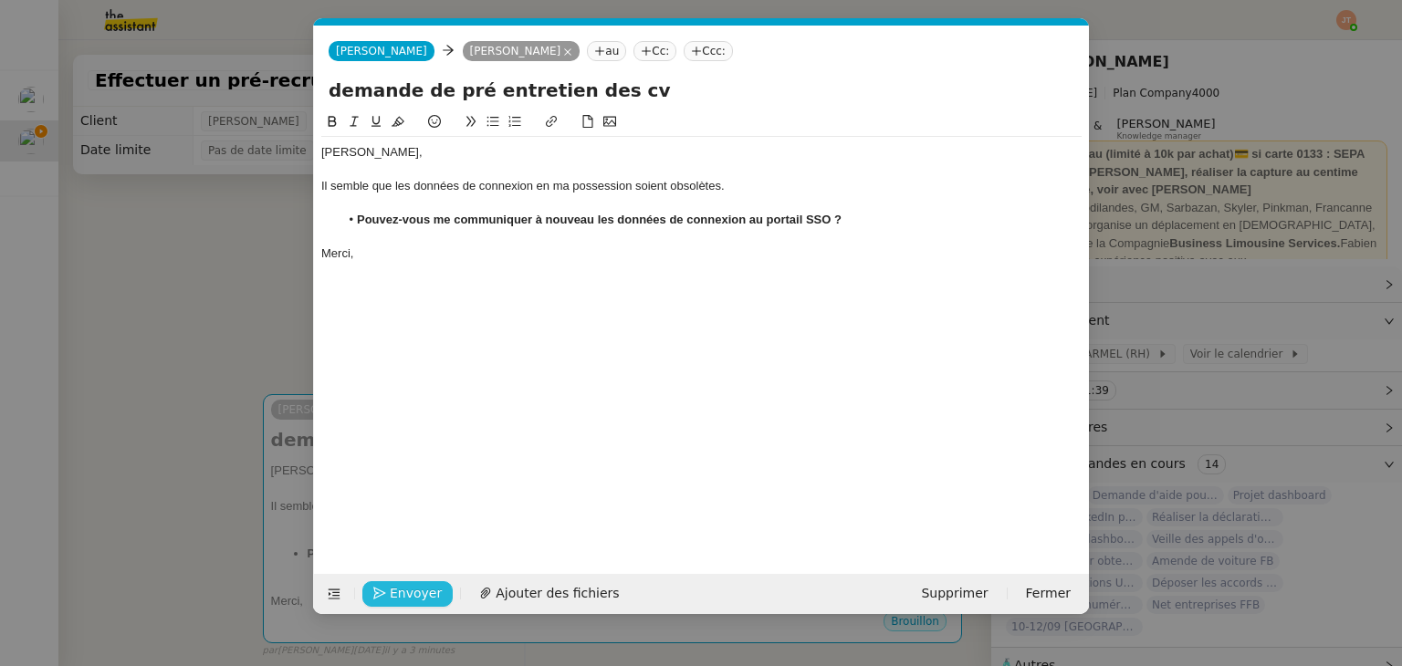
click at [404, 589] on span "Envoyer" at bounding box center [416, 593] width 52 height 21
click at [404, 589] on span "Confirmer l'envoi" at bounding box center [444, 593] width 109 height 21
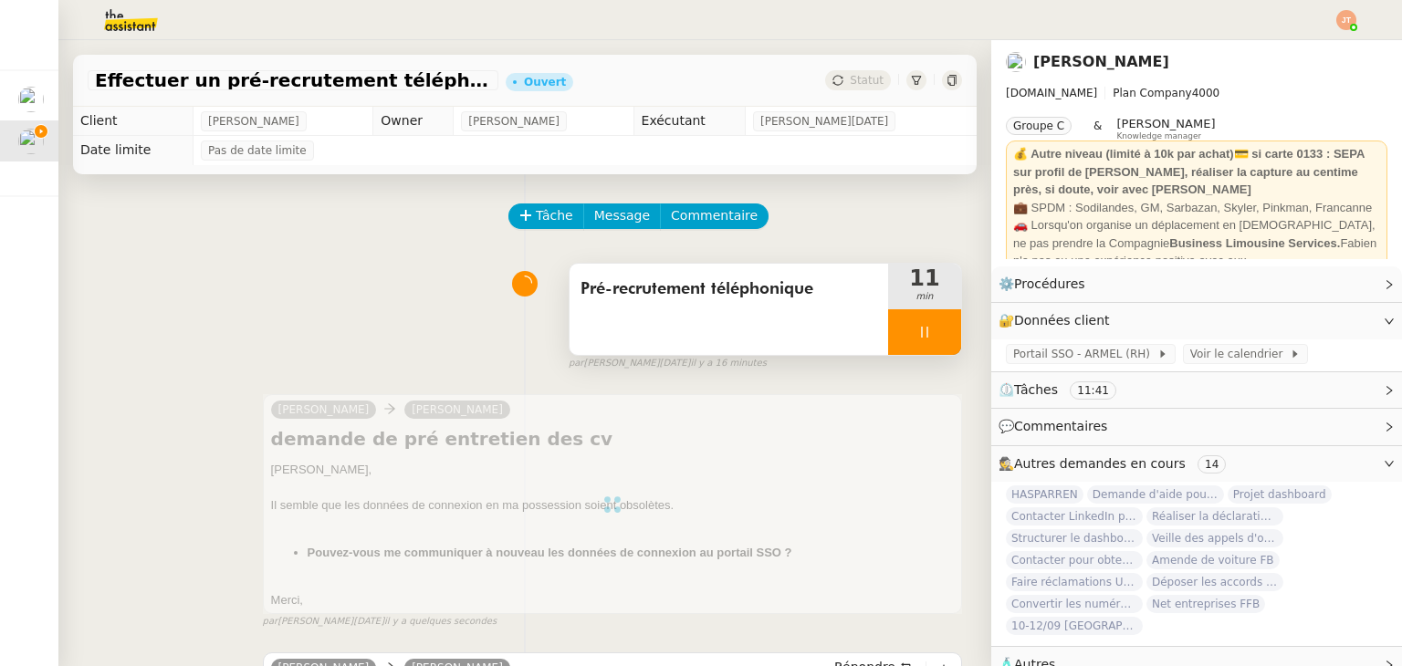
click at [902, 331] on div at bounding box center [924, 332] width 73 height 46
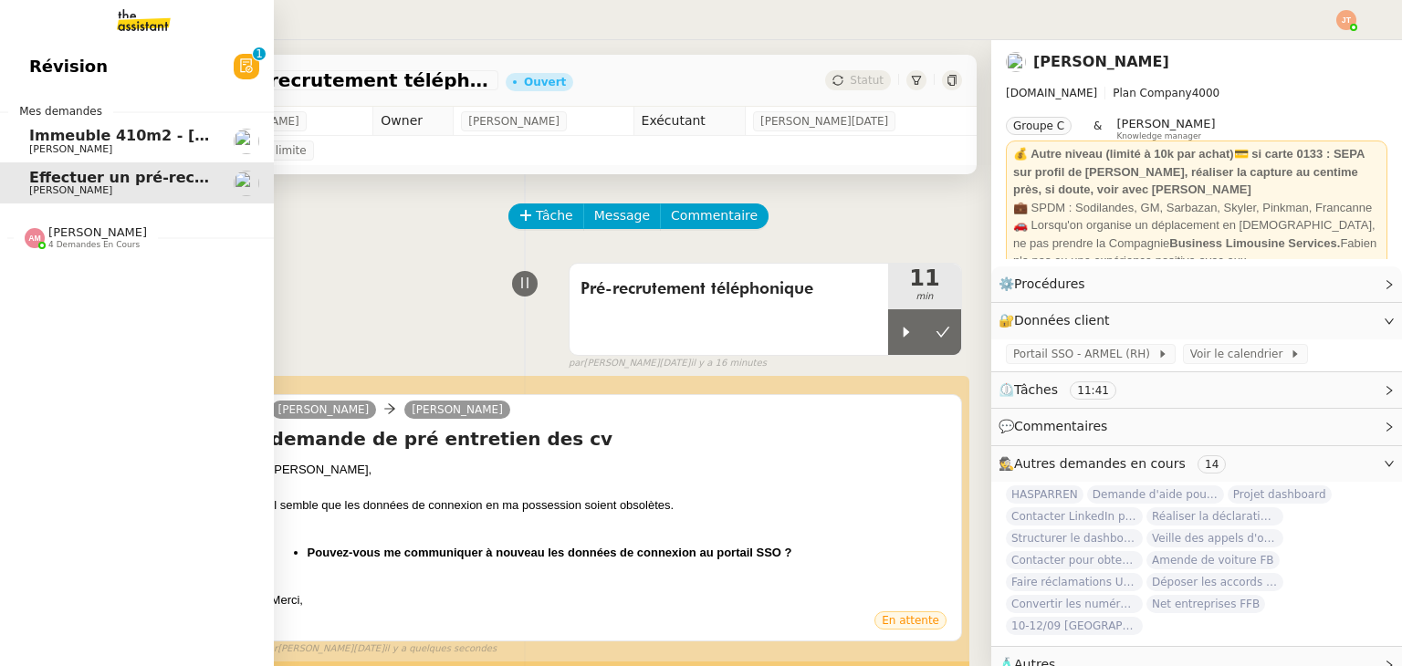
click at [49, 147] on span "Kevin AUBERT" at bounding box center [70, 149] width 83 height 12
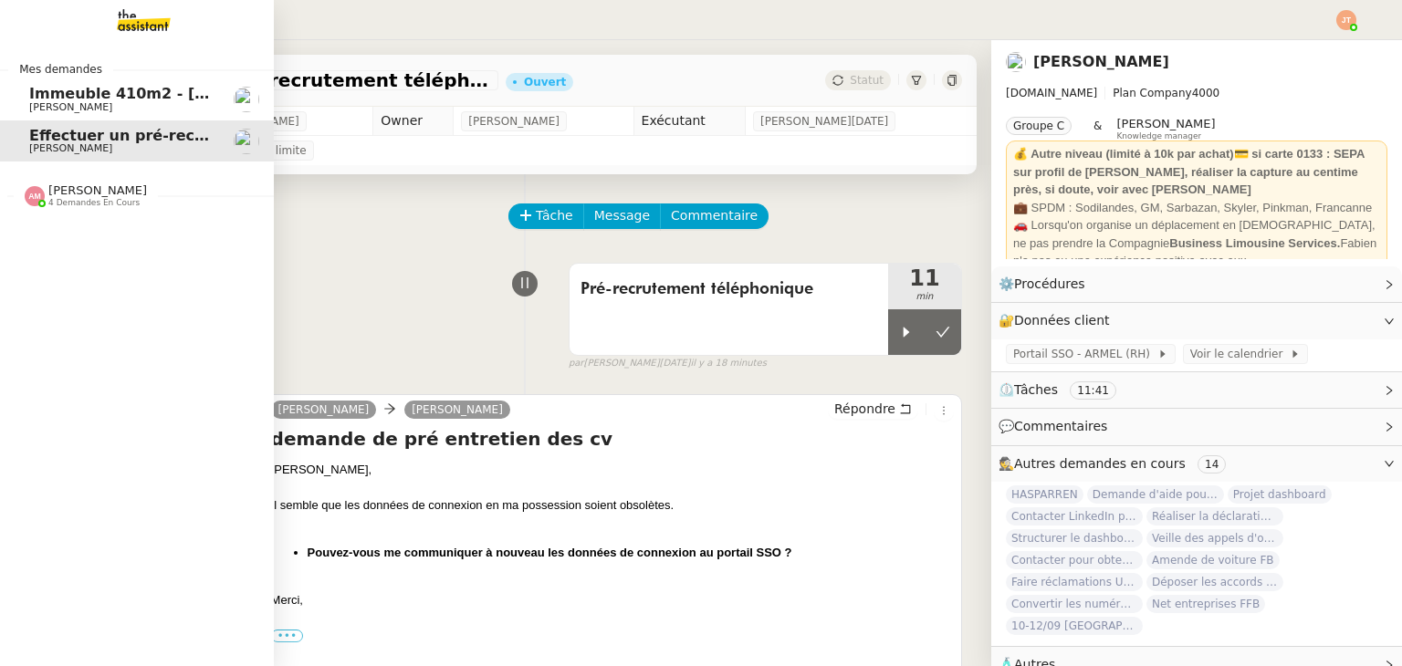
click at [120, 202] on span "4 demandes en cours" at bounding box center [93, 203] width 91 height 10
click at [159, 112] on span "Kevin AUBERT" at bounding box center [121, 107] width 184 height 11
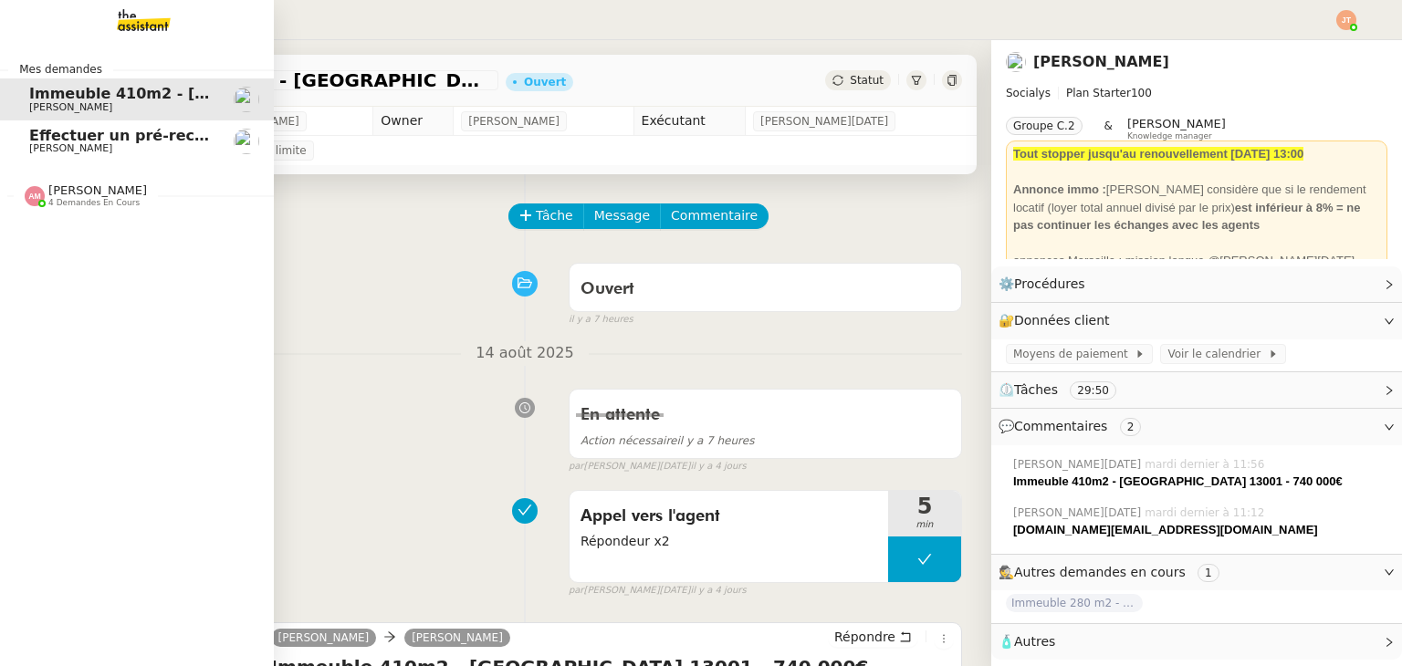
click at [81, 143] on span "Lydie Laulon" at bounding box center [70, 148] width 83 height 12
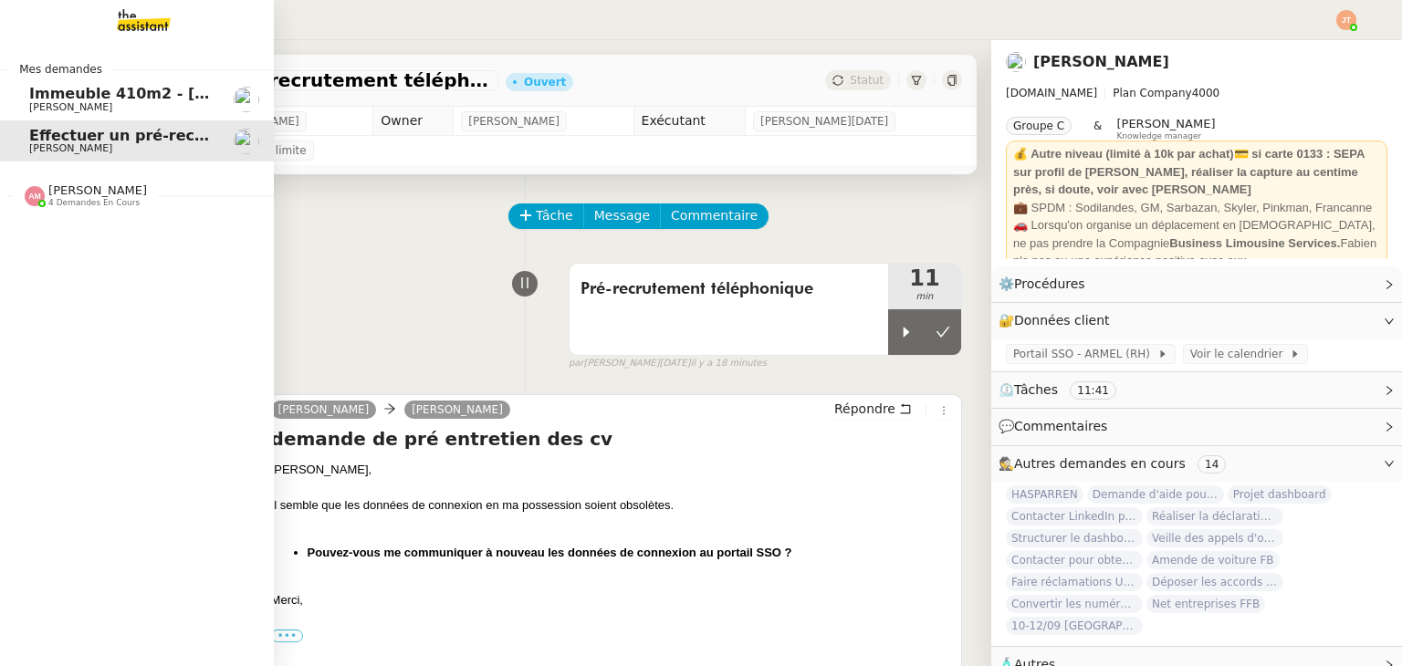
click at [34, 99] on span "Immeuble 410m2 - Marseille 13001 - 740 000€" at bounding box center [268, 93] width 478 height 17
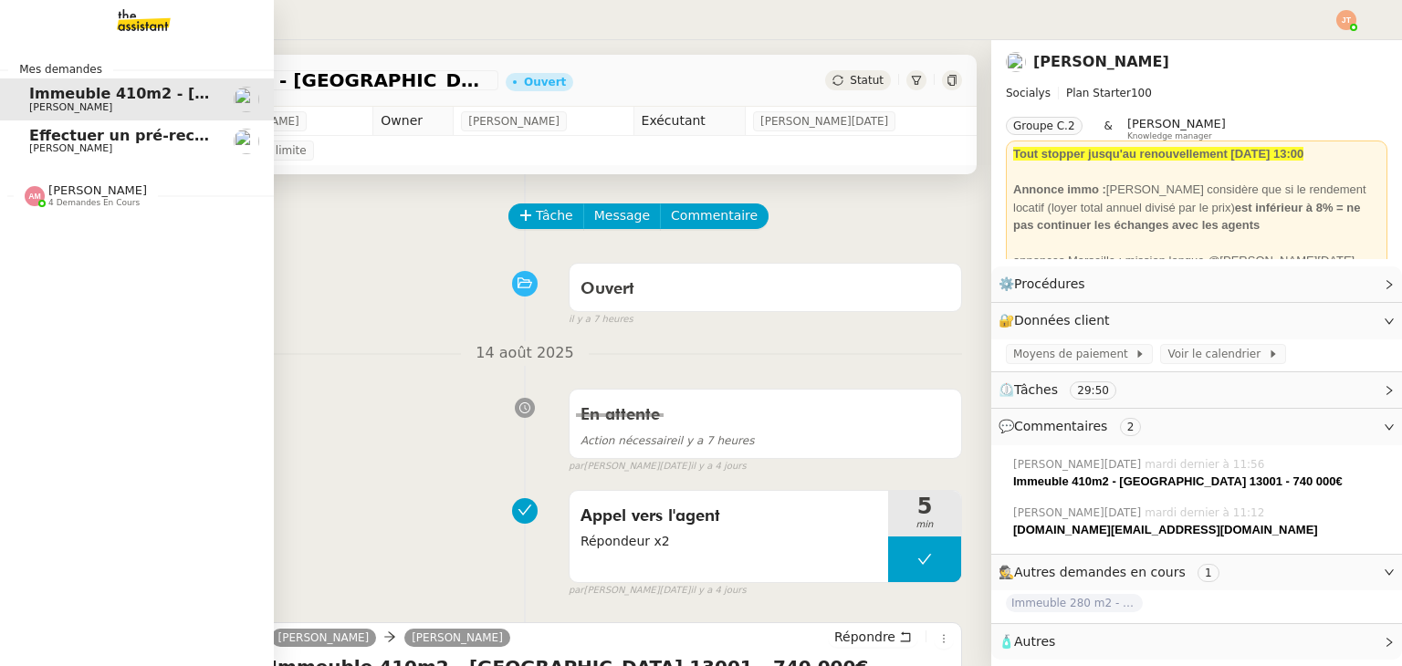
click at [71, 142] on span "Effectuer un pré-recrutement téléphonique" at bounding box center [207, 135] width 356 height 17
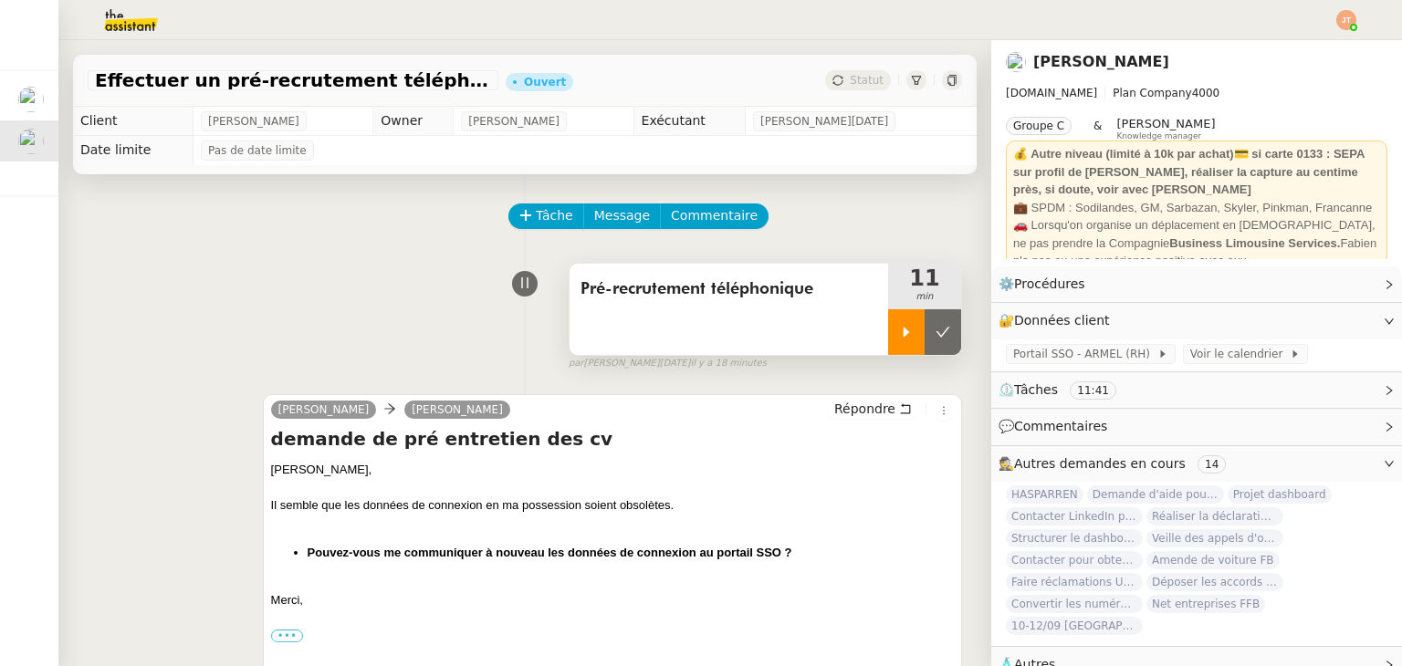
click at [899, 336] on icon at bounding box center [906, 332] width 15 height 15
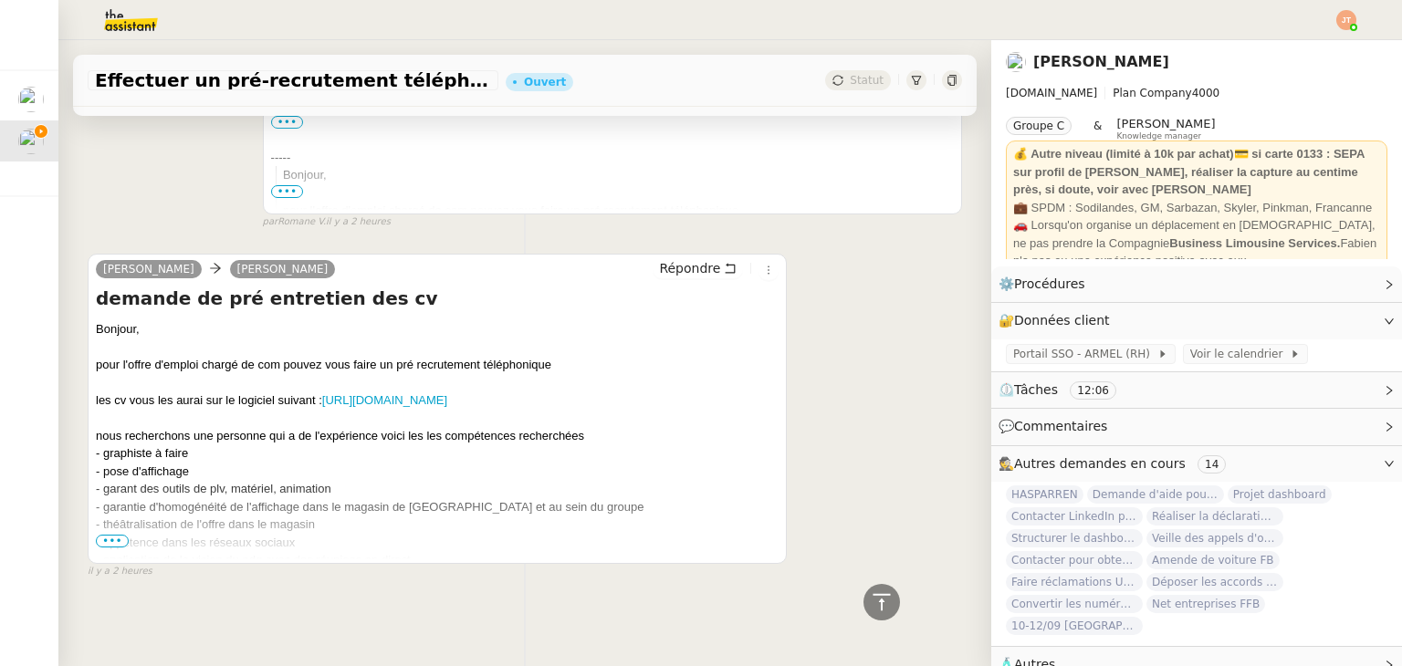
scroll to position [853, 0]
click at [104, 535] on span "•••" at bounding box center [112, 541] width 33 height 13
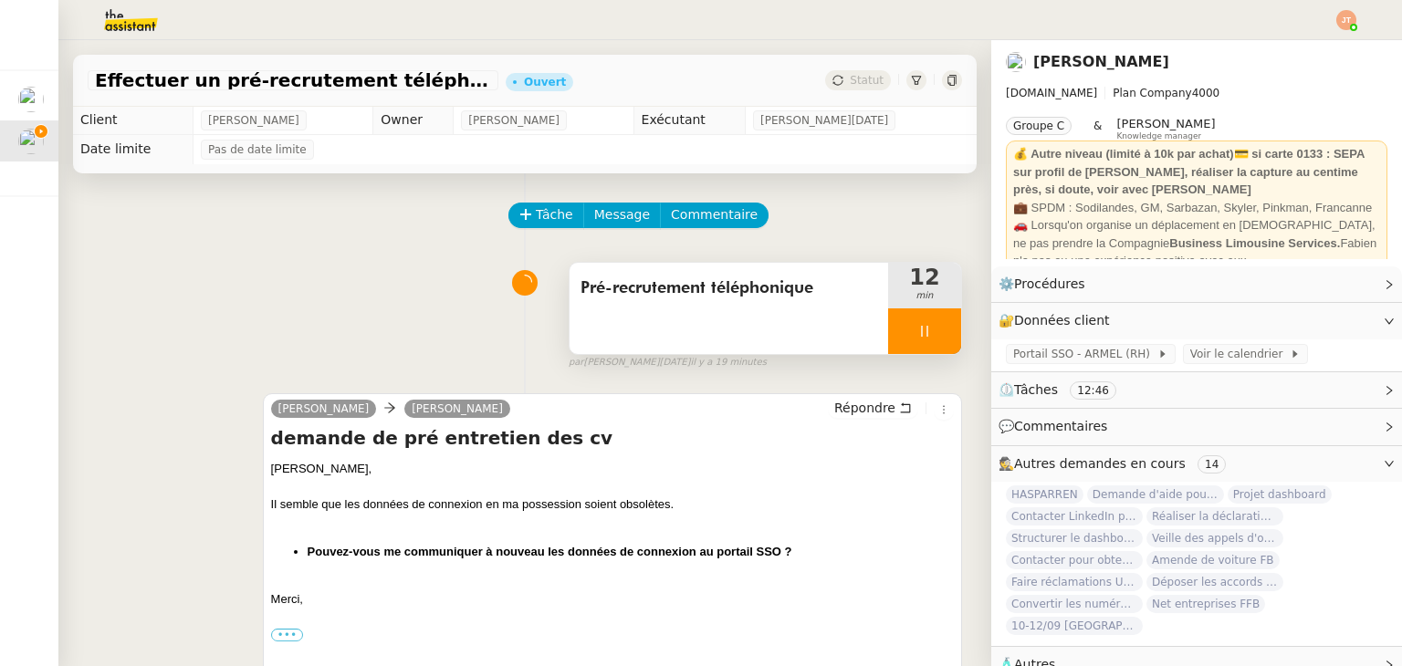
scroll to position [0, 0]
click at [289, 209] on div "Tâche Message Commentaire" at bounding box center [525, 225] width 874 height 44
click at [901, 322] on div at bounding box center [924, 332] width 73 height 46
click at [935, 334] on icon at bounding box center [942, 332] width 15 height 15
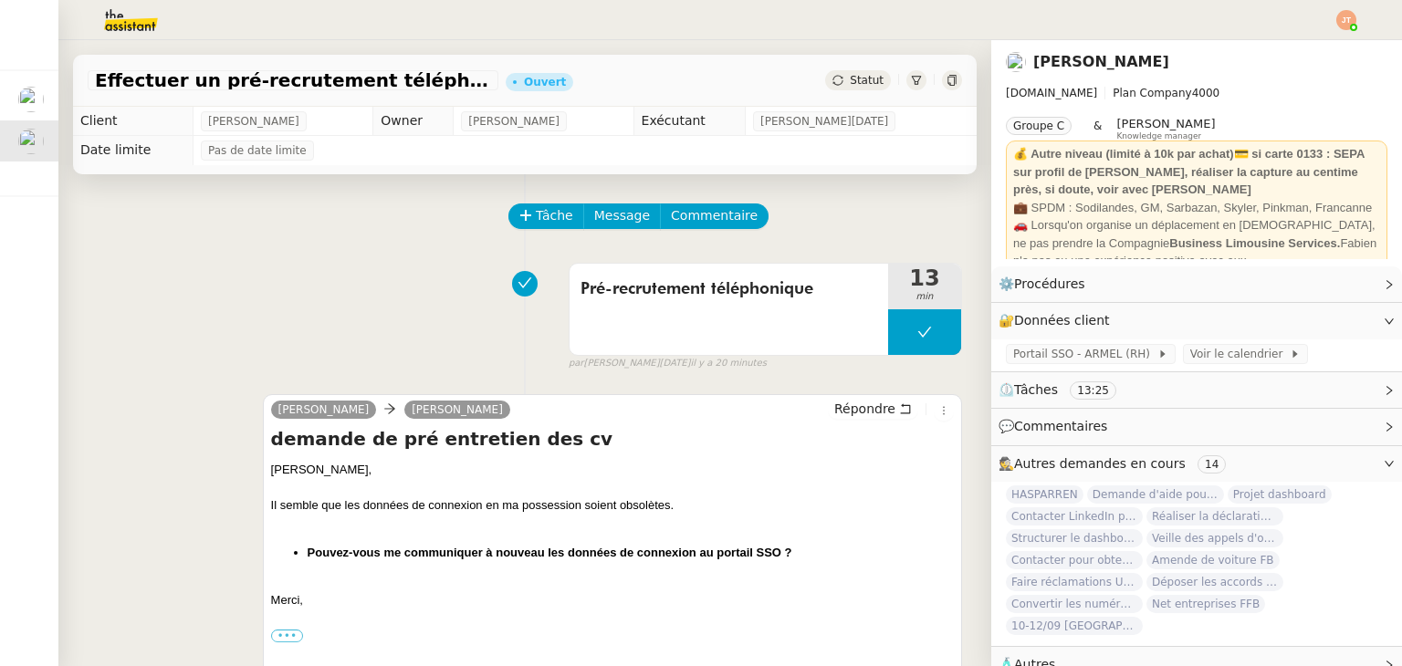
click at [1339, 25] on img at bounding box center [1346, 20] width 20 height 20
click at [1288, 57] on span "Suivi" at bounding box center [1281, 52] width 31 height 15
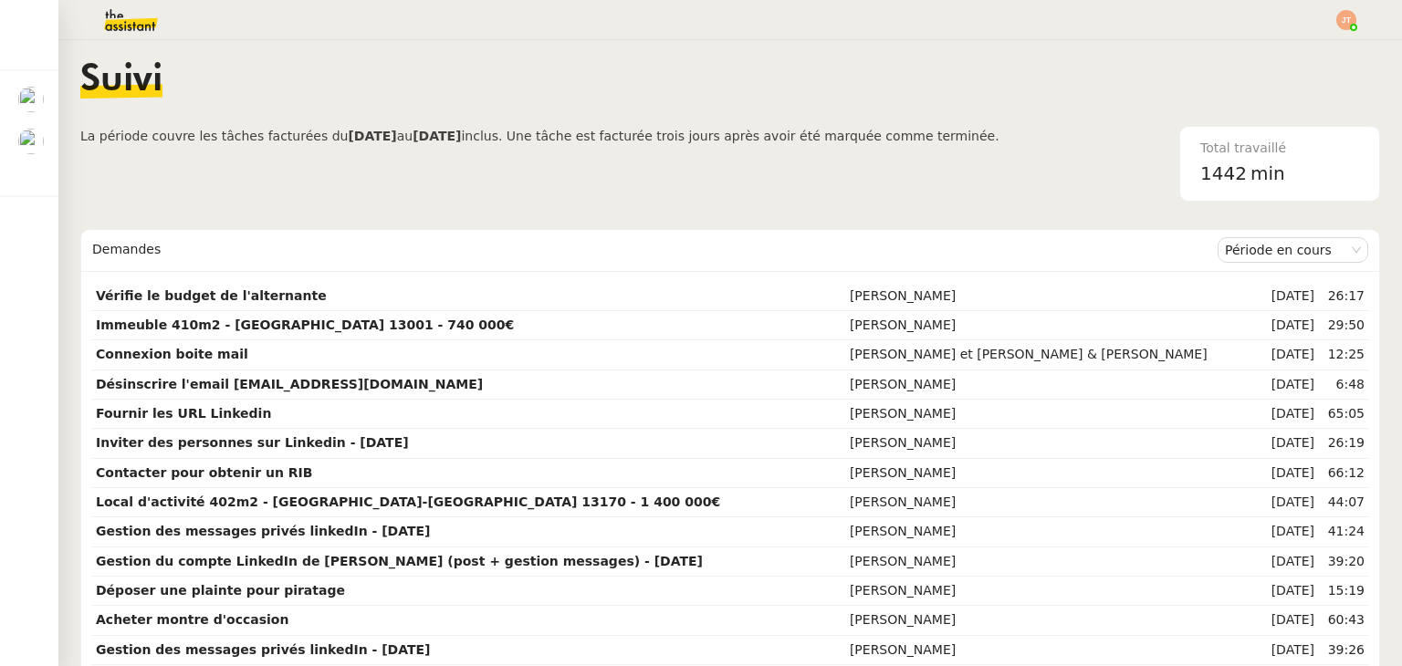
click at [252, 129] on span "La période couvre les tâches facturées du" at bounding box center [213, 136] width 267 height 15
click at [739, 198] on span "La période couvre les tâches facturées du 04/08/2025 au 03/09/2025 inclus. Une …" at bounding box center [539, 164] width 919 height 76
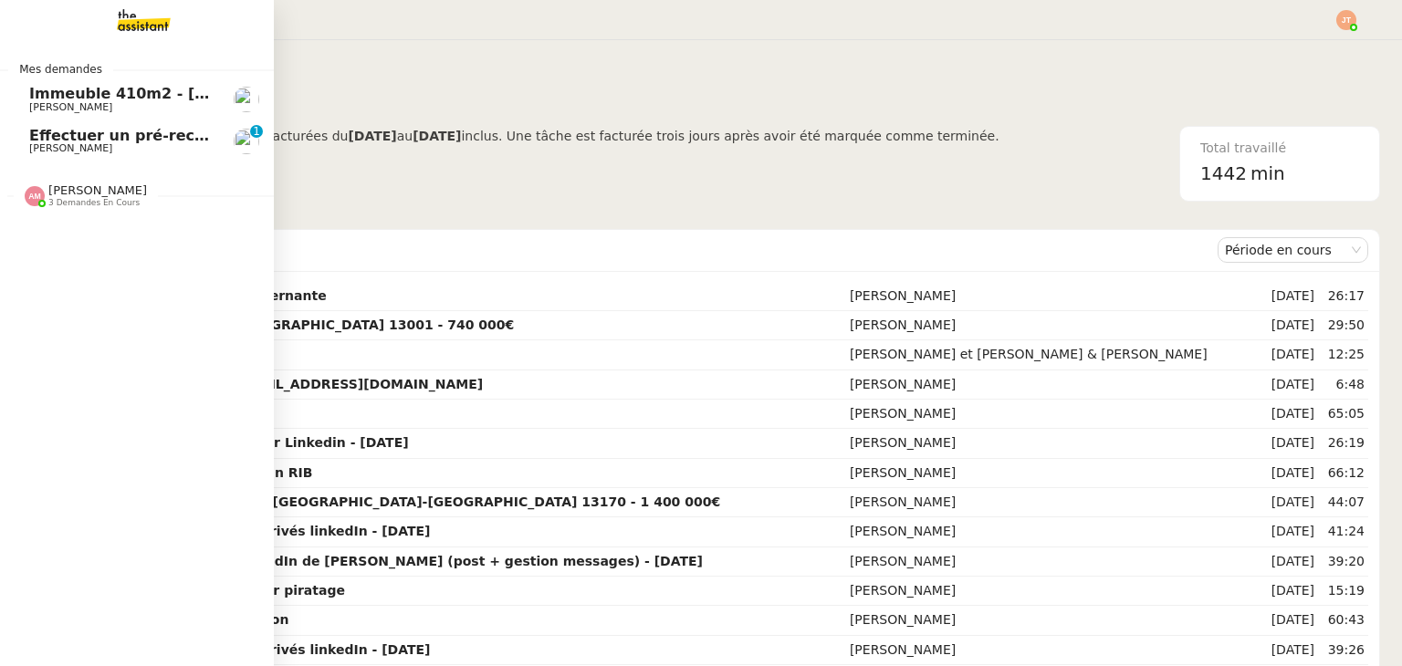
click at [74, 130] on span "Effectuer un pré-recrutement téléphonique" at bounding box center [207, 135] width 356 height 17
